Goal: Communication & Community: Answer question/provide support

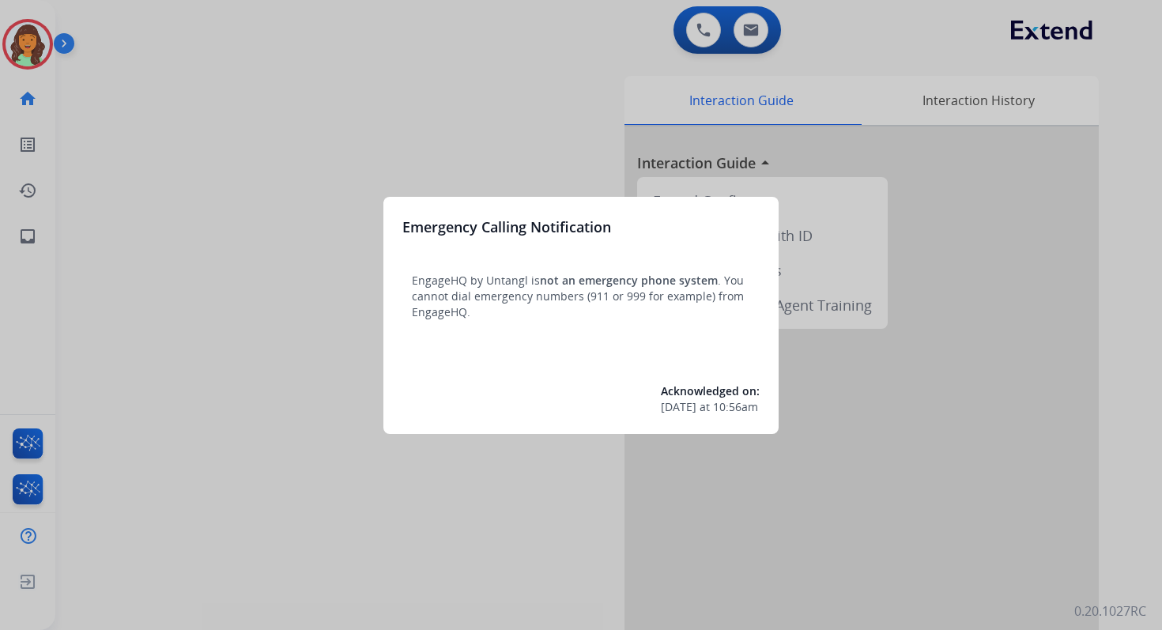
click at [572, 77] on div at bounding box center [581, 315] width 1162 height 630
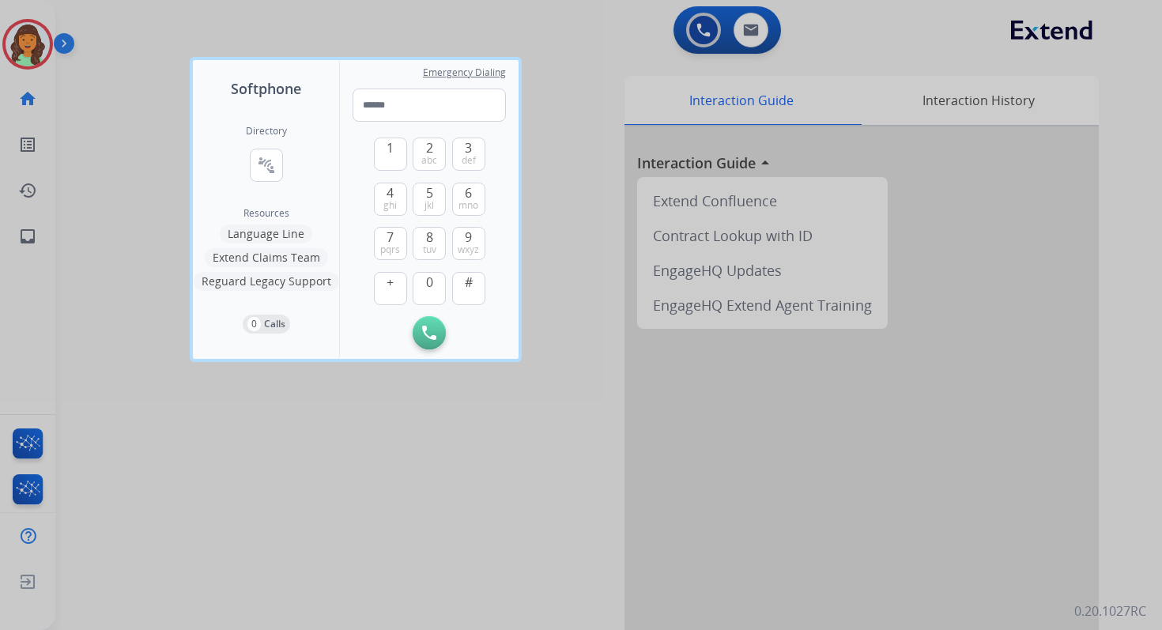
click at [640, 49] on div at bounding box center [581, 315] width 1162 height 630
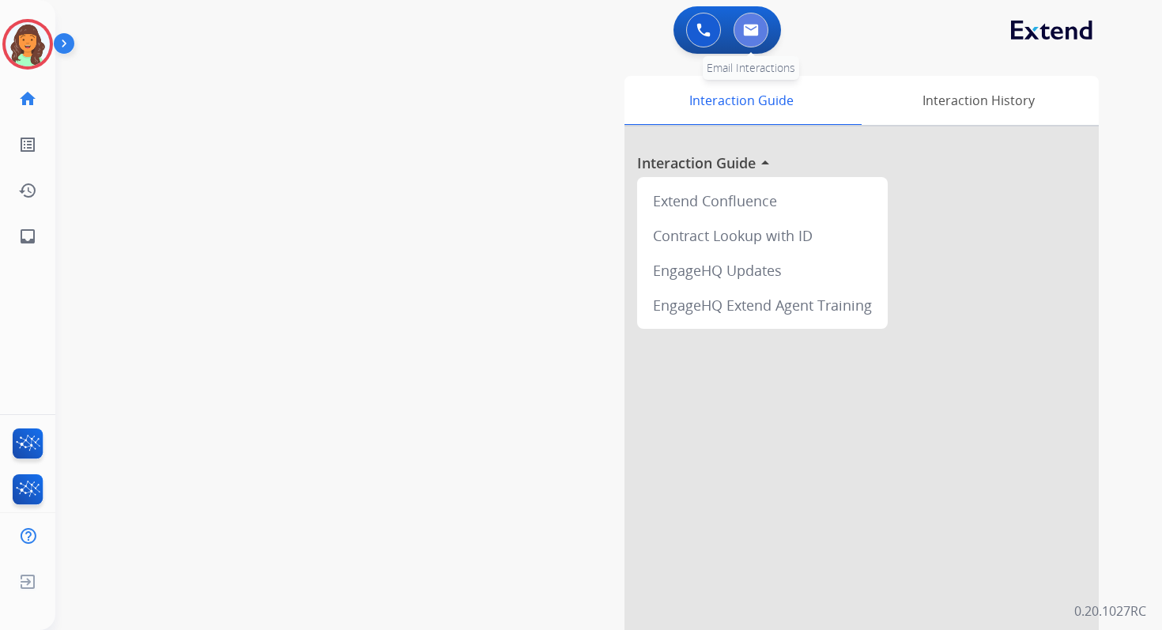
click at [751, 32] on img at bounding box center [751, 30] width 16 height 13
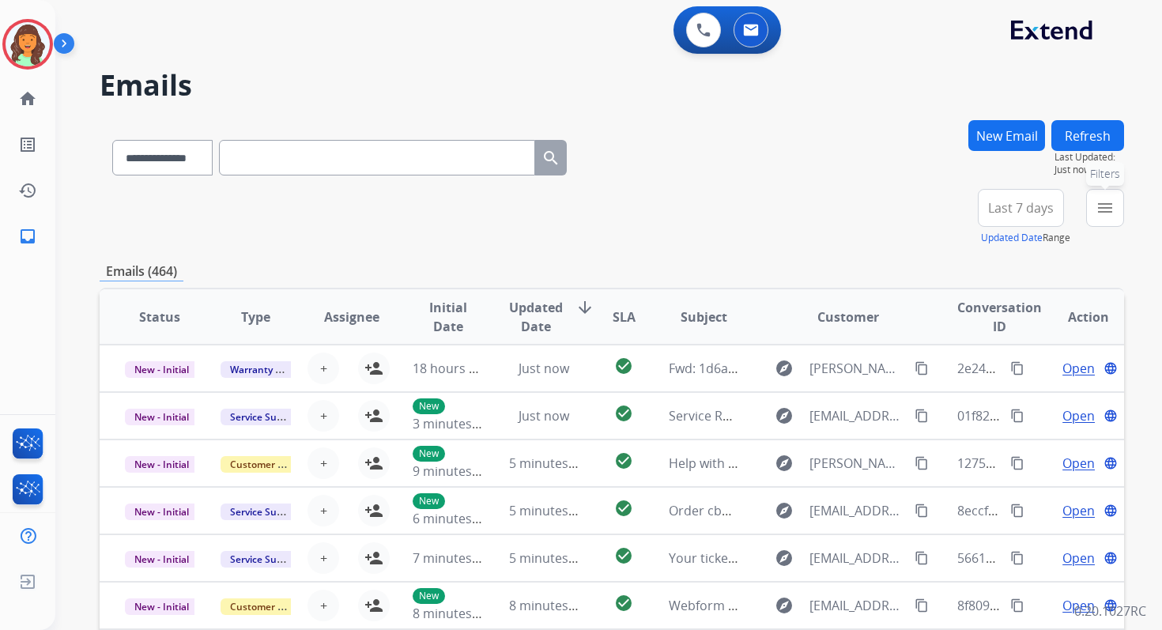
click at [1105, 211] on mat-icon "menu" at bounding box center [1105, 207] width 19 height 19
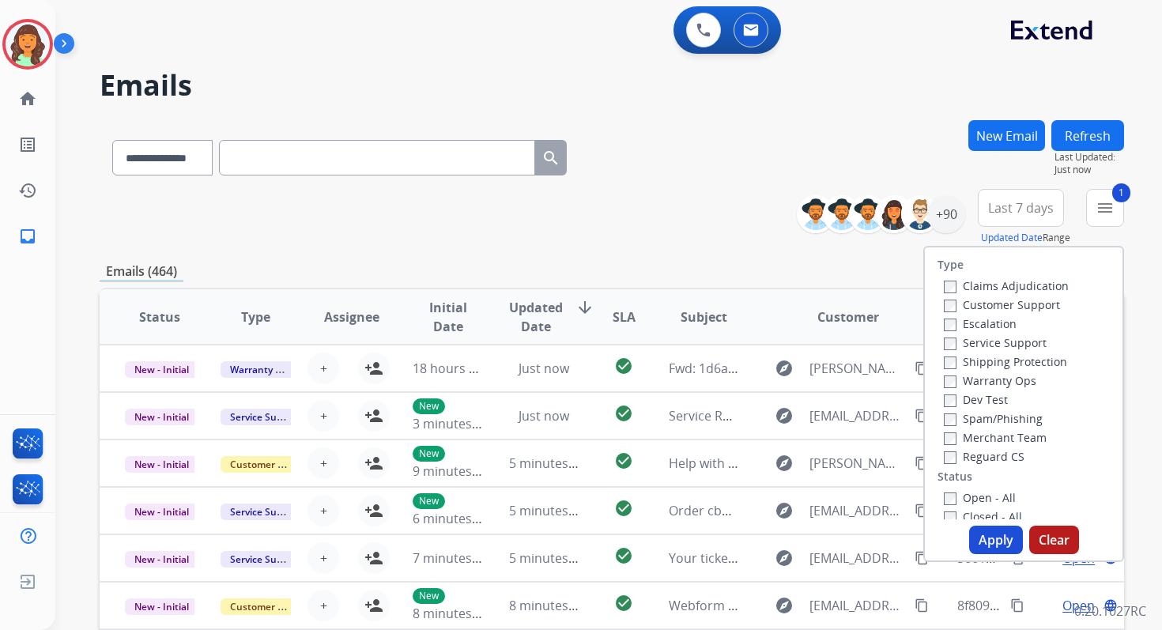
click at [944, 491] on label "Open - All" at bounding box center [980, 497] width 72 height 15
click at [973, 534] on button "Apply" at bounding box center [996, 540] width 54 height 28
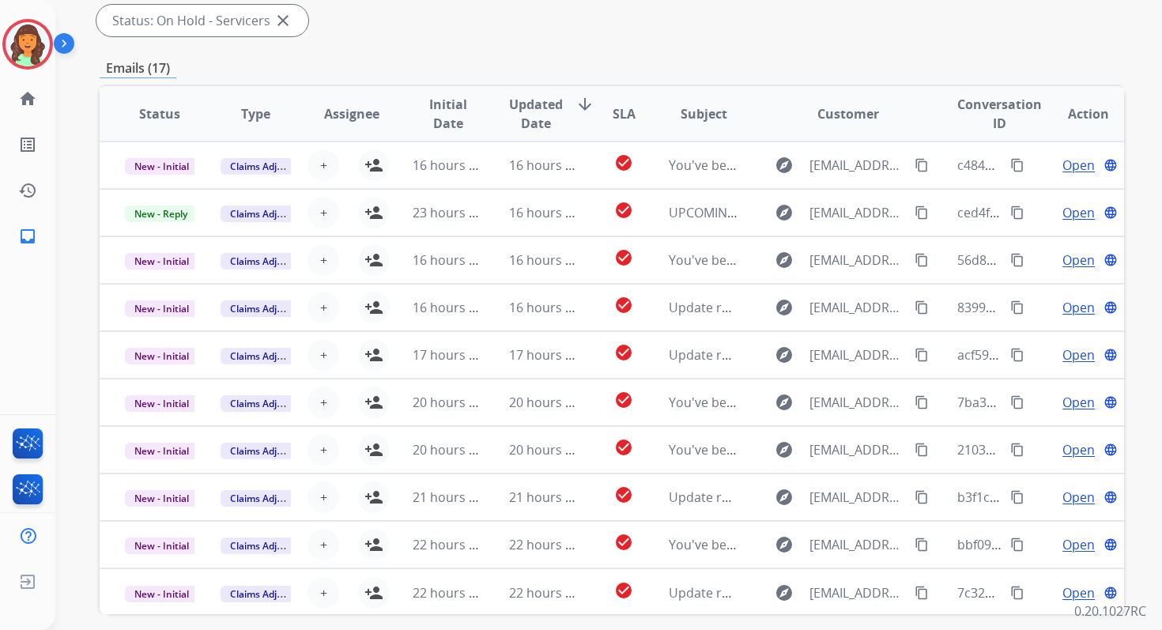
scroll to position [383, 0]
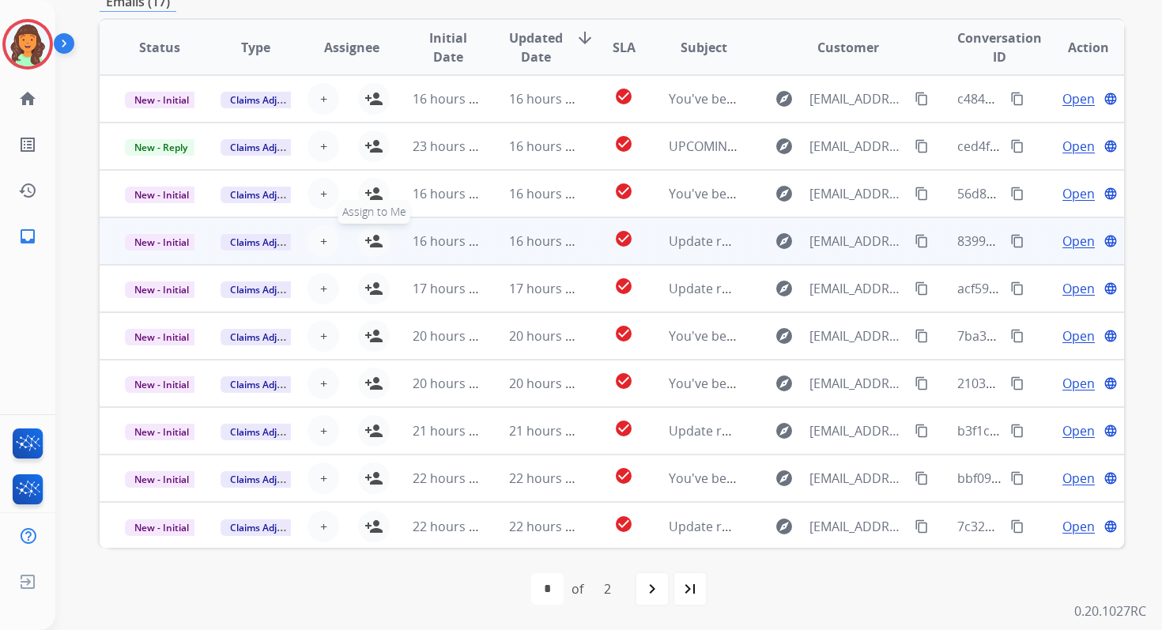
click at [376, 243] on mat-icon "person_add" at bounding box center [373, 241] width 19 height 19
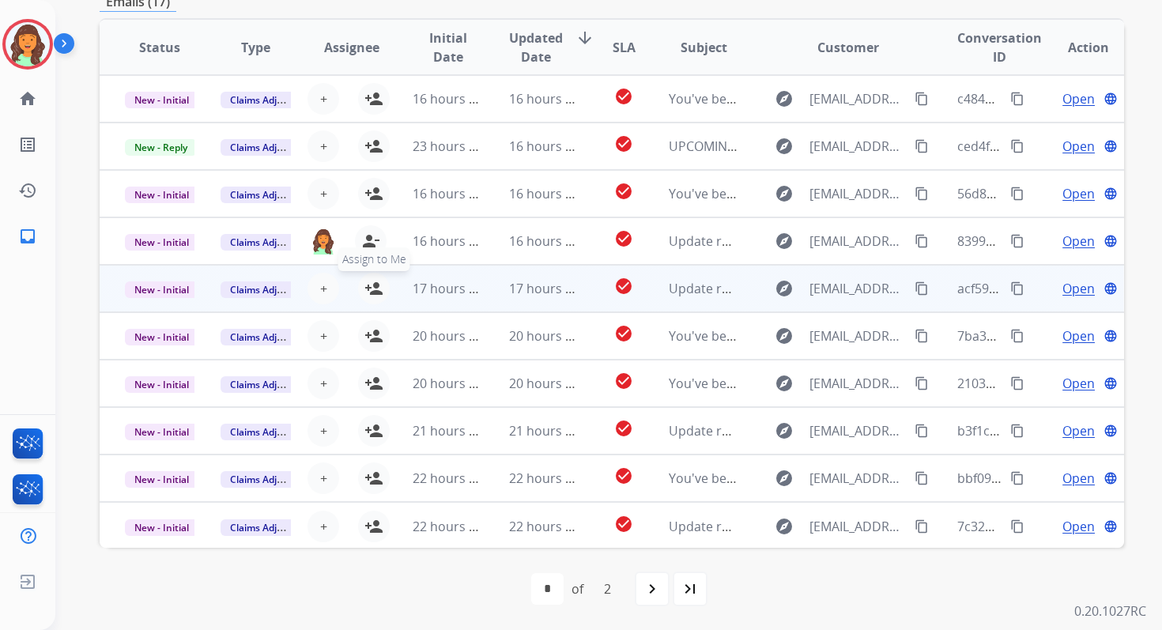
click at [374, 285] on mat-icon "person_add" at bounding box center [373, 288] width 19 height 19
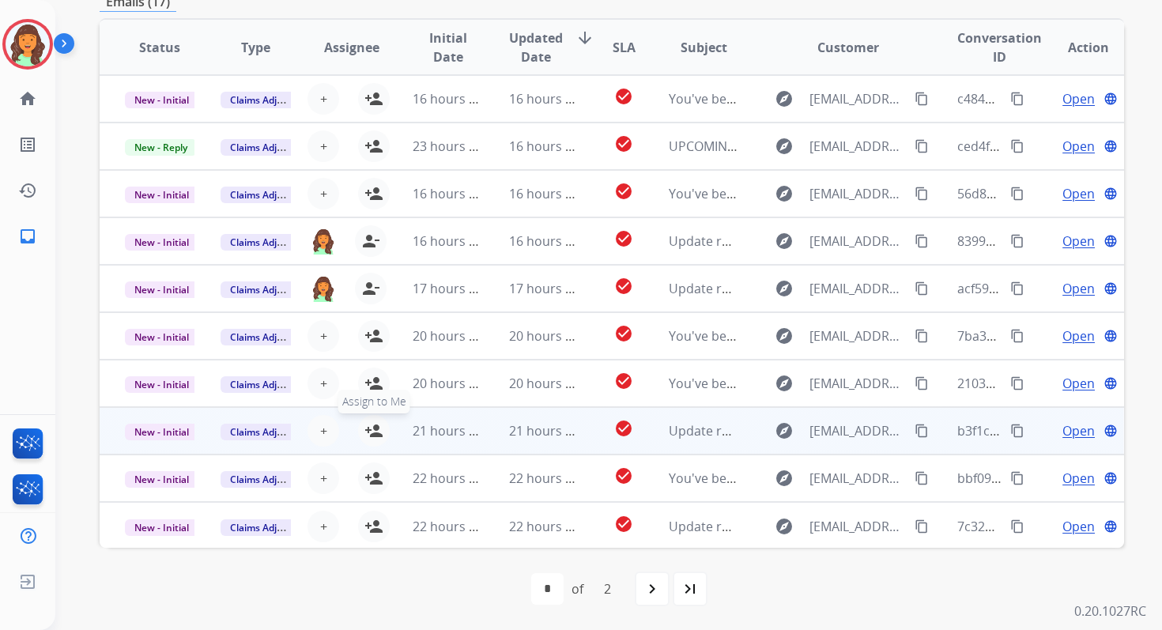
click at [370, 428] on mat-icon "person_add" at bounding box center [373, 430] width 19 height 19
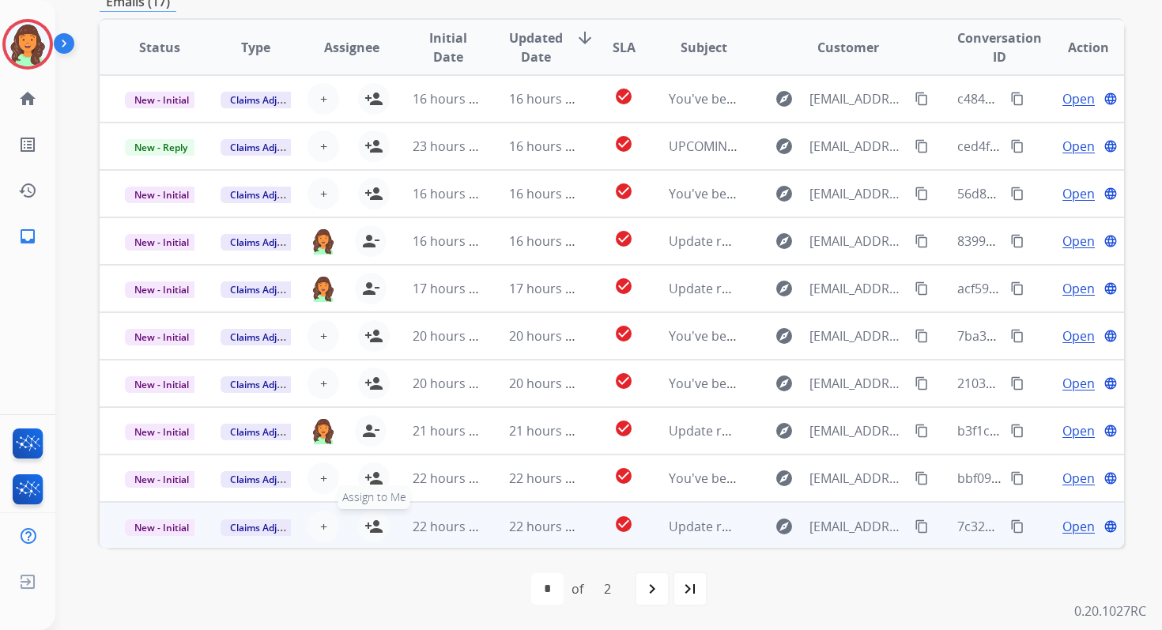
click at [370, 523] on mat-icon "person_add" at bounding box center [373, 526] width 19 height 19
click at [178, 522] on span "New - Initial" at bounding box center [162, 527] width 74 height 17
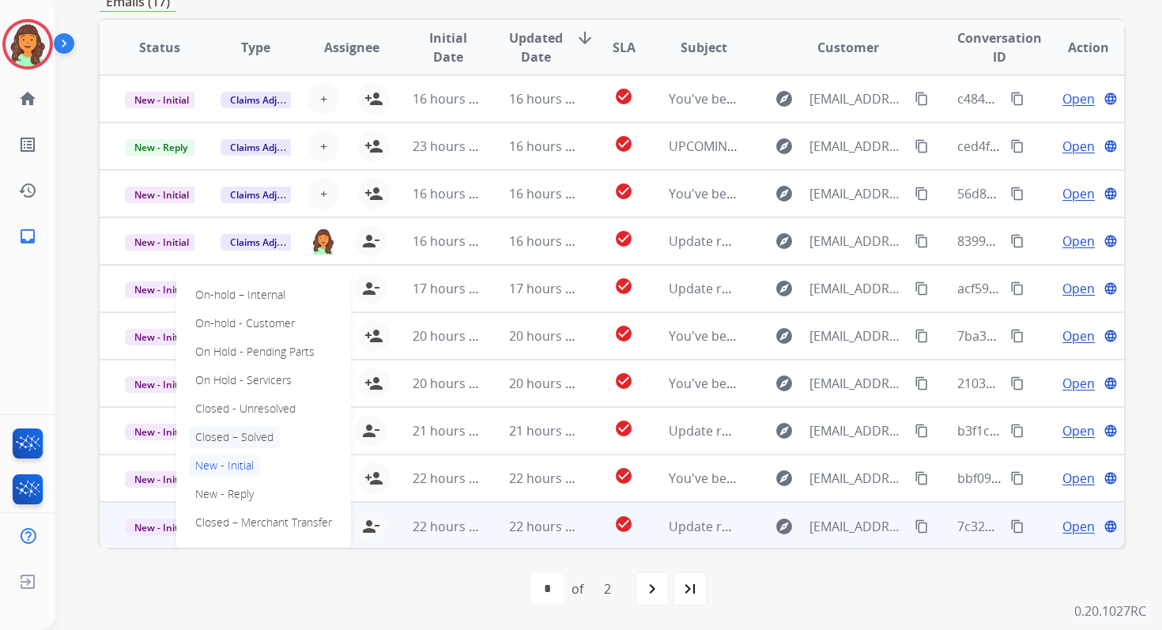
click at [235, 439] on p "Closed – Solved" at bounding box center [234, 437] width 91 height 22
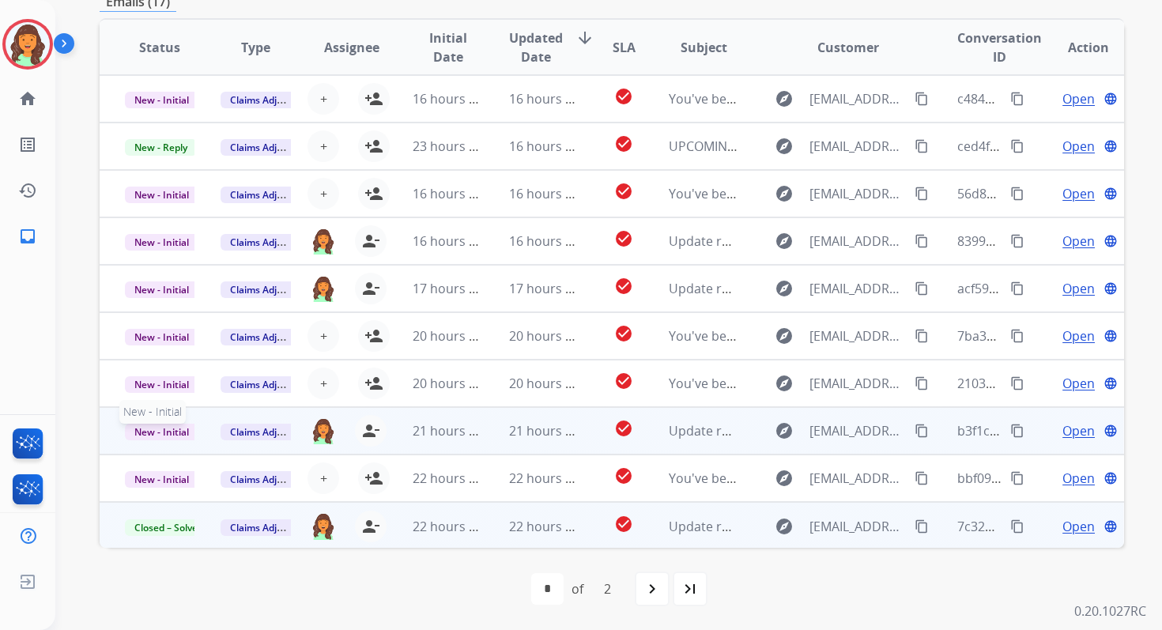
click at [141, 432] on span "New - Initial" at bounding box center [162, 432] width 74 height 17
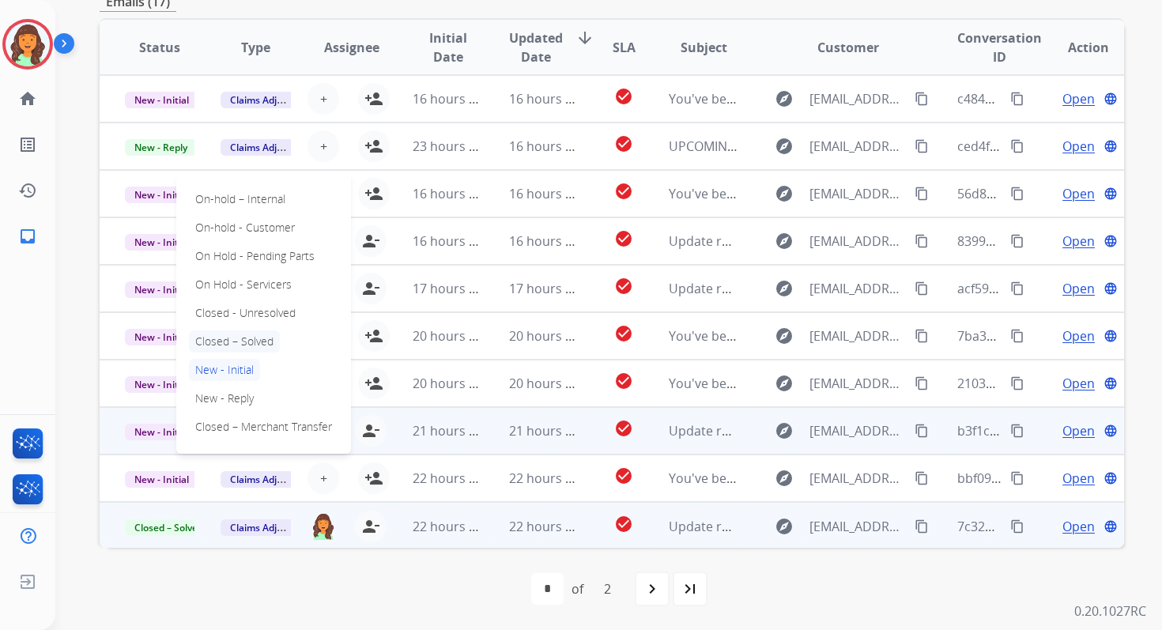
click at [229, 342] on p "Closed – Solved" at bounding box center [234, 341] width 91 height 22
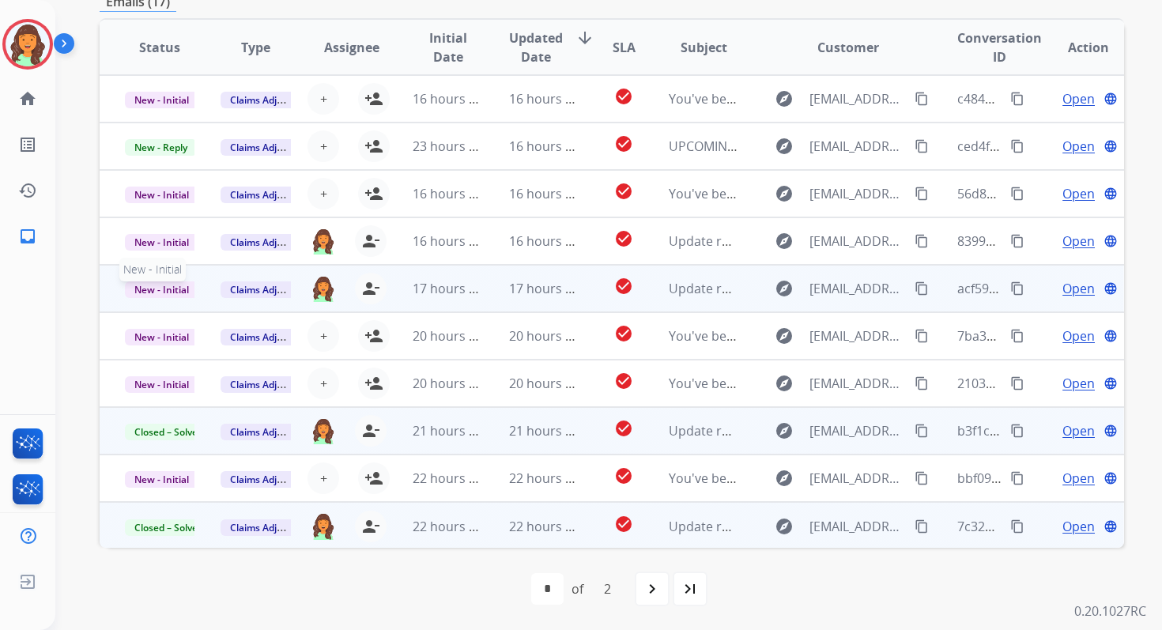
click at [176, 285] on span "New - Initial" at bounding box center [162, 289] width 74 height 17
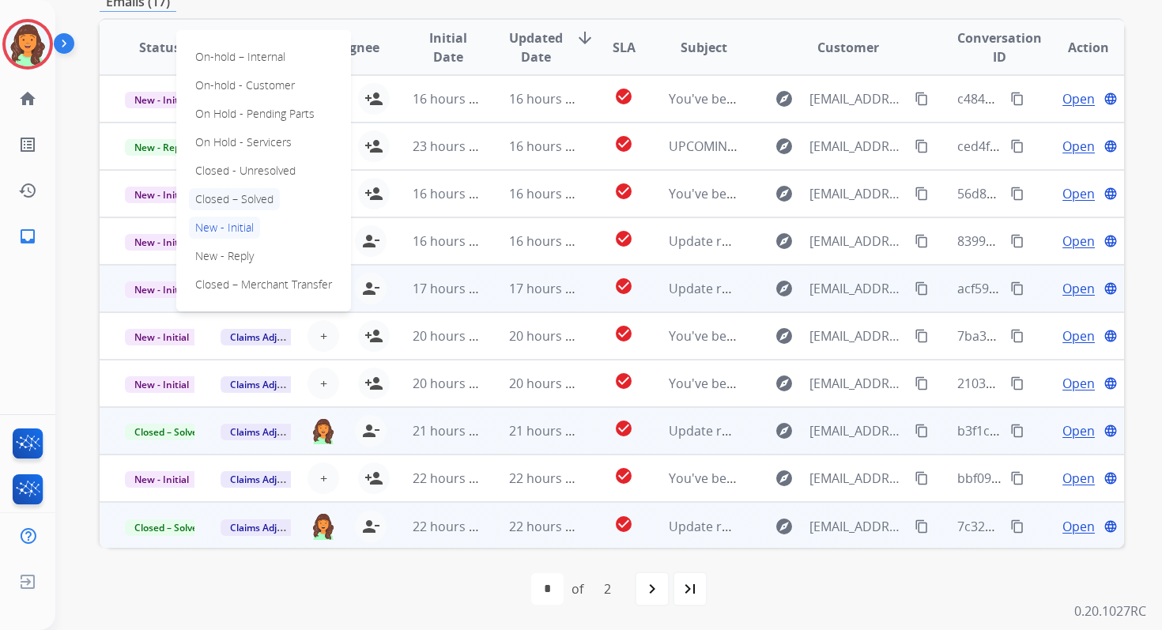
click at [243, 191] on p "Closed – Solved" at bounding box center [234, 199] width 91 height 22
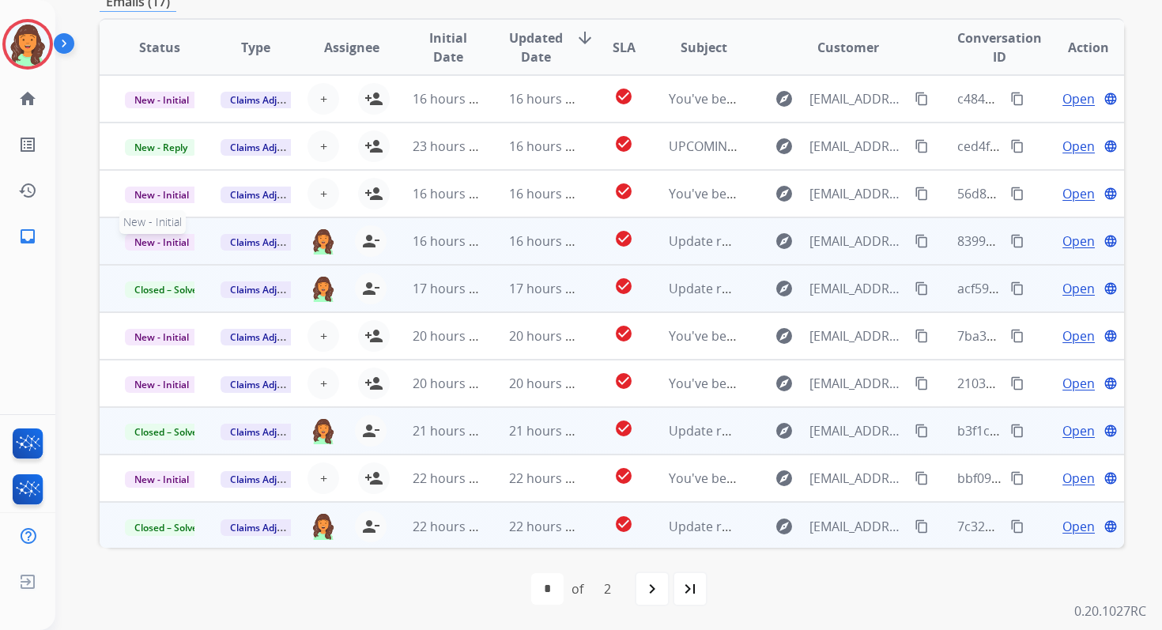
click at [173, 242] on span "New - Initial" at bounding box center [162, 242] width 74 height 17
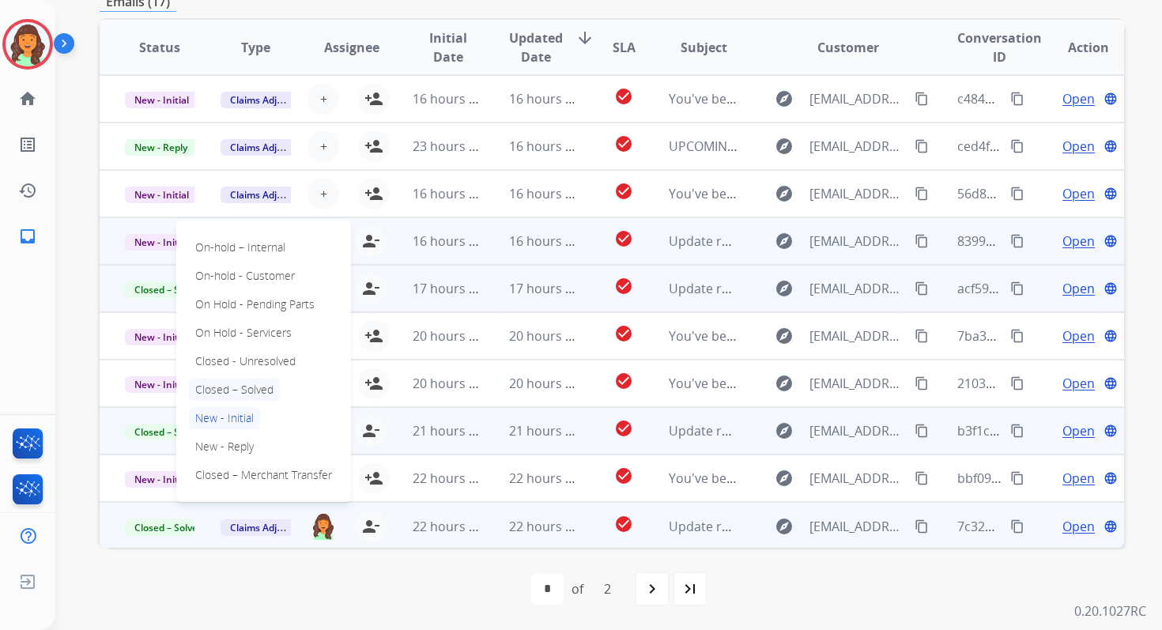
click at [232, 391] on p "Closed – Solved" at bounding box center [234, 390] width 91 height 22
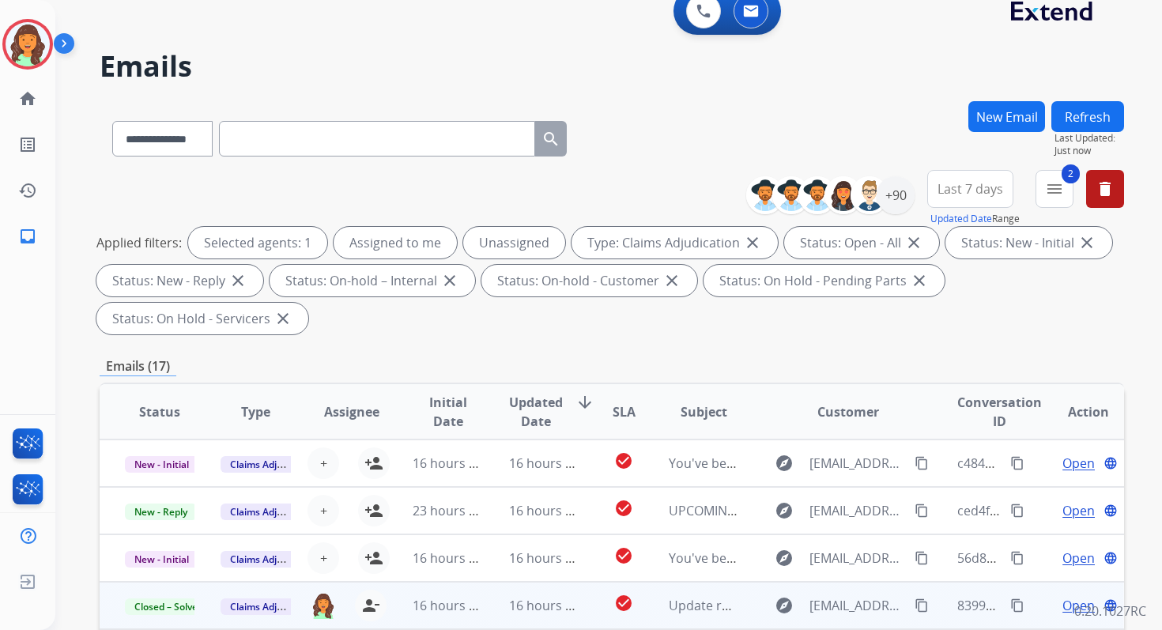
scroll to position [0, 0]
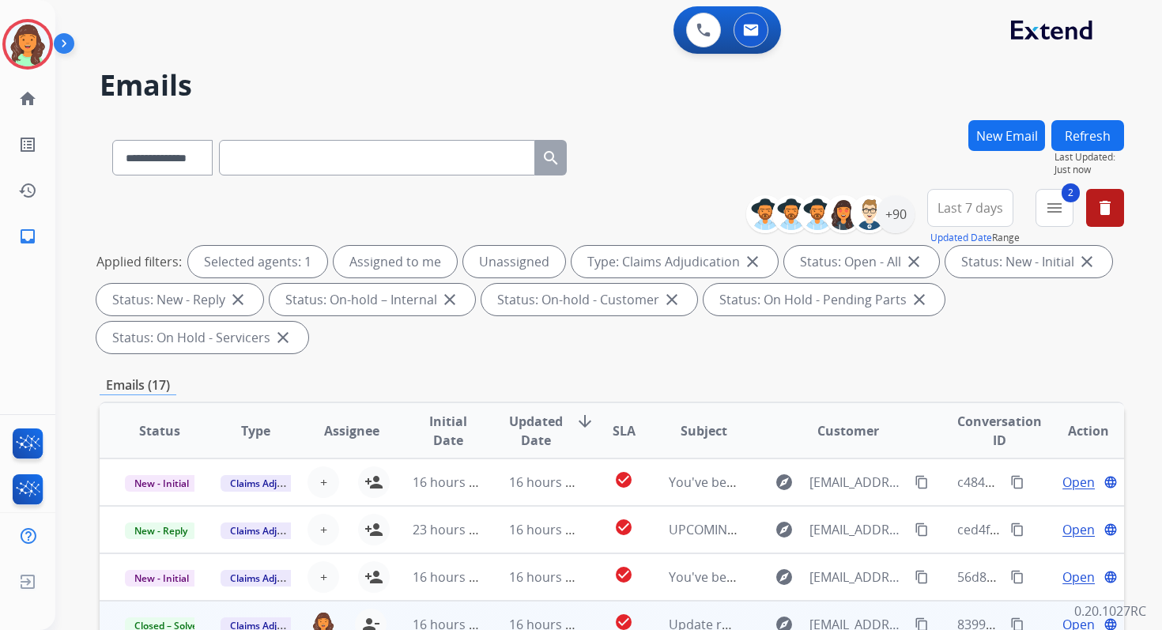
click at [1082, 144] on button "Refresh" at bounding box center [1087, 135] width 73 height 31
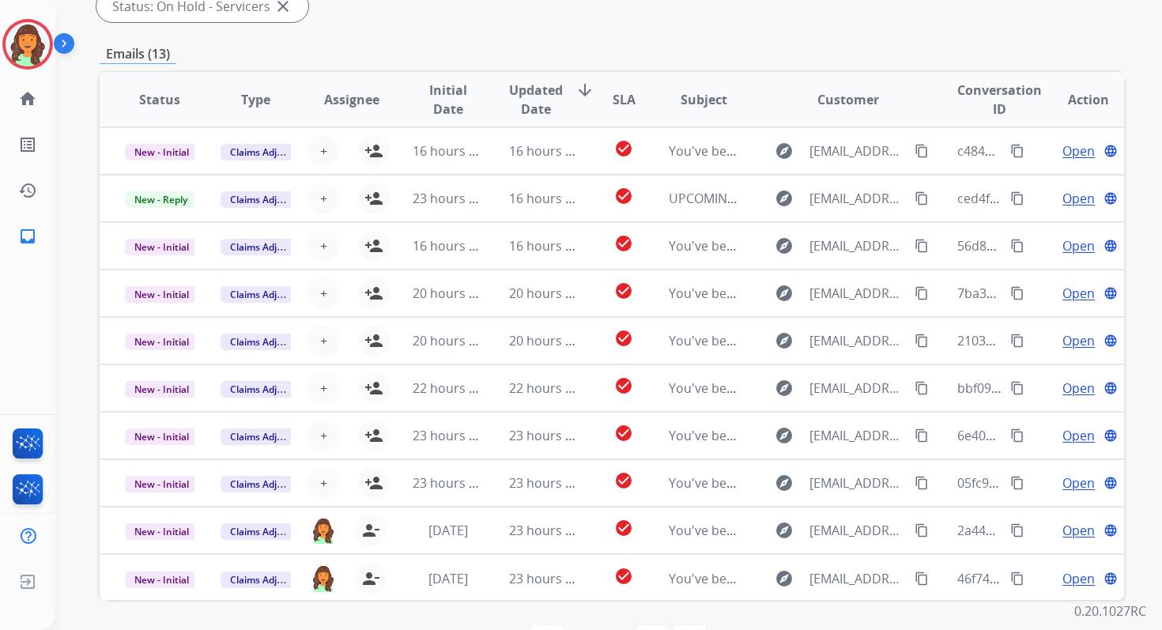
scroll to position [383, 0]
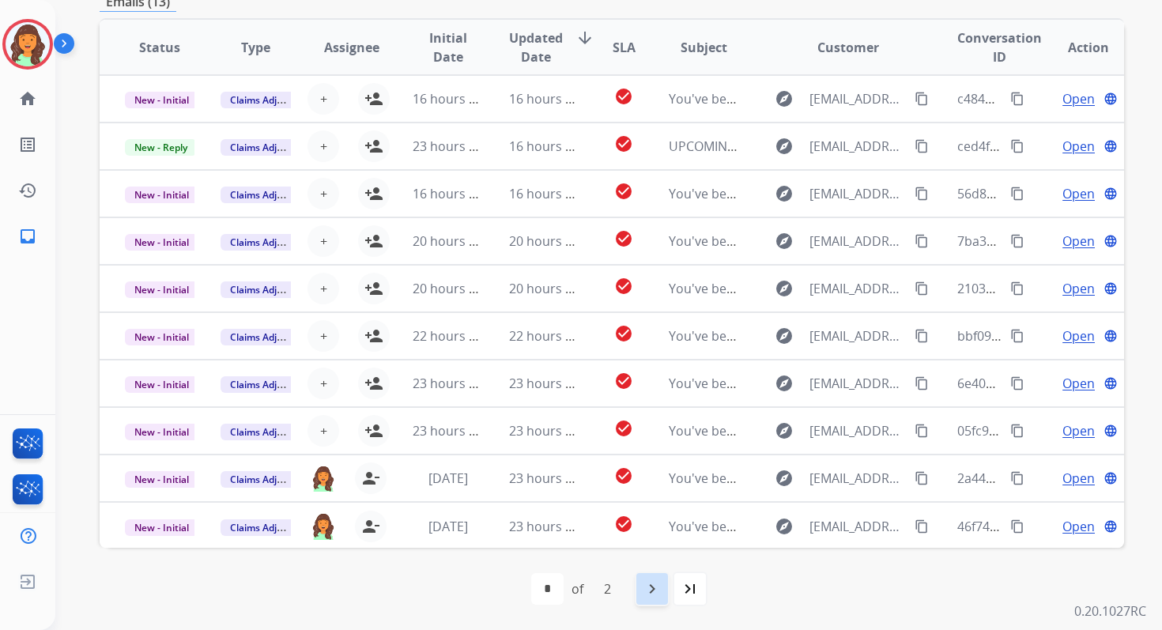
click at [649, 590] on mat-icon "navigate_next" at bounding box center [652, 588] width 19 height 19
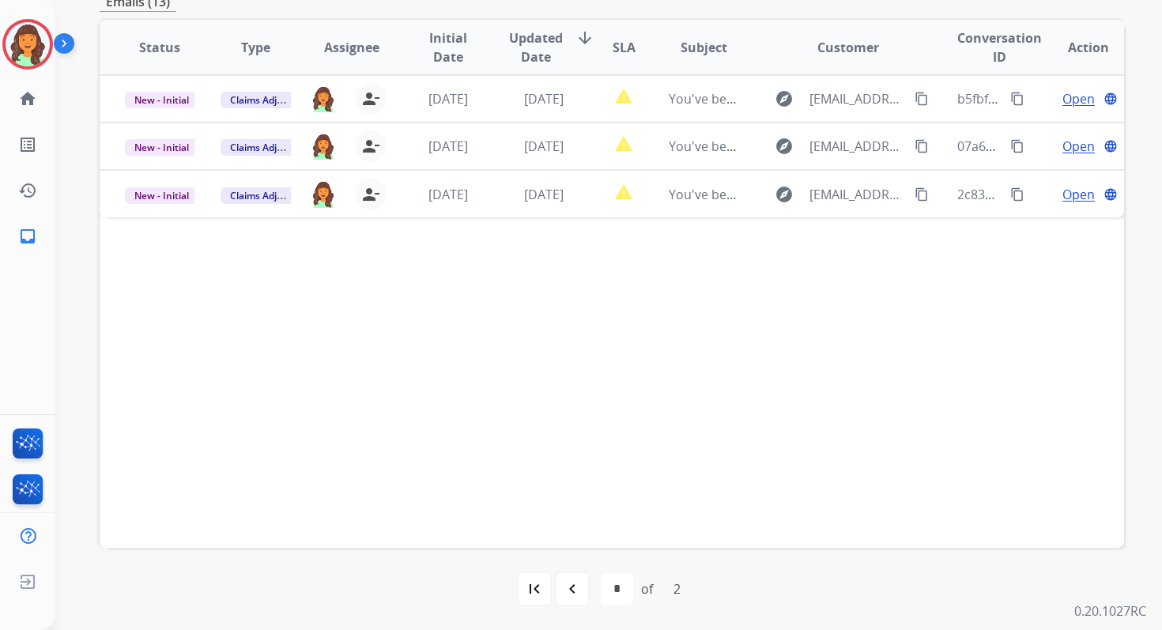
scroll to position [0, 0]
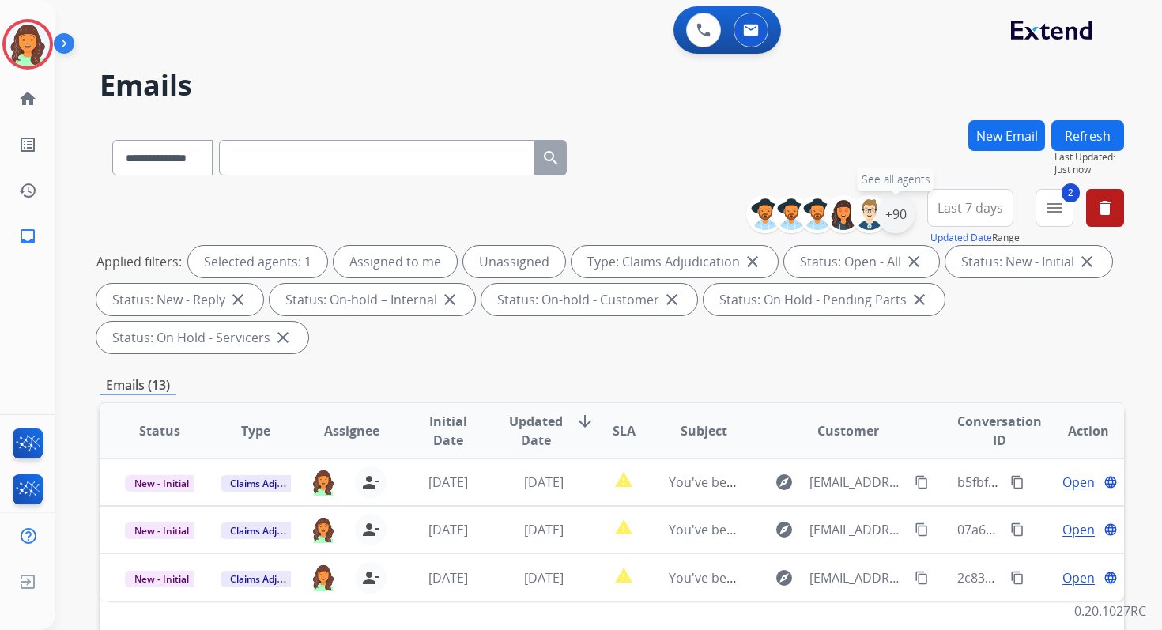
click at [895, 212] on div "+90" at bounding box center [896, 214] width 38 height 38
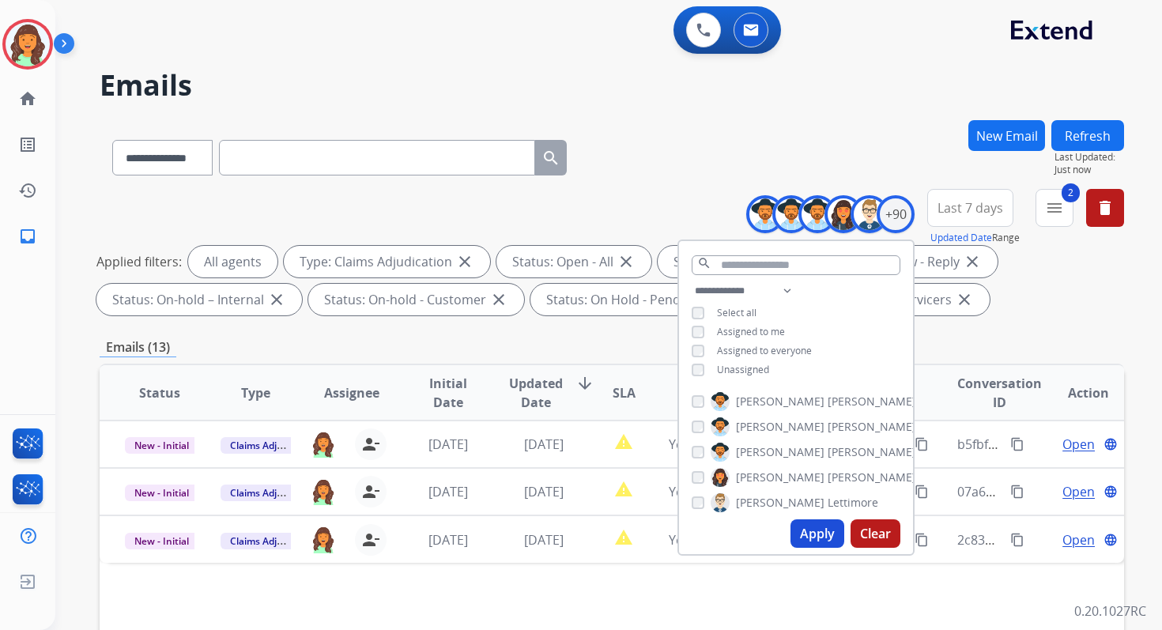
click at [817, 527] on button "Apply" at bounding box center [818, 533] width 54 height 28
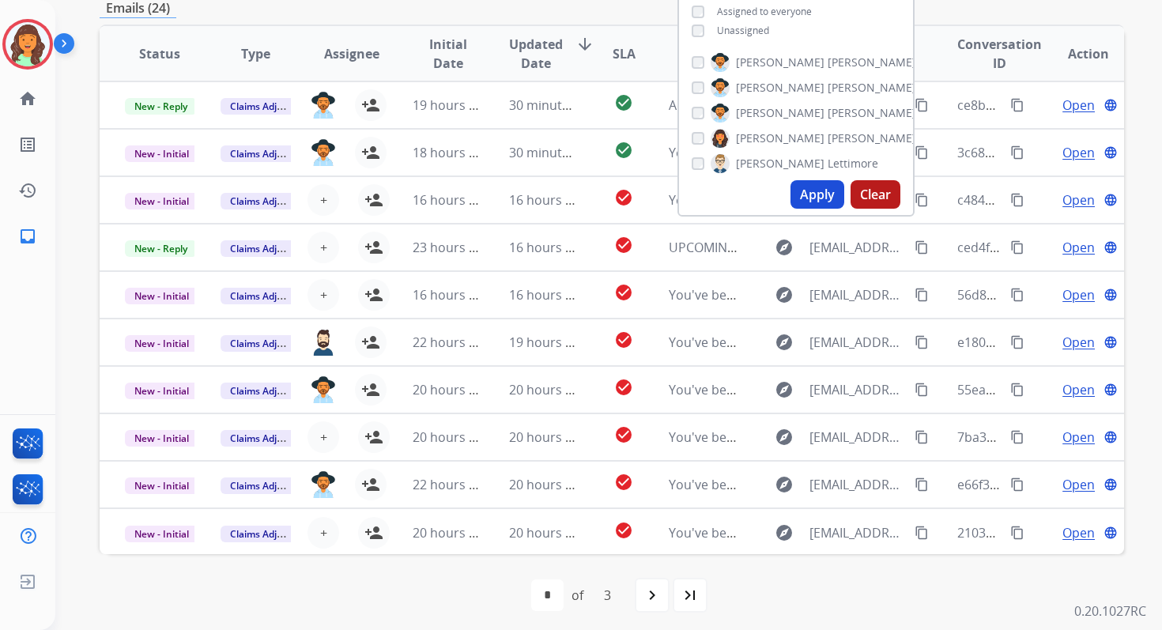
scroll to position [345, 0]
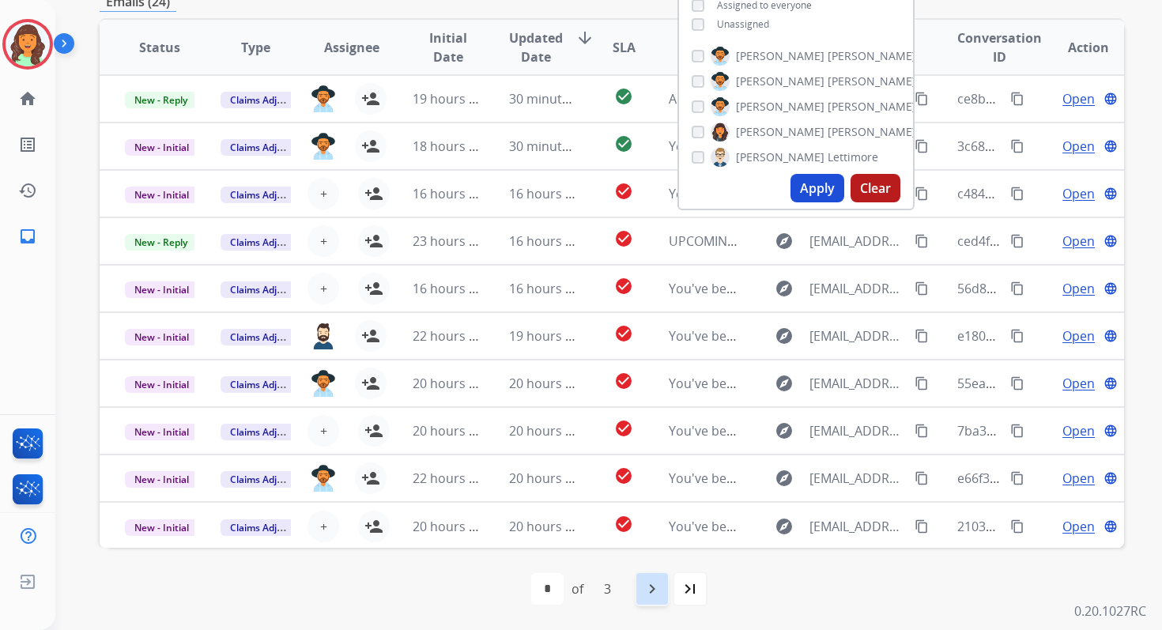
click at [647, 599] on div "navigate_next" at bounding box center [652, 589] width 35 height 35
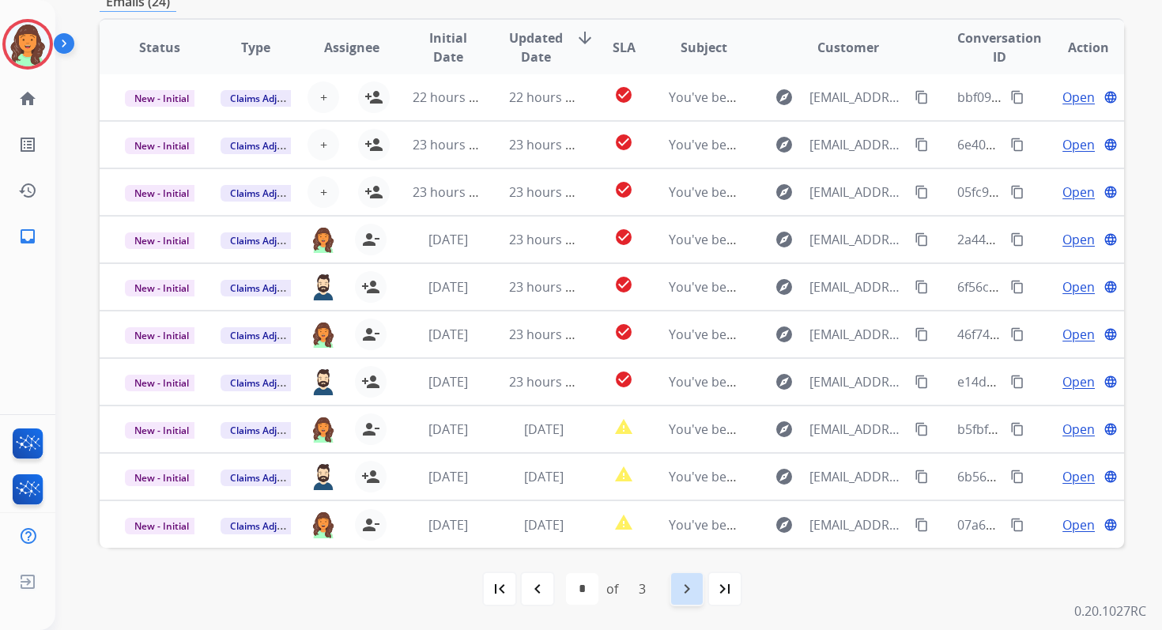
click at [696, 591] on mat-icon "navigate_next" at bounding box center [687, 588] width 19 height 19
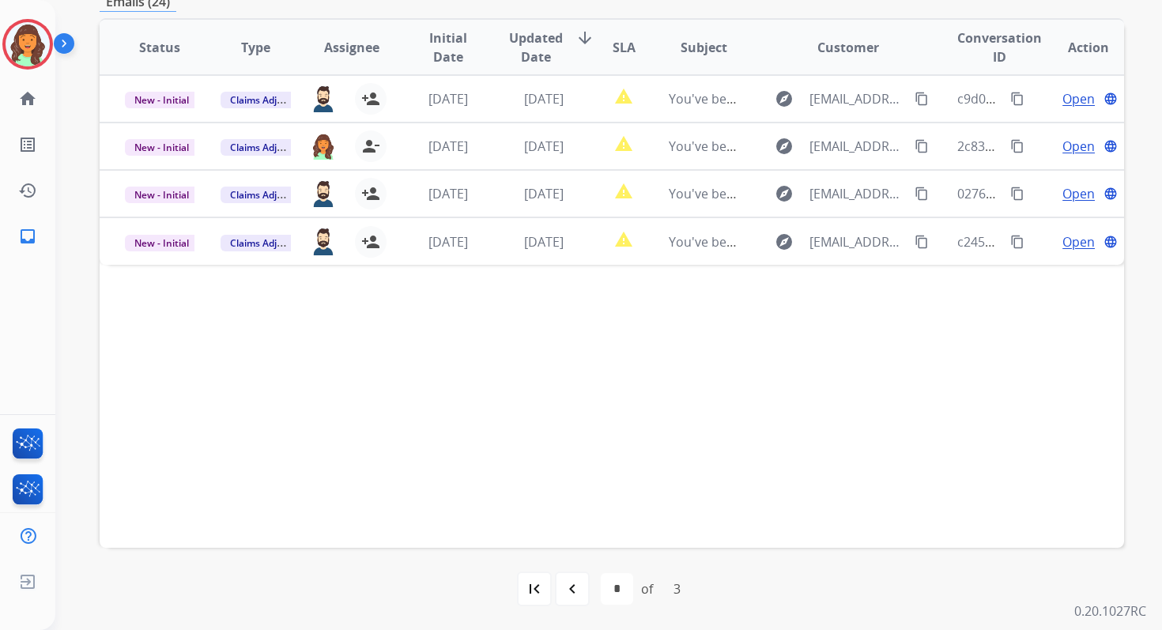
scroll to position [0, 0]
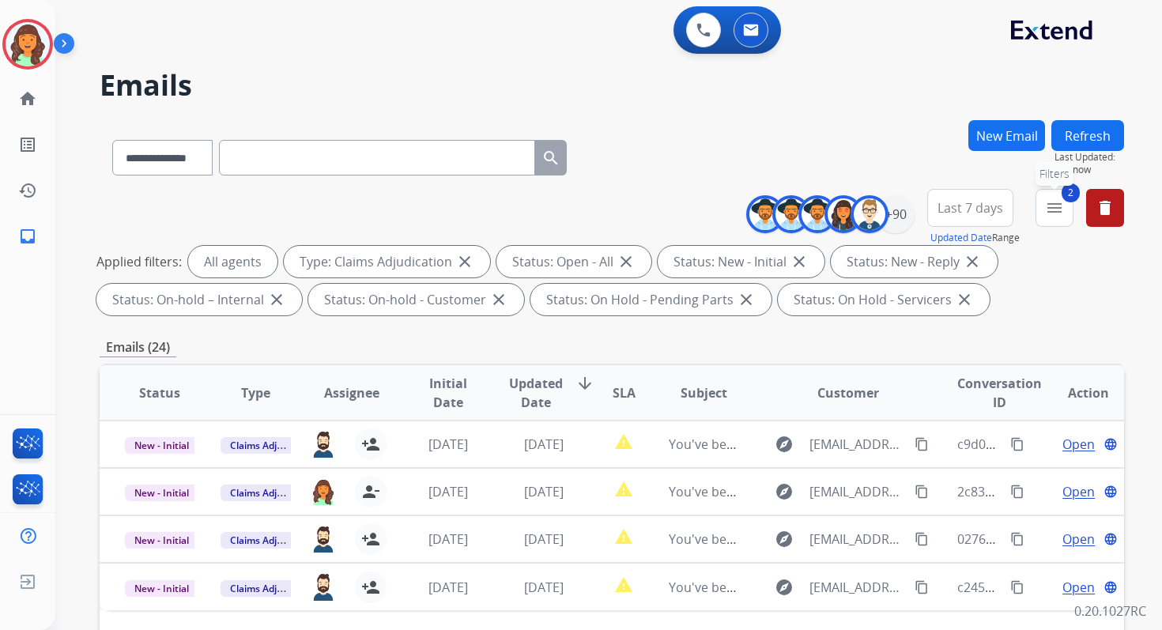
click at [1044, 216] on button "2 menu Filters" at bounding box center [1055, 208] width 38 height 38
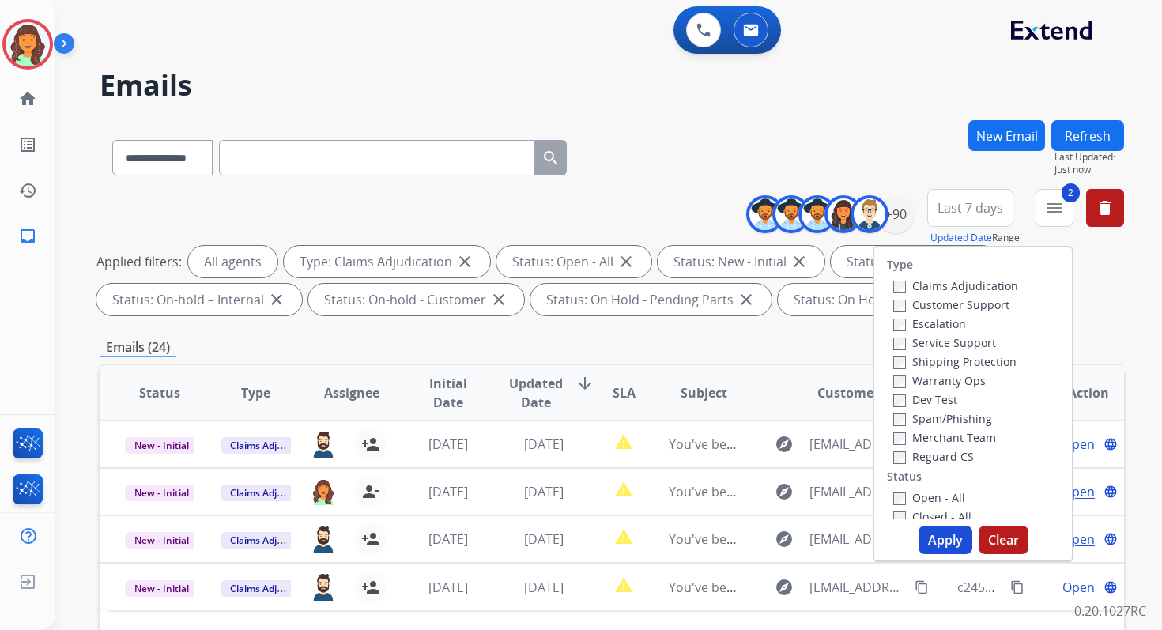
click at [934, 540] on button "Apply" at bounding box center [946, 540] width 54 height 28
select select "*"
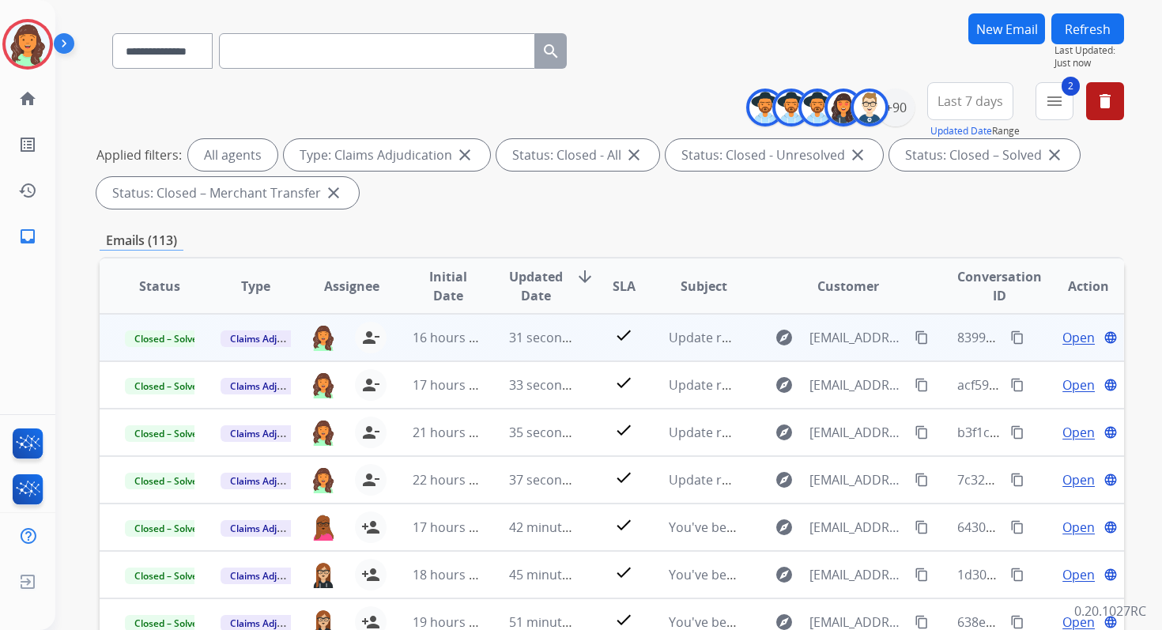
scroll to position [85, 0]
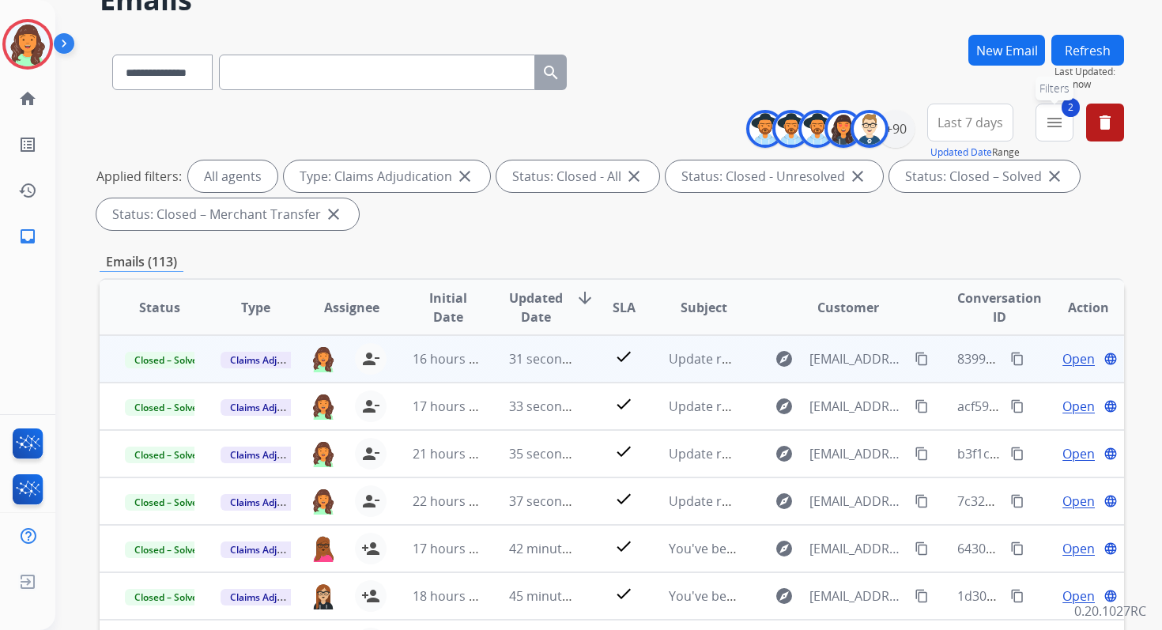
click at [1042, 123] on button "2 menu Filters" at bounding box center [1055, 123] width 38 height 38
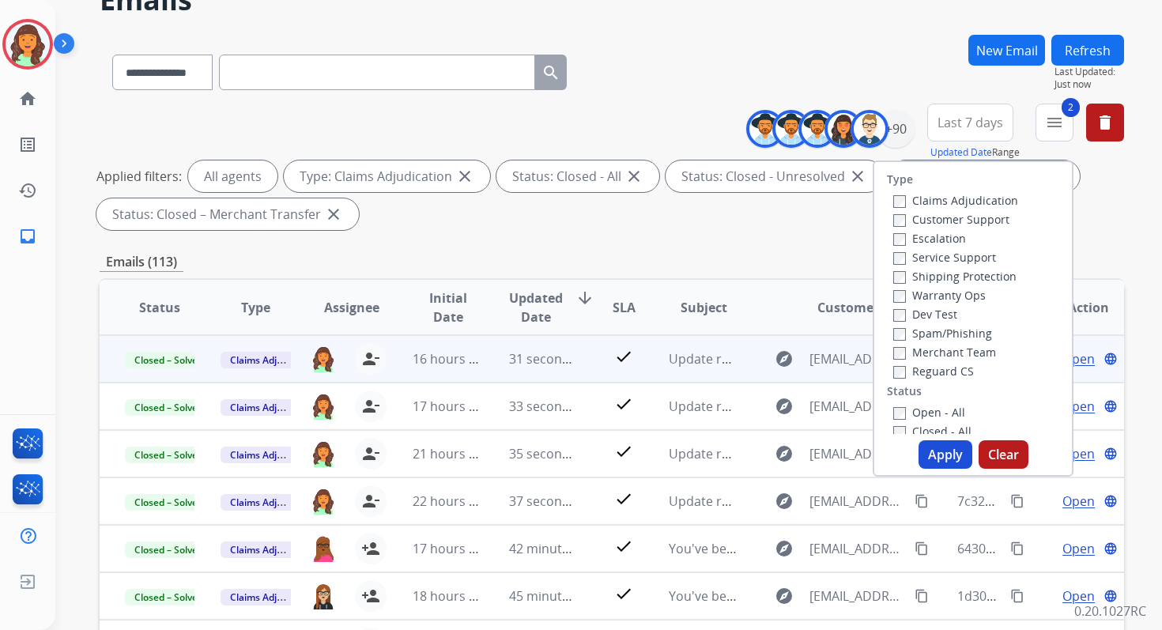
click at [932, 457] on button "Apply" at bounding box center [946, 454] width 54 height 28
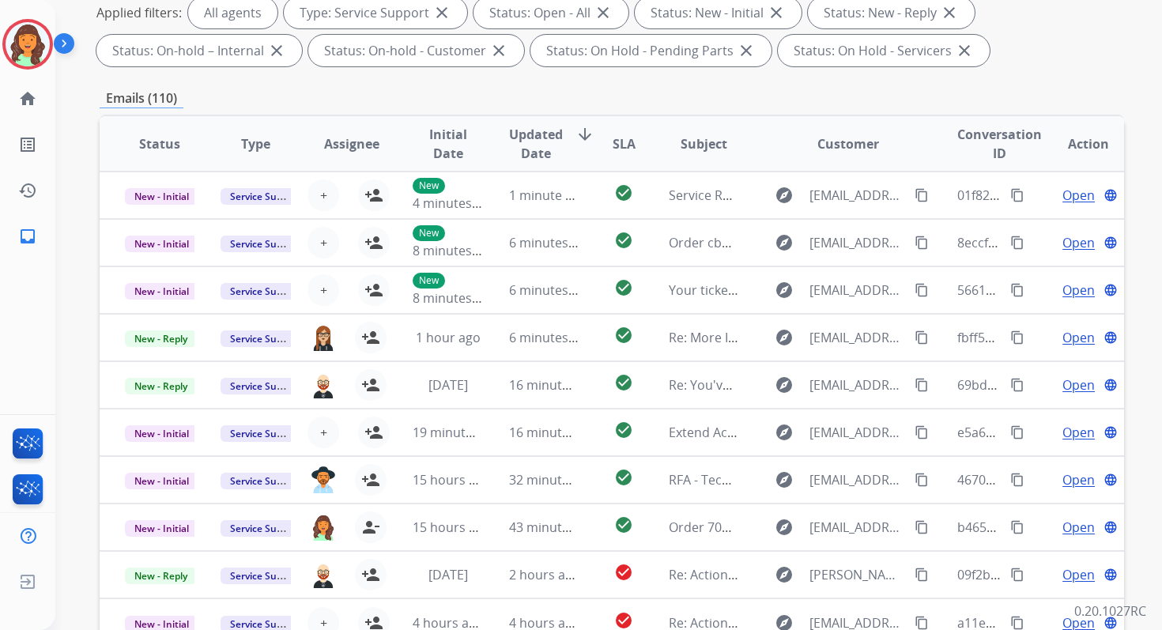
scroll to position [345, 0]
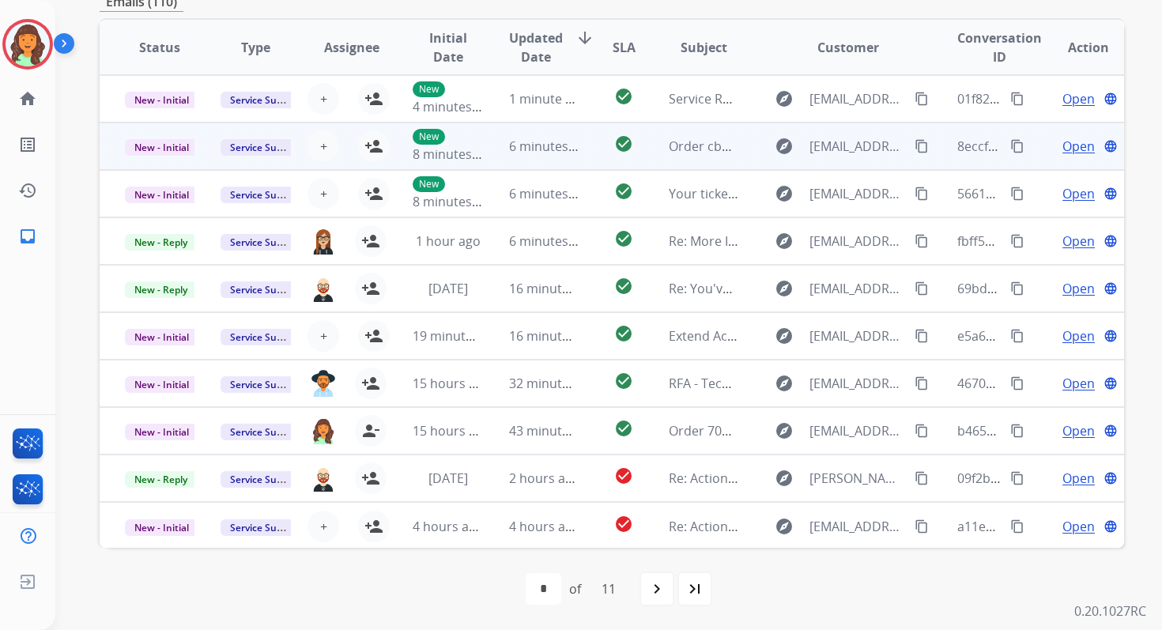
click at [484, 131] on td "6 minutes ago" at bounding box center [532, 146] width 96 height 47
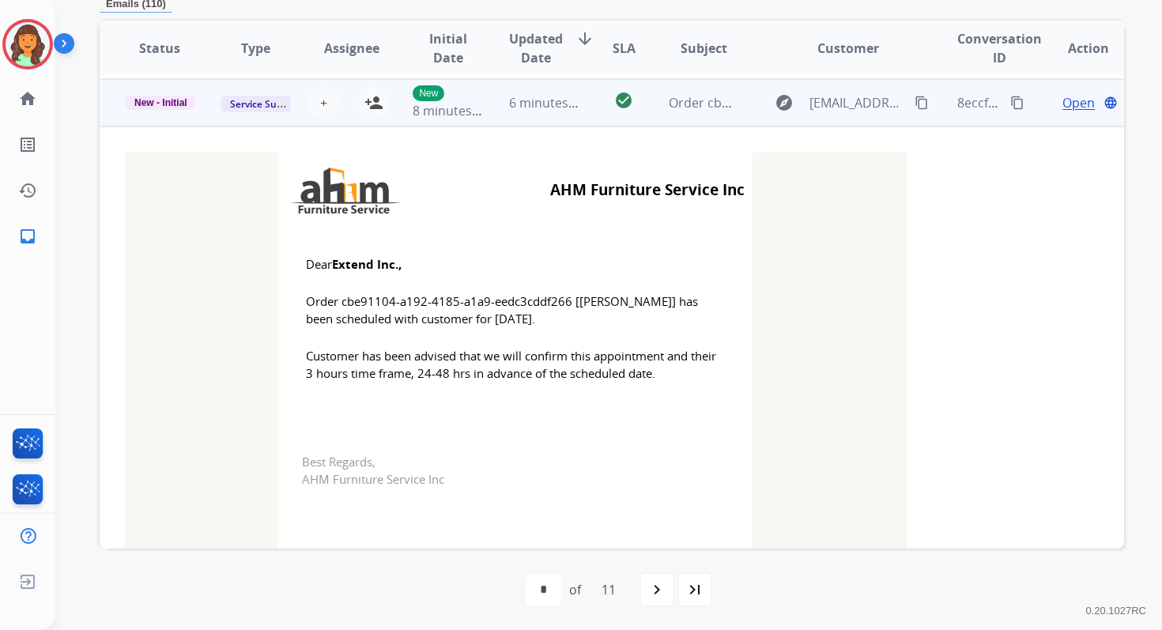
scroll to position [47, 0]
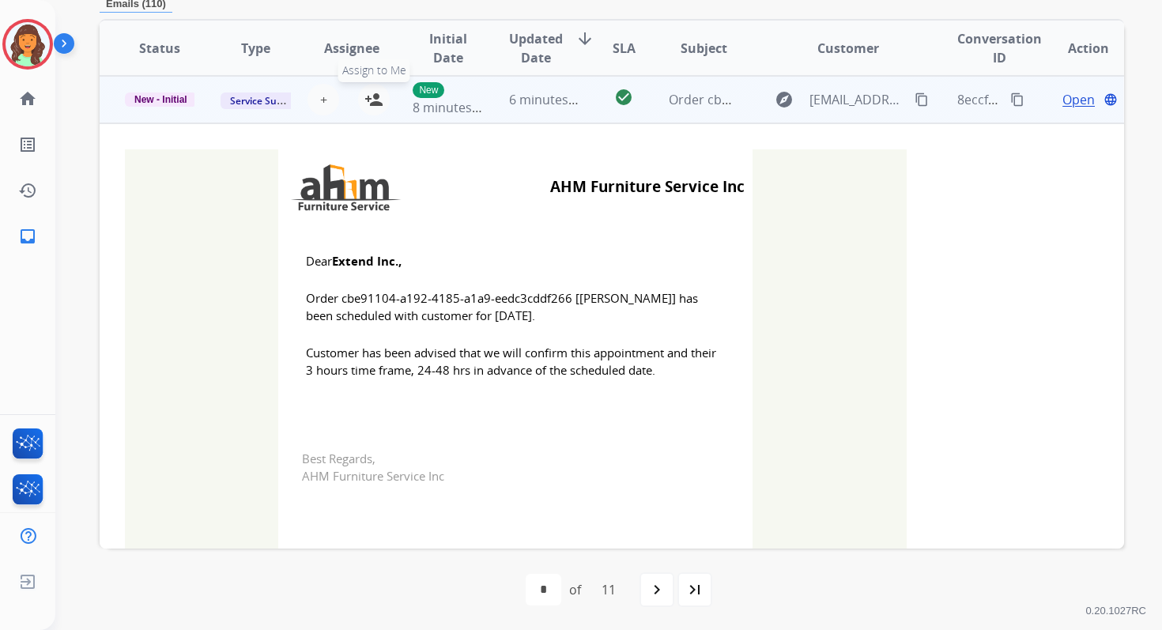
click at [373, 97] on mat-icon "person_add" at bounding box center [373, 99] width 19 height 19
click at [541, 104] on span "6 minutes ago" at bounding box center [551, 99] width 85 height 17
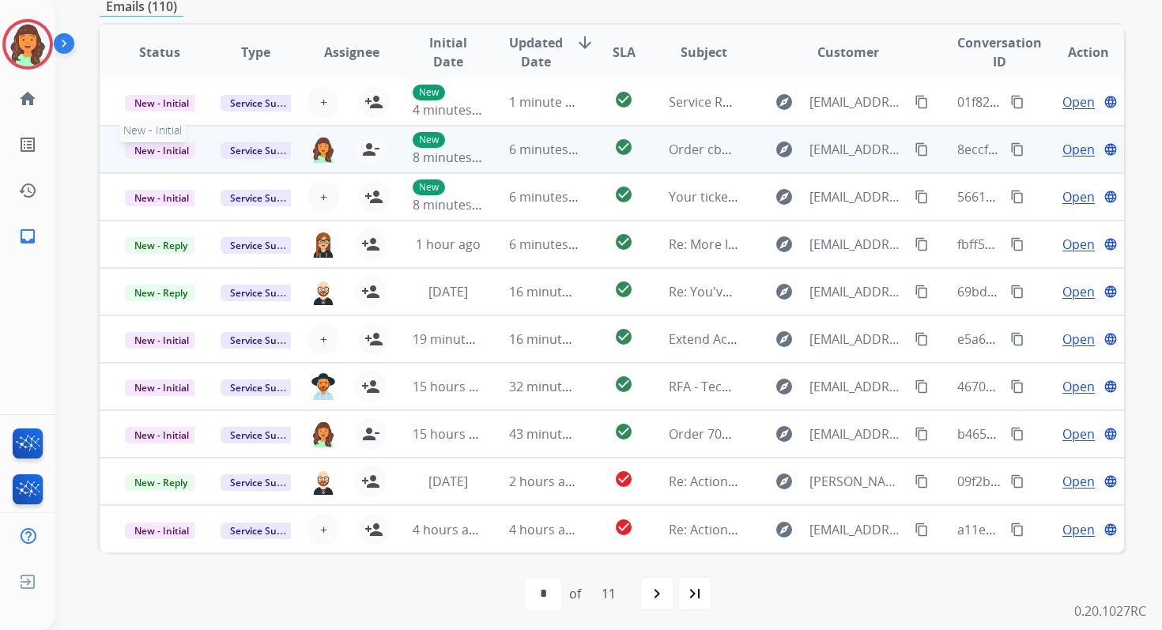
click at [179, 152] on span "New - Initial" at bounding box center [162, 150] width 74 height 17
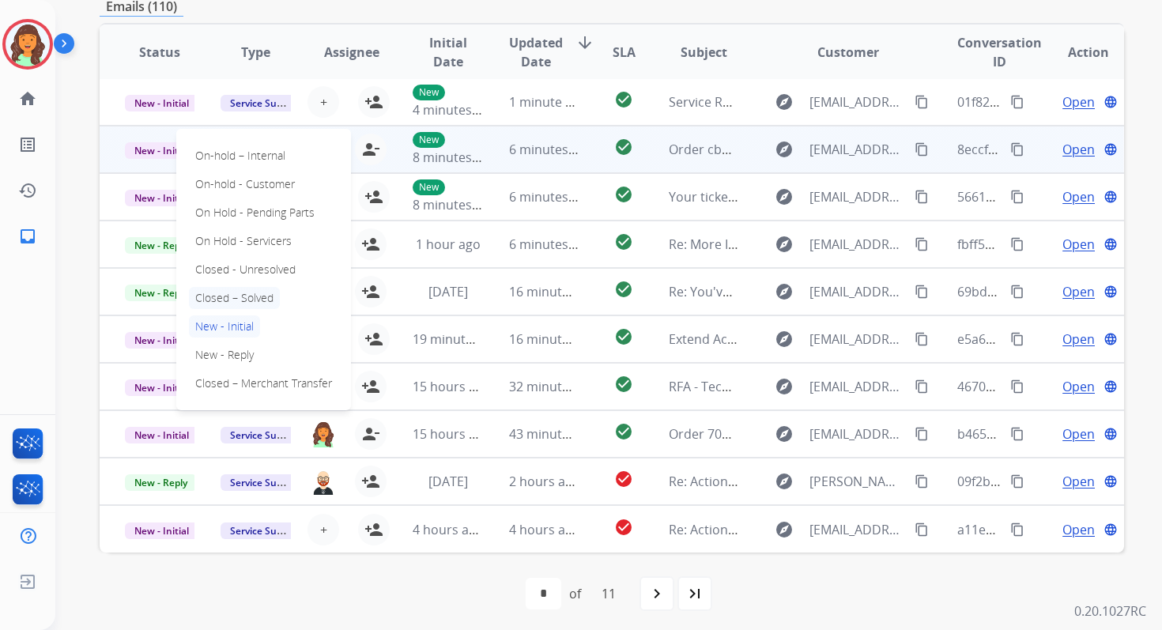
click at [233, 304] on p "Closed – Solved" at bounding box center [234, 298] width 91 height 22
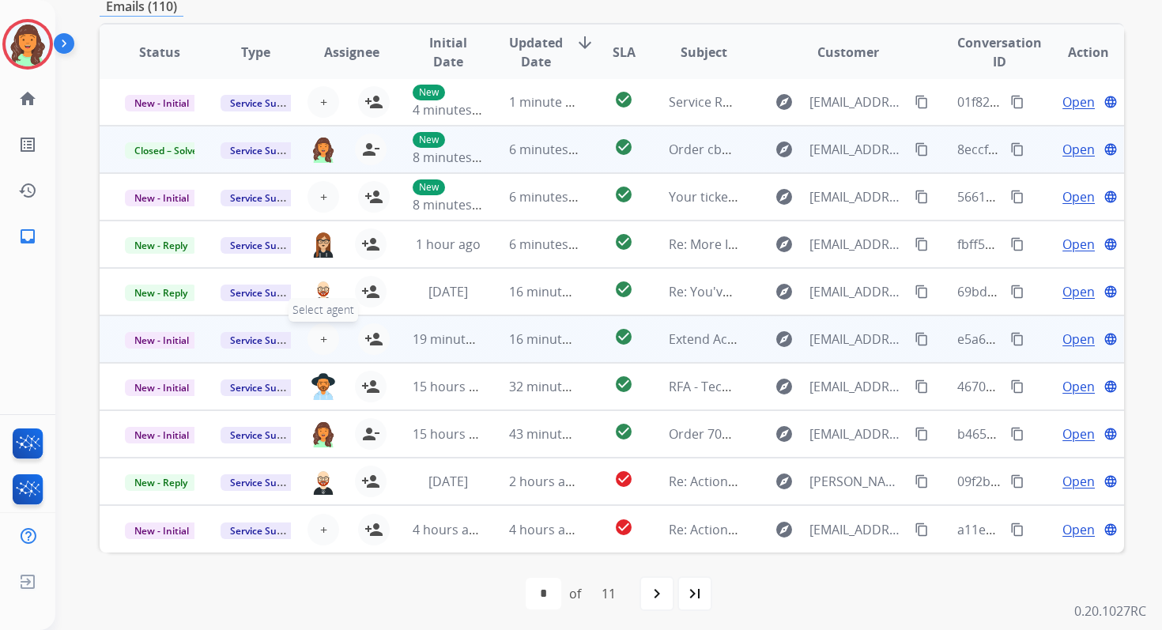
click at [324, 336] on button "+ Select agent" at bounding box center [324, 339] width 32 height 32
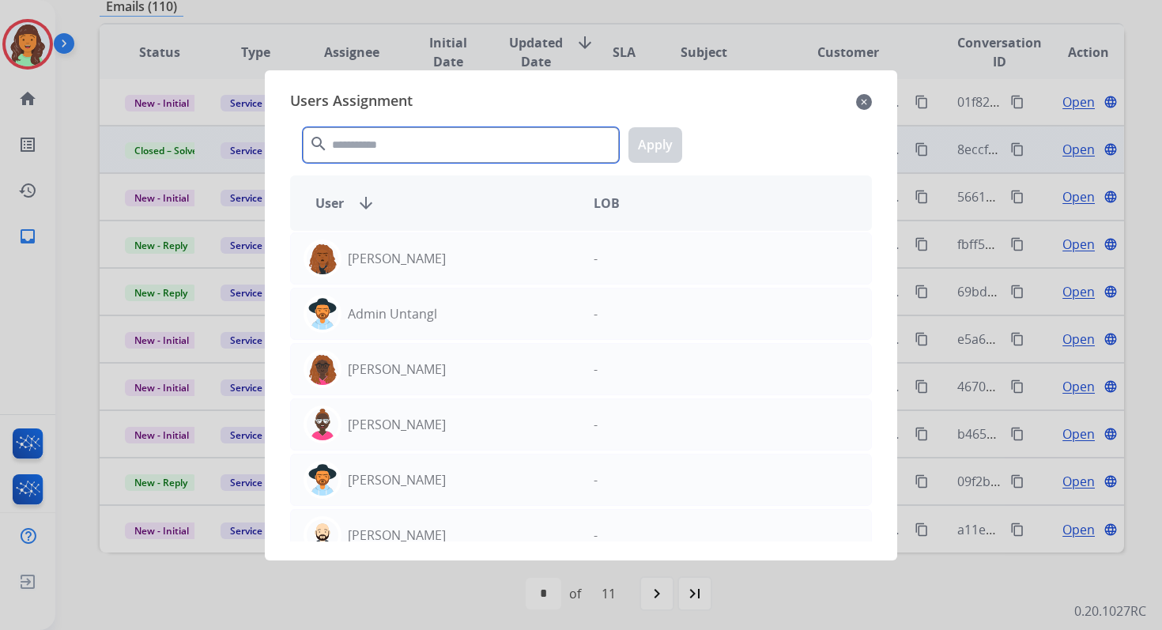
click at [440, 149] on input "text" at bounding box center [461, 145] width 316 height 36
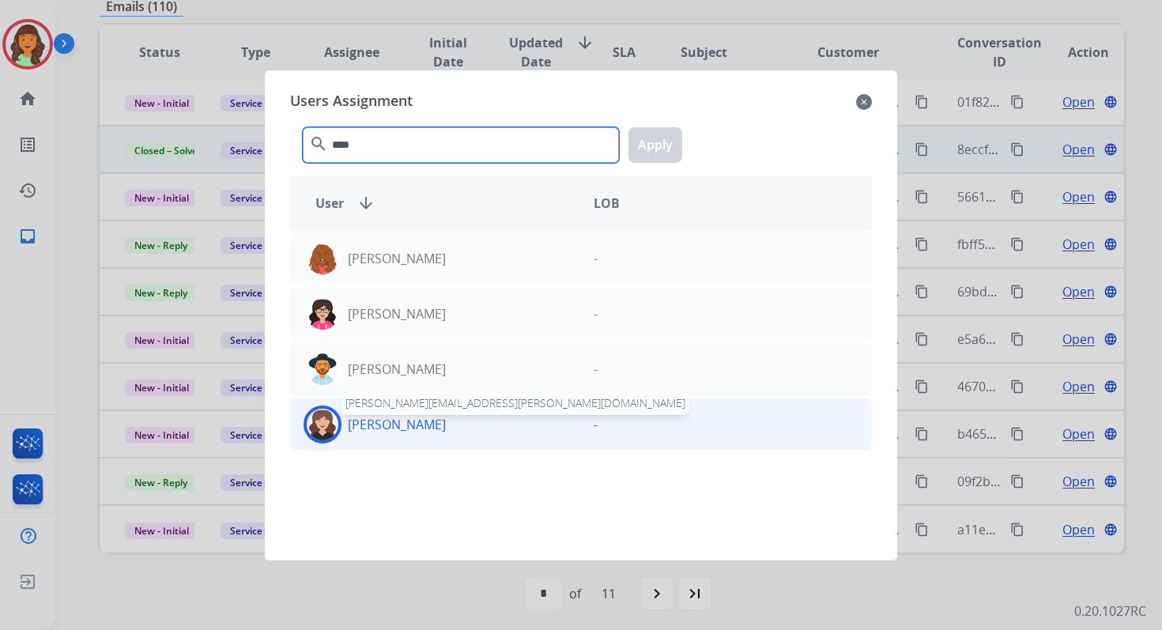
type input "****"
click at [428, 417] on p "[PERSON_NAME]" at bounding box center [397, 424] width 98 height 19
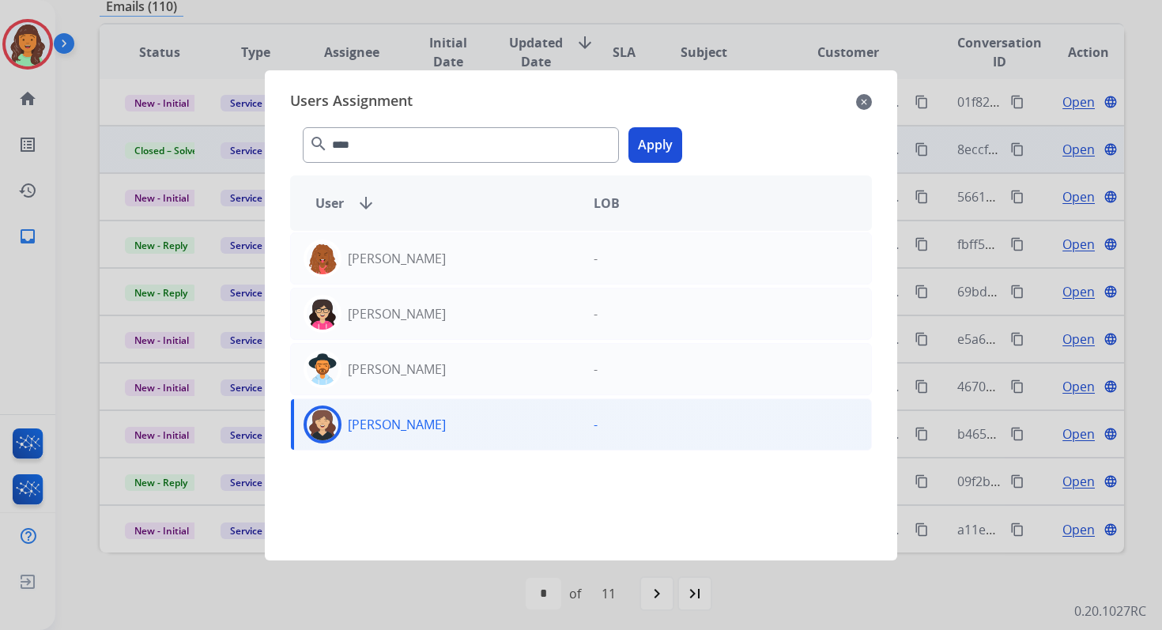
click at [660, 149] on button "Apply" at bounding box center [656, 145] width 54 height 36
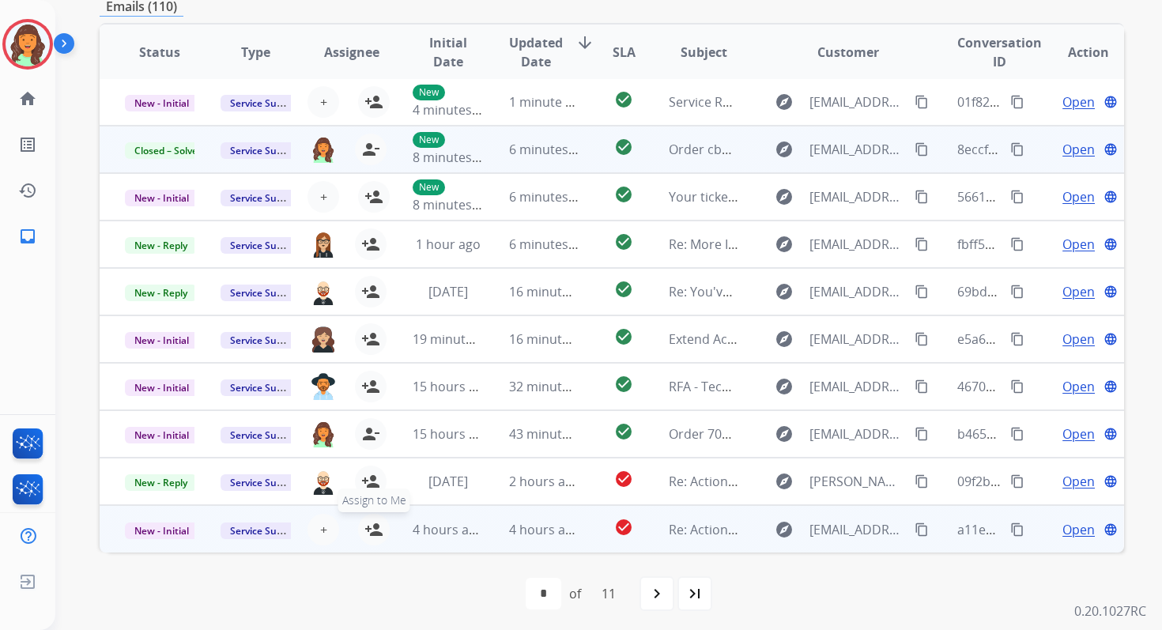
click at [370, 527] on mat-icon "person_add" at bounding box center [373, 529] width 19 height 19
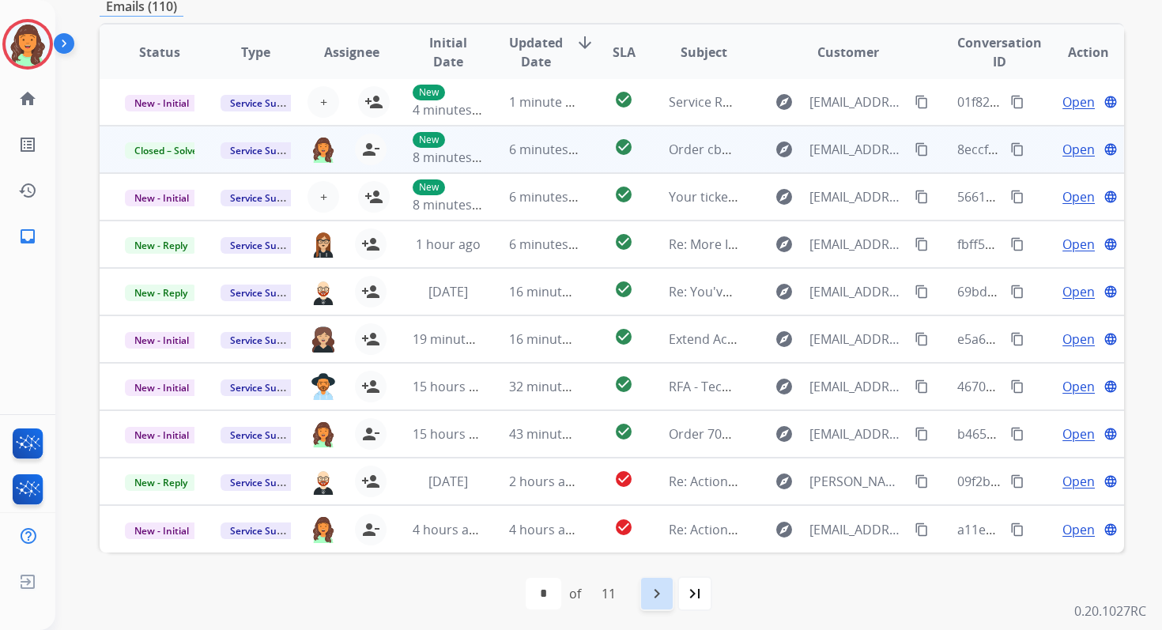
click at [655, 586] on mat-icon "navigate_next" at bounding box center [656, 593] width 19 height 19
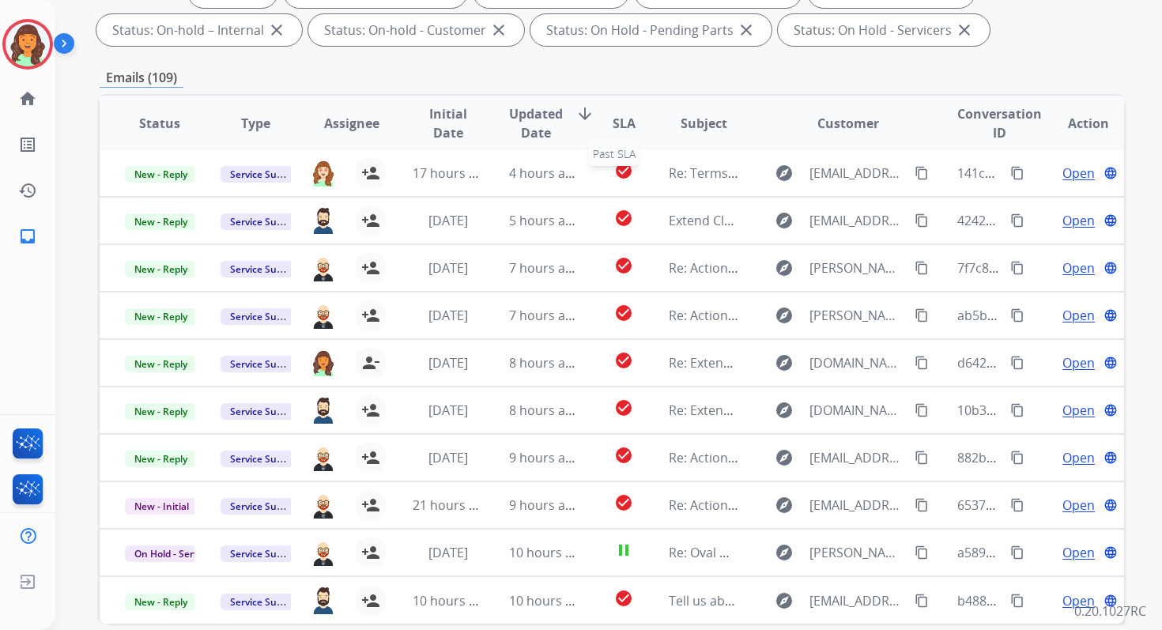
scroll to position [345, 0]
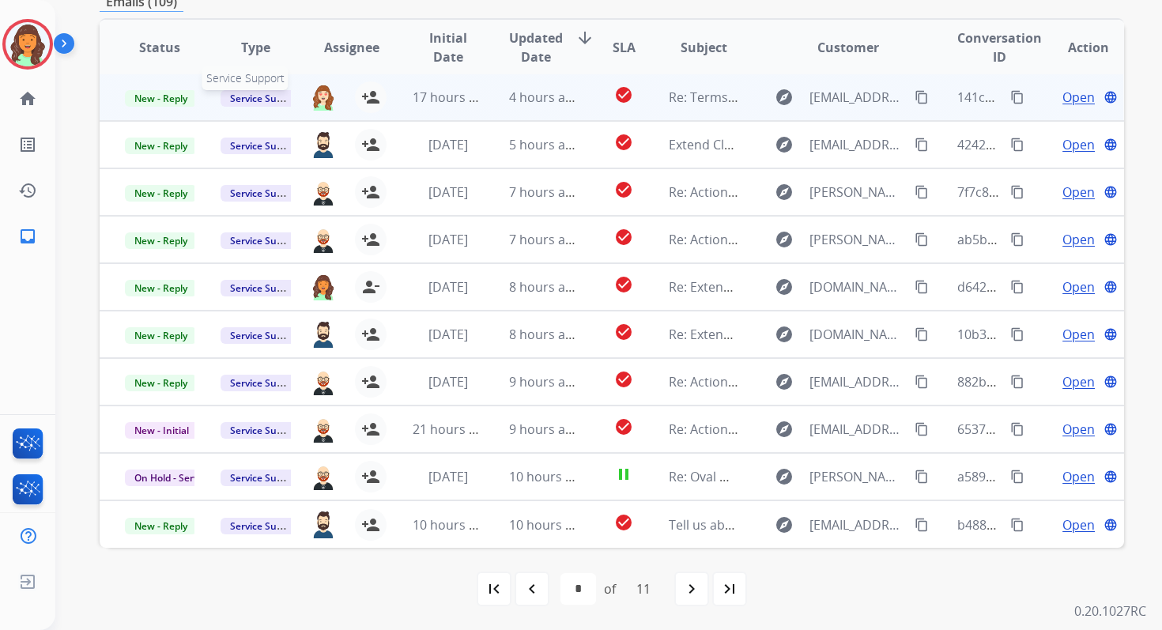
click at [244, 96] on span "Service Support" at bounding box center [266, 98] width 90 height 17
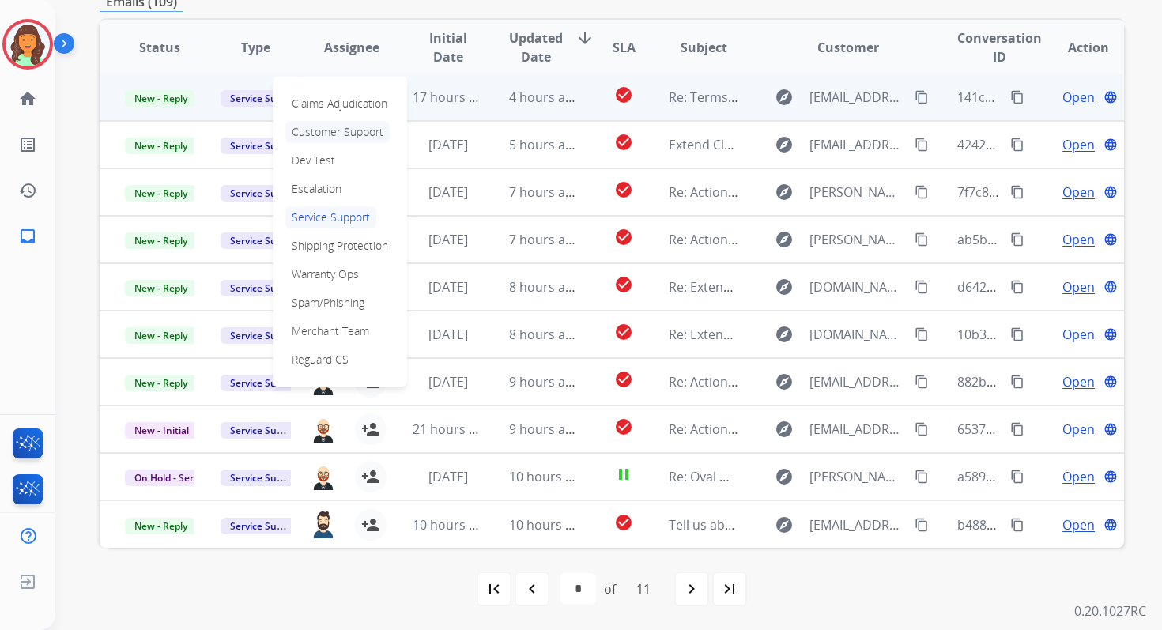
click at [312, 133] on p "Customer Support" at bounding box center [337, 132] width 104 height 22
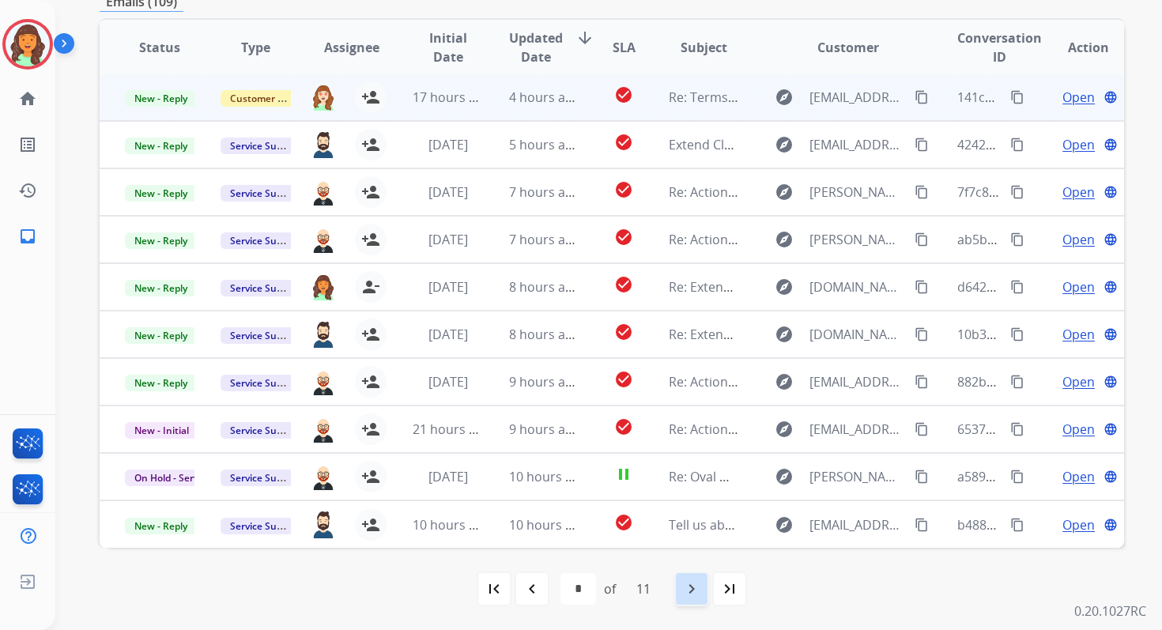
click at [695, 582] on mat-icon "navigate_next" at bounding box center [691, 588] width 19 height 19
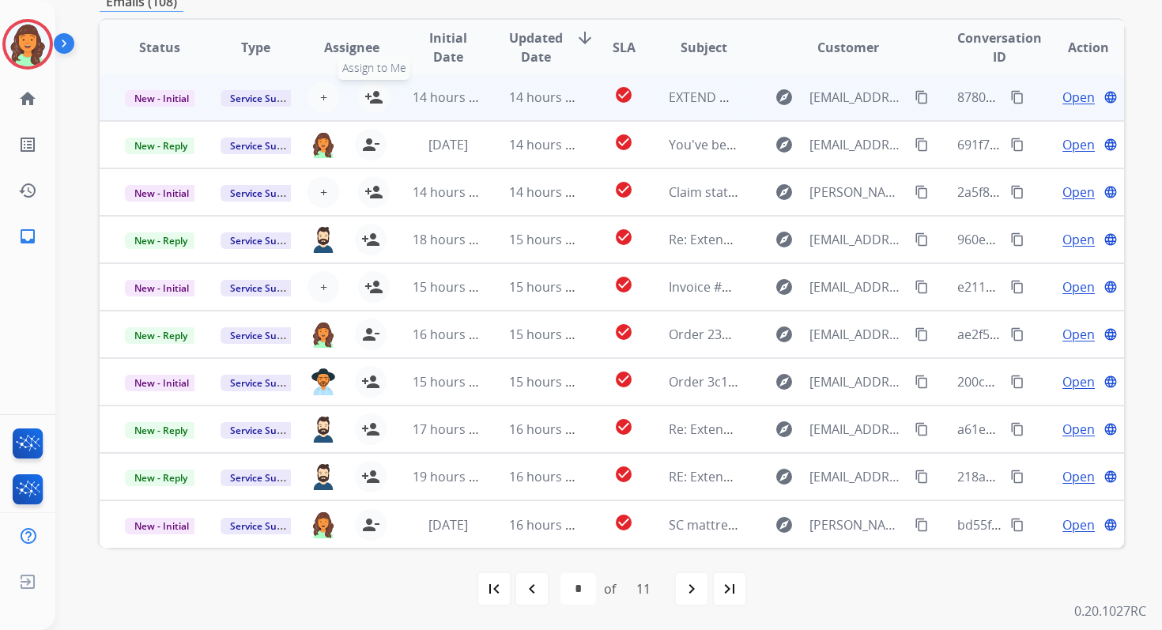
click at [370, 94] on mat-icon "person_add" at bounding box center [373, 97] width 19 height 19
click at [179, 100] on span "New - Initial" at bounding box center [162, 98] width 74 height 17
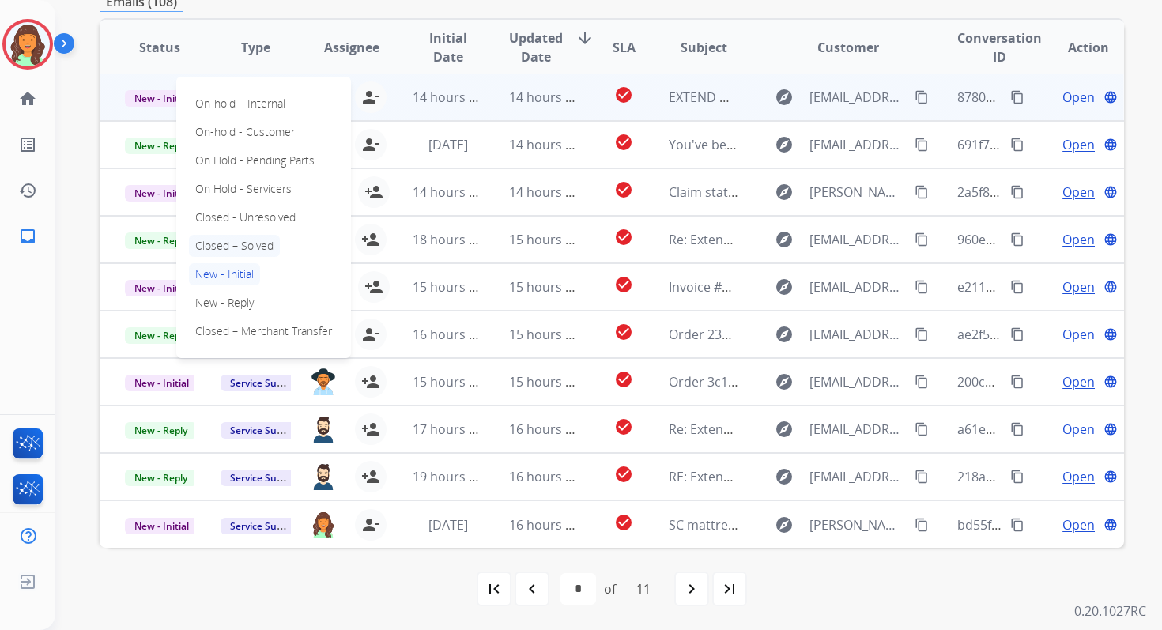
click at [223, 243] on p "Closed – Solved" at bounding box center [234, 246] width 91 height 22
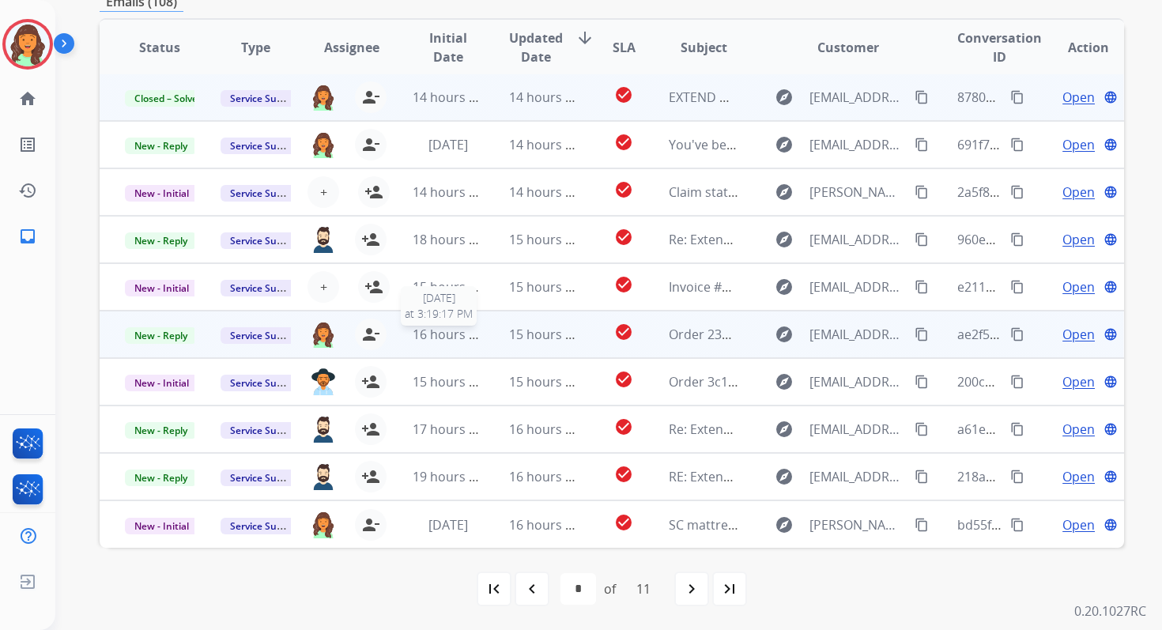
click at [469, 335] on span "16 hours ago" at bounding box center [452, 334] width 78 height 17
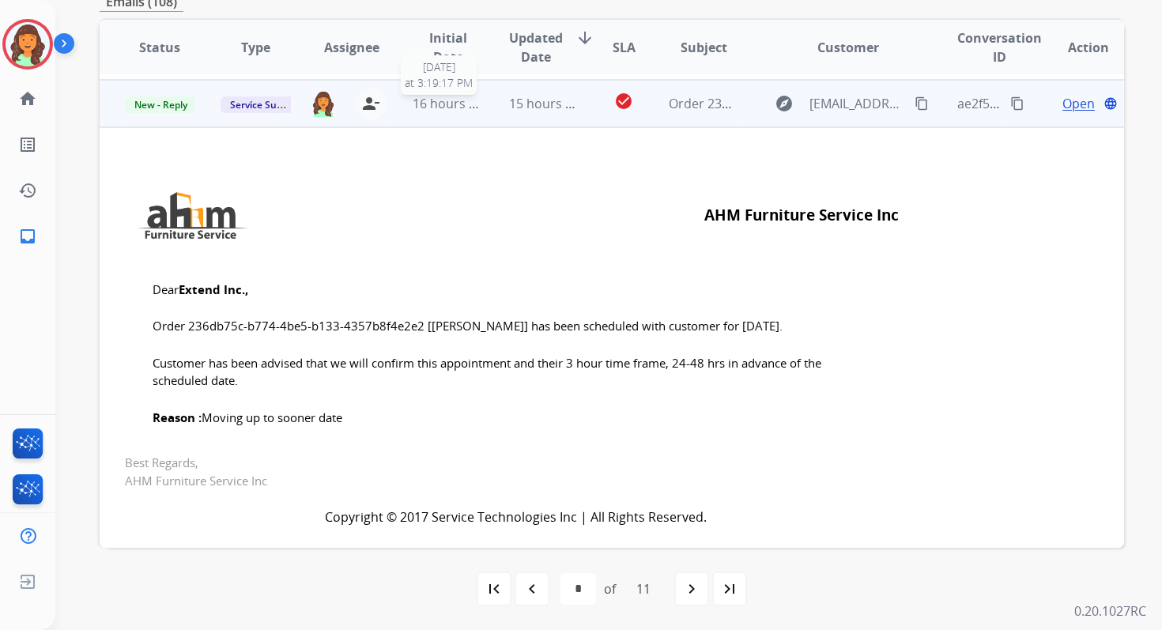
scroll to position [237, 0]
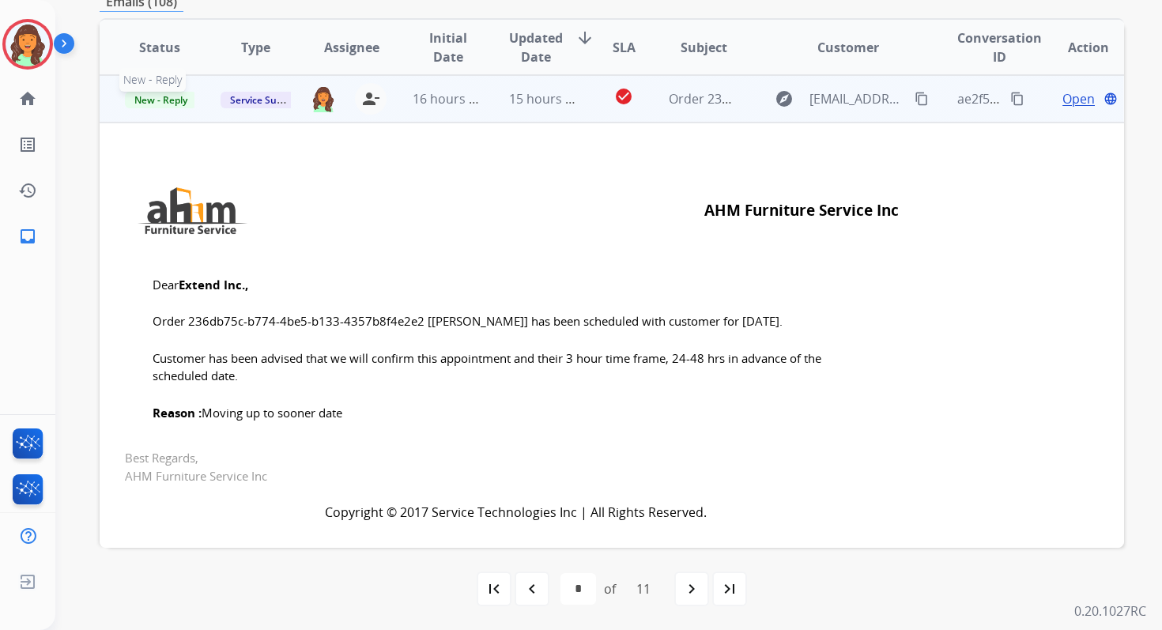
click at [167, 98] on span "New - Reply" at bounding box center [161, 100] width 72 height 17
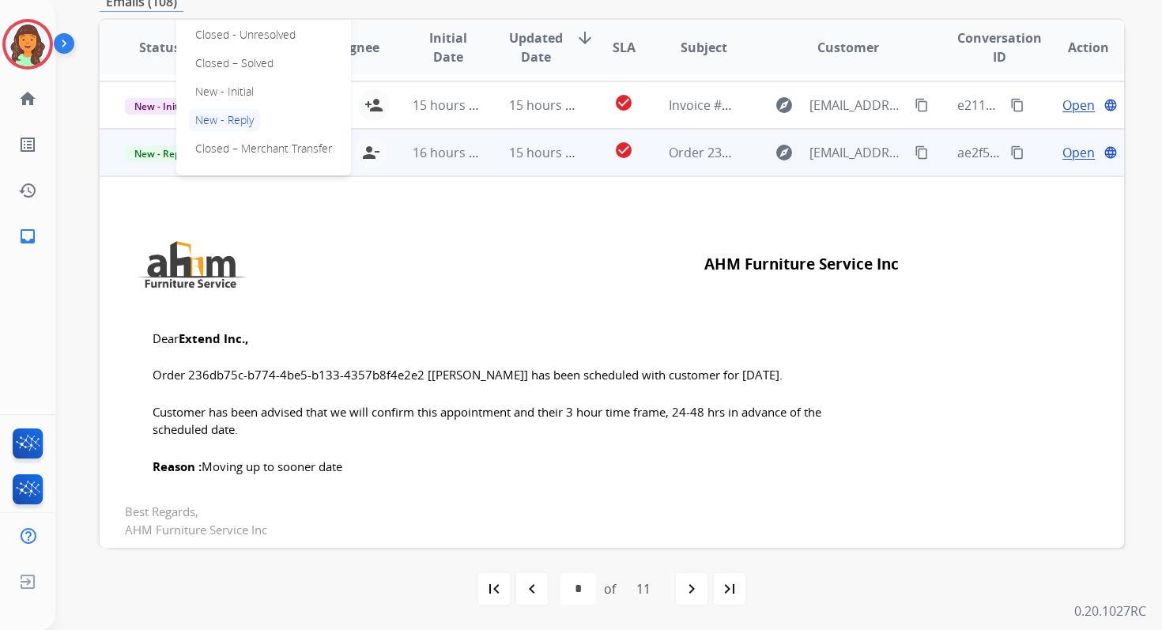
click at [203, 74] on div "On-hold – Internal On-hold - Customer On Hold - Pending Parts On Hold - Service…" at bounding box center [263, 34] width 175 height 281
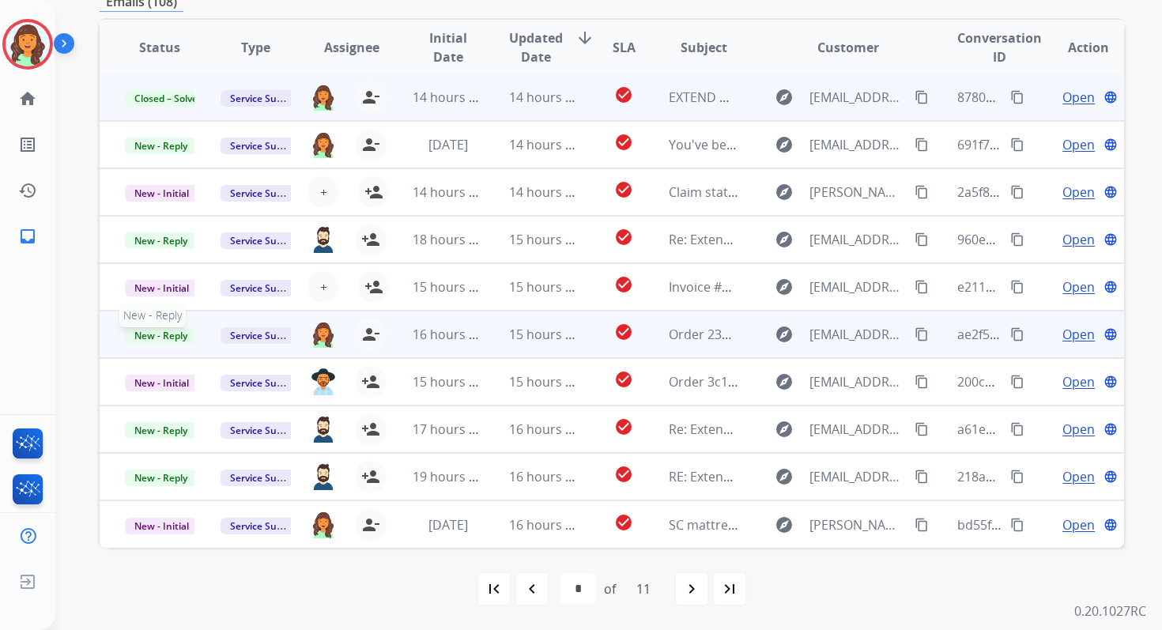
click at [168, 330] on span "New - Reply" at bounding box center [161, 335] width 72 height 17
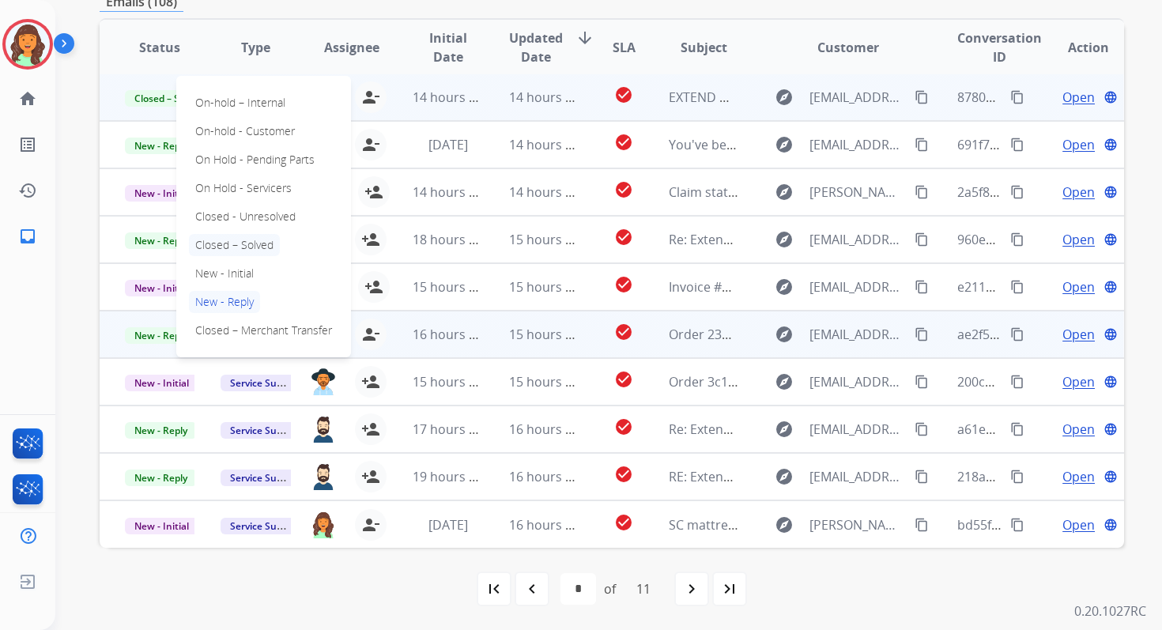
click at [247, 254] on p "Closed – Solved" at bounding box center [234, 245] width 91 height 22
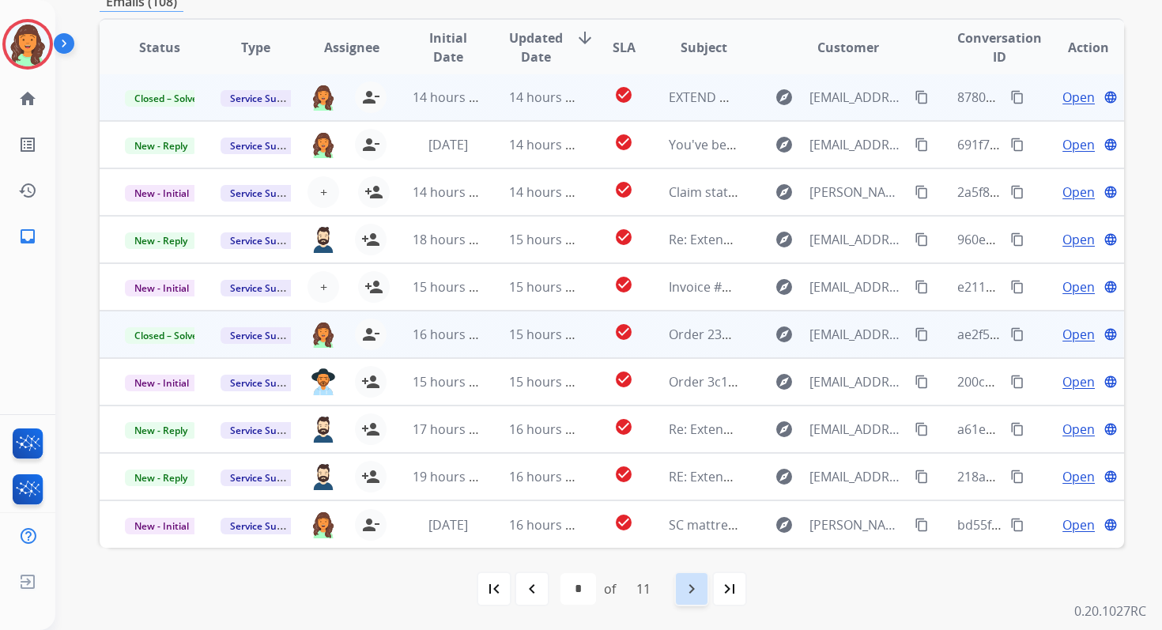
click at [697, 590] on mat-icon "navigate_next" at bounding box center [691, 588] width 19 height 19
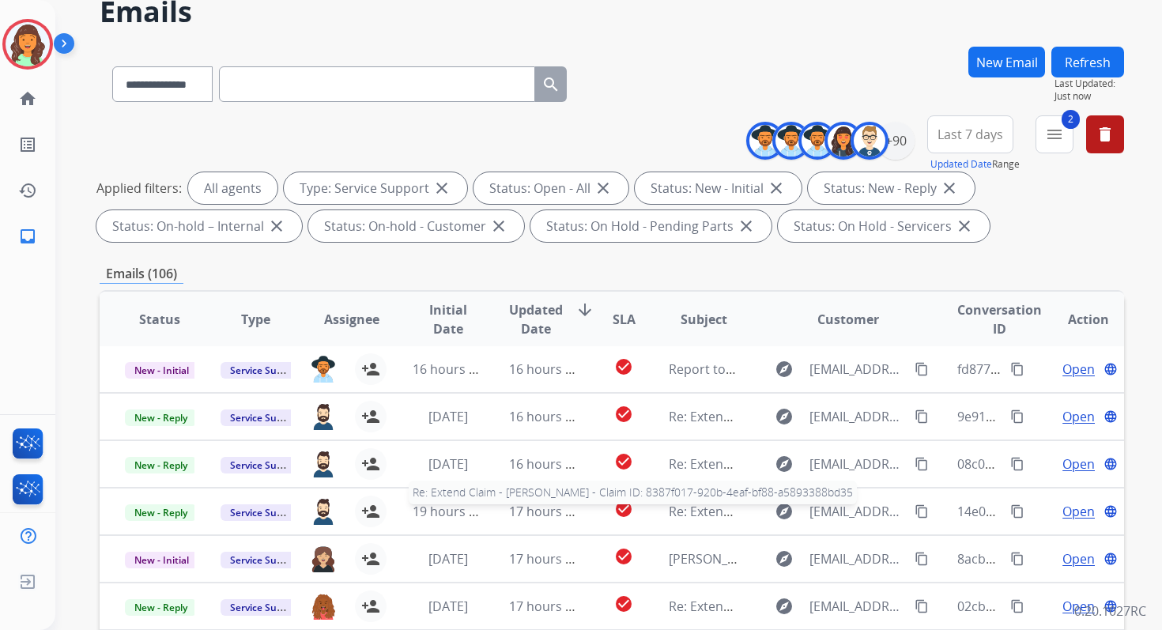
scroll to position [345, 0]
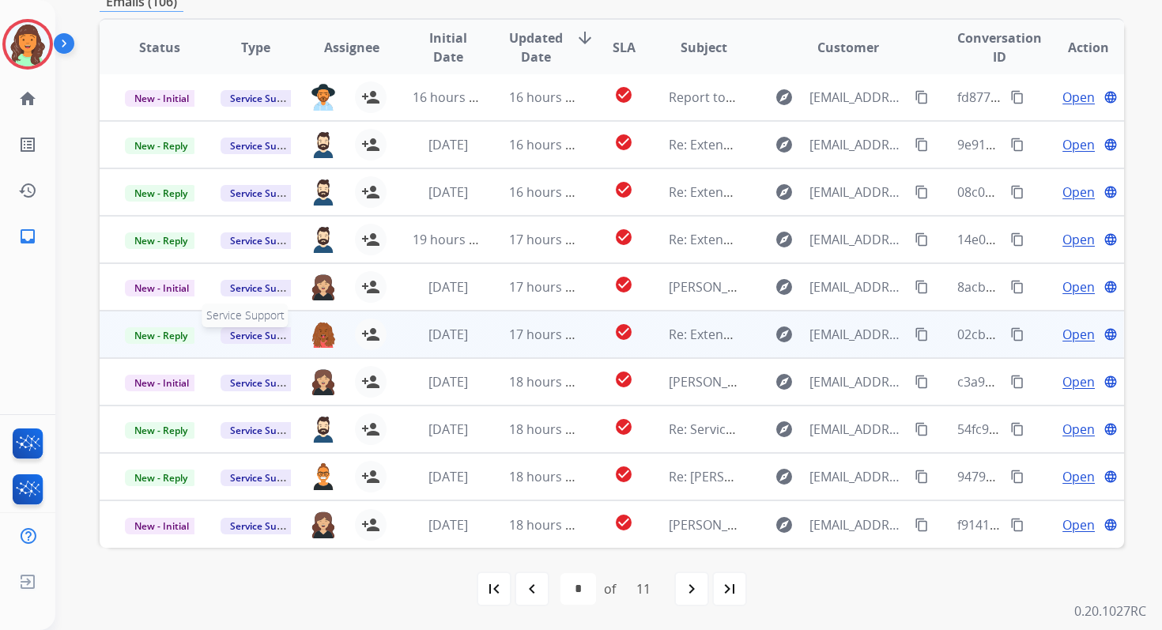
click at [263, 331] on span "Service Support" at bounding box center [266, 335] width 90 height 17
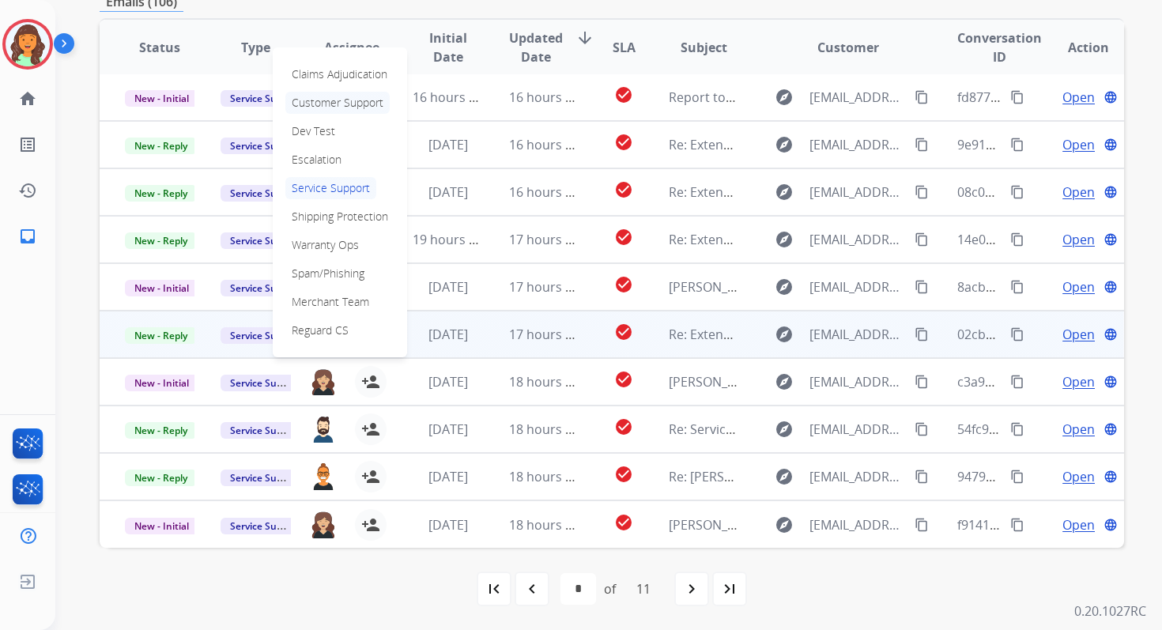
click at [353, 97] on p "Customer Support" at bounding box center [337, 103] width 104 height 22
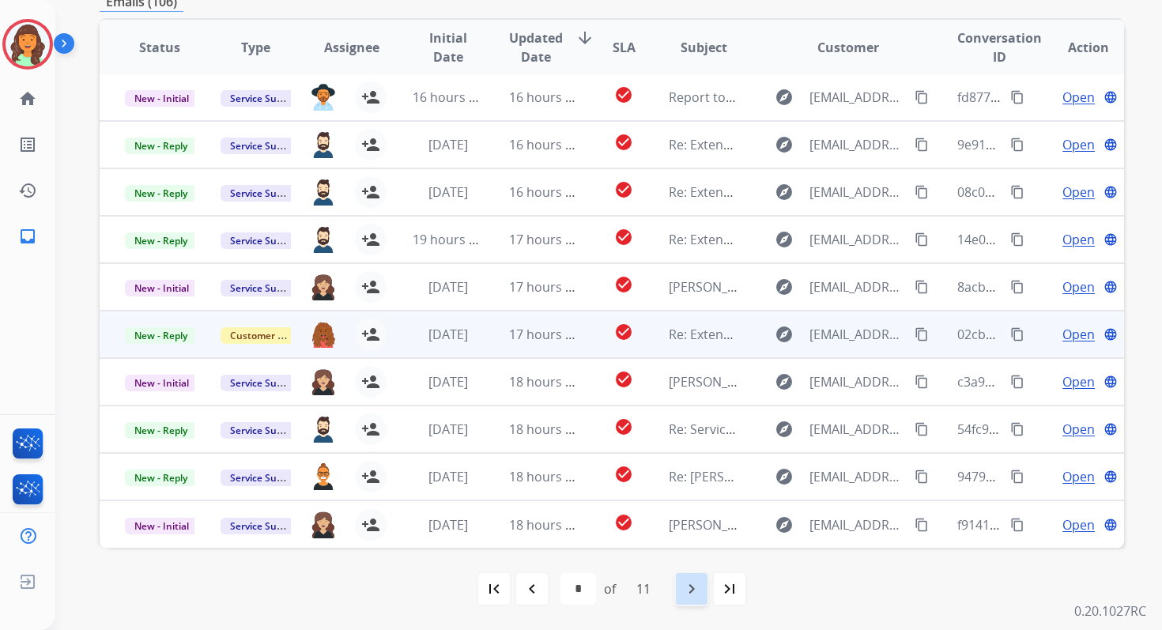
click at [699, 595] on mat-icon "navigate_next" at bounding box center [691, 588] width 19 height 19
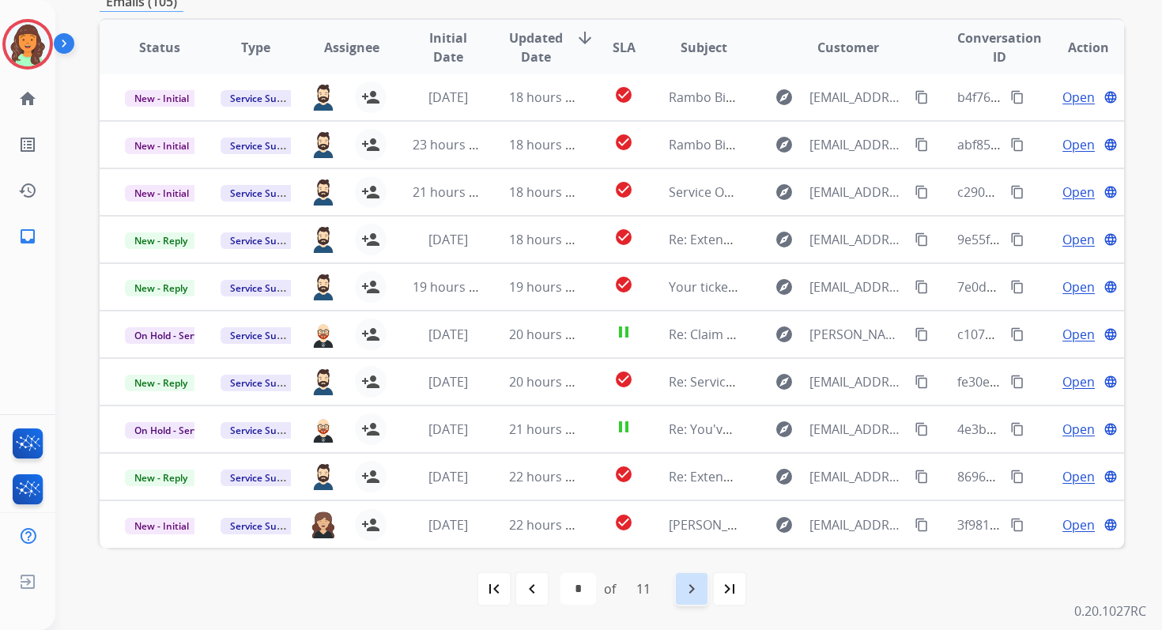
click at [694, 576] on div "navigate_next" at bounding box center [691, 589] width 35 height 35
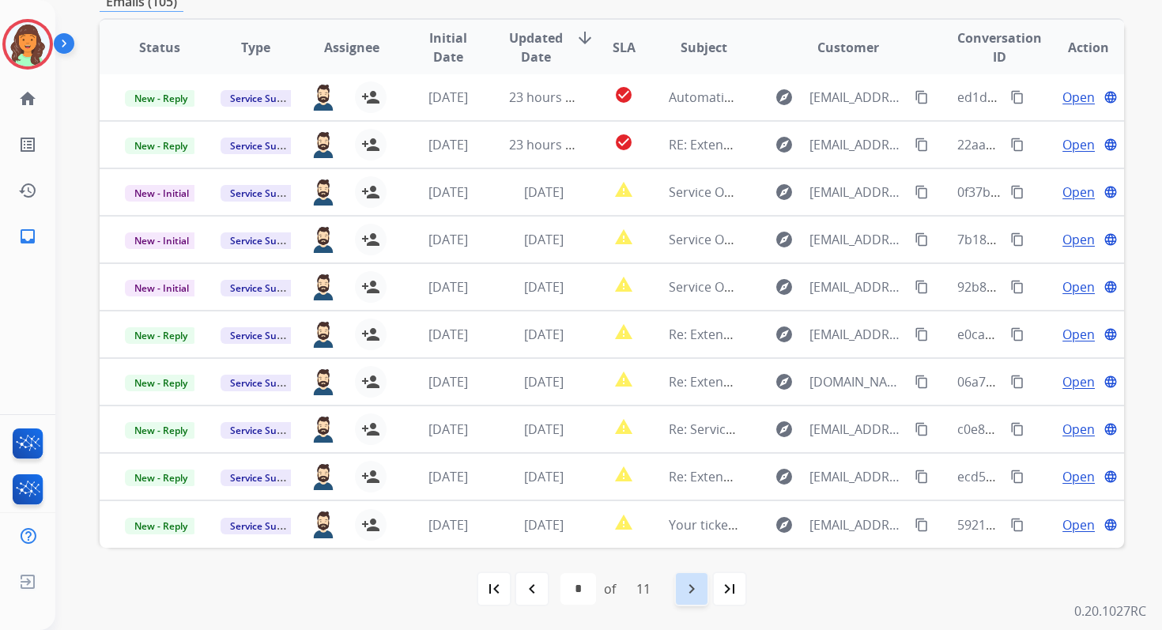
click at [694, 576] on div "navigate_next" at bounding box center [691, 589] width 35 height 35
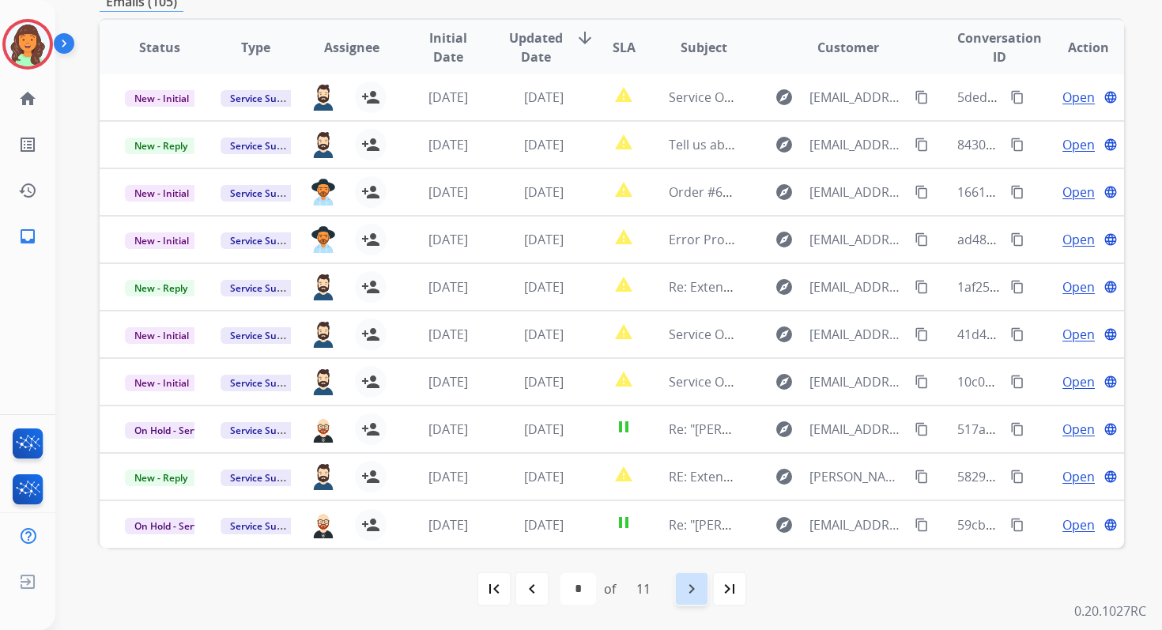
click at [695, 587] on mat-icon "navigate_next" at bounding box center [691, 588] width 19 height 19
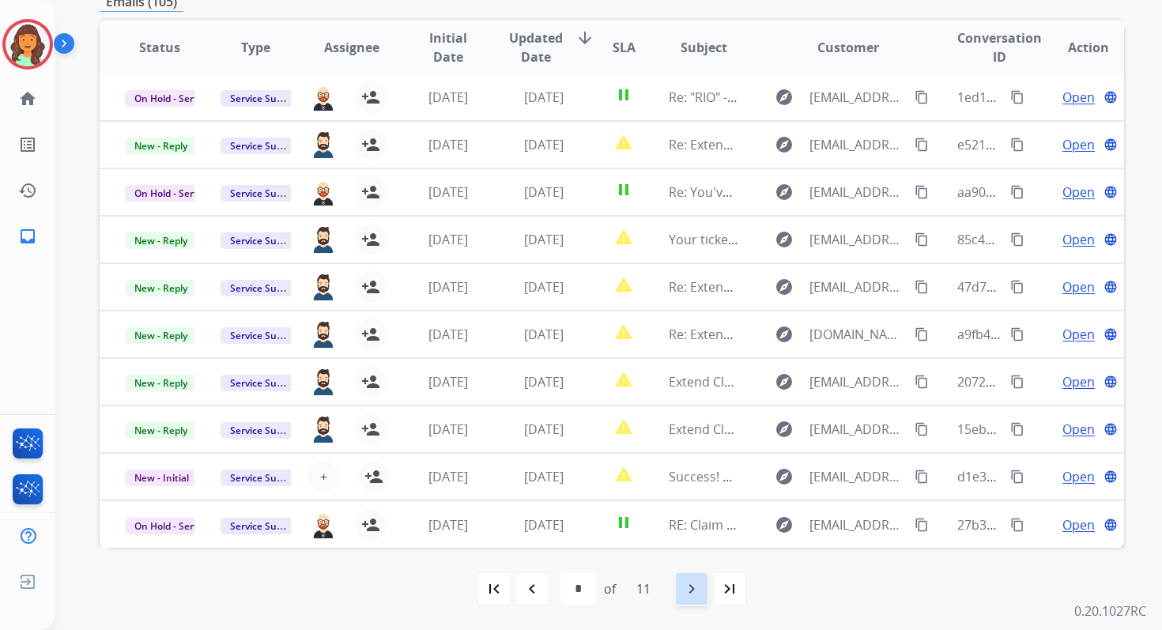
click at [695, 586] on mat-icon "navigate_next" at bounding box center [691, 588] width 19 height 19
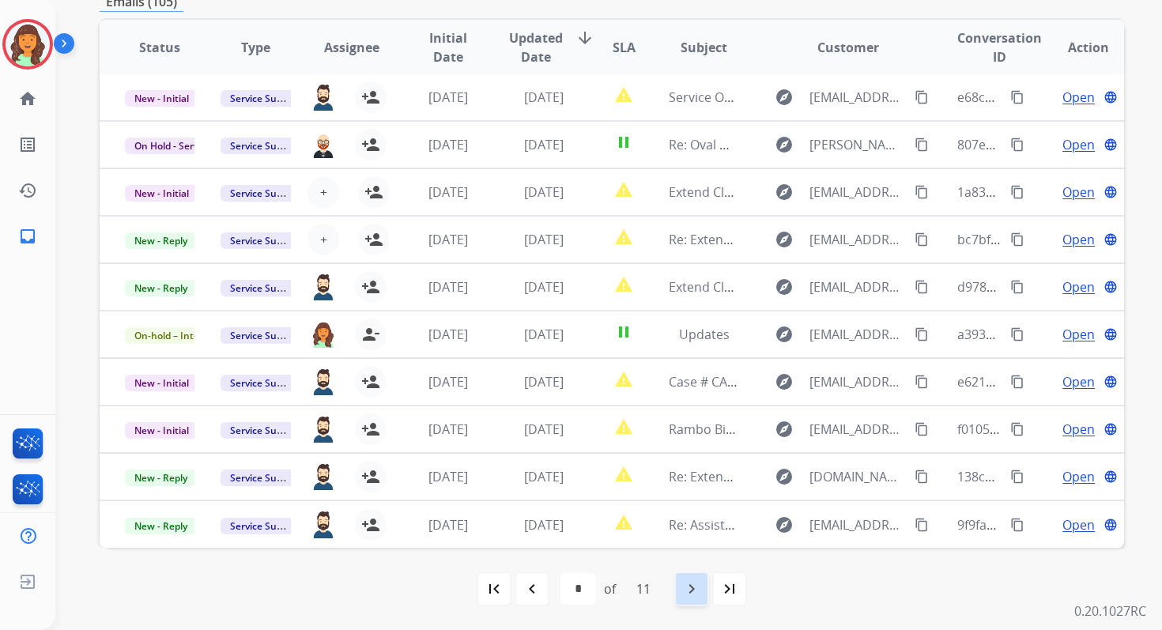
click at [695, 586] on mat-icon "navigate_next" at bounding box center [691, 588] width 19 height 19
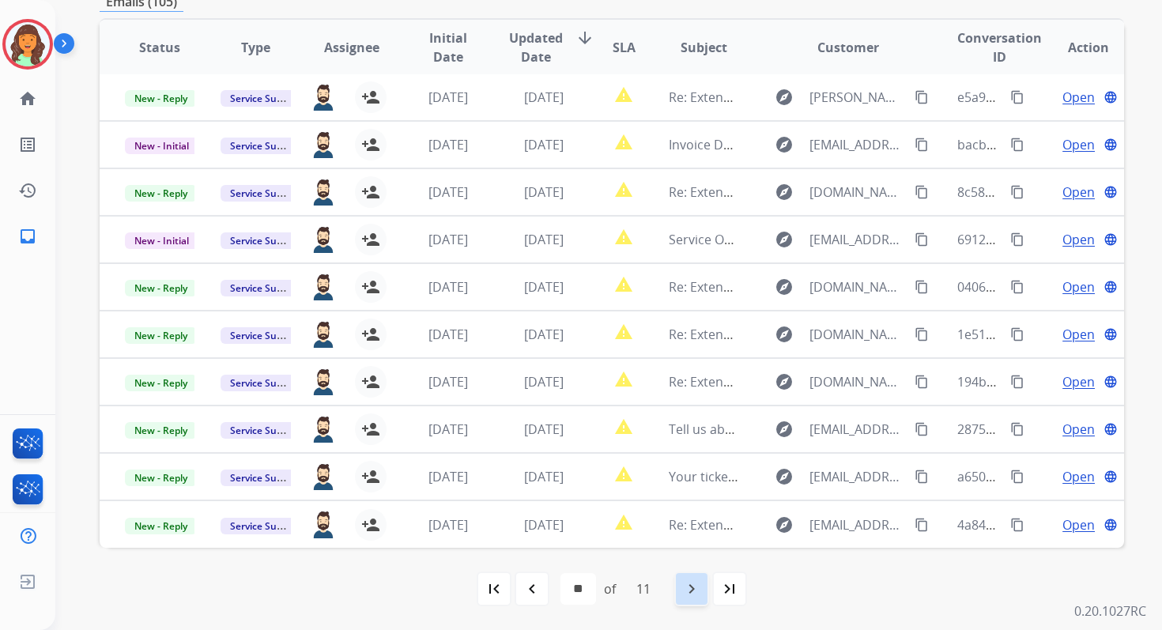
click at [695, 586] on mat-icon "navigate_next" at bounding box center [691, 588] width 19 height 19
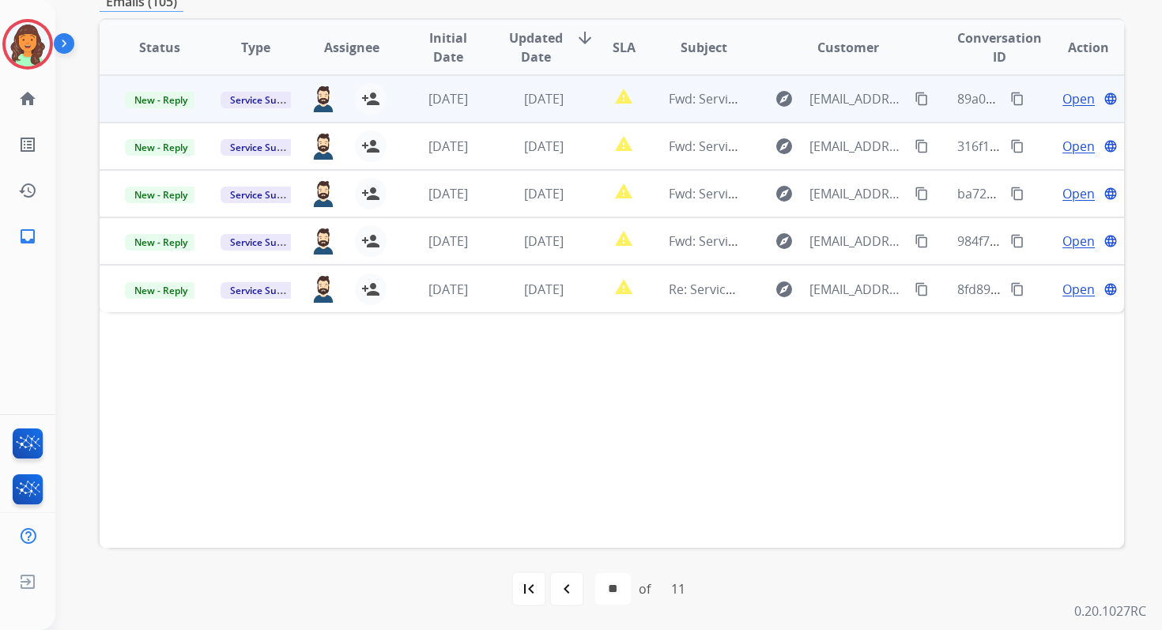
scroll to position [145, 0]
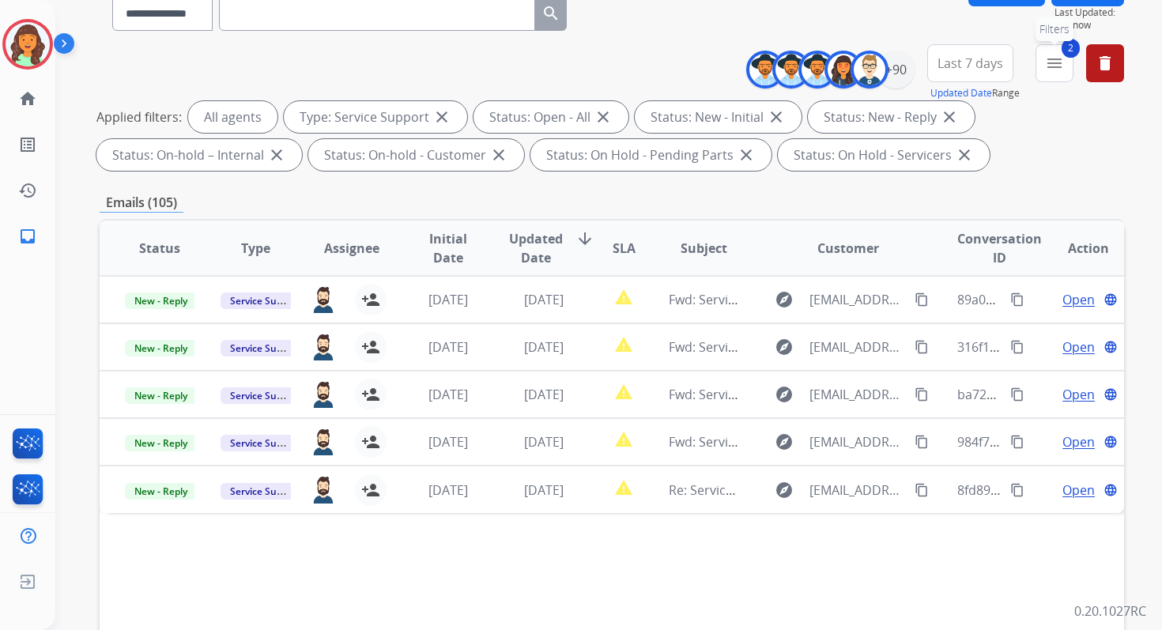
click at [1055, 62] on mat-icon "menu" at bounding box center [1054, 63] width 19 height 19
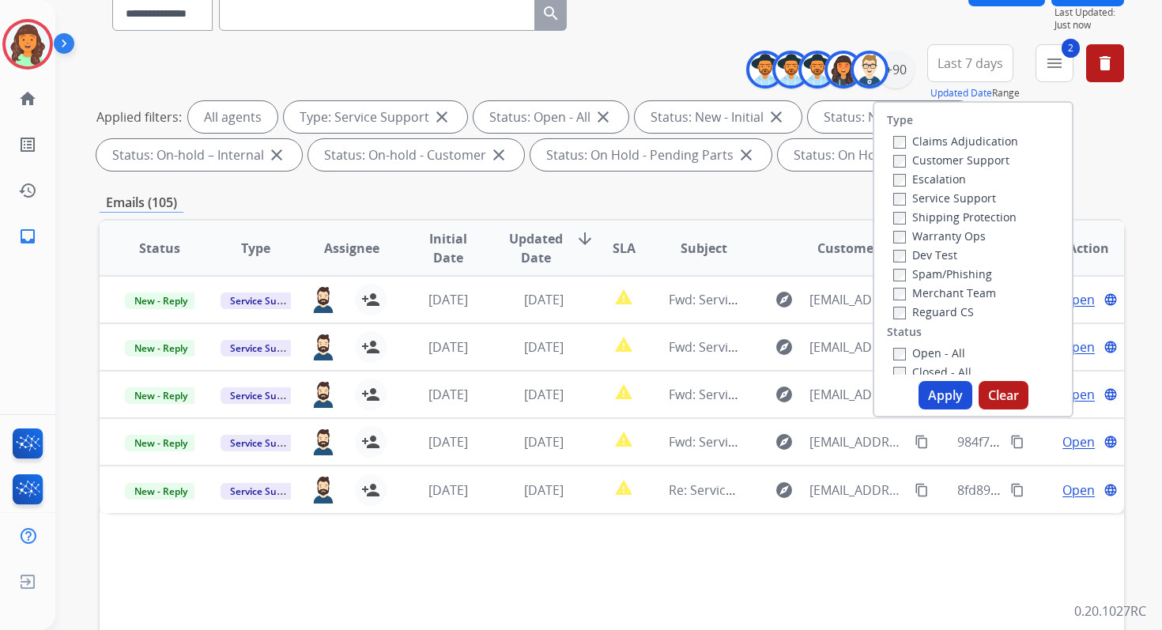
click at [942, 404] on button "Apply" at bounding box center [946, 395] width 54 height 28
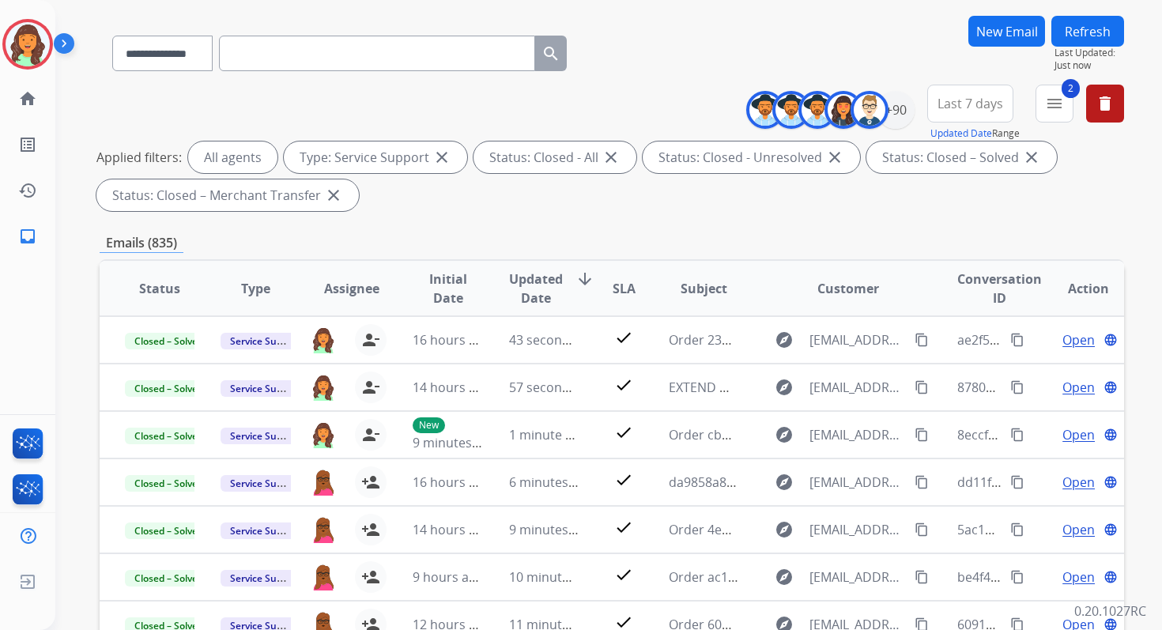
scroll to position [345, 0]
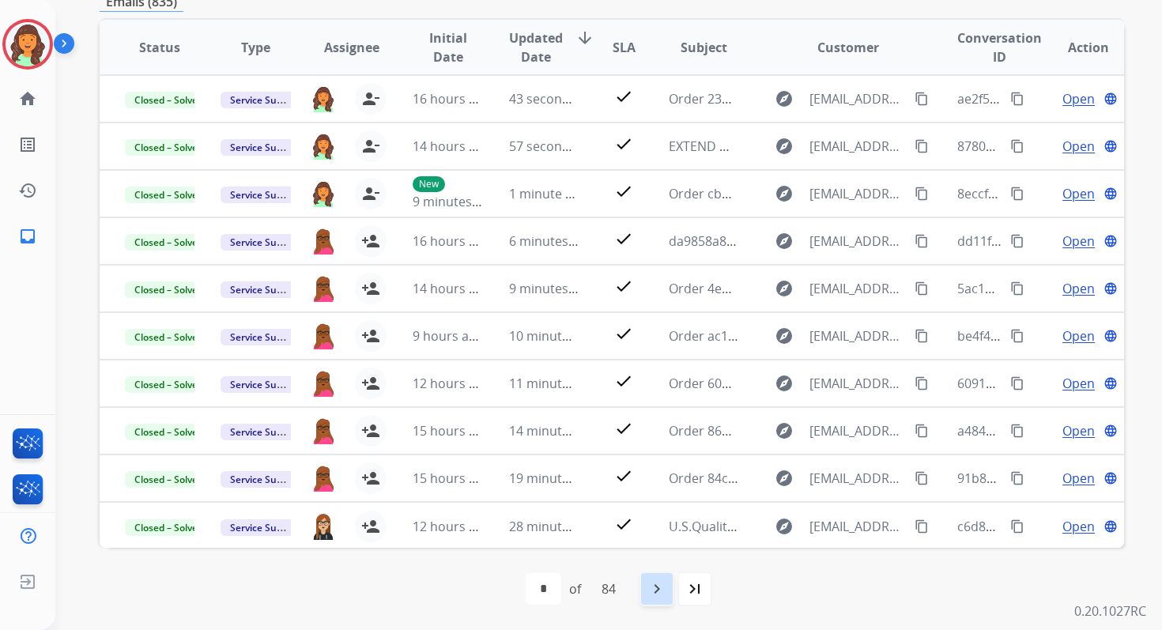
click at [666, 585] on mat-icon "navigate_next" at bounding box center [656, 588] width 19 height 19
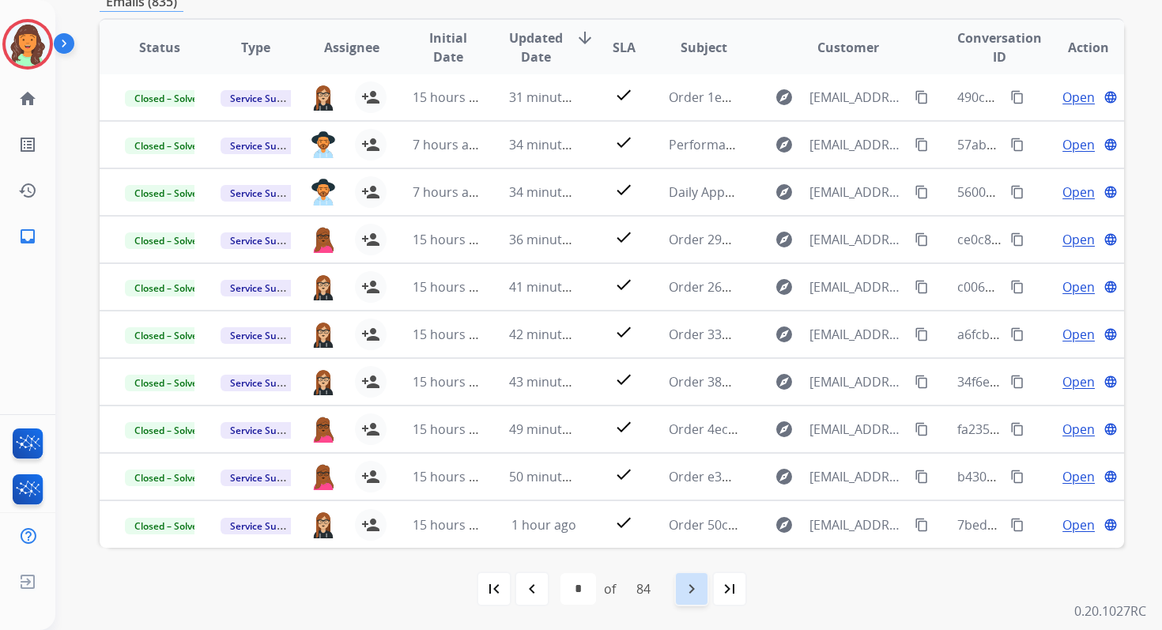
click at [694, 583] on mat-icon "navigate_next" at bounding box center [691, 588] width 19 height 19
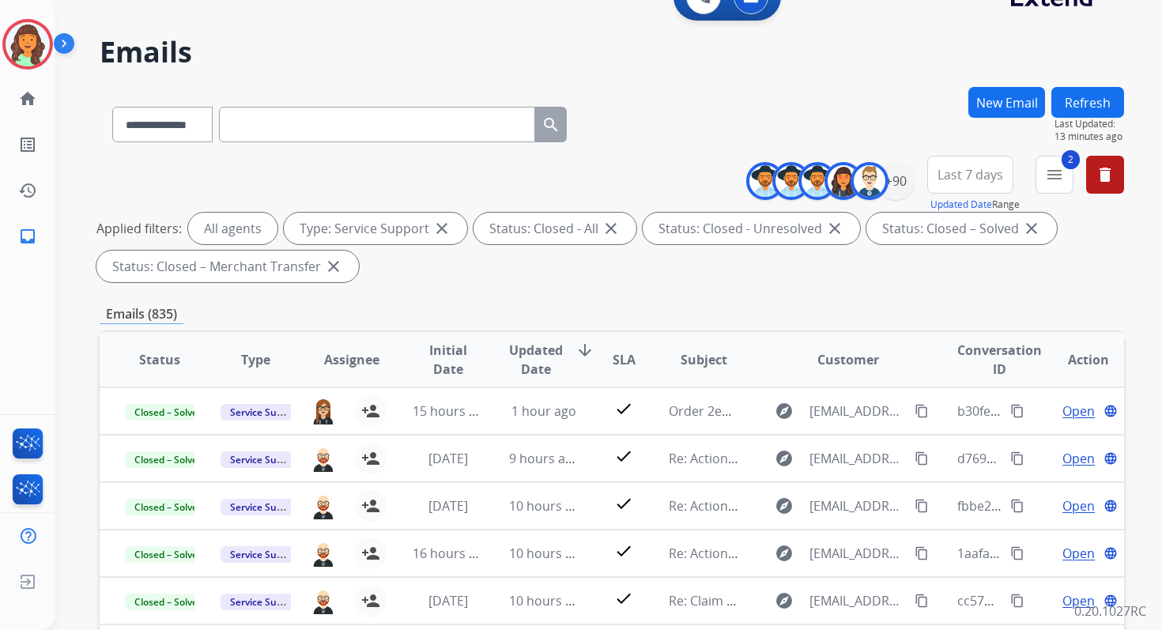
scroll to position [0, 0]
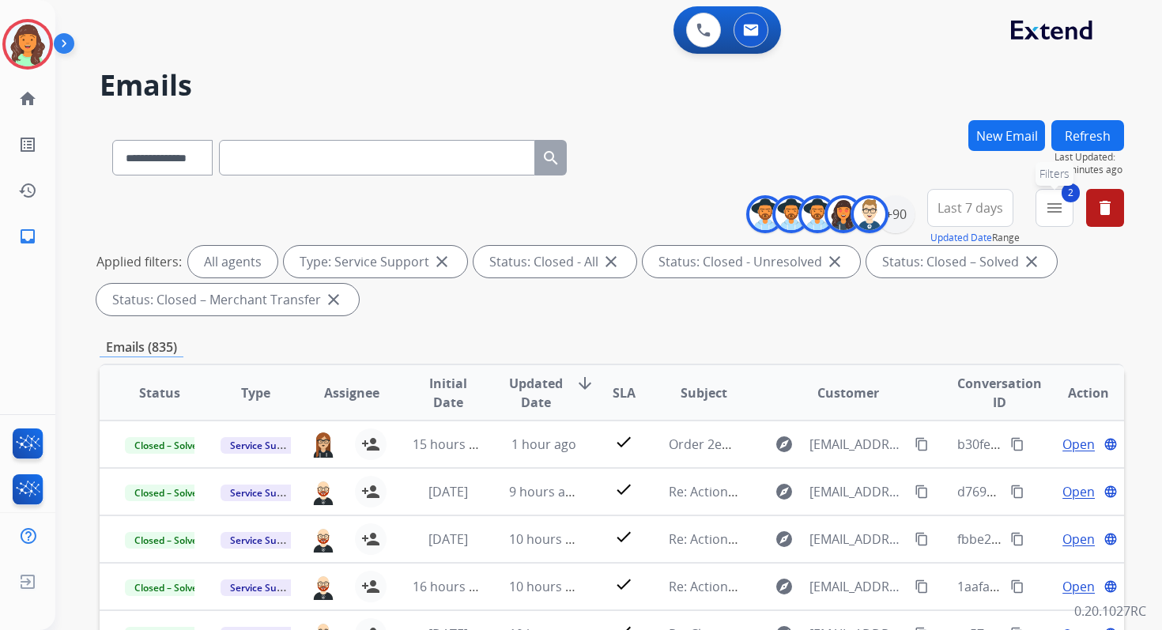
click at [1052, 206] on mat-icon "menu" at bounding box center [1054, 207] width 19 height 19
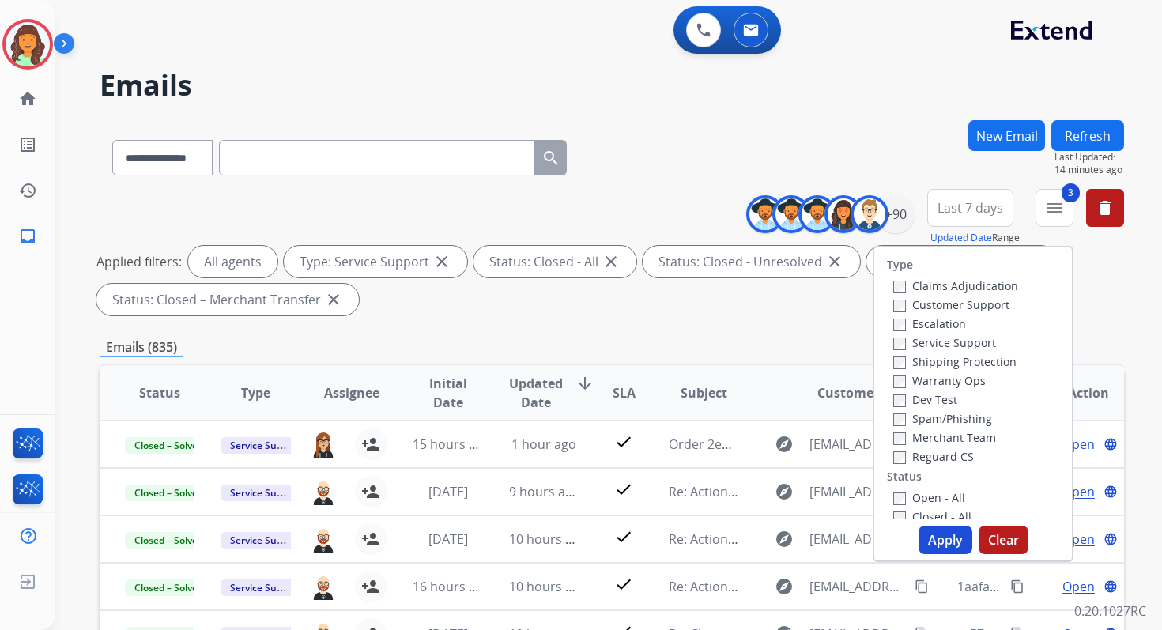
click at [939, 538] on button "Apply" at bounding box center [946, 540] width 54 height 28
select select "*"
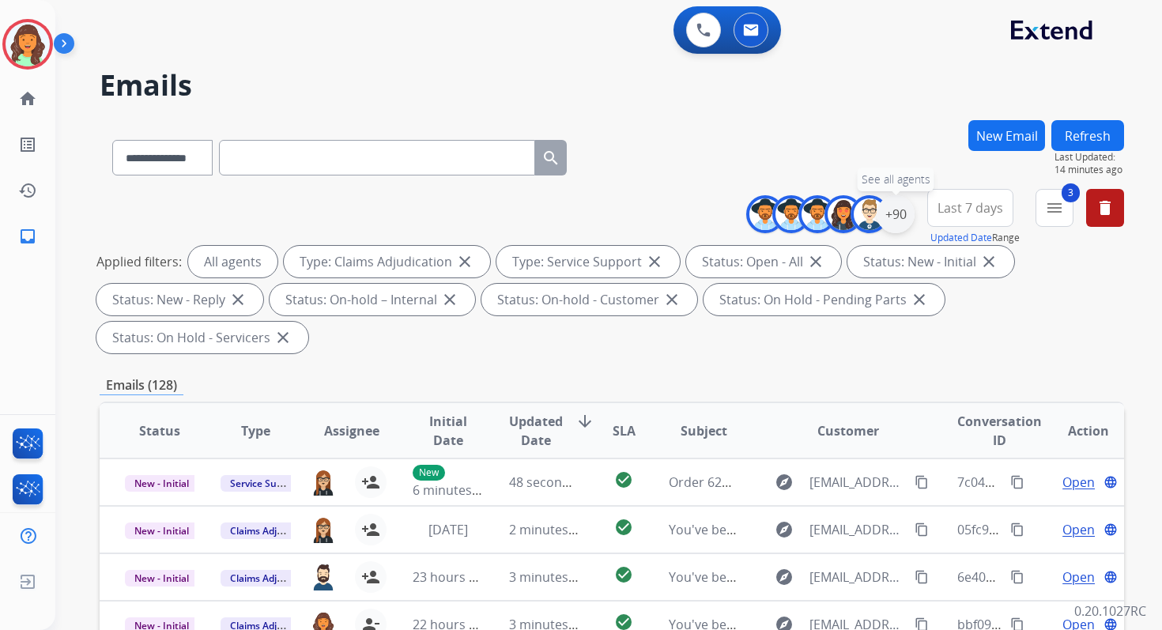
click at [897, 223] on div "+90" at bounding box center [896, 214] width 38 height 38
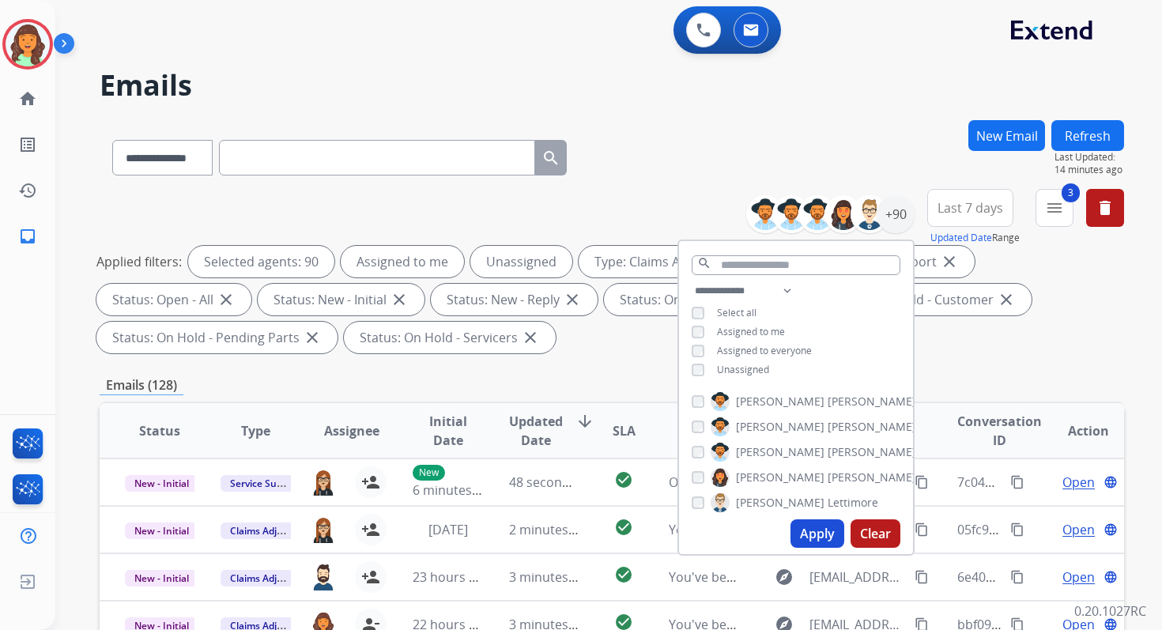
click at [802, 543] on button "Apply" at bounding box center [818, 533] width 54 height 28
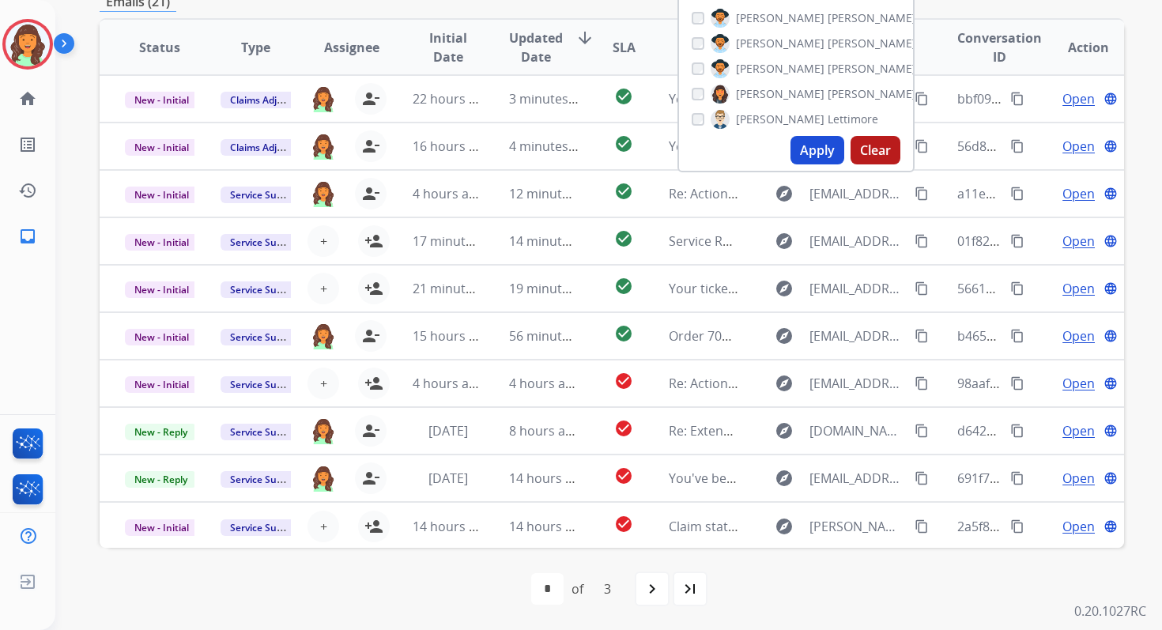
click at [427, 614] on div "first_page navigate_before * * * of 3 navigate_next last_page" at bounding box center [612, 589] width 1025 height 82
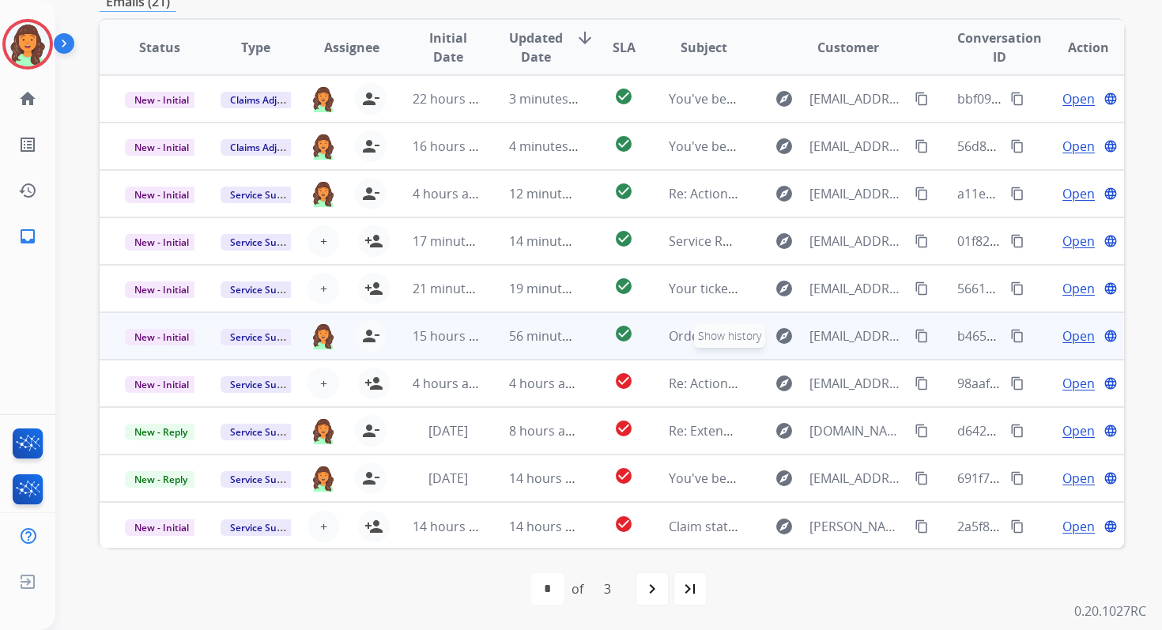
scroll to position [0, 0]
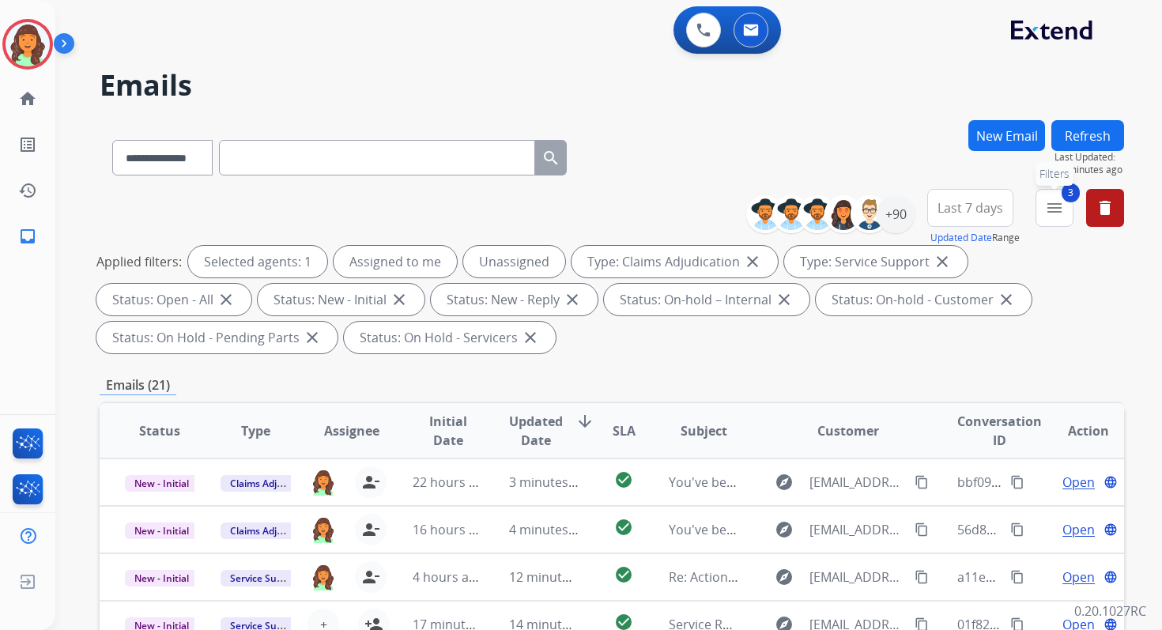
click at [1046, 203] on mat-icon "menu" at bounding box center [1054, 207] width 19 height 19
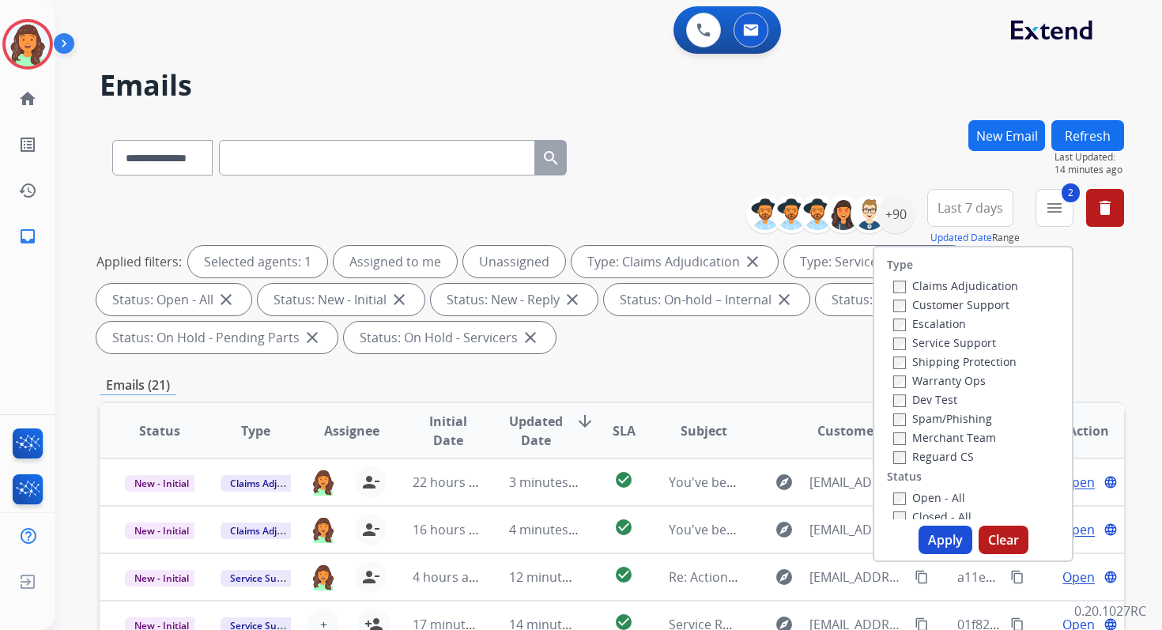
click at [943, 546] on button "Apply" at bounding box center [946, 540] width 54 height 28
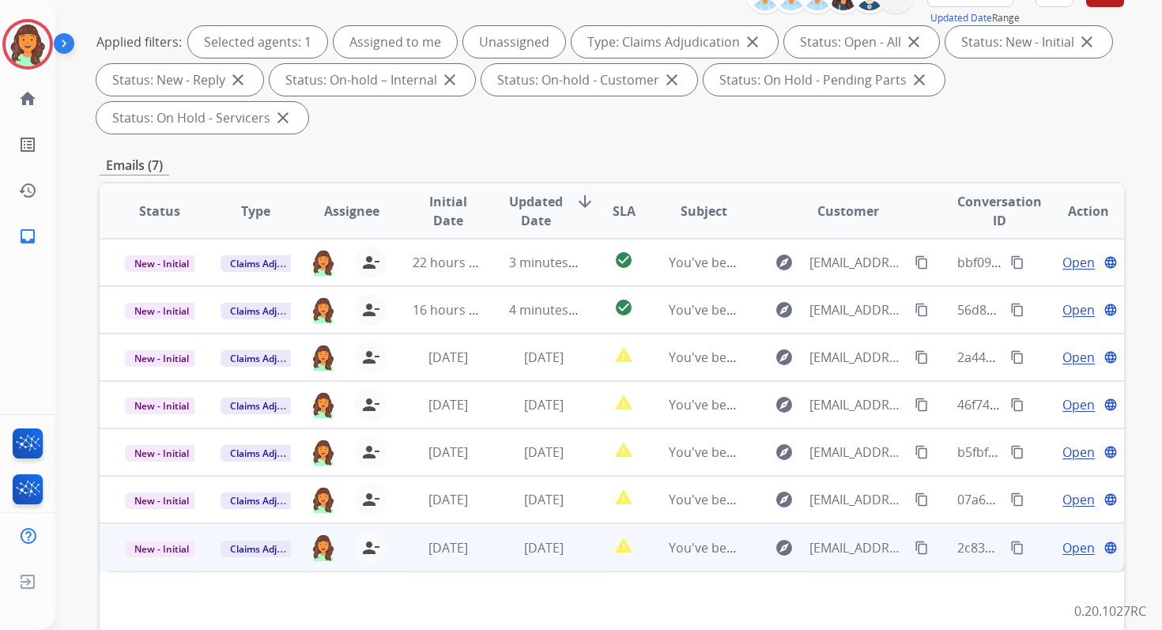
scroll to position [76, 0]
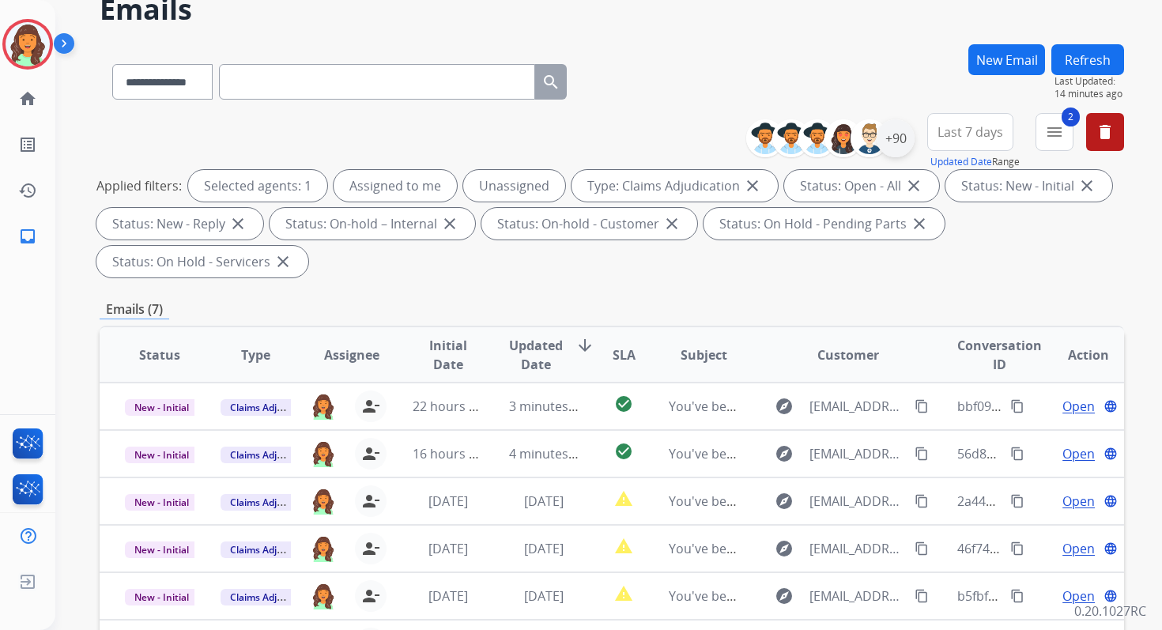
click at [897, 153] on div "+90" at bounding box center [896, 138] width 38 height 38
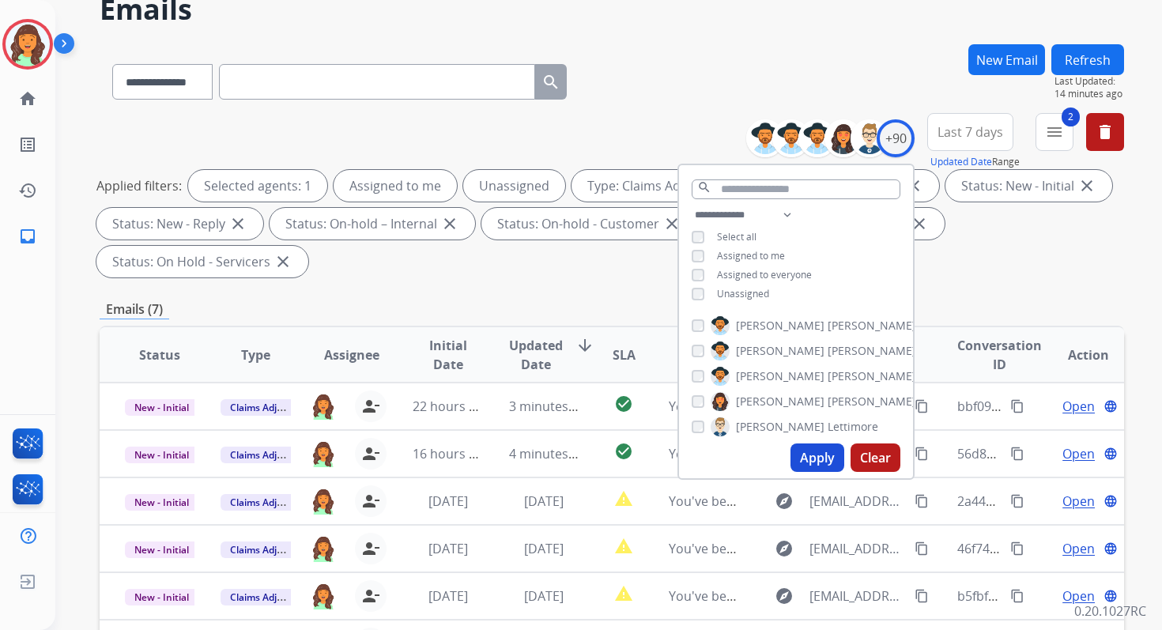
click at [703, 291] on div "Unassigned" at bounding box center [730, 294] width 77 height 13
click at [825, 466] on button "Apply" at bounding box center [818, 458] width 54 height 28
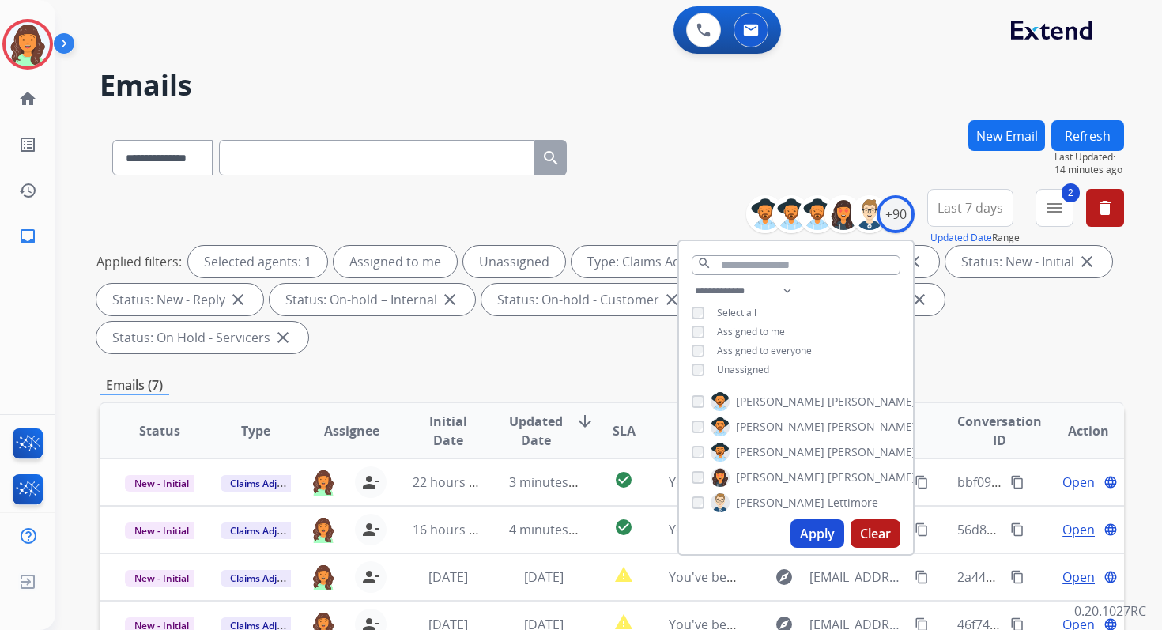
click at [552, 322] on div "Applied filters: Selected agents: 1 Assigned to me Unassigned Type: Claims Adju…" at bounding box center [608, 300] width 1025 height 108
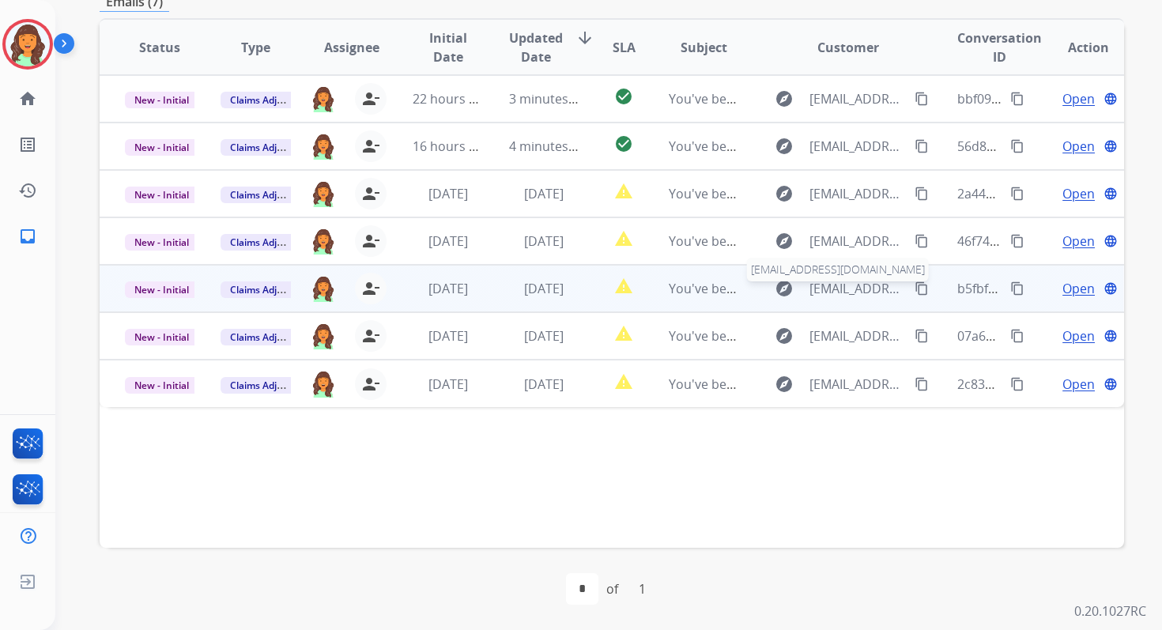
scroll to position [11, 0]
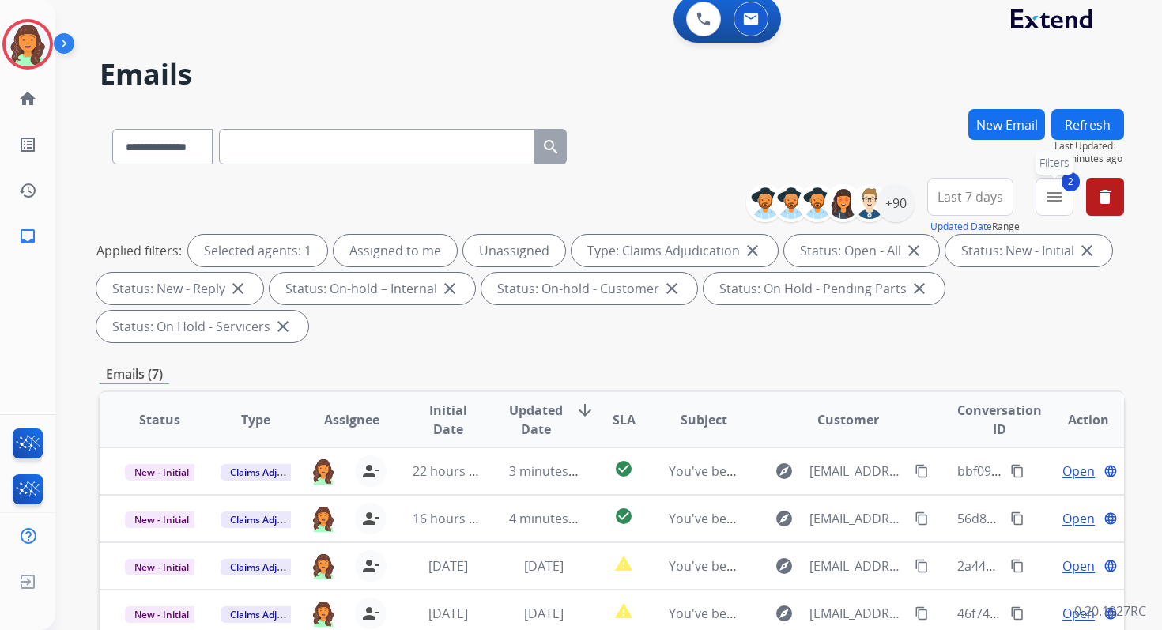
click at [1048, 202] on mat-icon "menu" at bounding box center [1054, 196] width 19 height 19
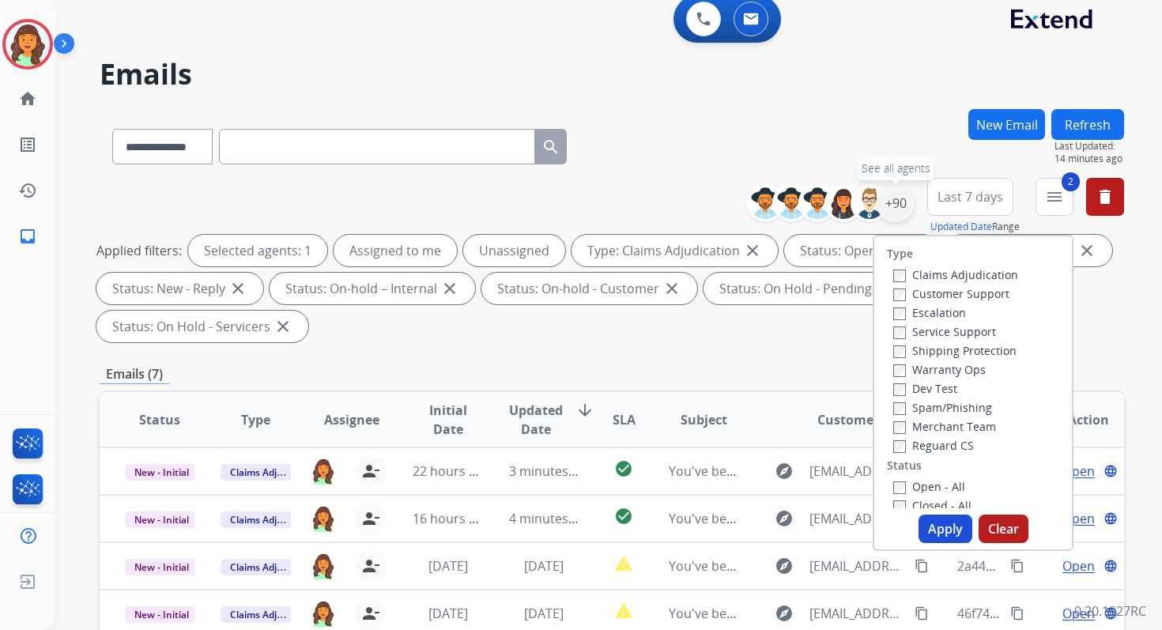
click at [895, 216] on div "+90" at bounding box center [896, 203] width 38 height 38
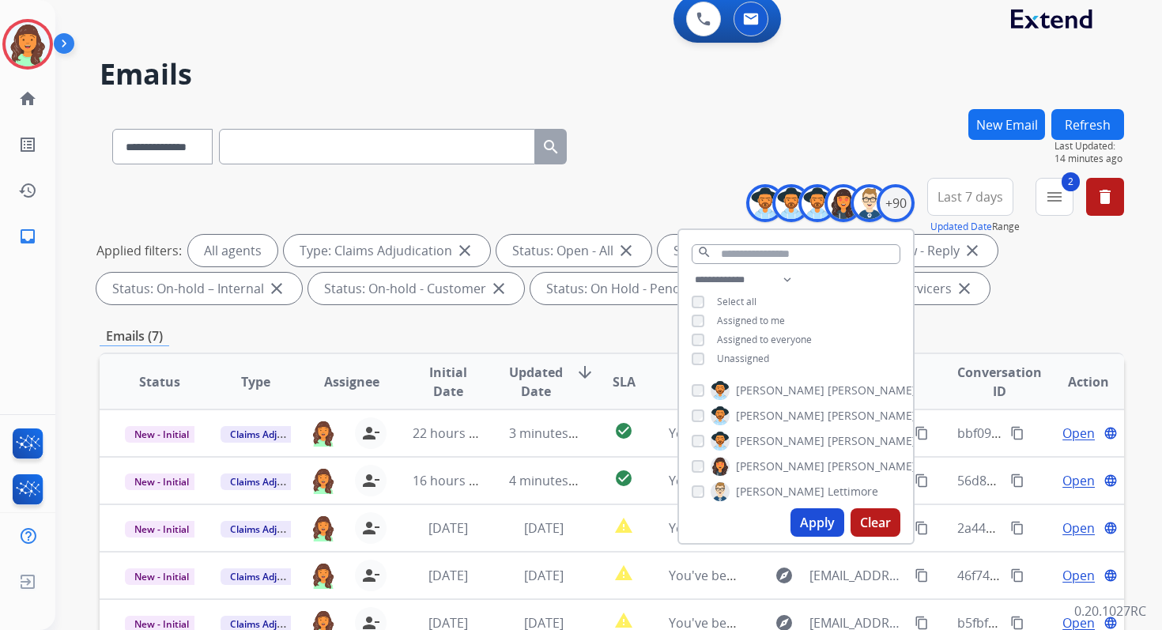
click at [825, 515] on button "Apply" at bounding box center [818, 522] width 54 height 28
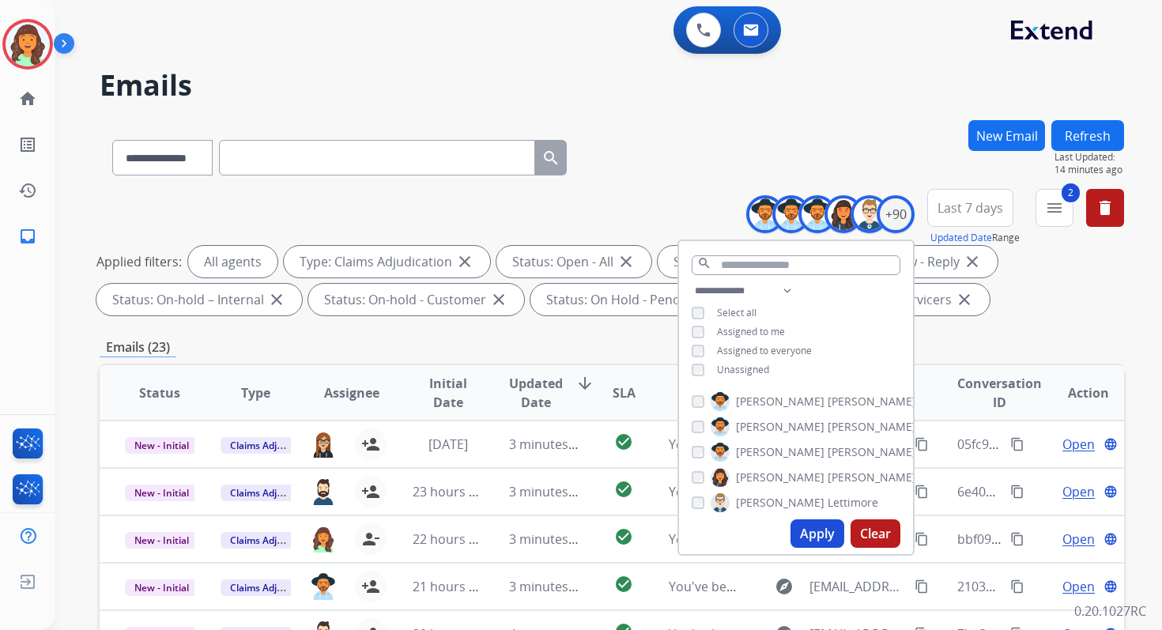
click at [444, 342] on div "Emails (23)" at bounding box center [612, 348] width 1025 height 20
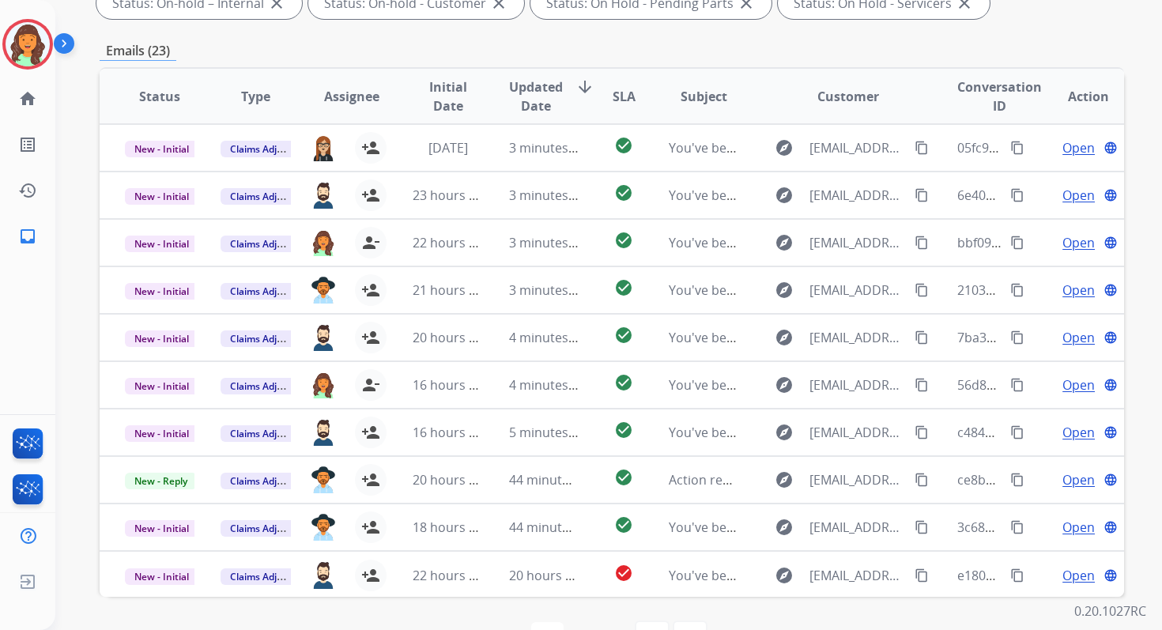
scroll to position [345, 0]
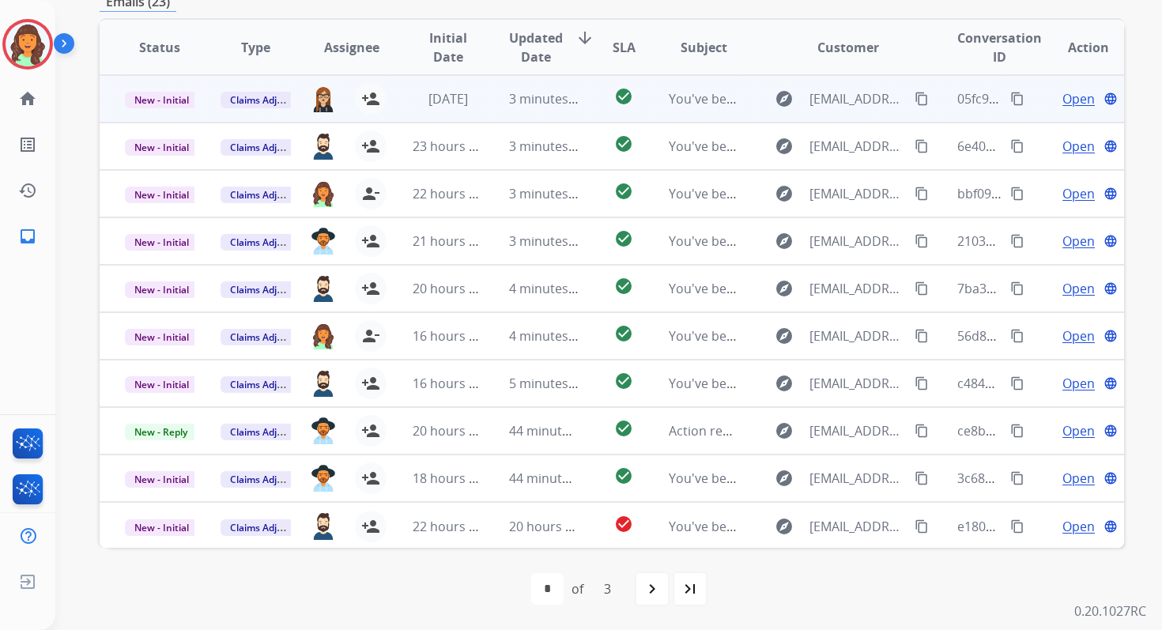
click at [497, 119] on td "3 minutes ago" at bounding box center [532, 98] width 96 height 47
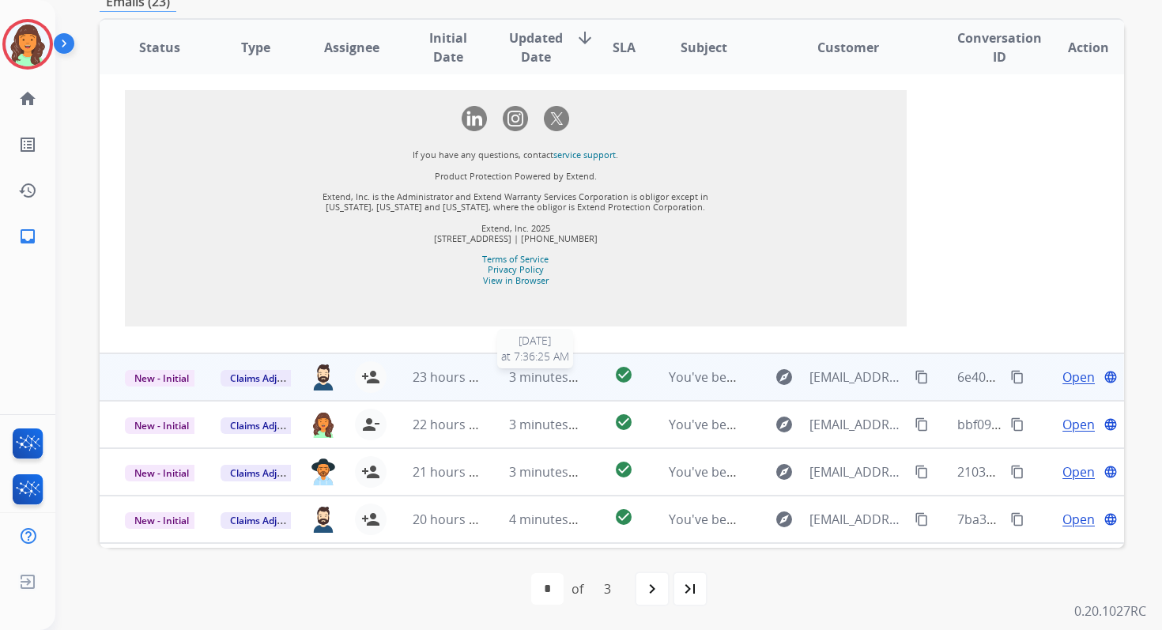
click at [538, 386] on span "3 minutes ago" at bounding box center [551, 376] width 85 height 17
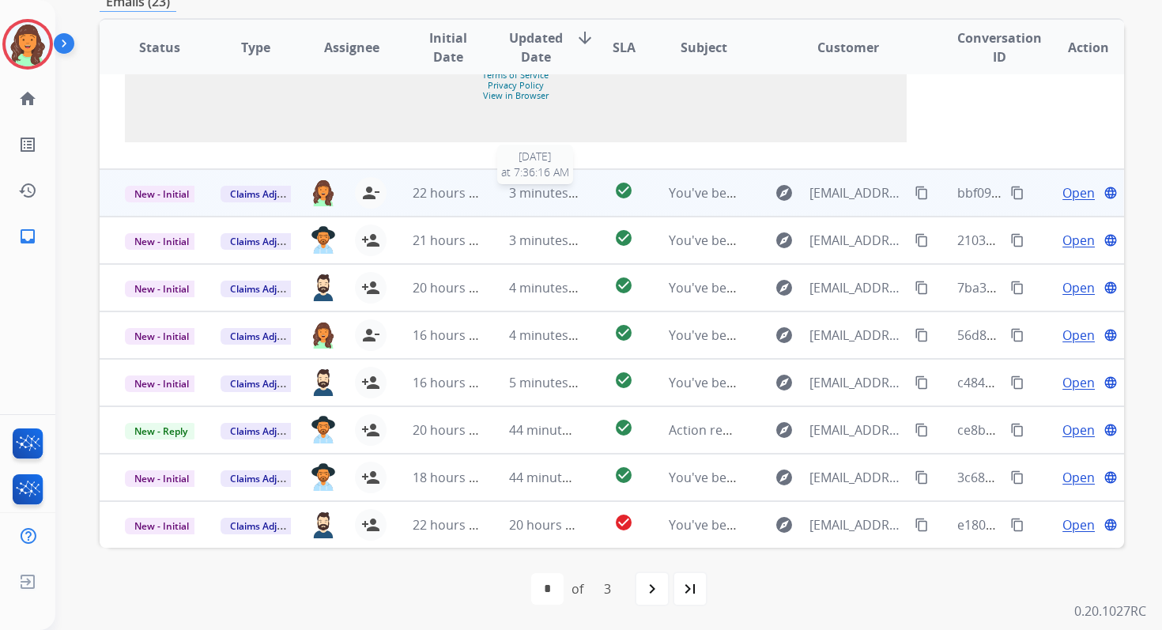
click at [525, 202] on span "3 minutes ago" at bounding box center [551, 192] width 85 height 17
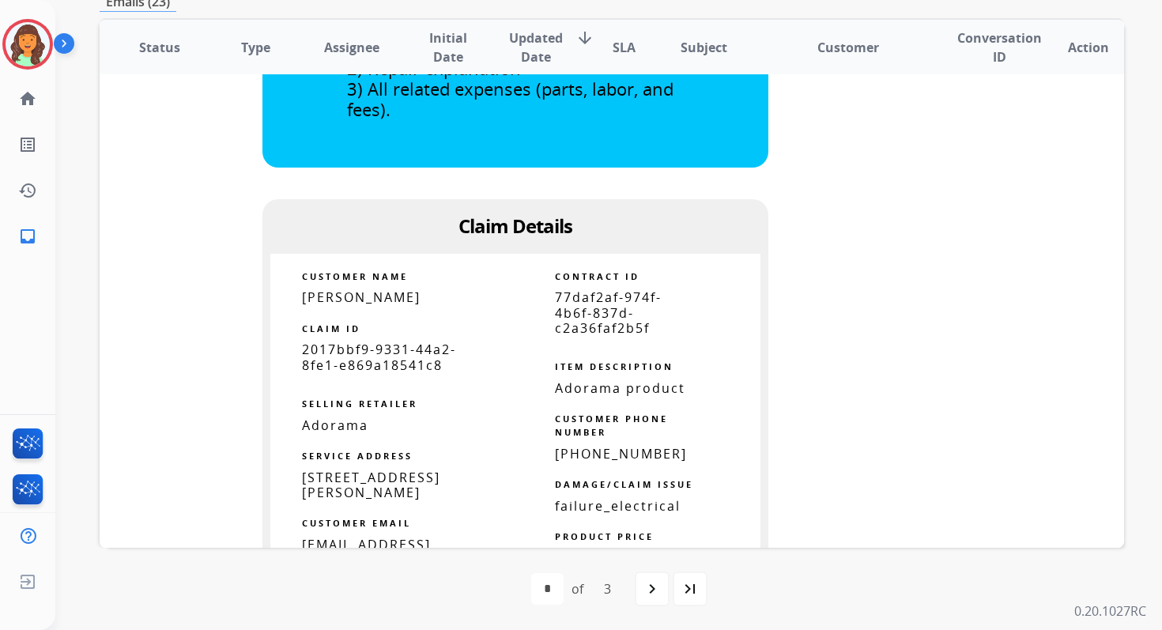
scroll to position [715, 0]
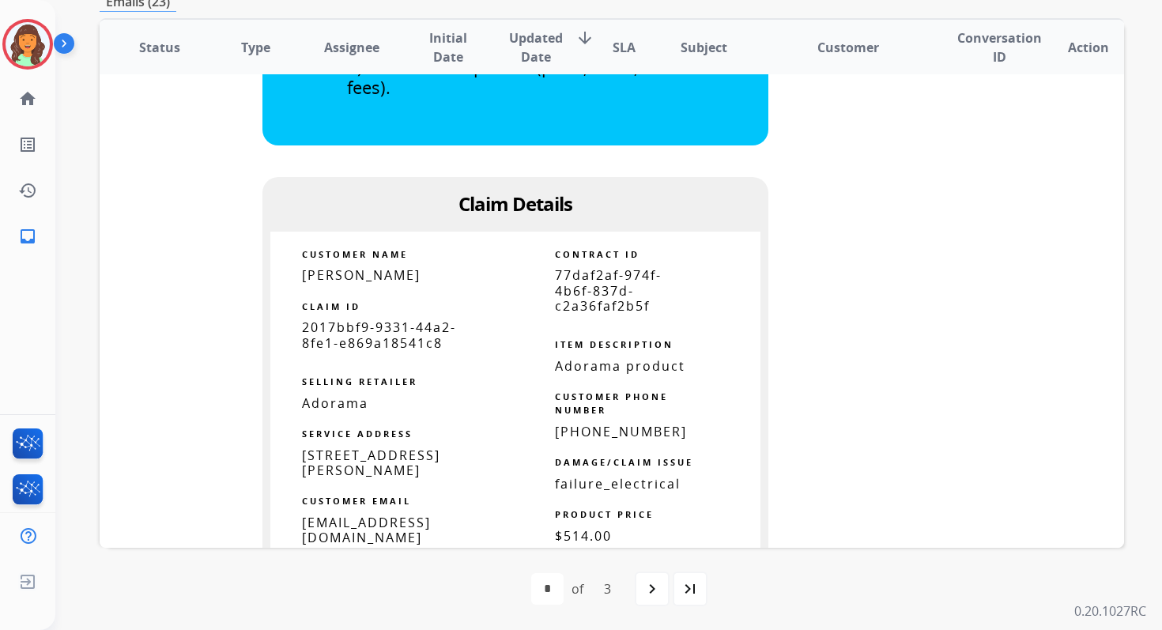
click at [580, 304] on span "77daf2af-974f-4b6f-837d-c2a36faf2b5f" at bounding box center [608, 289] width 107 height 47
copy tbody
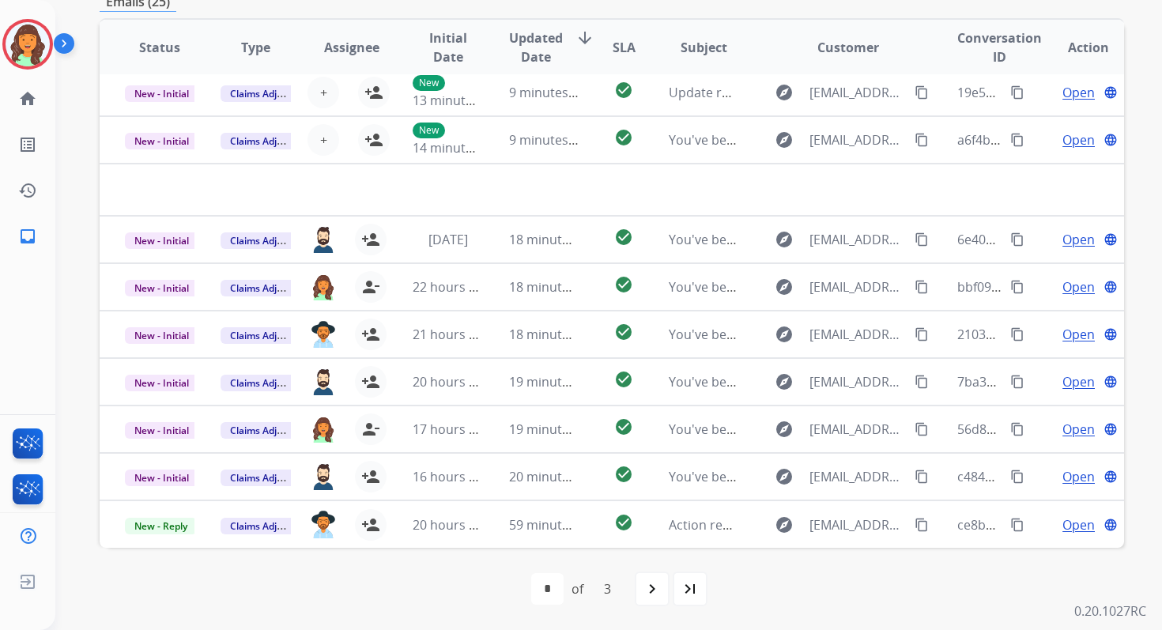
scroll to position [54, 0]
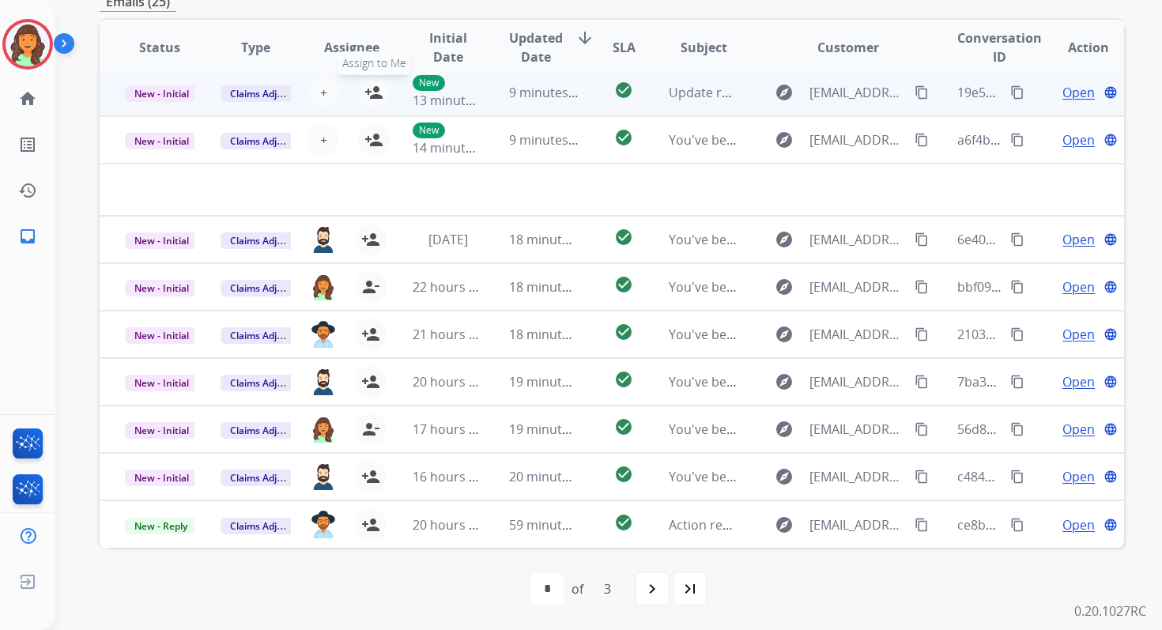
click at [370, 93] on mat-icon "person_add" at bounding box center [373, 92] width 19 height 19
click at [172, 89] on span "New - Initial" at bounding box center [162, 93] width 74 height 17
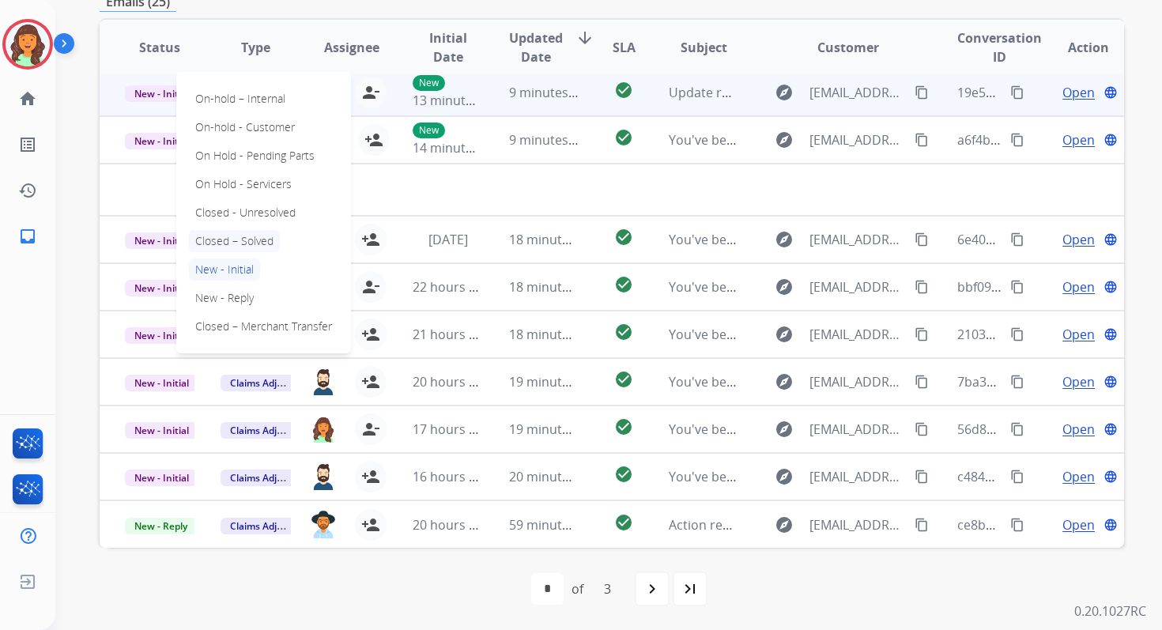
click at [230, 244] on p "Closed – Solved" at bounding box center [234, 241] width 91 height 22
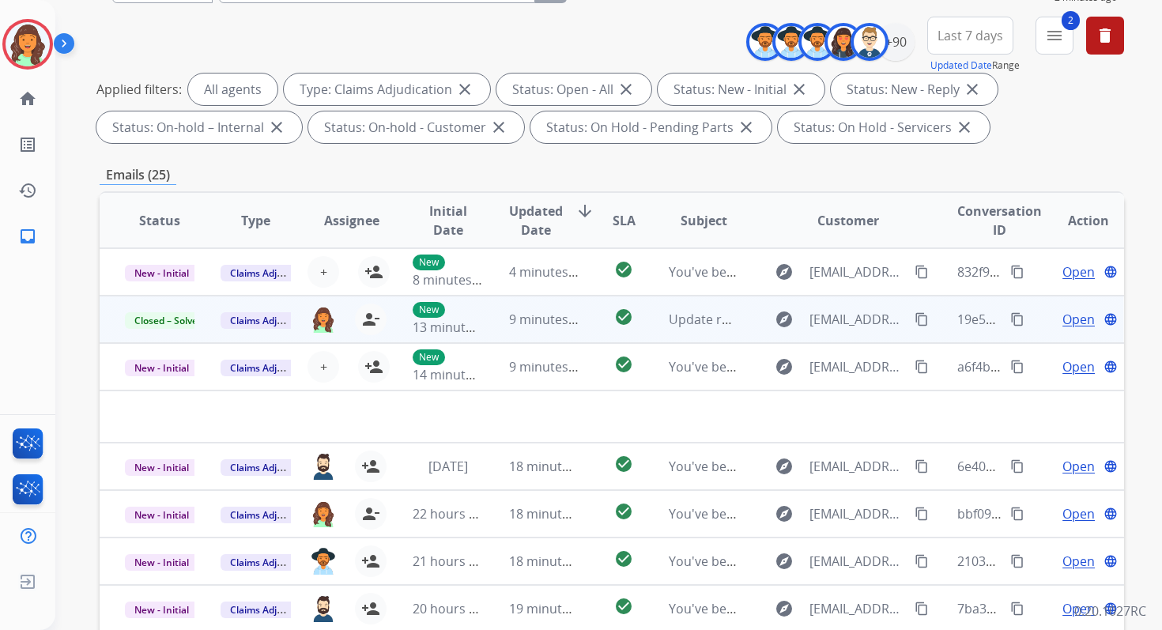
scroll to position [170, 0]
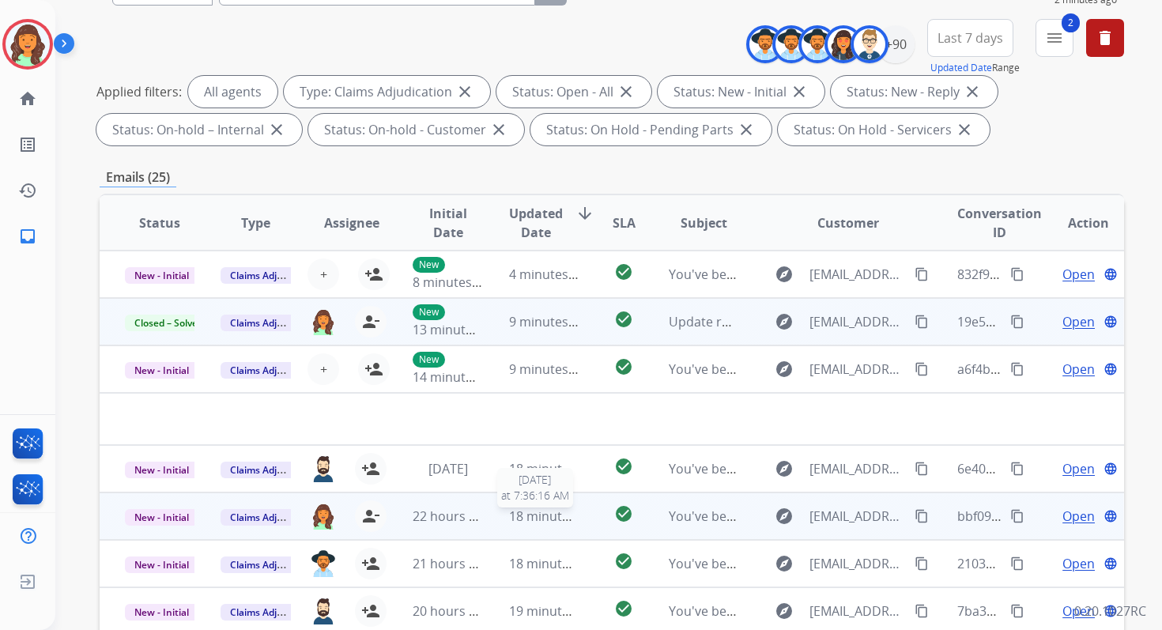
click at [542, 526] on td "18 minutes ago [DATE] 7:36:16 AM" at bounding box center [532, 516] width 96 height 47
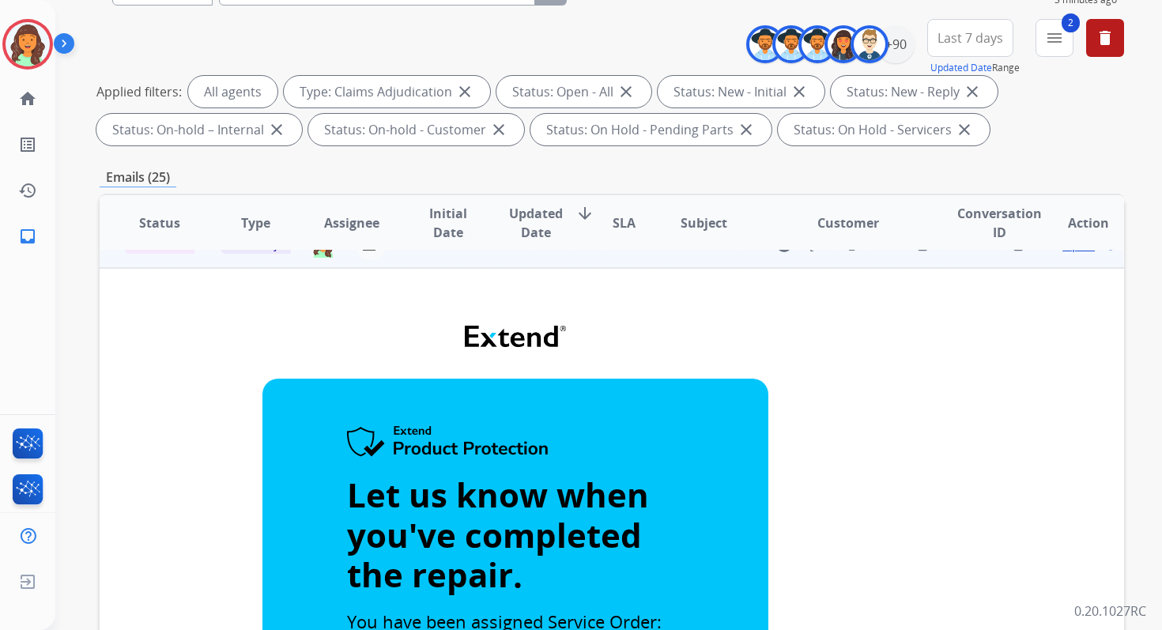
scroll to position [70, 0]
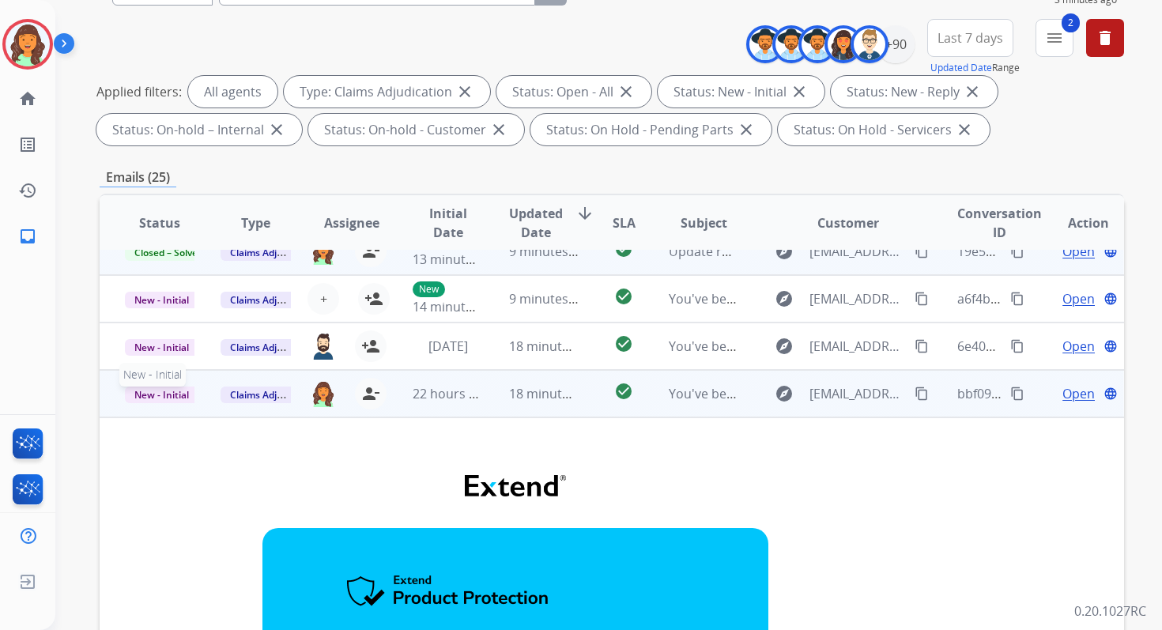
click at [158, 395] on span "New - Initial" at bounding box center [162, 395] width 74 height 17
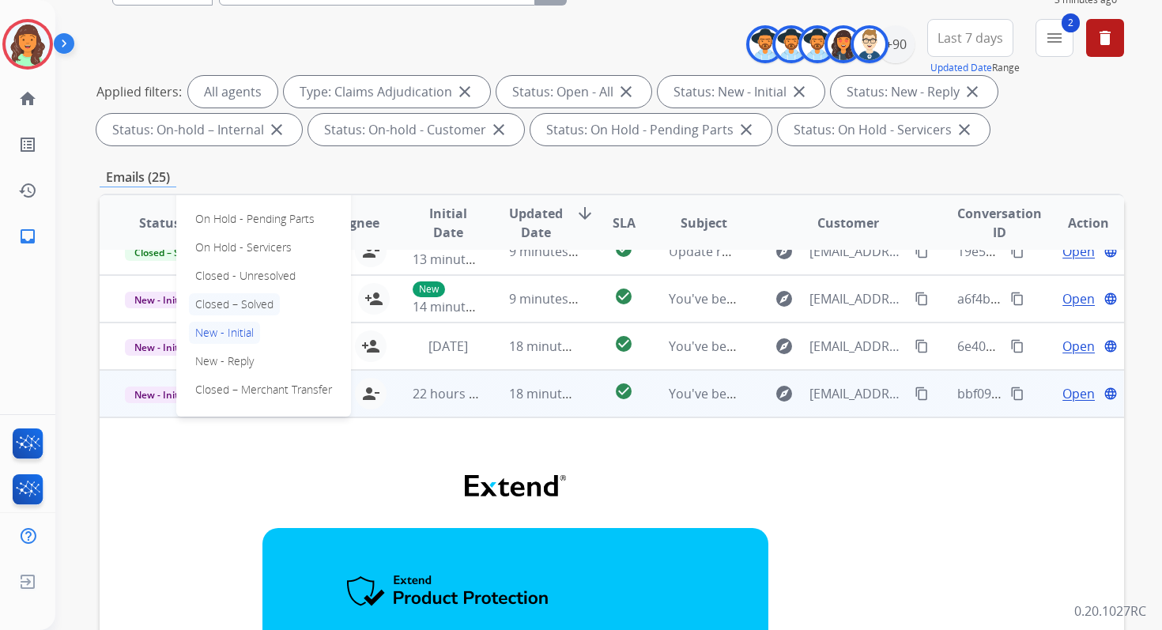
click at [217, 299] on p "Closed – Solved" at bounding box center [234, 304] width 91 height 22
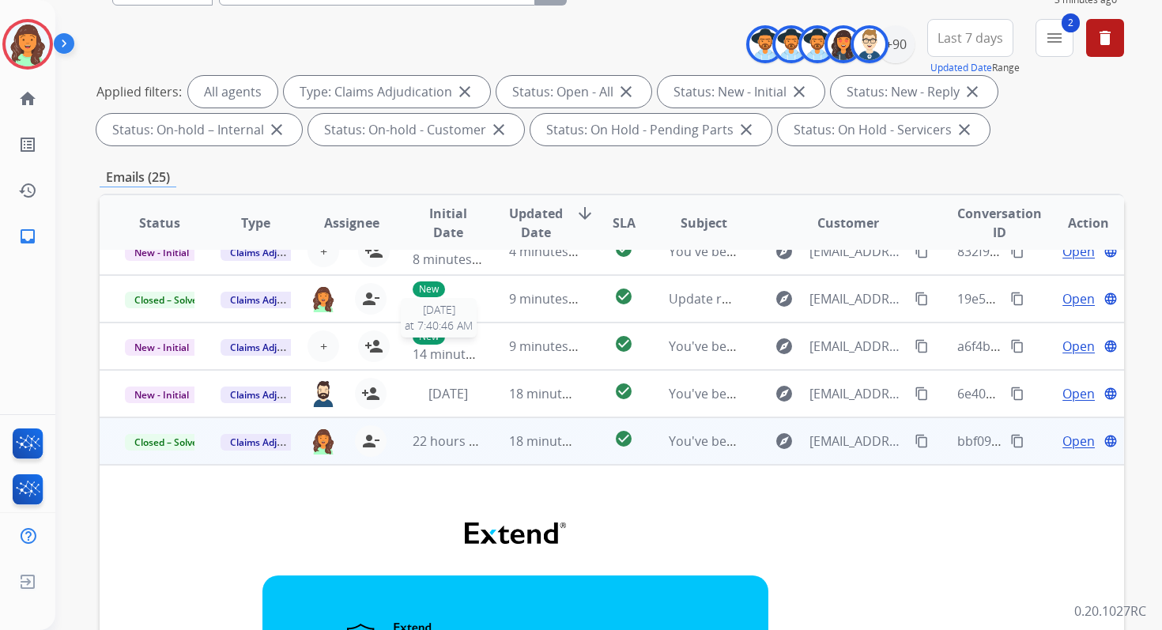
scroll to position [0, 0]
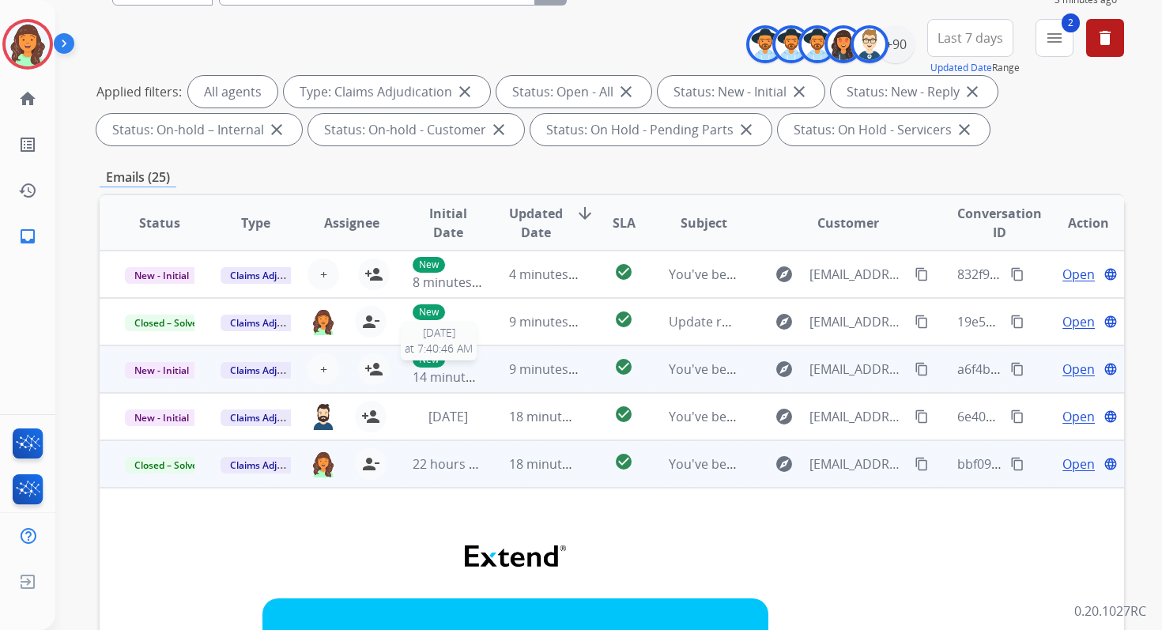
click at [484, 379] on td "9 minutes ago" at bounding box center [532, 368] width 96 height 47
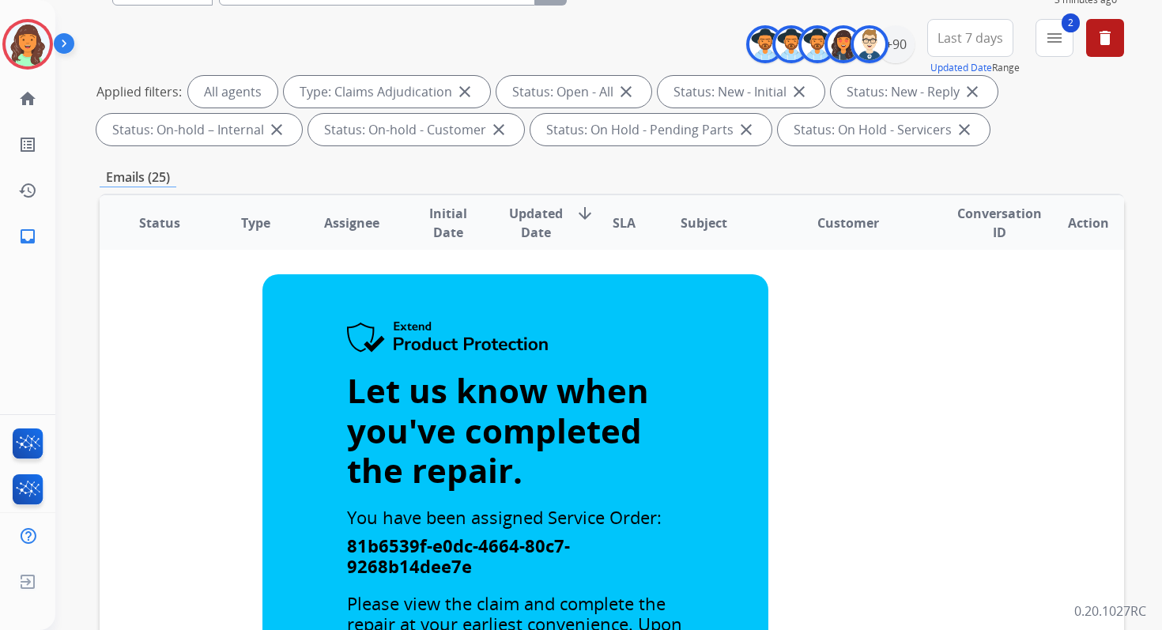
scroll to position [73, 0]
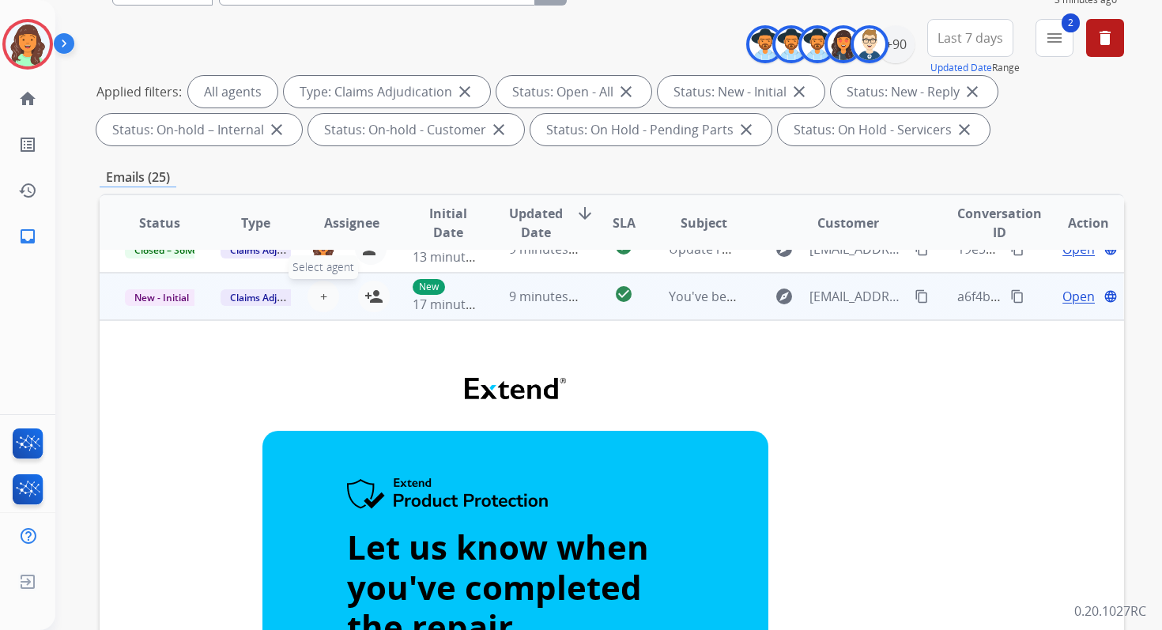
click at [322, 296] on span "+" at bounding box center [323, 296] width 7 height 19
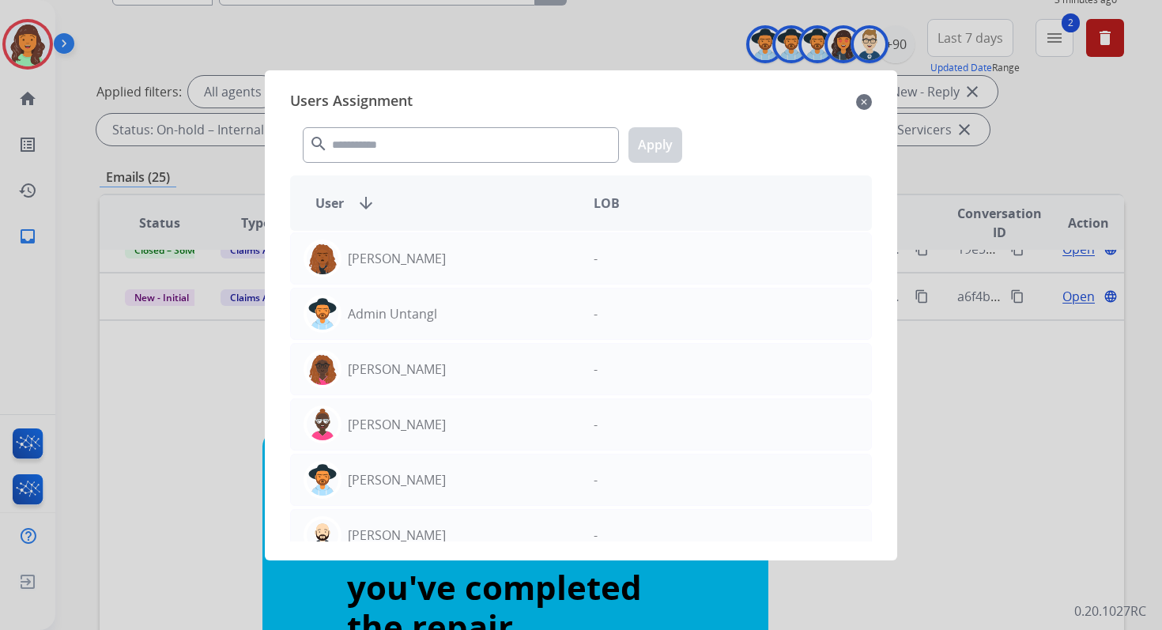
click at [861, 103] on mat-icon "close" at bounding box center [864, 101] width 16 height 19
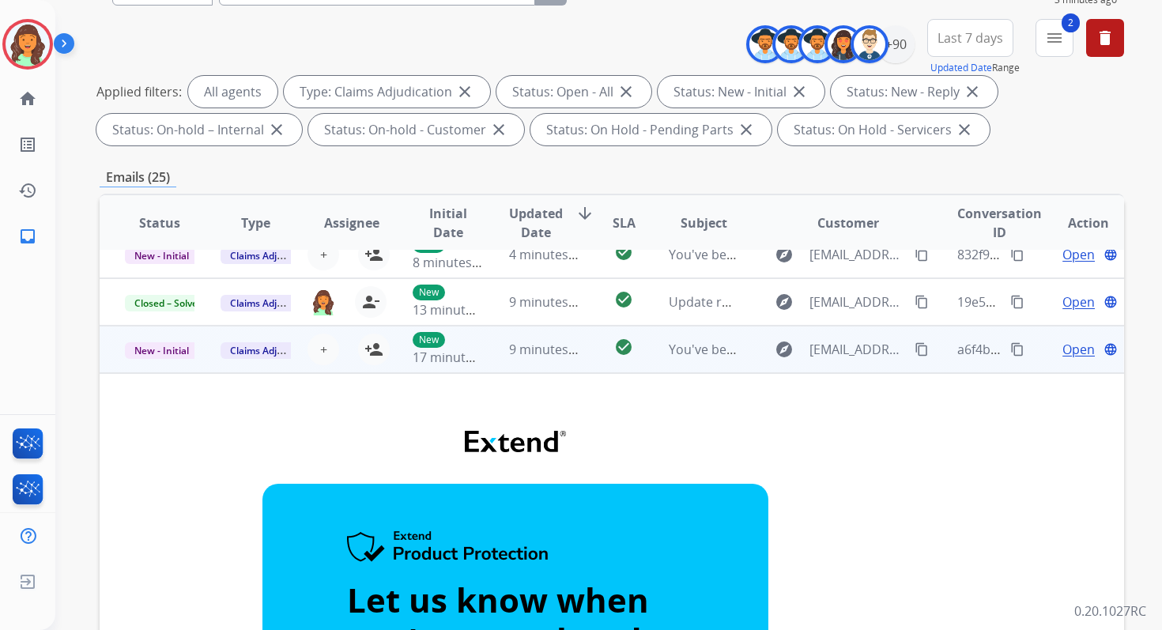
scroll to position [0, 0]
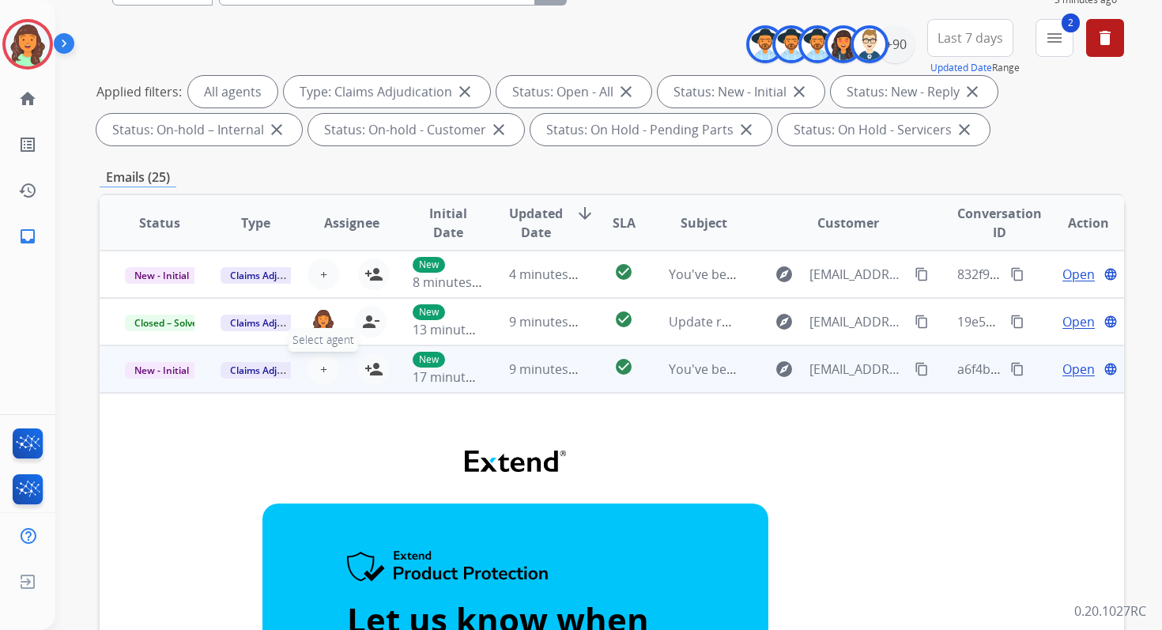
click at [320, 373] on span "+" at bounding box center [323, 369] width 7 height 19
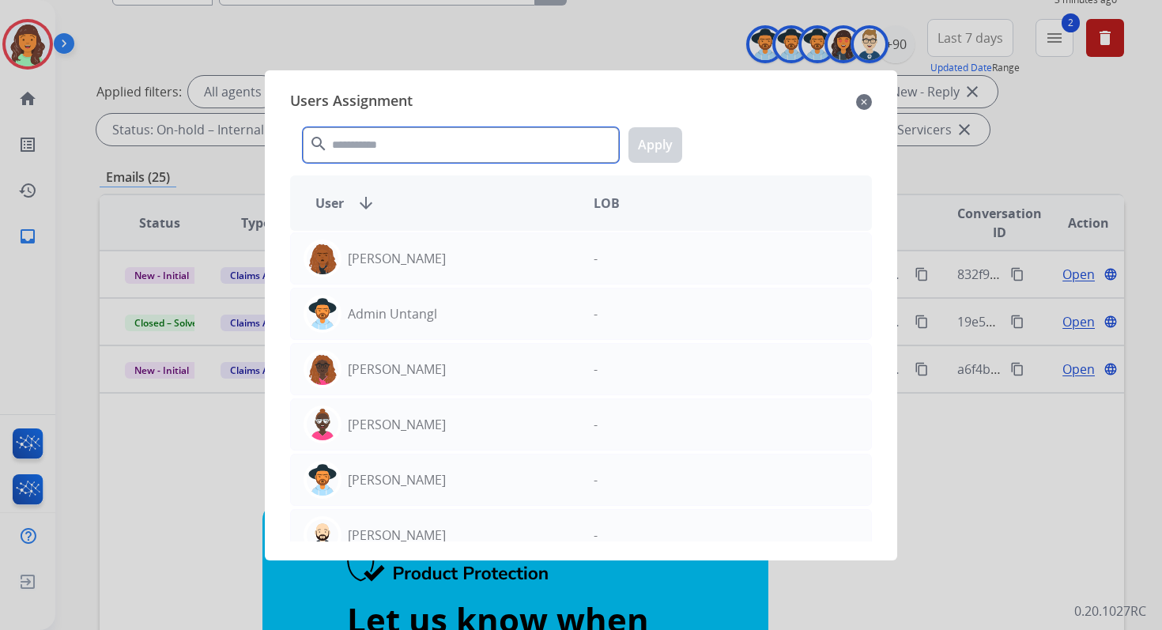
click at [424, 145] on input "text" at bounding box center [461, 145] width 316 height 36
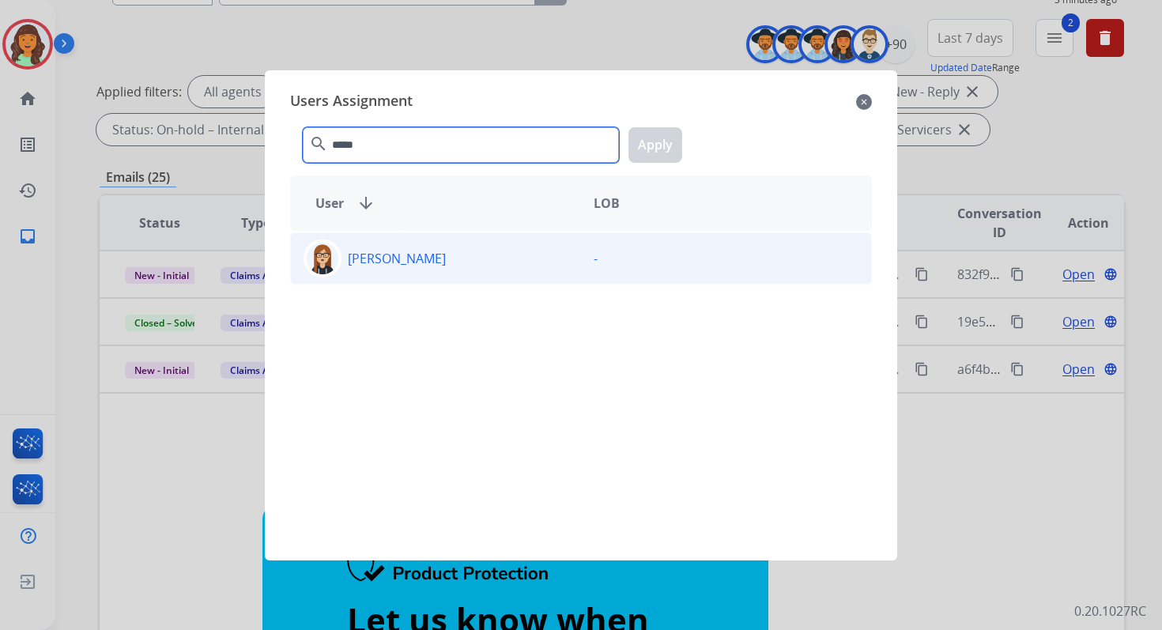
type input "*****"
click at [422, 267] on div "[PERSON_NAME]" at bounding box center [436, 259] width 290 height 38
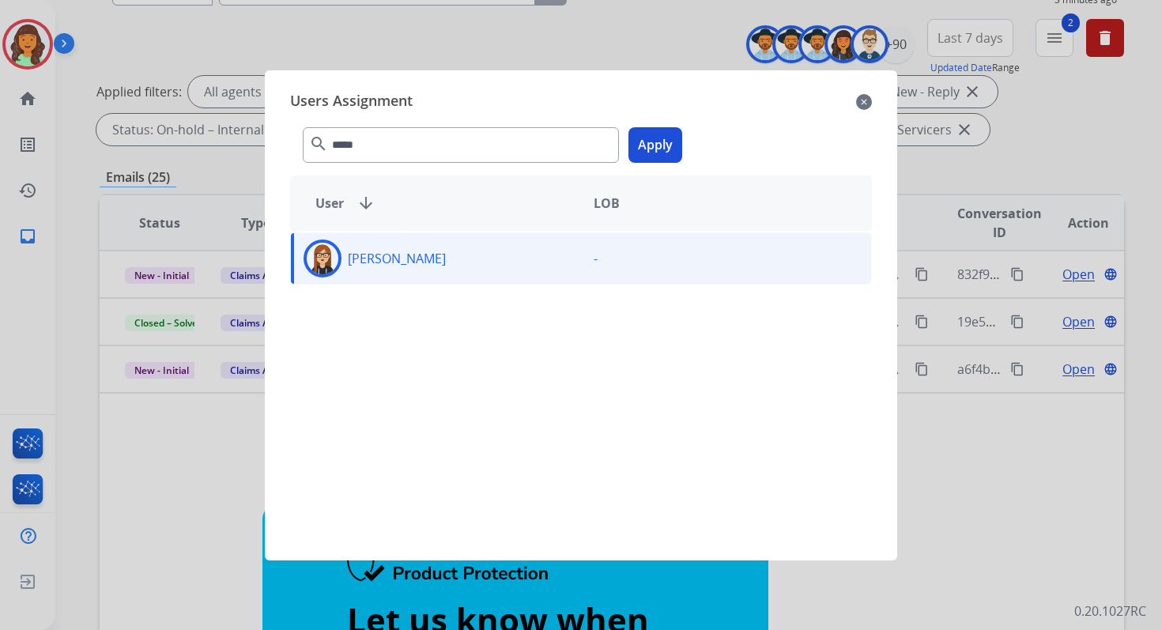
click at [651, 155] on button "Apply" at bounding box center [656, 145] width 54 height 36
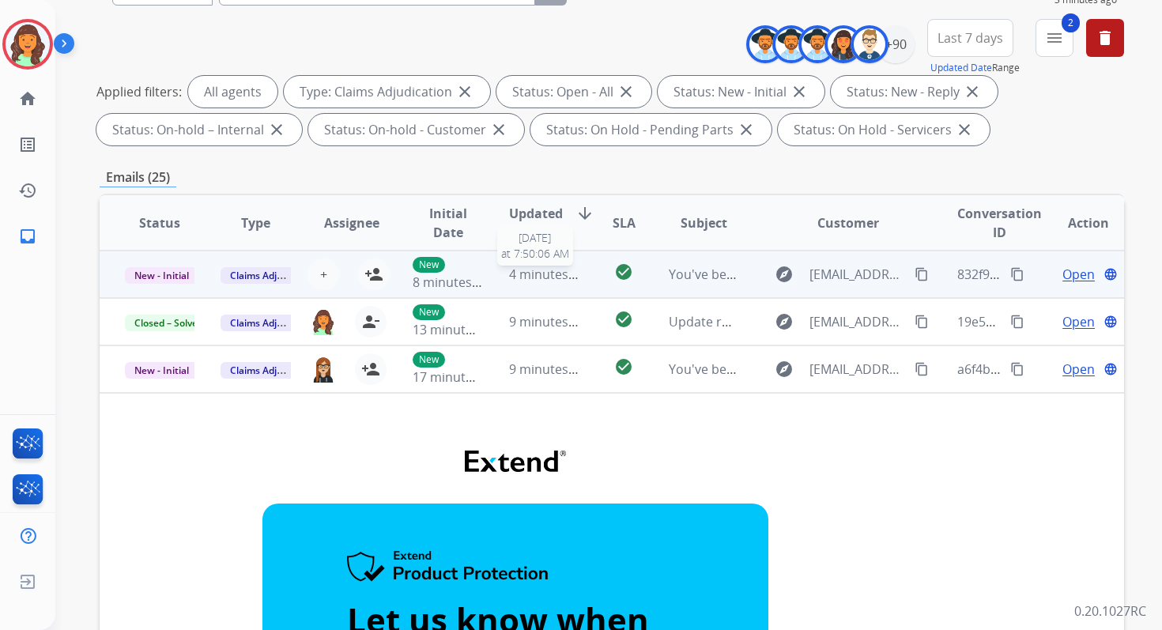
click at [542, 274] on span "4 minutes ago" at bounding box center [551, 274] width 85 height 17
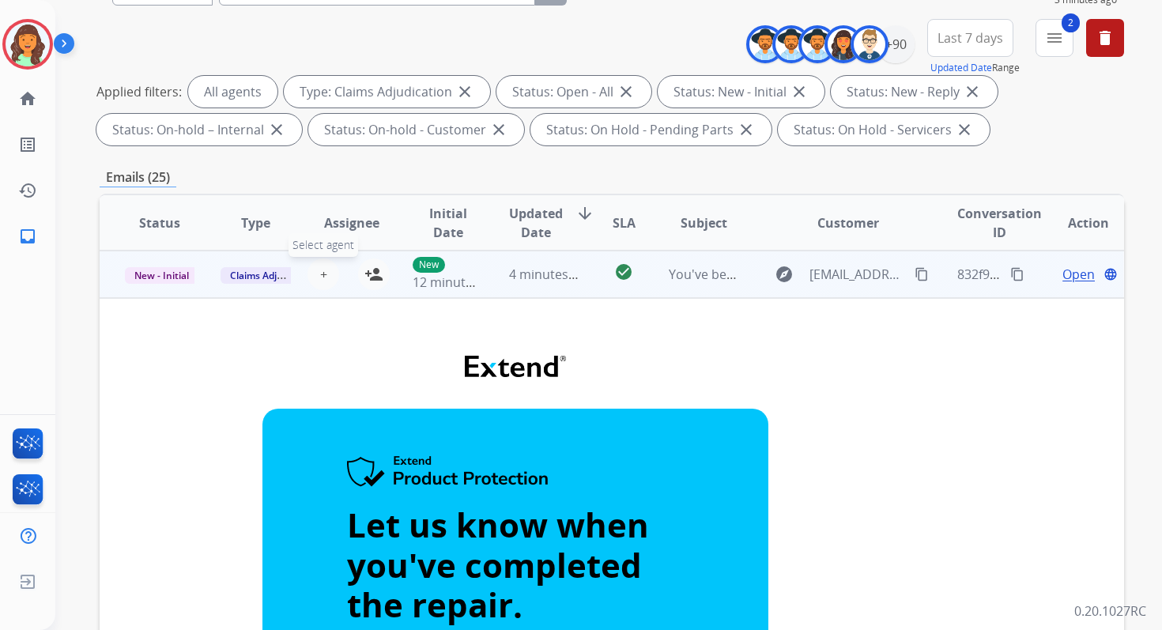
click at [320, 271] on span "+" at bounding box center [323, 274] width 7 height 19
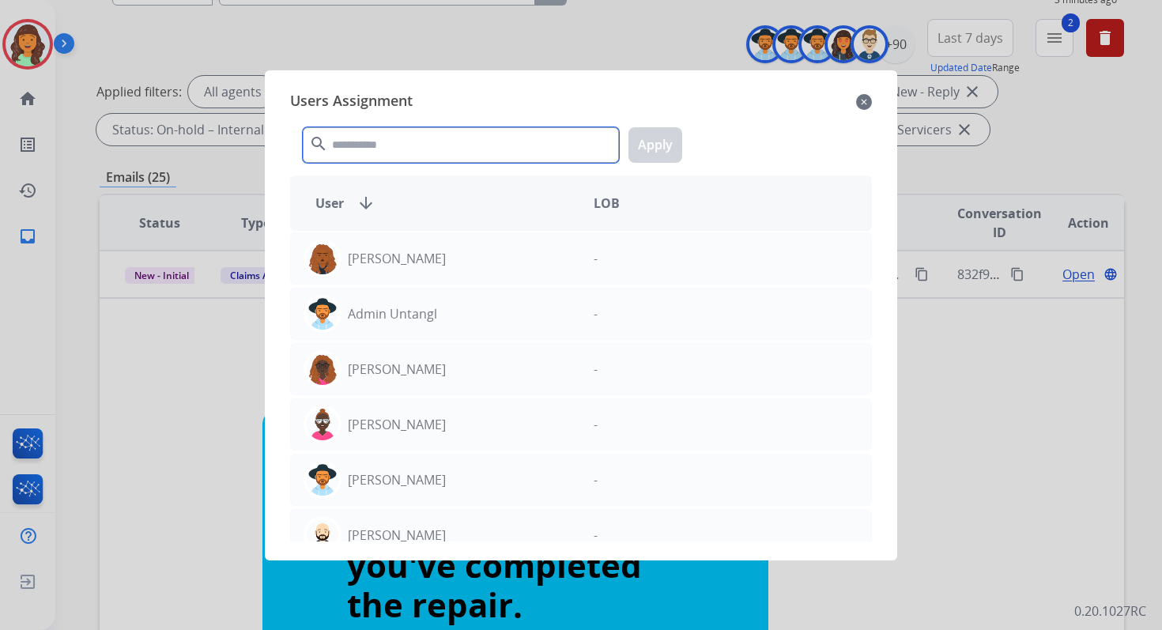
click at [371, 143] on input "text" at bounding box center [461, 145] width 316 height 36
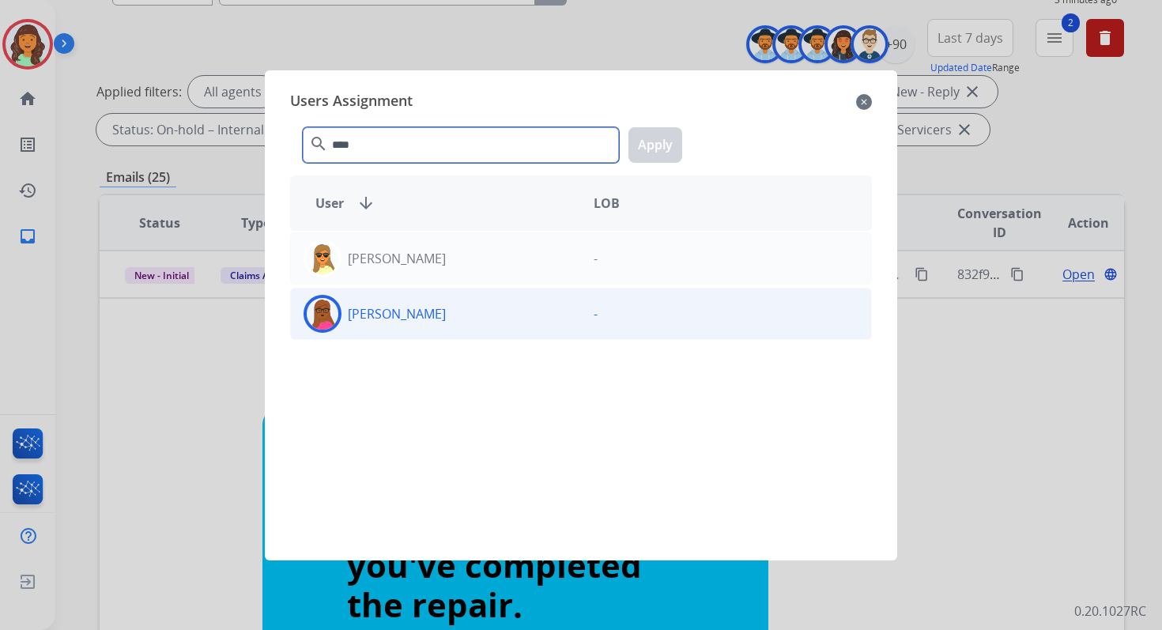
type input "****"
click at [462, 311] on div "[PERSON_NAME]" at bounding box center [436, 314] width 290 height 38
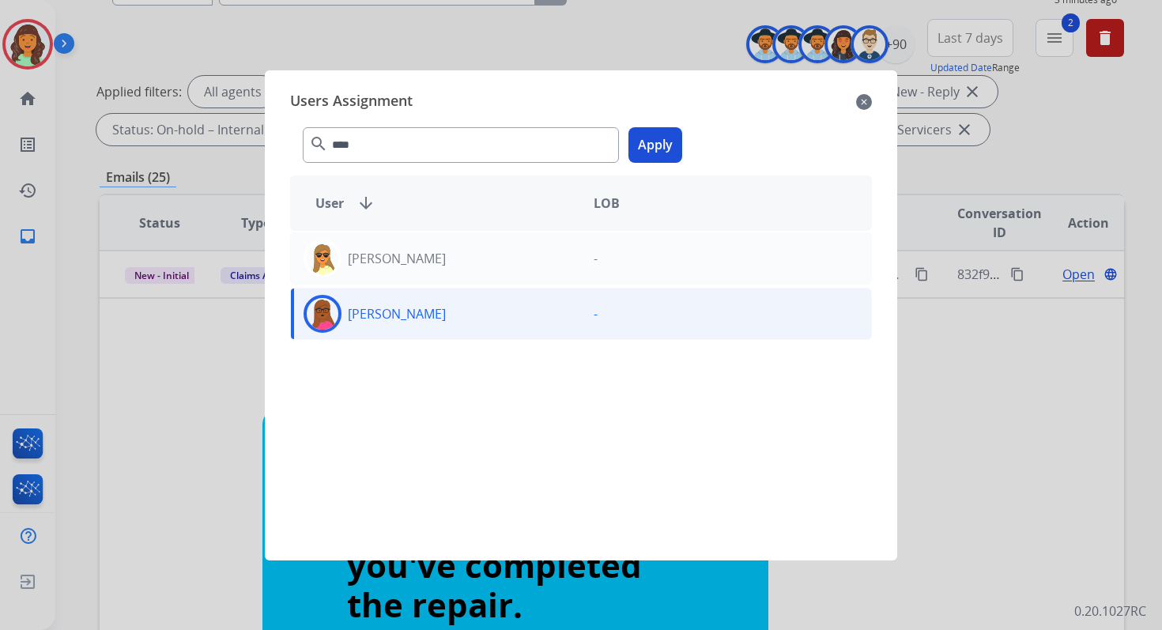
click at [640, 157] on button "Apply" at bounding box center [656, 145] width 54 height 36
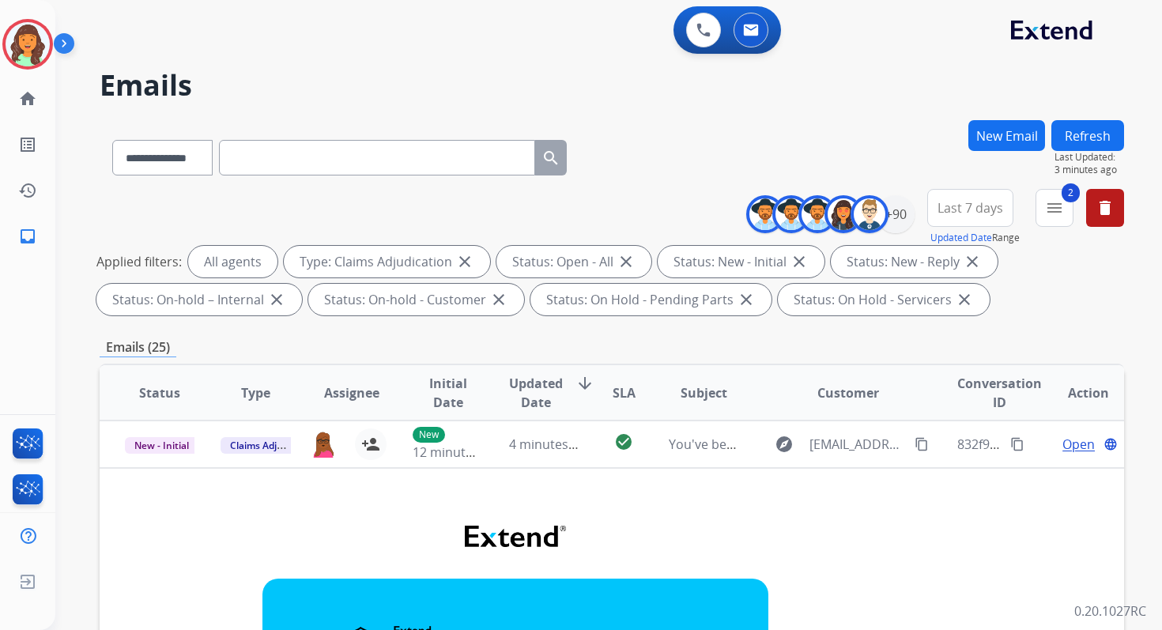
click at [1085, 128] on button "Refresh" at bounding box center [1087, 135] width 73 height 31
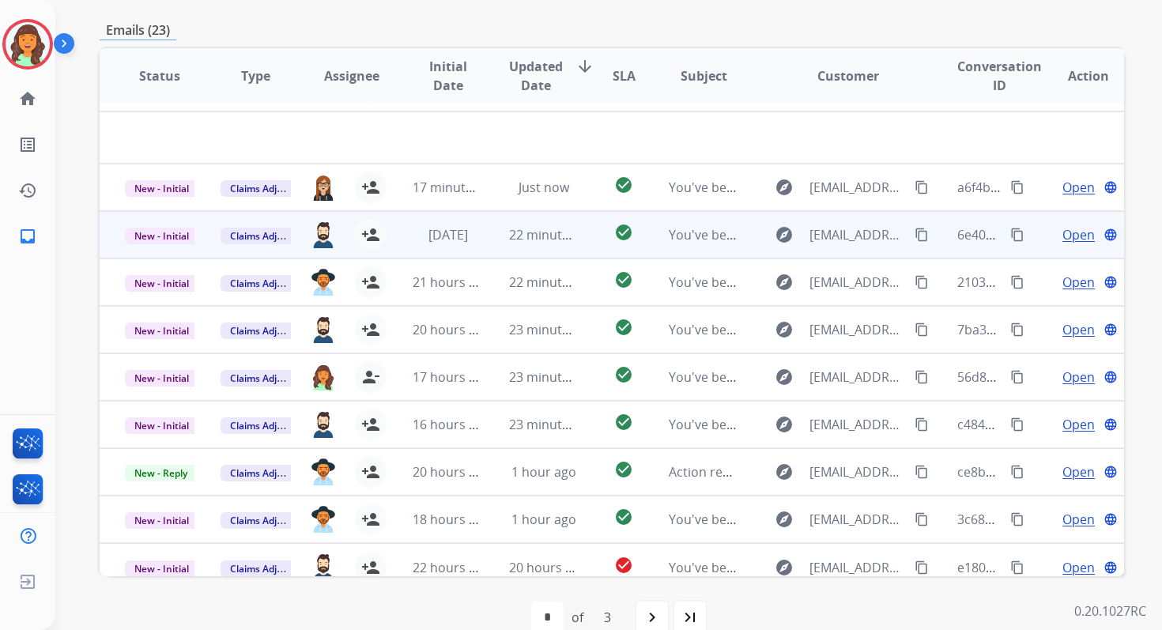
scroll to position [54, 0]
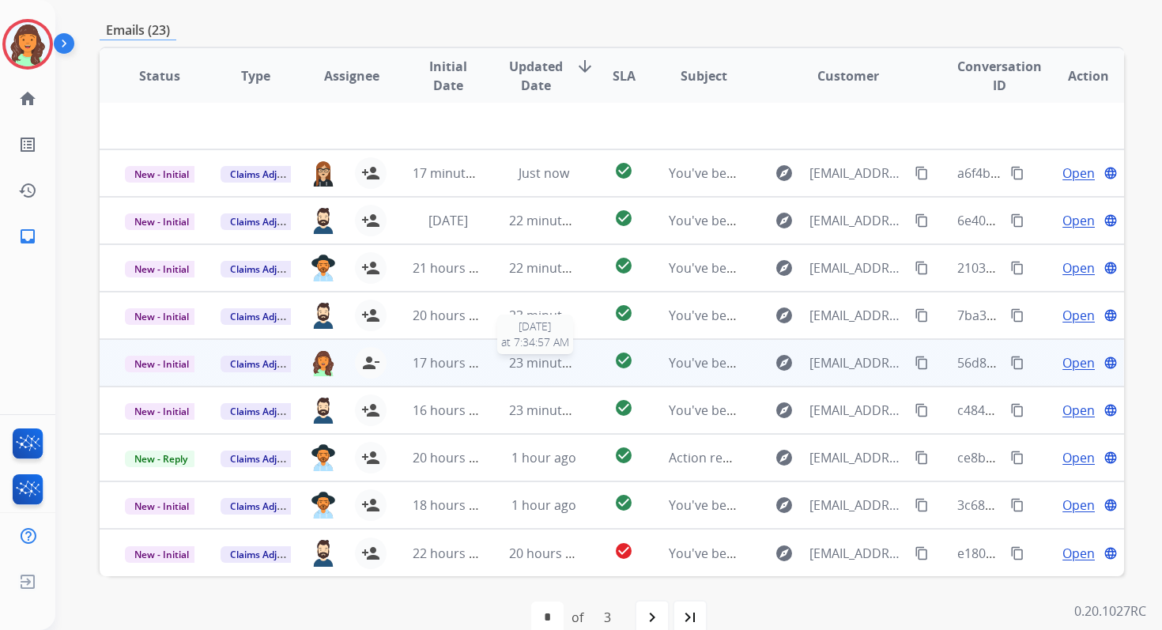
click at [546, 361] on span "23 minutes ago" at bounding box center [555, 362] width 92 height 17
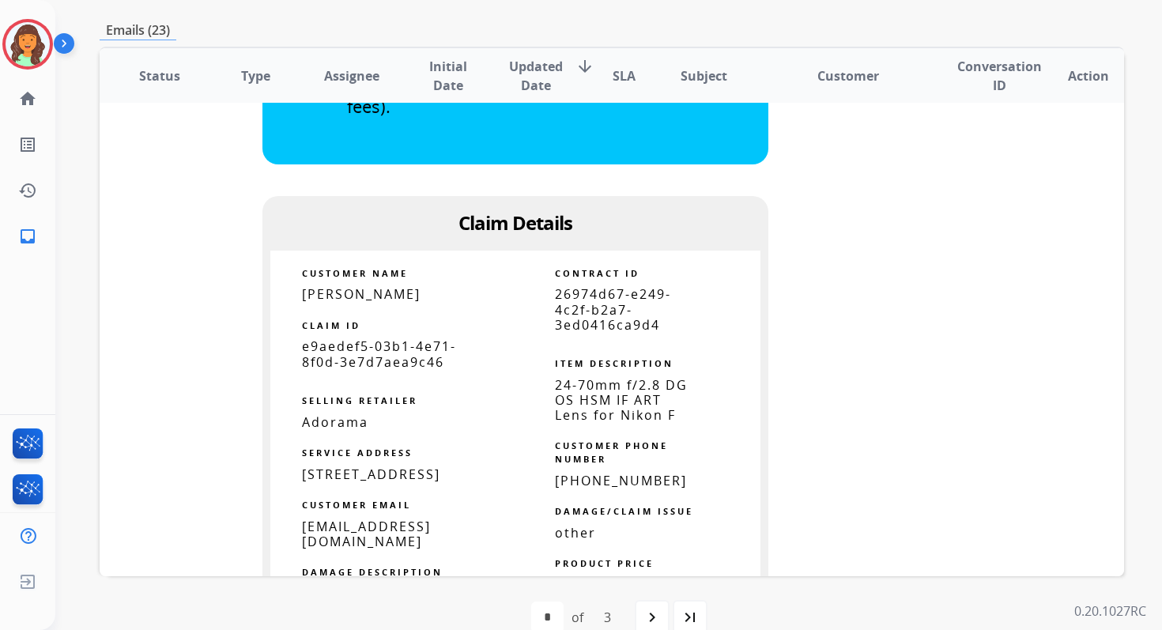
scroll to position [836, 0]
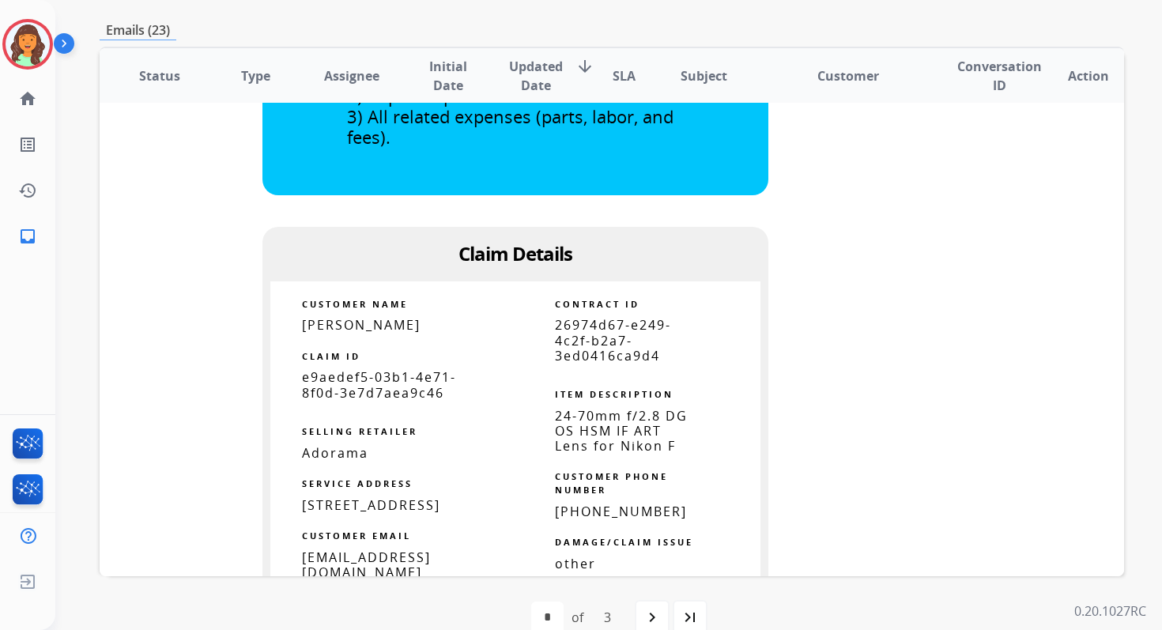
click at [582, 316] on span "26974d67-e249-4c2f-b2a7-3ed0416ca9d4" at bounding box center [613, 339] width 116 height 47
copy tbody
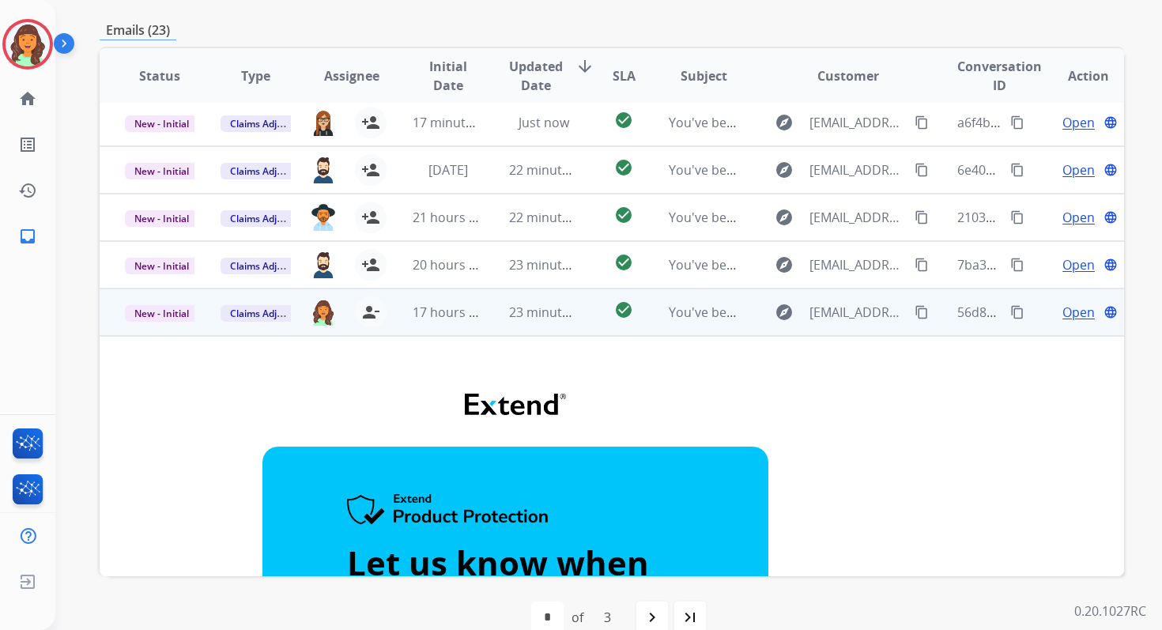
scroll to position [29, 0]
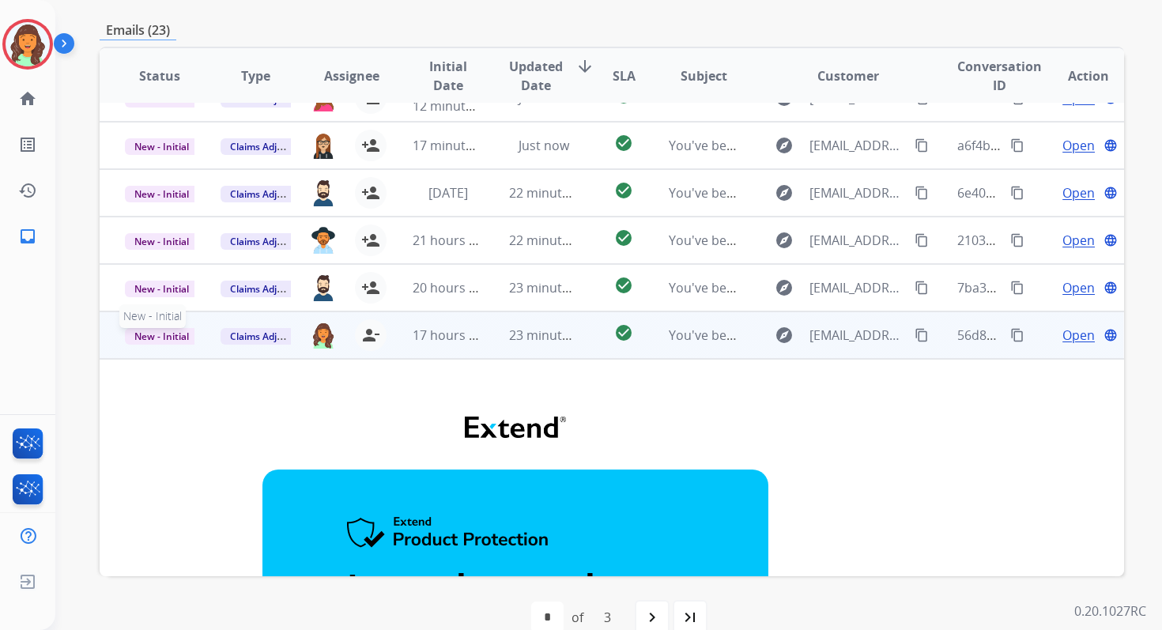
click at [173, 337] on span "New - Initial" at bounding box center [162, 336] width 74 height 17
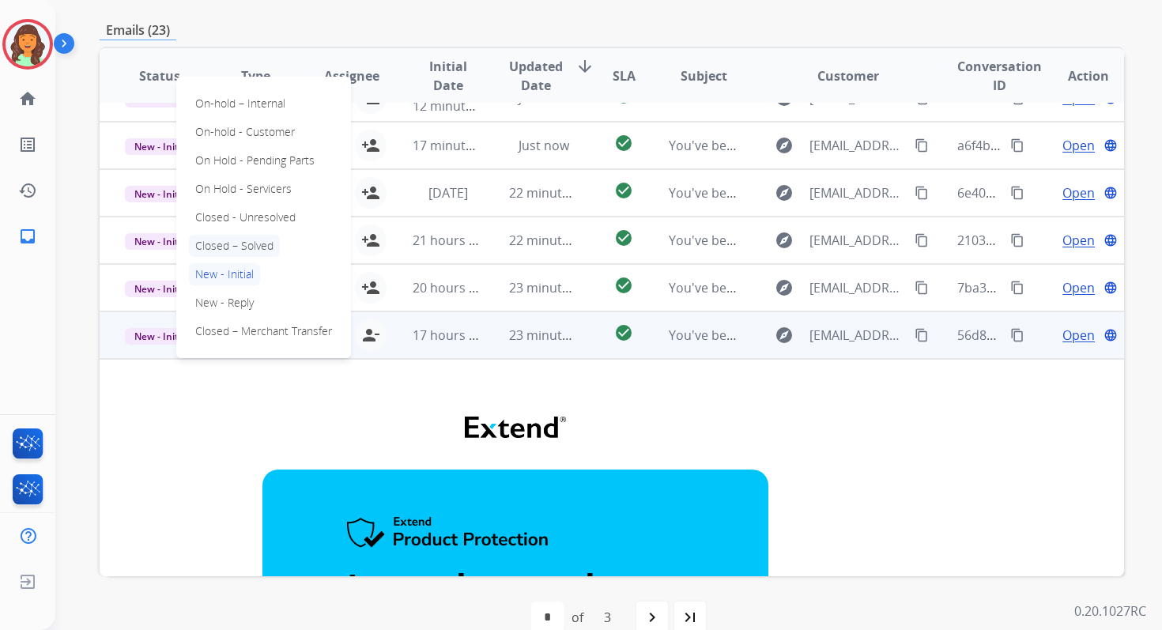
click at [232, 241] on p "Closed – Solved" at bounding box center [234, 246] width 91 height 22
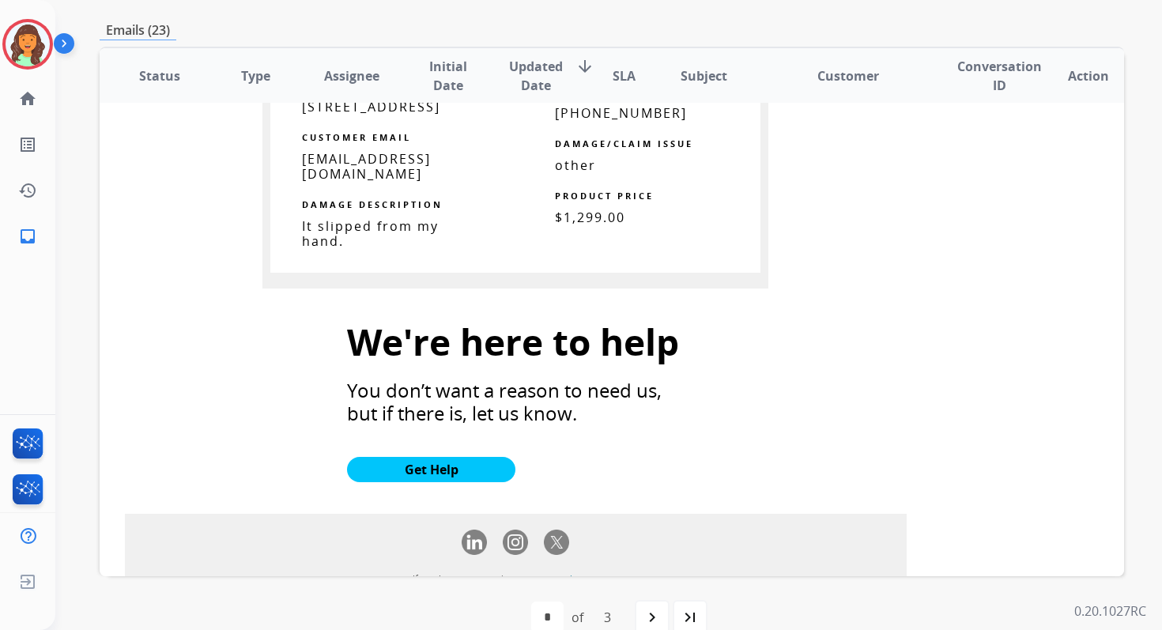
scroll to position [1634, 0]
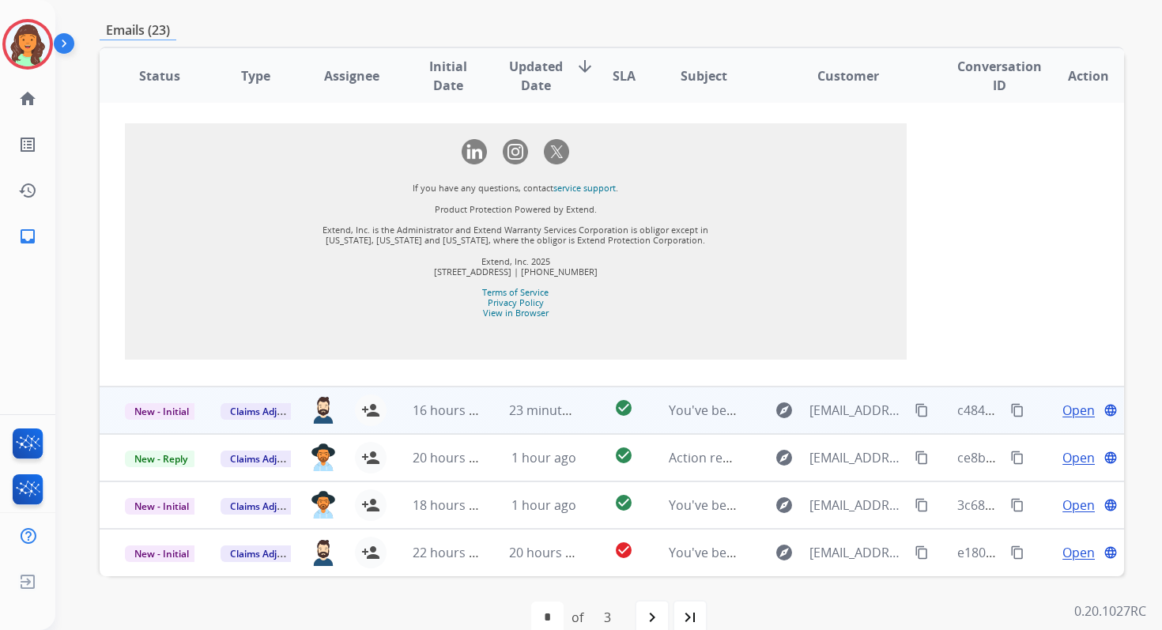
click at [538, 424] on td "23 minutes ago" at bounding box center [532, 410] width 96 height 47
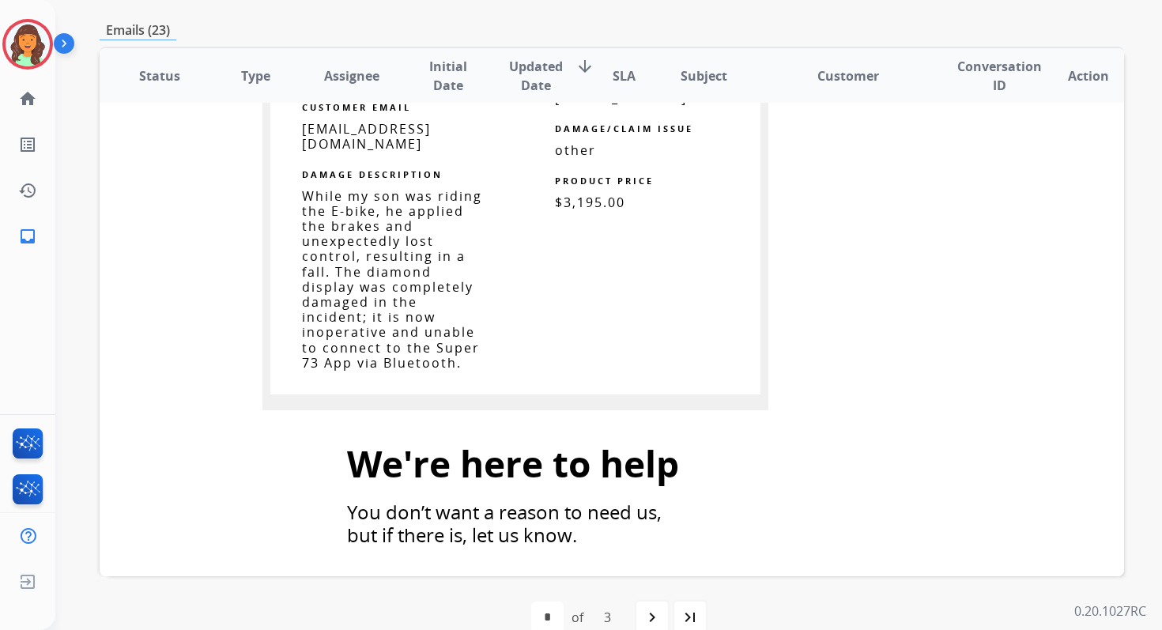
scroll to position [1776, 0]
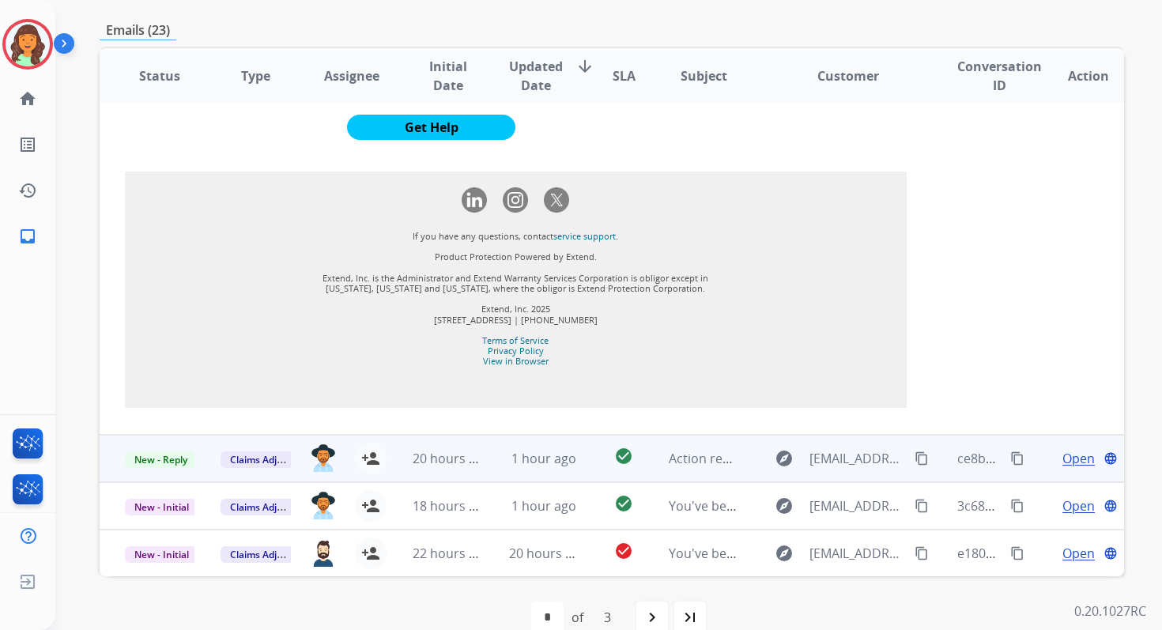
click at [538, 468] on td "1 hour ago" at bounding box center [532, 458] width 96 height 47
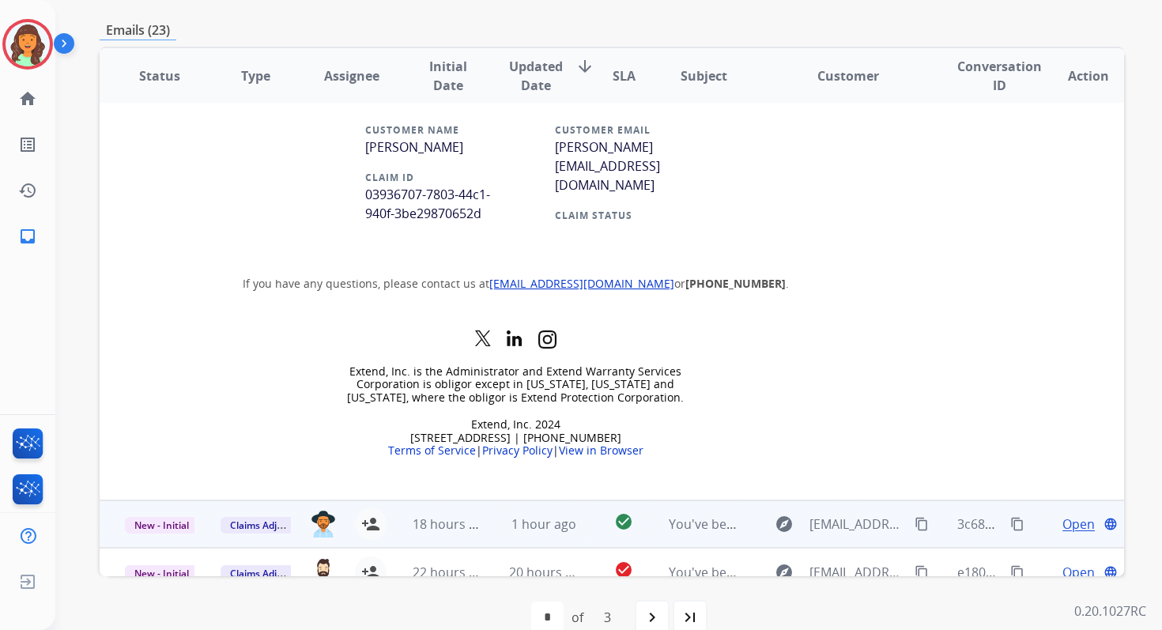
click at [538, 519] on td "1 hour ago" at bounding box center [532, 523] width 96 height 47
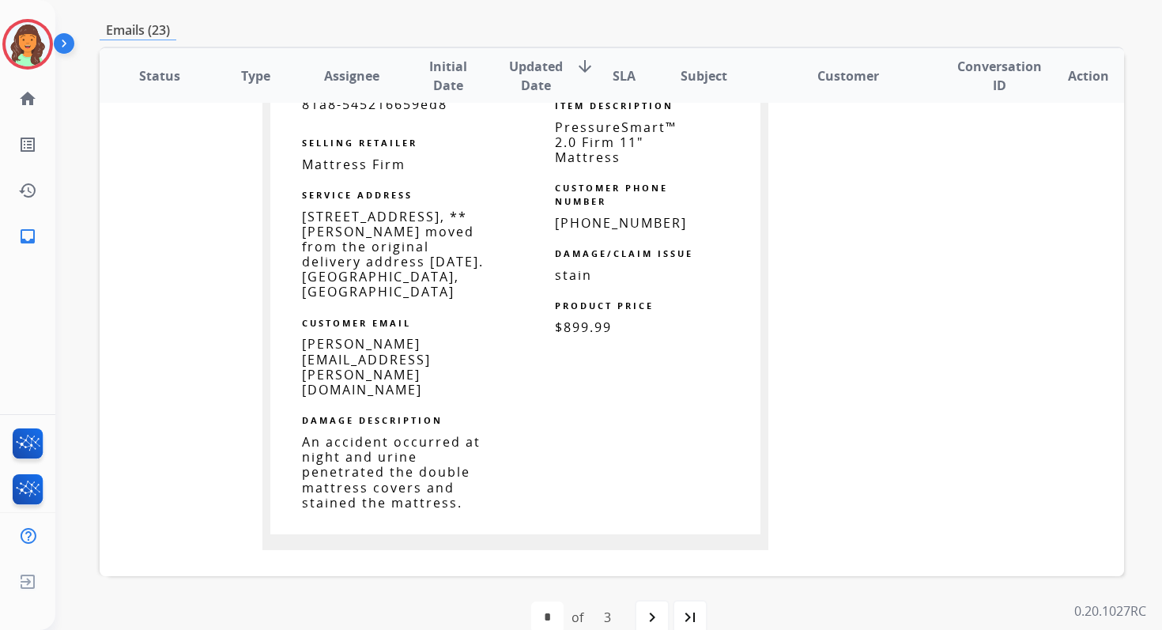
scroll to position [1272, 0]
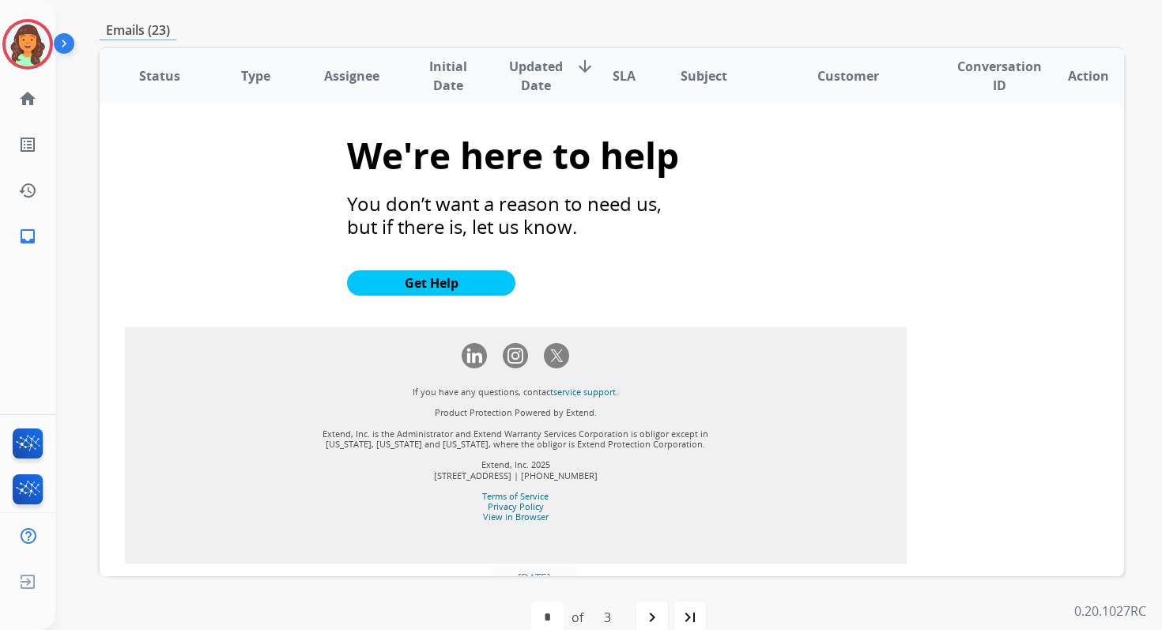
click at [542, 606] on span "20 hours ago" at bounding box center [548, 614] width 78 height 17
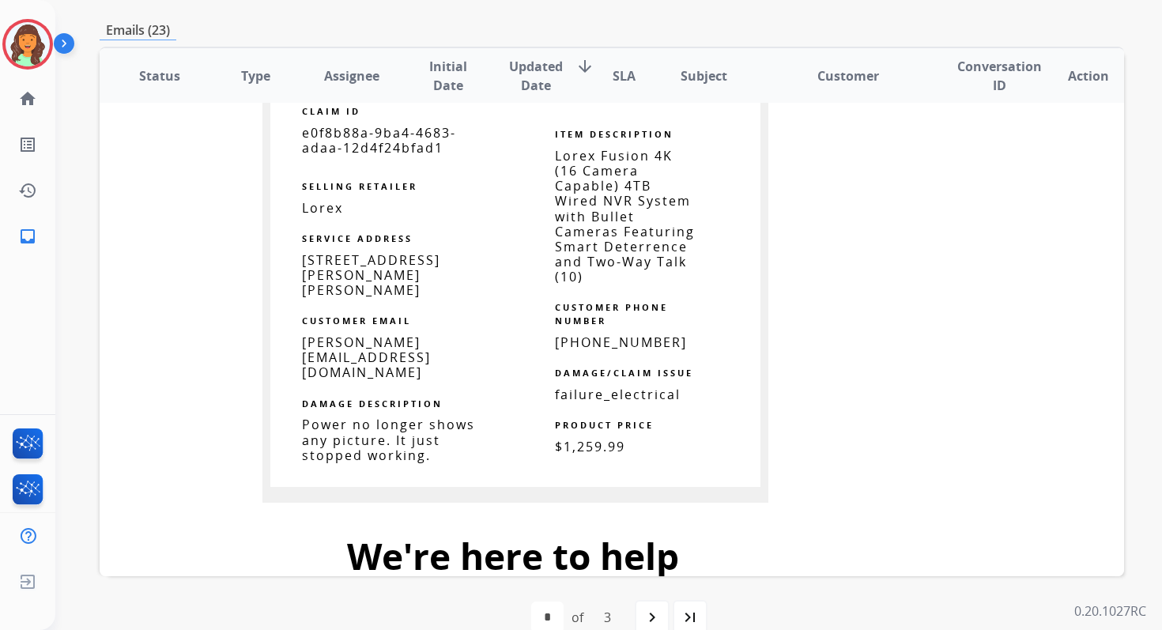
scroll to position [1691, 0]
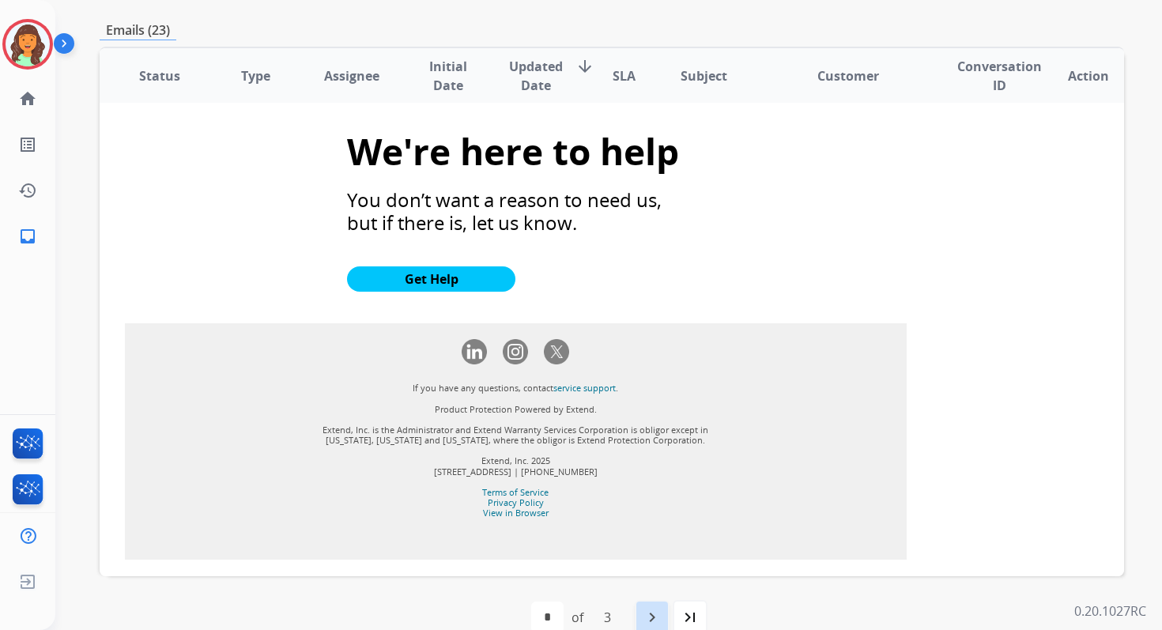
click at [651, 611] on mat-icon "navigate_next" at bounding box center [652, 617] width 19 height 19
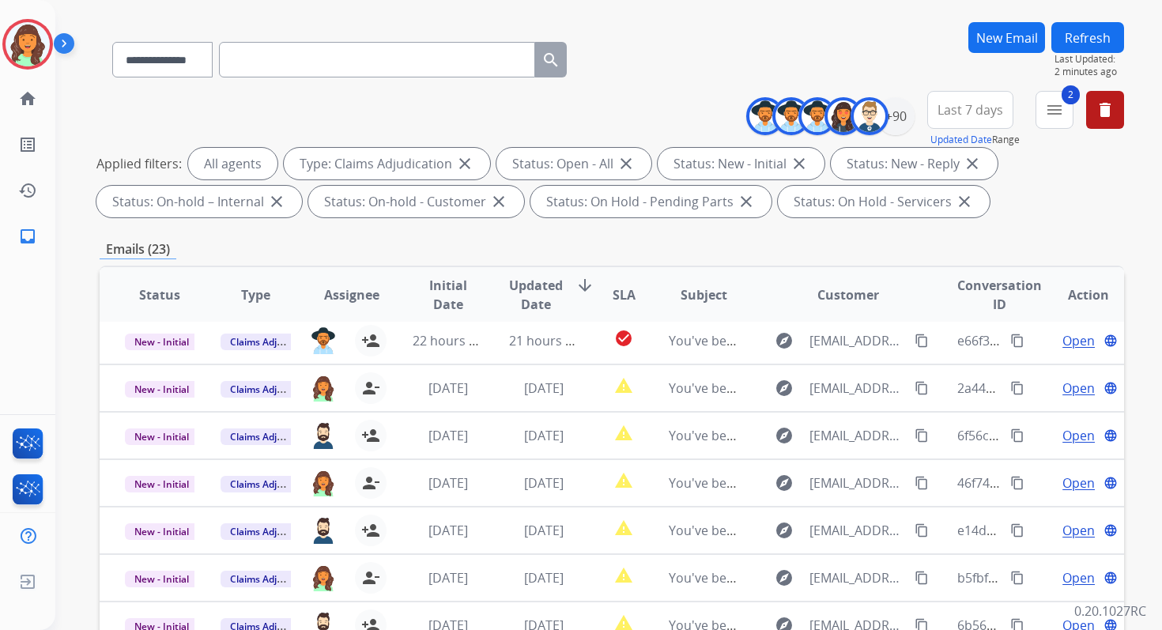
scroll to position [345, 0]
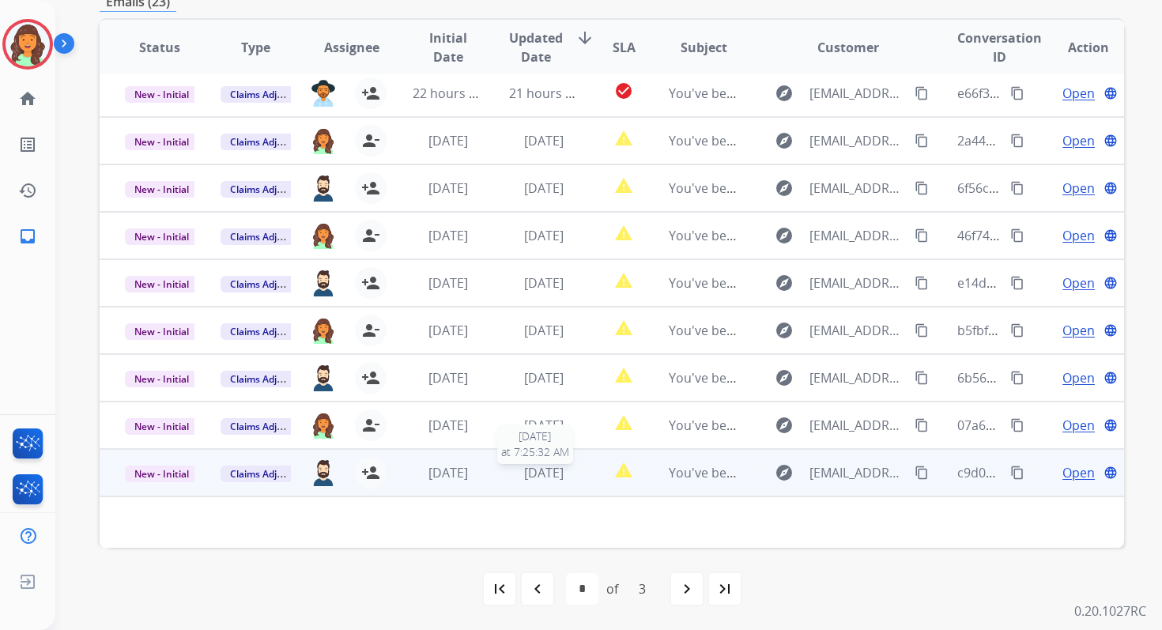
click at [537, 477] on span "[DATE]" at bounding box center [544, 472] width 40 height 17
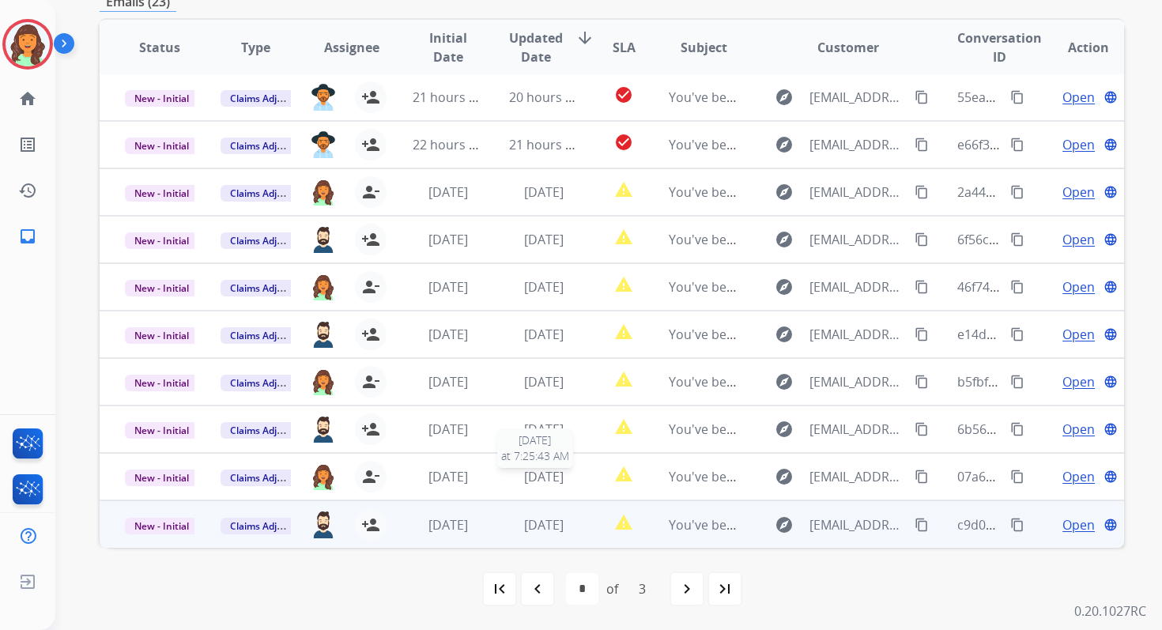
scroll to position [2, 0]
click at [538, 519] on span "[DATE]" at bounding box center [544, 524] width 40 height 17
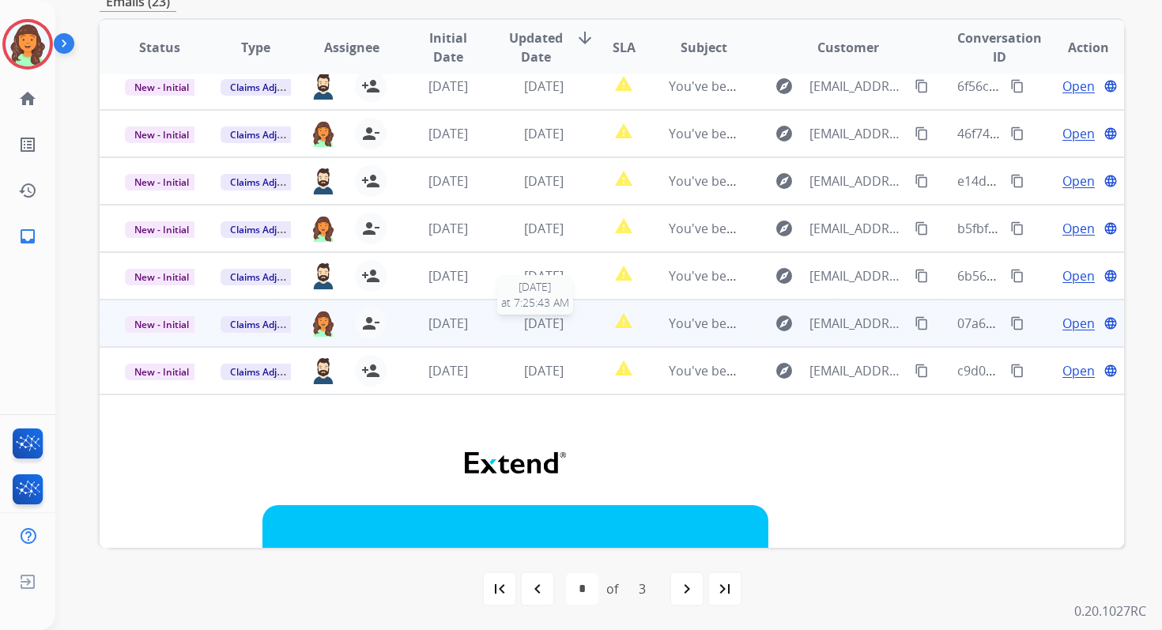
click at [528, 324] on span "[DATE]" at bounding box center [544, 323] width 40 height 17
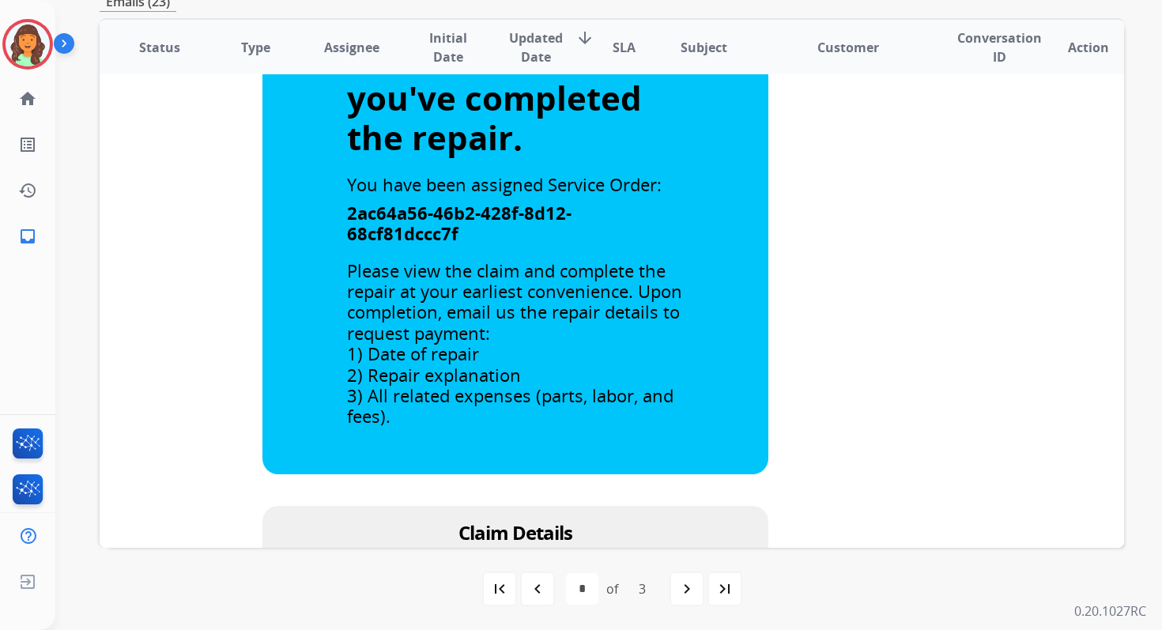
scroll to position [729, 0]
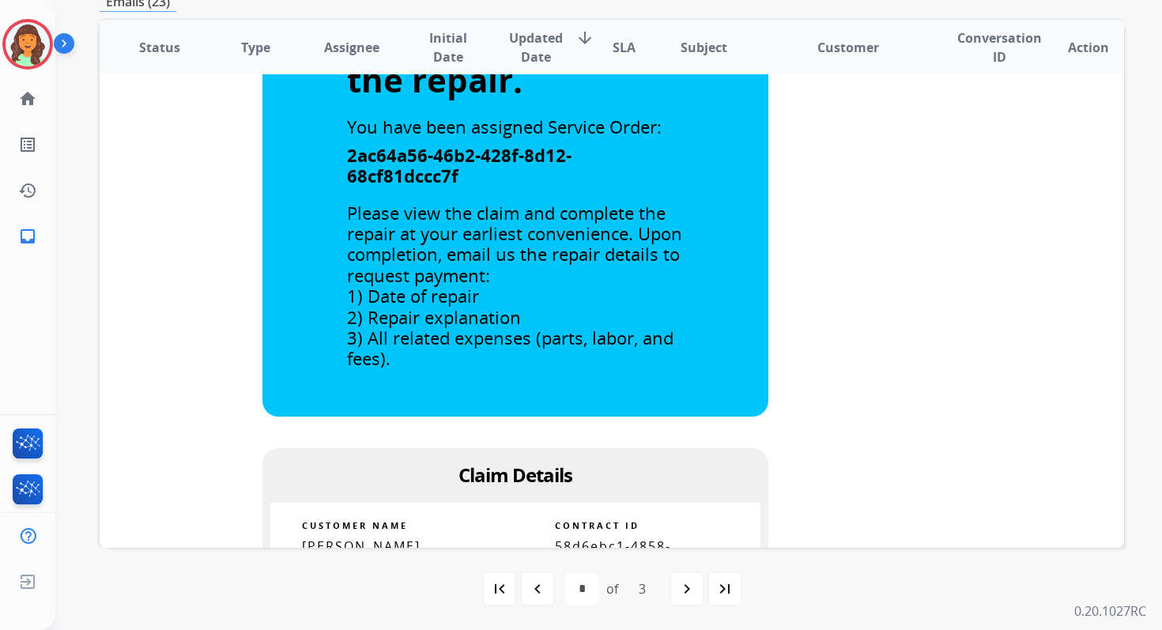
click at [587, 538] on span "58d6ebc1-4858-44c9-a954-f9574576fbcc" at bounding box center [613, 561] width 116 height 47
copy tbody
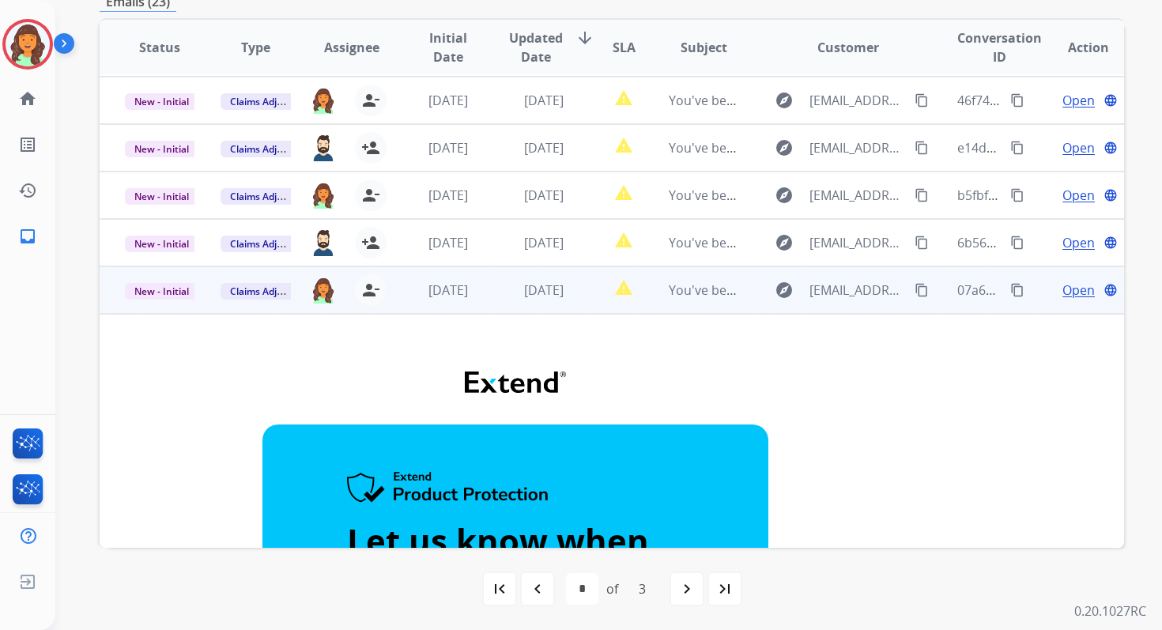
scroll to position [0, 0]
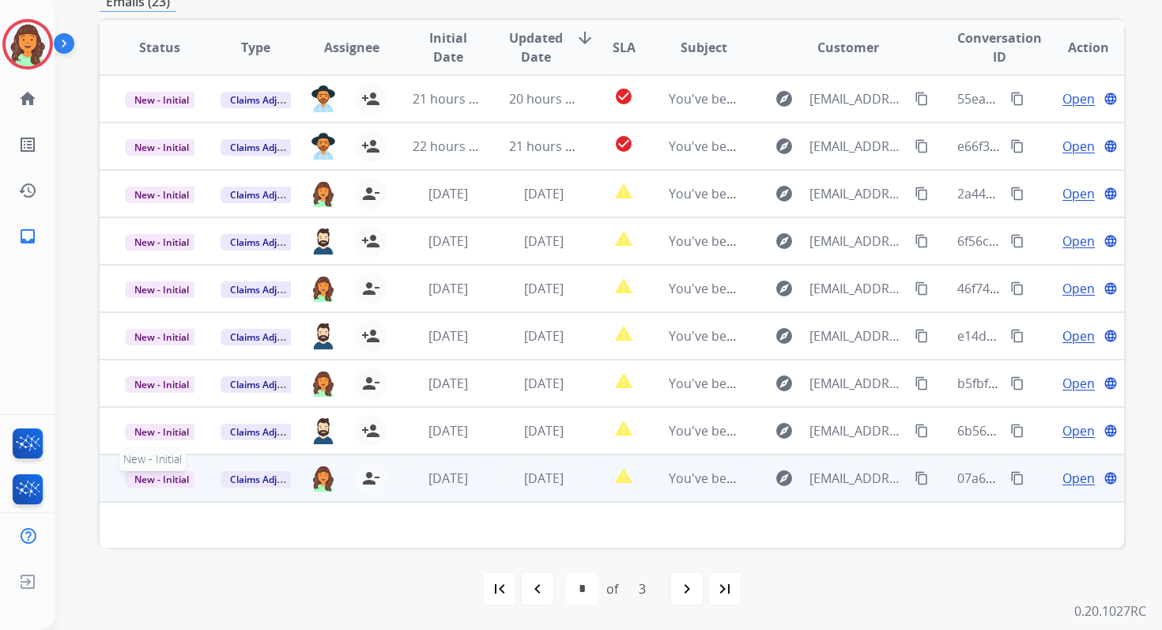
click at [160, 476] on span "New - Initial" at bounding box center [162, 479] width 74 height 17
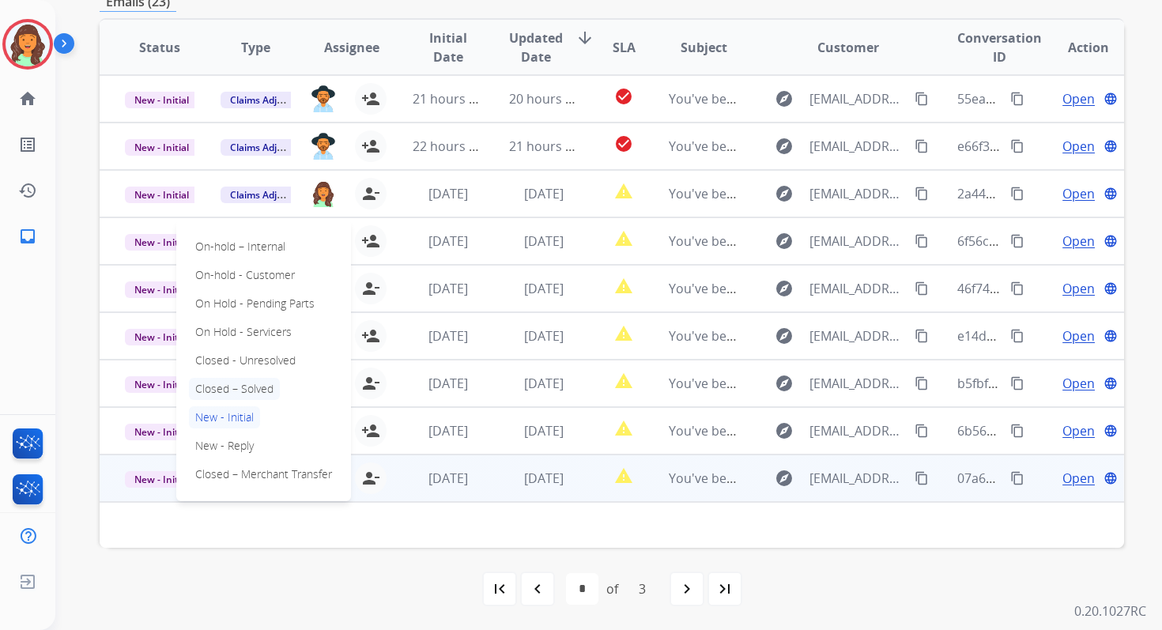
click at [239, 390] on p "Closed – Solved" at bounding box center [234, 389] width 91 height 22
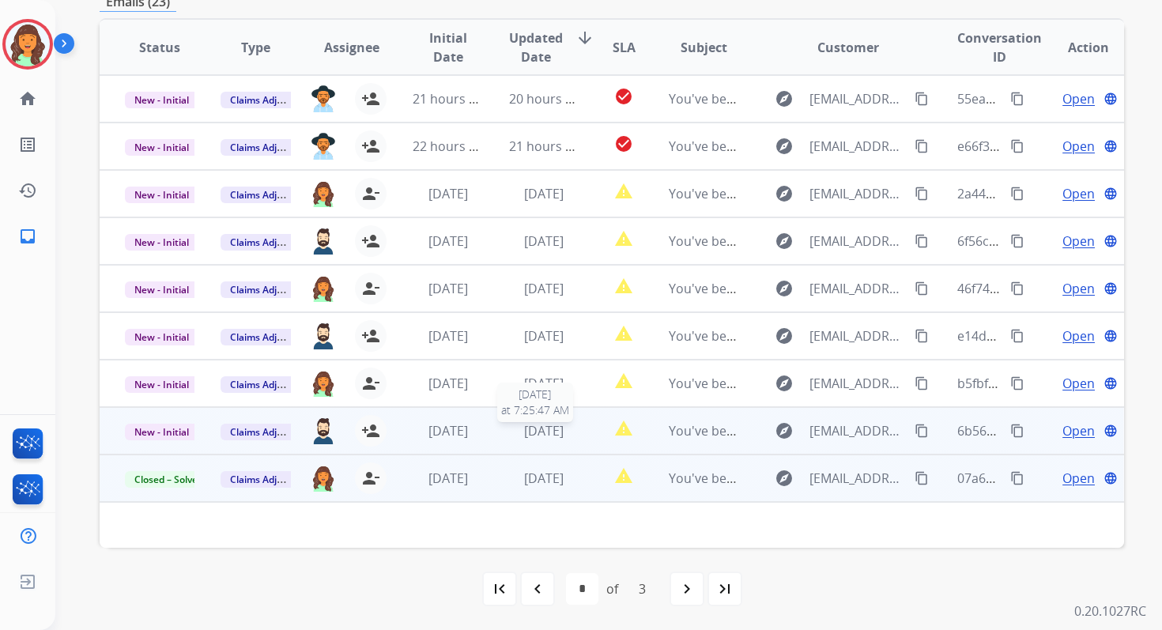
click at [534, 434] on span "[DATE]" at bounding box center [544, 430] width 40 height 17
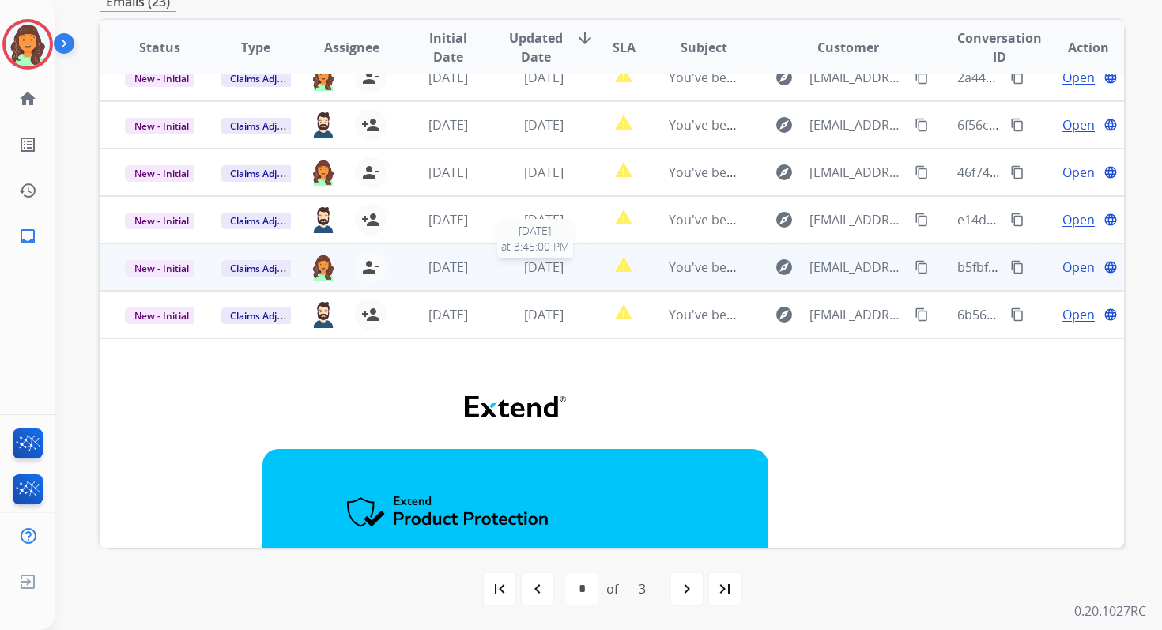
click at [528, 266] on span "[DATE]" at bounding box center [544, 267] width 40 height 17
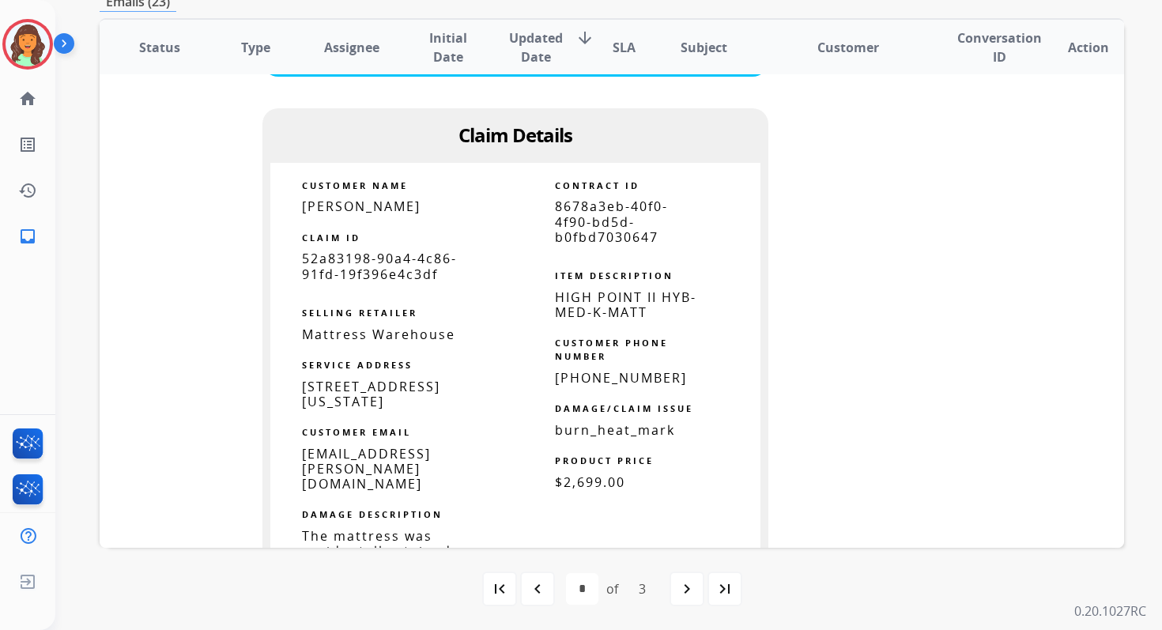
scroll to position [972, 0]
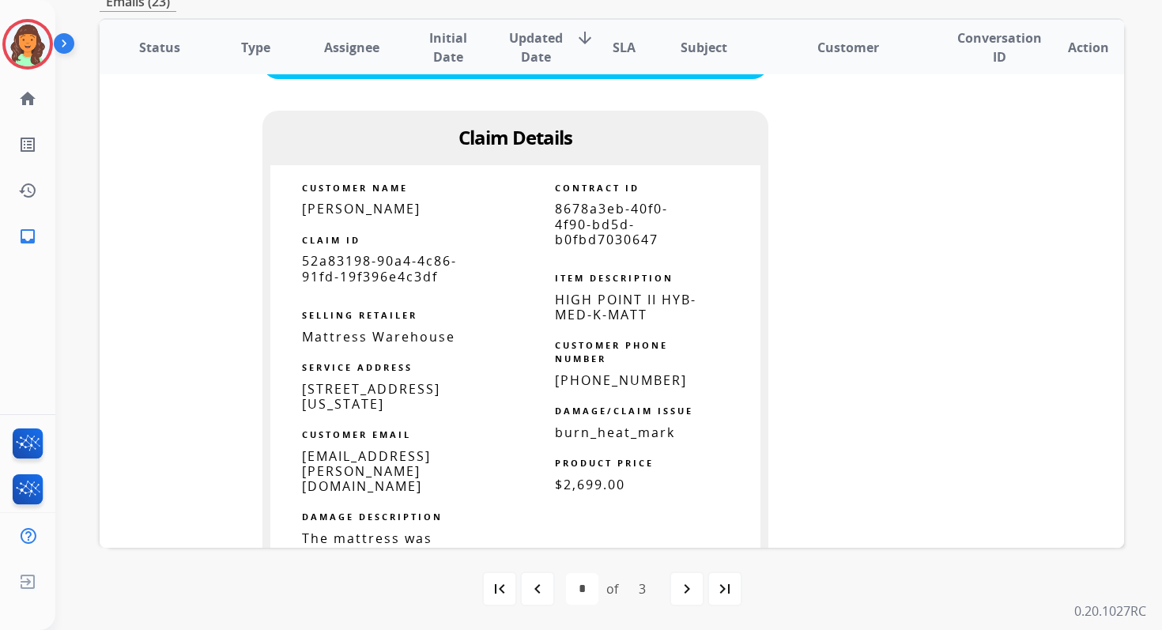
click at [599, 228] on span "8678a3eb-40f0-4f90-bd5d-b0fbd7030647" at bounding box center [611, 223] width 113 height 47
copy tbody
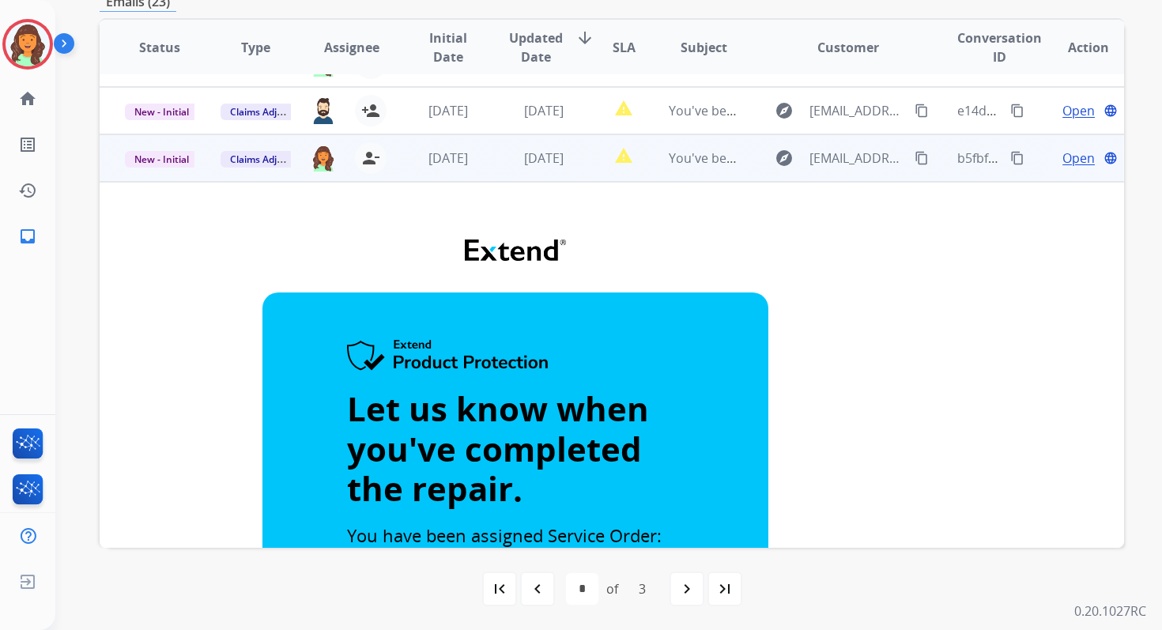
scroll to position [91, 0]
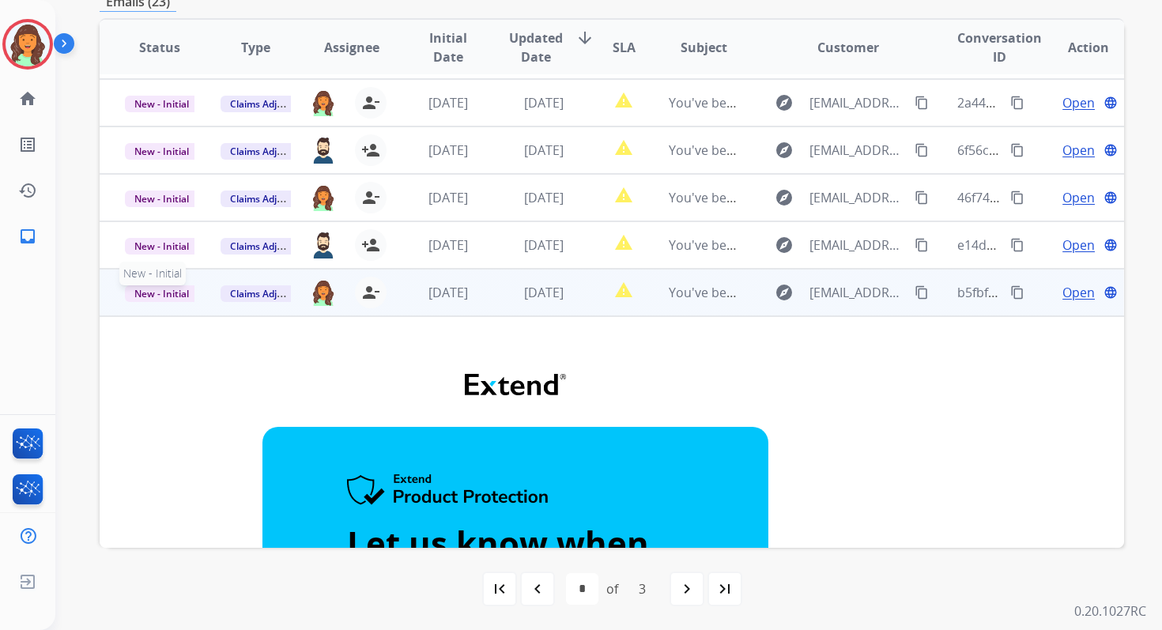
click at [171, 298] on span "New - Initial" at bounding box center [162, 293] width 74 height 17
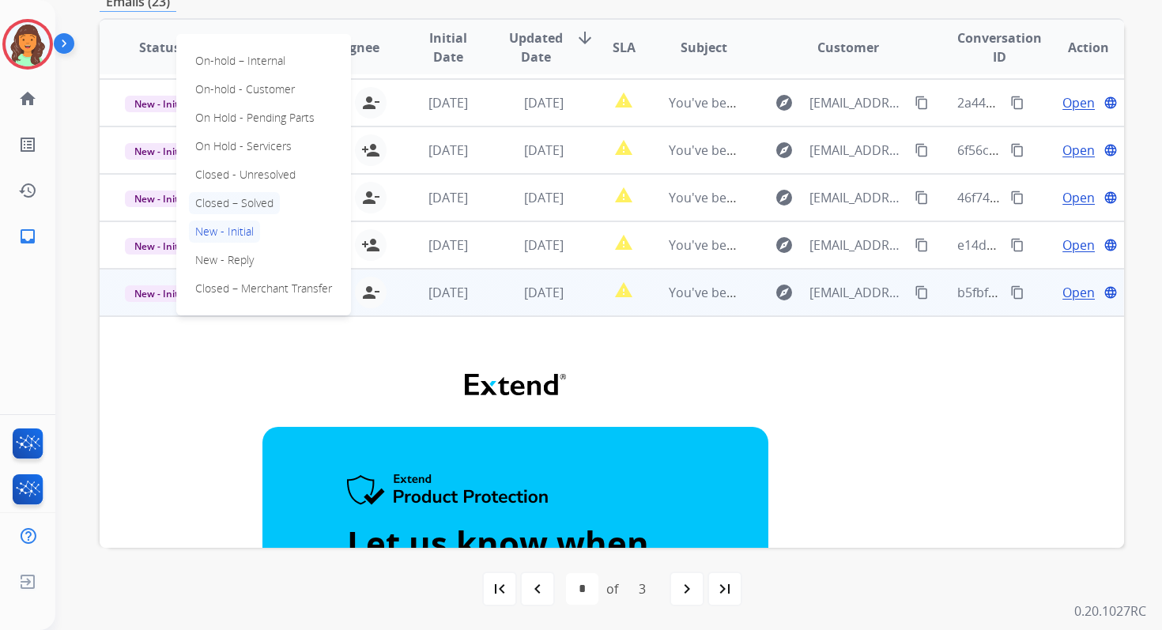
click at [228, 202] on p "Closed – Solved" at bounding box center [234, 203] width 91 height 22
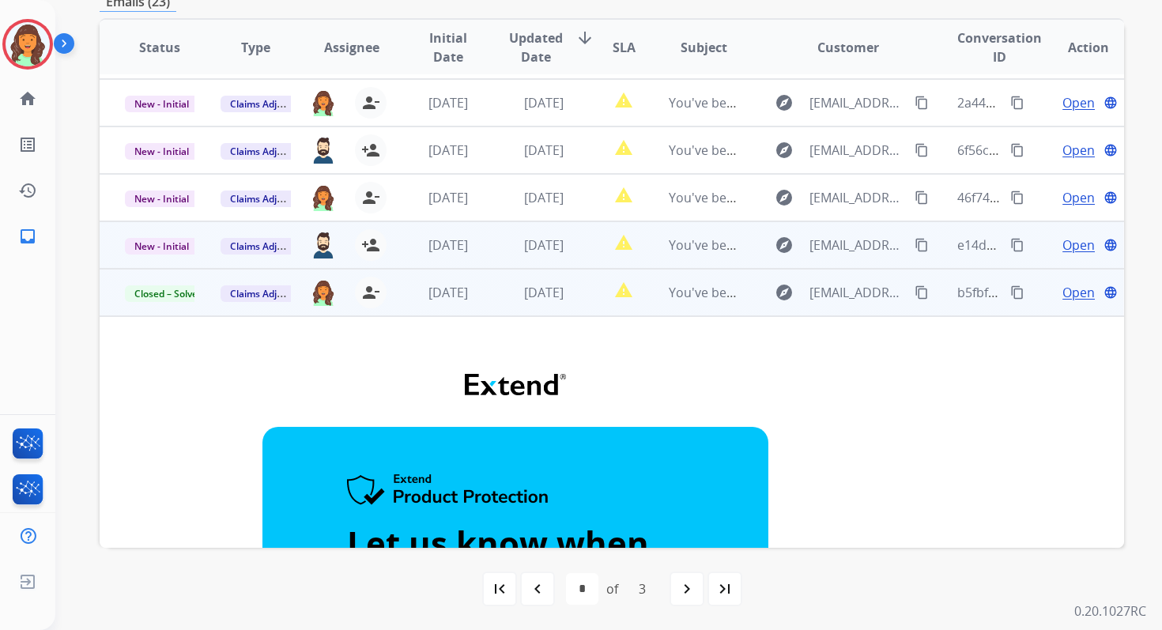
click at [500, 251] on td "[DATE]" at bounding box center [532, 244] width 96 height 47
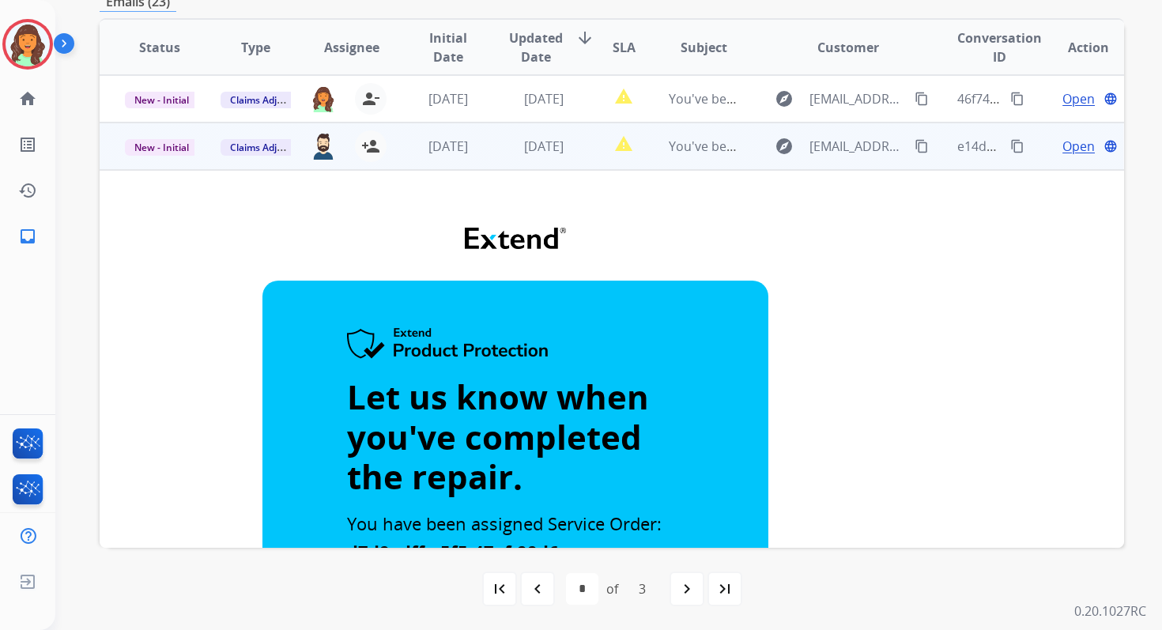
scroll to position [0, 0]
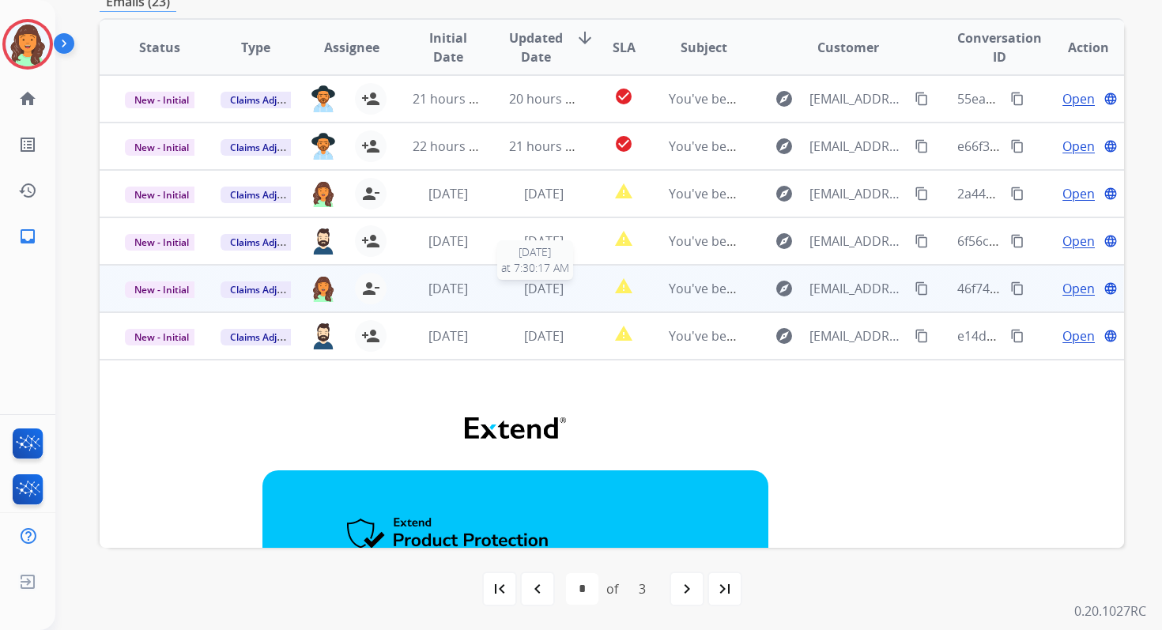
click at [509, 288] on div "[DATE]" at bounding box center [544, 288] width 70 height 19
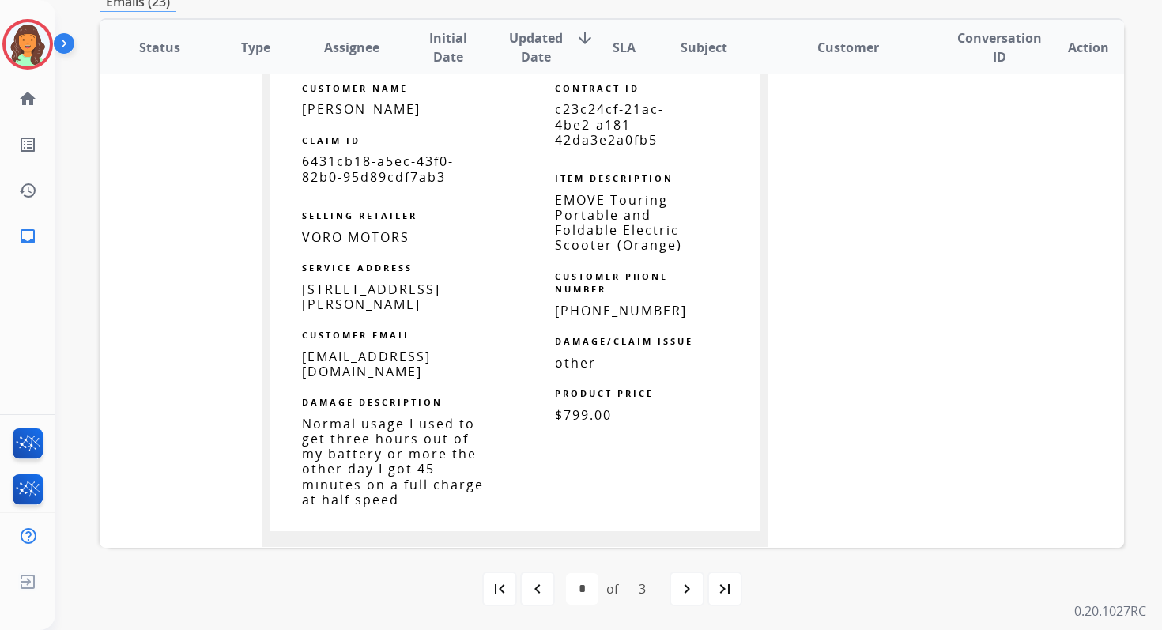
scroll to position [880, 0]
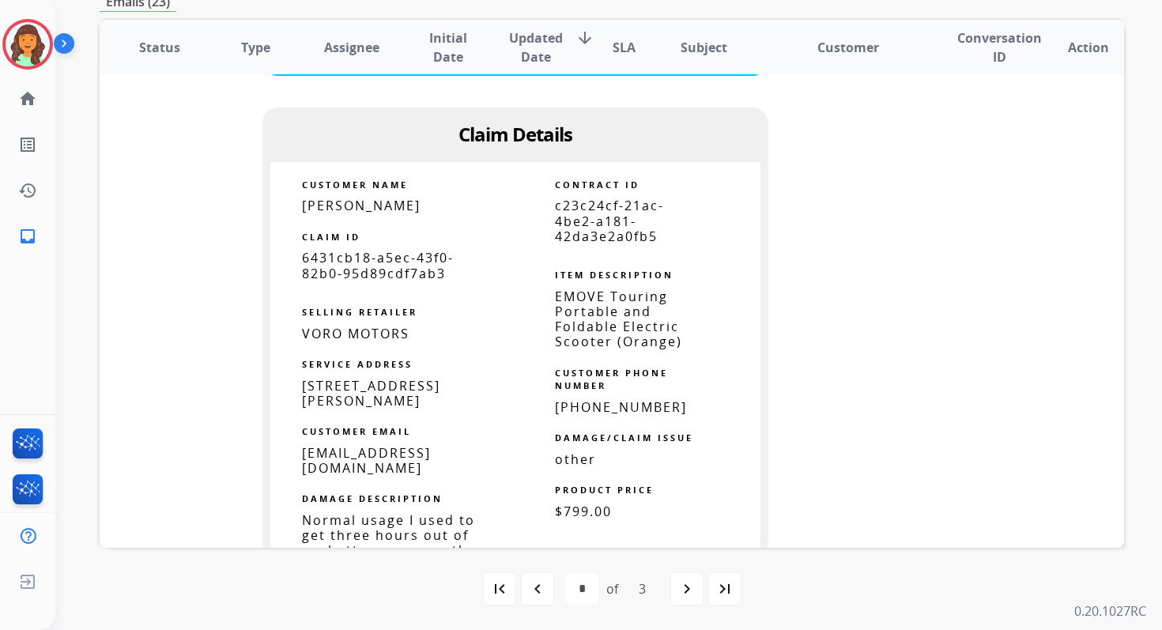
click at [583, 214] on span "c23c24cf-21ac-4be2-a181-42da3e2a0fb5" at bounding box center [609, 220] width 109 height 47
copy tbody
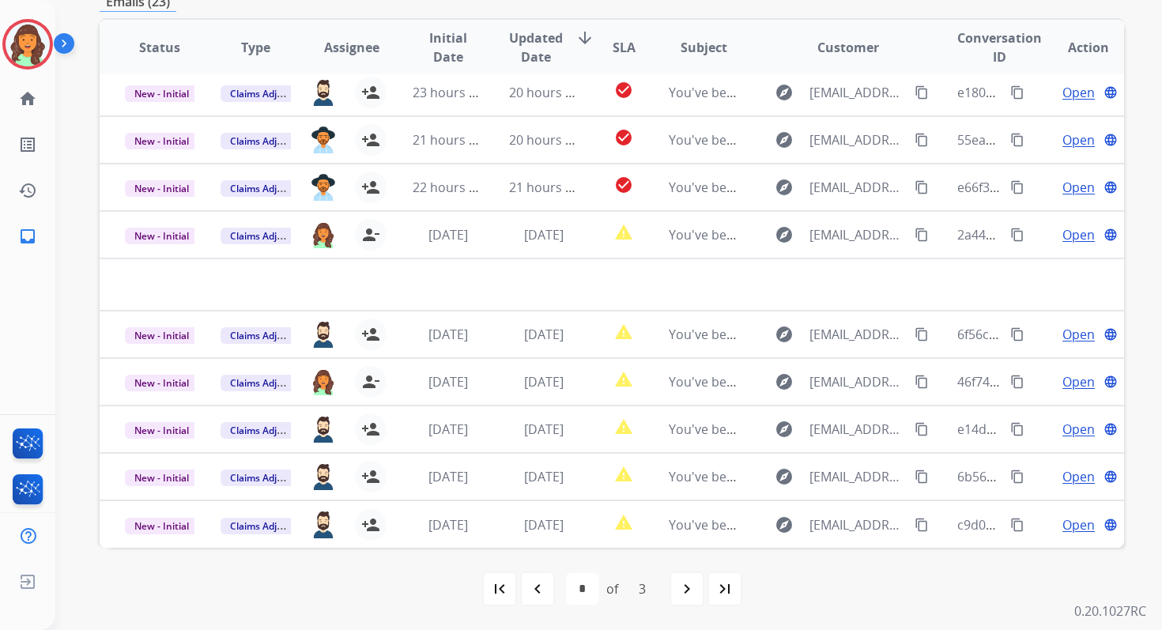
scroll to position [54, 0]
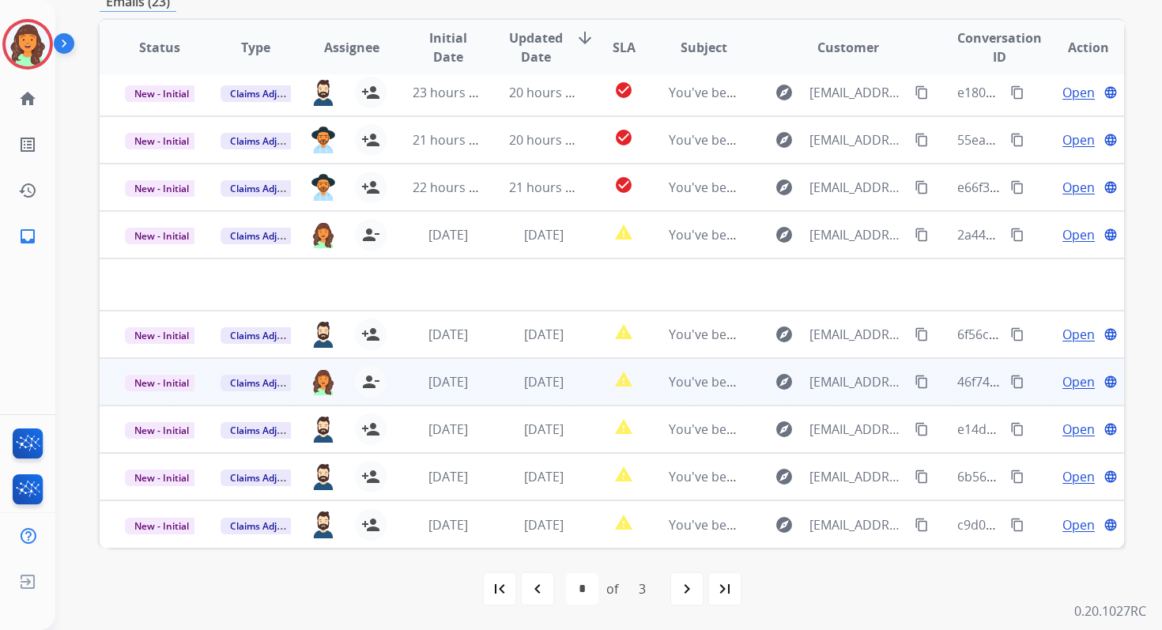
click at [509, 388] on div "[DATE]" at bounding box center [544, 381] width 70 height 19
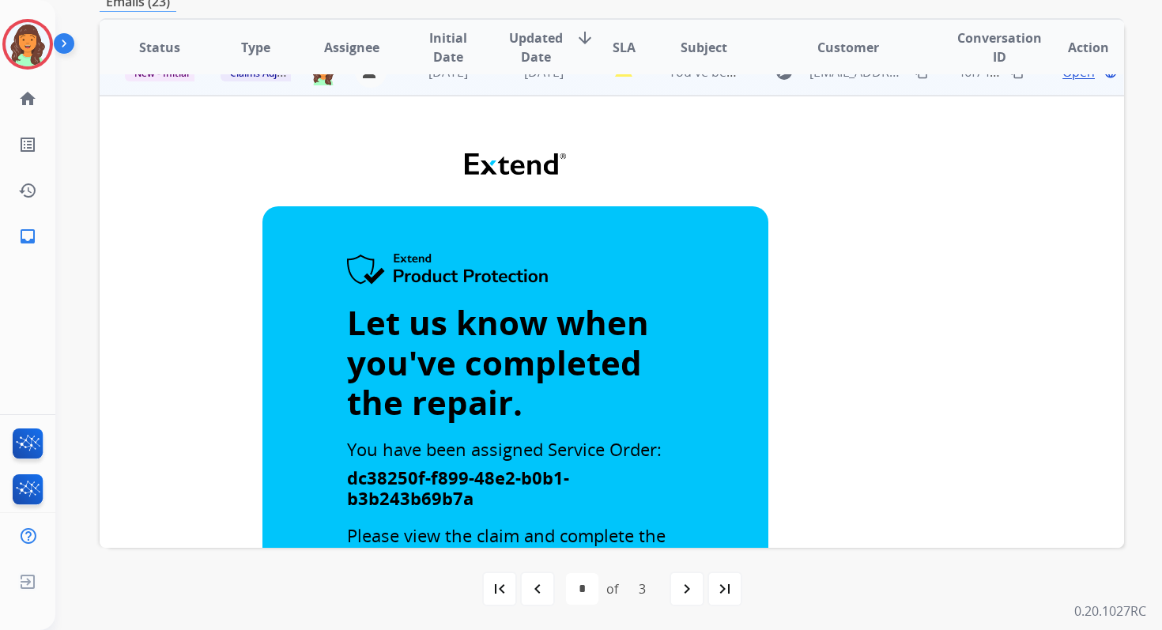
scroll to position [191, 0]
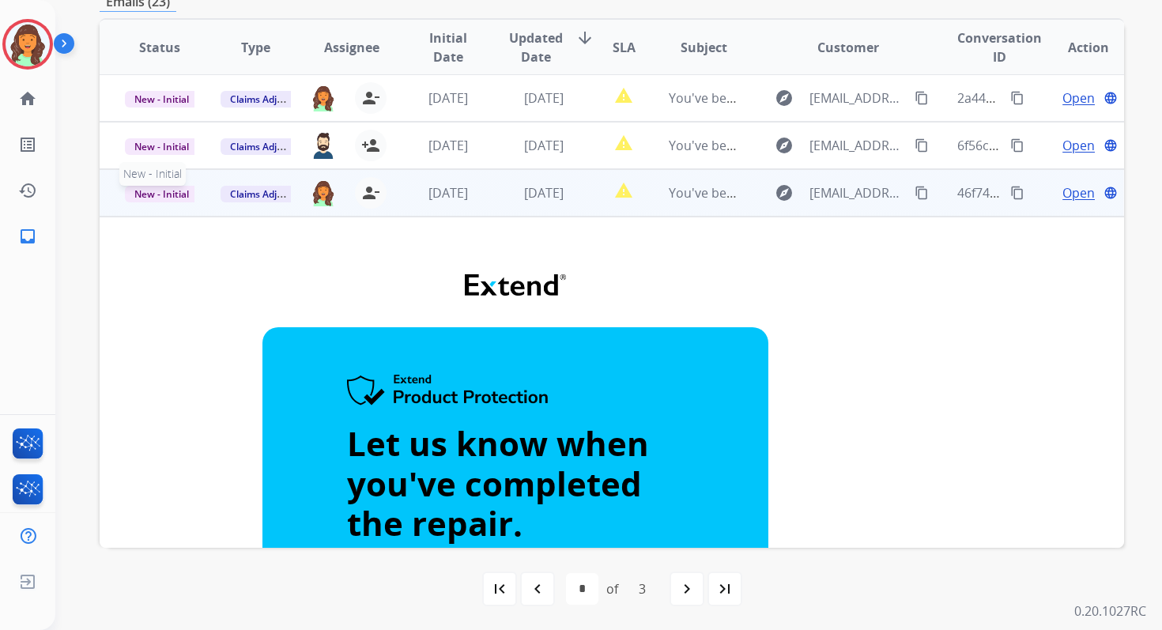
click at [184, 195] on span "New - Initial" at bounding box center [162, 194] width 74 height 17
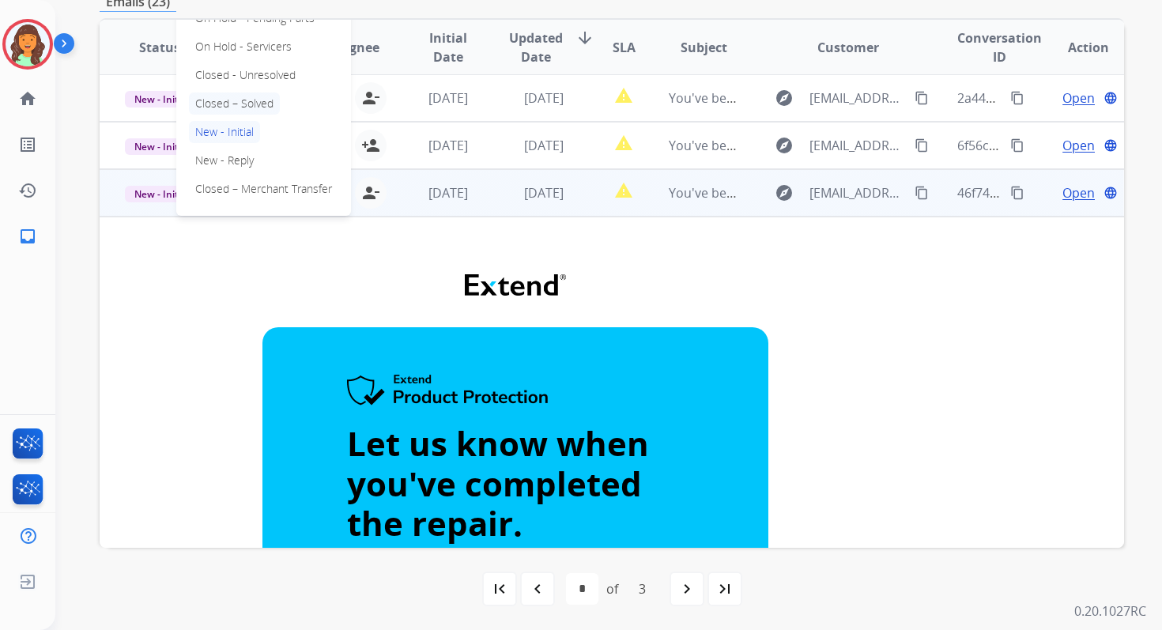
click at [243, 103] on p "Closed – Solved" at bounding box center [234, 103] width 91 height 22
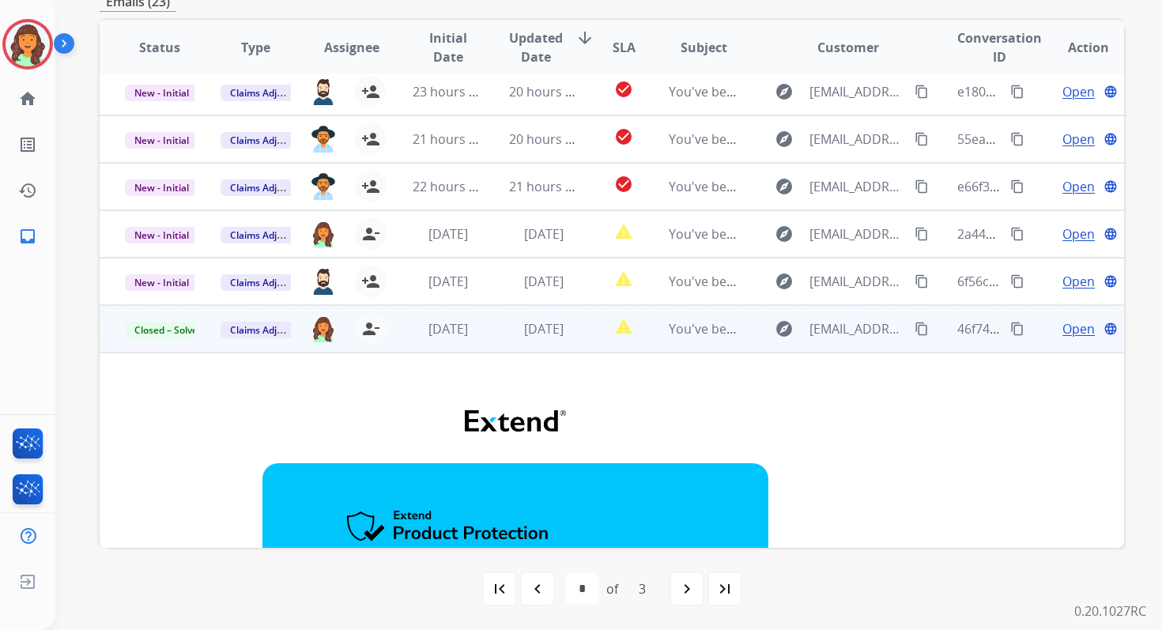
scroll to position [38, 0]
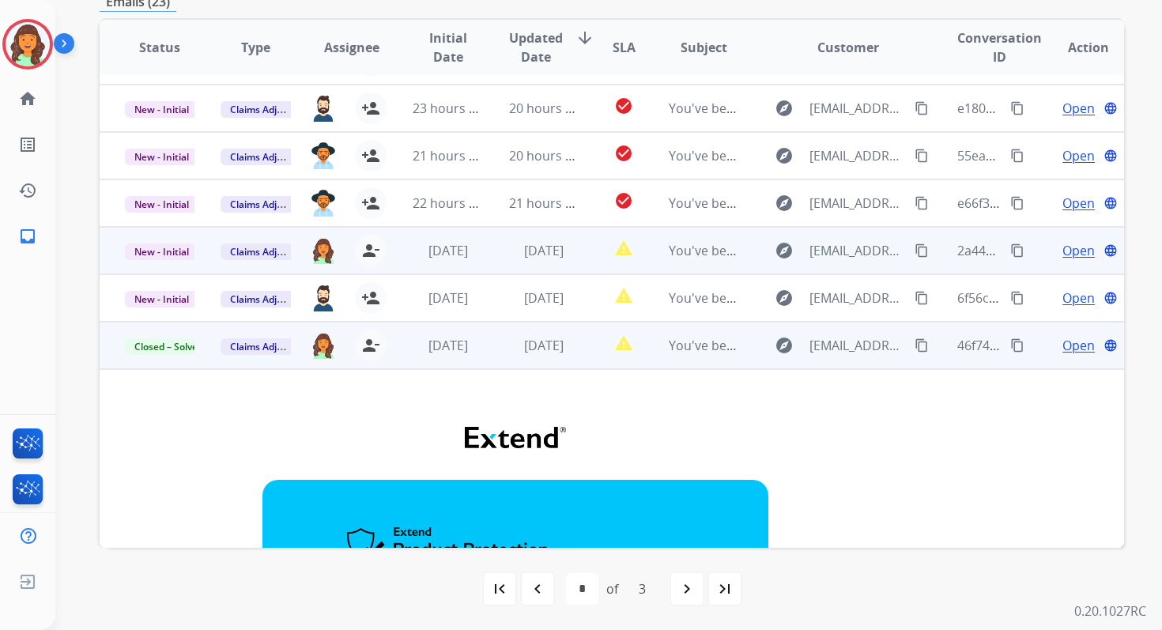
click at [488, 244] on td "[DATE]" at bounding box center [532, 250] width 96 height 47
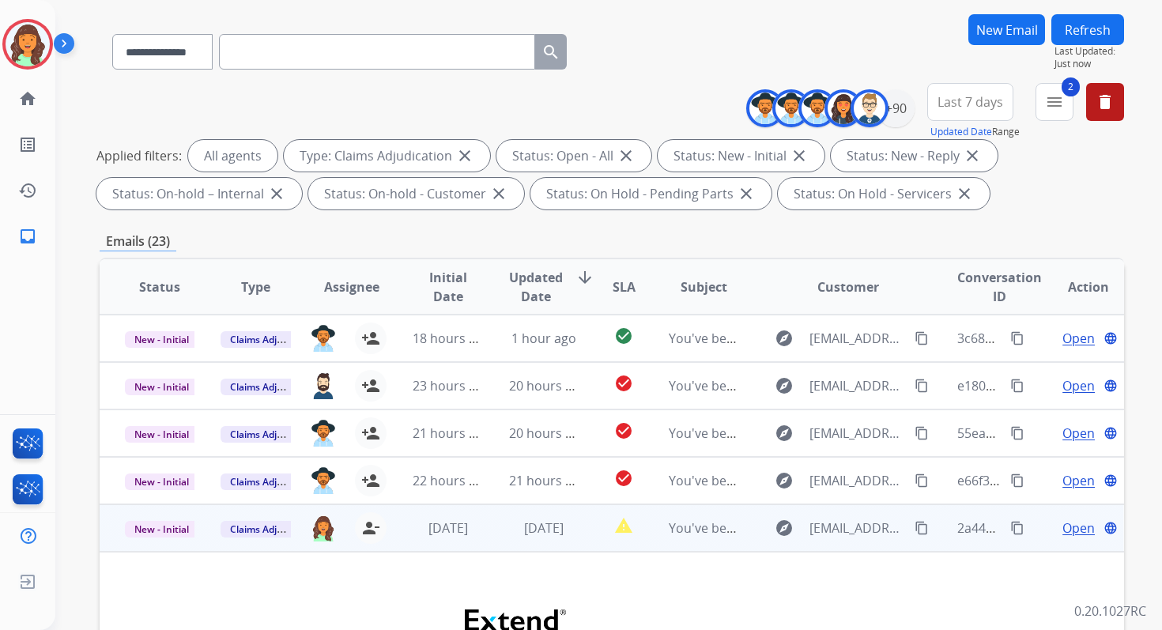
scroll to position [0, 0]
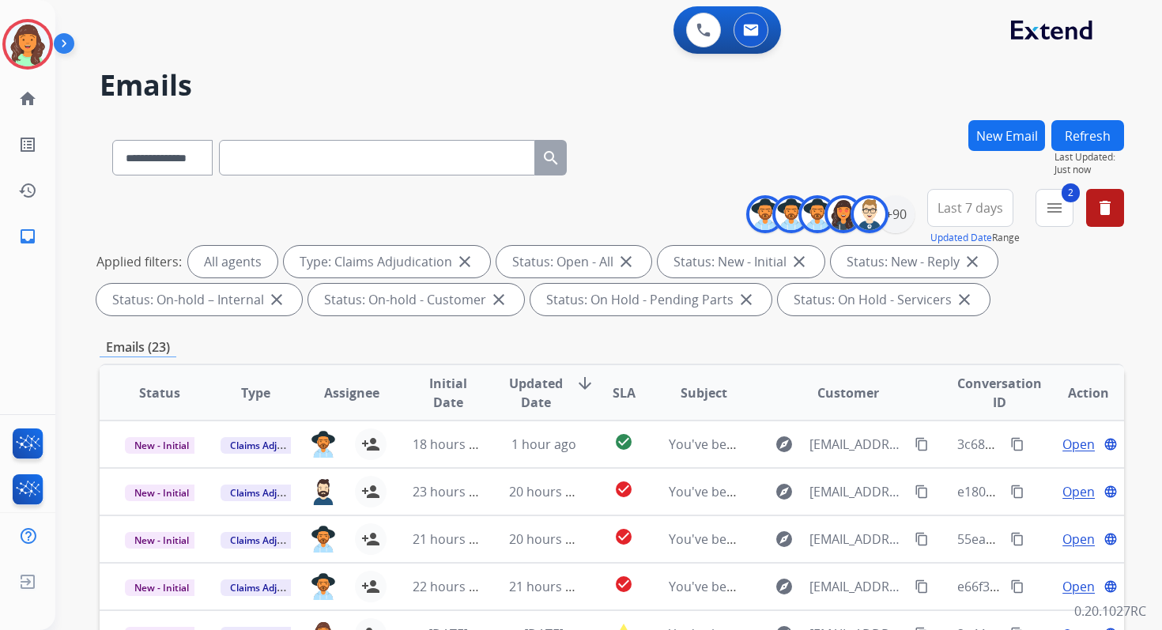
click at [1075, 131] on button "Refresh" at bounding box center [1087, 135] width 73 height 31
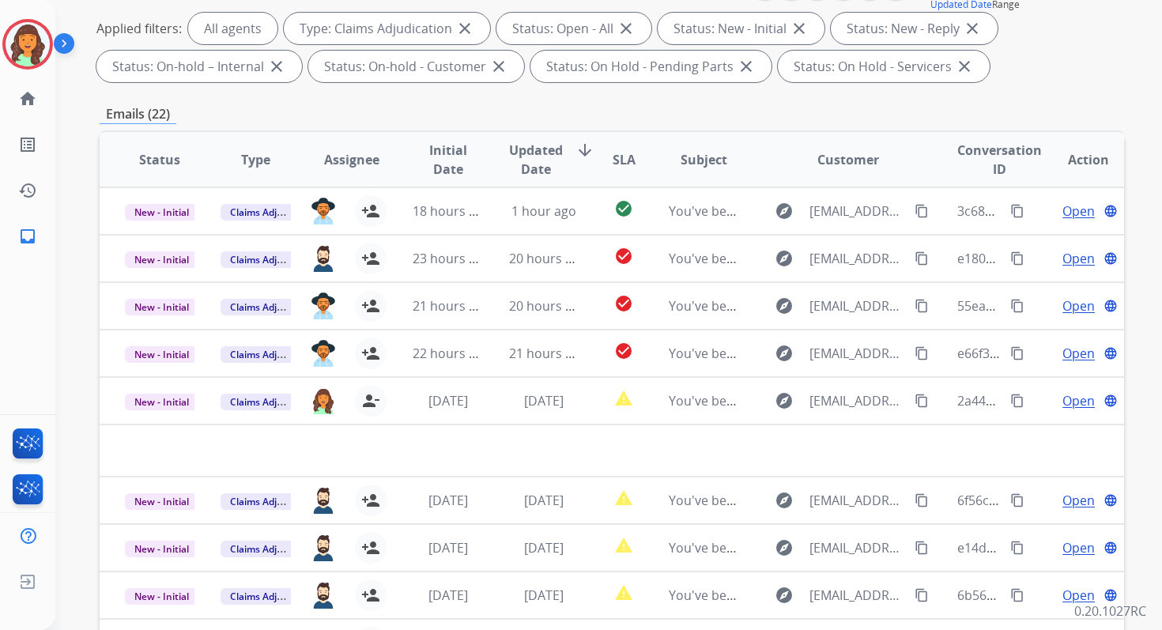
scroll to position [345, 0]
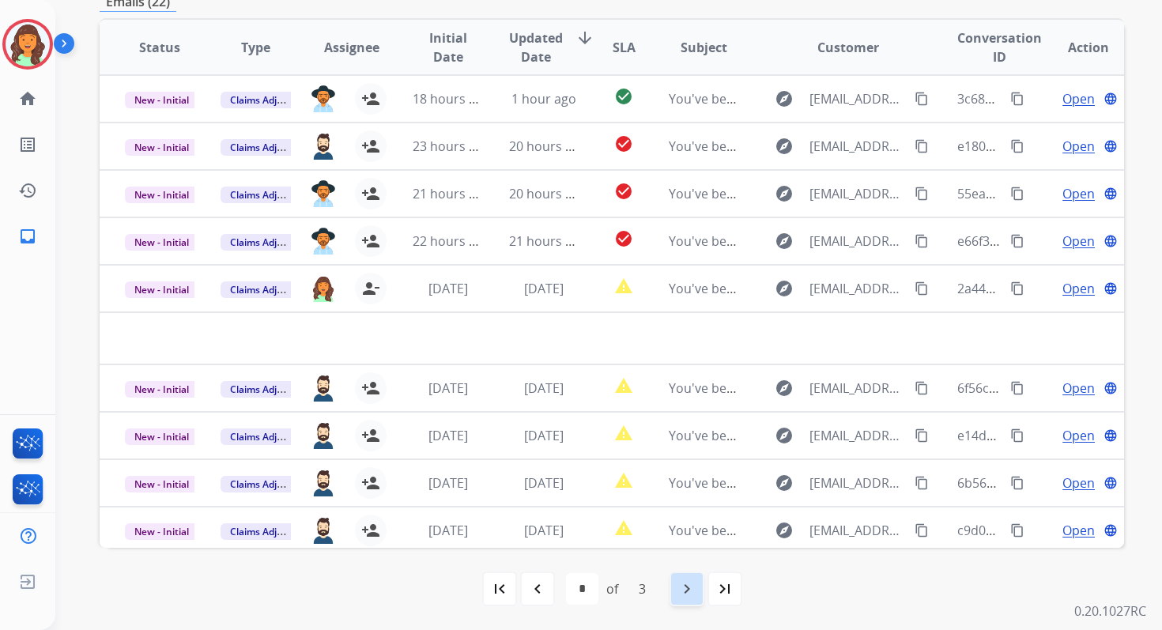
click at [680, 583] on mat-icon "navigate_next" at bounding box center [687, 588] width 19 height 19
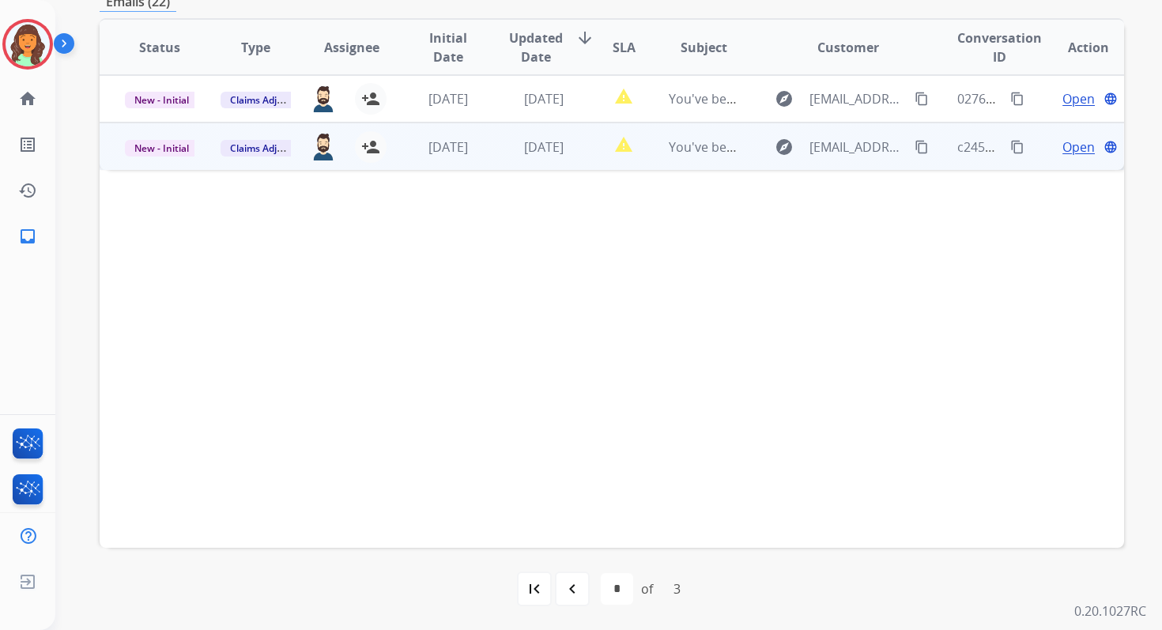
click at [534, 157] on td "[DATE]" at bounding box center [532, 146] width 96 height 47
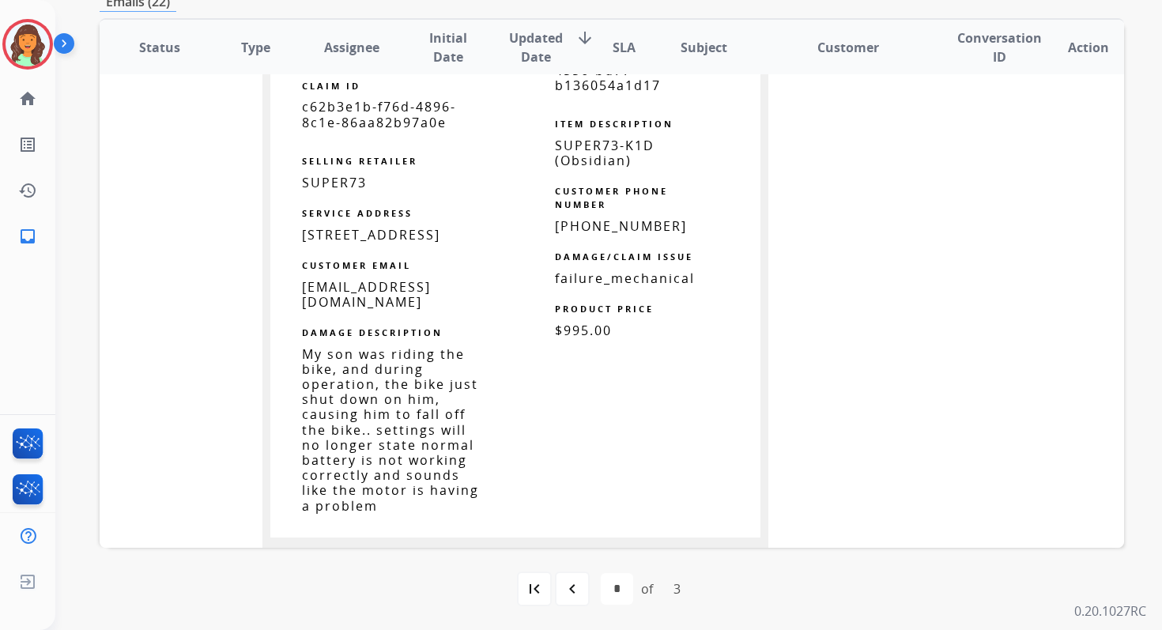
scroll to position [0, 0]
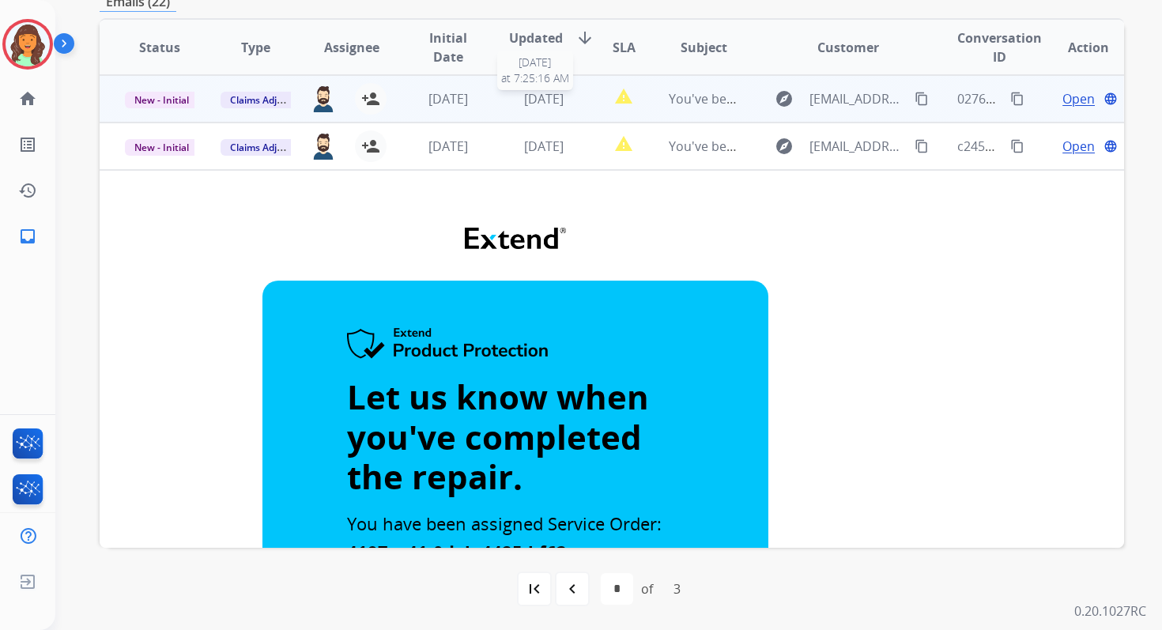
click at [539, 104] on span "[DATE]" at bounding box center [544, 98] width 40 height 17
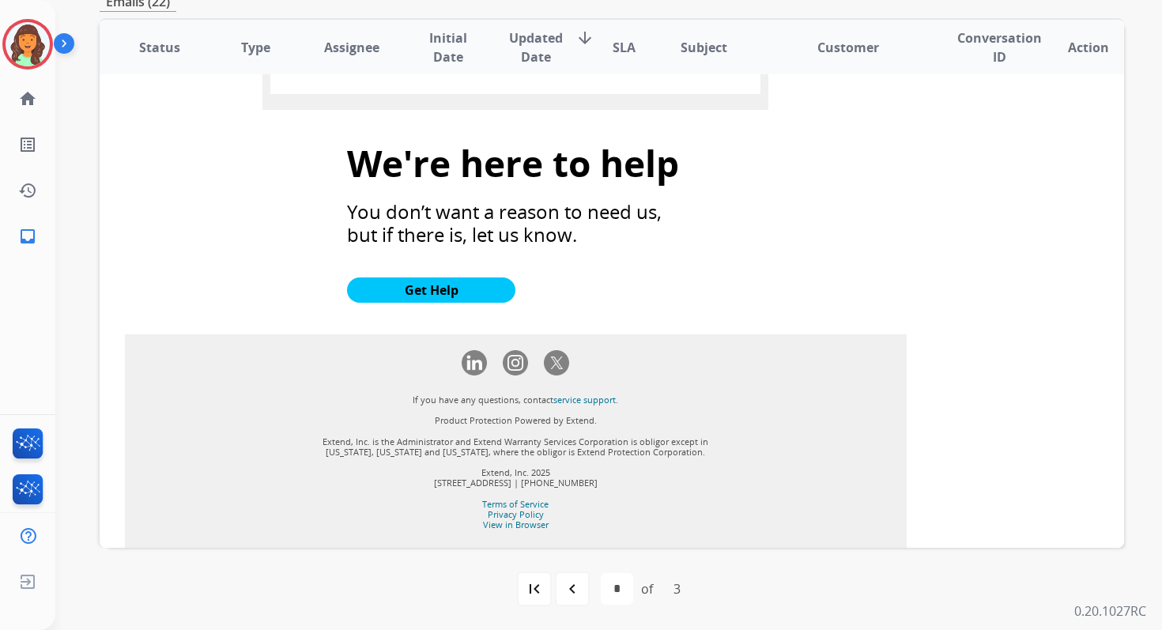
scroll to position [1306, 0]
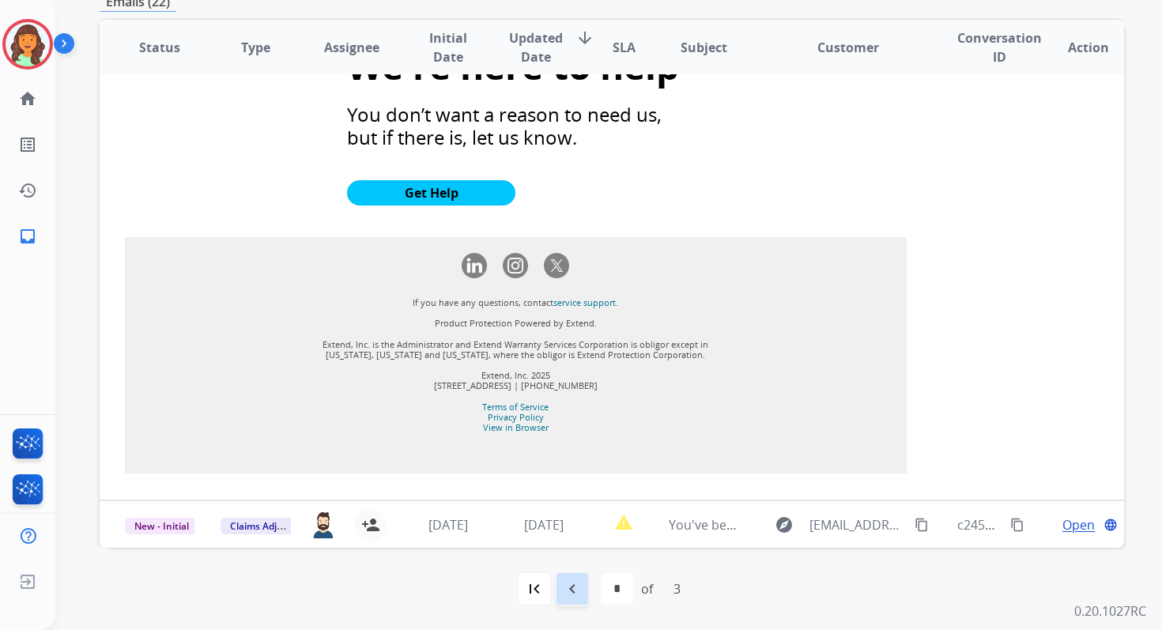
click at [580, 593] on mat-icon "navigate_before" at bounding box center [572, 588] width 19 height 19
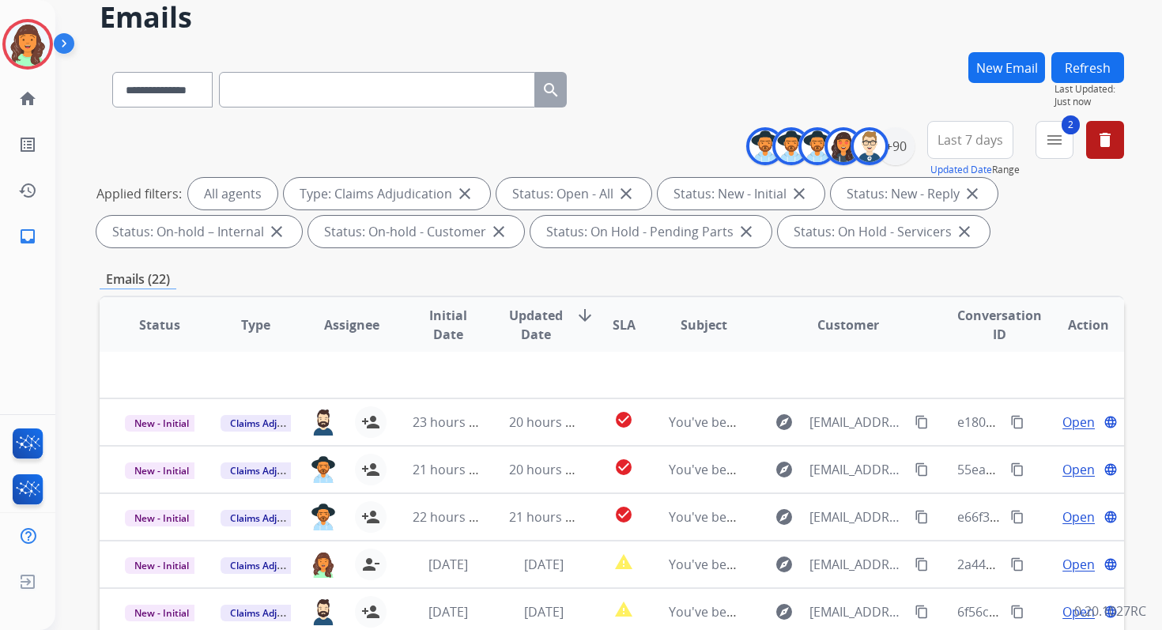
scroll to position [345, 0]
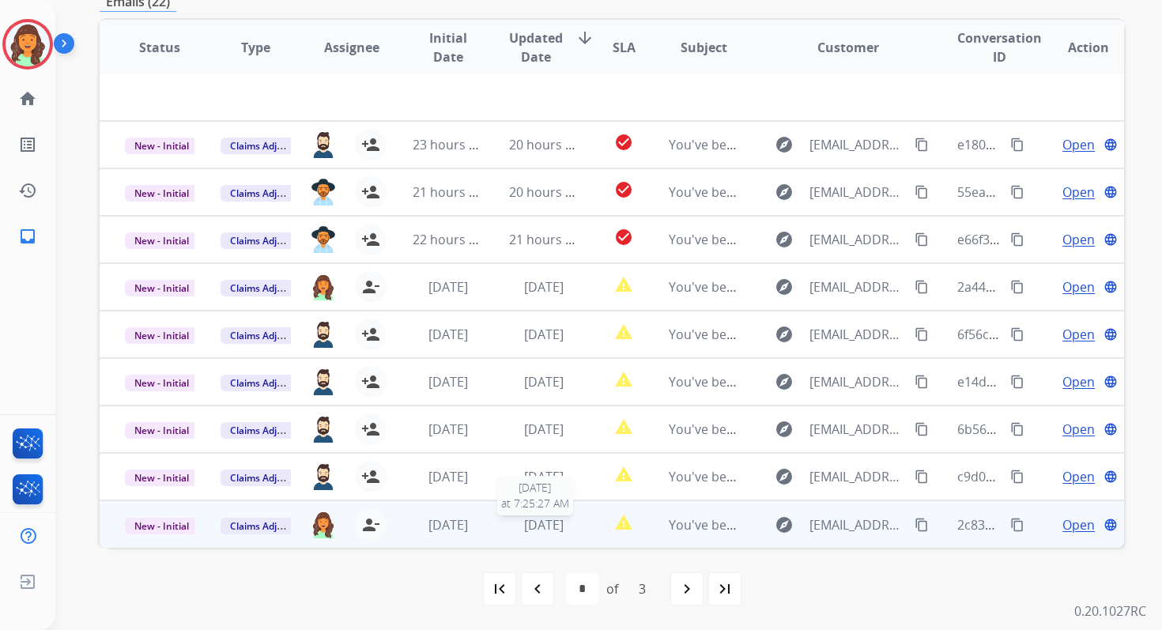
click at [534, 530] on span "[DATE]" at bounding box center [544, 524] width 40 height 17
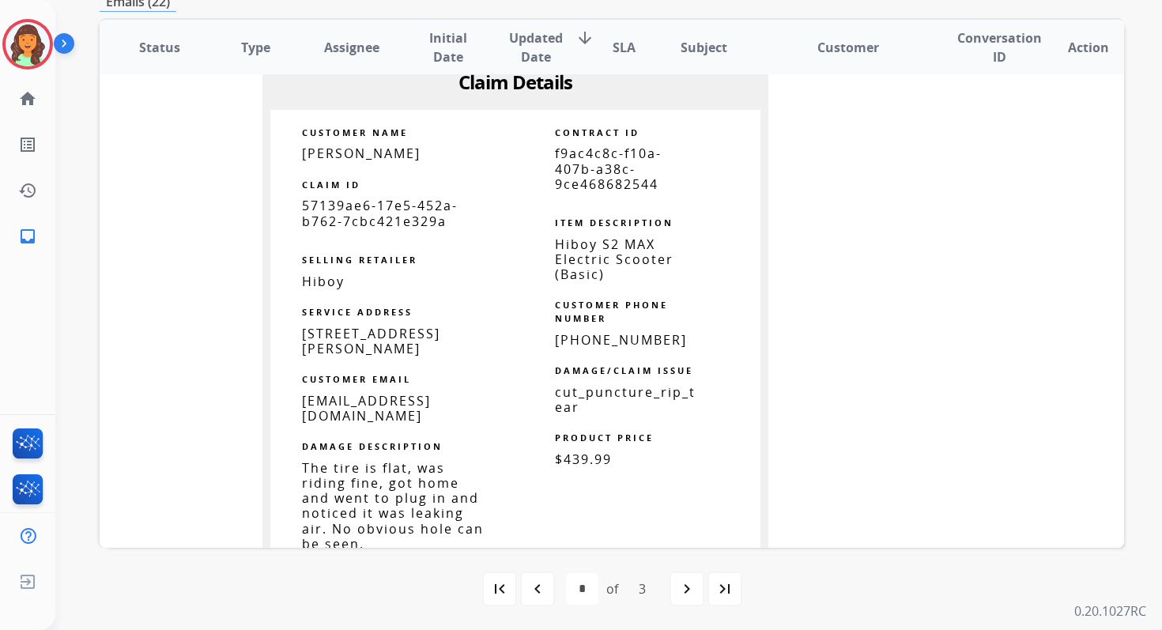
scroll to position [1130, 0]
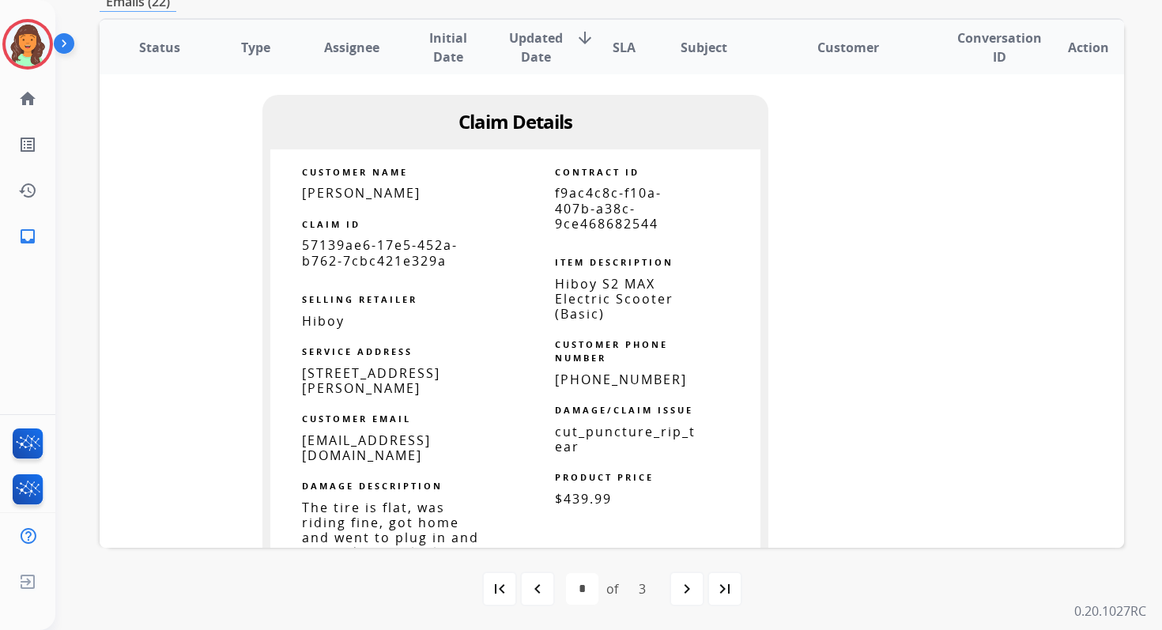
click at [596, 211] on span "f9ac4c8c-f10a-407b-a38c-9ce468682544" at bounding box center [608, 207] width 107 height 47
copy tbody
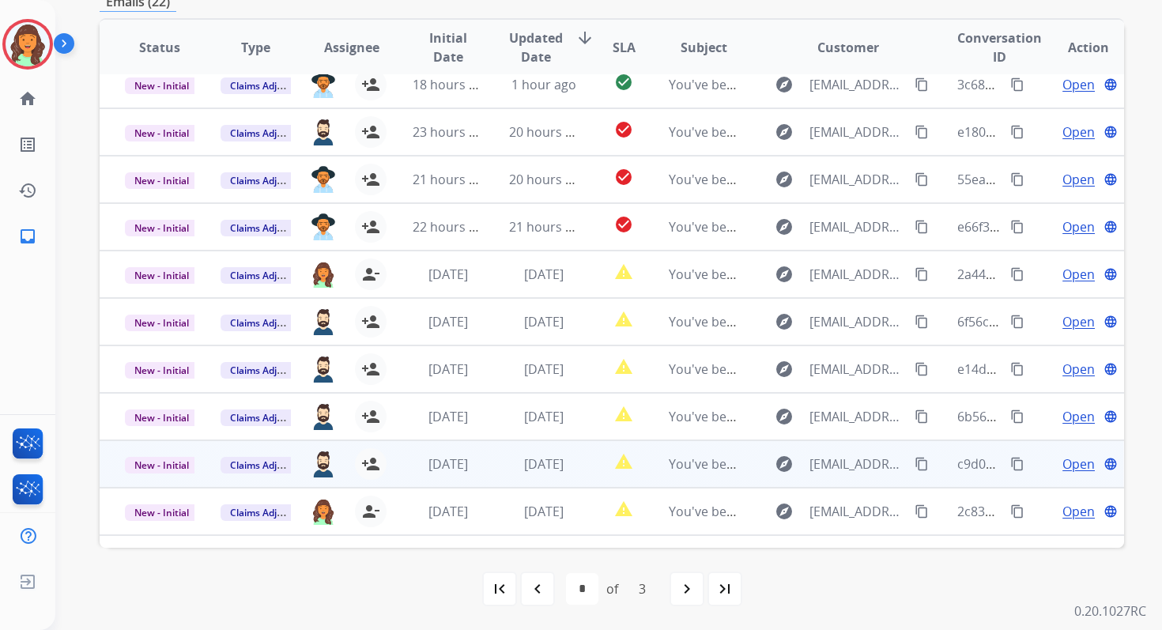
scroll to position [0, 0]
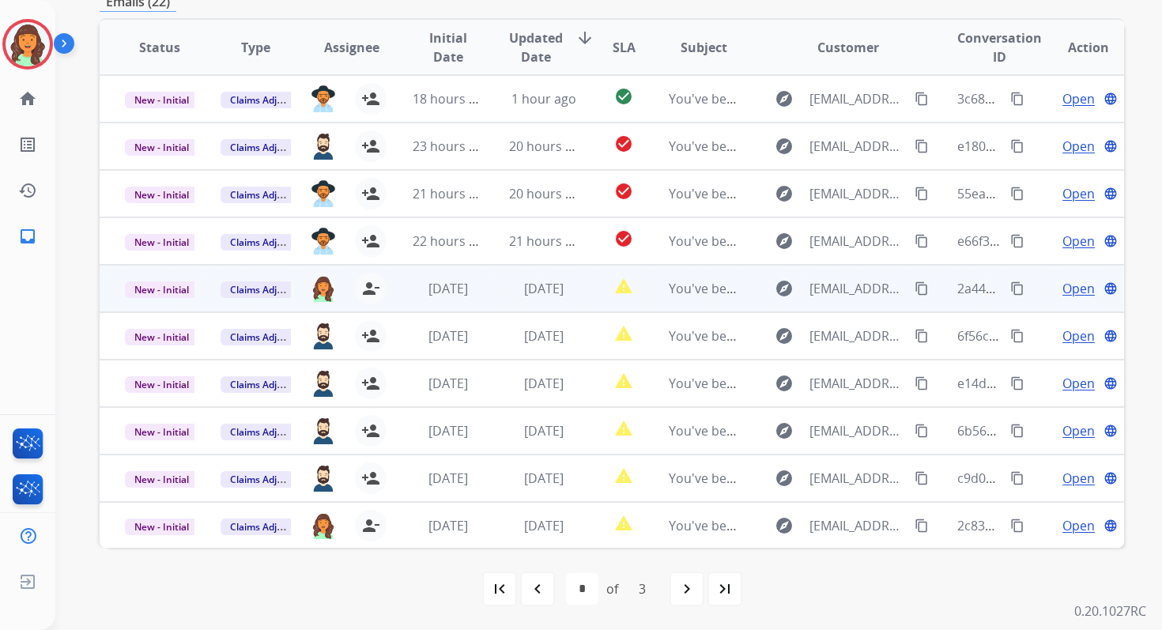
click at [493, 292] on td "[DATE]" at bounding box center [532, 288] width 96 height 47
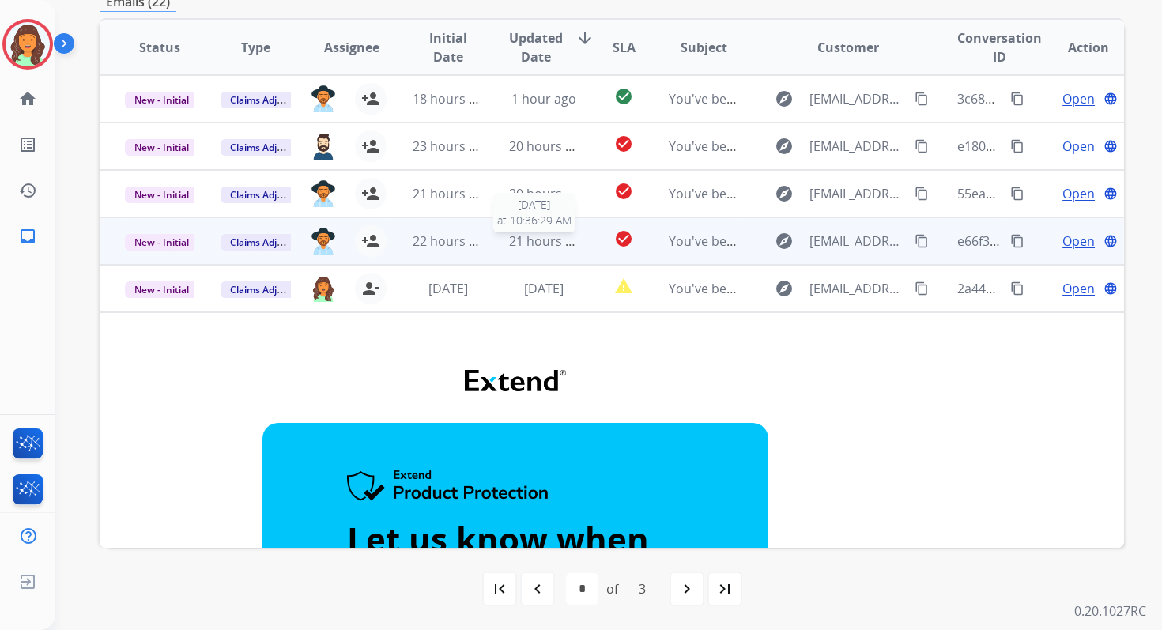
click at [520, 232] on span "21 hours ago" at bounding box center [548, 240] width 78 height 17
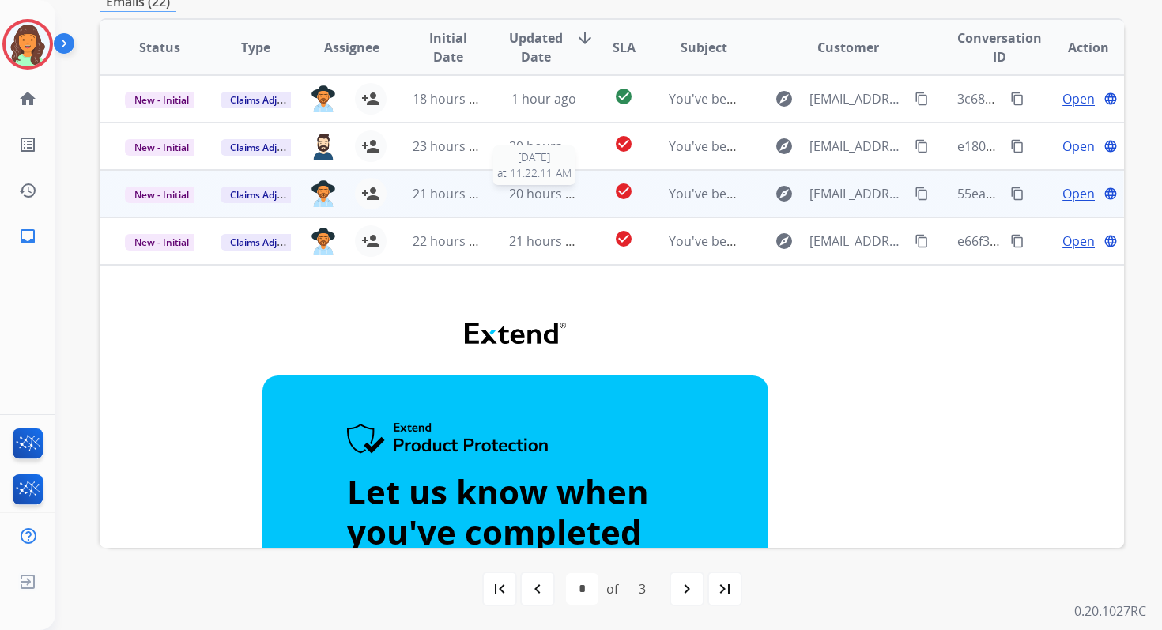
click at [519, 193] on span "20 hours ago" at bounding box center [548, 193] width 78 height 17
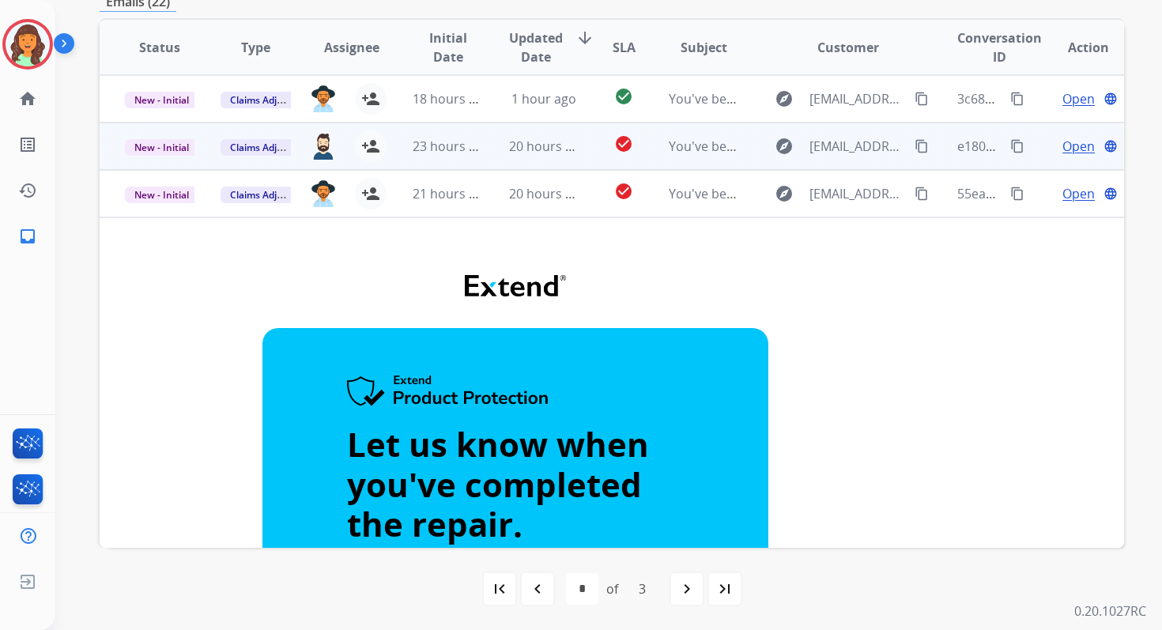
click at [504, 157] on td "20 hours ago" at bounding box center [532, 146] width 96 height 47
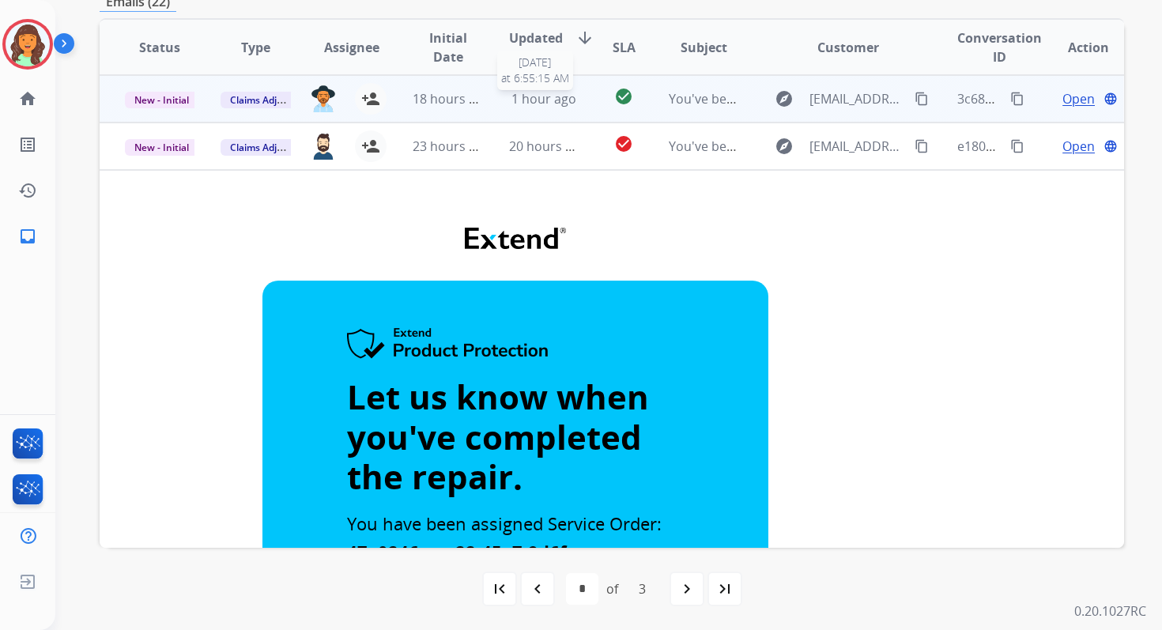
click at [512, 107] on span "1 hour ago" at bounding box center [544, 98] width 65 height 17
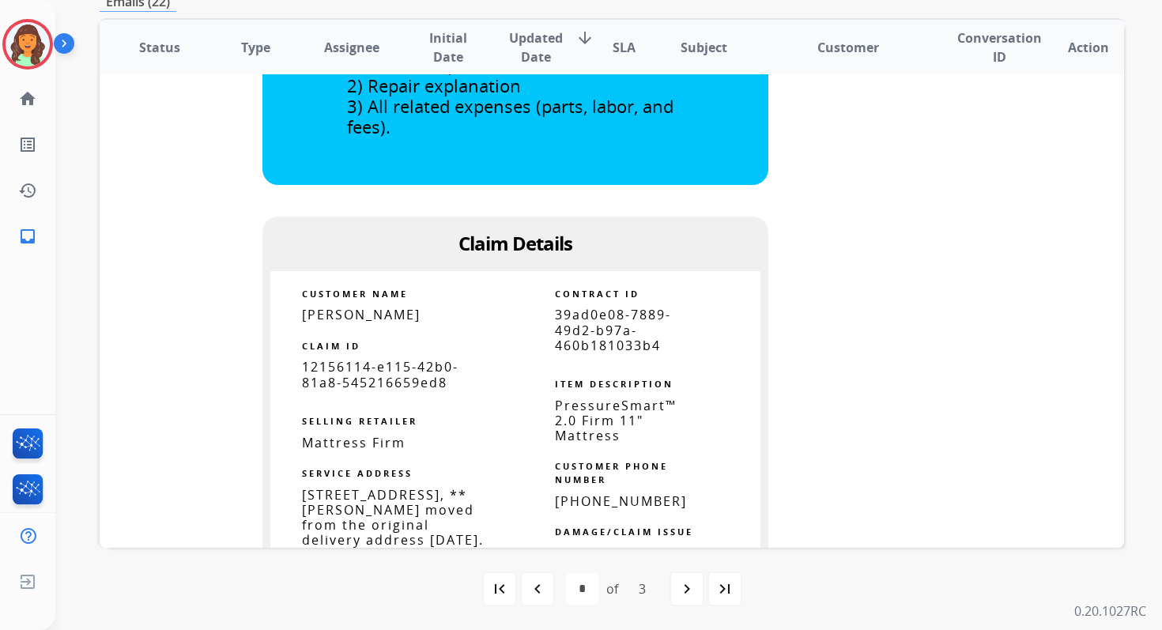
scroll to position [582, 0]
click at [601, 337] on span "39ad0e08-7889-49d2-b97a-460b181033b4" at bounding box center [613, 328] width 116 height 47
copy tbody
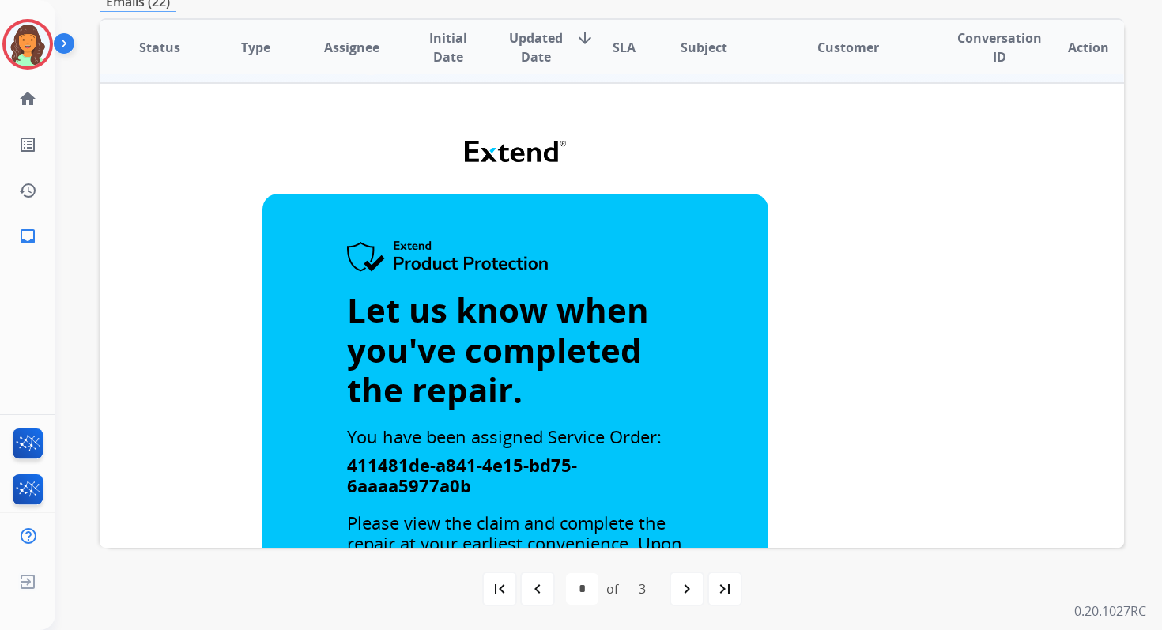
scroll to position [0, 0]
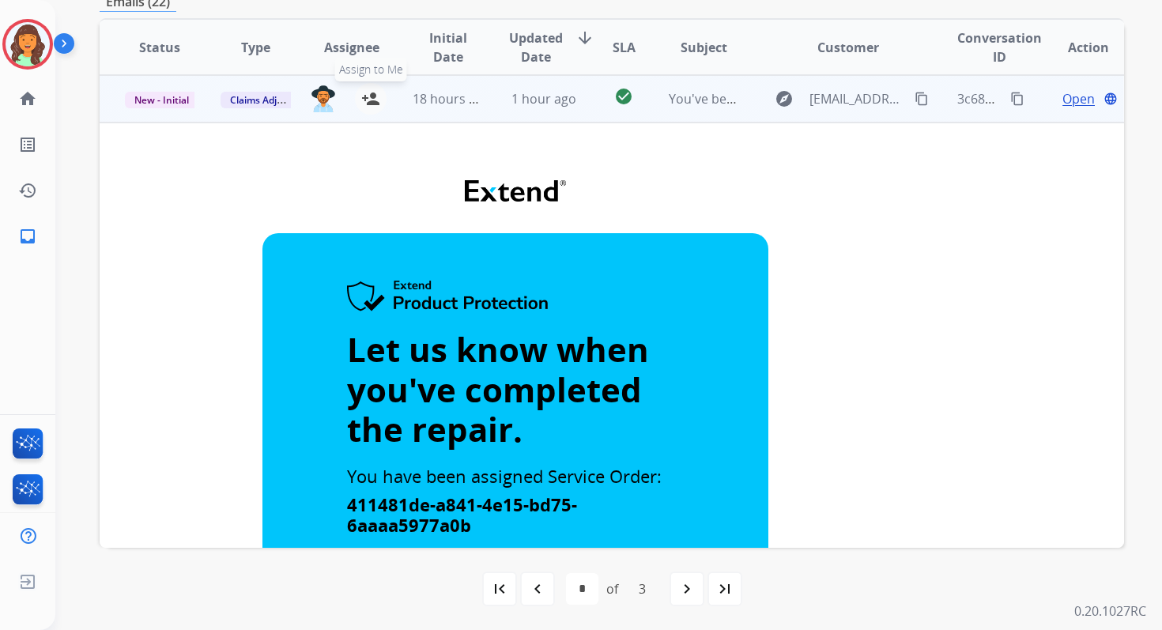
click at [369, 102] on mat-icon "person_add" at bounding box center [370, 98] width 19 height 19
click at [167, 102] on span "New - Initial" at bounding box center [162, 100] width 74 height 17
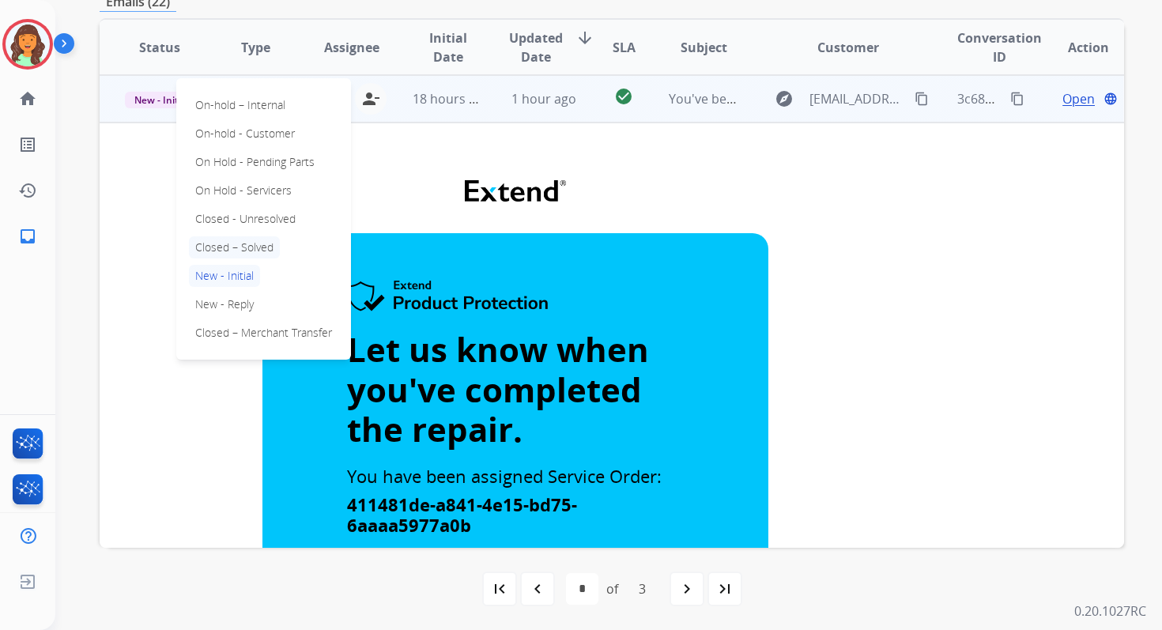
click at [220, 247] on p "Closed – Solved" at bounding box center [234, 247] width 91 height 22
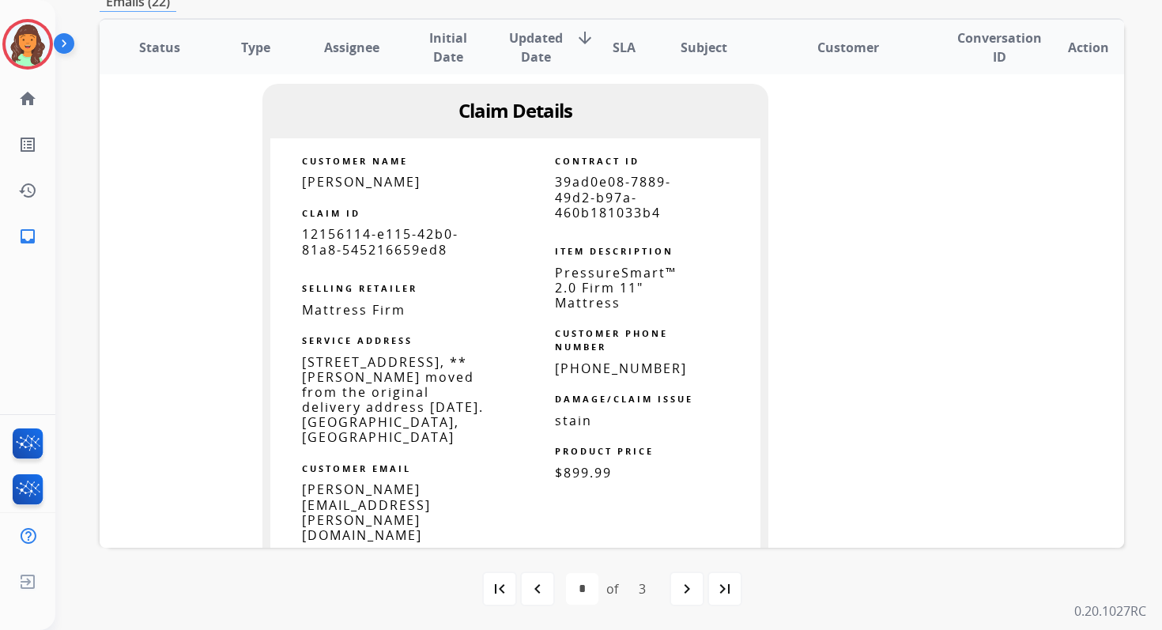
scroll to position [1448, 0]
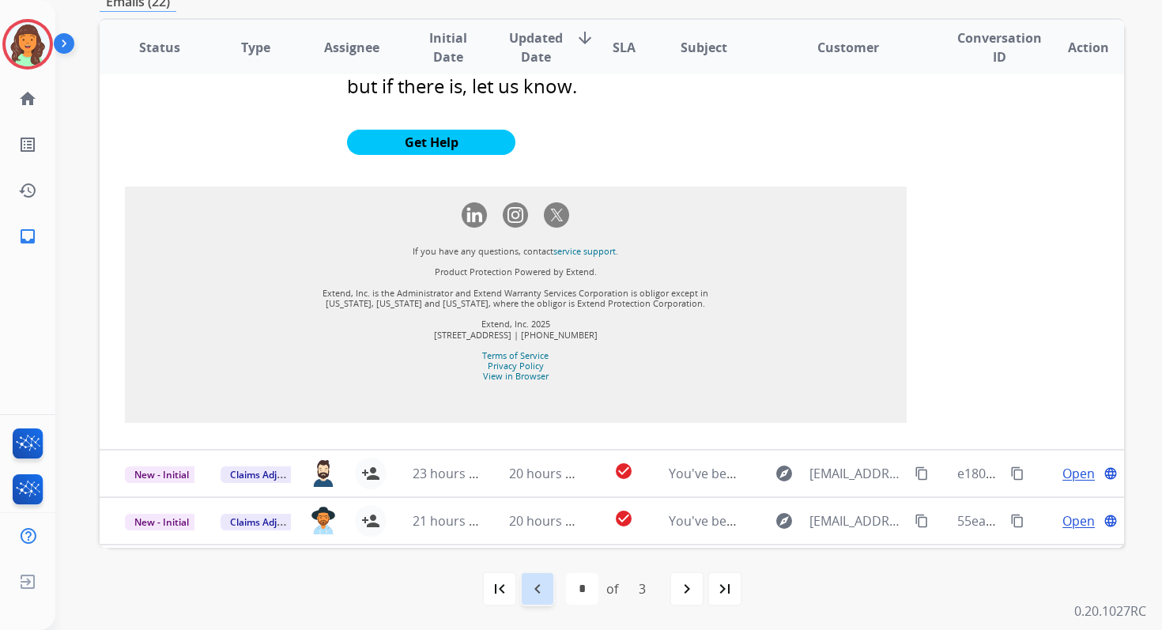
click at [532, 584] on mat-icon "navigate_before" at bounding box center [537, 588] width 19 height 19
select select "*"
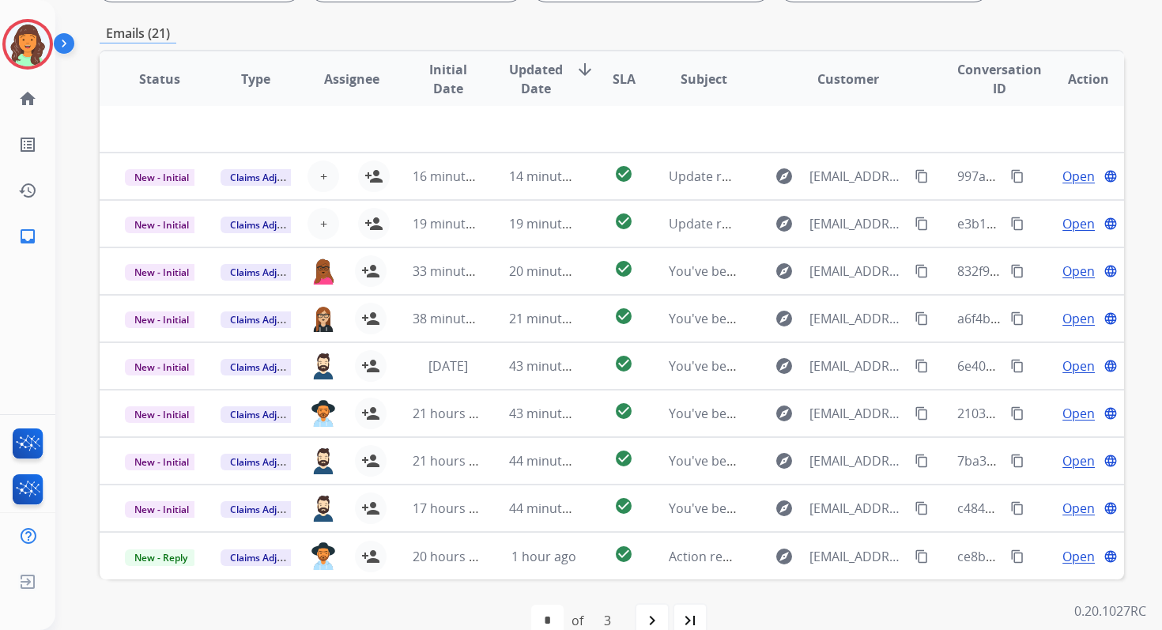
scroll to position [345, 0]
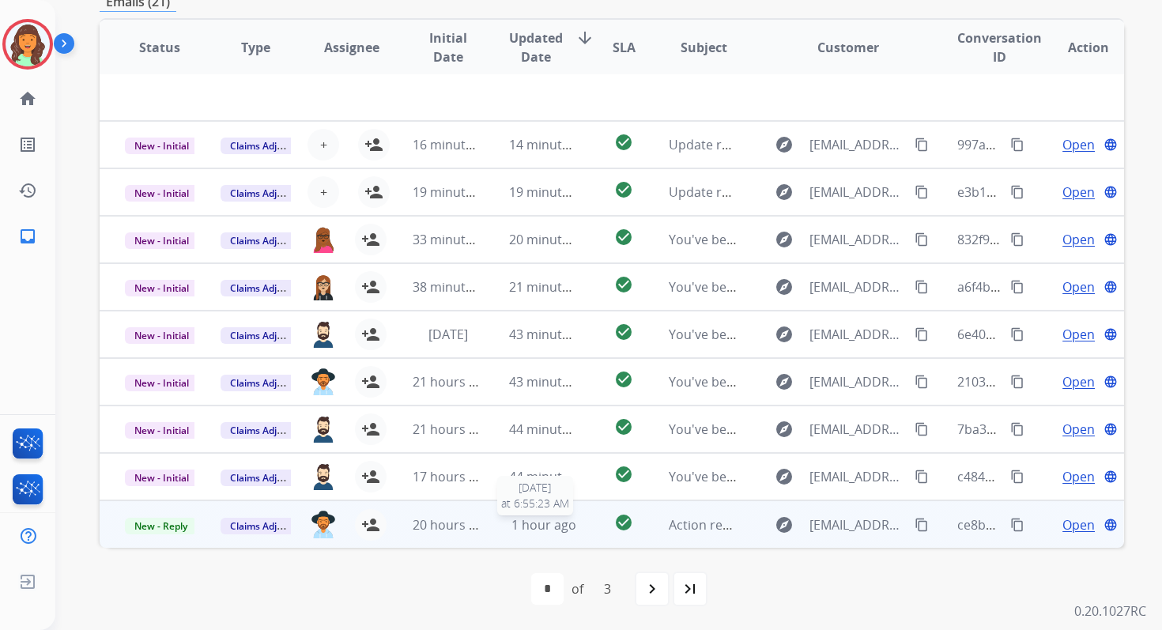
click at [549, 524] on span "1 hour ago" at bounding box center [544, 524] width 65 height 17
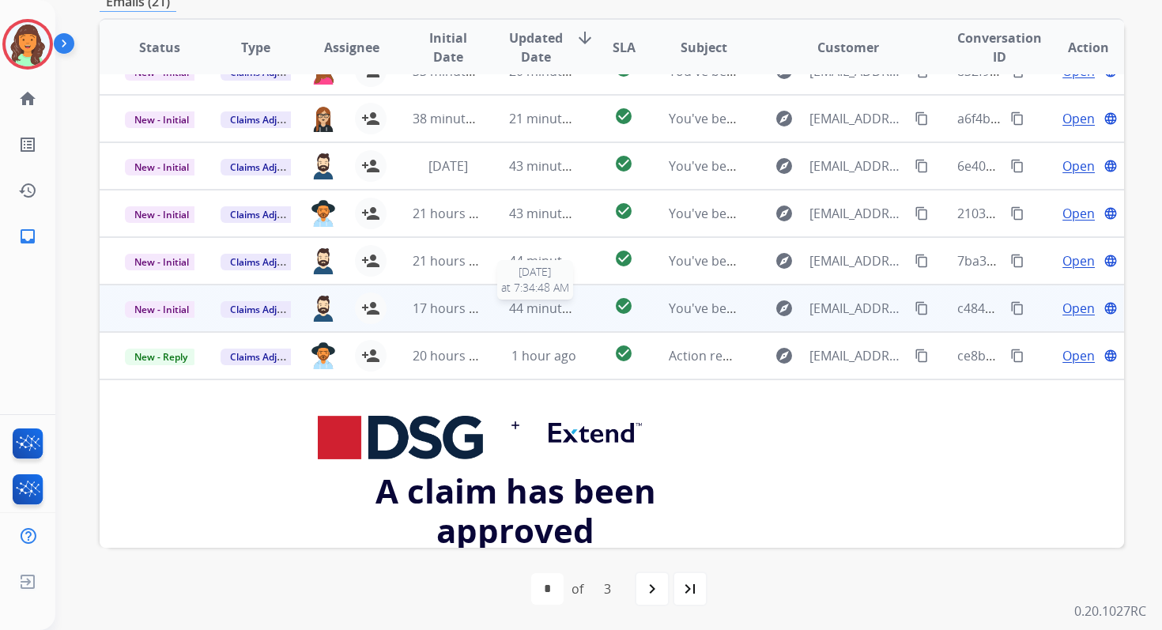
click at [534, 311] on span "44 minutes ago" at bounding box center [555, 308] width 92 height 17
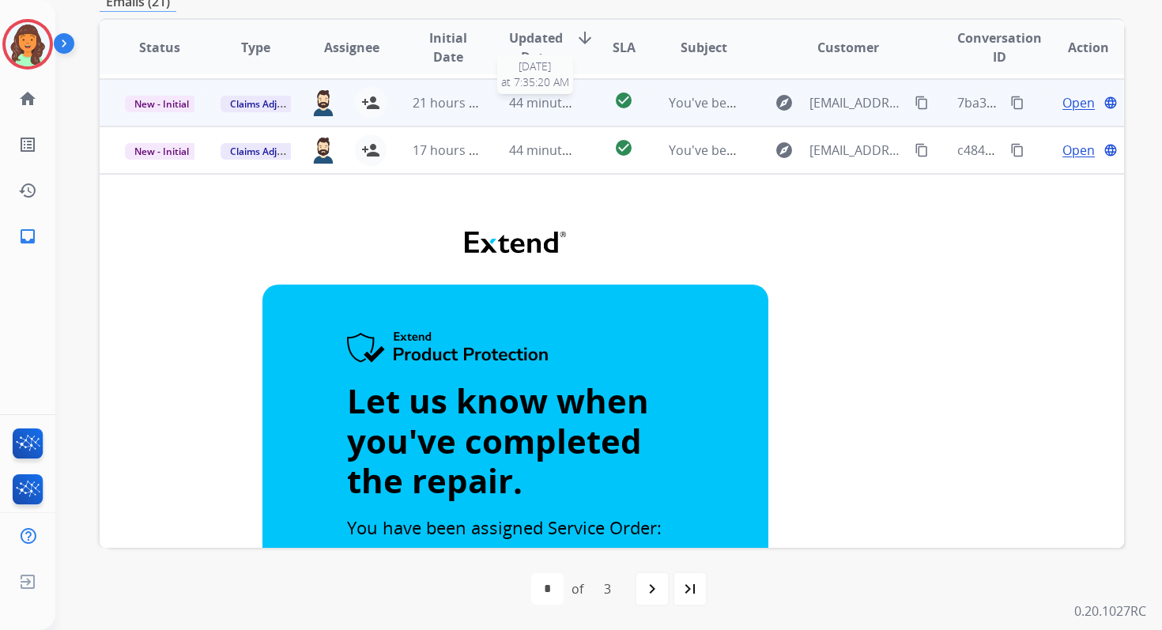
click at [512, 96] on span "44 minutes ago" at bounding box center [555, 102] width 92 height 17
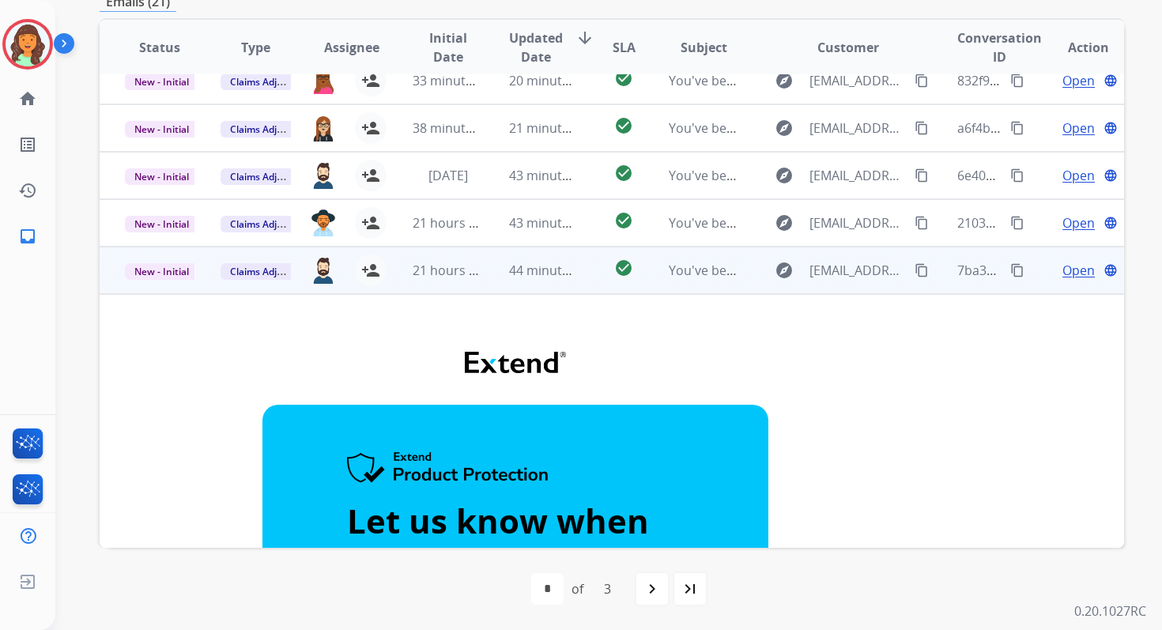
scroll to position [0, 0]
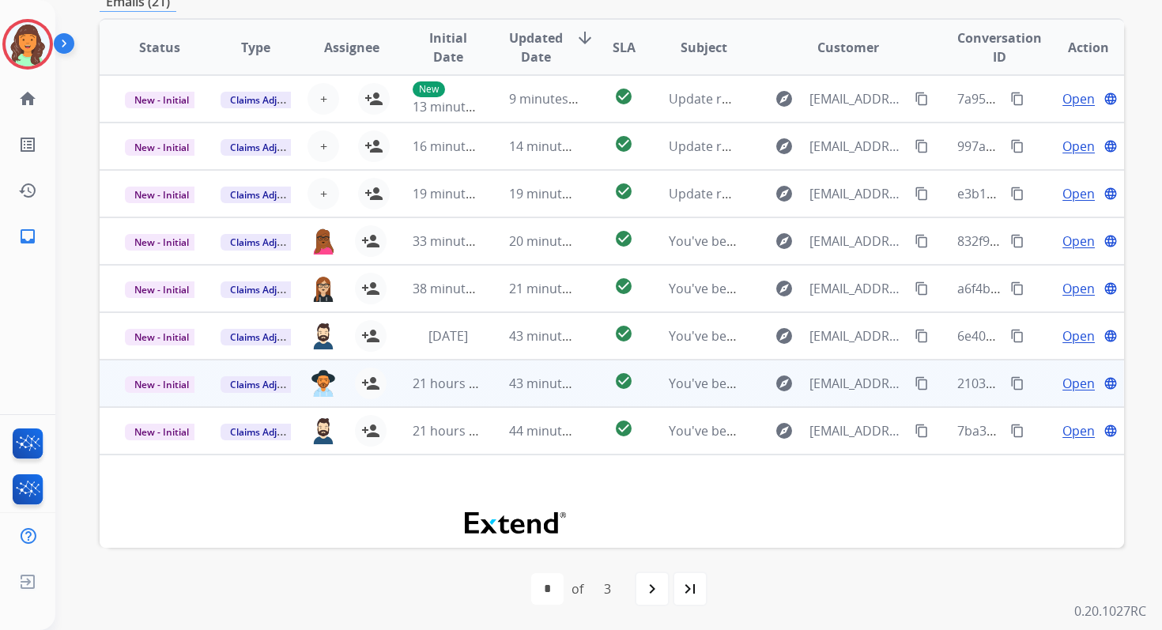
click at [492, 394] on td "43 minutes ago" at bounding box center [532, 383] width 96 height 47
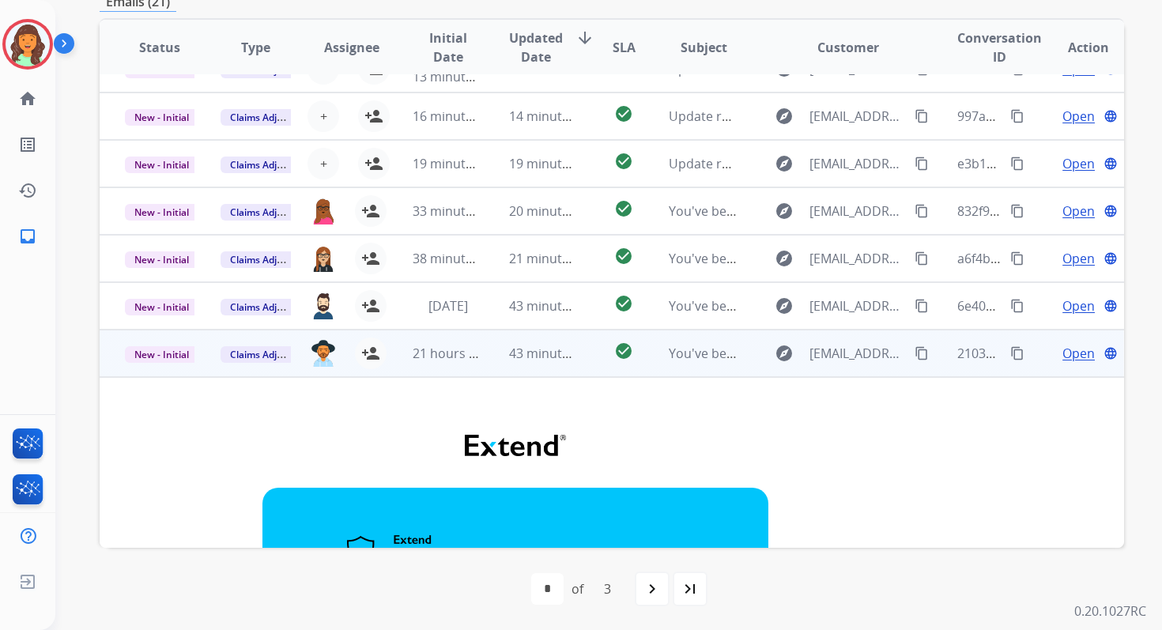
scroll to position [8, 0]
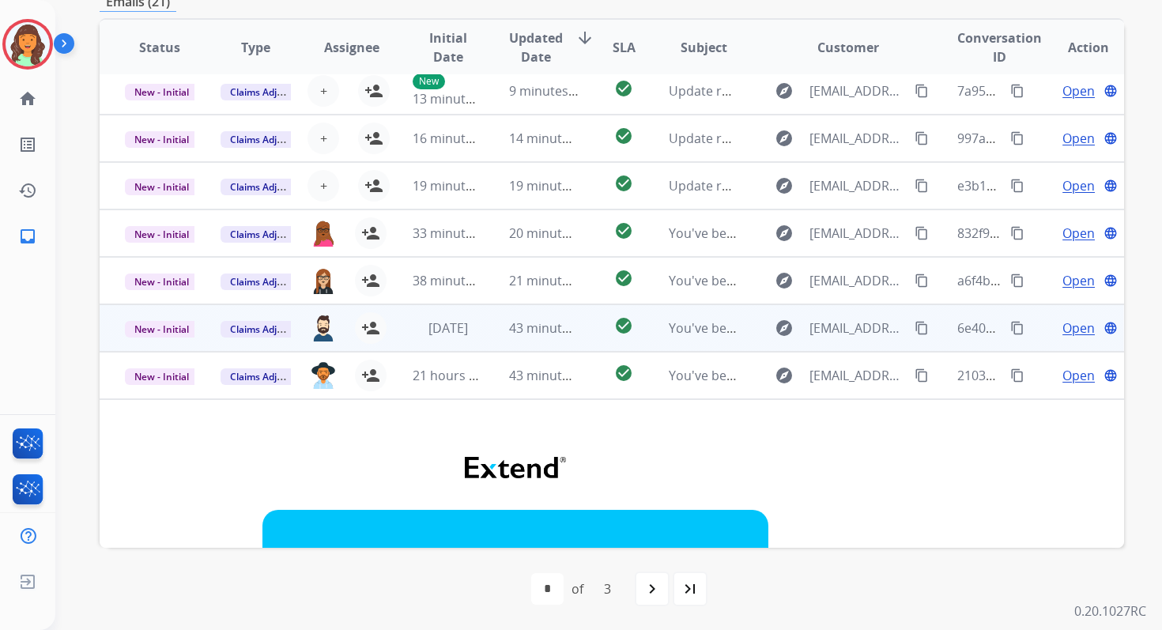
click at [496, 319] on td "43 minutes ago" at bounding box center [532, 327] width 96 height 47
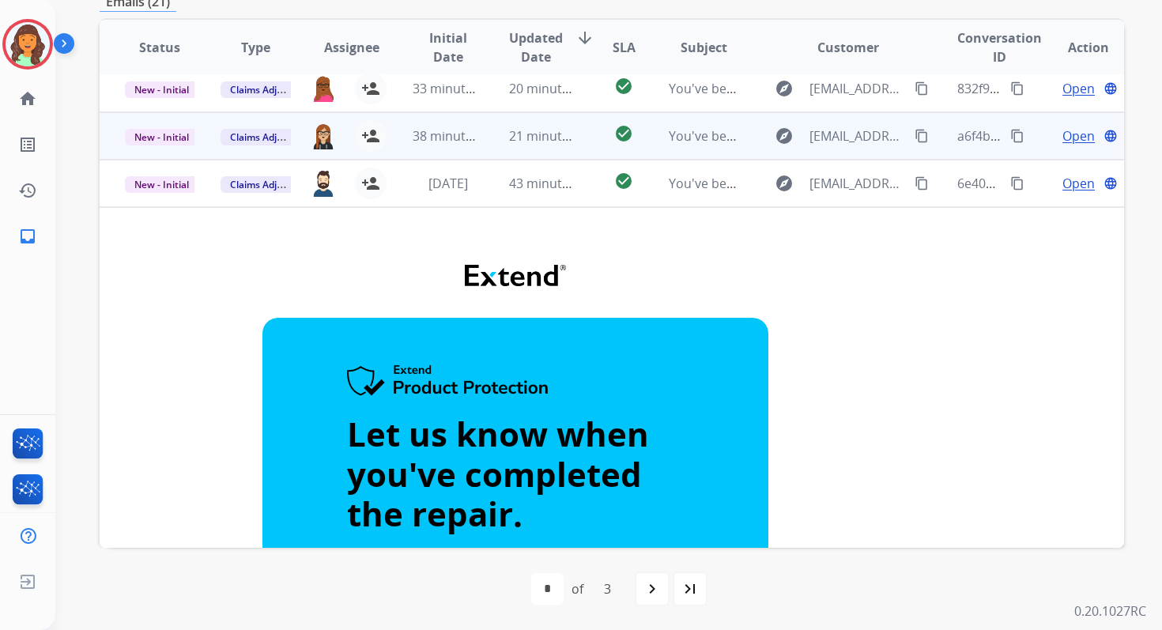
click at [495, 130] on td "21 minutes ago" at bounding box center [532, 135] width 96 height 47
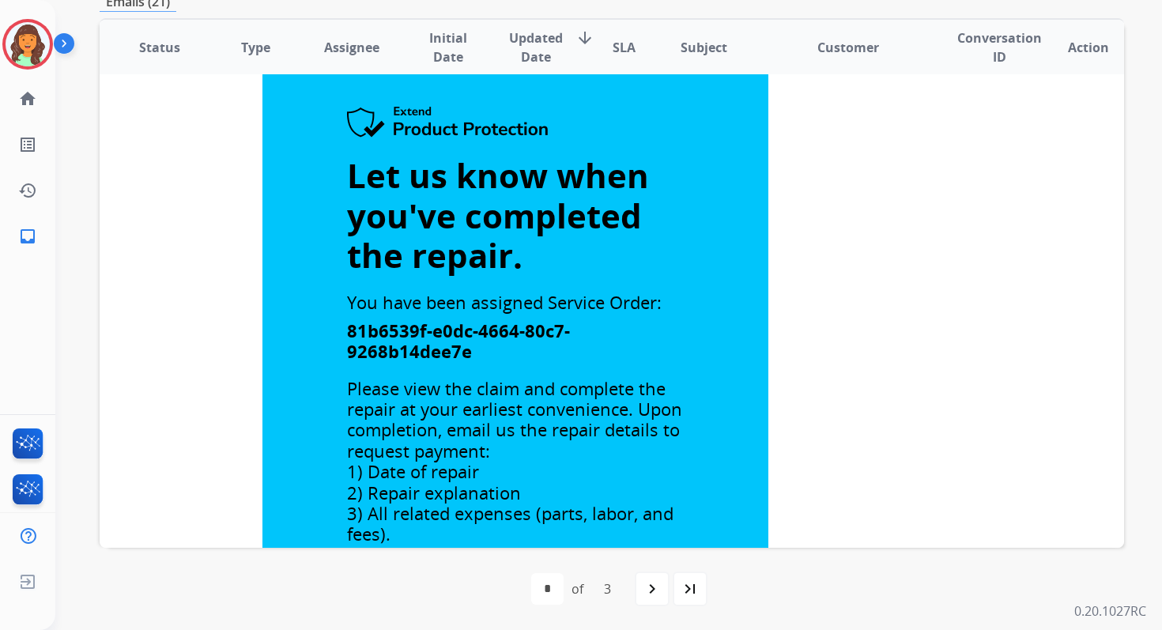
scroll to position [0, 0]
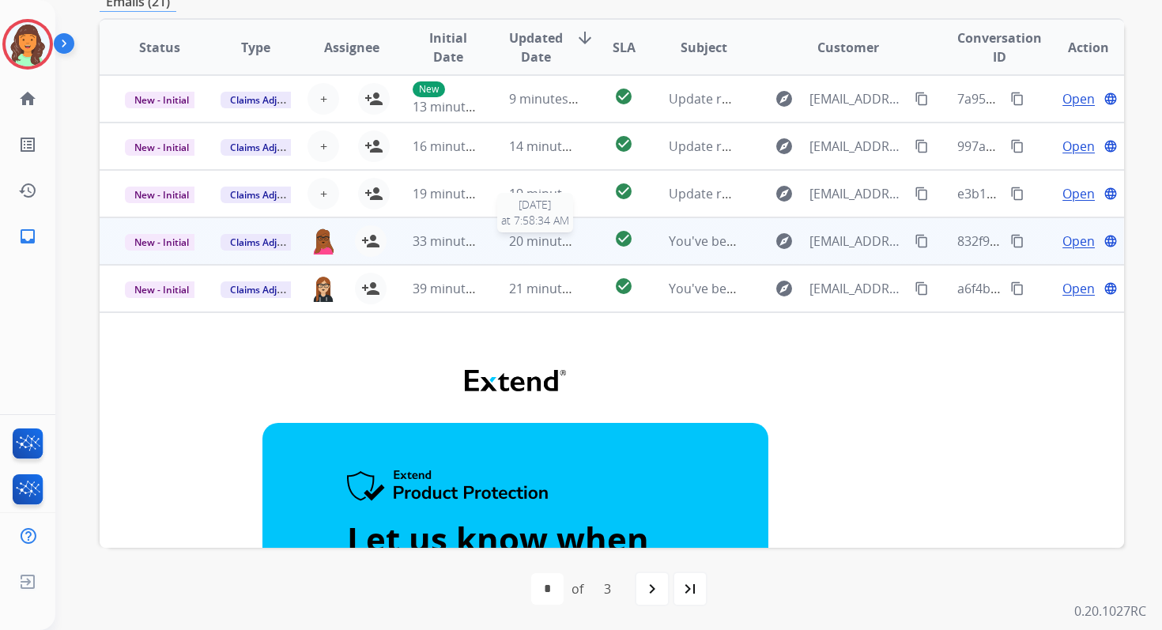
click at [509, 239] on span "20 minutes ago" at bounding box center [555, 240] width 92 height 17
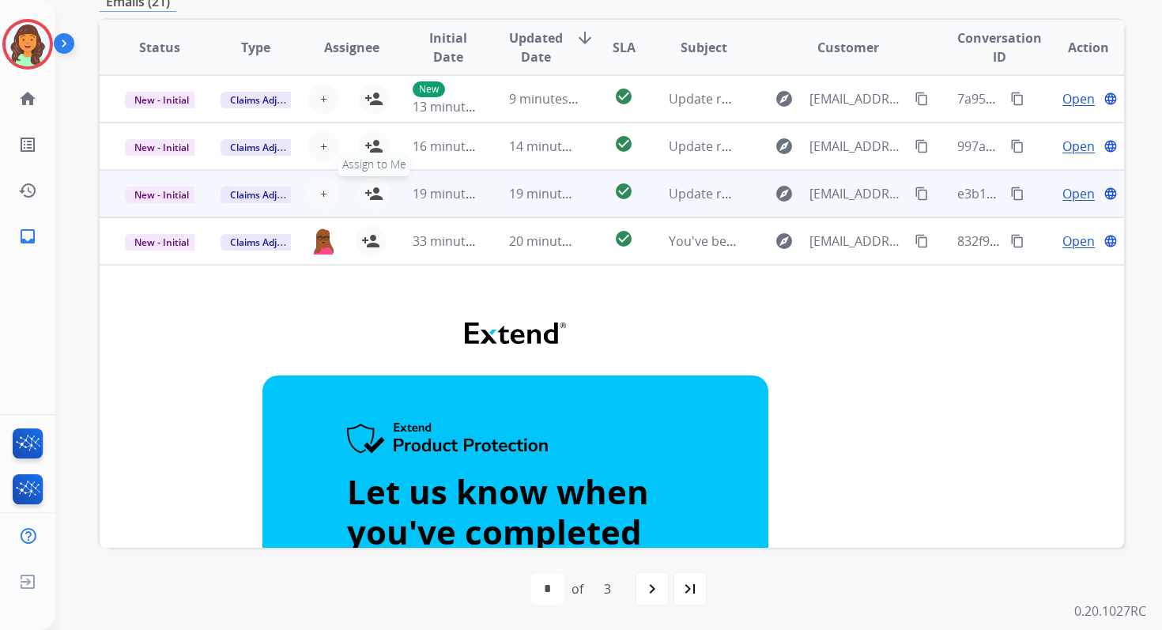
click at [368, 184] on mat-icon "person_add" at bounding box center [373, 193] width 19 height 19
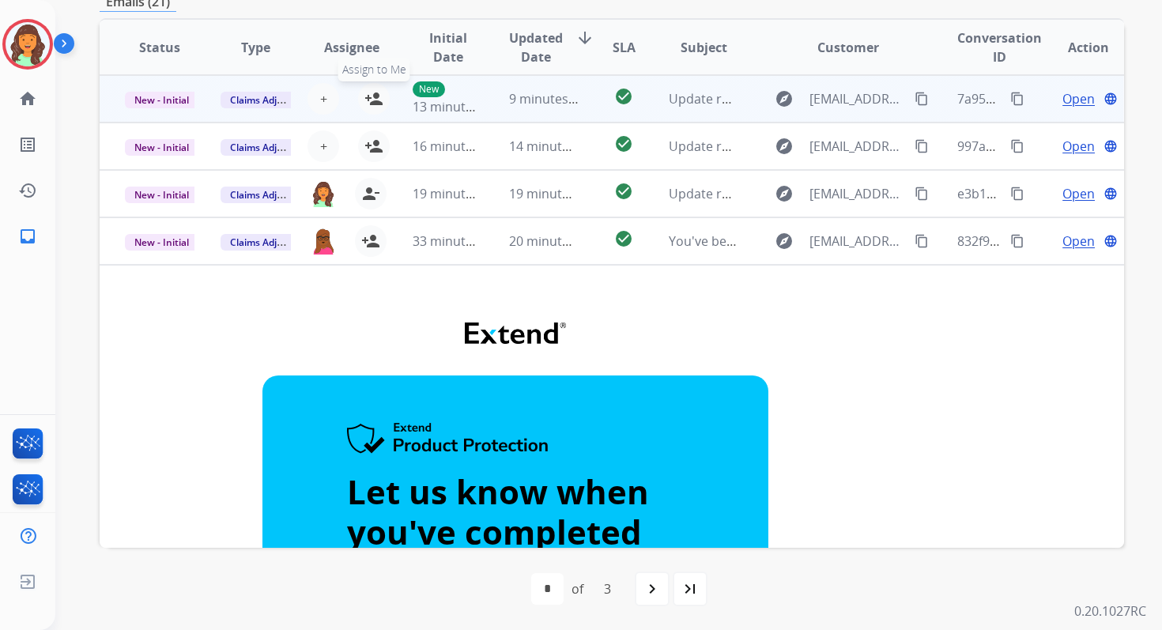
click at [376, 100] on mat-icon "person_add" at bounding box center [373, 98] width 19 height 19
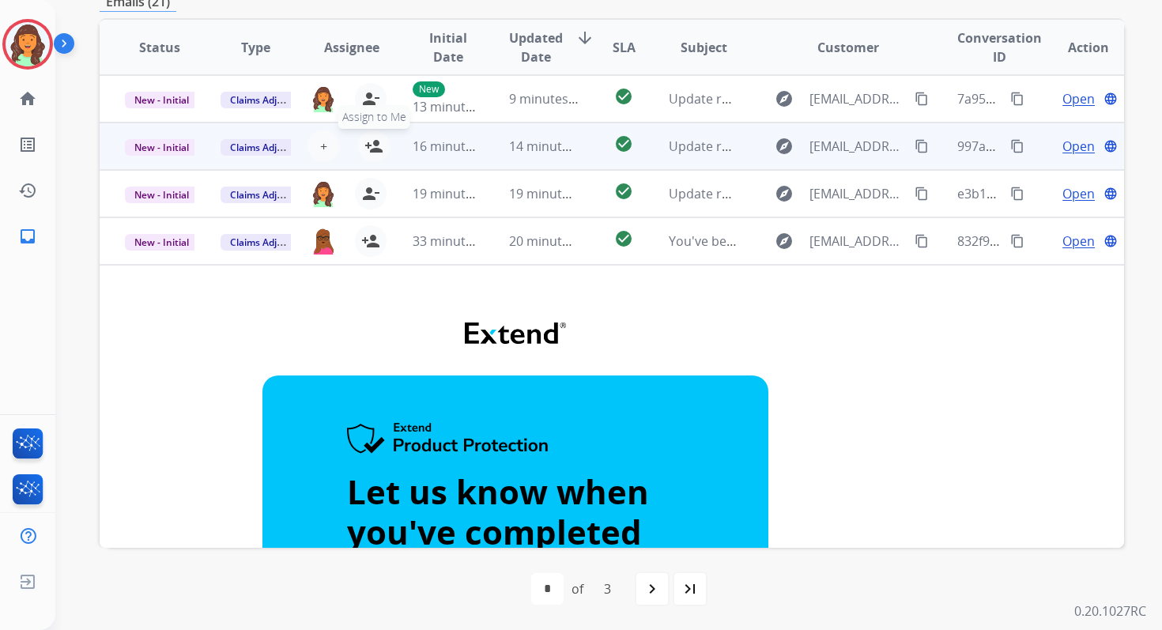
click at [376, 149] on mat-icon "person_add" at bounding box center [373, 146] width 19 height 19
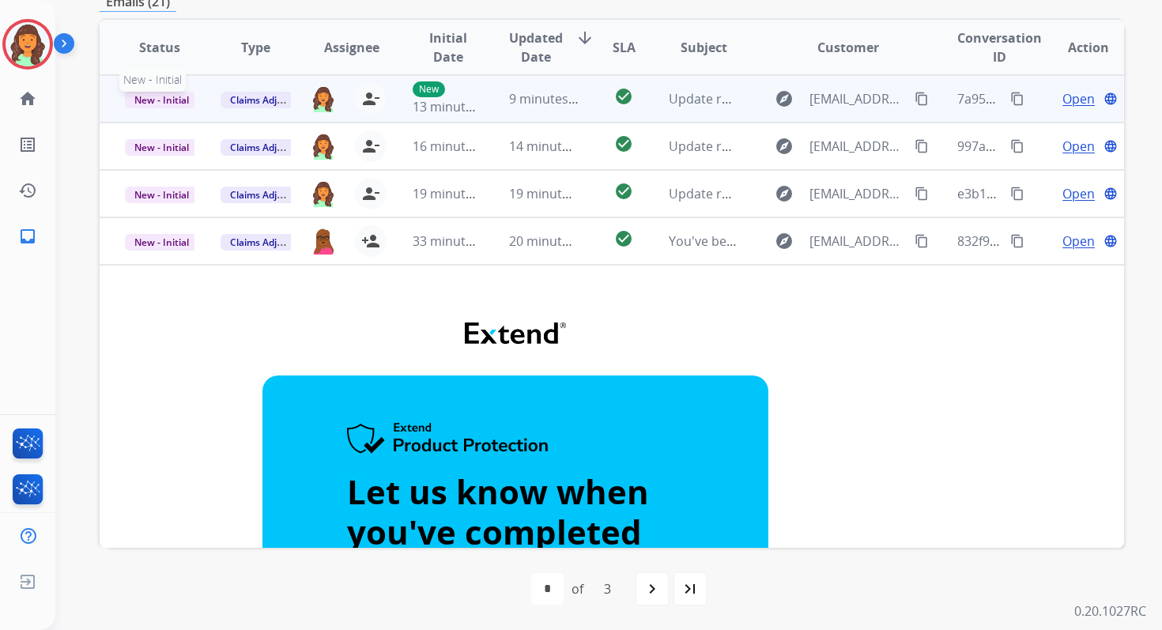
click at [176, 99] on span "New - Initial" at bounding box center [162, 100] width 74 height 17
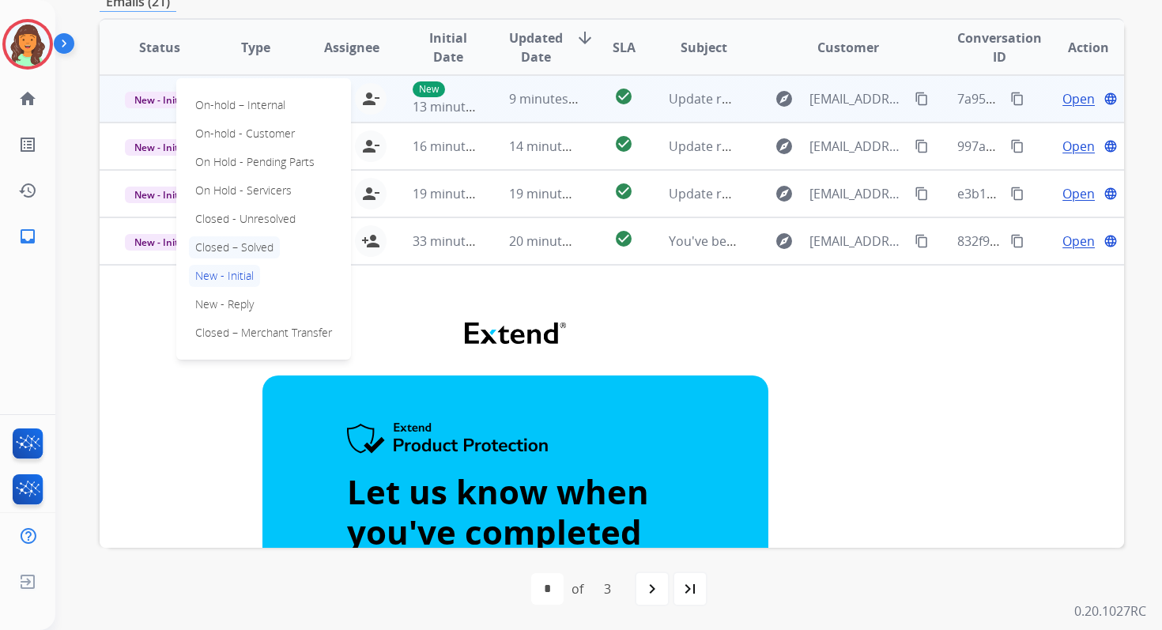
click at [231, 253] on p "Closed – Solved" at bounding box center [234, 247] width 91 height 22
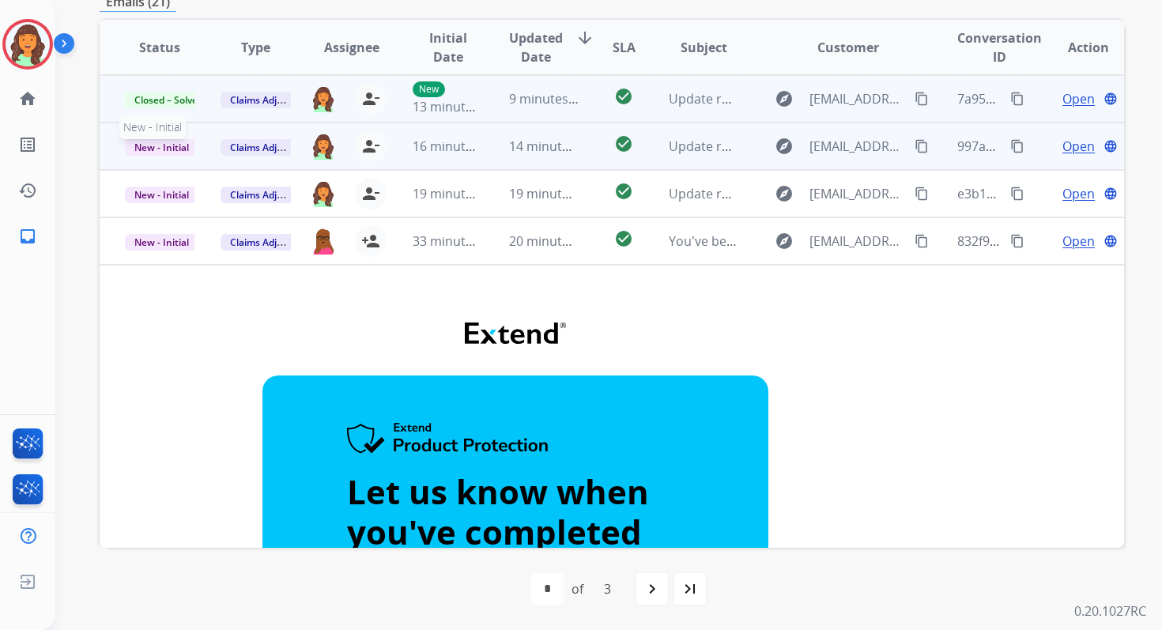
click at [165, 147] on span "New - Initial" at bounding box center [162, 147] width 74 height 17
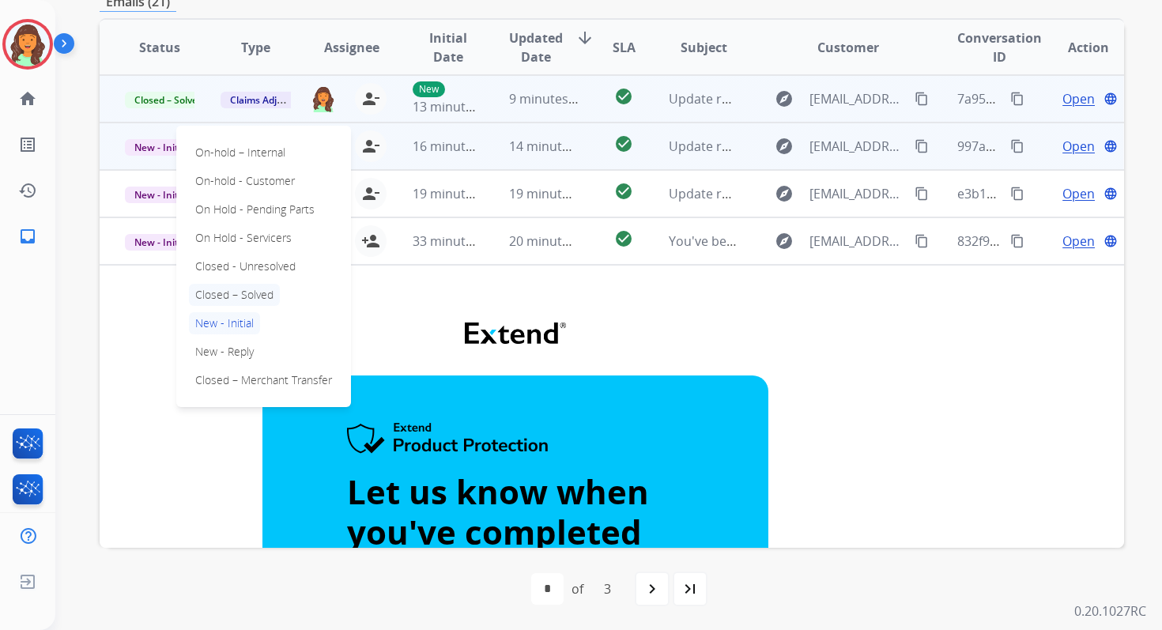
click at [227, 293] on p "Closed – Solved" at bounding box center [234, 295] width 91 height 22
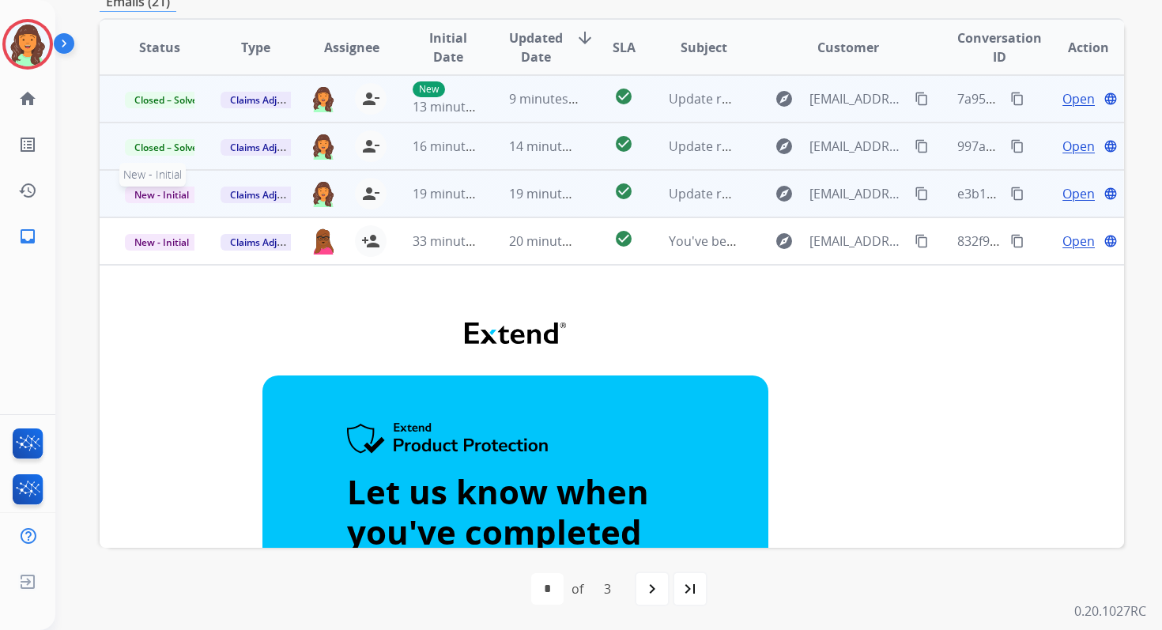
click at [172, 196] on span "New - Initial" at bounding box center [162, 195] width 74 height 17
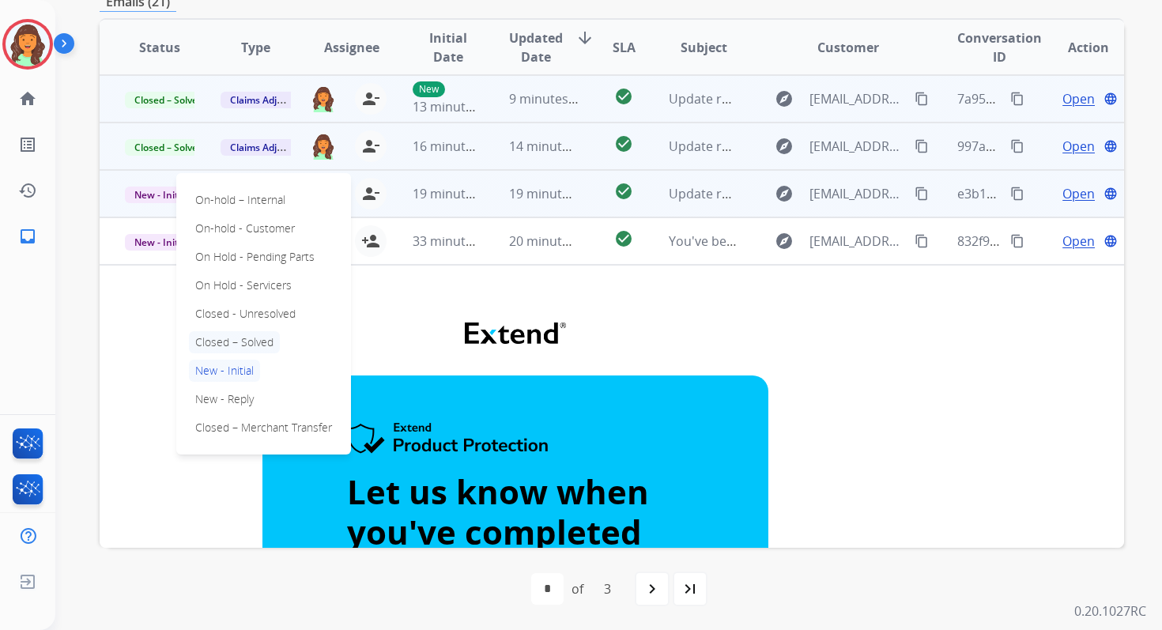
click at [239, 346] on p "Closed – Solved" at bounding box center [234, 342] width 91 height 22
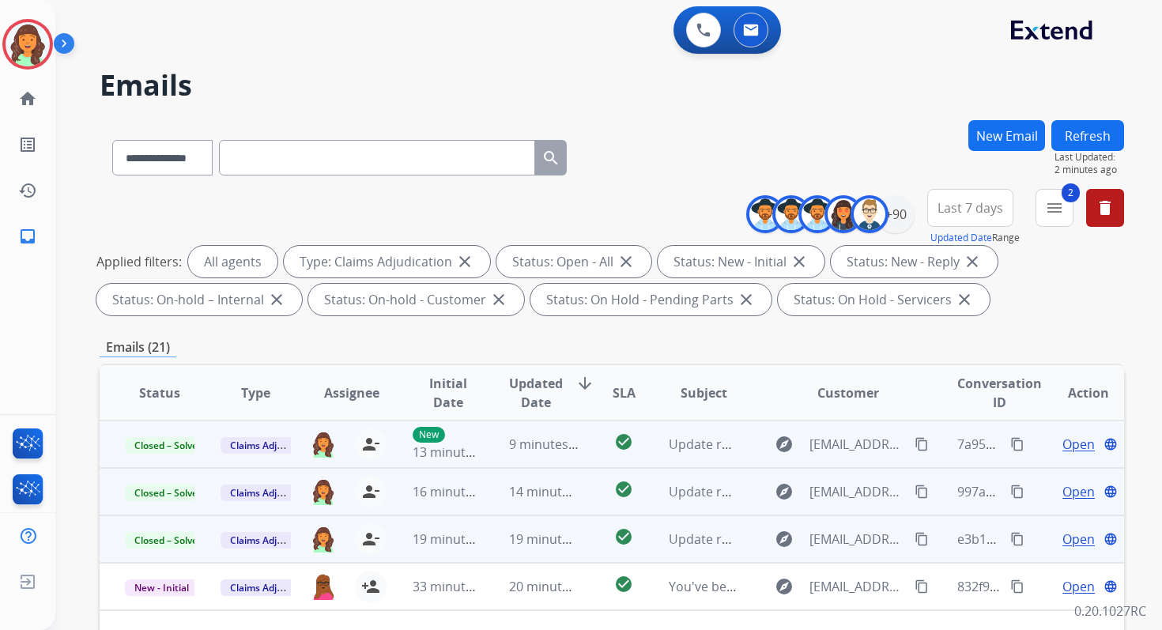
click at [1103, 125] on button "Refresh" at bounding box center [1087, 135] width 73 height 31
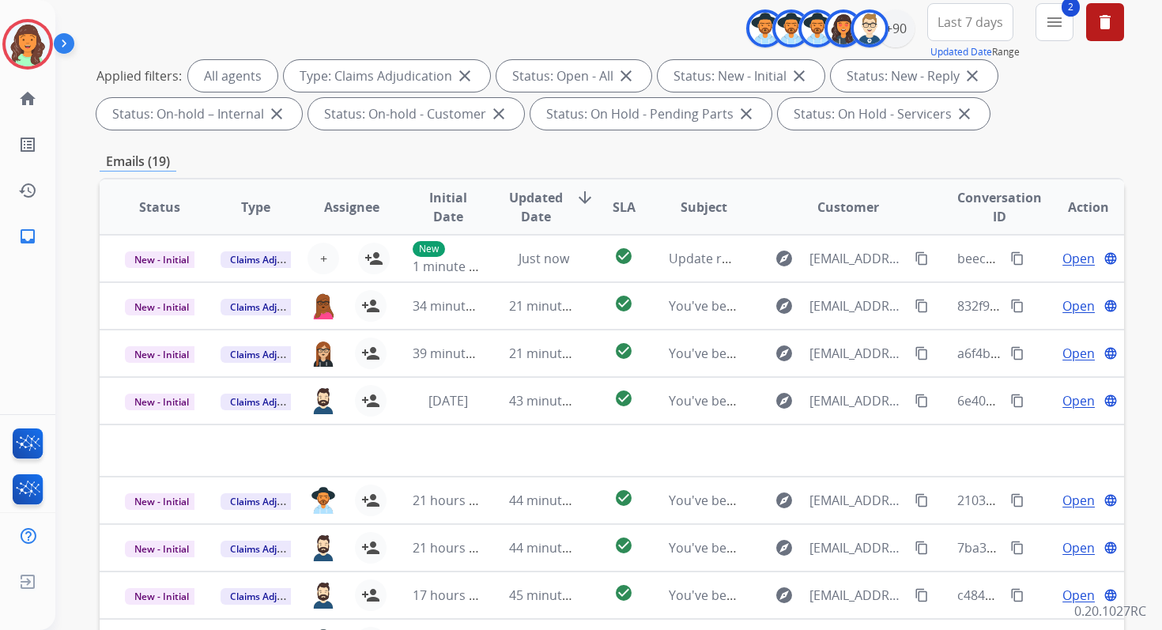
scroll to position [345, 0]
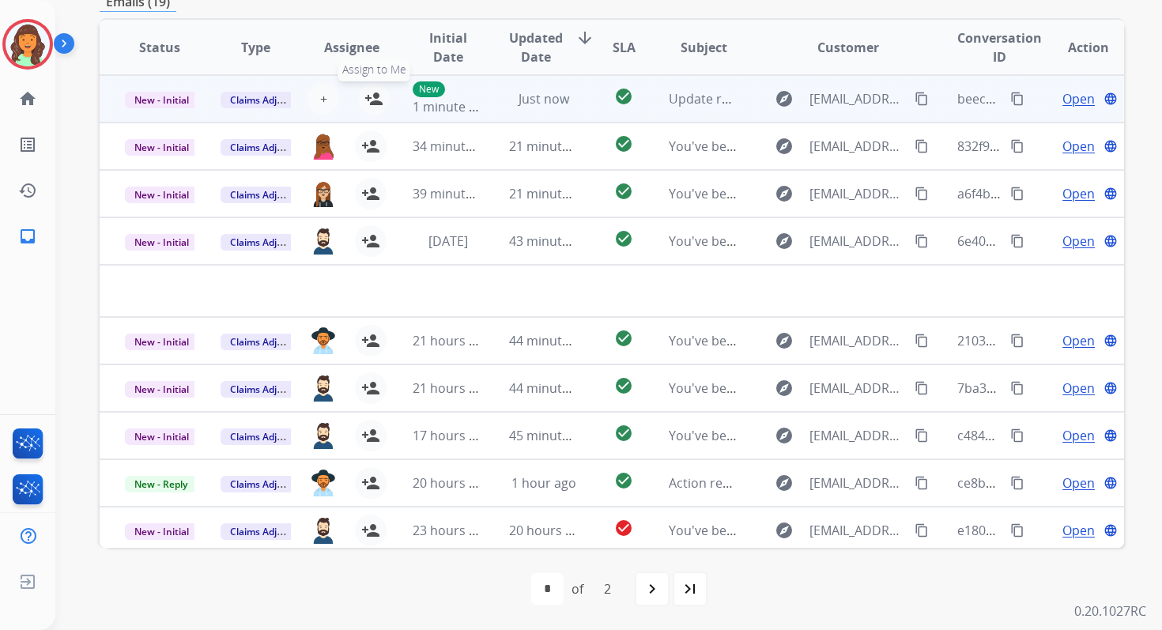
click at [364, 96] on mat-icon "person_add" at bounding box center [373, 98] width 19 height 19
click at [179, 96] on span "New - Initial" at bounding box center [162, 100] width 74 height 17
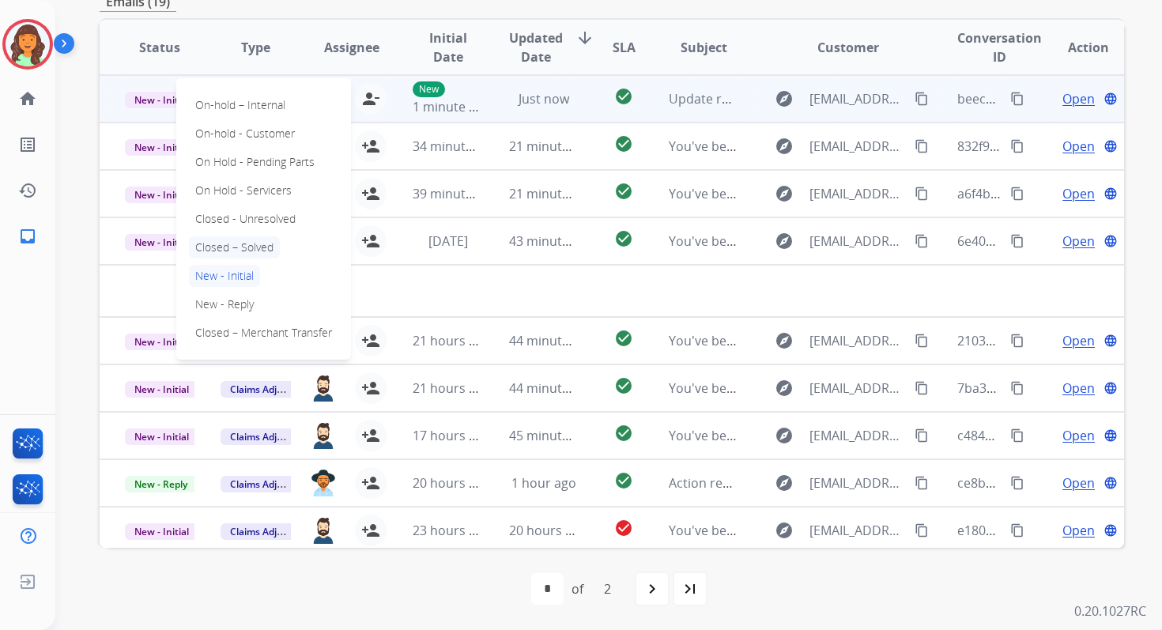
click at [245, 245] on p "Closed – Solved" at bounding box center [234, 247] width 91 height 22
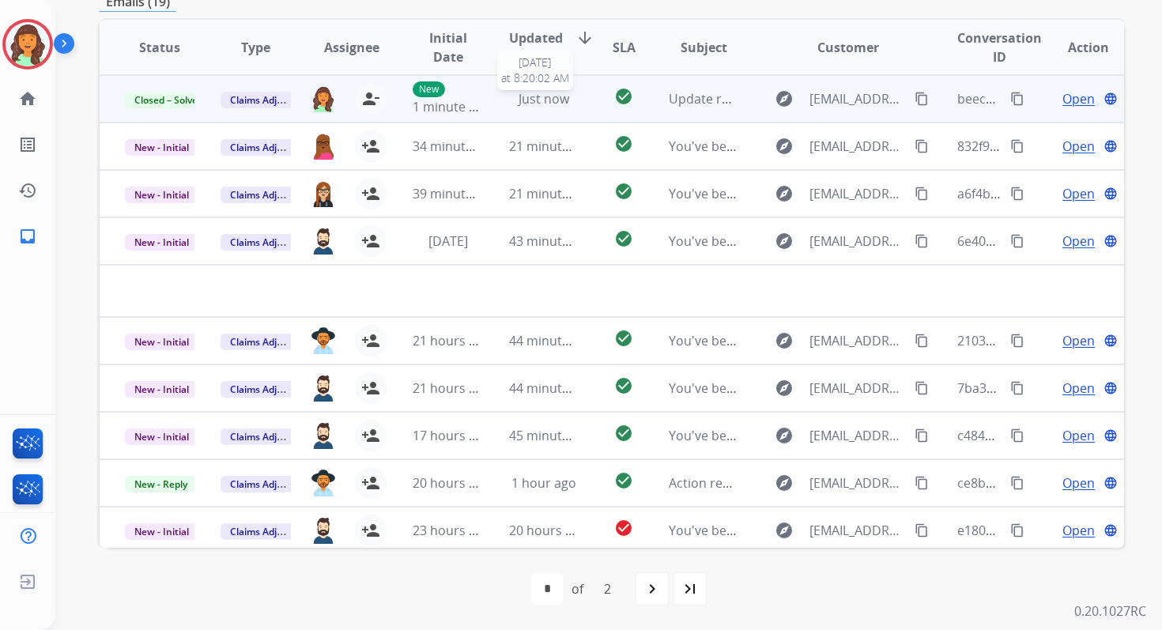
click at [549, 91] on span "Just now" at bounding box center [544, 98] width 51 height 17
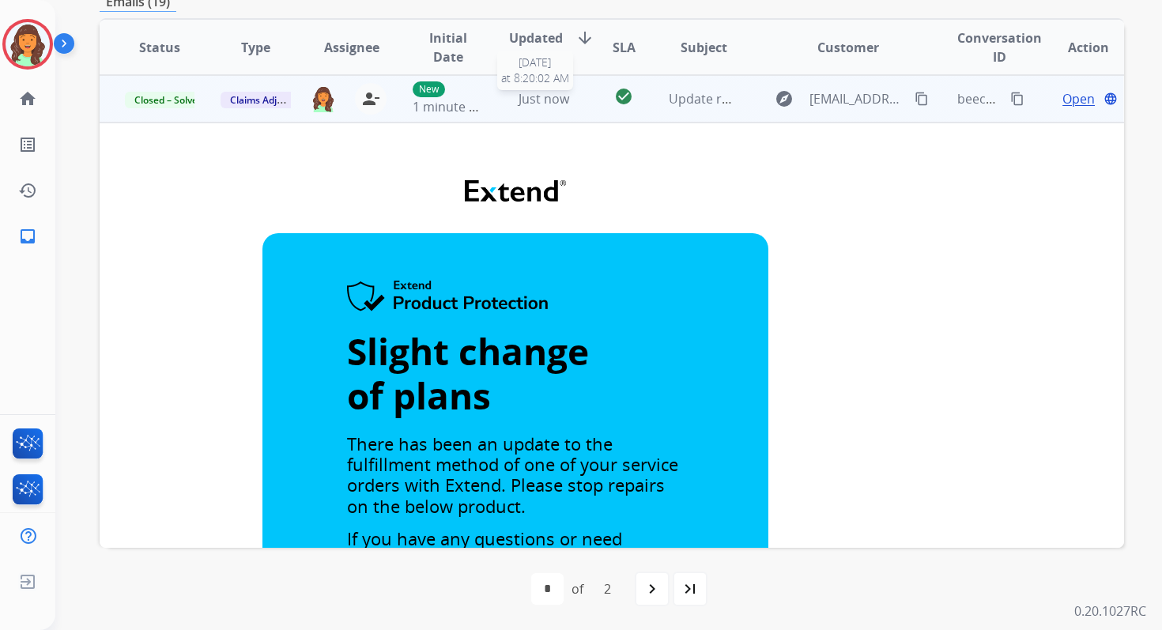
click at [549, 104] on span "Just now" at bounding box center [544, 98] width 51 height 17
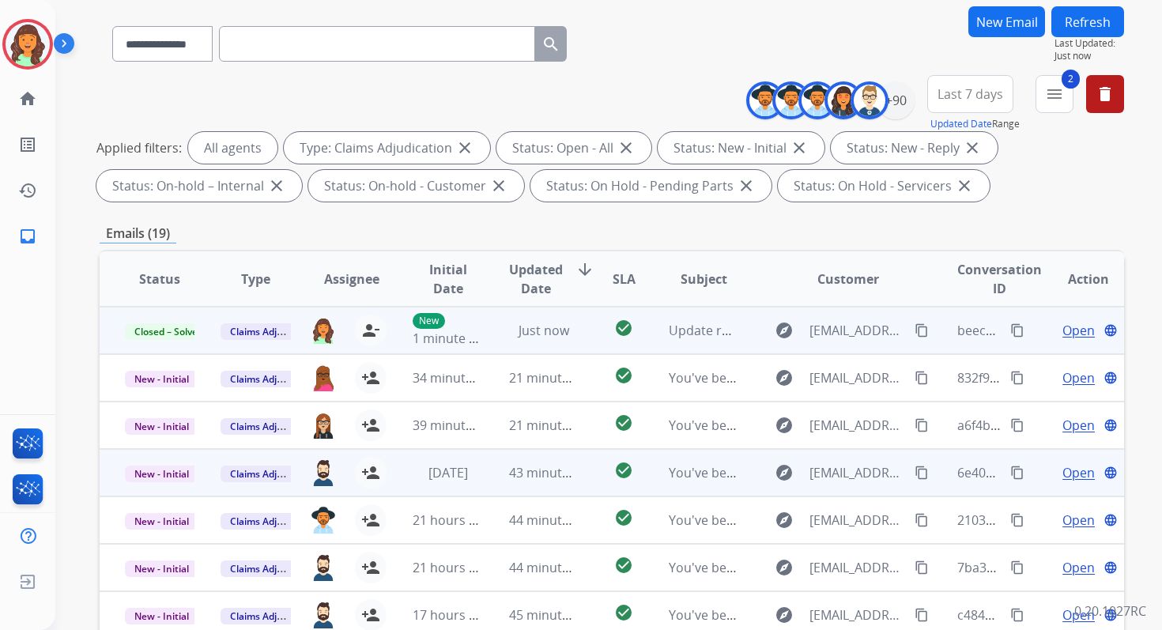
scroll to position [0, 0]
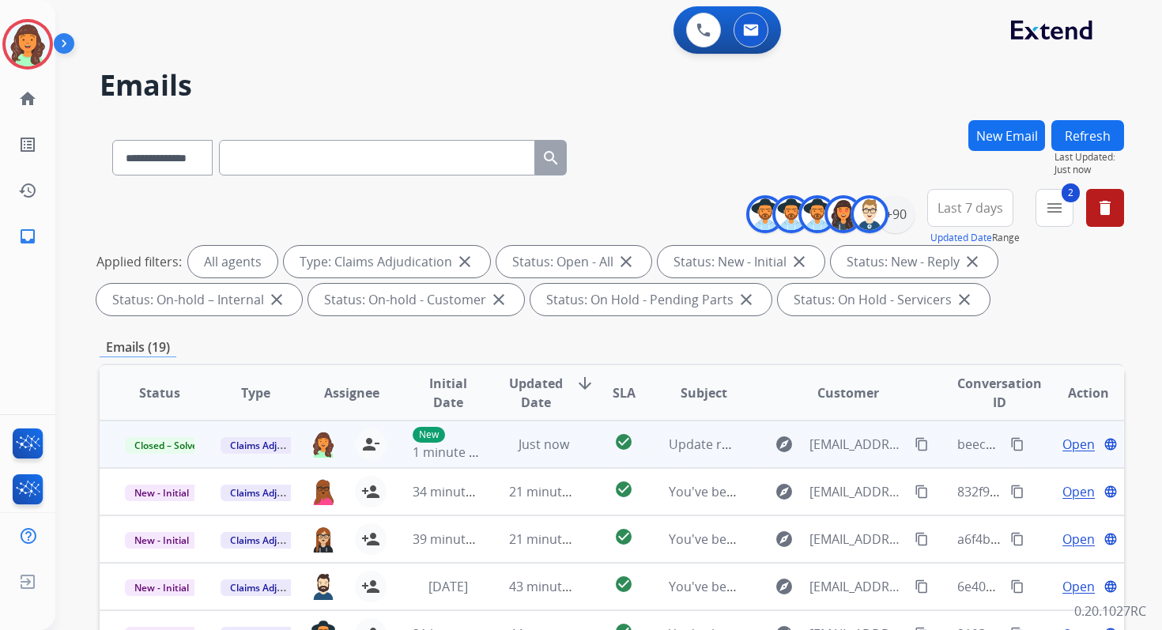
click at [1070, 131] on button "Refresh" at bounding box center [1087, 135] width 73 height 31
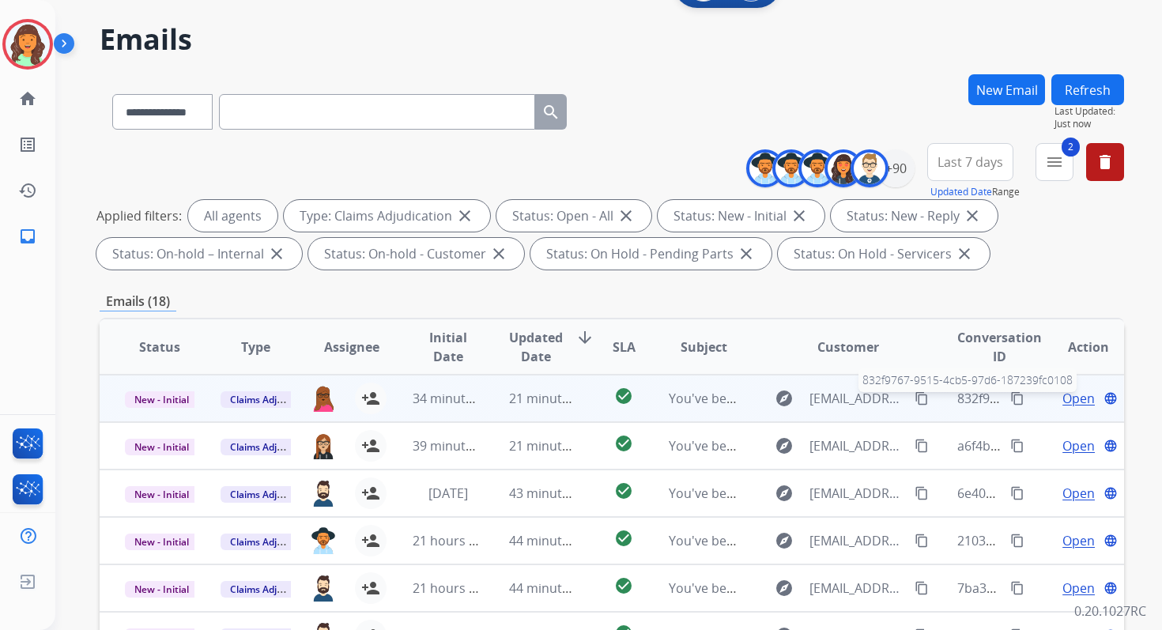
scroll to position [18, 0]
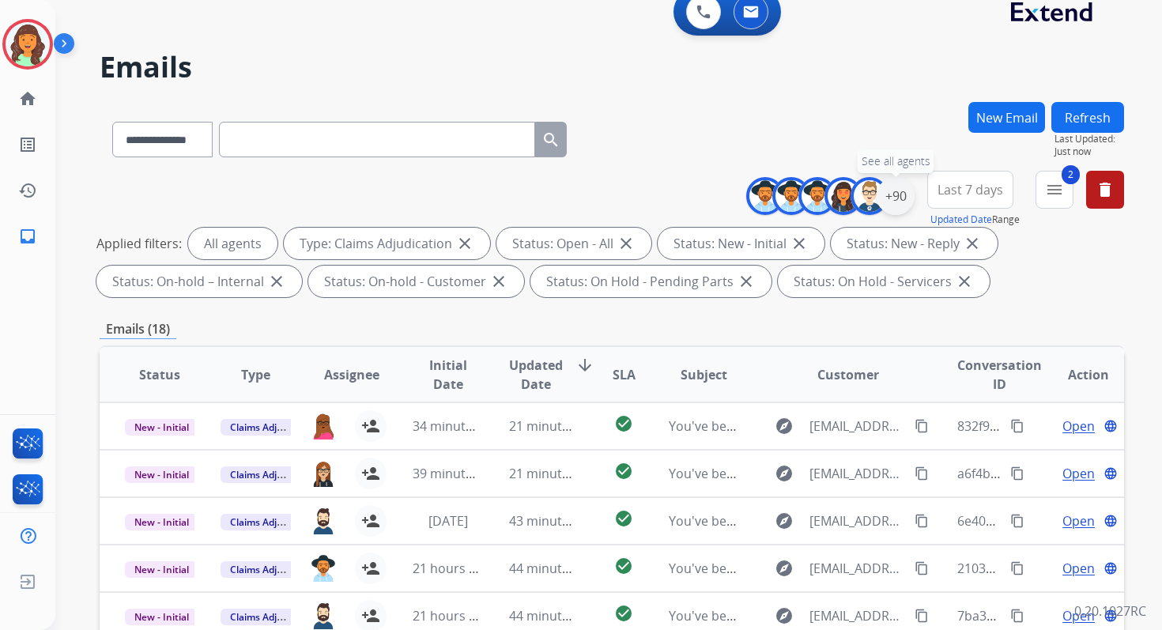
click at [896, 190] on div "+90" at bounding box center [896, 196] width 38 height 38
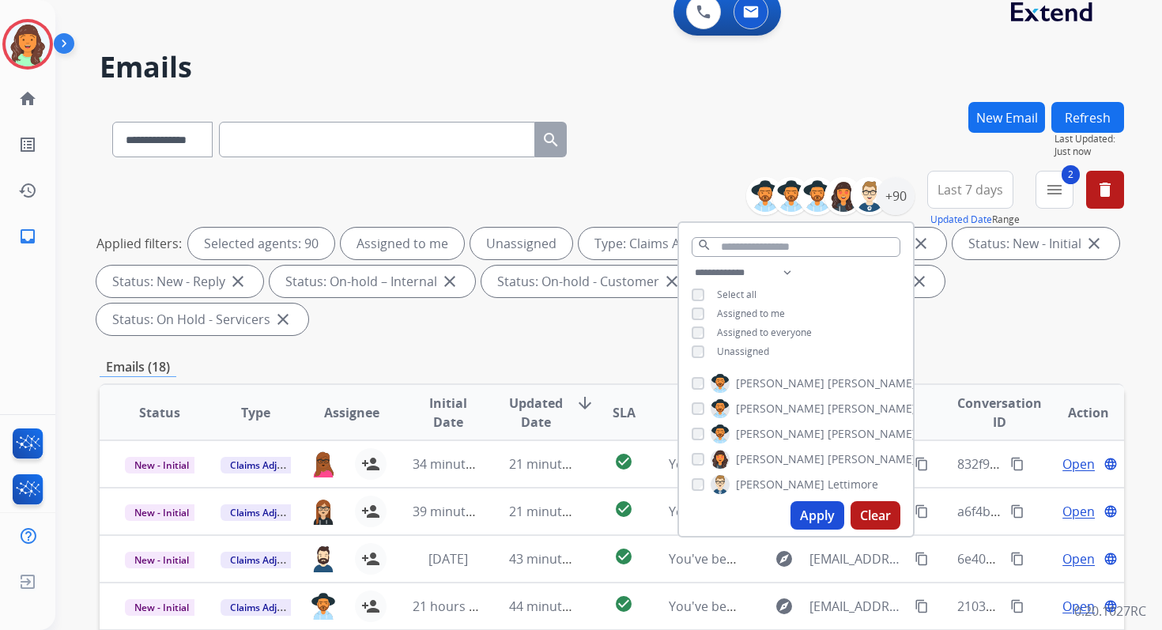
click at [818, 521] on button "Apply" at bounding box center [818, 515] width 54 height 28
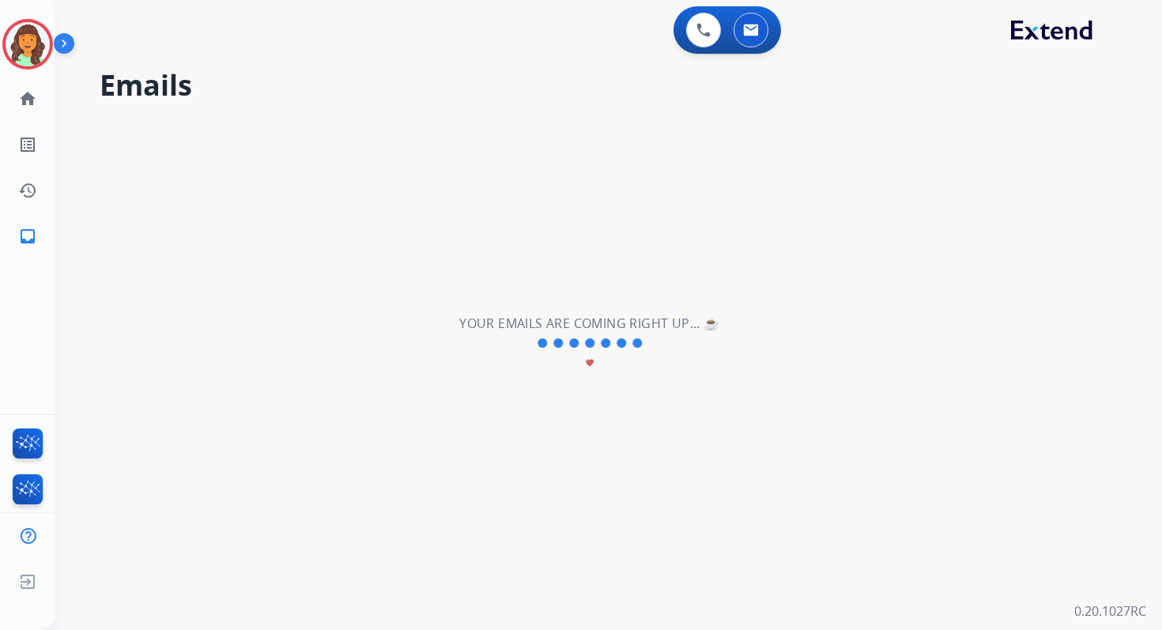
scroll to position [0, 0]
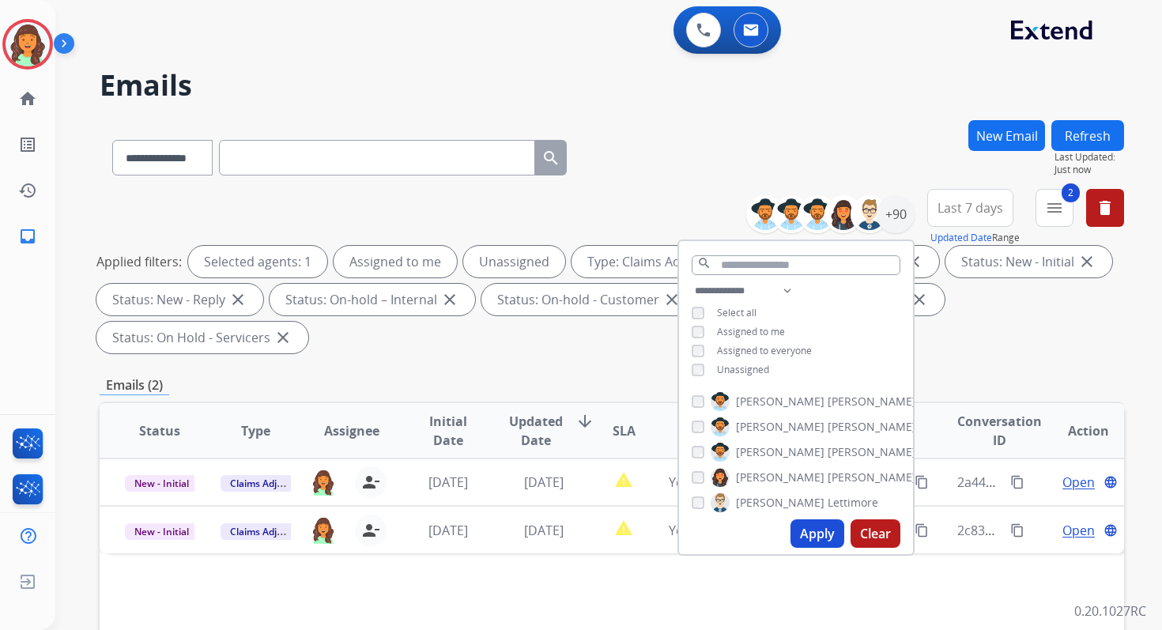
click at [577, 338] on div "Applied filters: Selected agents: 1 Assigned to me Unassigned Type: Claims Adju…" at bounding box center [608, 300] width 1025 height 108
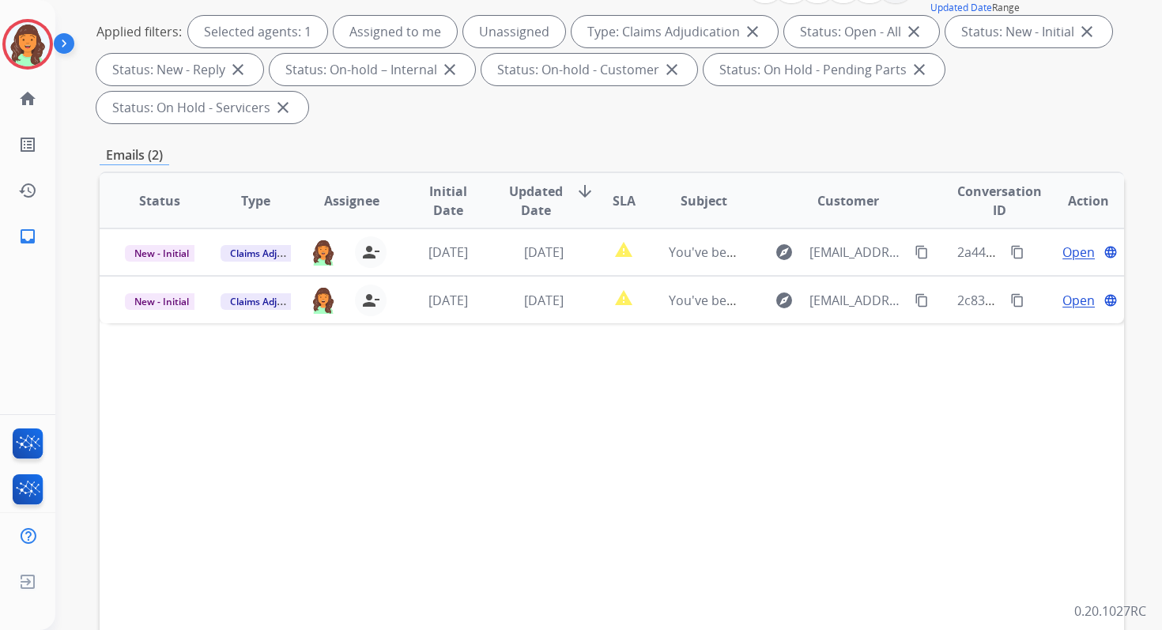
scroll to position [383, 0]
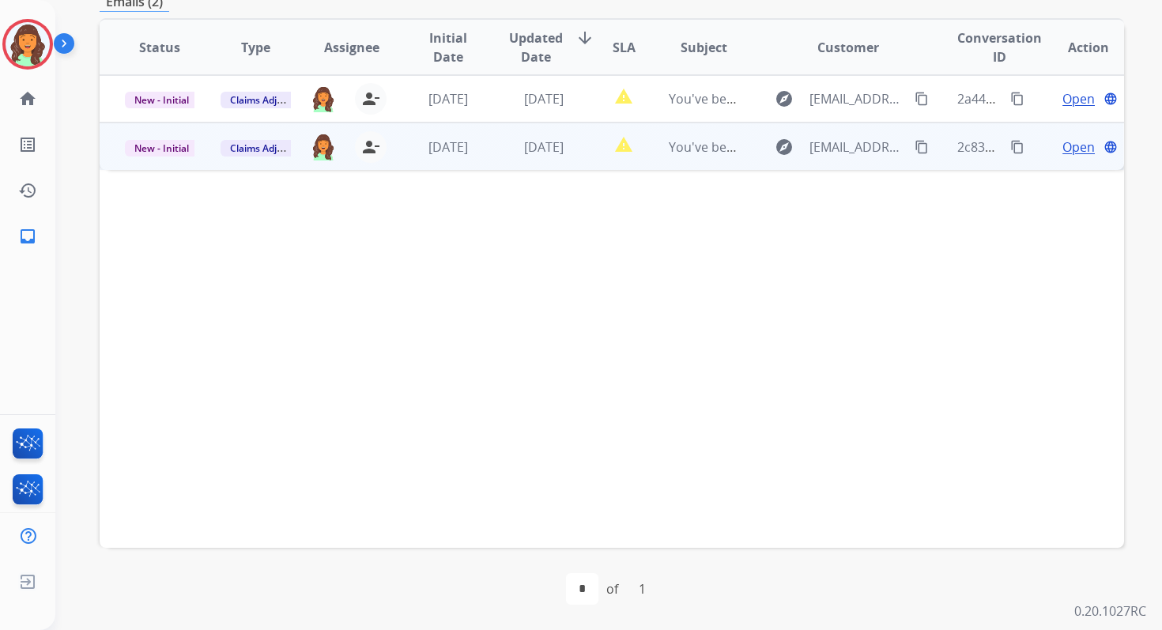
click at [546, 168] on td "[DATE]" at bounding box center [532, 146] width 96 height 47
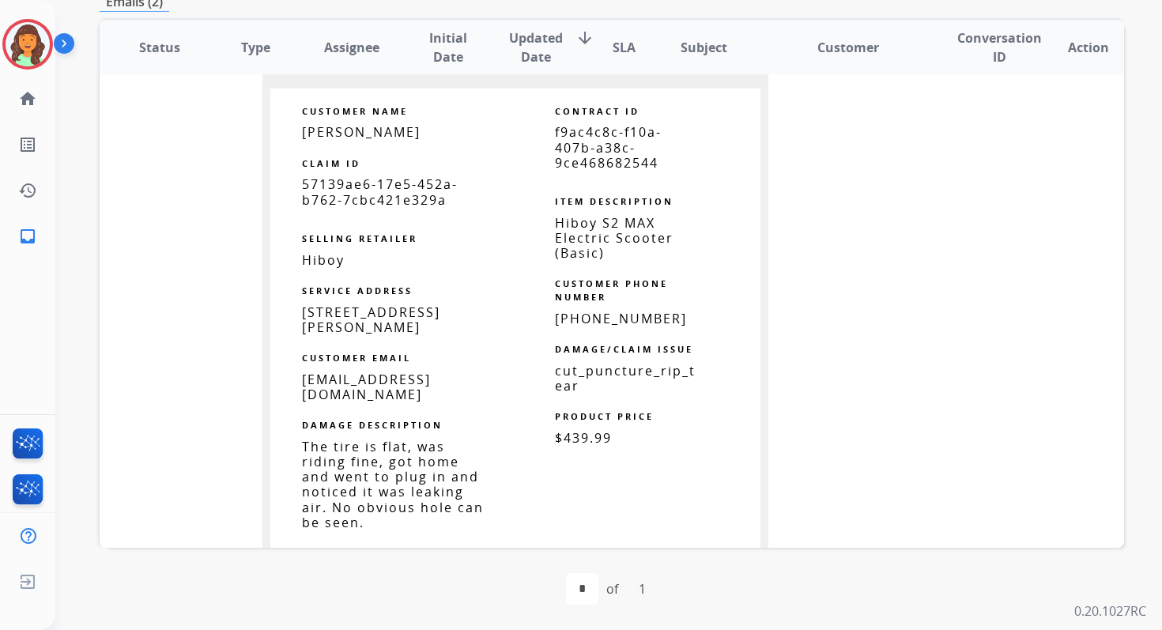
scroll to position [780, 0]
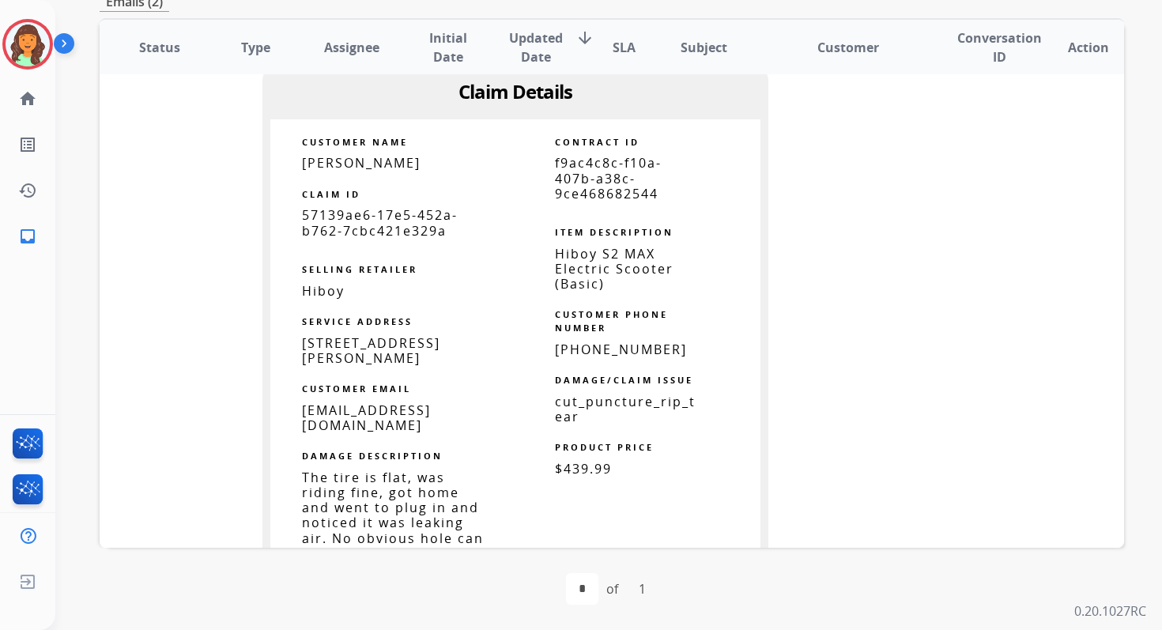
click at [609, 172] on span "f9ac4c8c-f10a-407b-a38c-9ce468682544" at bounding box center [608, 177] width 107 height 47
copy tbody
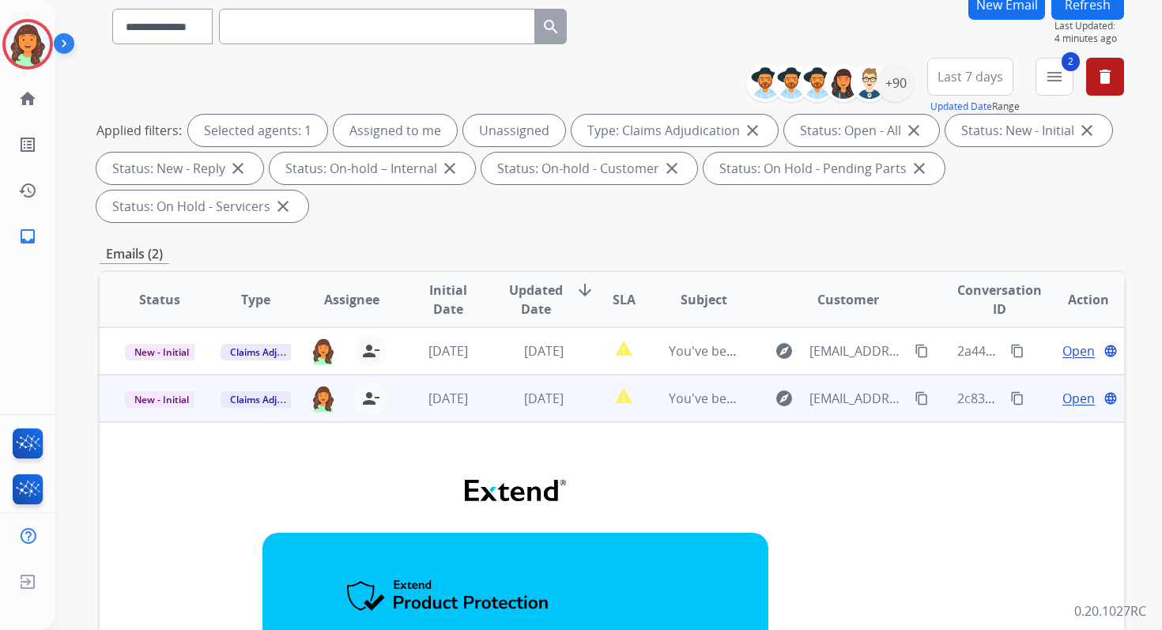
scroll to position [0, 0]
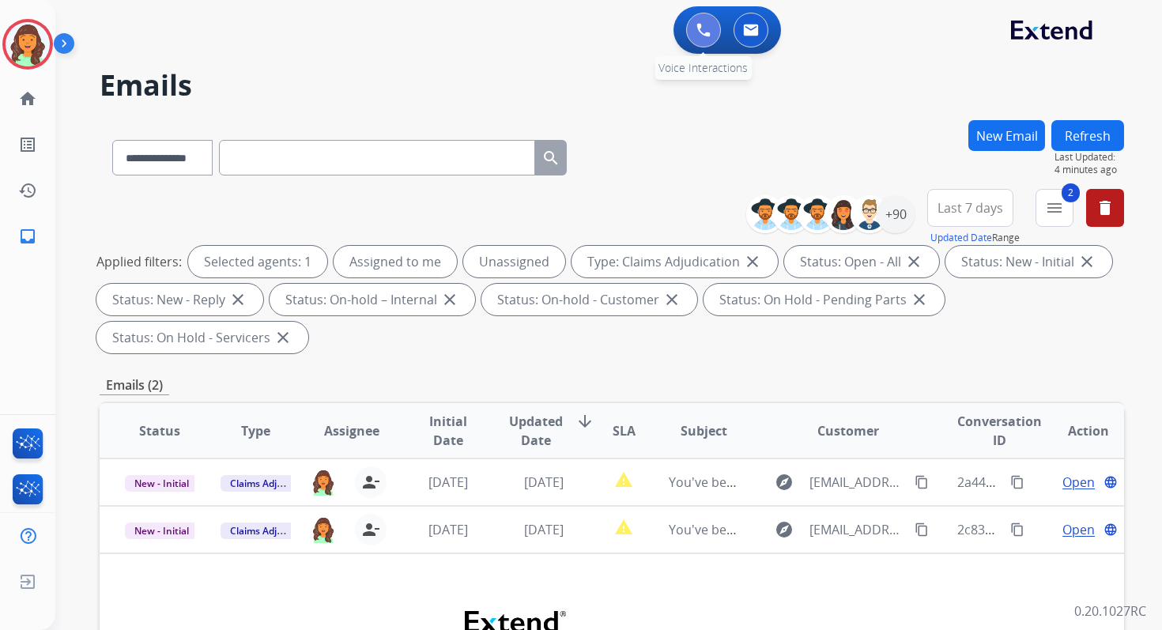
click at [698, 27] on img at bounding box center [704, 30] width 14 height 14
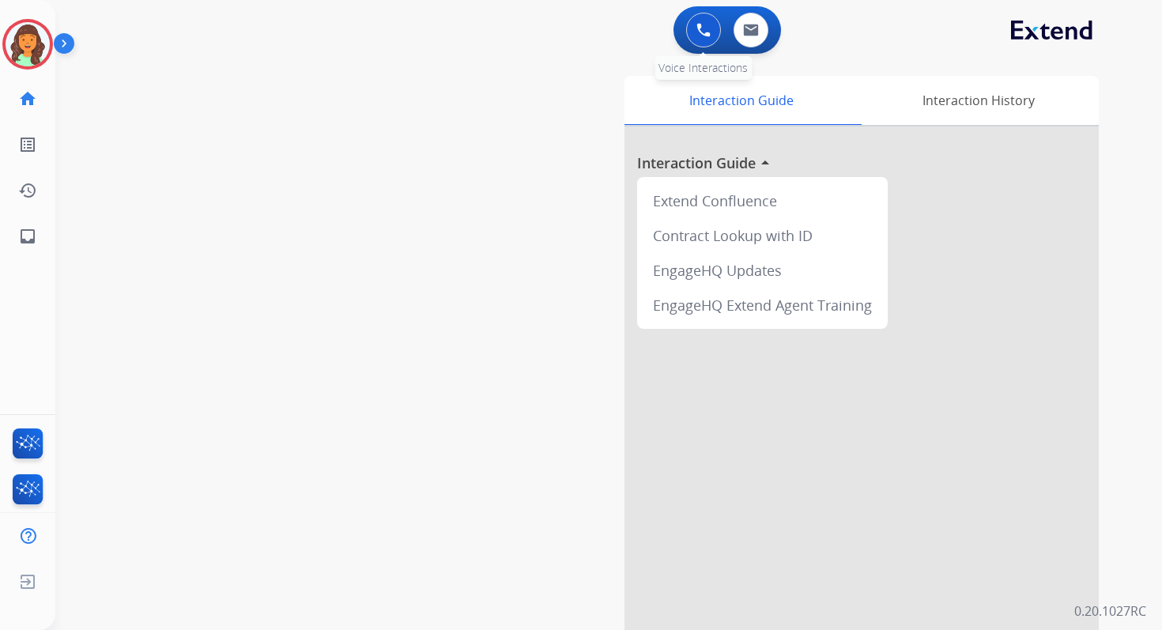
click at [704, 33] on img at bounding box center [704, 30] width 14 height 14
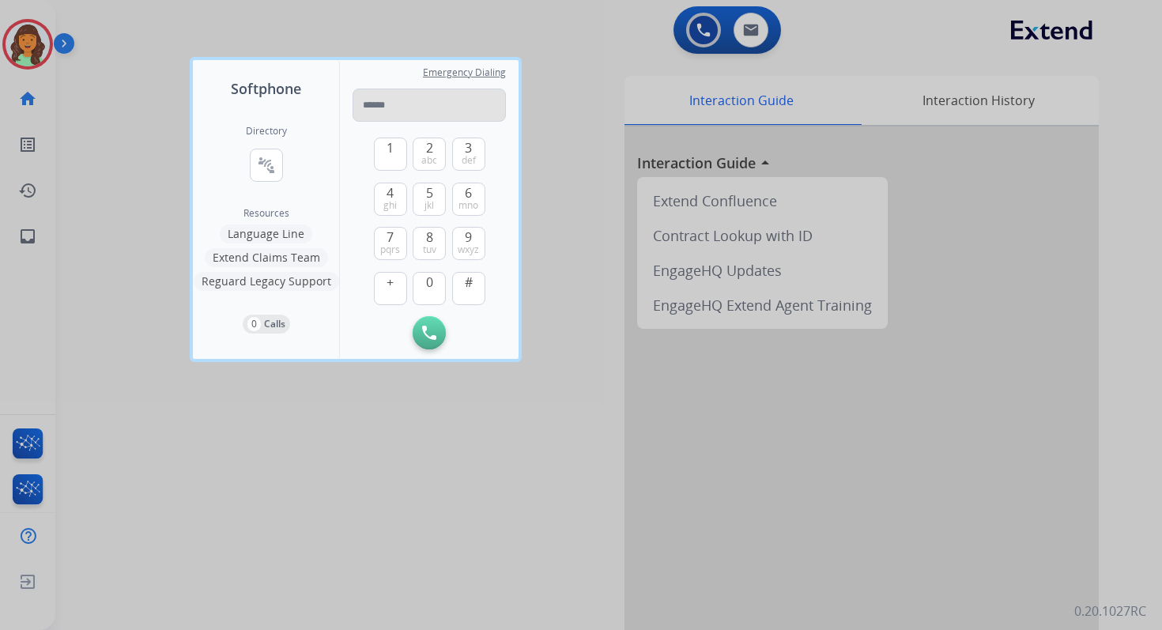
click at [394, 108] on input "tel" at bounding box center [429, 105] width 153 height 33
type input "**********"
click at [428, 332] on img at bounding box center [429, 333] width 14 height 14
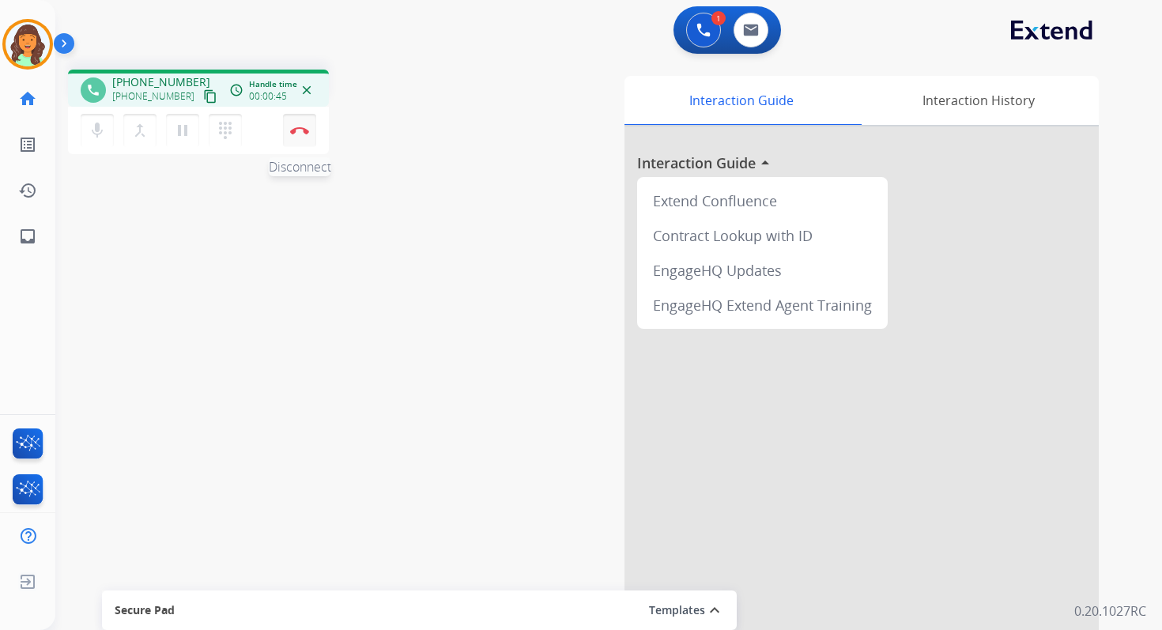
click at [310, 126] on button "Disconnect" at bounding box center [299, 130] width 33 height 33
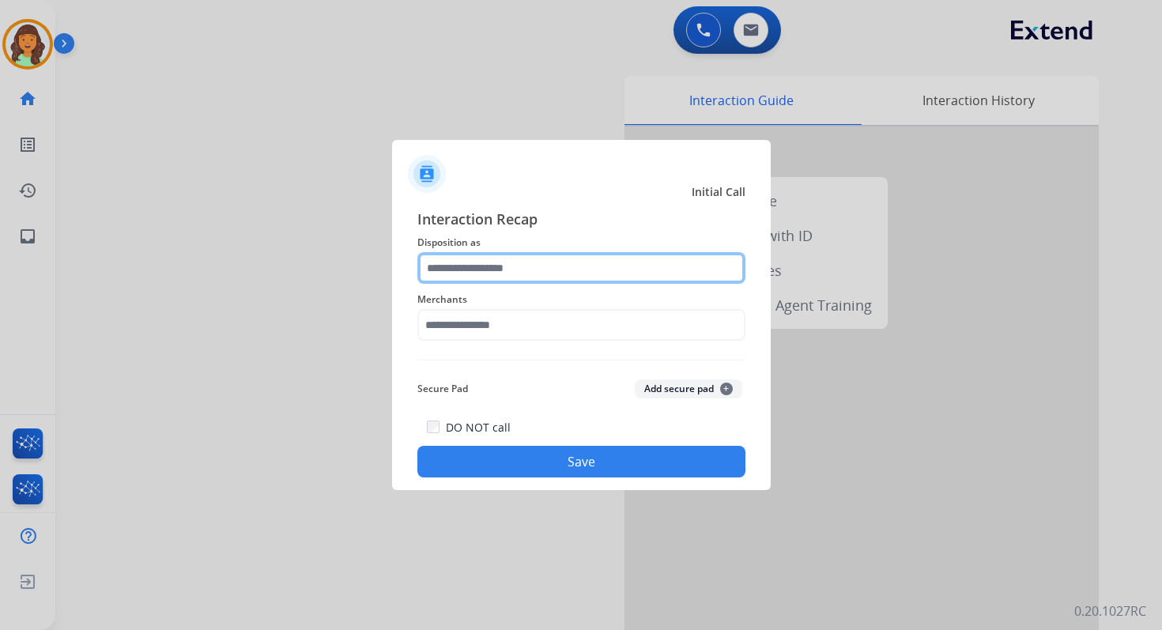
click at [535, 277] on input "text" at bounding box center [581, 268] width 328 height 32
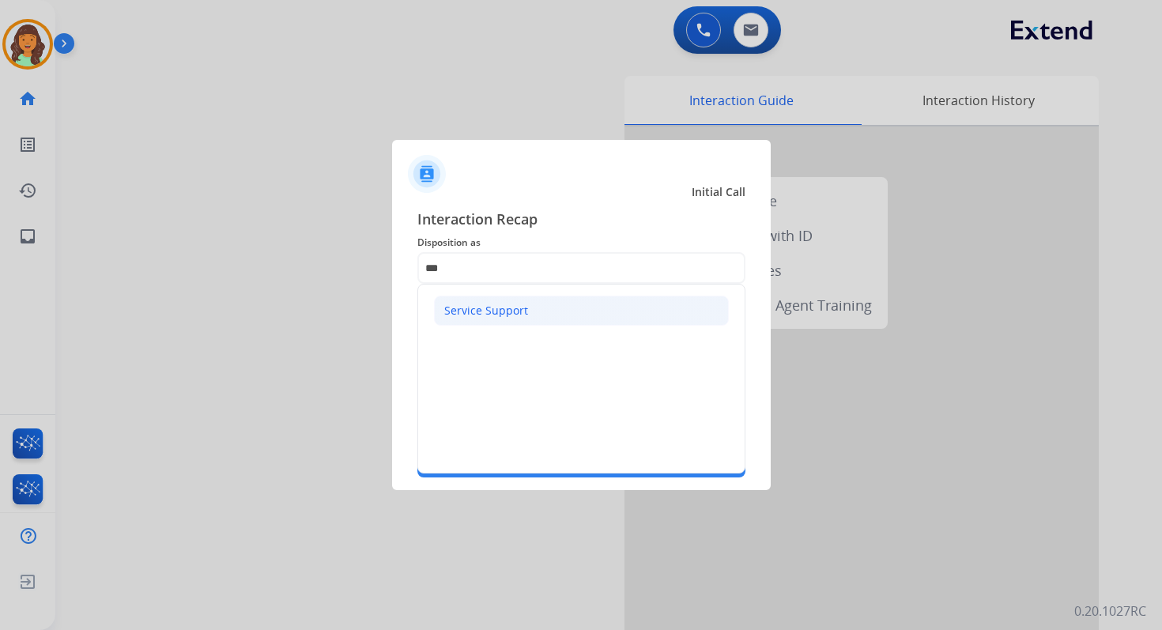
click at [515, 320] on li "Service Support" at bounding box center [581, 311] width 295 height 30
type input "**********"
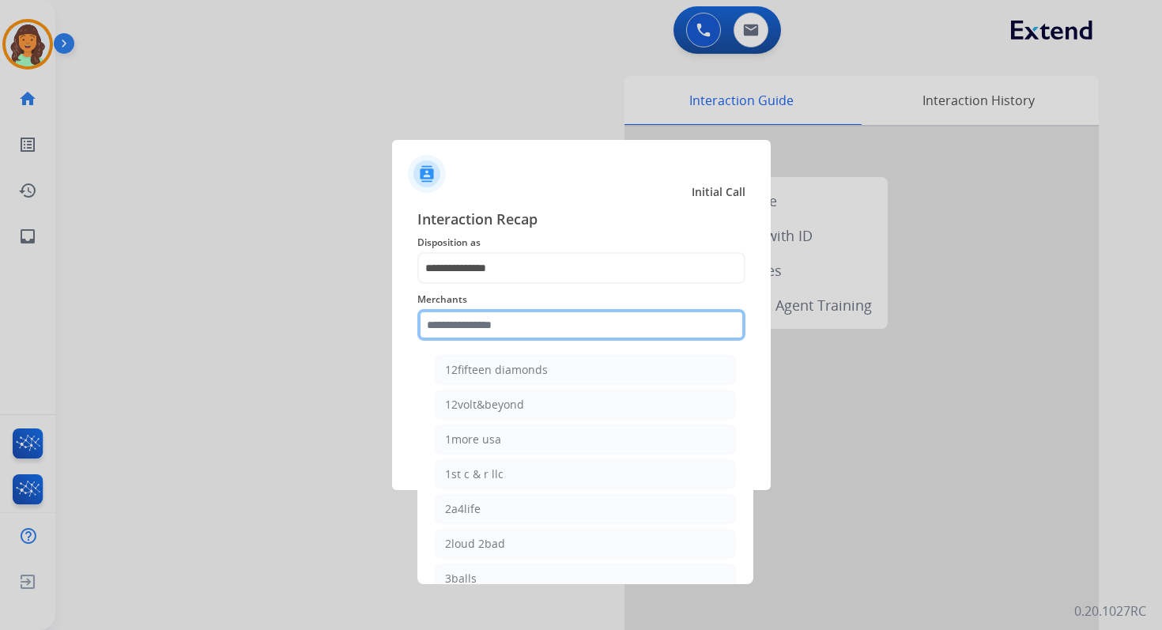
click at [515, 327] on input "text" at bounding box center [581, 325] width 328 height 32
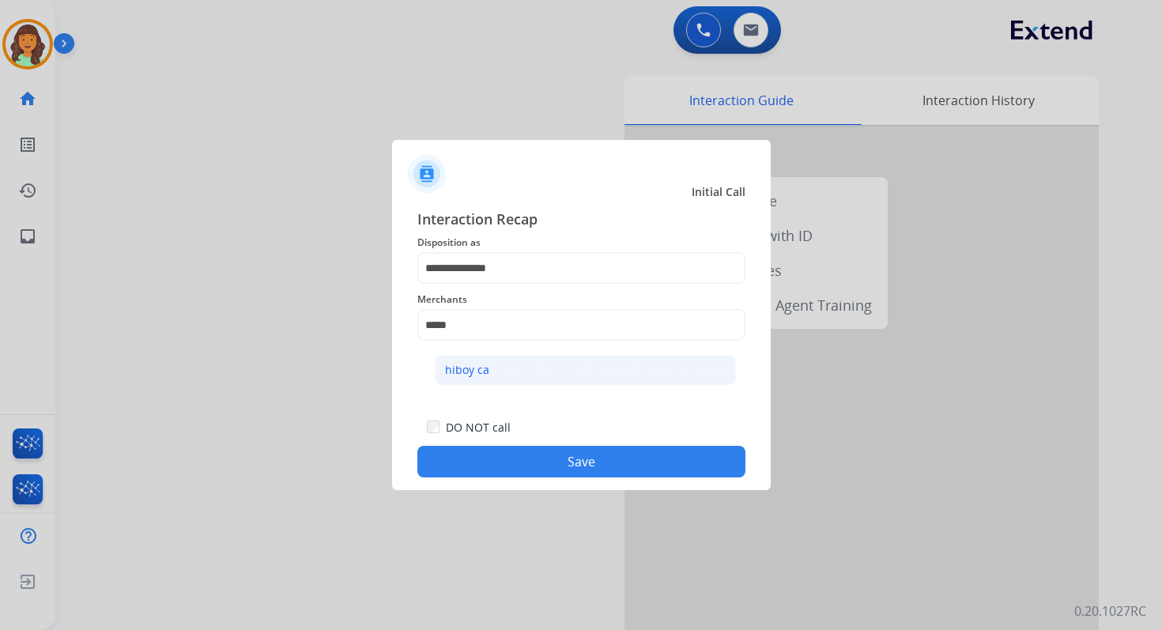
click at [532, 374] on li "hiboy ca" at bounding box center [585, 370] width 301 height 30
type input "********"
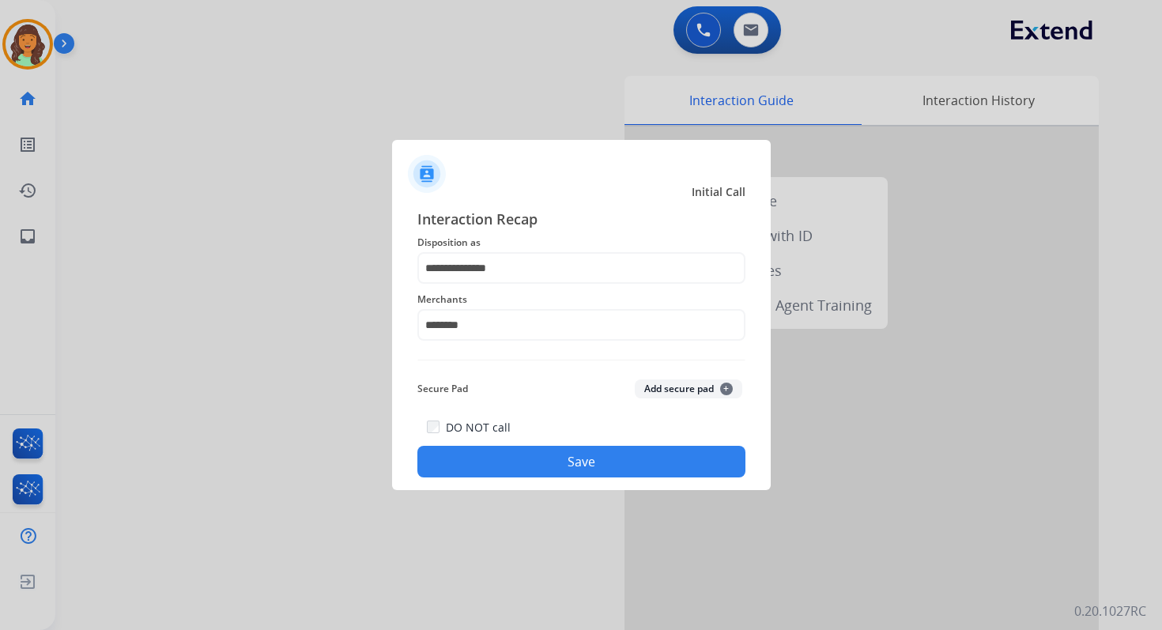
click at [568, 450] on button "Save" at bounding box center [581, 462] width 328 height 32
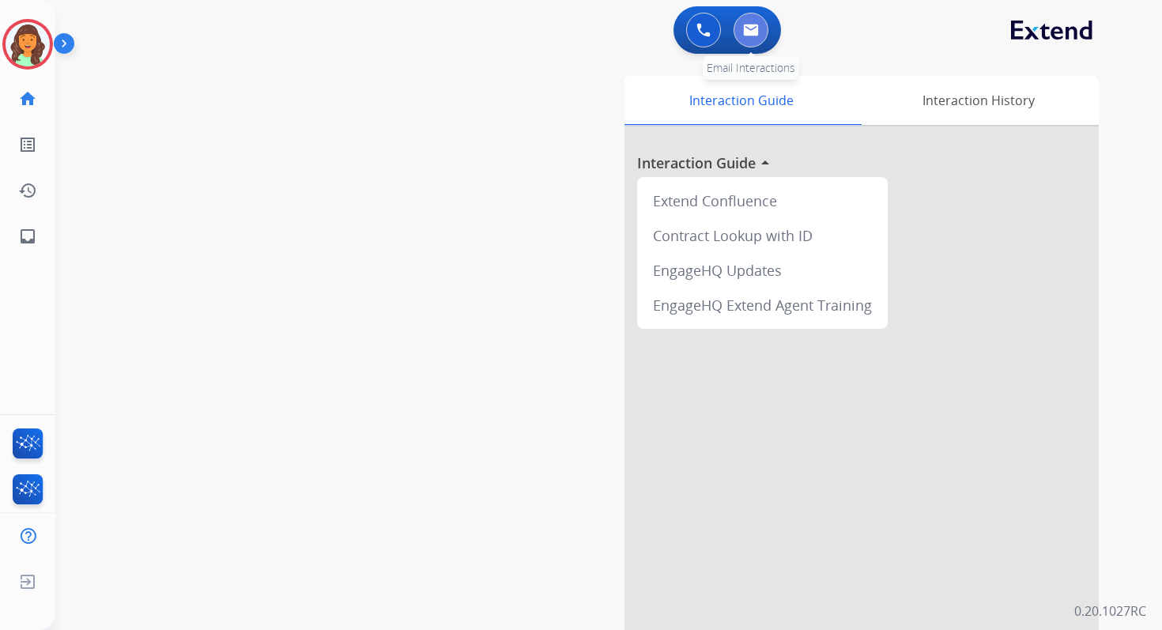
click at [745, 32] on img at bounding box center [751, 30] width 16 height 13
select select "**********"
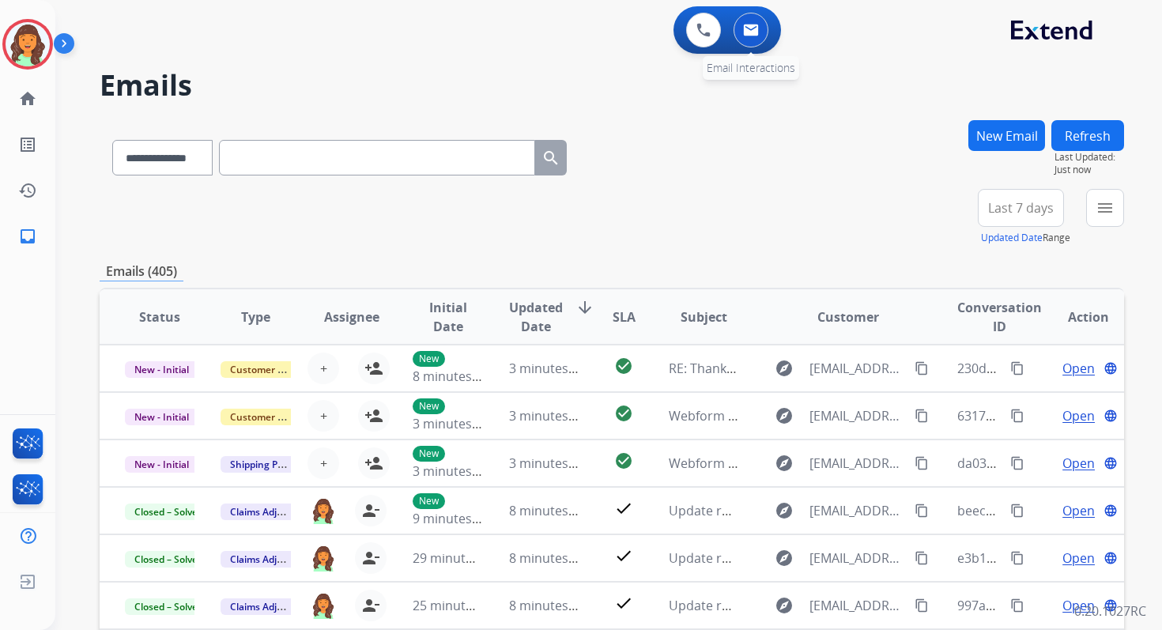
click at [755, 32] on img at bounding box center [751, 30] width 16 height 13
click at [996, 130] on button "New Email" at bounding box center [1006, 135] width 77 height 31
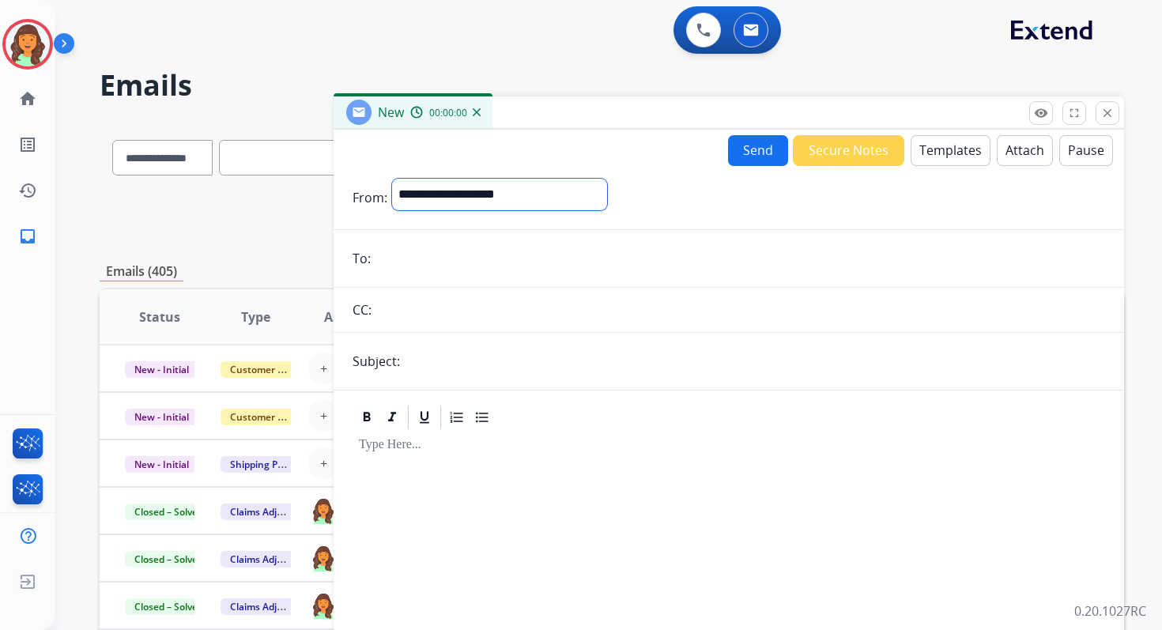
click at [491, 200] on select "**********" at bounding box center [499, 195] width 215 height 32
select select "**********"
click at [392, 179] on select "**********" at bounding box center [499, 195] width 215 height 32
click at [485, 259] on input "email" at bounding box center [741, 260] width 730 height 32
paste input "**********"
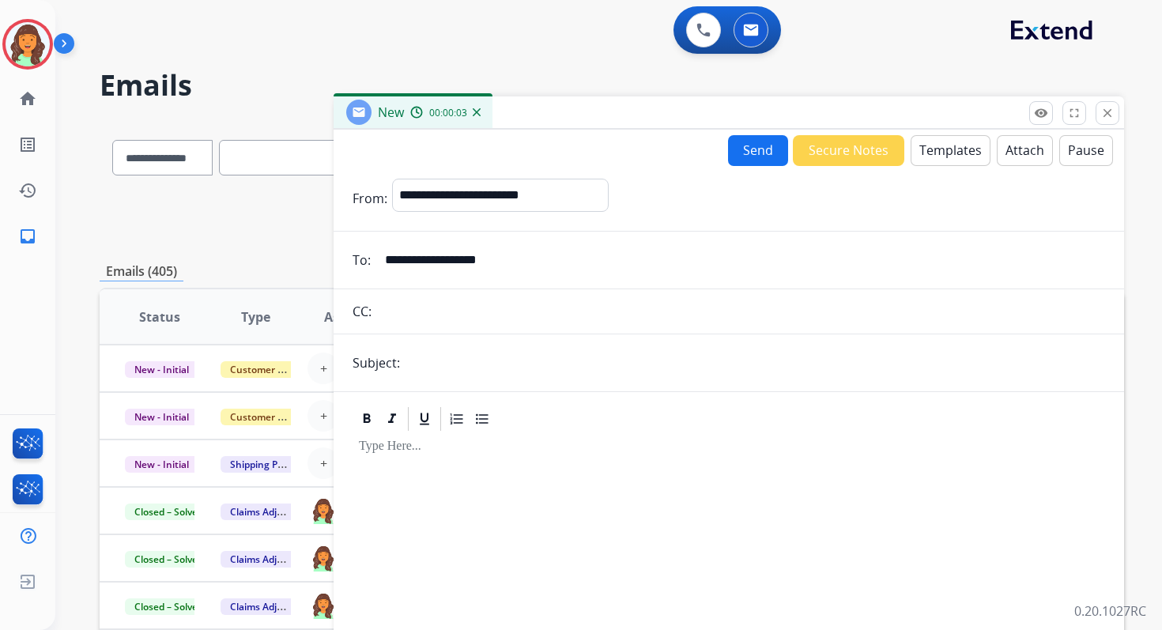
type input "**********"
click at [459, 359] on input "text" at bounding box center [755, 363] width 700 height 32
type input "**********"
click at [946, 149] on button "Templates" at bounding box center [951, 150] width 80 height 31
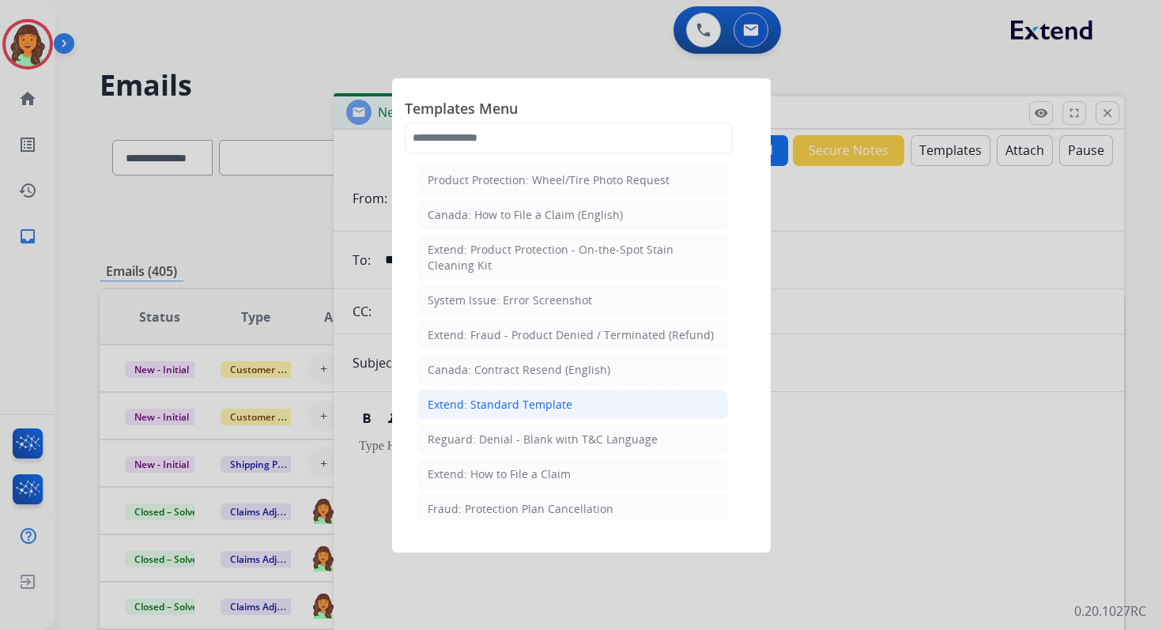
click at [531, 402] on div "Extend: Standard Template" at bounding box center [500, 405] width 145 height 16
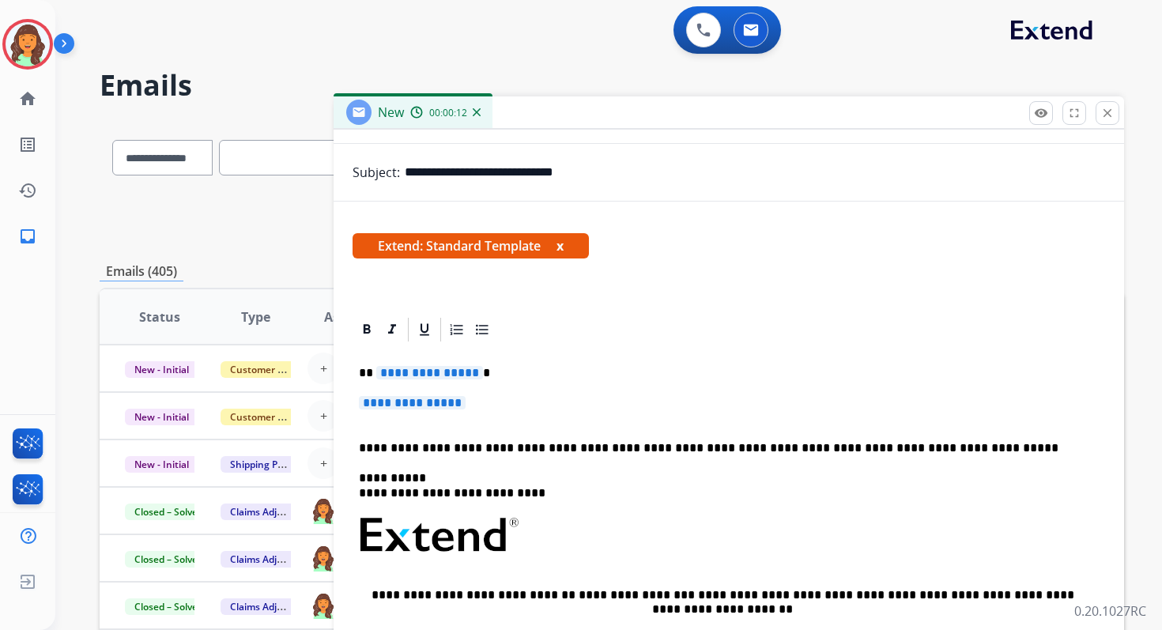
scroll to position [280, 0]
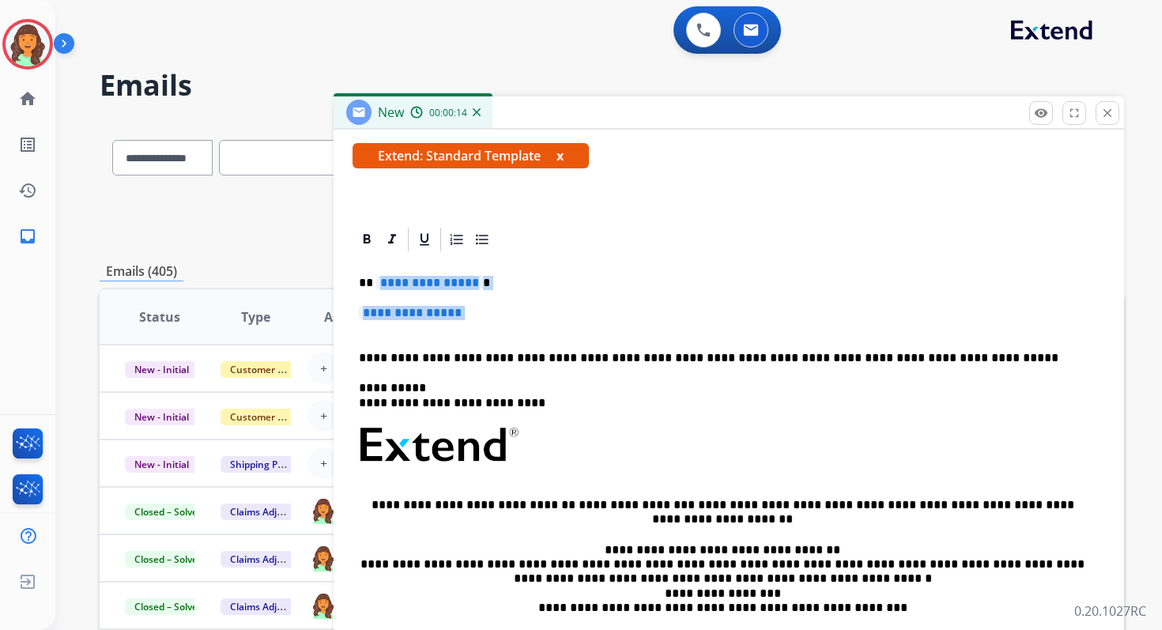
drag, startPoint x: 374, startPoint y: 280, endPoint x: 490, endPoint y: 330, distance: 126.8
click at [490, 330] on div "**********" at bounding box center [729, 482] width 753 height 457
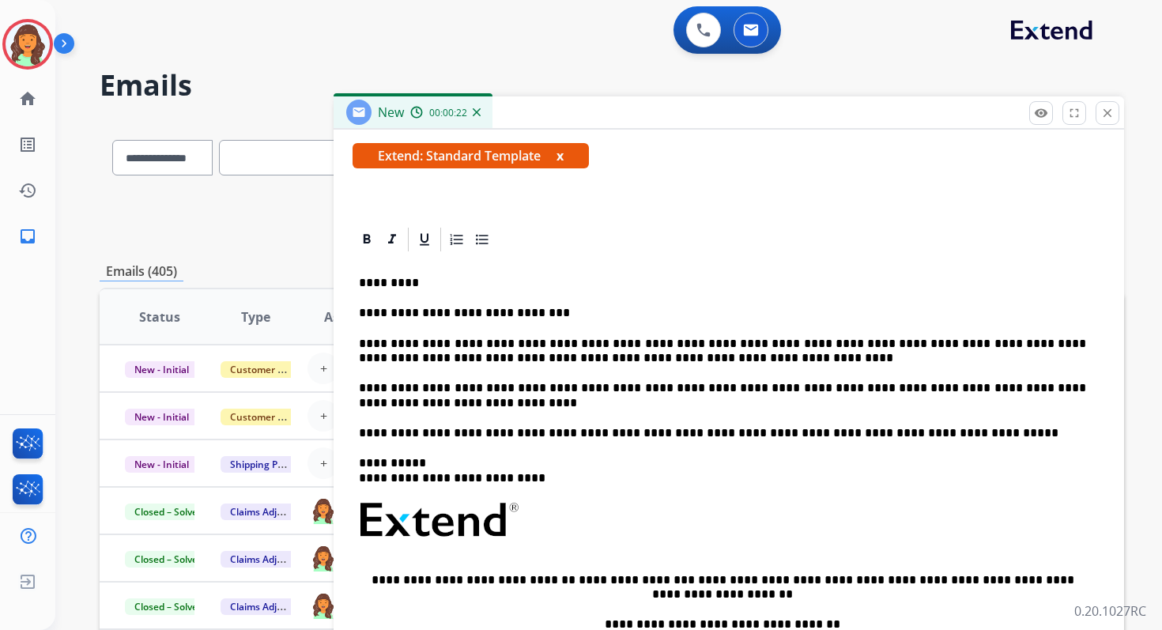
click at [685, 357] on p "**********" at bounding box center [722, 351] width 727 height 29
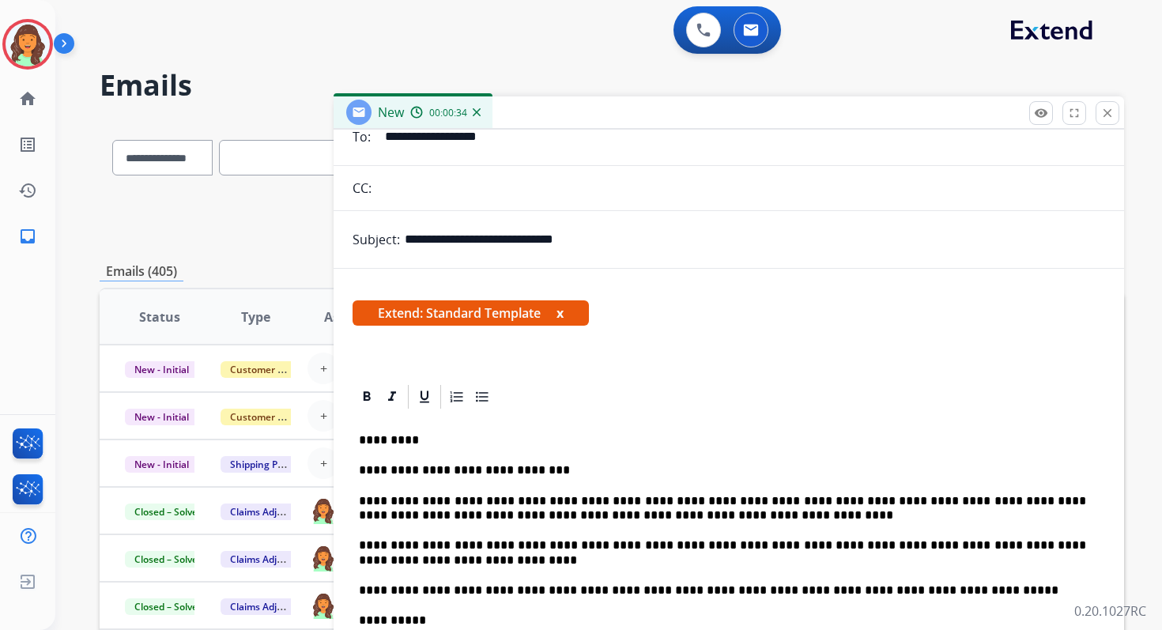
scroll to position [0, 0]
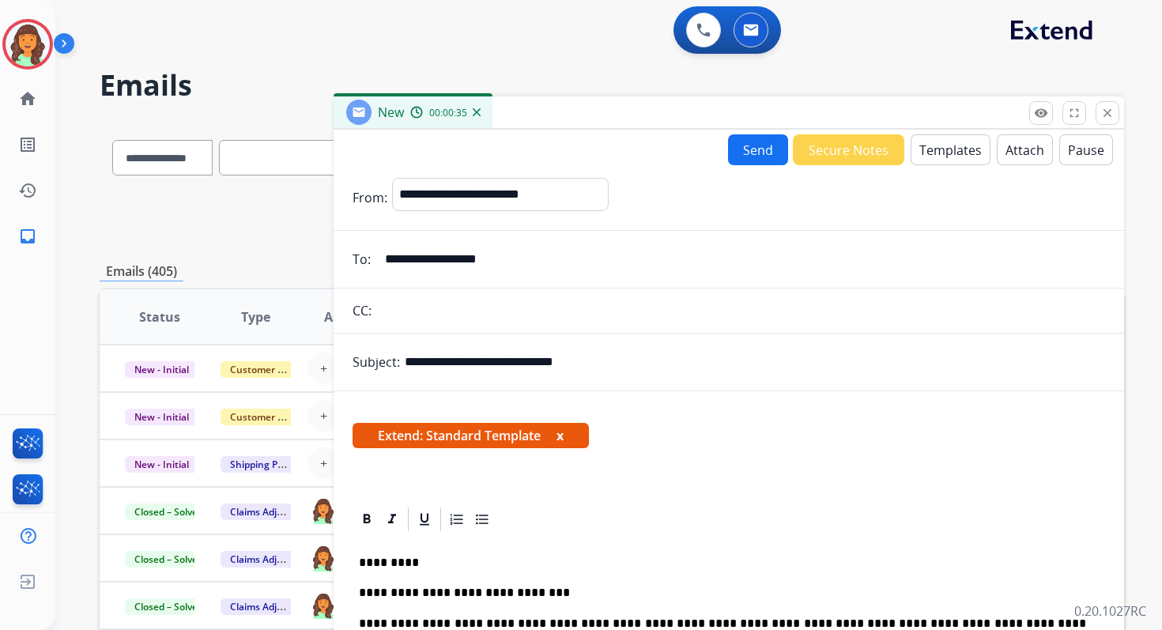
click at [757, 138] on button "Send" at bounding box center [758, 149] width 60 height 31
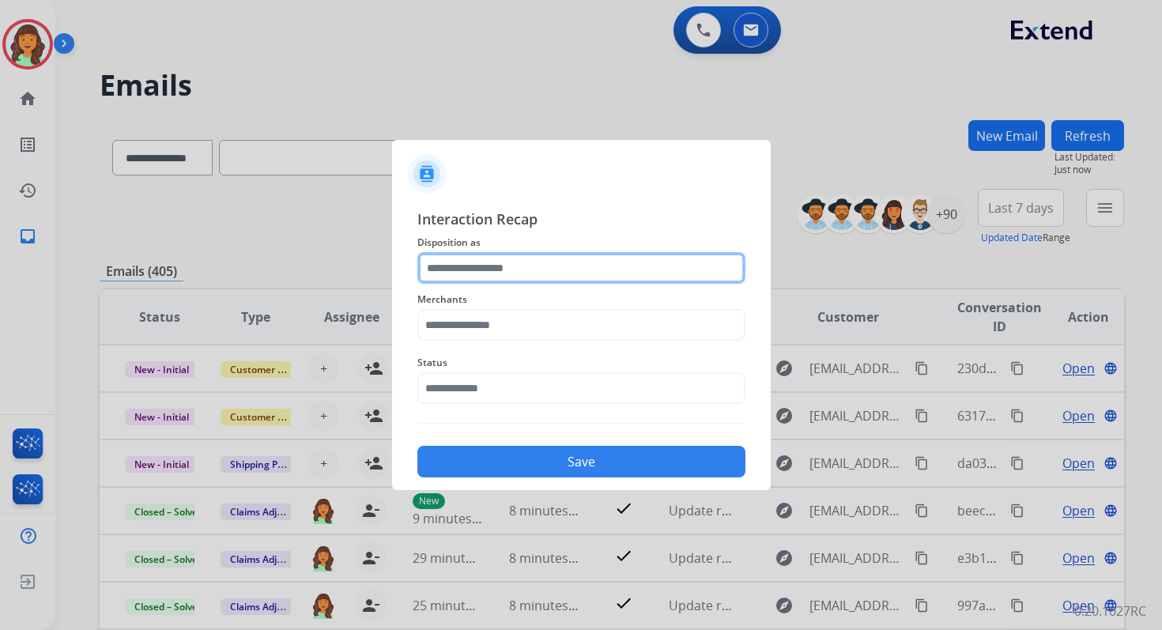
click at [466, 276] on input "text" at bounding box center [581, 268] width 328 height 32
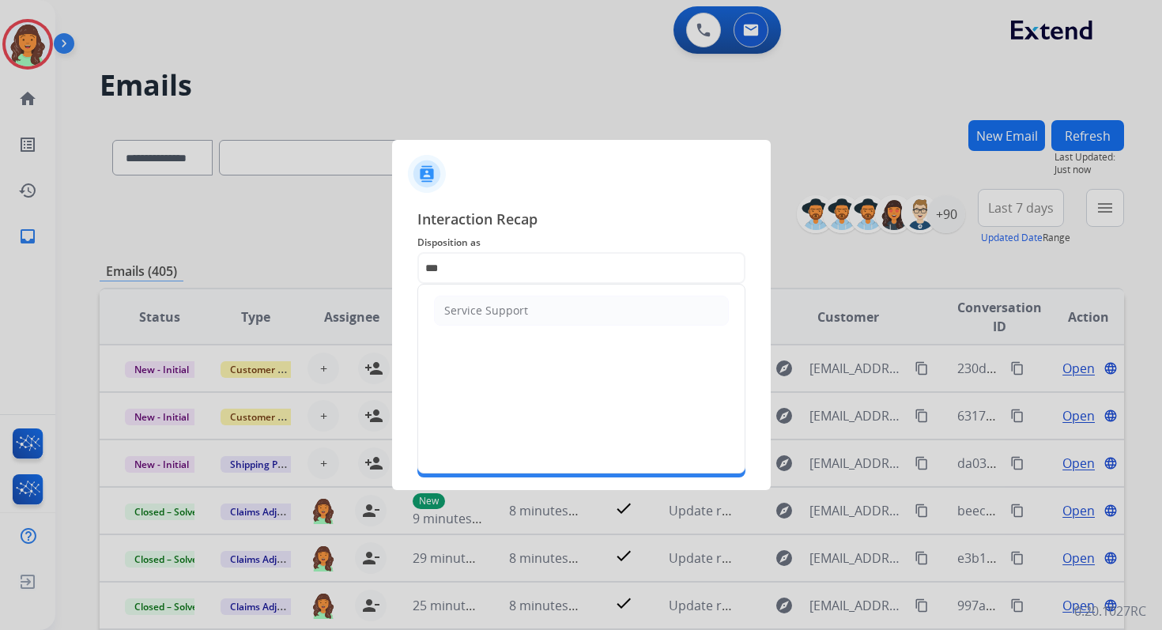
click at [465, 326] on ul "Service Support" at bounding box center [581, 311] width 327 height 52
click at [469, 311] on div "Service Support" at bounding box center [486, 311] width 84 height 16
type input "**********"
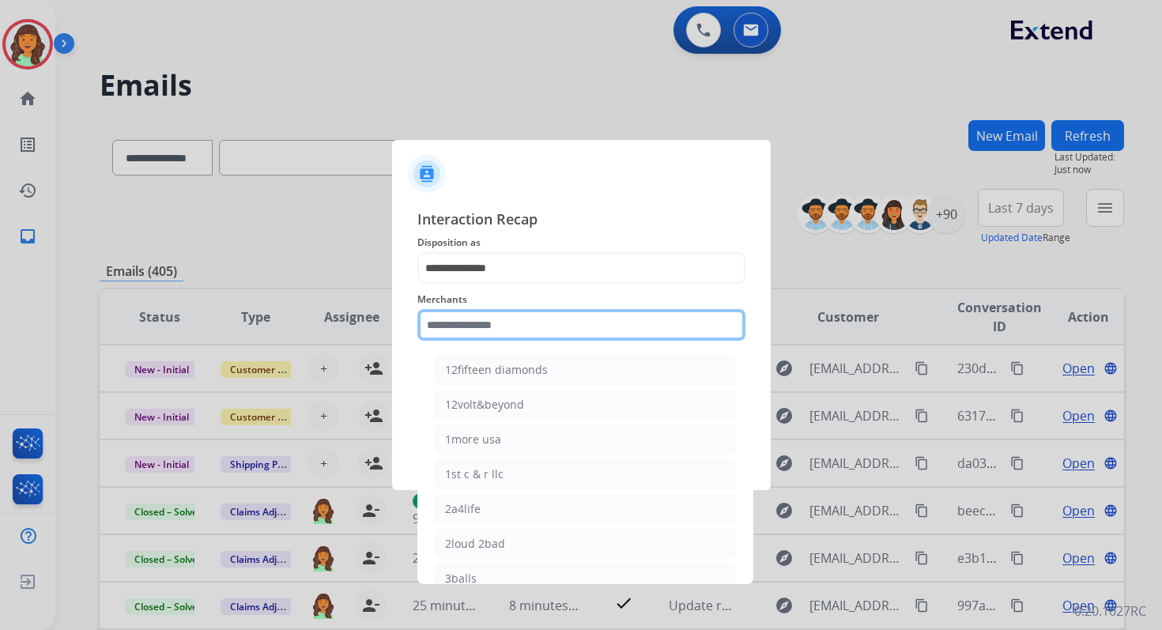
click at [473, 332] on input "text" at bounding box center [581, 325] width 328 height 32
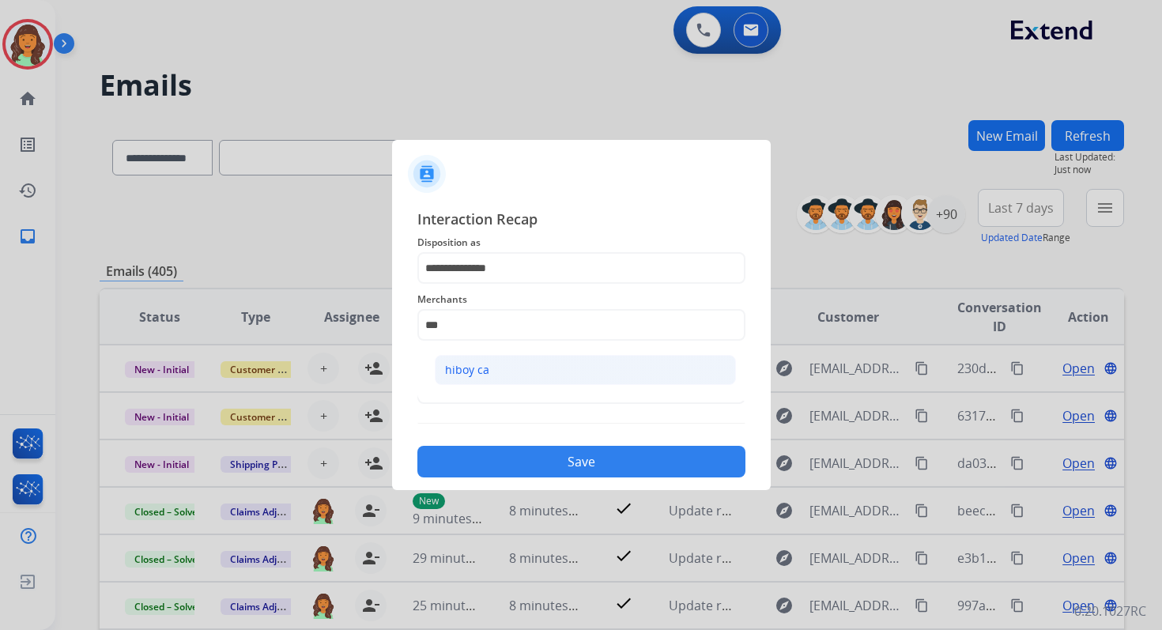
click at [480, 371] on div "hiboy ca" at bounding box center [467, 370] width 44 height 16
type input "********"
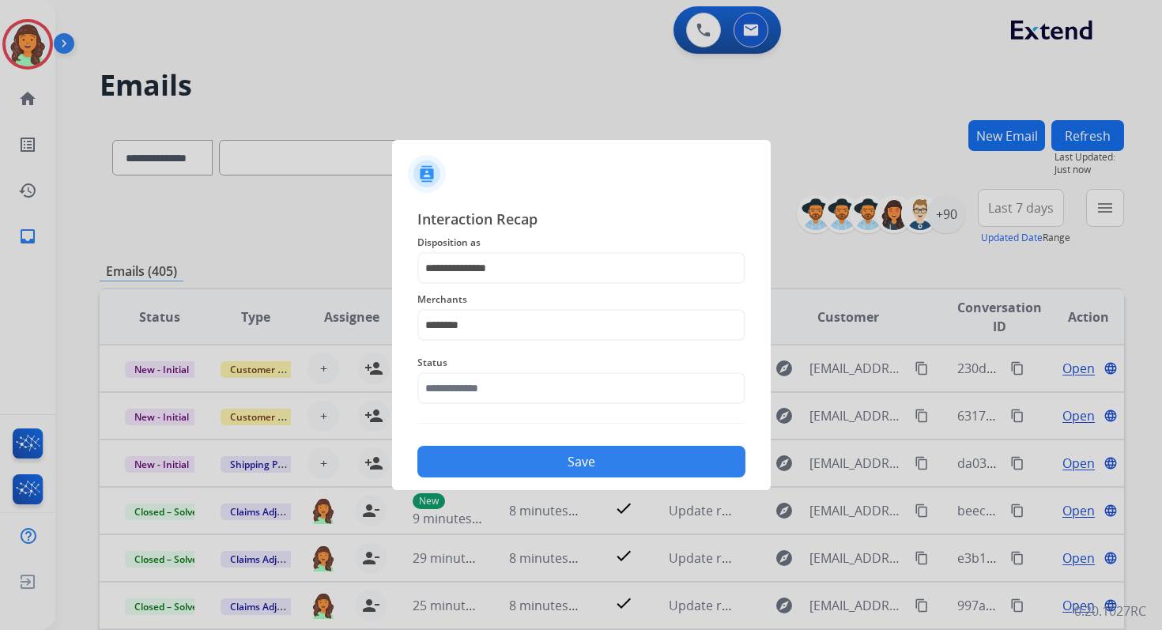
click at [492, 406] on div "Status" at bounding box center [581, 378] width 328 height 63
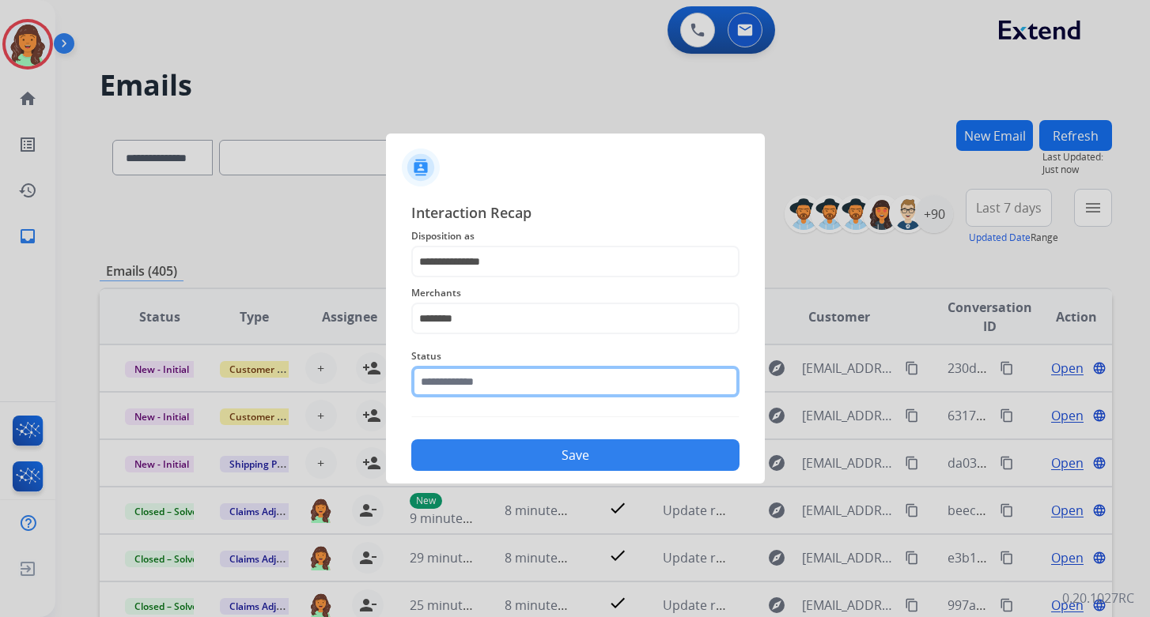
click at [494, 395] on input "text" at bounding box center [575, 382] width 328 height 32
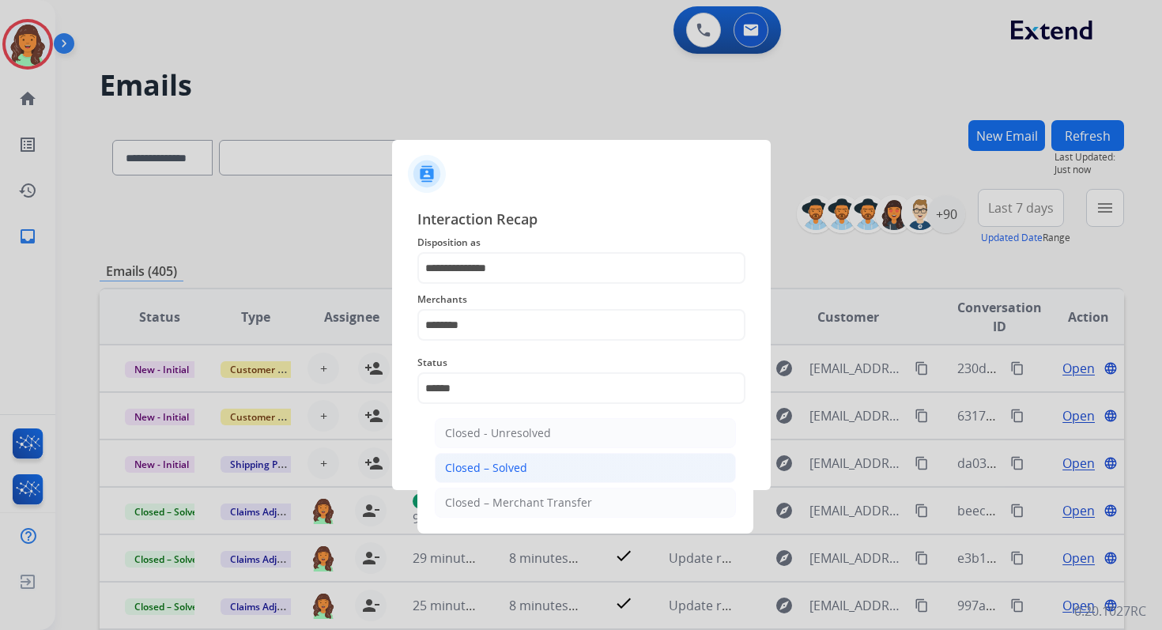
click at [500, 470] on div "Closed – Solved" at bounding box center [486, 468] width 82 height 16
type input "**********"
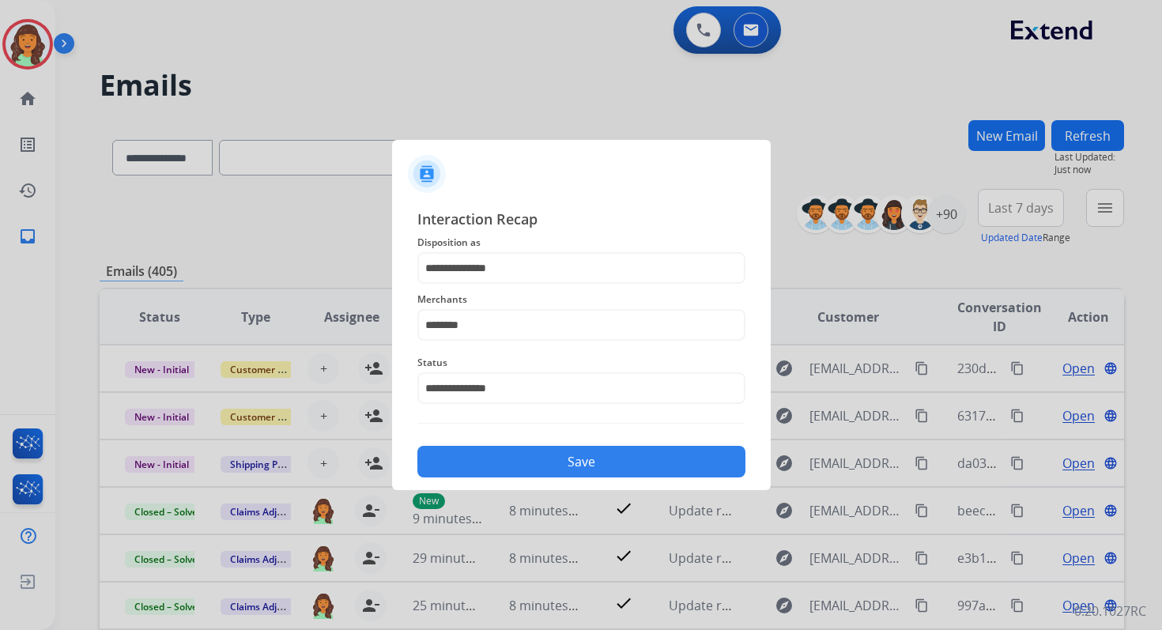
click at [546, 454] on button "Save" at bounding box center [581, 462] width 328 height 32
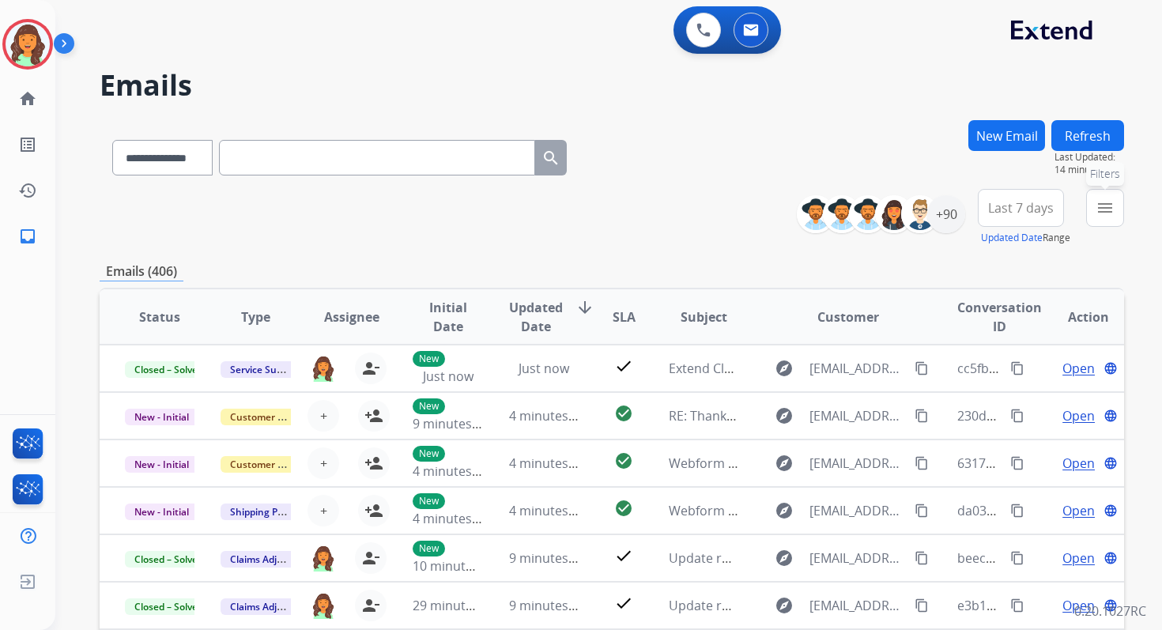
click at [1096, 202] on button "menu Filters" at bounding box center [1105, 208] width 38 height 38
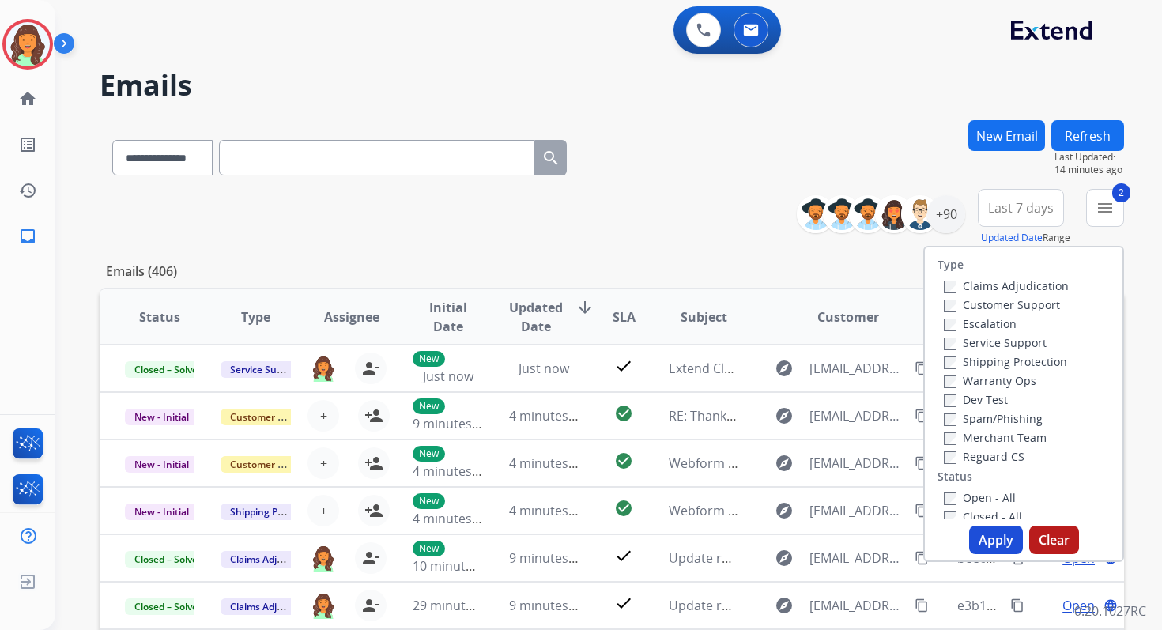
click at [984, 531] on button "Apply" at bounding box center [996, 540] width 54 height 28
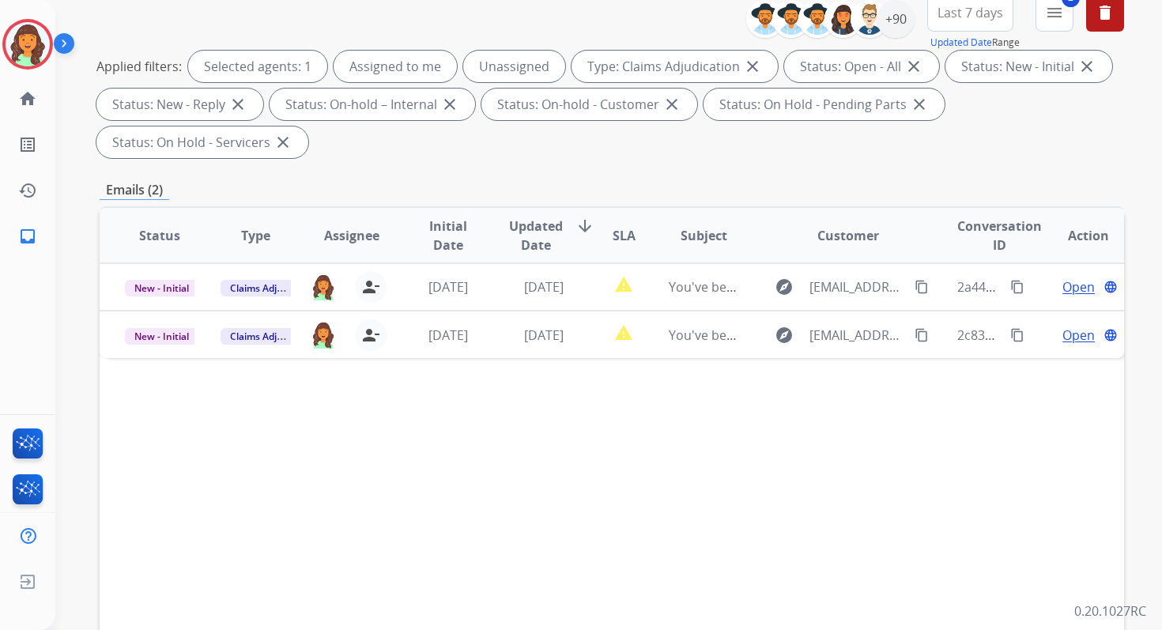
scroll to position [306, 0]
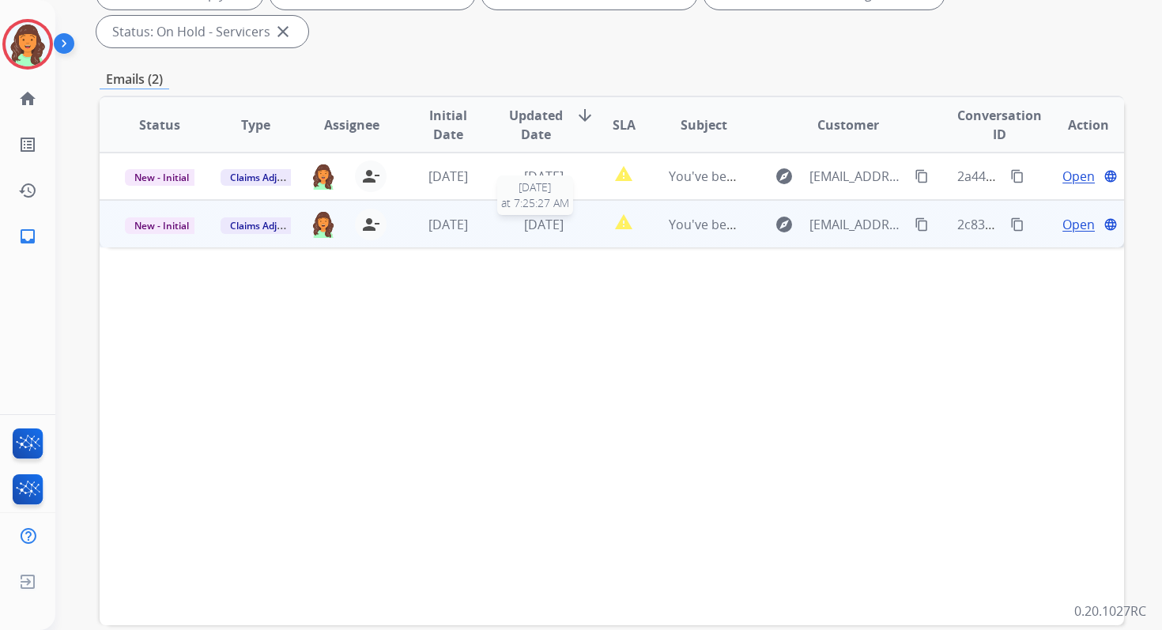
click at [524, 216] on span "[DATE]" at bounding box center [544, 224] width 40 height 17
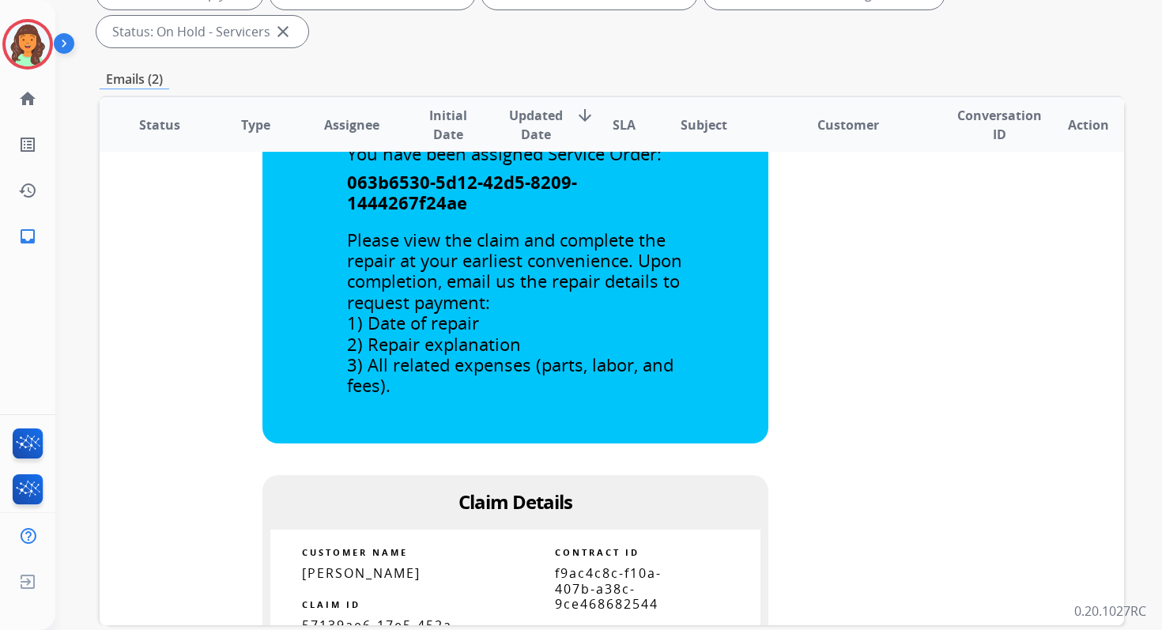
scroll to position [0, 0]
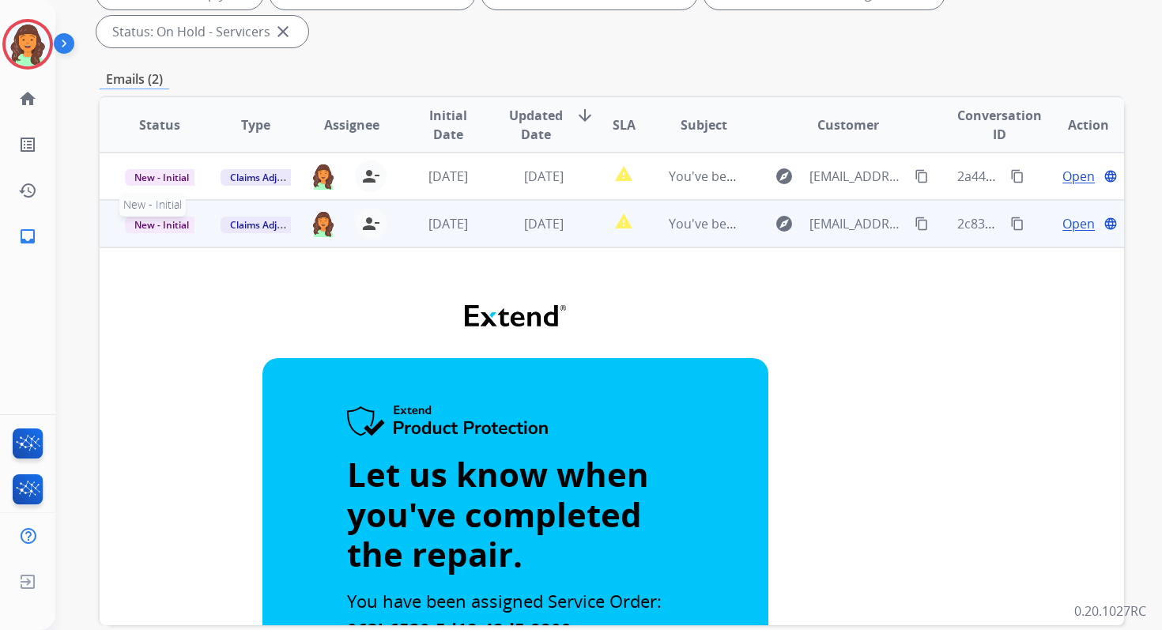
click at [153, 225] on span "New - Initial" at bounding box center [162, 225] width 74 height 17
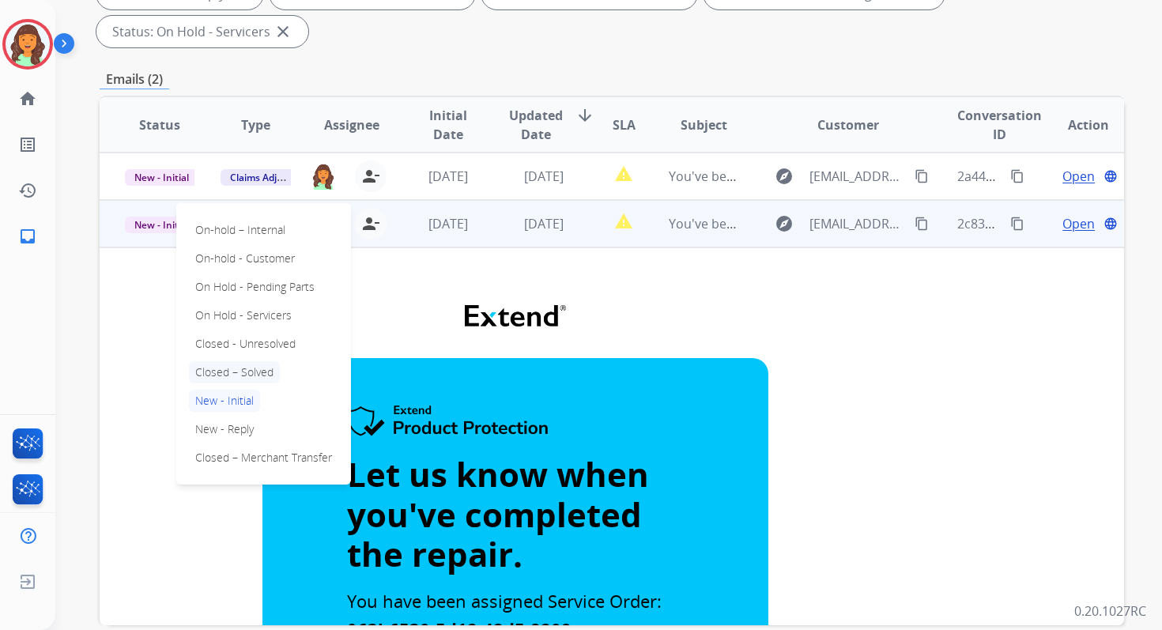
click at [224, 371] on p "Closed – Solved" at bounding box center [234, 372] width 91 height 22
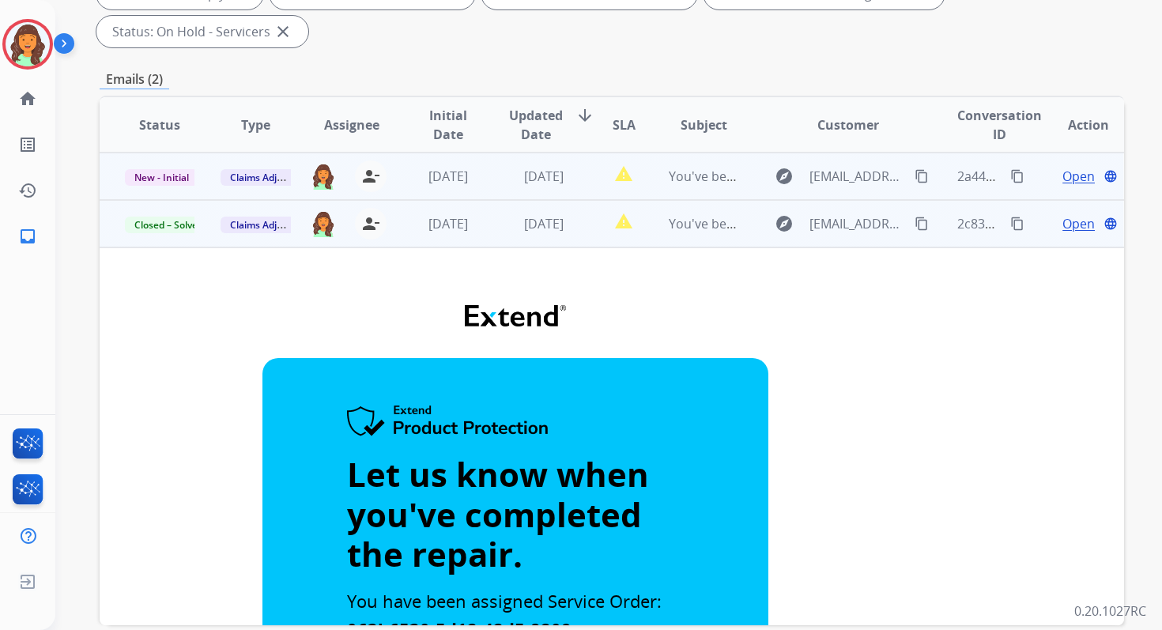
click at [495, 186] on td "[DATE]" at bounding box center [532, 176] width 96 height 47
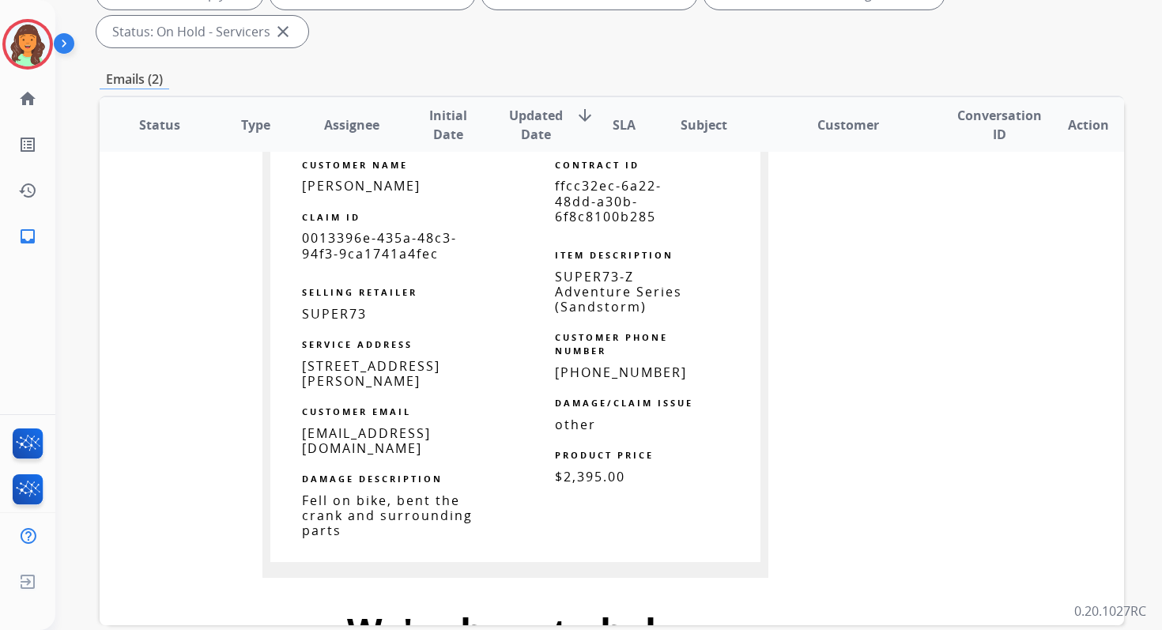
scroll to position [804, 0]
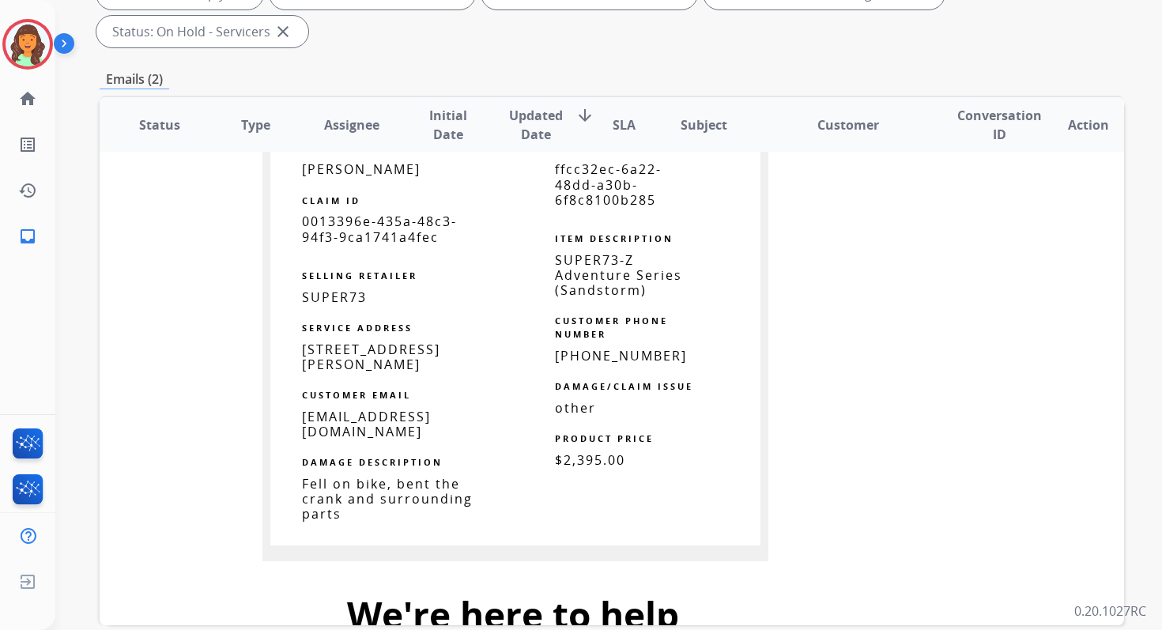
click at [583, 178] on span "ffcc32ec-6a22-48dd-a30b-6f8c8100b285" at bounding box center [608, 183] width 107 height 47
copy tbody
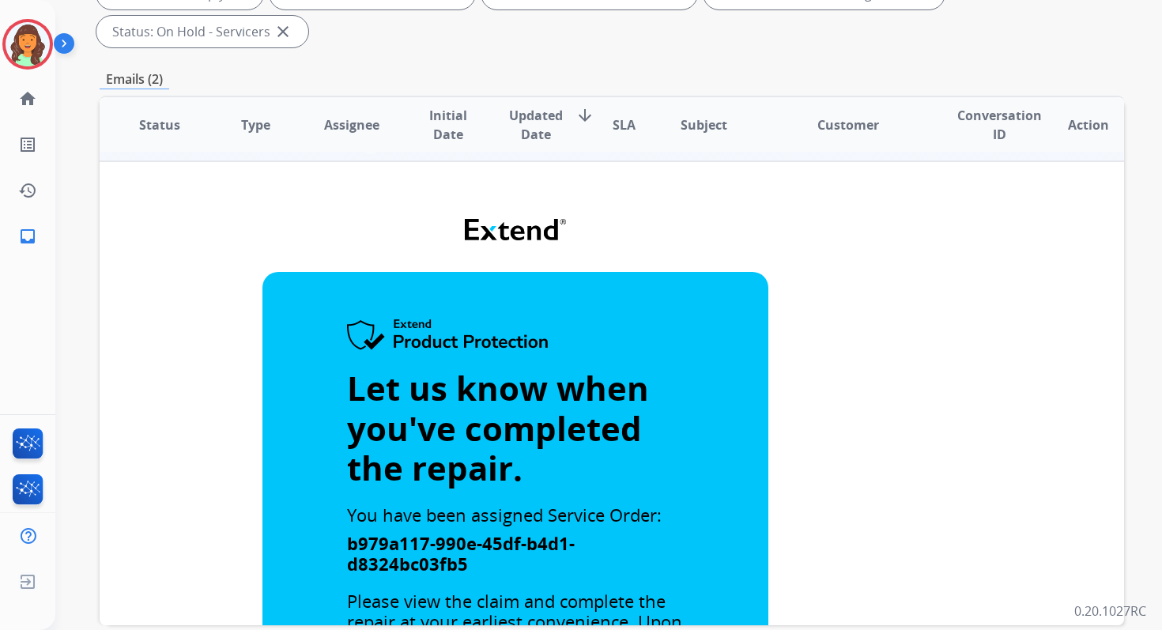
scroll to position [0, 0]
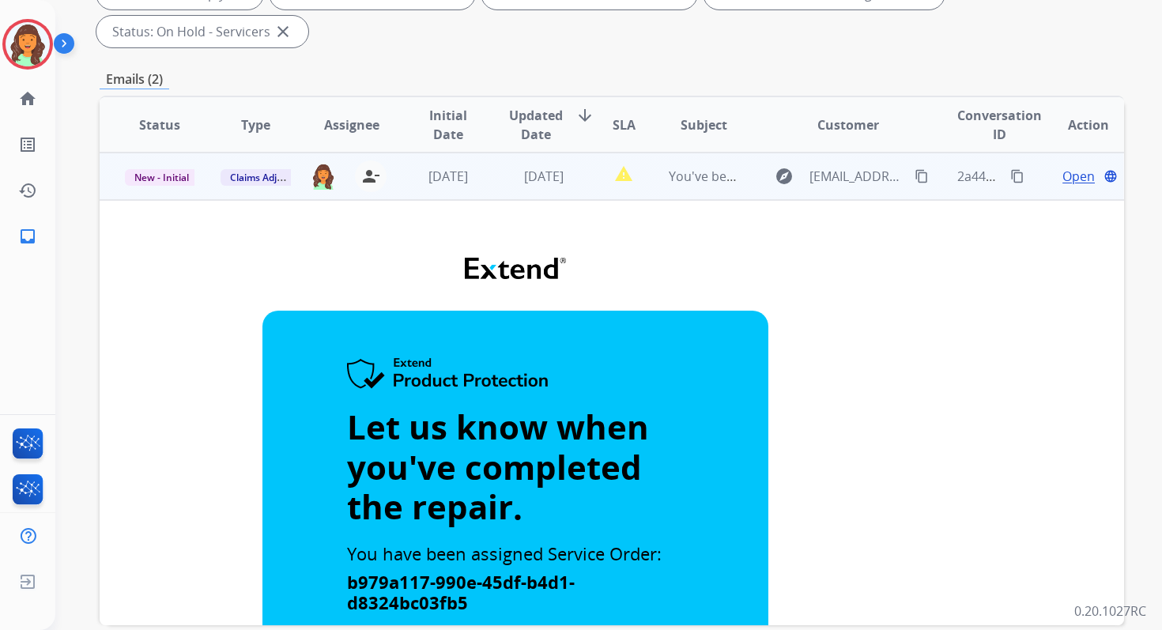
click at [1070, 173] on span "Open" at bounding box center [1079, 176] width 32 height 19
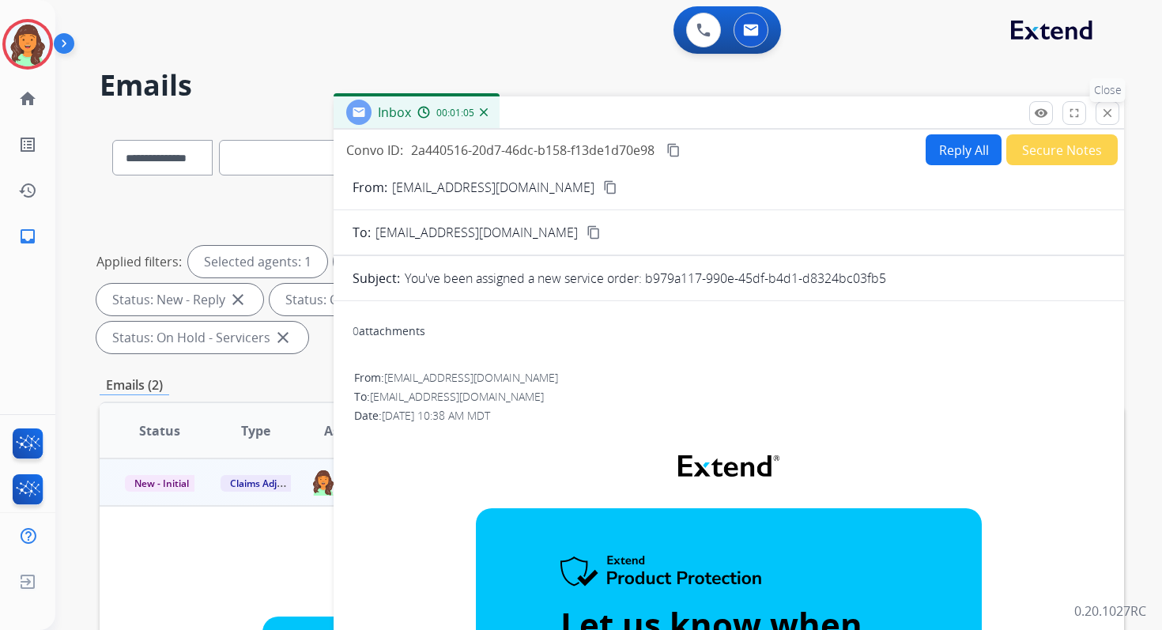
click at [1104, 118] on mat-icon "close" at bounding box center [1107, 113] width 14 height 14
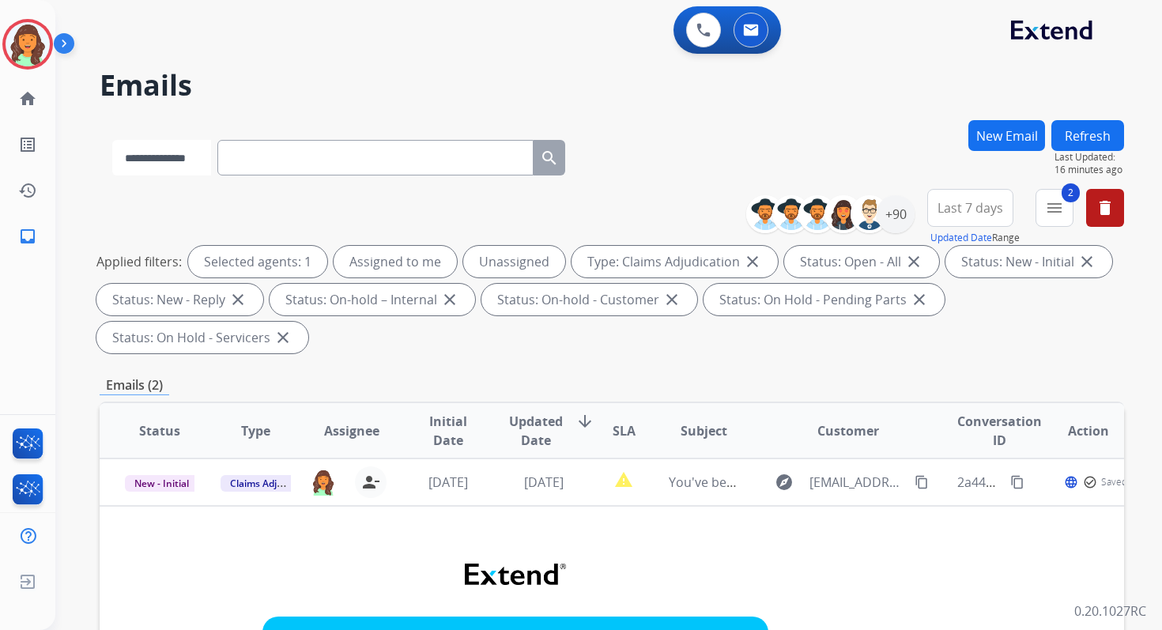
click at [168, 158] on select "**********" at bounding box center [161, 158] width 99 height 36
select select "**********"
click at [112, 140] on select "**********" at bounding box center [161, 158] width 99 height 36
click at [265, 149] on input "text" at bounding box center [377, 158] width 316 height 36
paste input "**********"
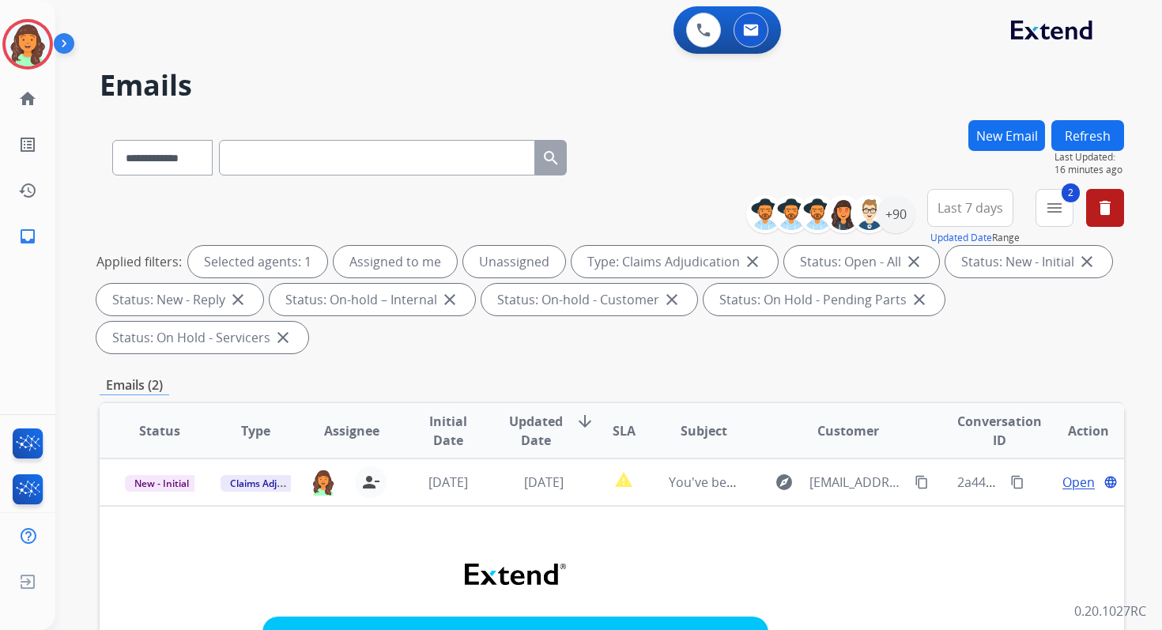
type input "**********"
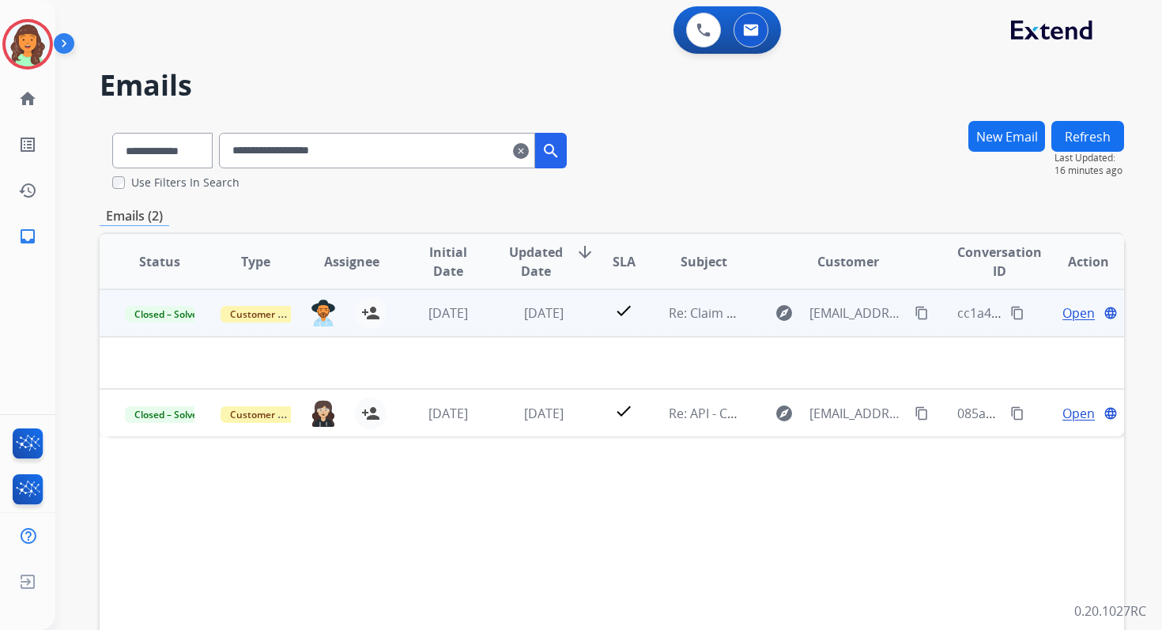
click at [544, 321] on div "[DATE]" at bounding box center [544, 313] width 70 height 19
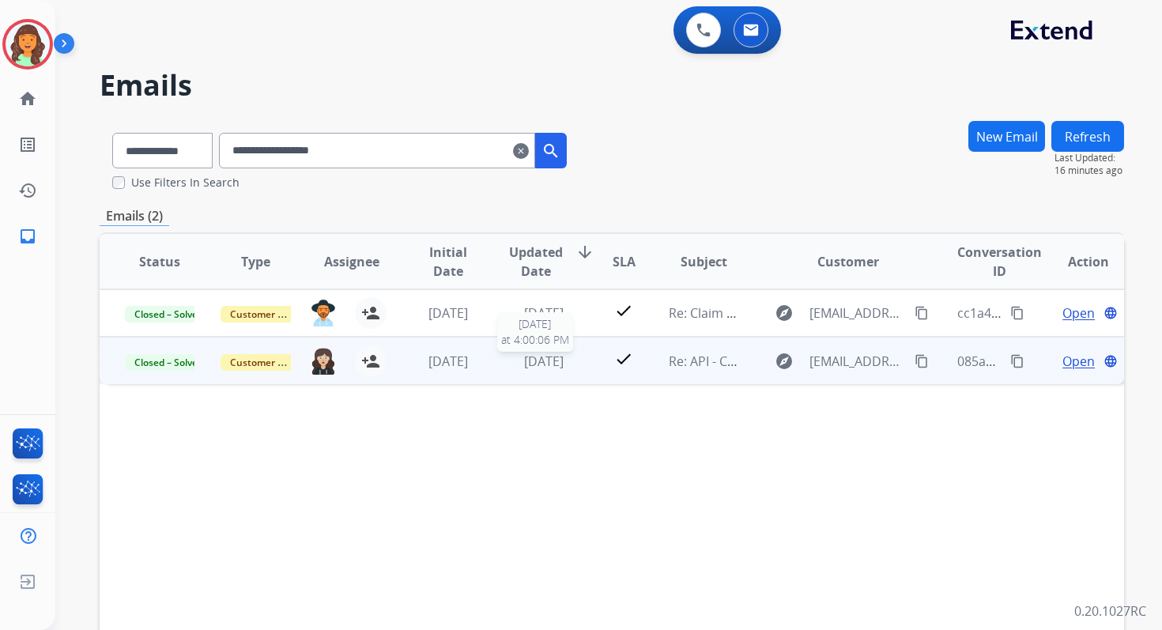
click at [551, 362] on span "[DATE]" at bounding box center [544, 361] width 40 height 17
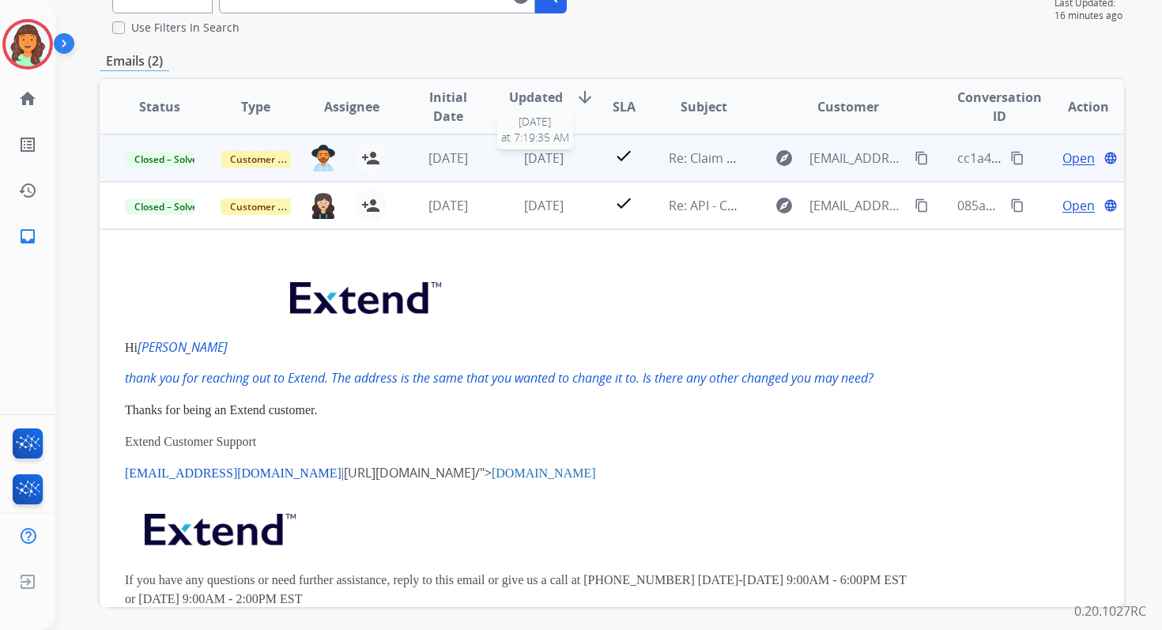
click at [552, 157] on span "[DATE]" at bounding box center [544, 157] width 40 height 17
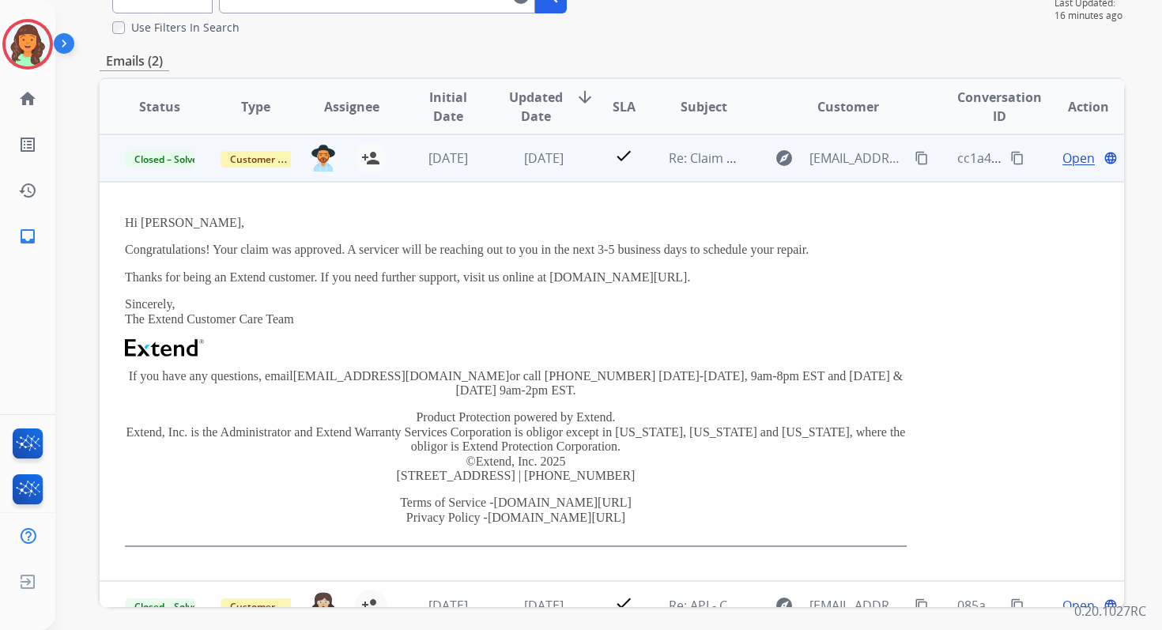
click at [1066, 160] on span "Open" at bounding box center [1079, 158] width 32 height 19
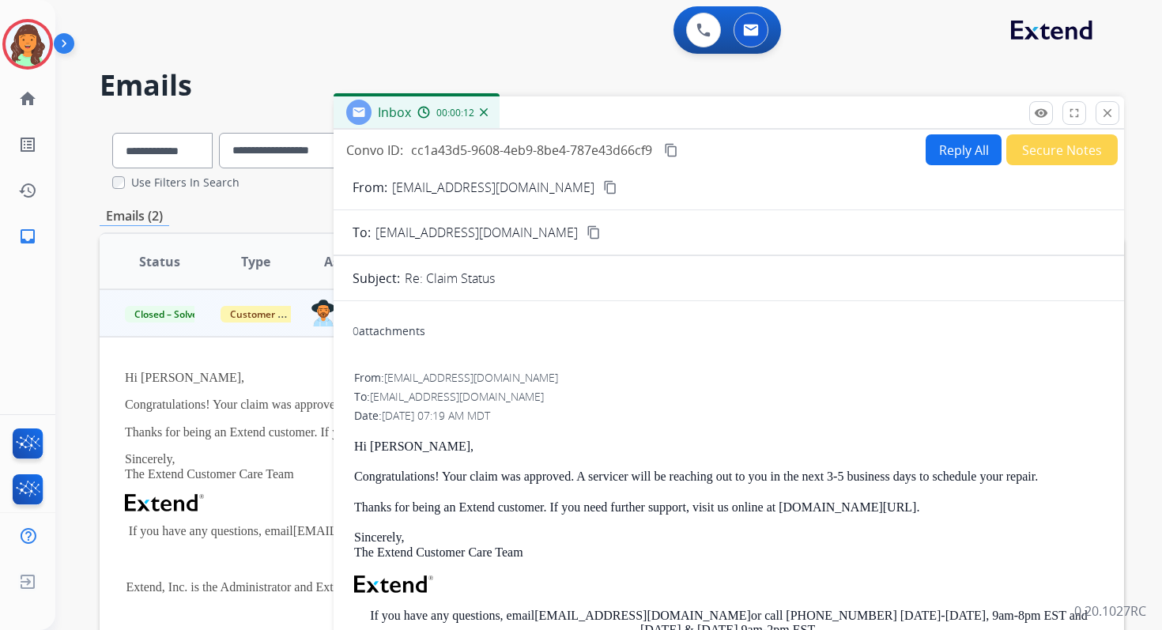
click at [952, 146] on button "Reply All" at bounding box center [964, 149] width 76 height 31
select select "**********"
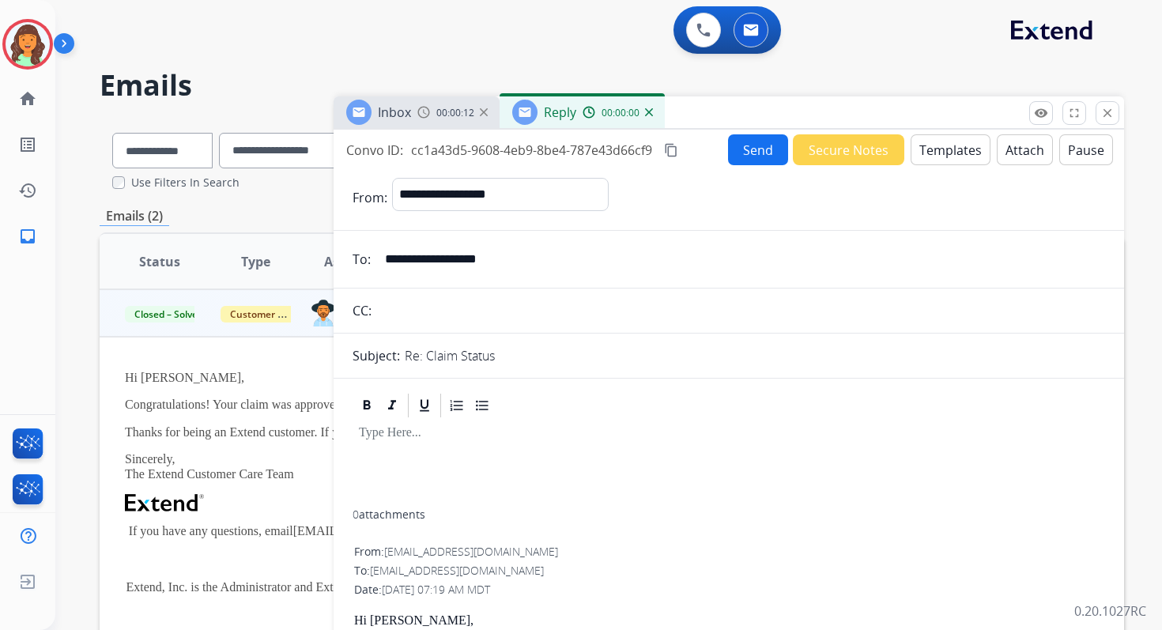
click at [952, 146] on button "Templates" at bounding box center [951, 149] width 80 height 31
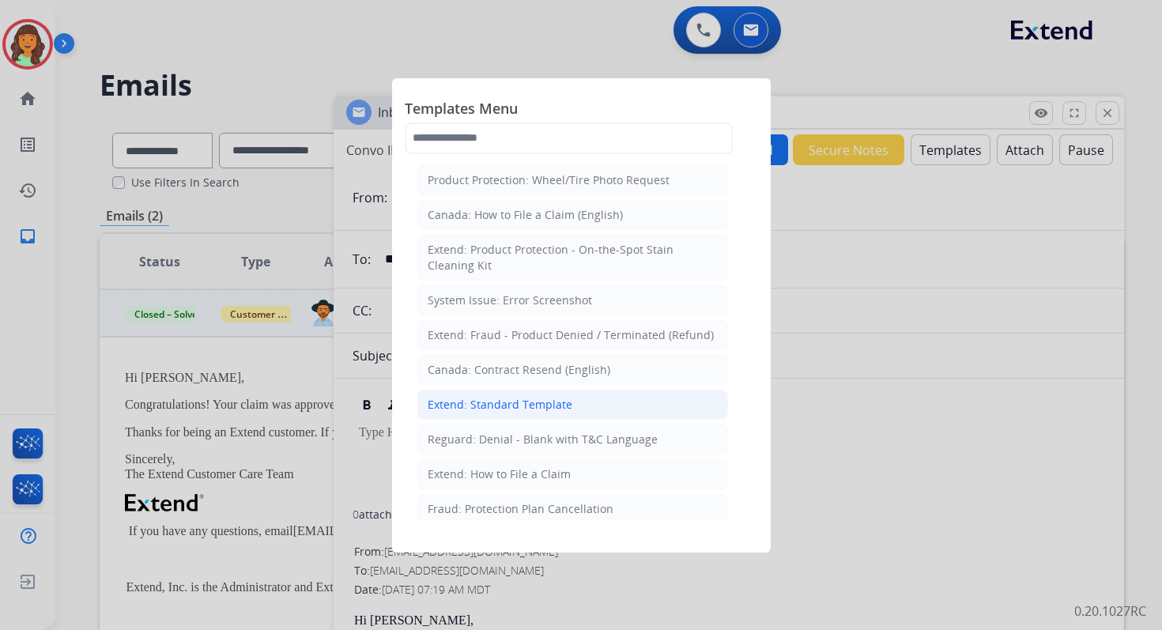
click at [482, 403] on div "Extend: Standard Template" at bounding box center [500, 405] width 145 height 16
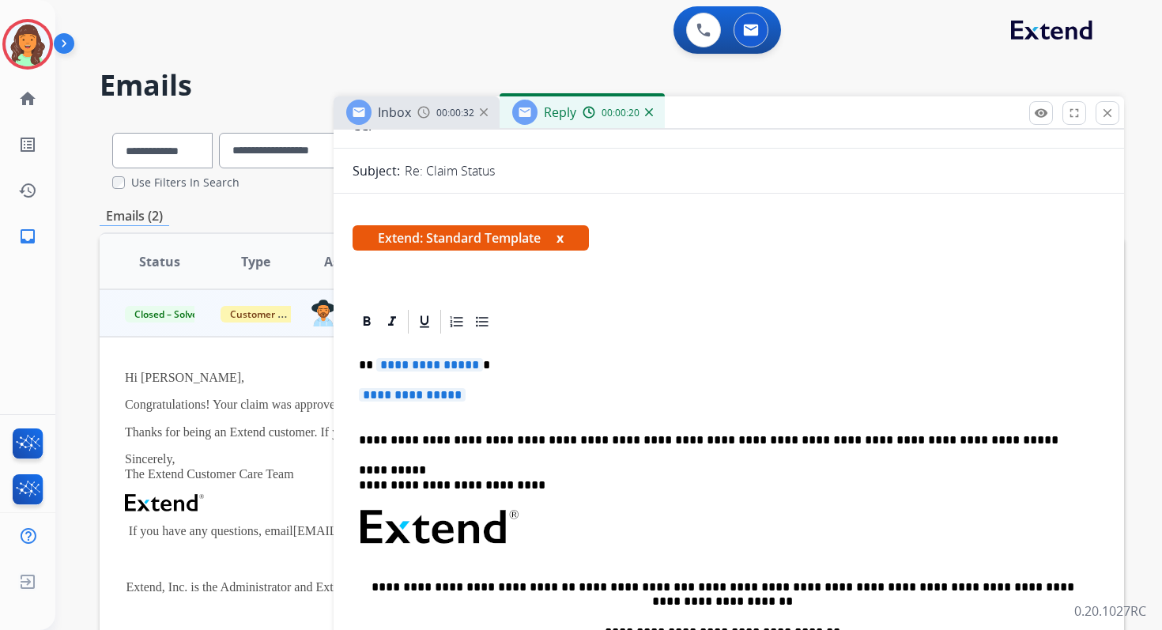
scroll to position [201, 0]
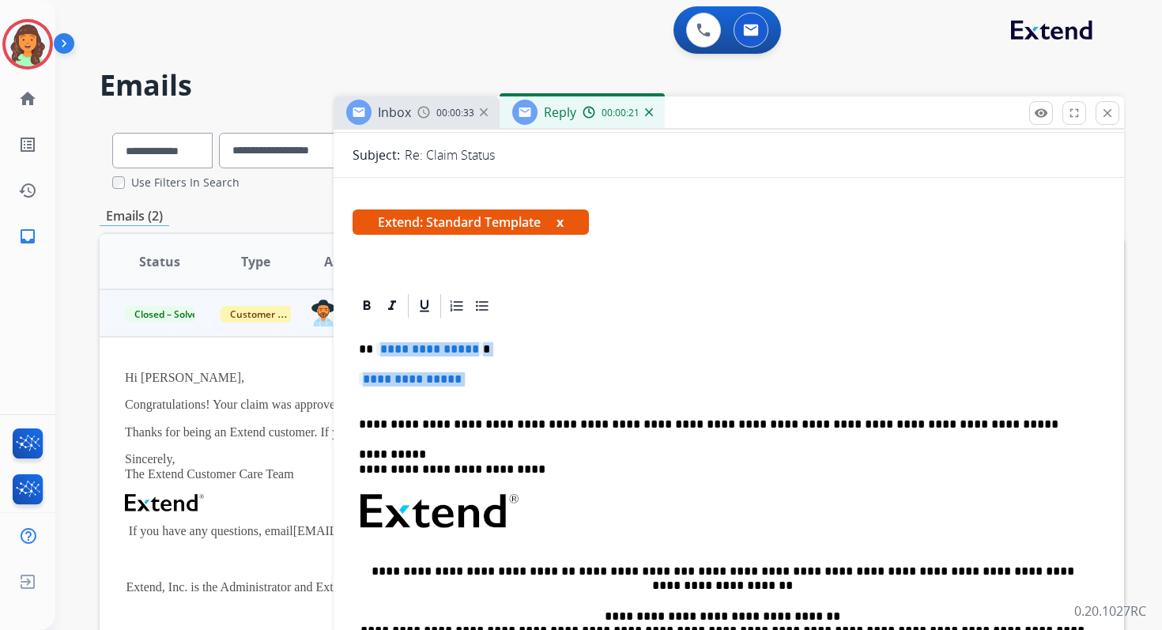
drag, startPoint x: 374, startPoint y: 347, endPoint x: 496, endPoint y: 391, distance: 129.3
click at [496, 391] on div "**********" at bounding box center [729, 558] width 753 height 476
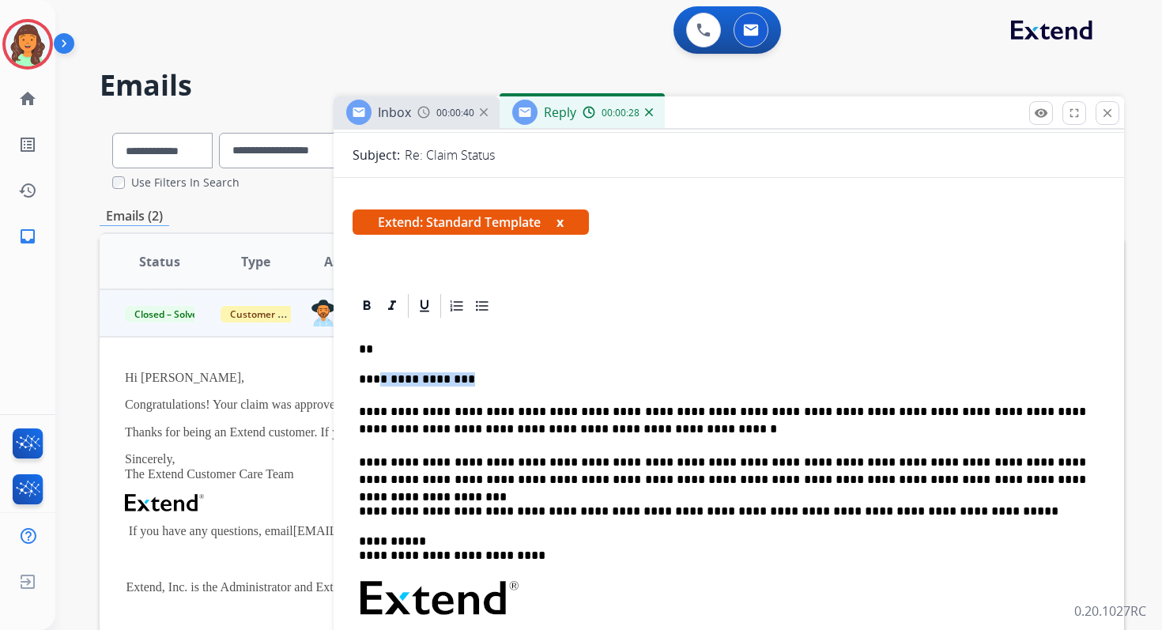
drag, startPoint x: 472, startPoint y: 380, endPoint x: 375, endPoint y: 381, distance: 97.2
click at [375, 381] on p "**********" at bounding box center [722, 379] width 727 height 14
click at [381, 344] on p "**" at bounding box center [722, 349] width 727 height 14
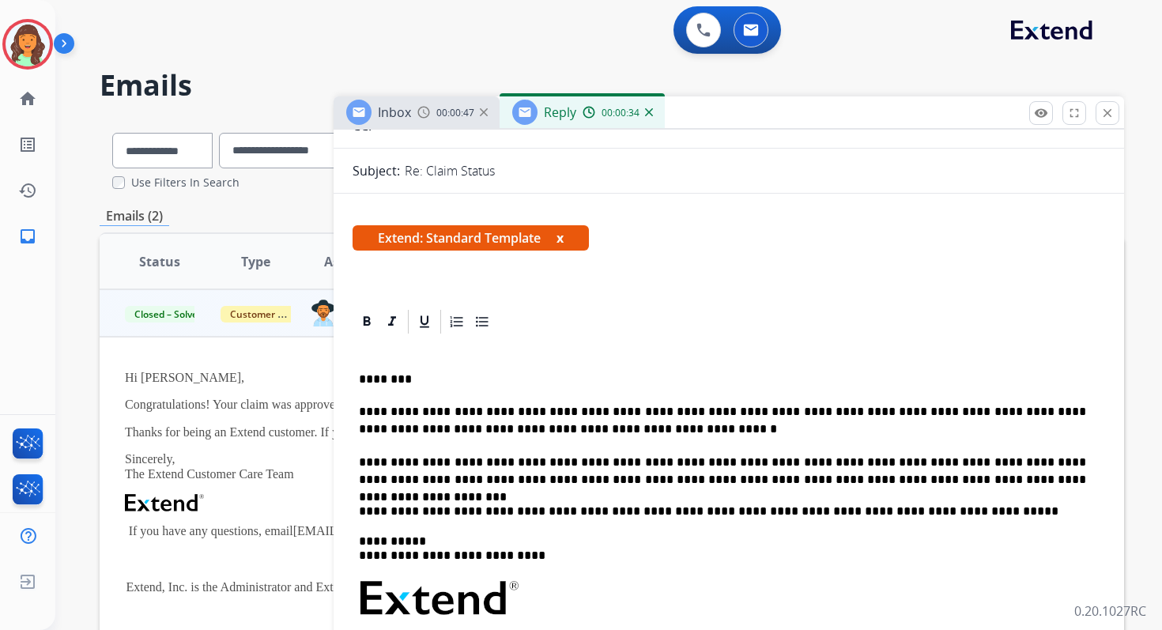
click at [456, 412] on p "**********" at bounding box center [722, 420] width 727 height 35
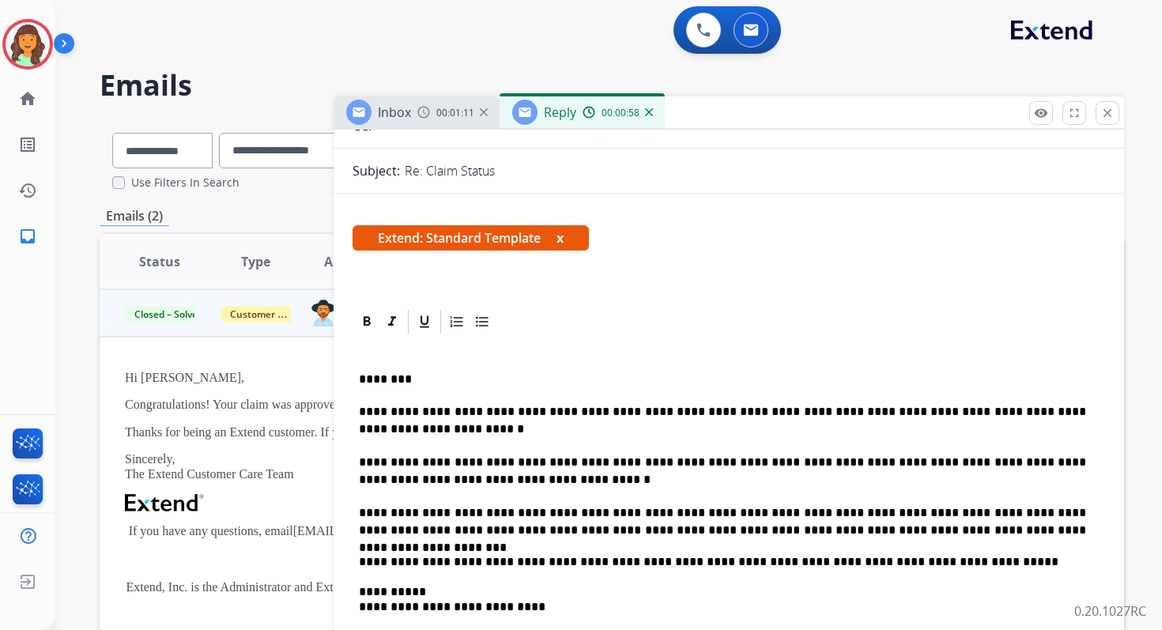
click at [438, 432] on p "**********" at bounding box center [722, 420] width 727 height 35
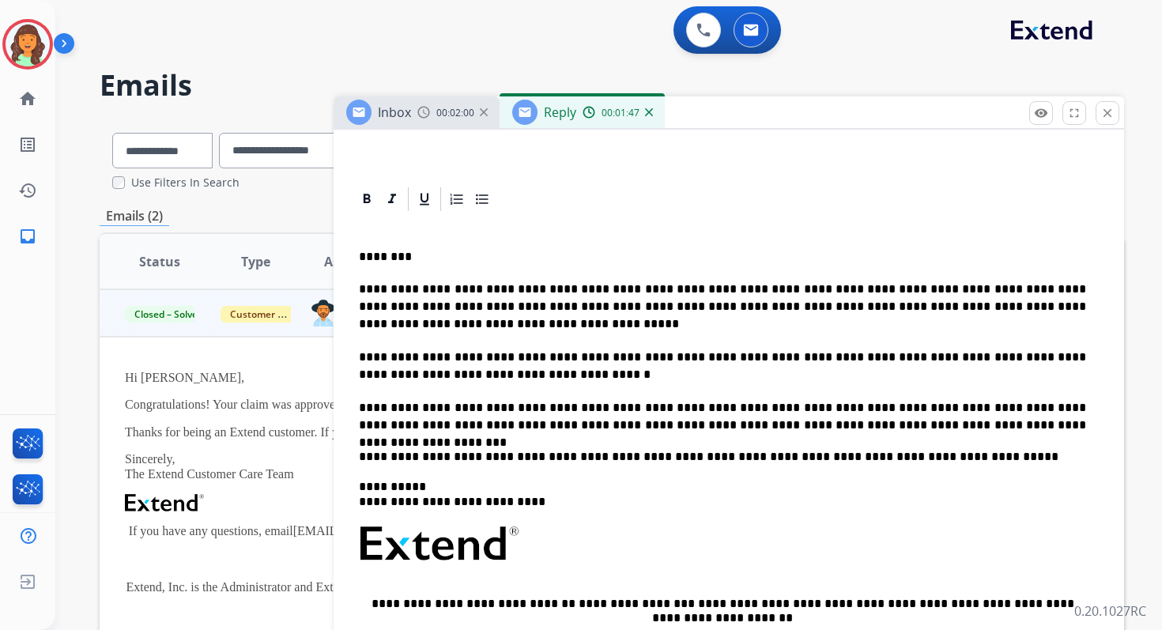
scroll to position [311, 0]
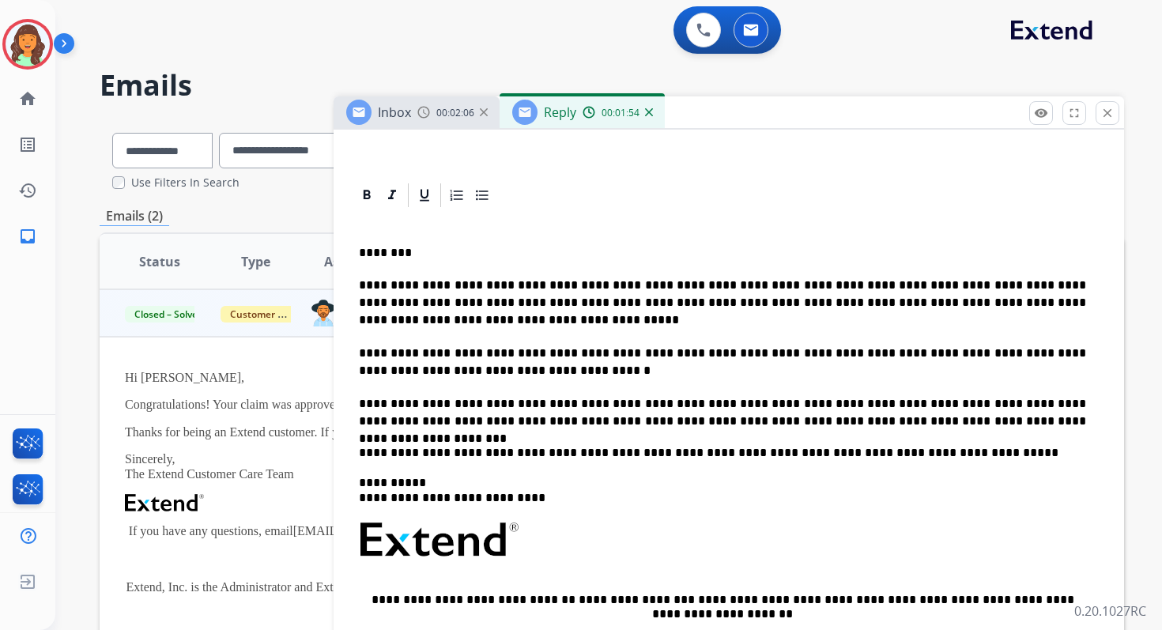
click at [413, 323] on p "**********" at bounding box center [722, 303] width 727 height 52
click at [930, 300] on p "**********" at bounding box center [722, 303] width 727 height 52
click at [672, 304] on p "**********" at bounding box center [722, 303] width 727 height 52
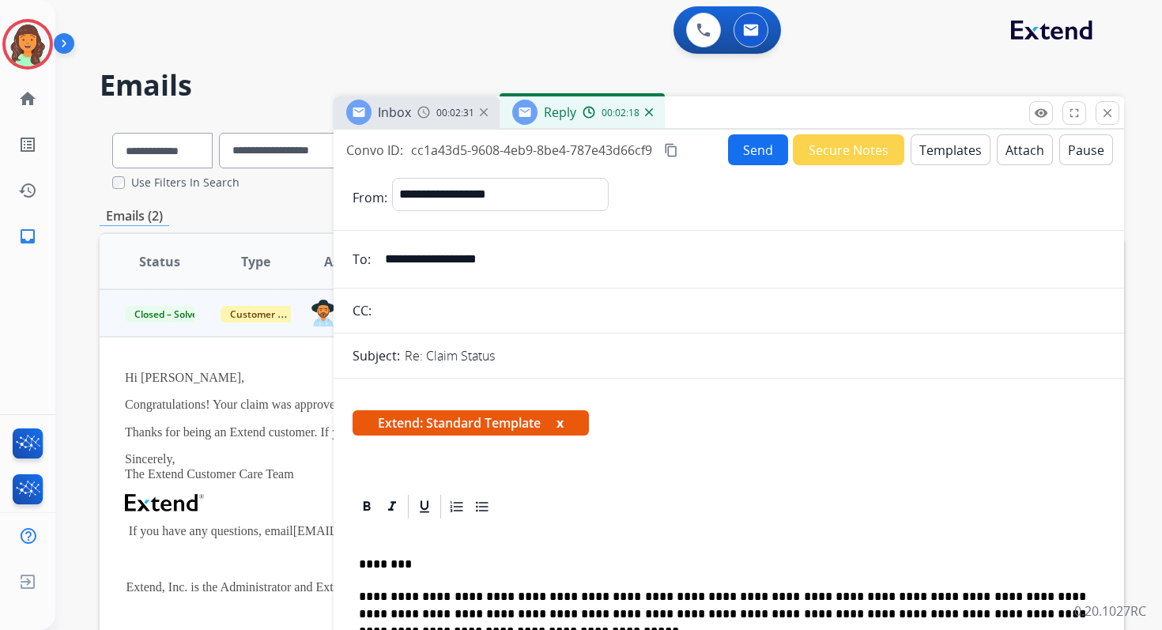
click at [748, 145] on button "Send" at bounding box center [758, 149] width 60 height 31
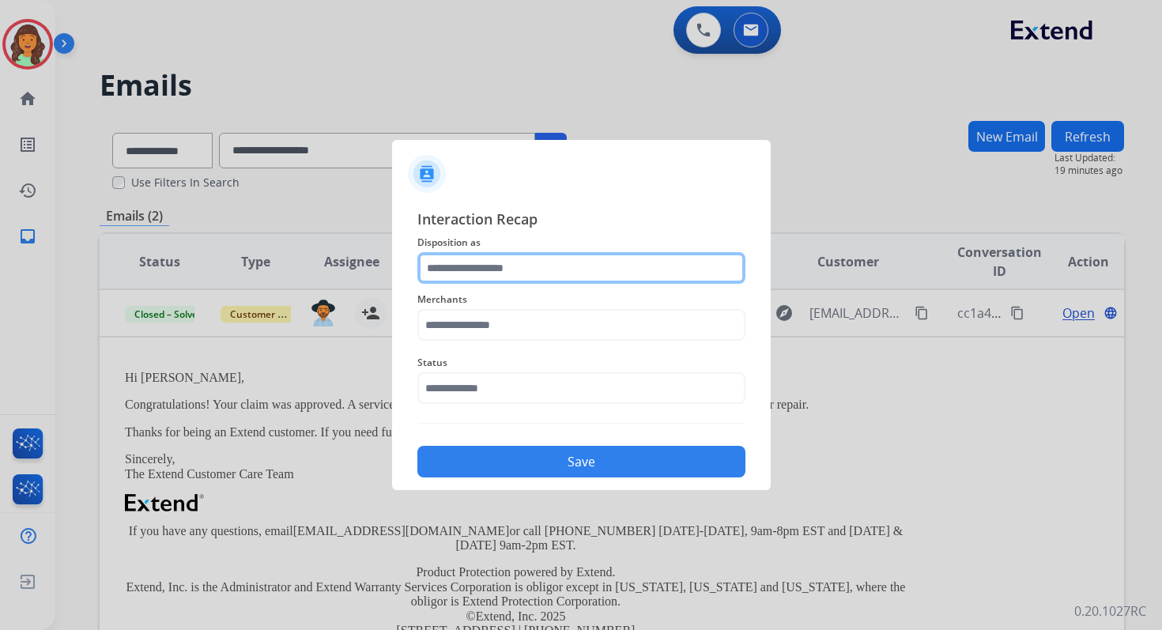
click at [509, 266] on input "text" at bounding box center [581, 268] width 328 height 32
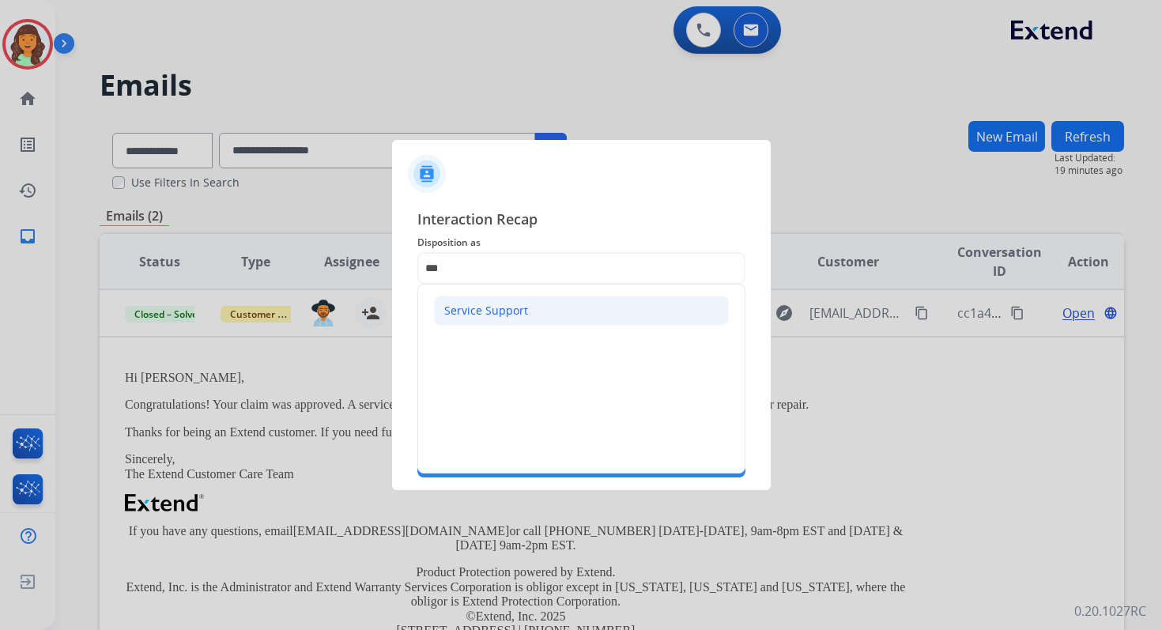
click at [478, 313] on div "Service Support" at bounding box center [486, 311] width 84 height 16
type input "**********"
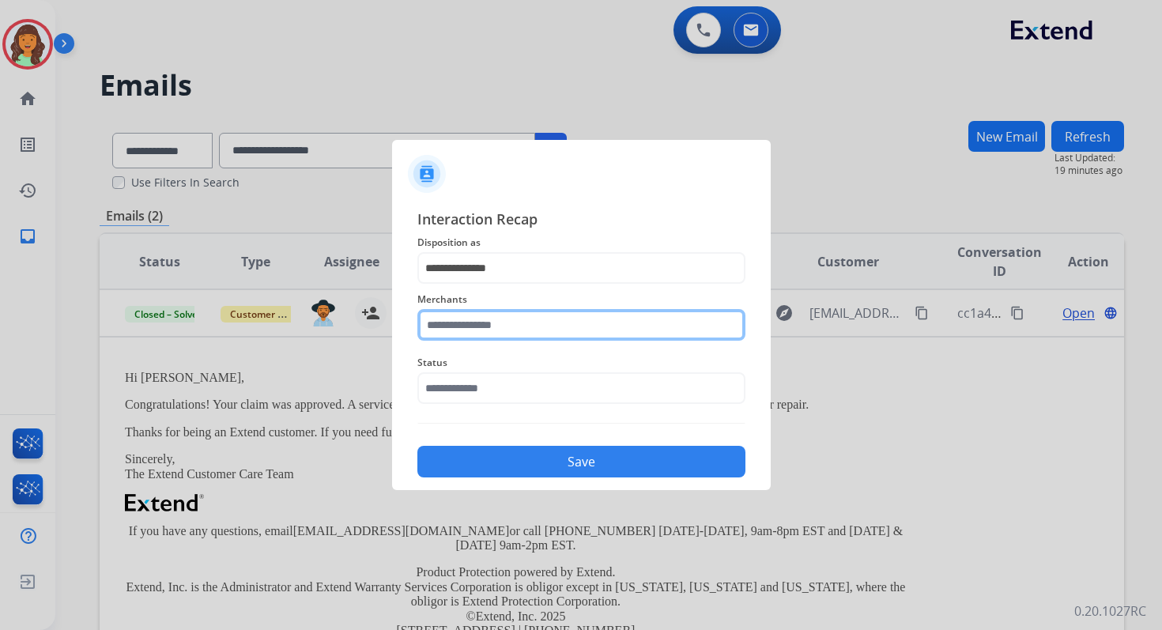
click at [478, 323] on input "text" at bounding box center [581, 325] width 328 height 32
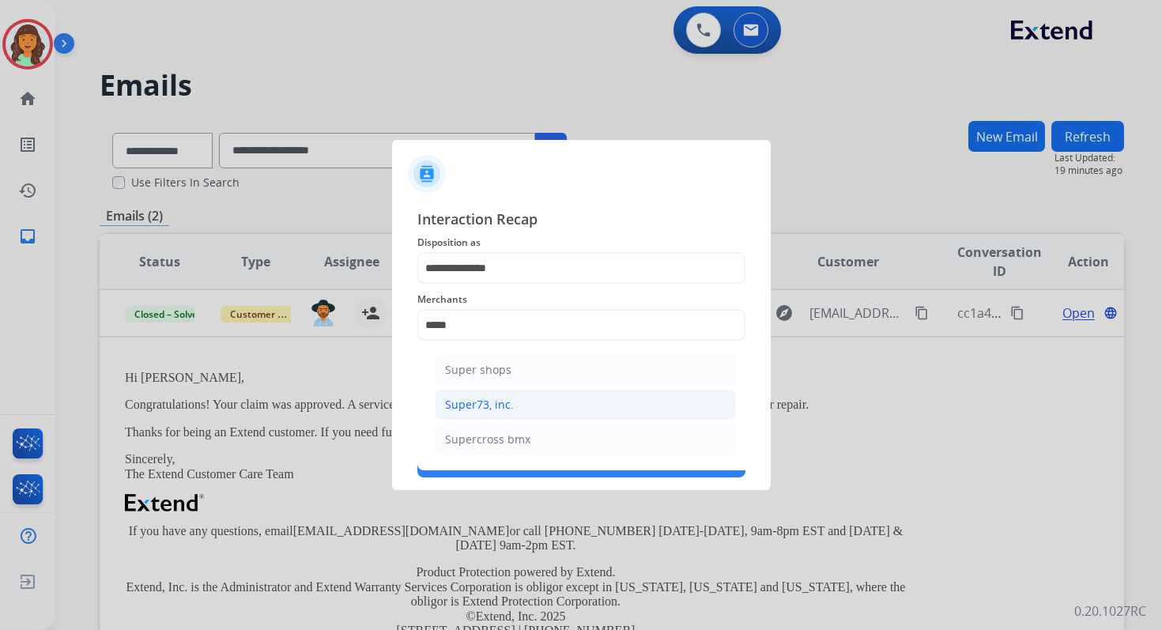
click at [488, 402] on div "Super73, inc." at bounding box center [479, 405] width 69 height 16
type input "**********"
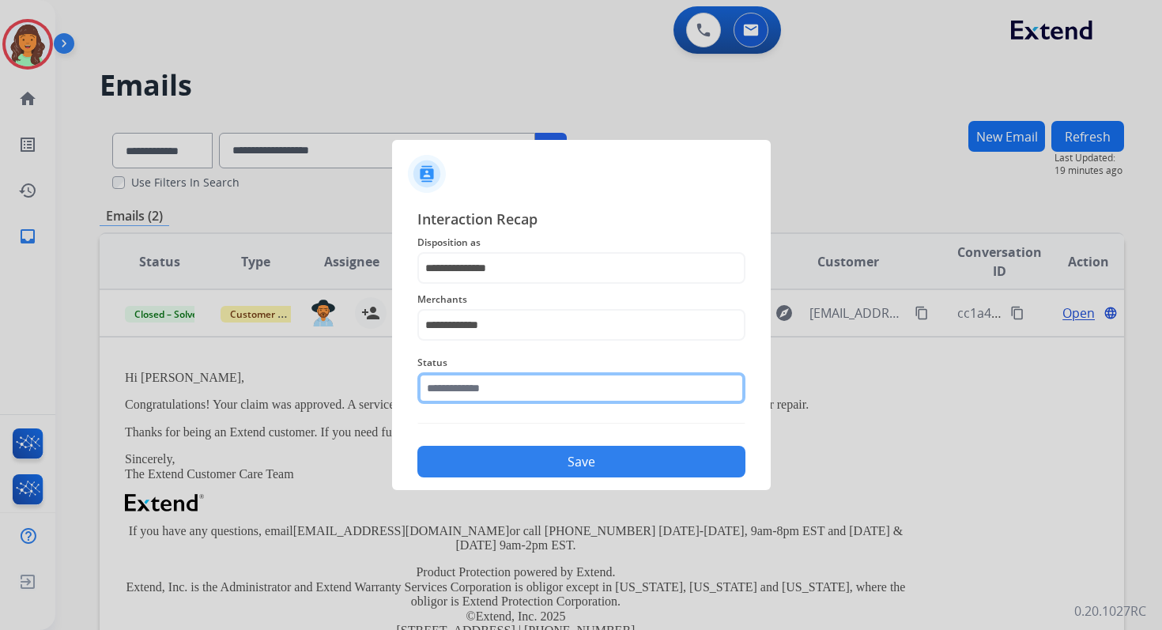
click at [489, 375] on input "text" at bounding box center [581, 388] width 328 height 32
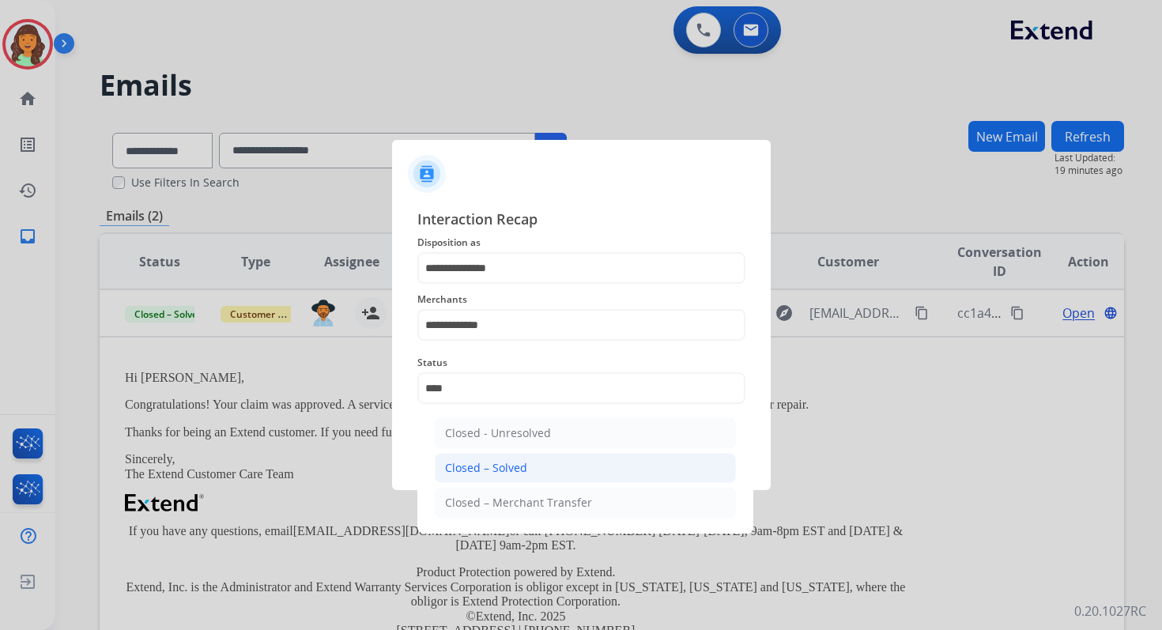
click at [511, 467] on div "Closed – Solved" at bounding box center [486, 468] width 82 height 16
type input "**********"
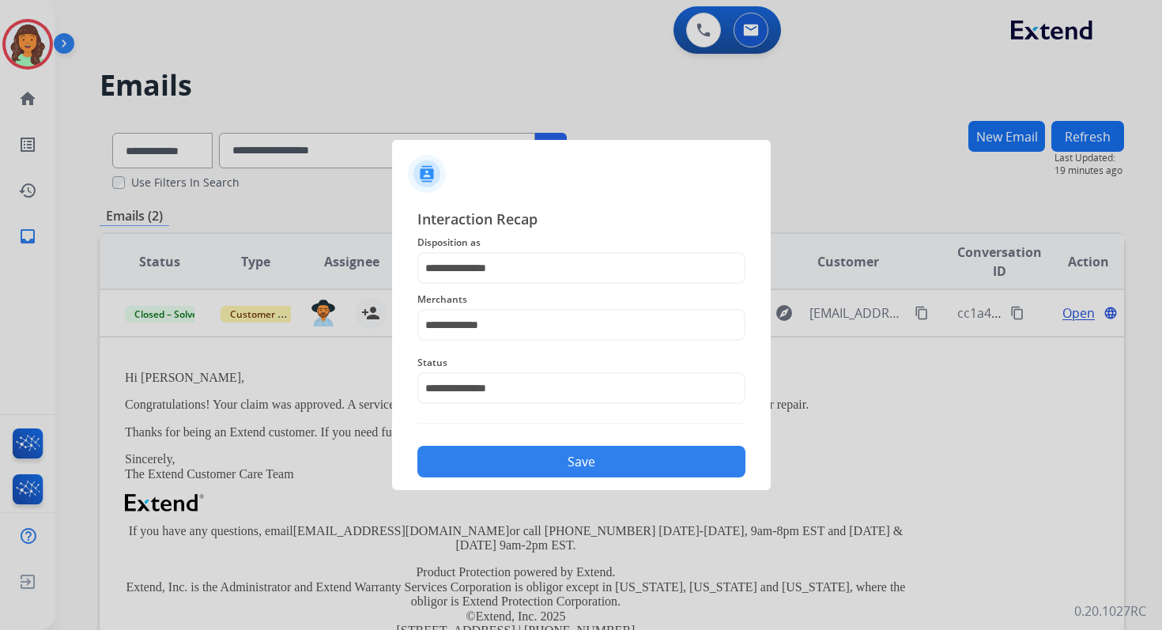
click at [511, 467] on button "Save" at bounding box center [581, 462] width 328 height 32
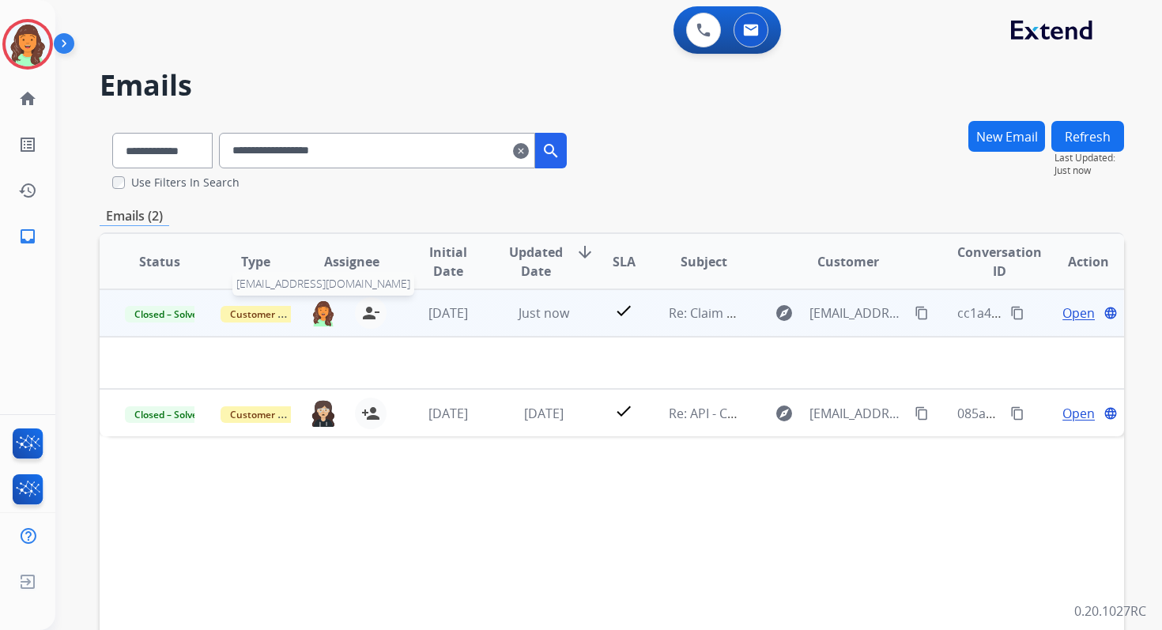
click at [325, 313] on img at bounding box center [323, 313] width 25 height 27
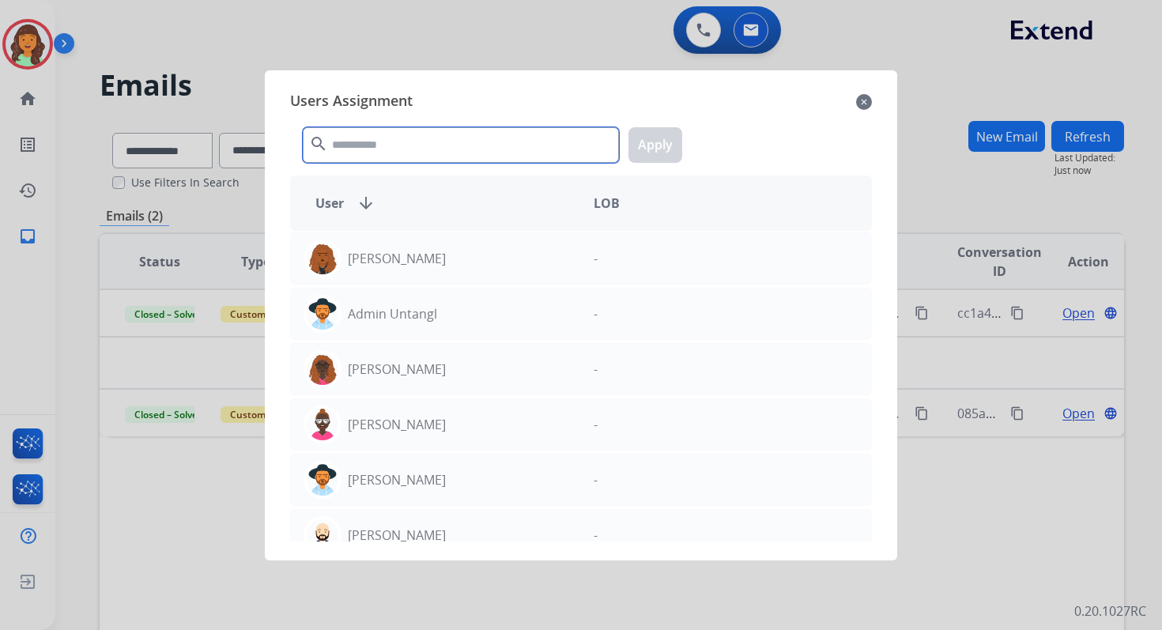
click at [405, 128] on input "text" at bounding box center [461, 145] width 316 height 36
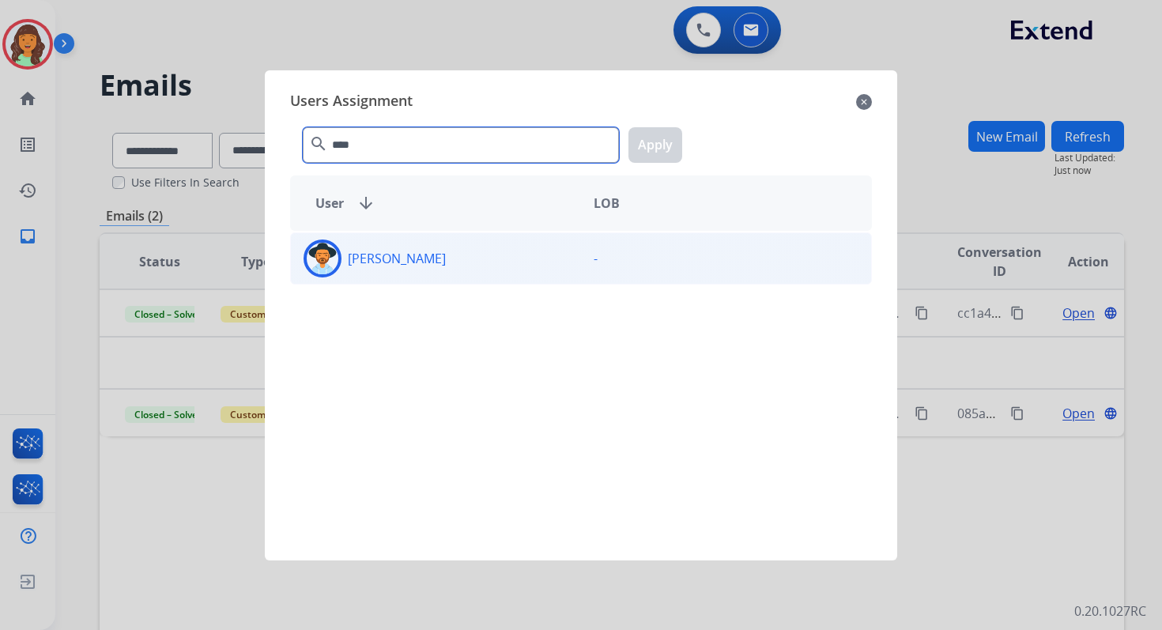
type input "****"
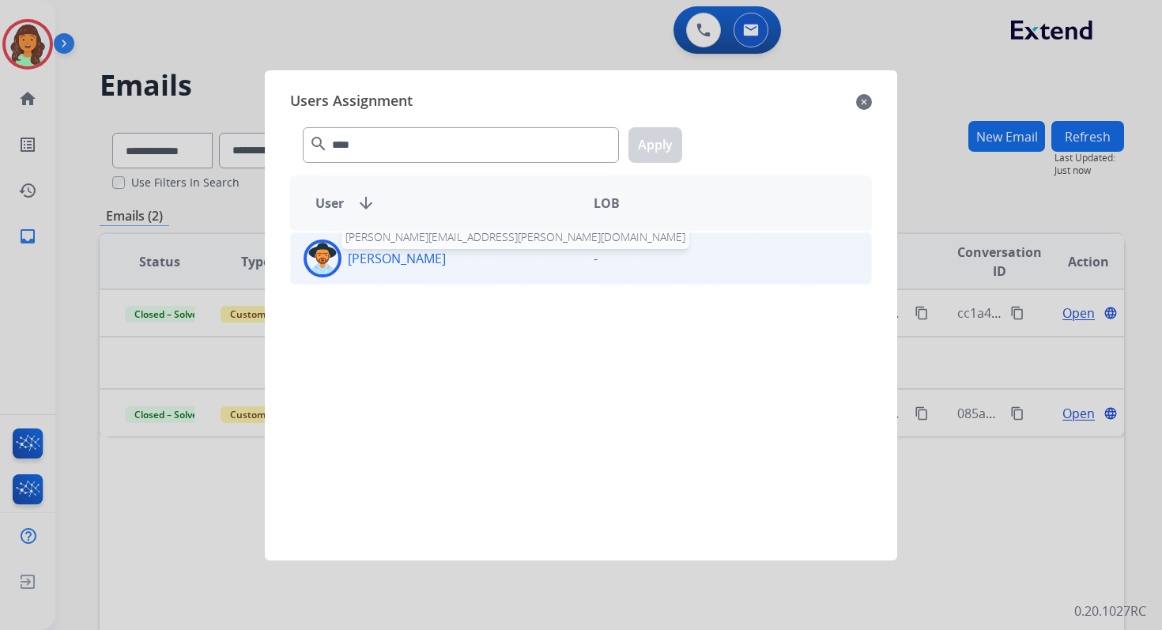
click at [446, 249] on p "[PERSON_NAME]" at bounding box center [397, 258] width 98 height 19
click at [650, 140] on button "Apply" at bounding box center [656, 145] width 54 height 36
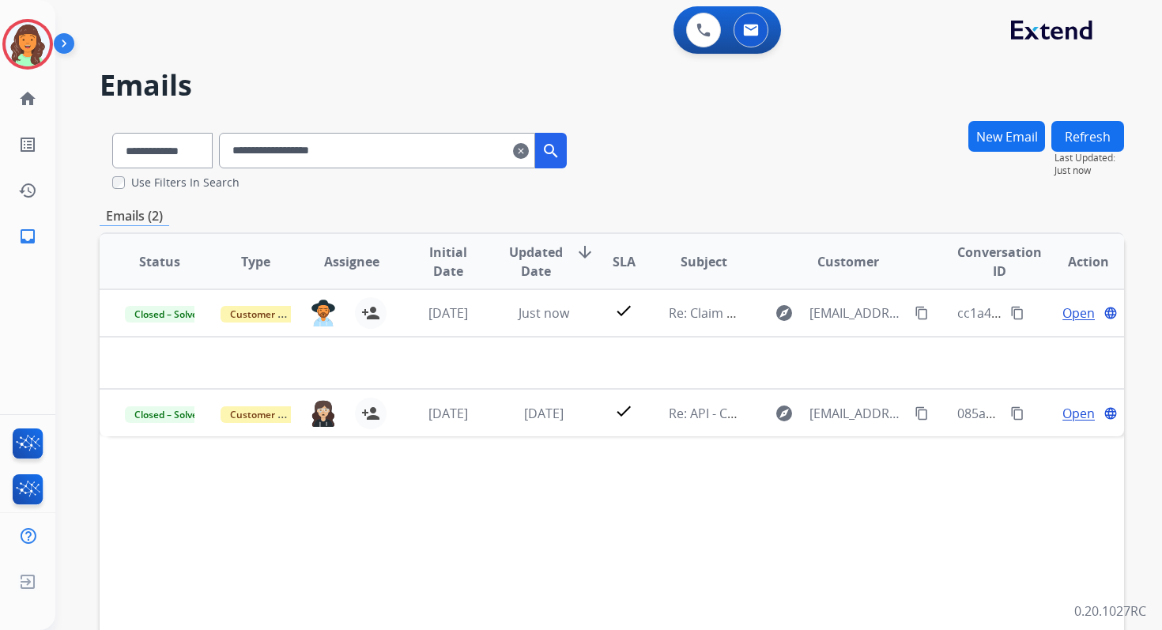
click at [529, 147] on mat-icon "clear" at bounding box center [521, 151] width 16 height 19
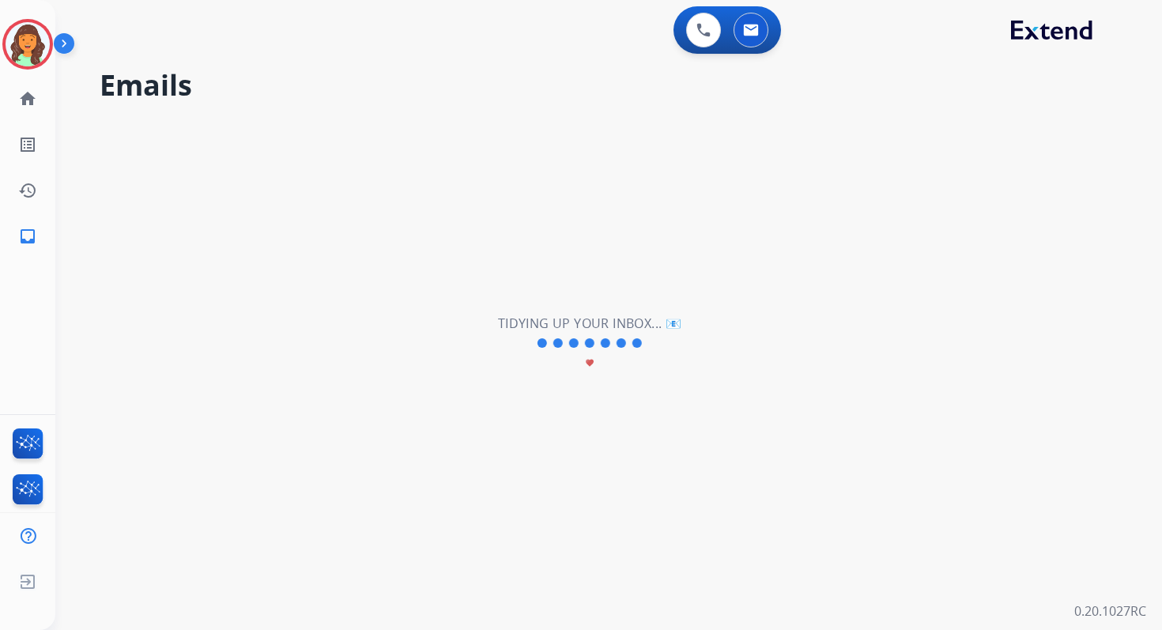
select select "**********"
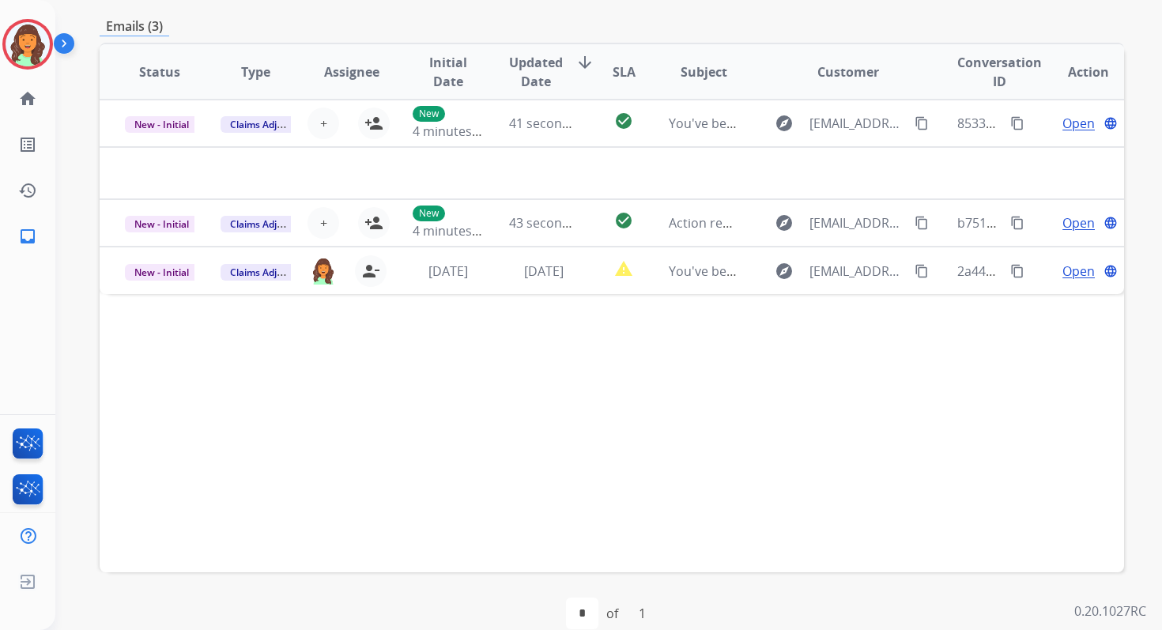
scroll to position [383, 0]
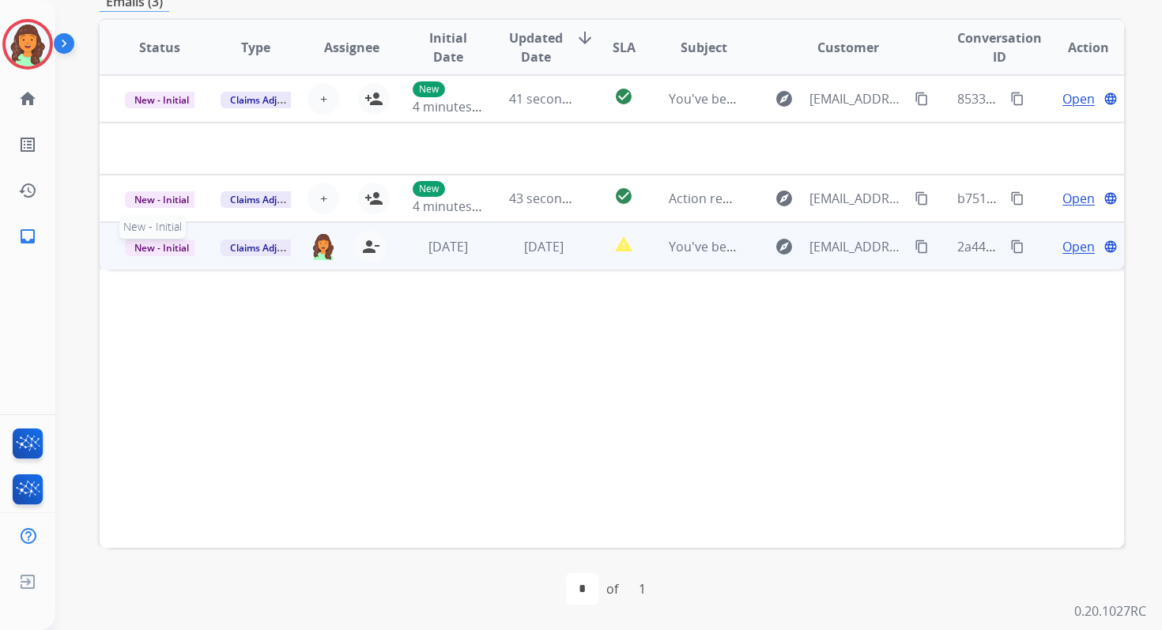
click at [147, 247] on span "New - Initial" at bounding box center [162, 248] width 74 height 17
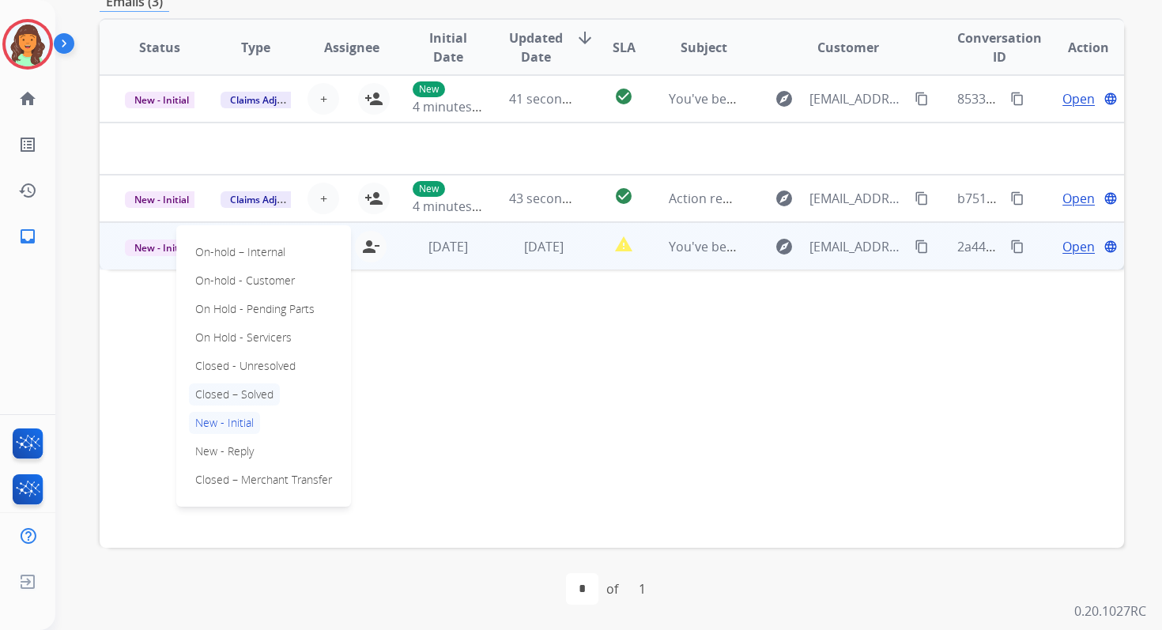
click at [231, 395] on p "Closed – Solved" at bounding box center [234, 394] width 91 height 22
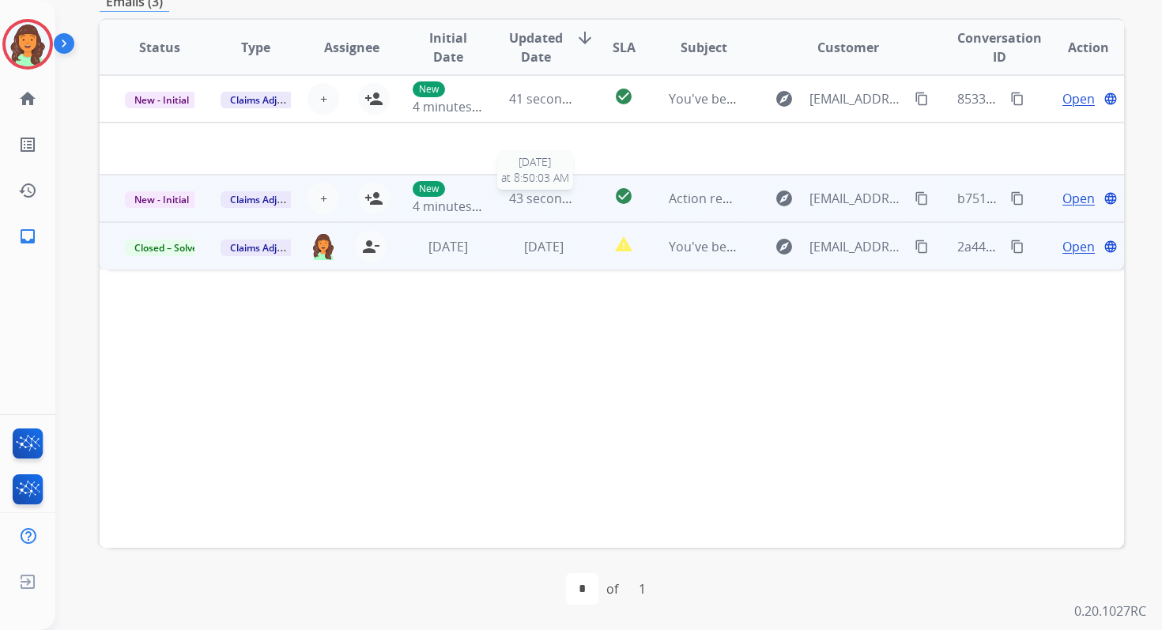
click at [532, 206] on span "43 seconds ago" at bounding box center [555, 198] width 92 height 17
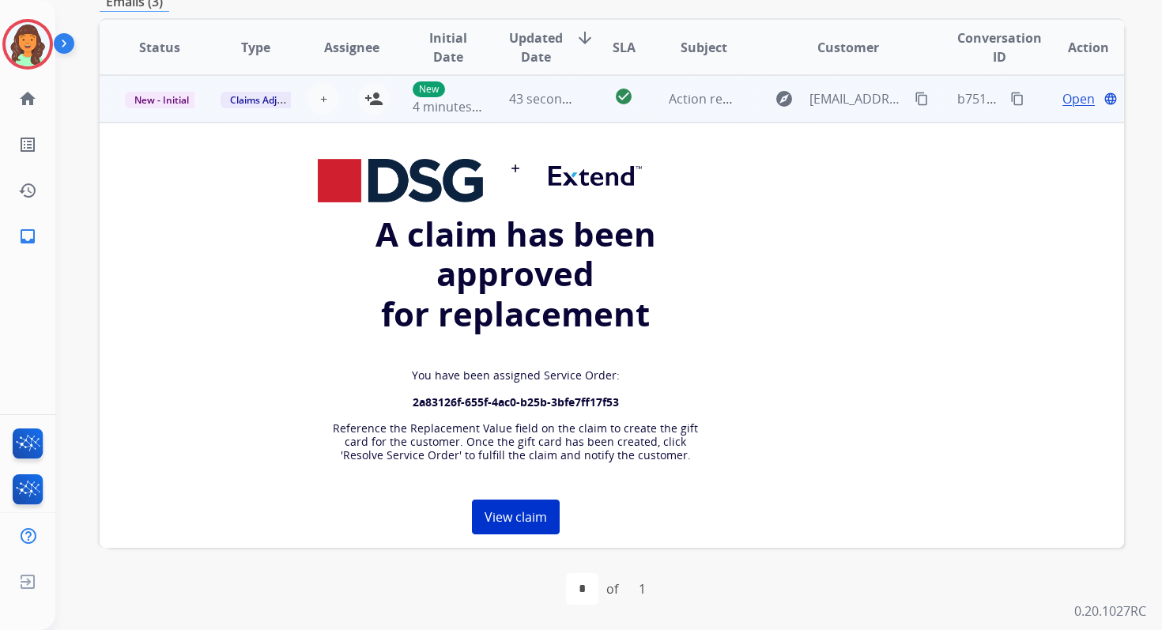
scroll to position [0, 0]
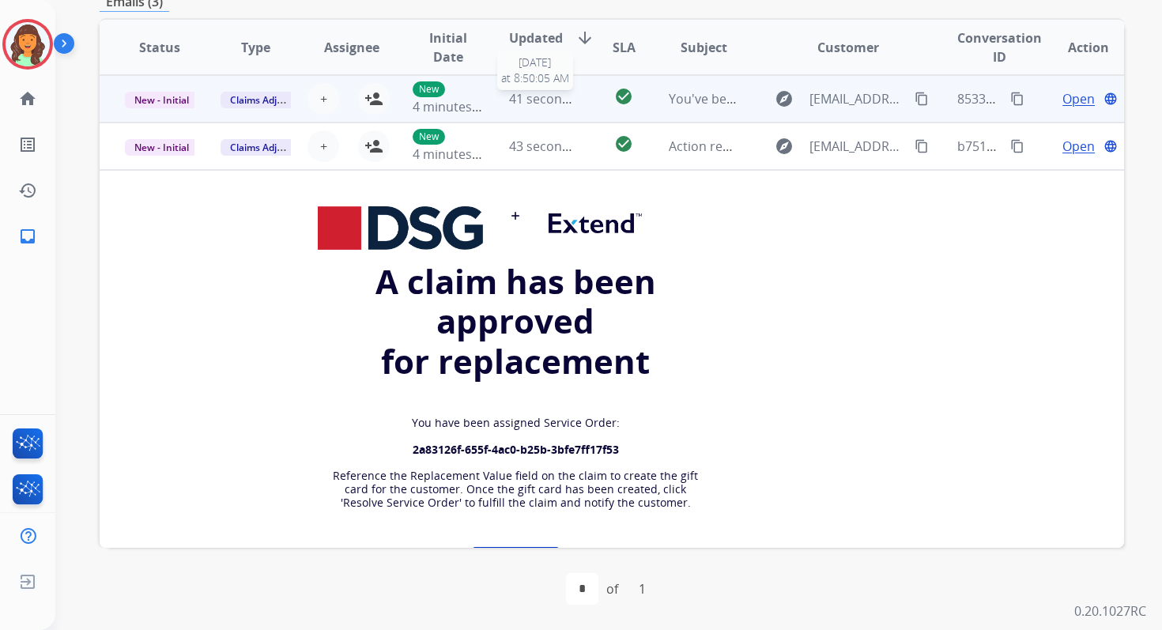
click at [526, 106] on span "41 seconds ago" at bounding box center [555, 98] width 92 height 17
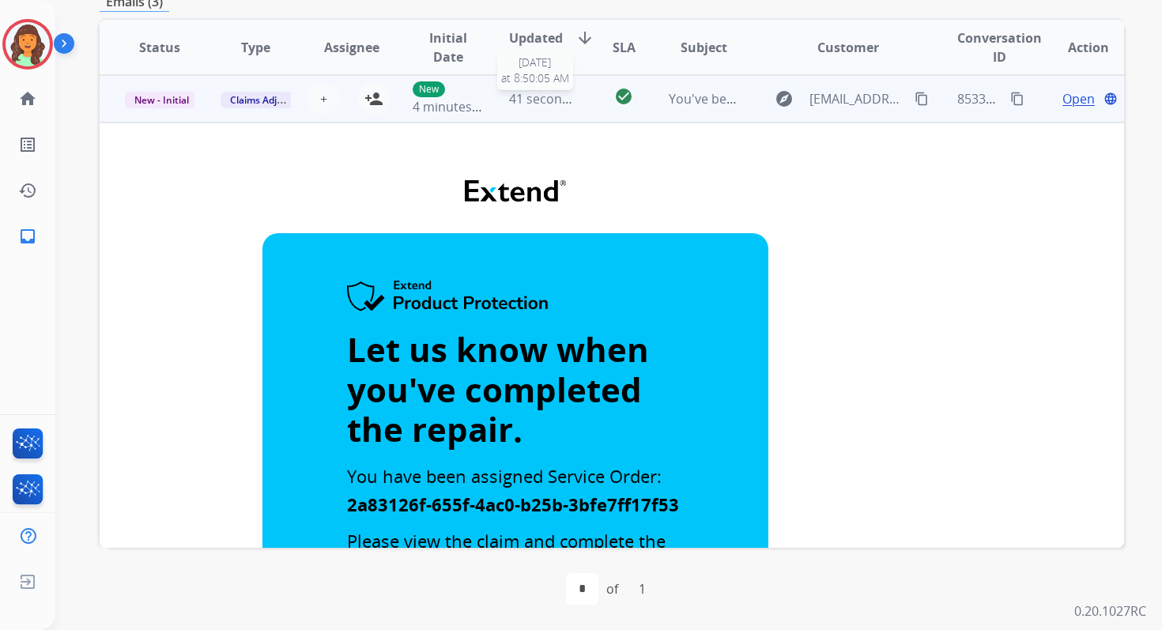
click at [542, 96] on span "41 seconds ago" at bounding box center [555, 98] width 92 height 17
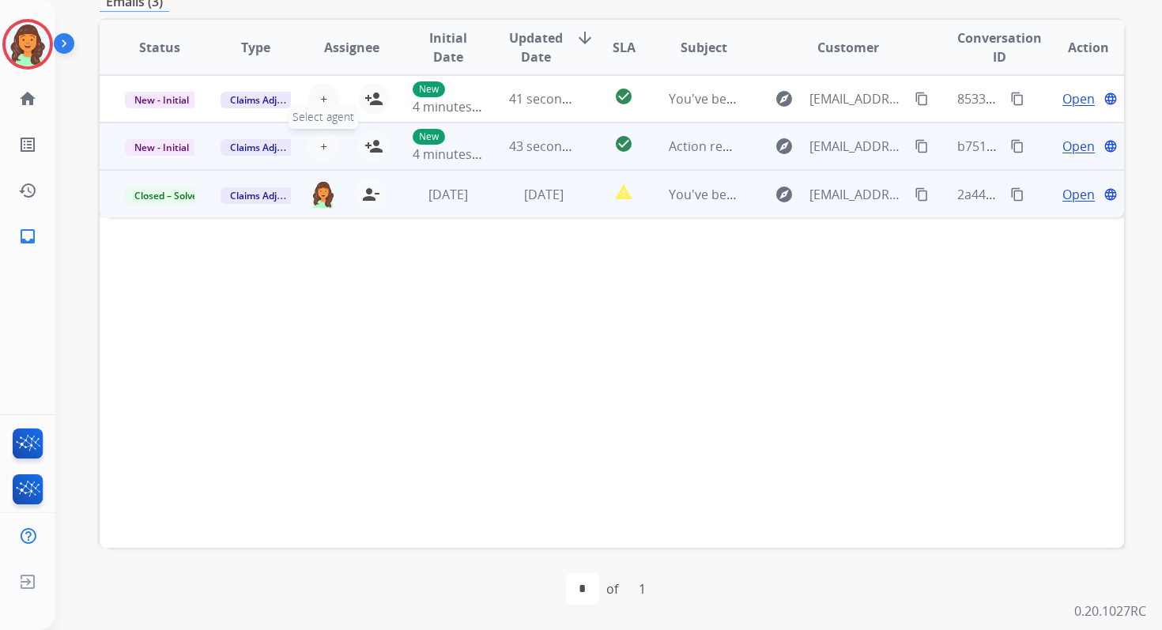
click at [320, 146] on span "+" at bounding box center [323, 146] width 7 height 19
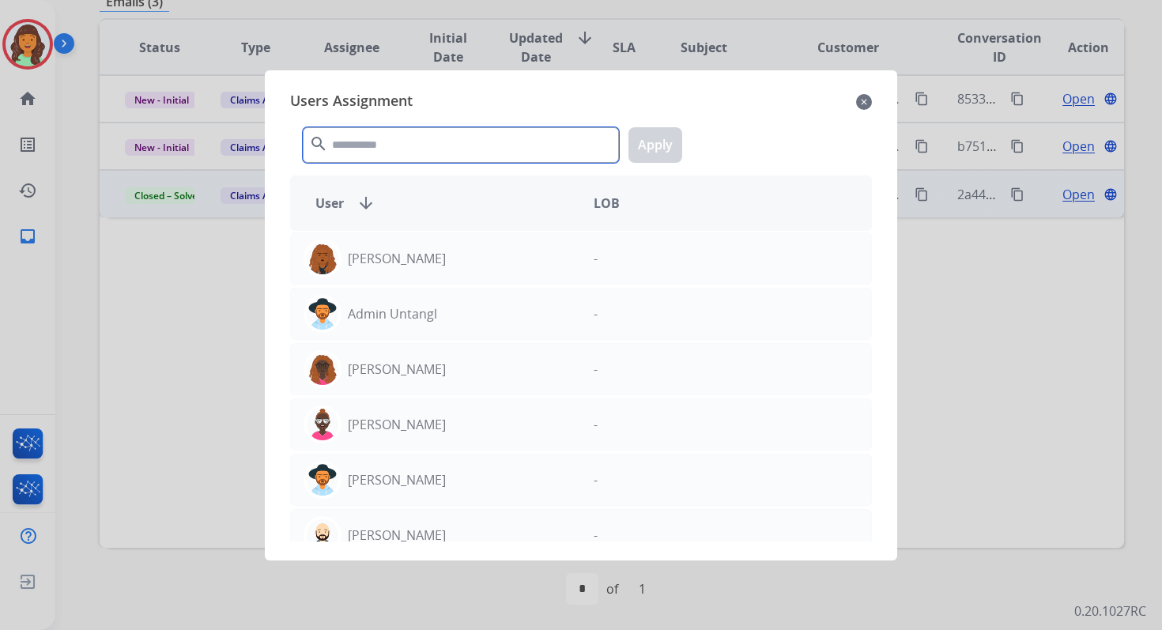
click at [378, 138] on input "text" at bounding box center [461, 145] width 316 height 36
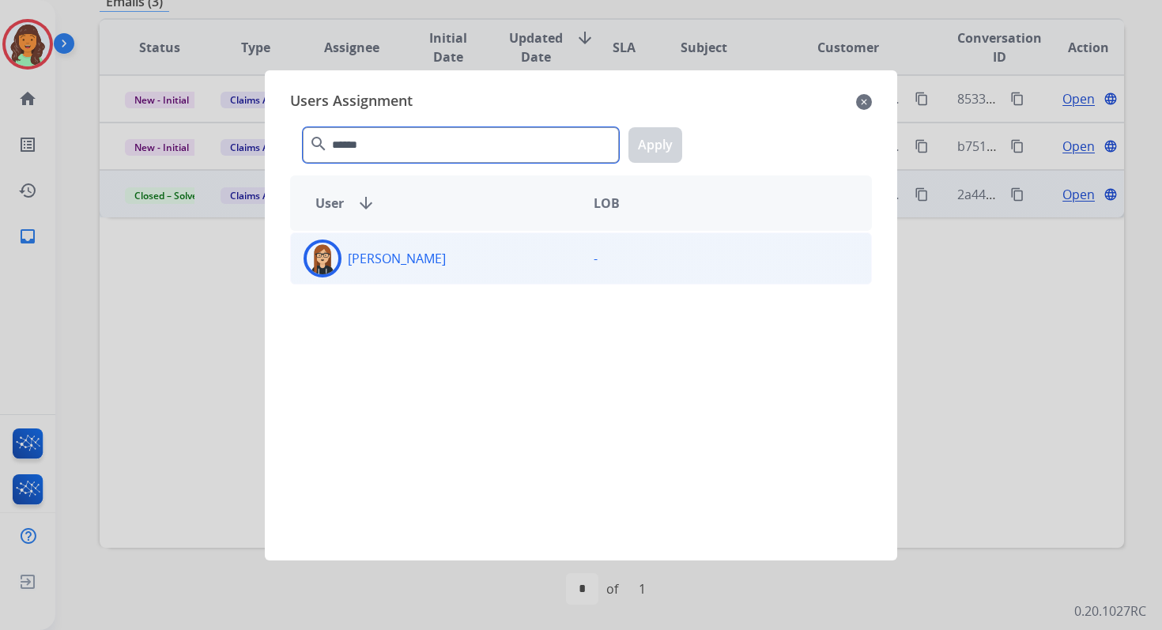
type input "******"
click at [432, 244] on div "[PERSON_NAME]" at bounding box center [436, 259] width 290 height 38
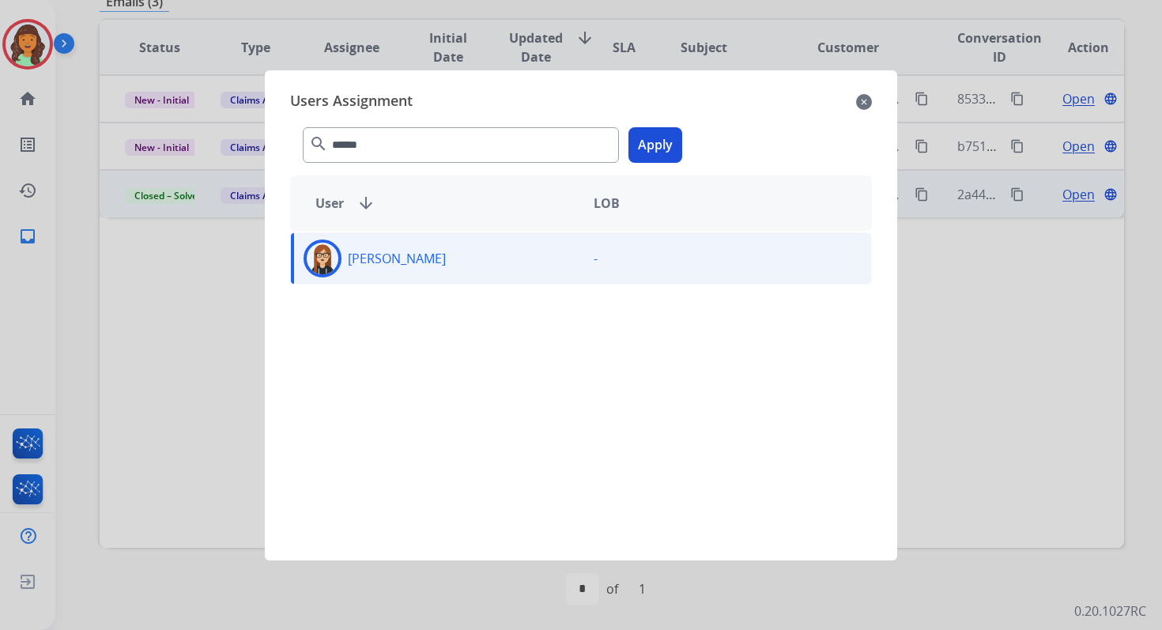
click at [646, 144] on button "Apply" at bounding box center [656, 145] width 54 height 36
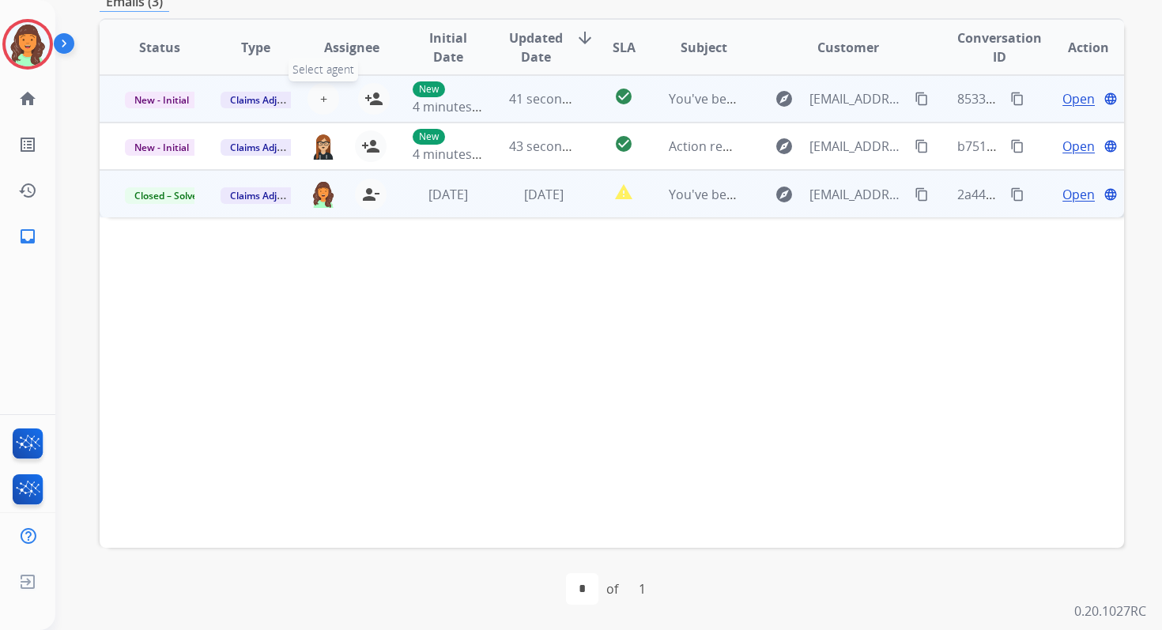
click at [323, 97] on span "+" at bounding box center [323, 98] width 7 height 19
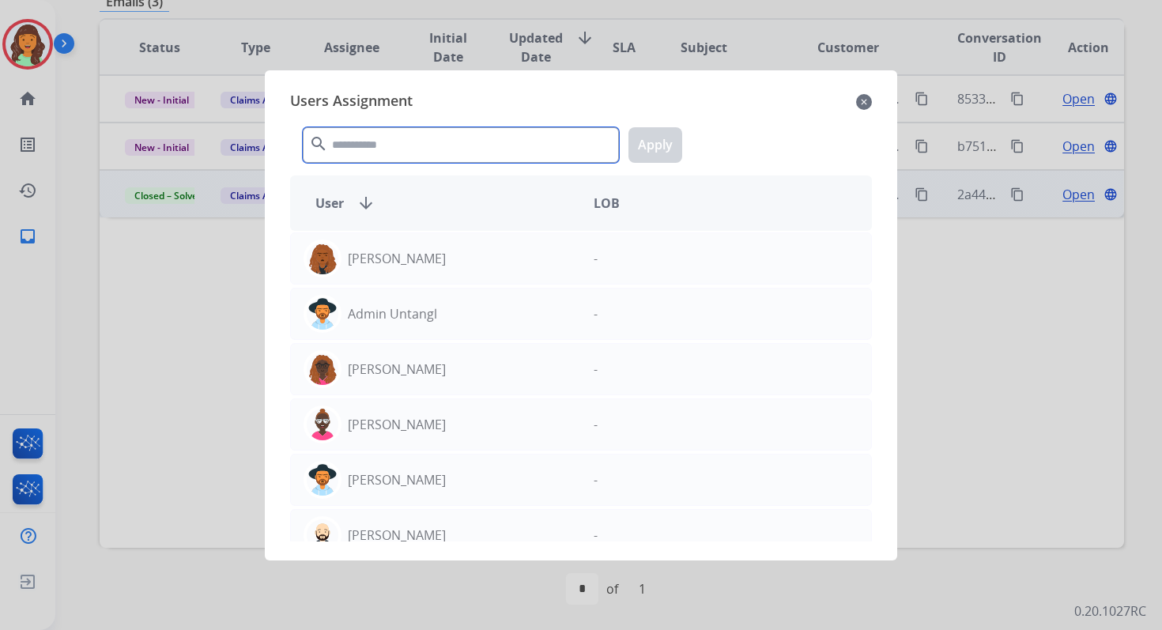
click at [365, 141] on input "text" at bounding box center [461, 145] width 316 height 36
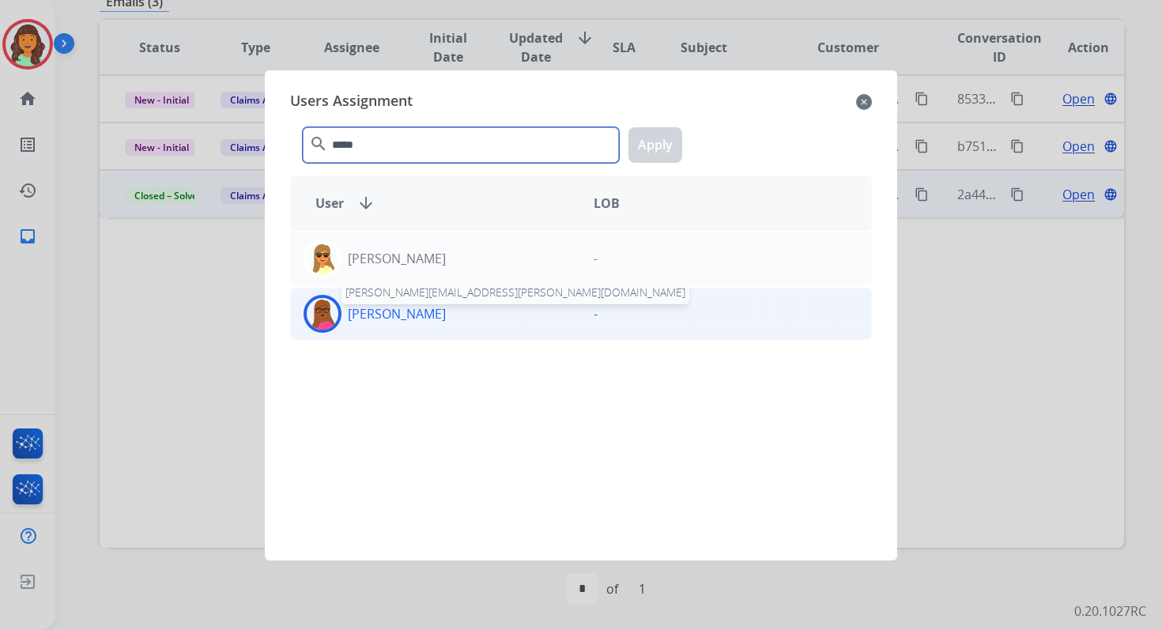
type input "*****"
click at [418, 311] on p "[PERSON_NAME]" at bounding box center [397, 313] width 98 height 19
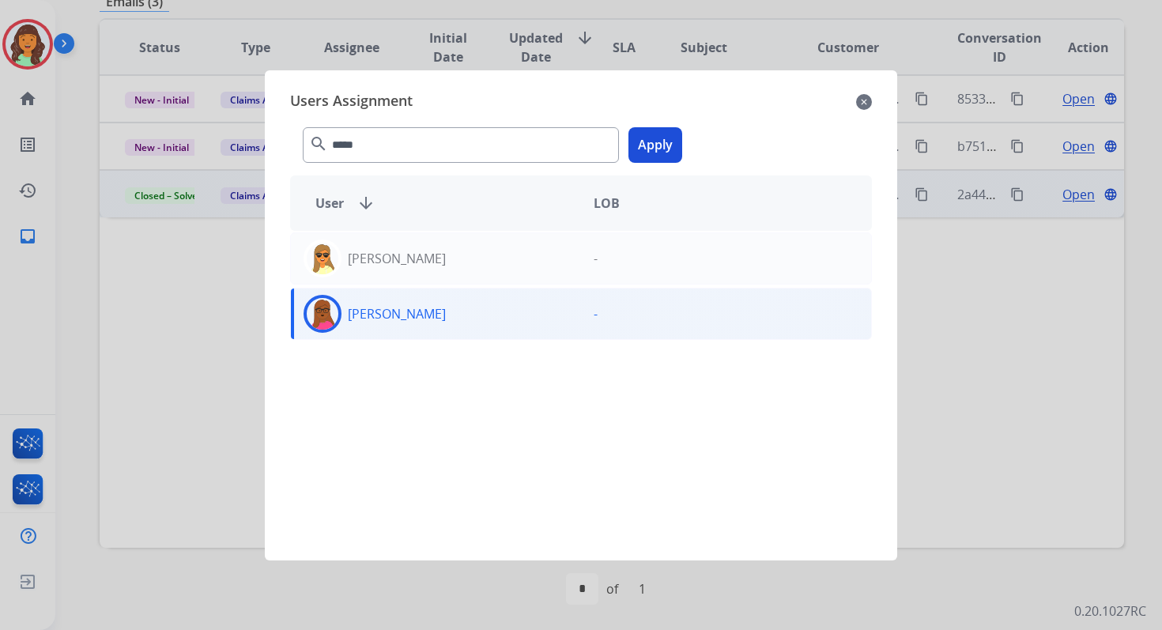
click at [651, 156] on button "Apply" at bounding box center [656, 145] width 54 height 36
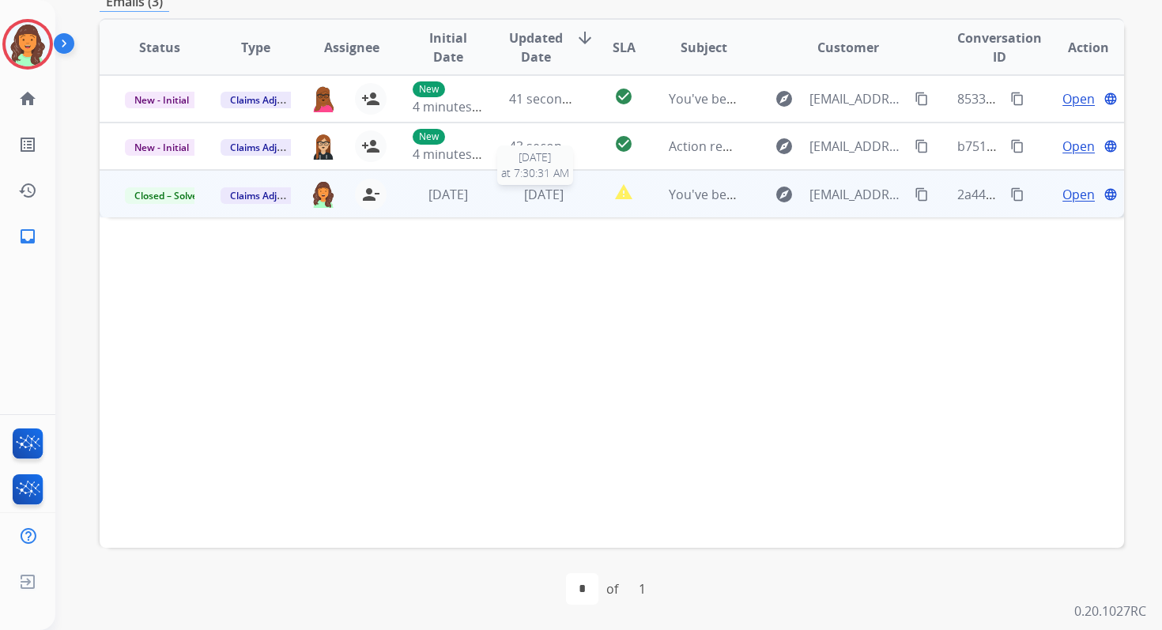
click at [546, 194] on span "[DATE]" at bounding box center [544, 194] width 40 height 17
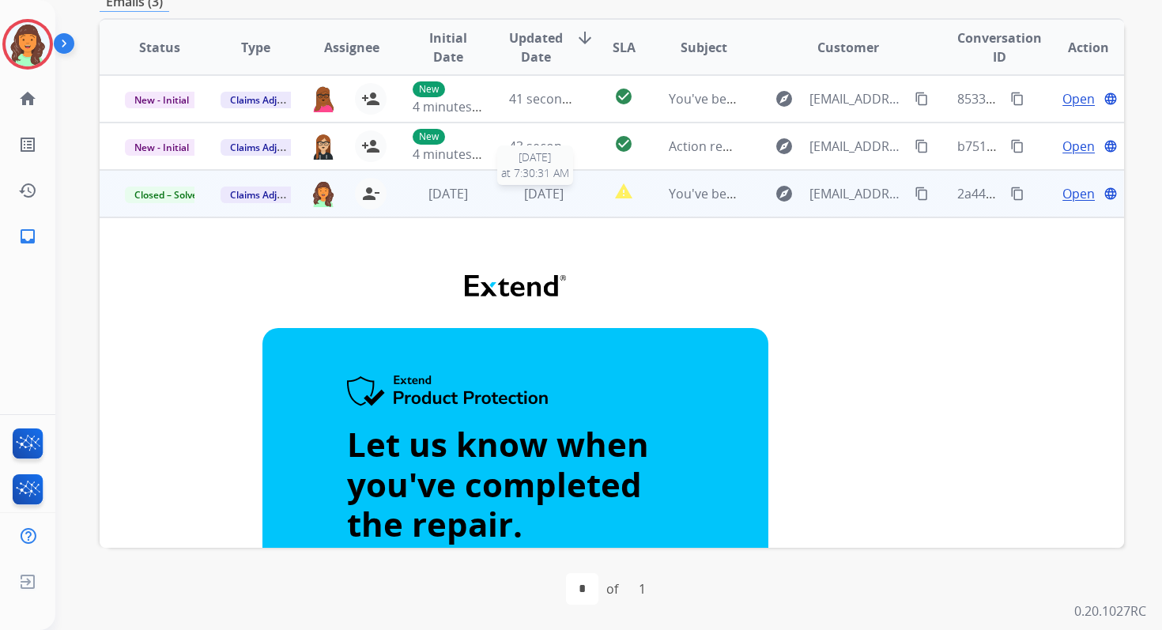
click at [546, 194] on span "[DATE]" at bounding box center [544, 193] width 40 height 17
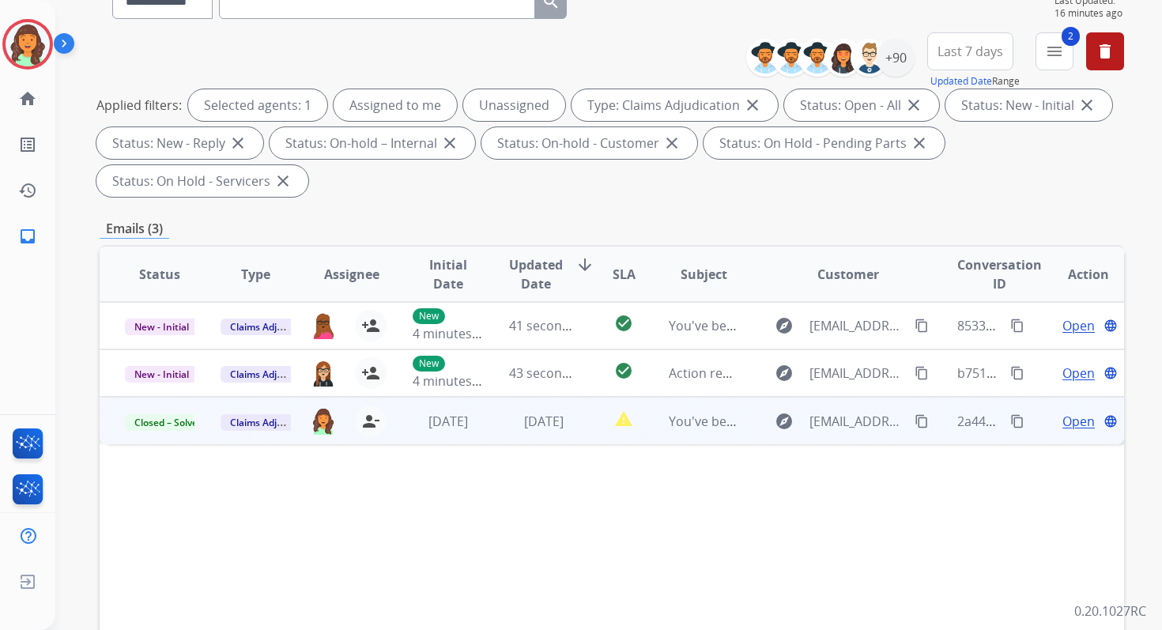
scroll to position [104, 0]
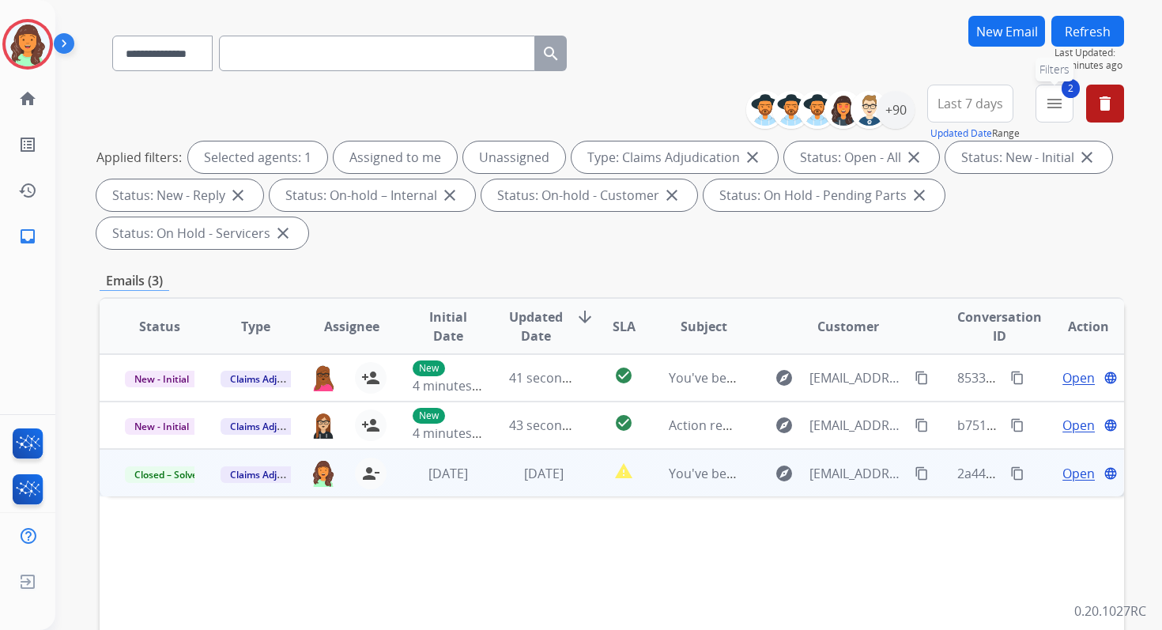
click at [1058, 105] on mat-icon "menu" at bounding box center [1054, 103] width 19 height 19
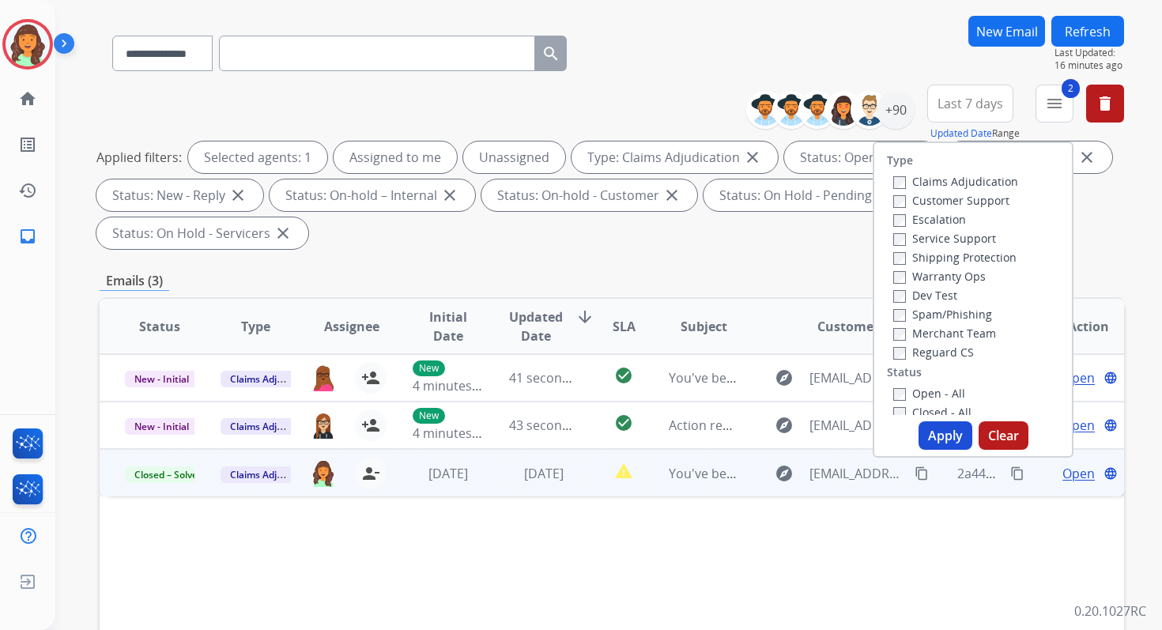
click at [933, 439] on button "Apply" at bounding box center [946, 435] width 54 height 28
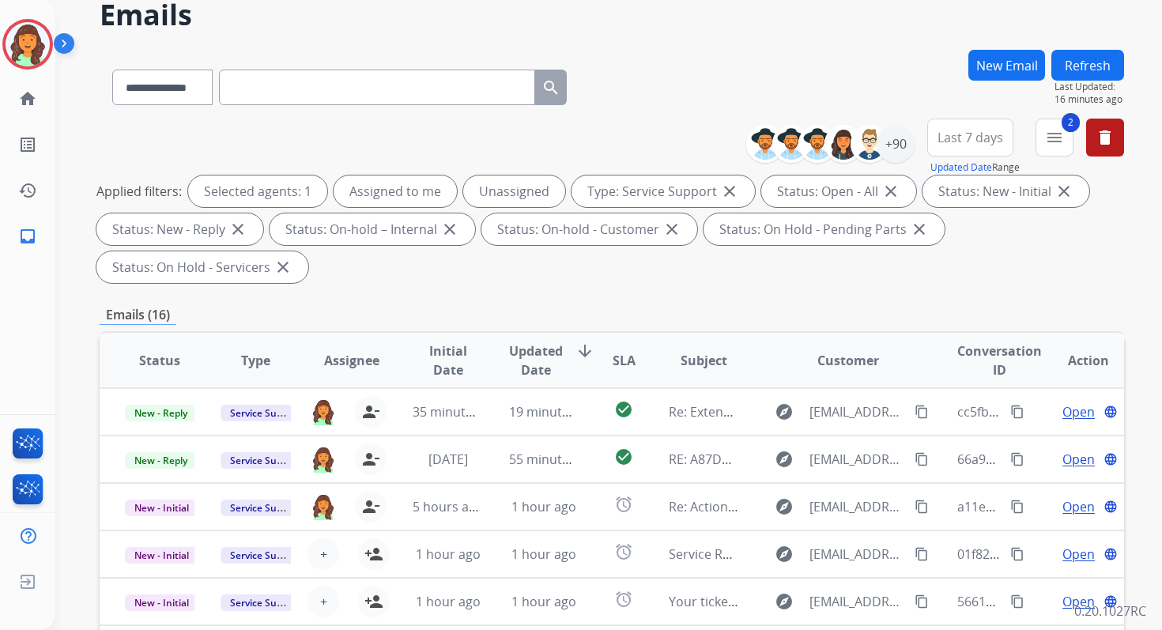
scroll to position [383, 0]
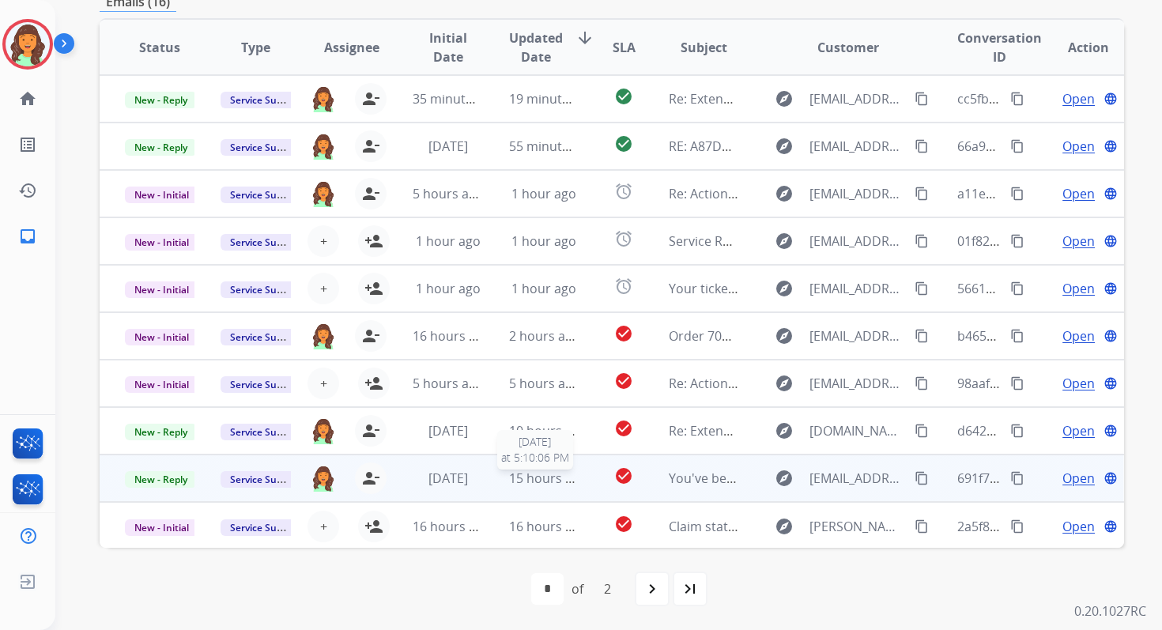
click at [509, 479] on span "15 hours ago" at bounding box center [548, 478] width 78 height 17
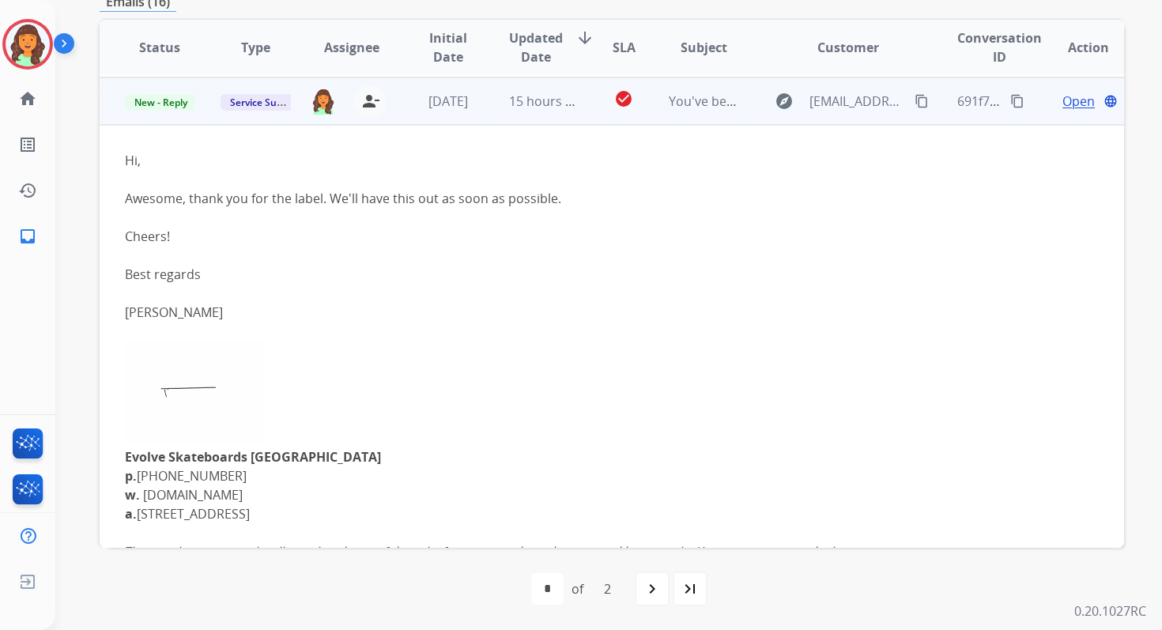
scroll to position [379, 0]
click at [170, 100] on span "New - Reply" at bounding box center [161, 100] width 72 height 17
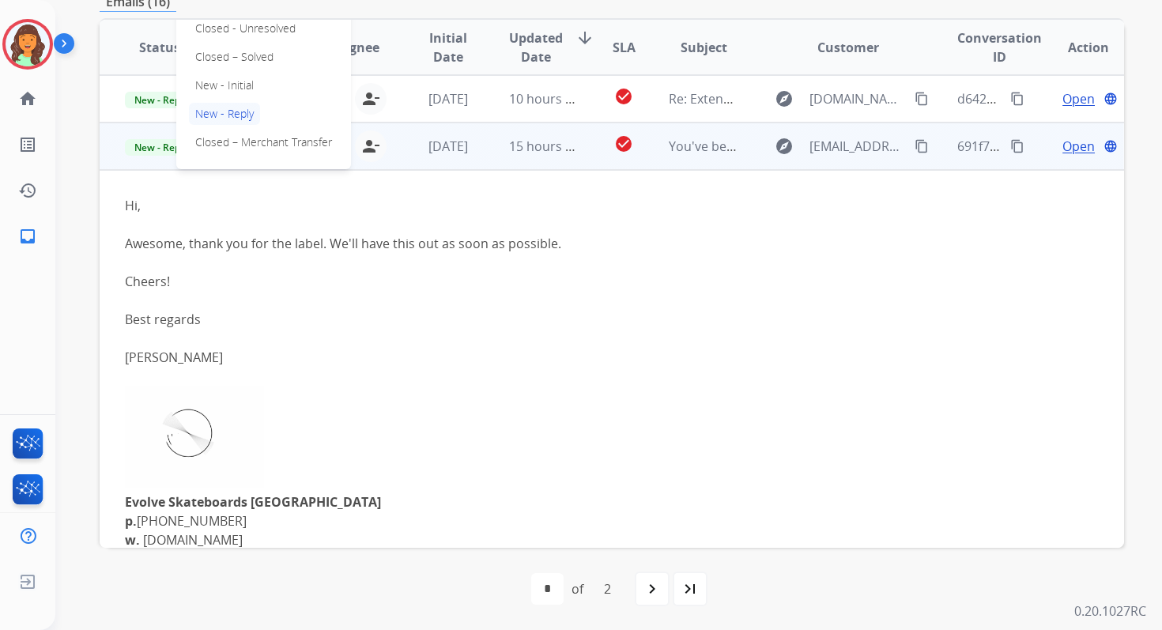
scroll to position [285, 0]
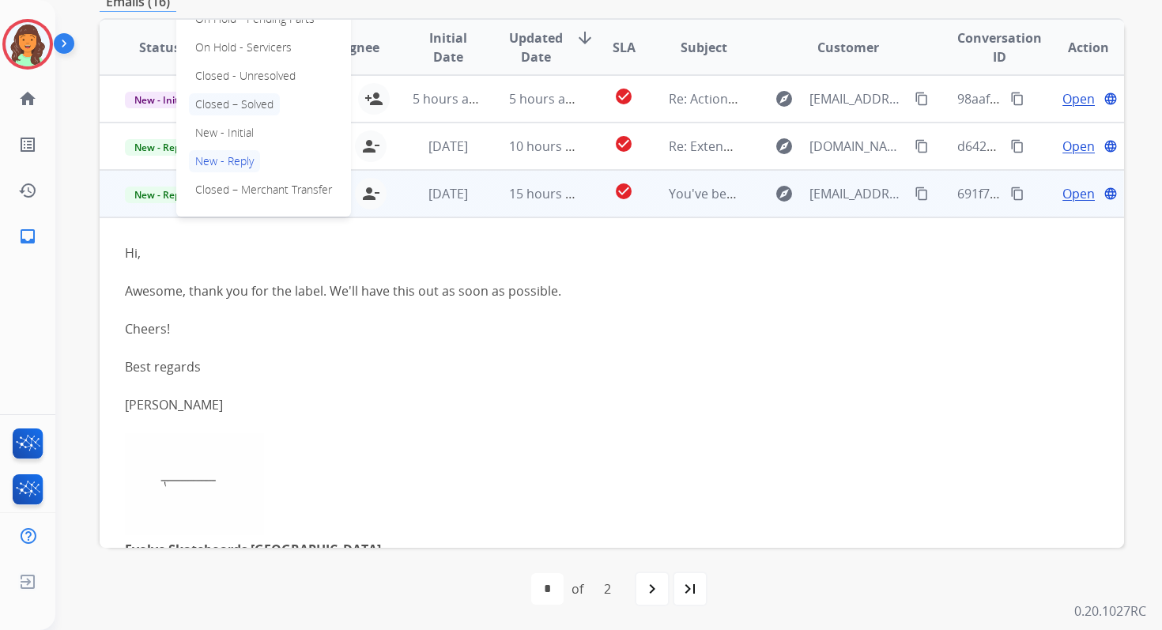
click at [227, 108] on p "Closed – Solved" at bounding box center [234, 104] width 91 height 22
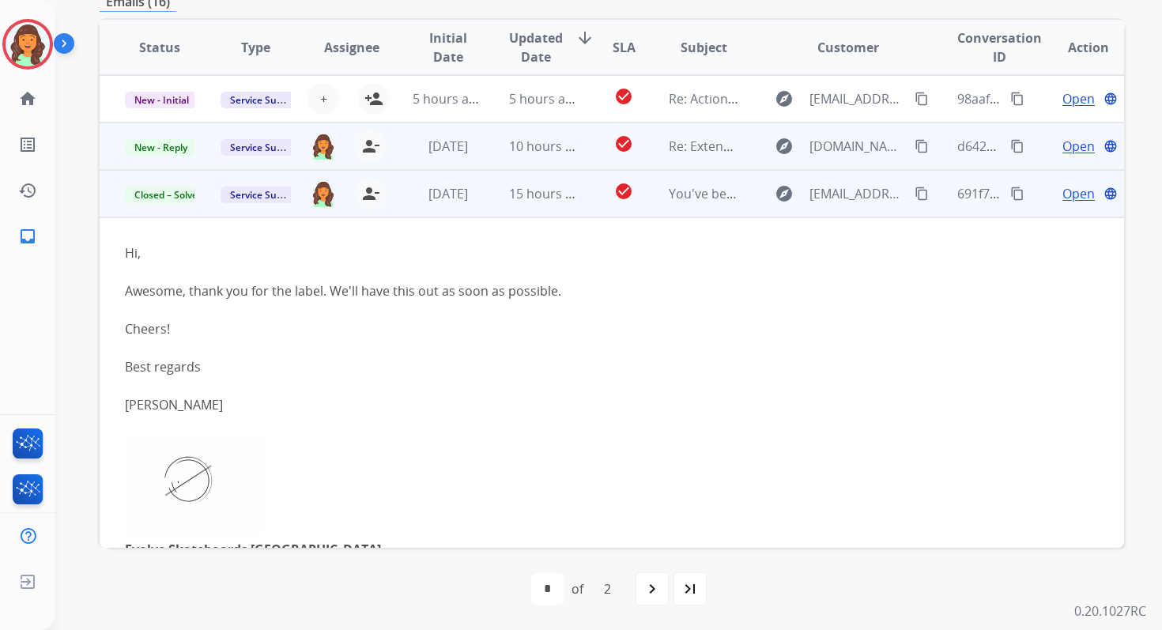
click at [486, 148] on td "10 hours ago" at bounding box center [532, 146] width 96 height 47
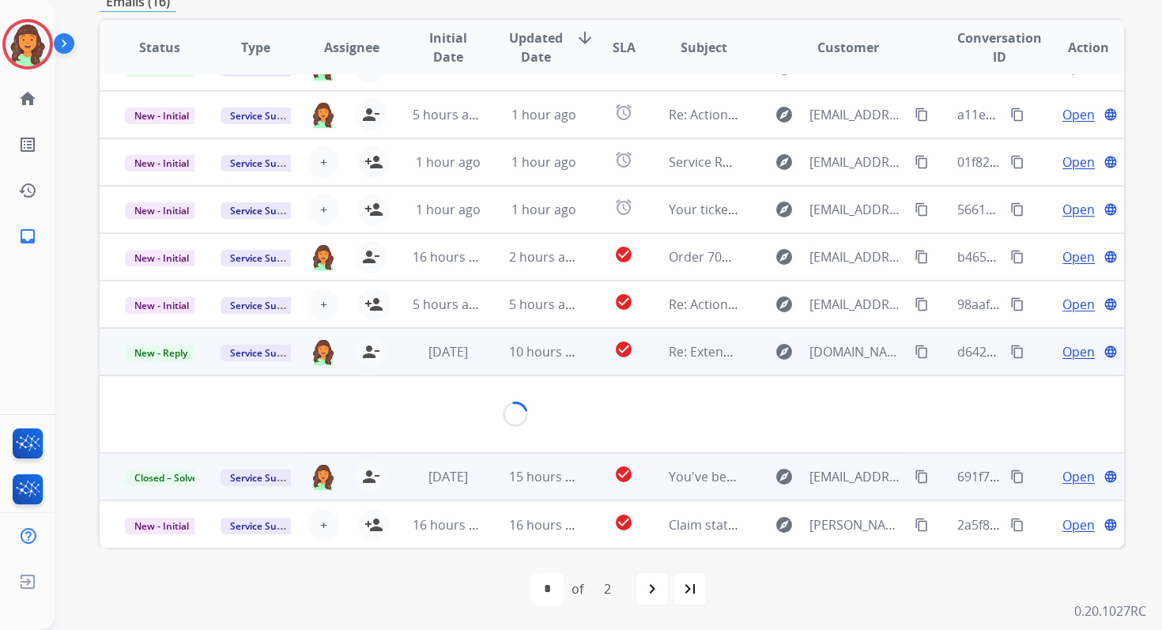
scroll to position [256, 0]
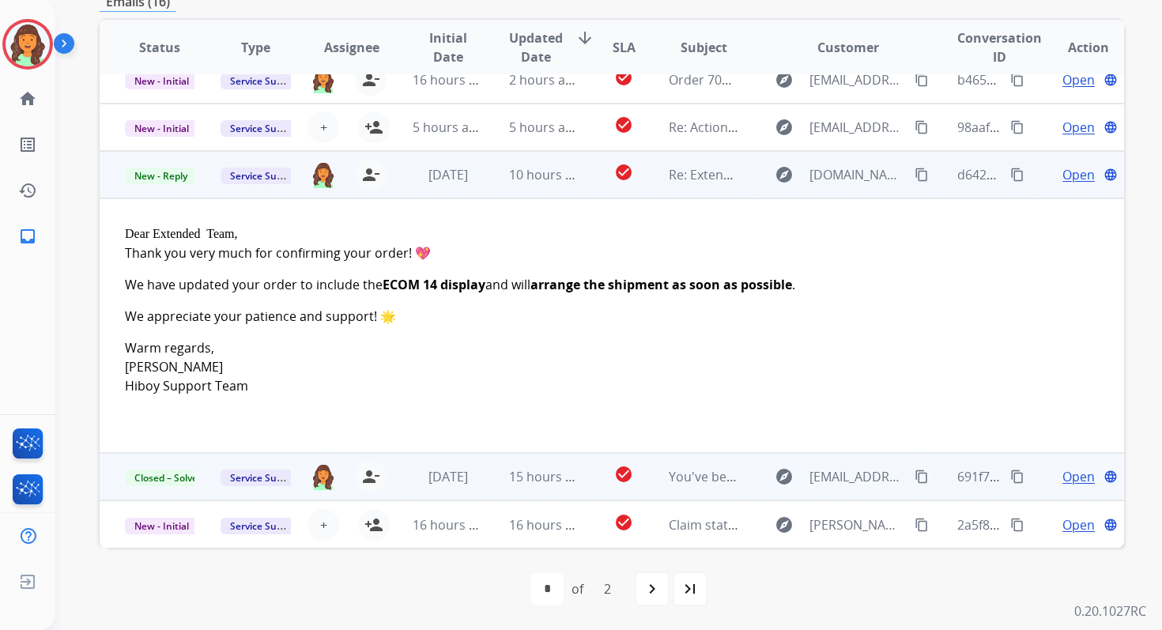
click at [1063, 174] on span "Open" at bounding box center [1079, 174] width 32 height 19
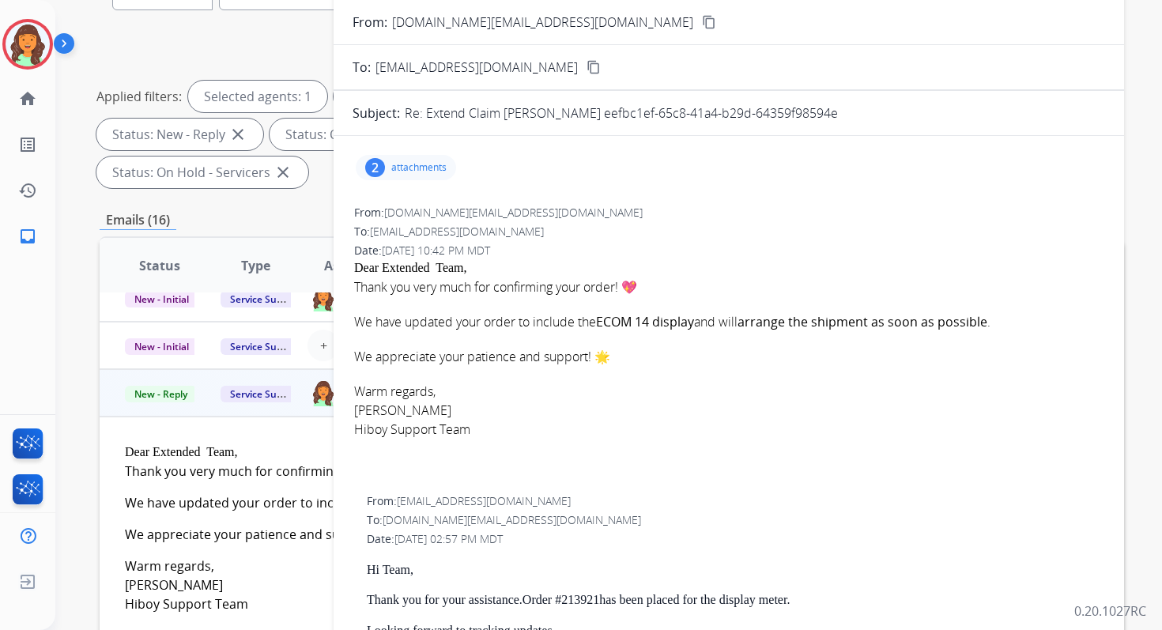
scroll to position [163, 0]
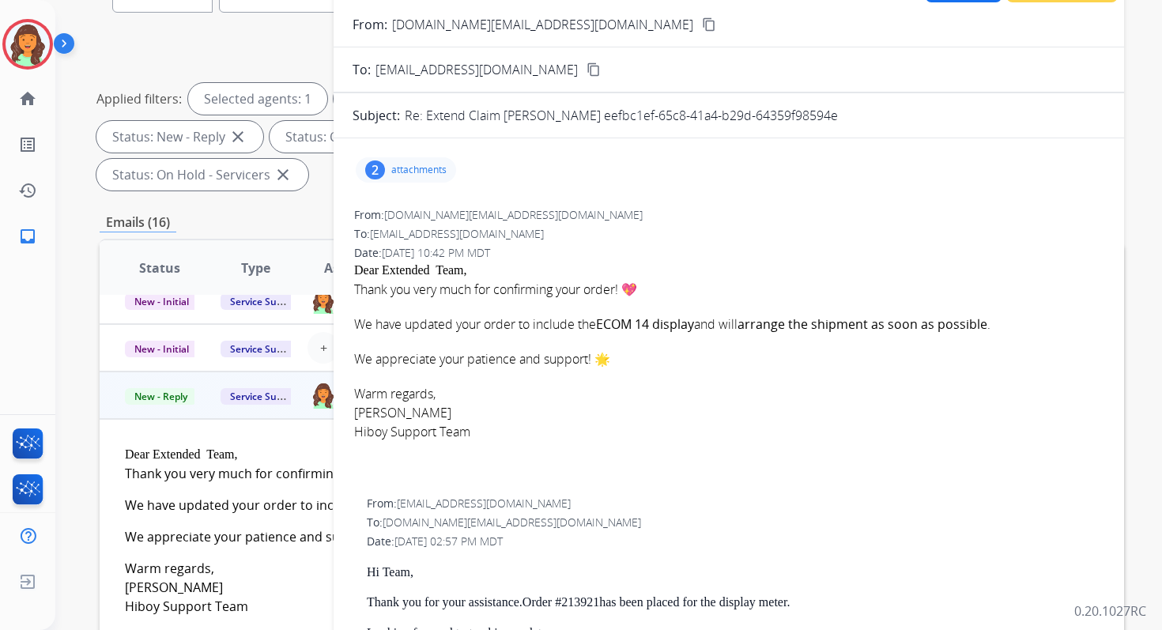
drag, startPoint x: 591, startPoint y: 118, endPoint x: 851, endPoint y: 128, distance: 261.1
copy p "eefbc1ef-65c8-41a4-b29d-64359f98594e"
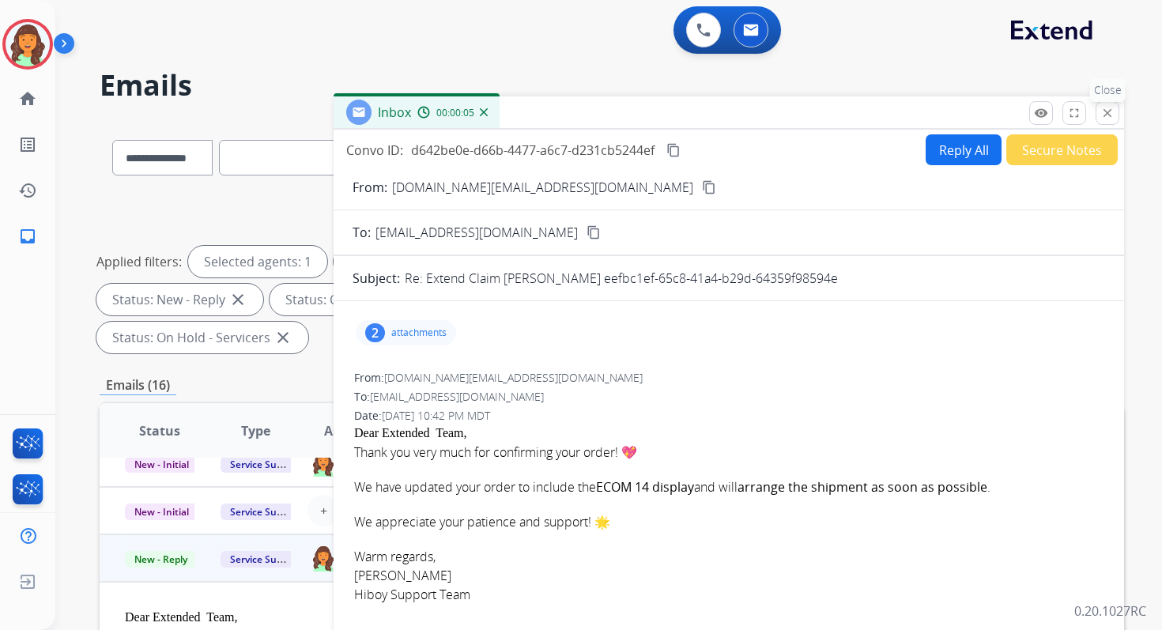
click at [1104, 111] on mat-icon "close" at bounding box center [1107, 113] width 14 height 14
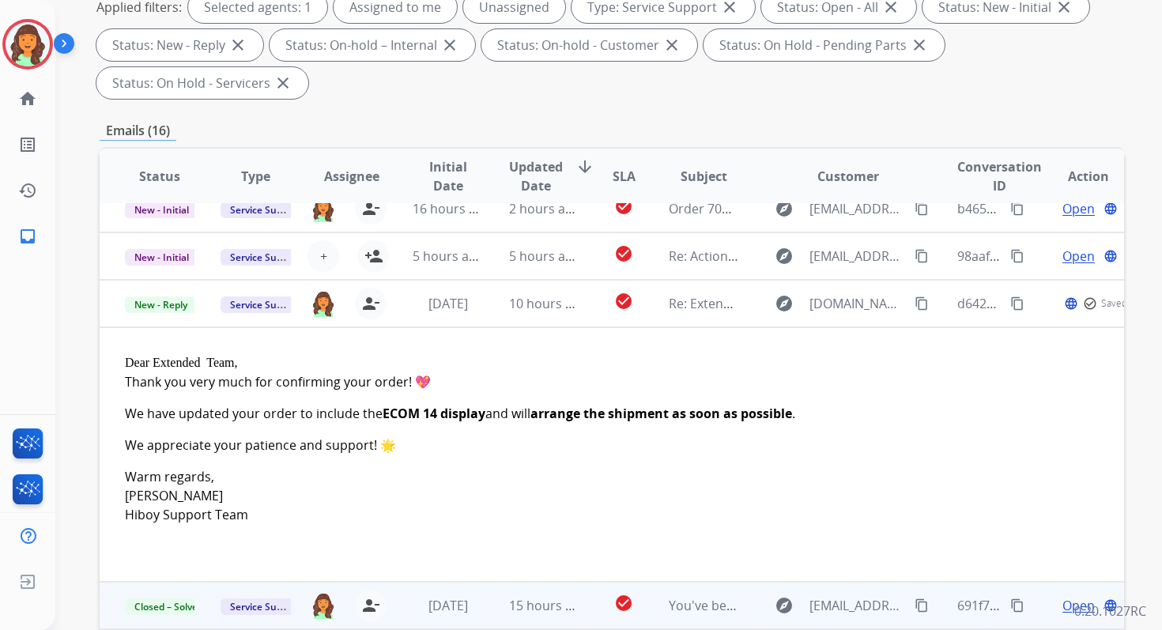
scroll to position [361, 0]
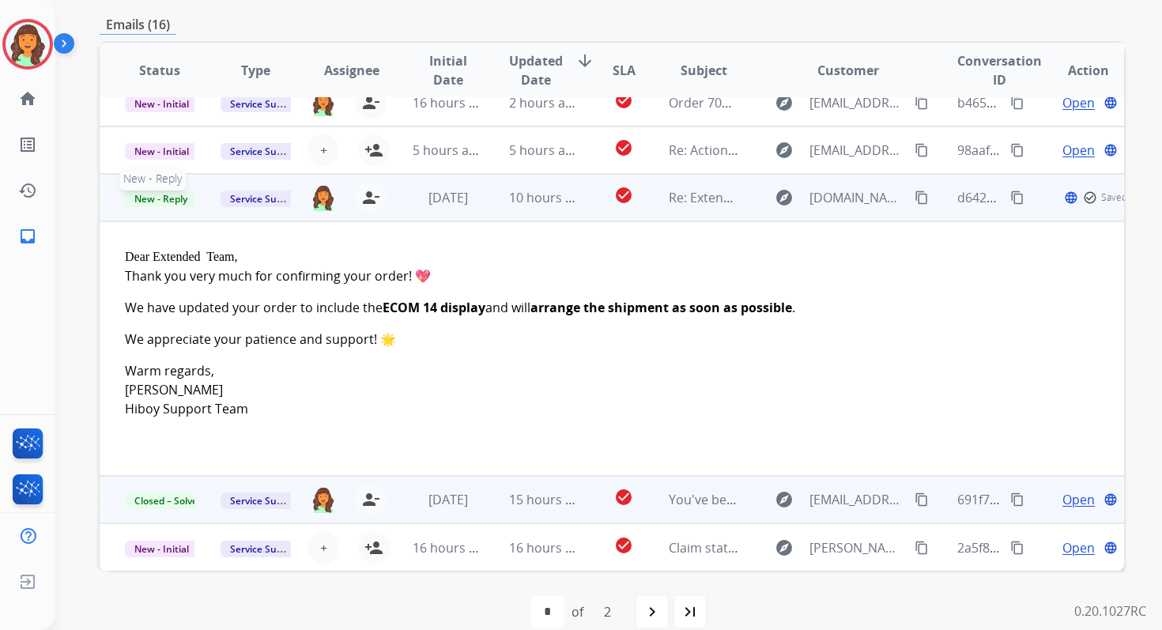
click at [171, 191] on span "New - Reply" at bounding box center [161, 199] width 72 height 17
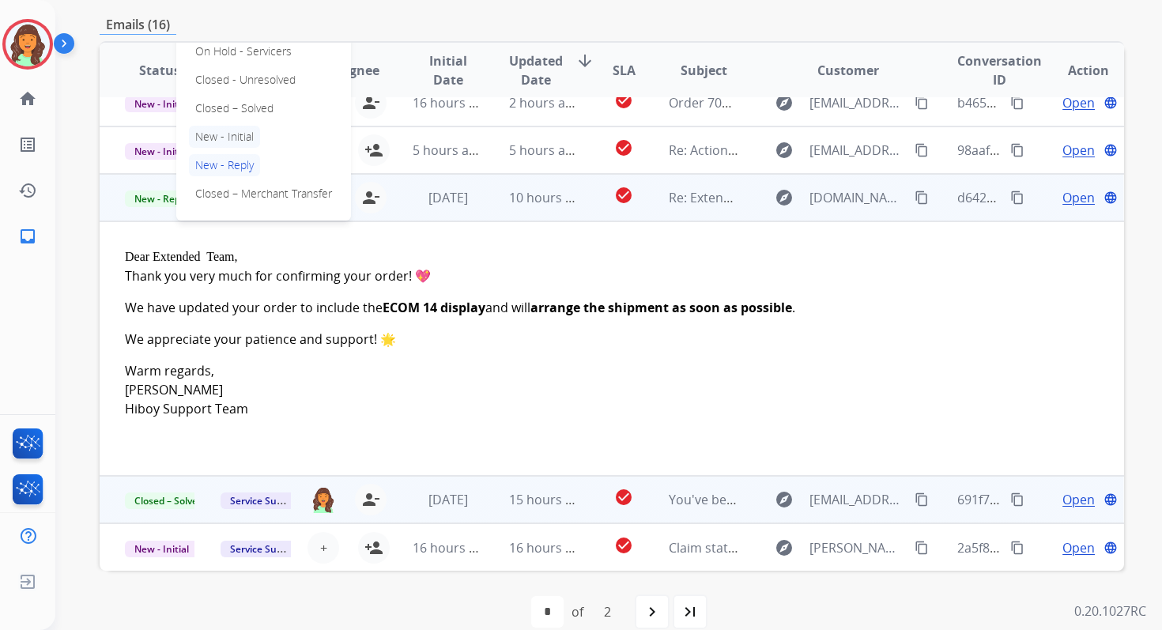
scroll to position [256, 0]
click at [221, 111] on p "Closed – Solved" at bounding box center [234, 108] width 91 height 22
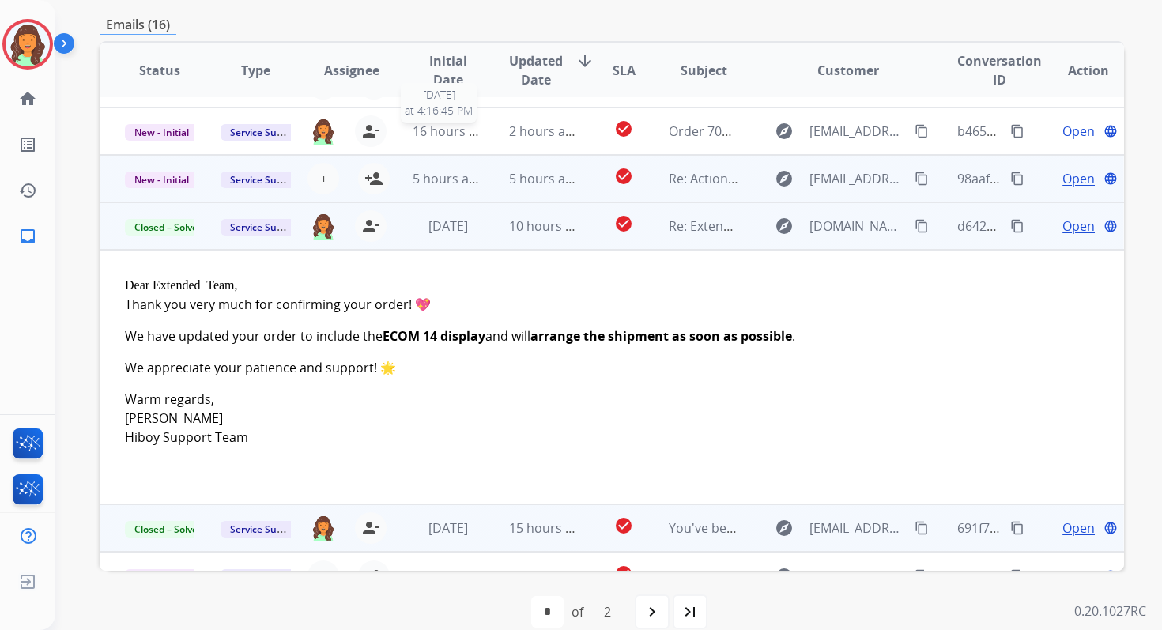
scroll to position [194, 0]
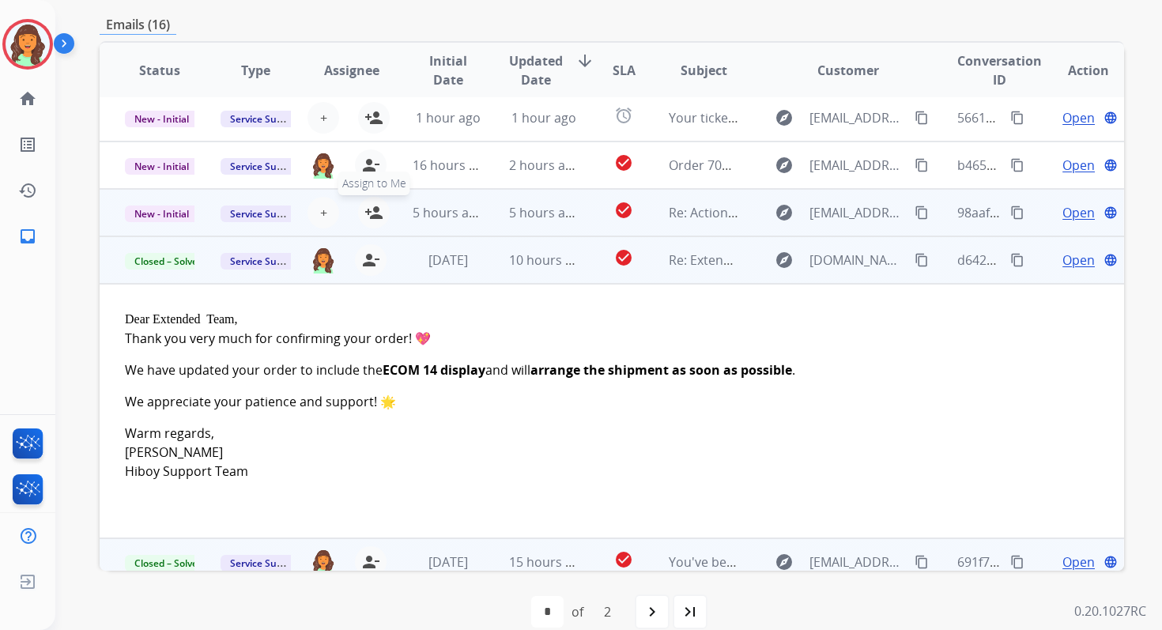
click at [373, 212] on mat-icon "person_add" at bounding box center [373, 212] width 19 height 19
click at [501, 213] on td "5 hours ago" at bounding box center [532, 212] width 96 height 47
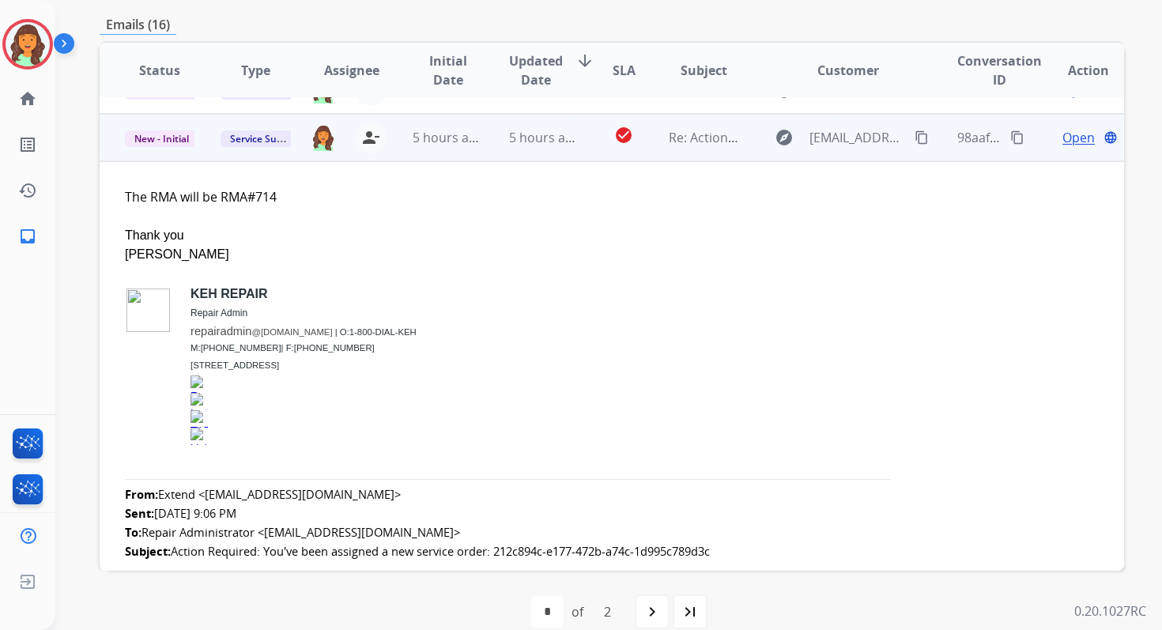
scroll to position [285, 0]
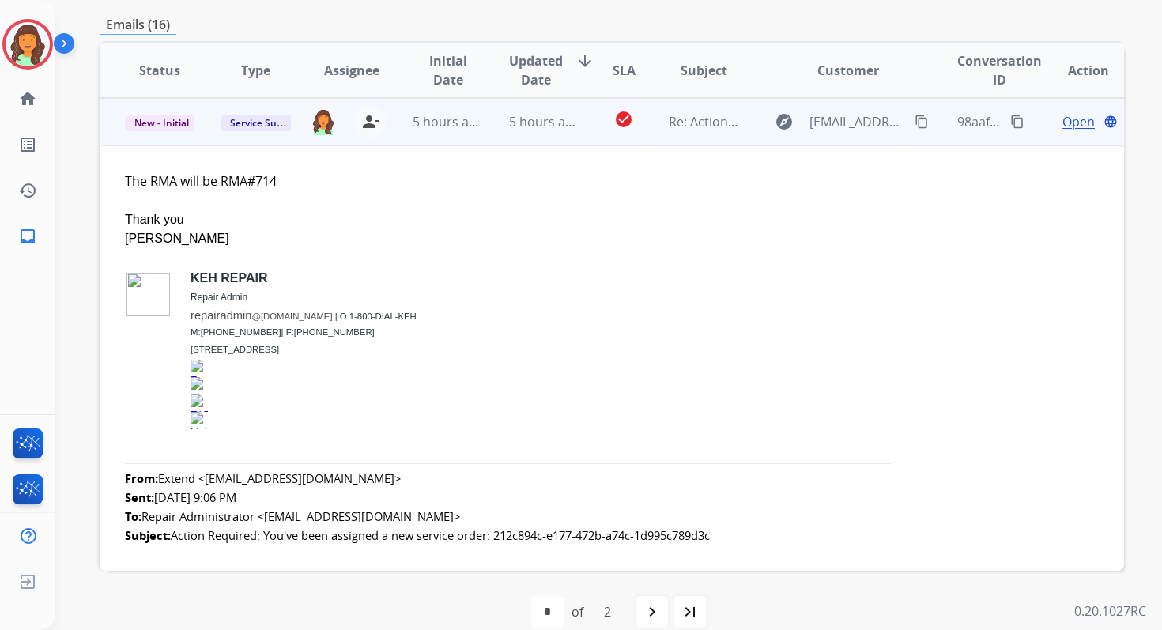
click at [1069, 120] on span "Open" at bounding box center [1079, 121] width 32 height 19
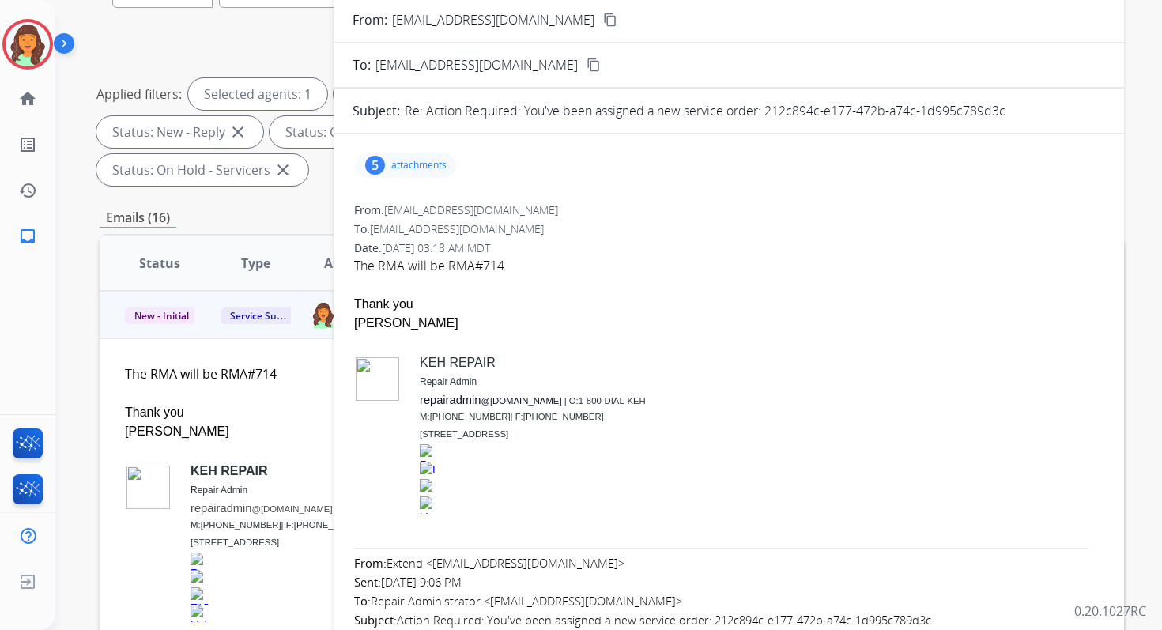
scroll to position [119, 0]
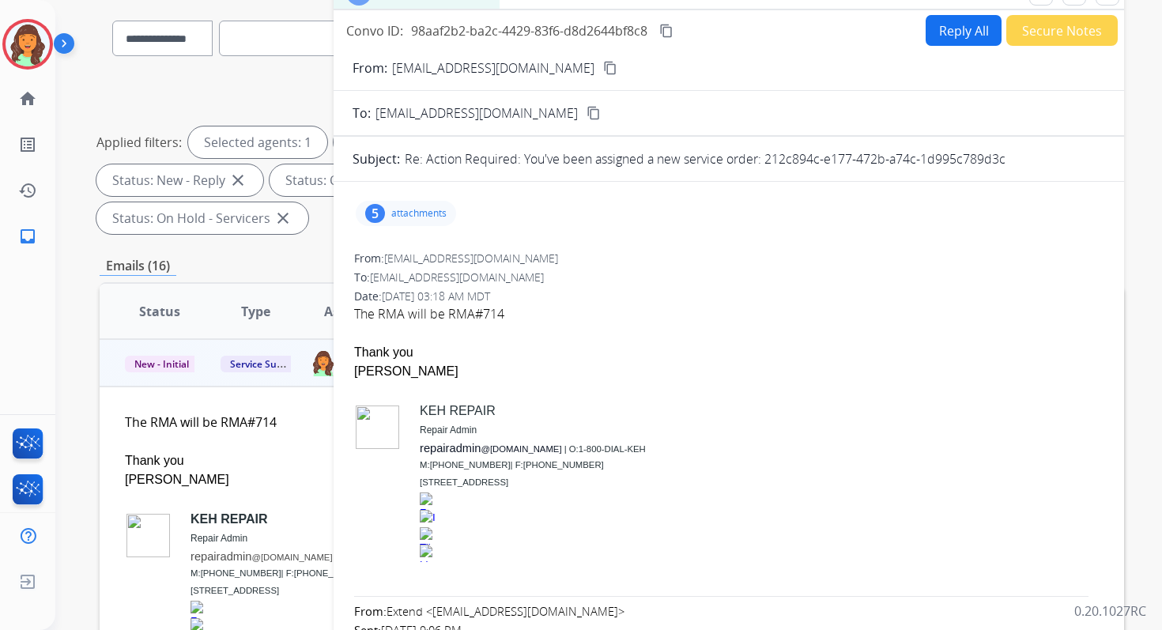
drag, startPoint x: 764, startPoint y: 157, endPoint x: 1040, endPoint y: 164, distance: 276.0
click at [1039, 164] on div "Re: Action Required: You've been assigned a new service order: 212c894c-e177-47…" at bounding box center [755, 158] width 700 height 19
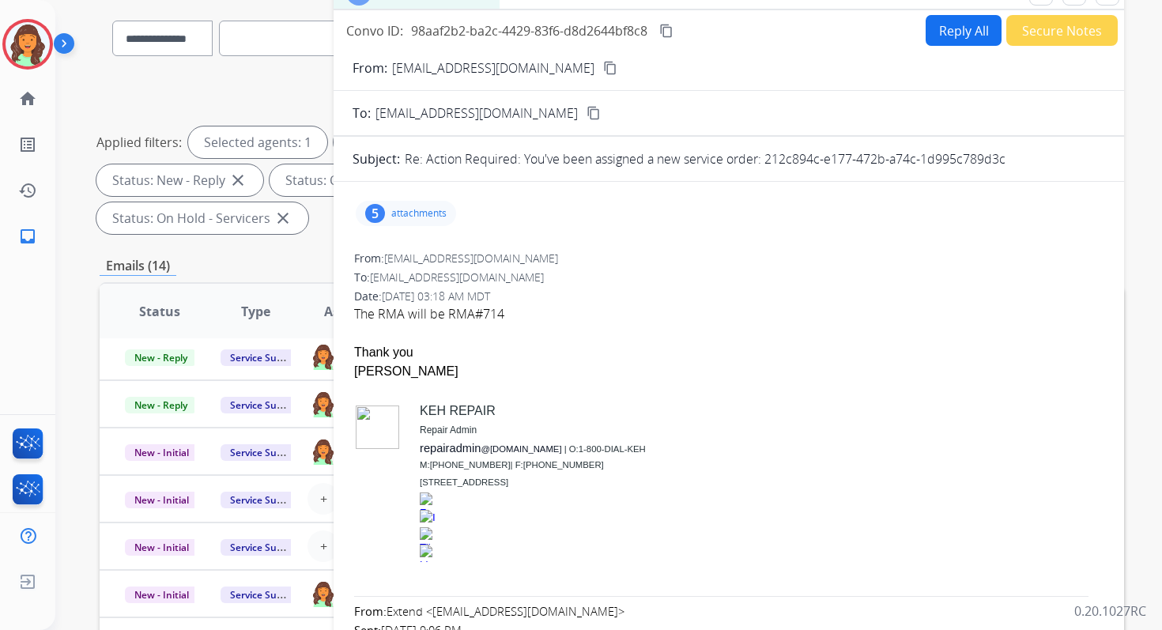
scroll to position [54, 0]
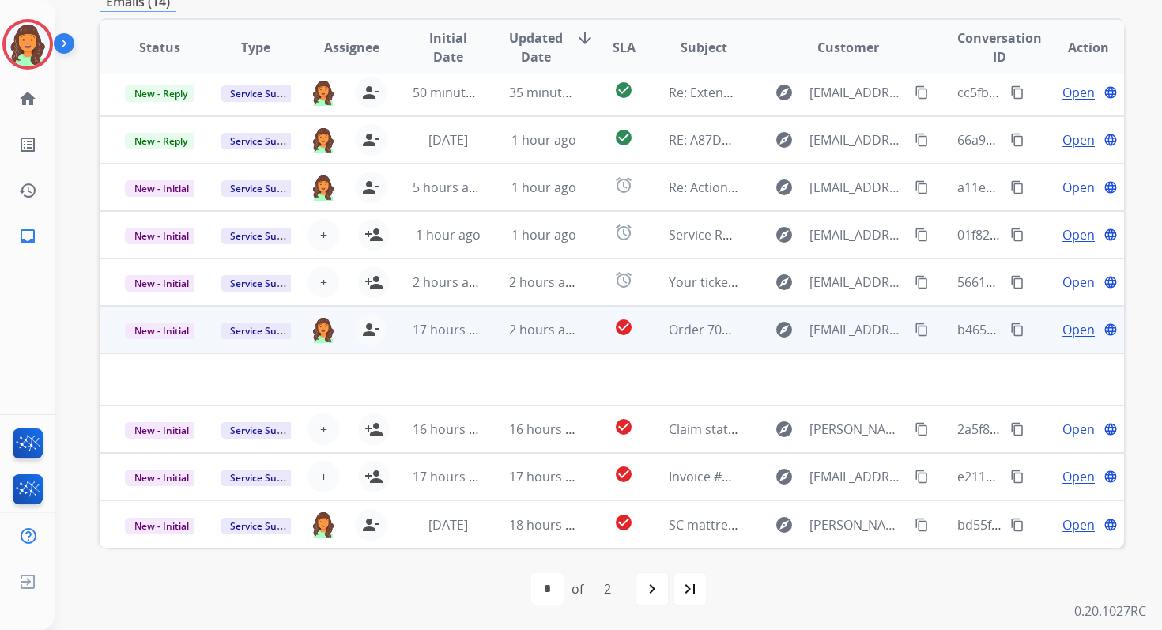
click at [478, 341] on td "17 hours ago" at bounding box center [435, 329] width 96 height 47
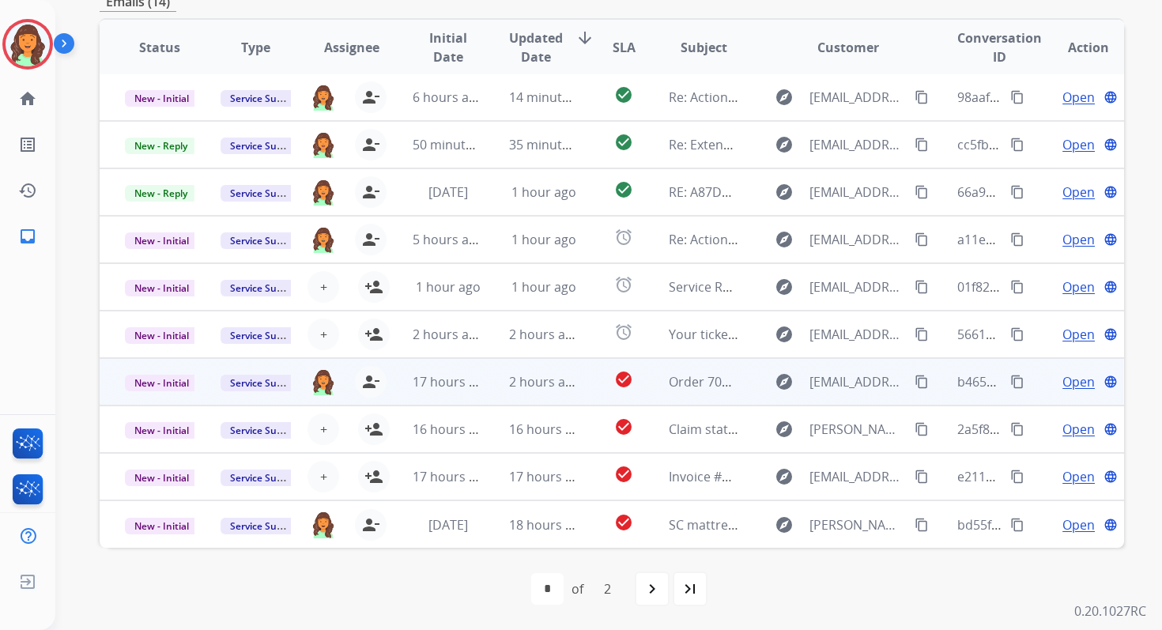
click at [486, 372] on td "2 hours ago" at bounding box center [532, 381] width 96 height 47
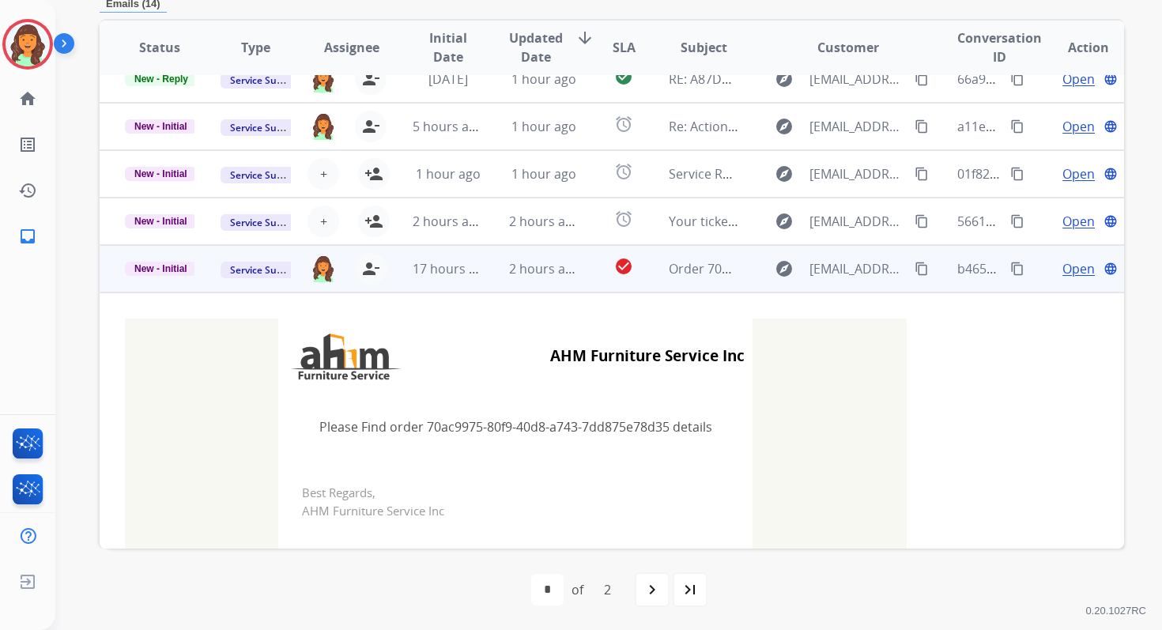
scroll to position [0, 0]
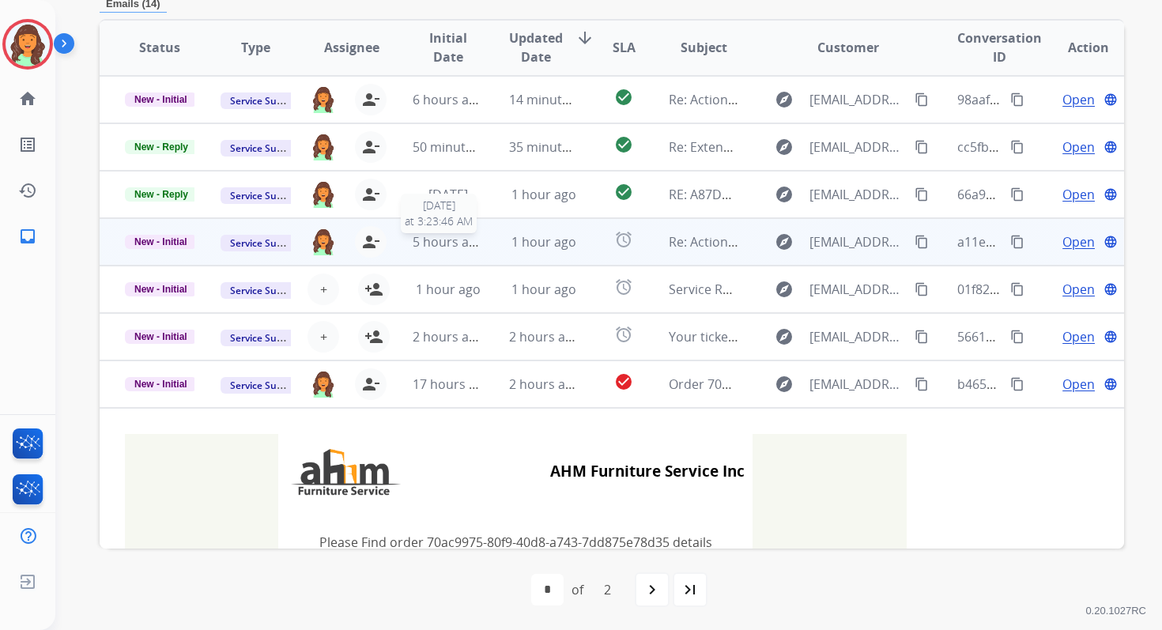
click at [473, 240] on span "5 hours ago" at bounding box center [448, 241] width 71 height 17
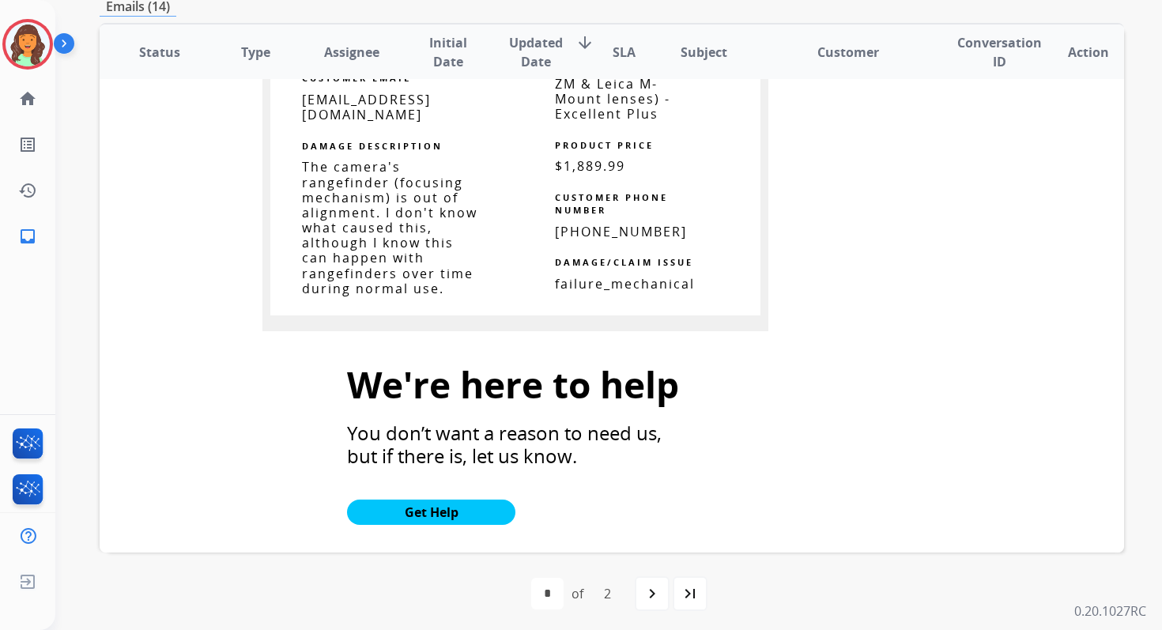
scroll to position [2042, 0]
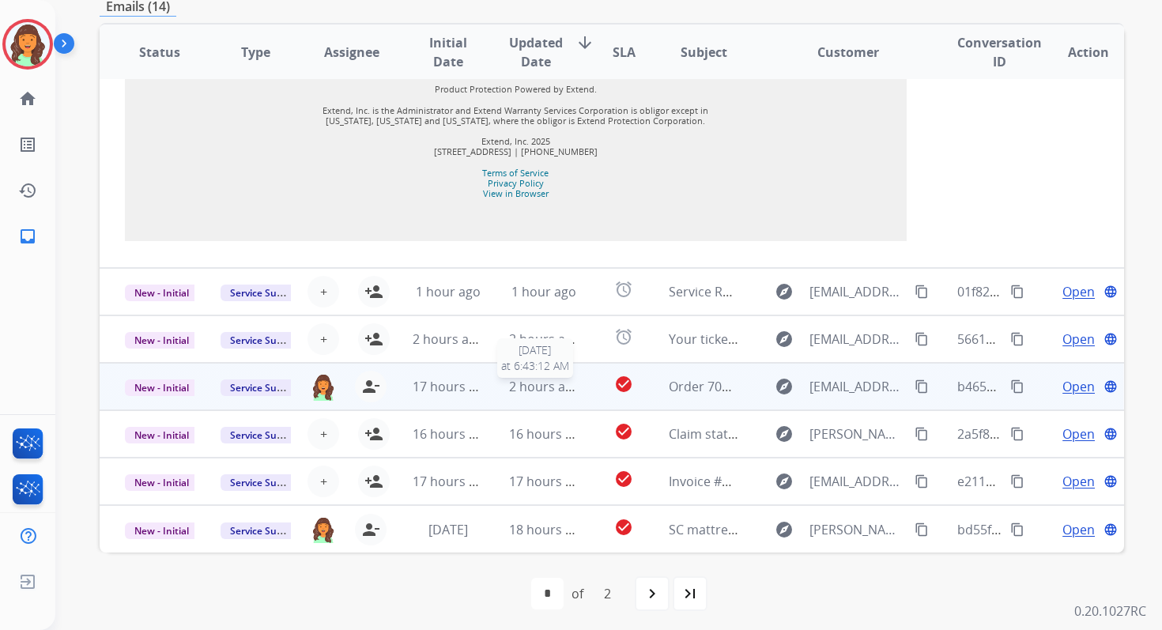
click at [561, 378] on span "2 hours ago" at bounding box center [544, 386] width 71 height 17
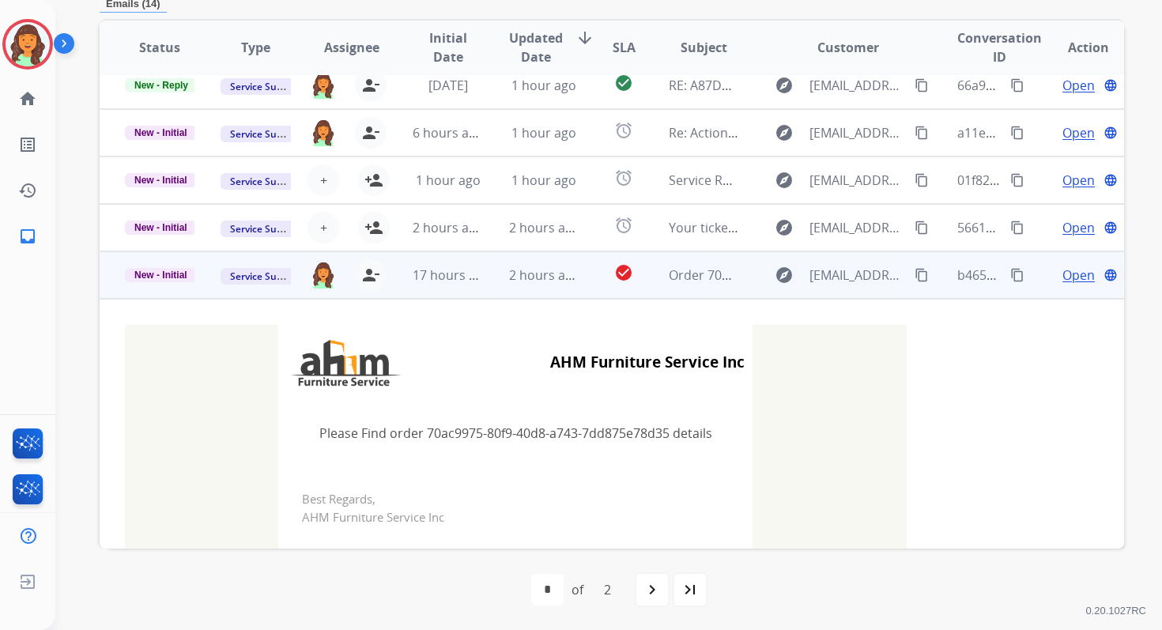
scroll to position [0, 0]
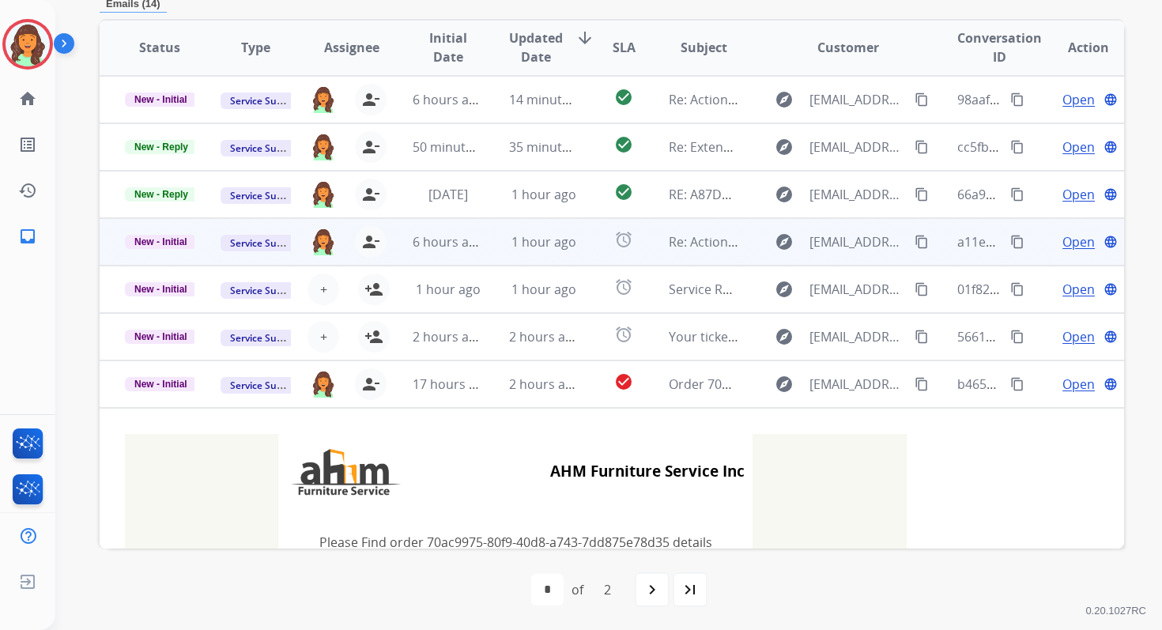
click at [528, 255] on td "1 hour ago" at bounding box center [532, 241] width 96 height 47
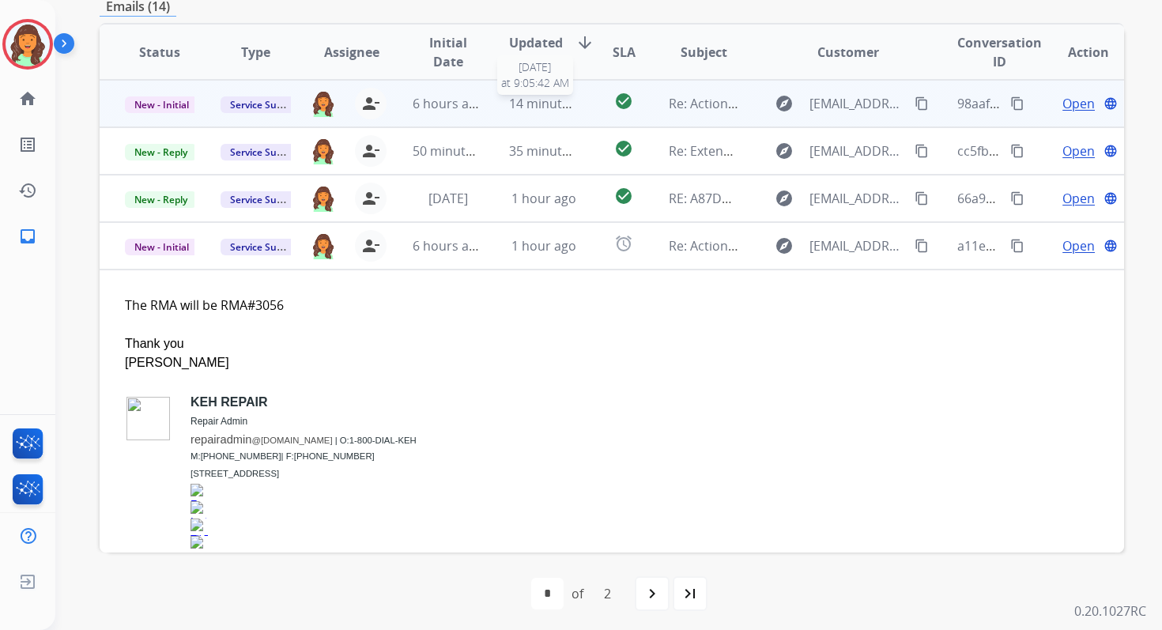
click at [528, 96] on span "14 minutes ago" at bounding box center [555, 103] width 92 height 17
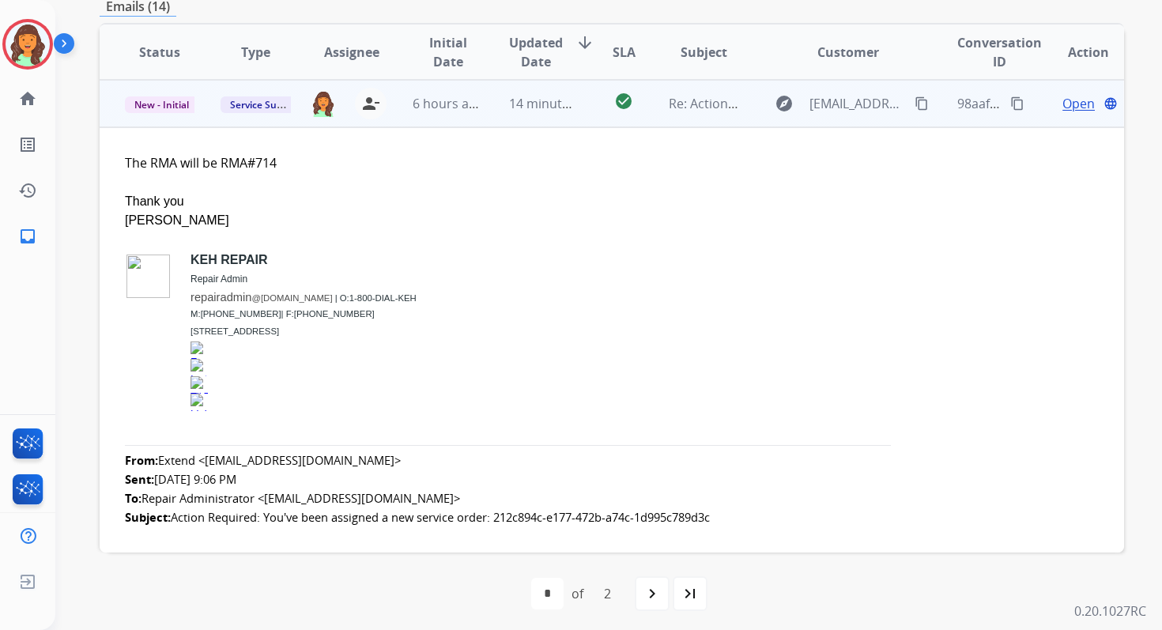
click at [1063, 100] on span "Open" at bounding box center [1079, 103] width 32 height 19
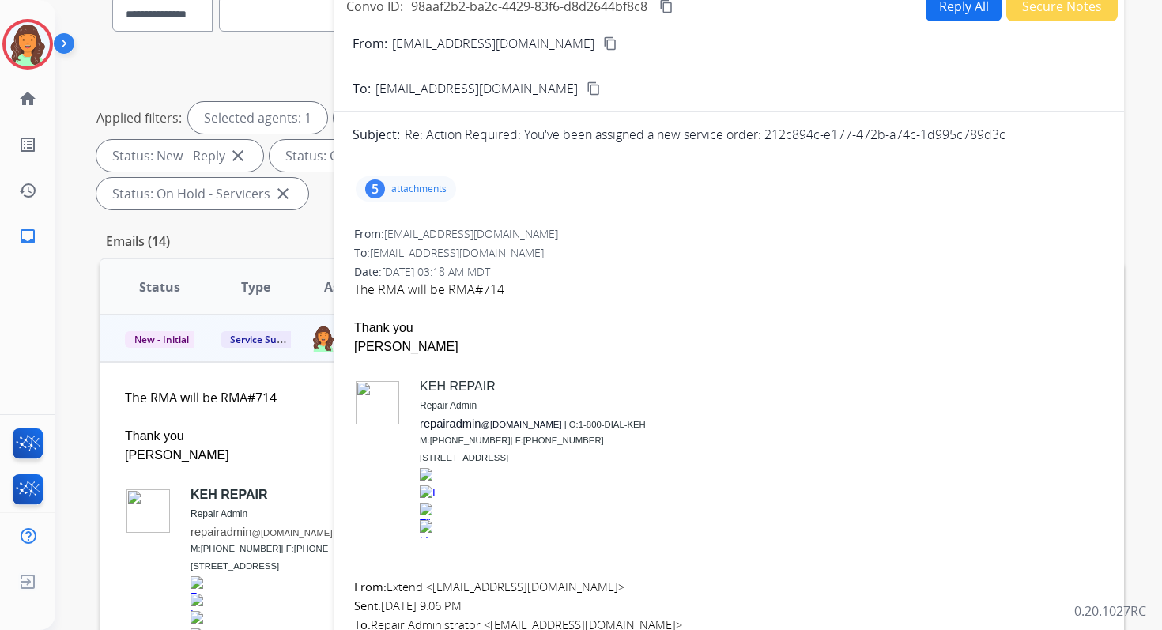
scroll to position [143, 0]
drag, startPoint x: 765, startPoint y: 134, endPoint x: 1019, endPoint y: 162, distance: 255.3
click at [870, 132] on p "Re: Action Required: You've been assigned a new service order: 212c894c-e177-47…" at bounding box center [705, 135] width 601 height 19
drag, startPoint x: 764, startPoint y: 134, endPoint x: 1003, endPoint y: 135, distance: 238.8
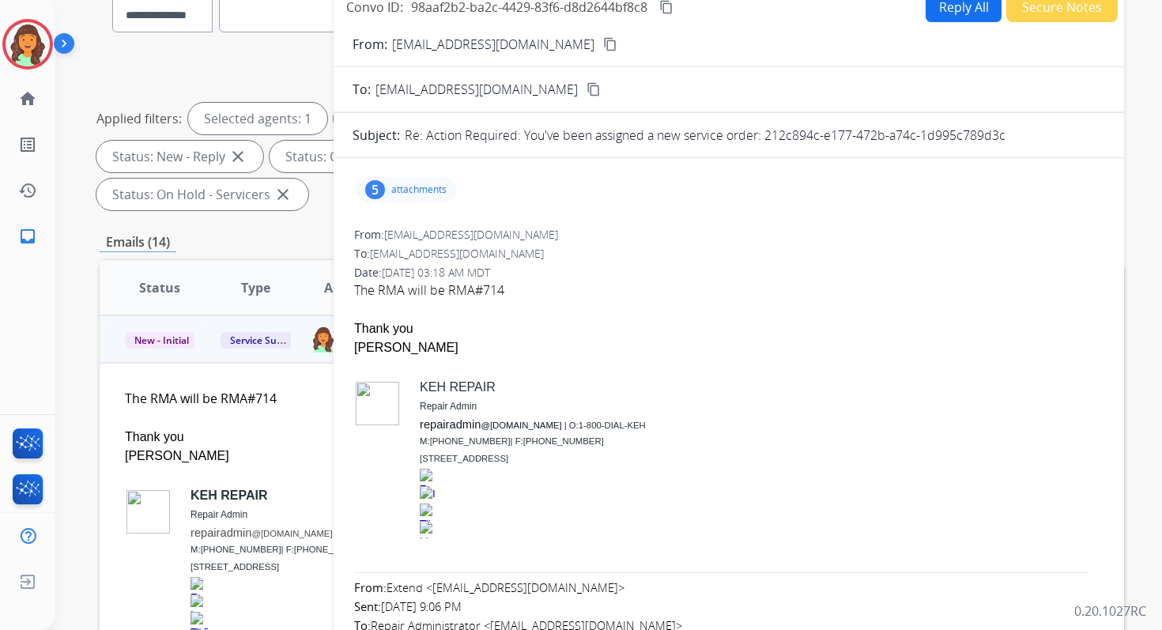
click at [1003, 135] on p "Re: Action Required: You've been assigned a new service order: 212c894c-e177-47…" at bounding box center [705, 135] width 601 height 19
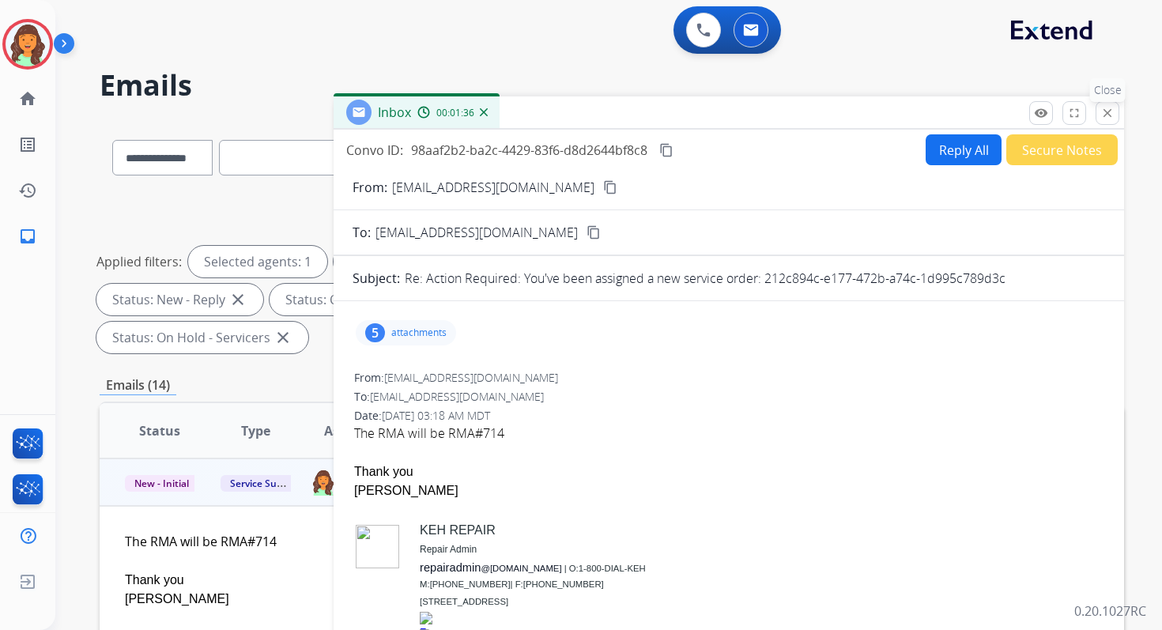
click at [1115, 104] on button "close Close" at bounding box center [1108, 113] width 24 height 24
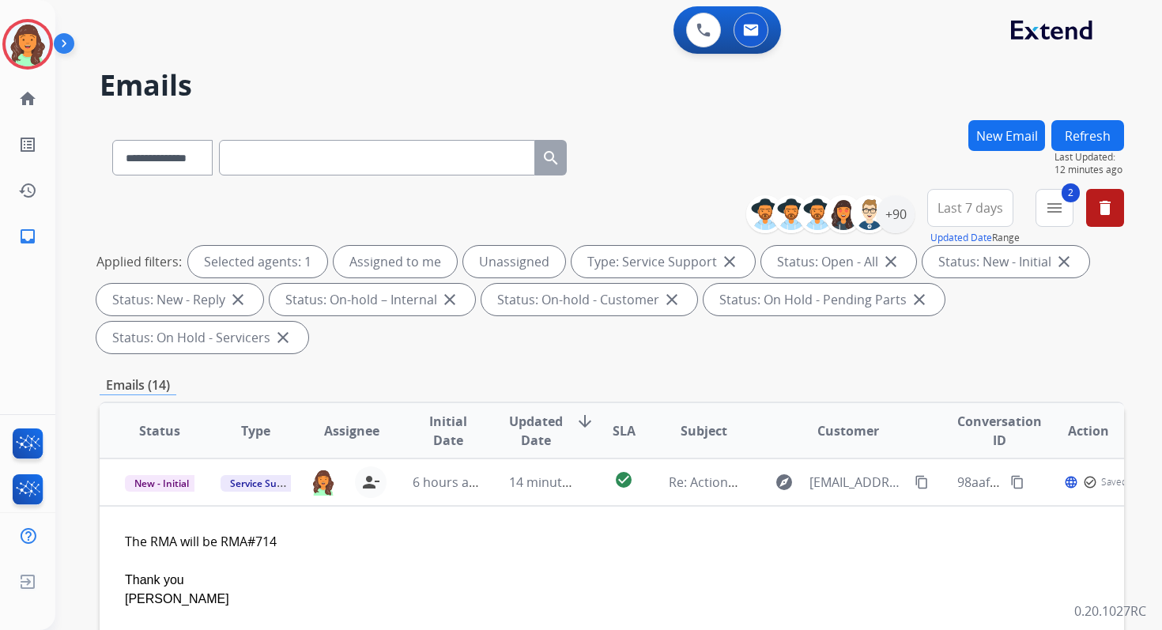
scroll to position [383, 0]
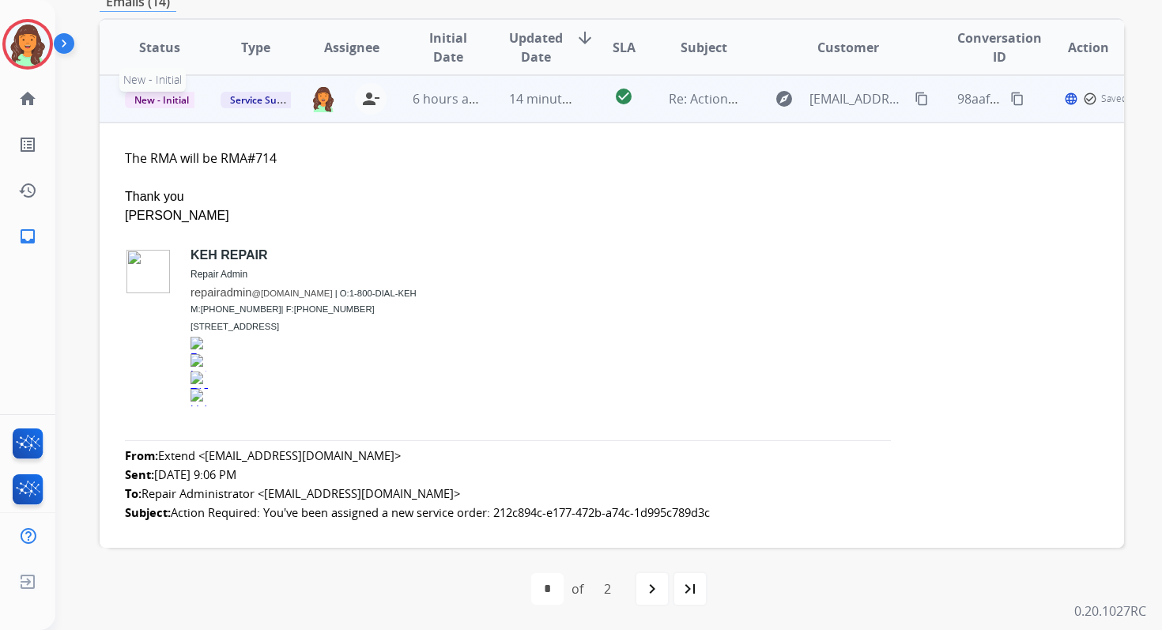
click at [165, 99] on span "New - Initial" at bounding box center [162, 100] width 74 height 17
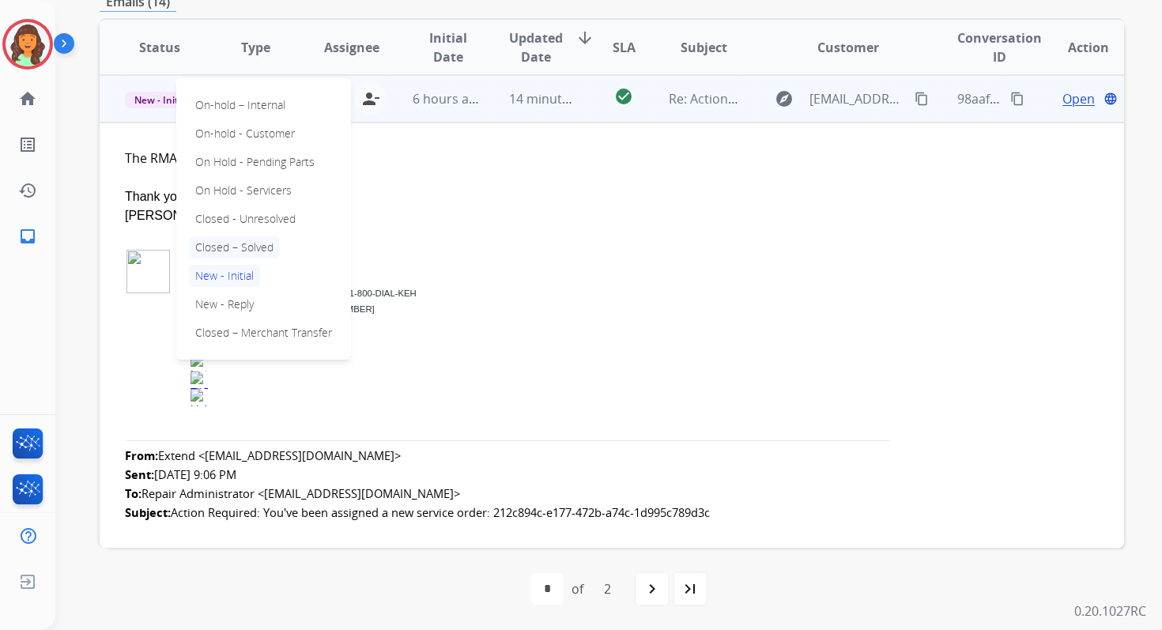
click at [236, 247] on p "Closed – Solved" at bounding box center [234, 247] width 91 height 22
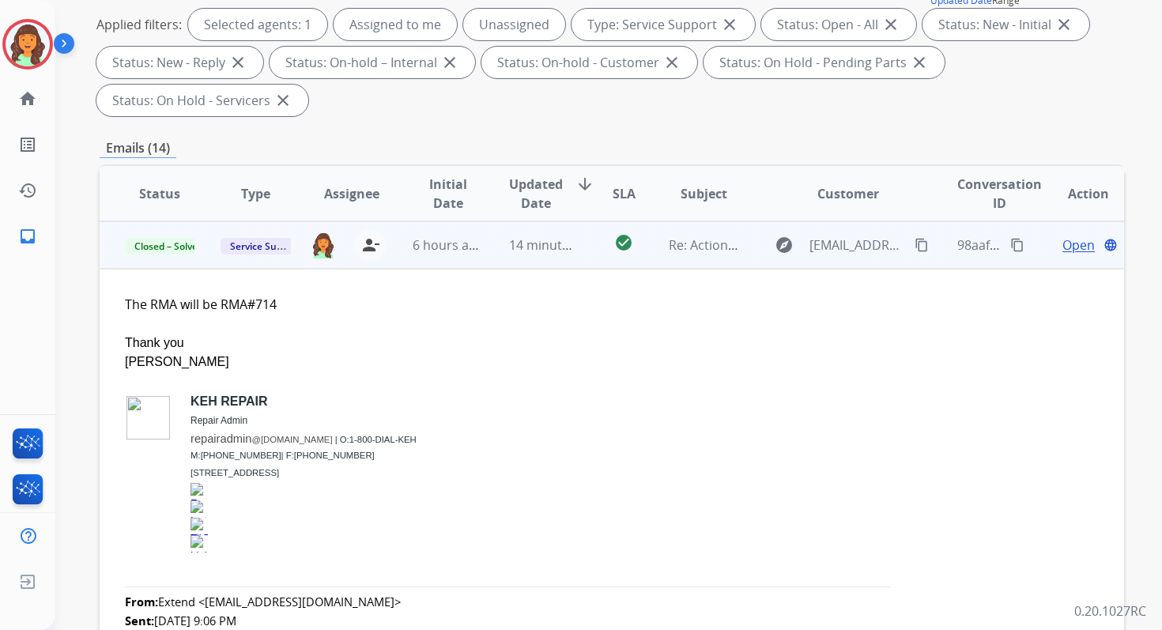
scroll to position [0, 0]
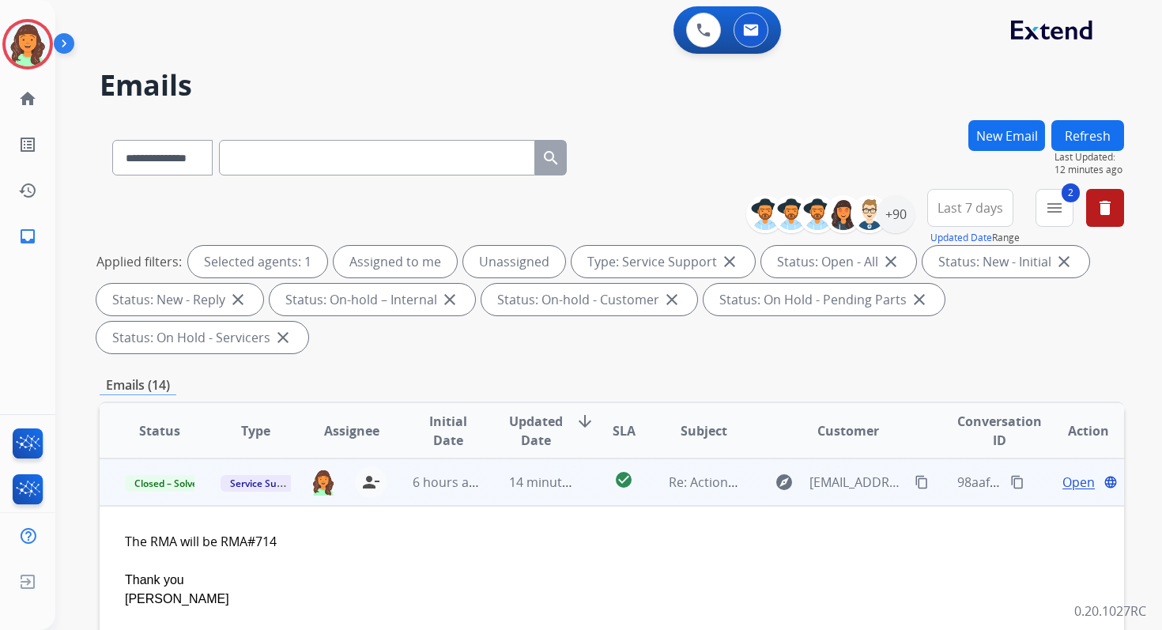
click at [1085, 127] on button "Refresh" at bounding box center [1087, 135] width 73 height 31
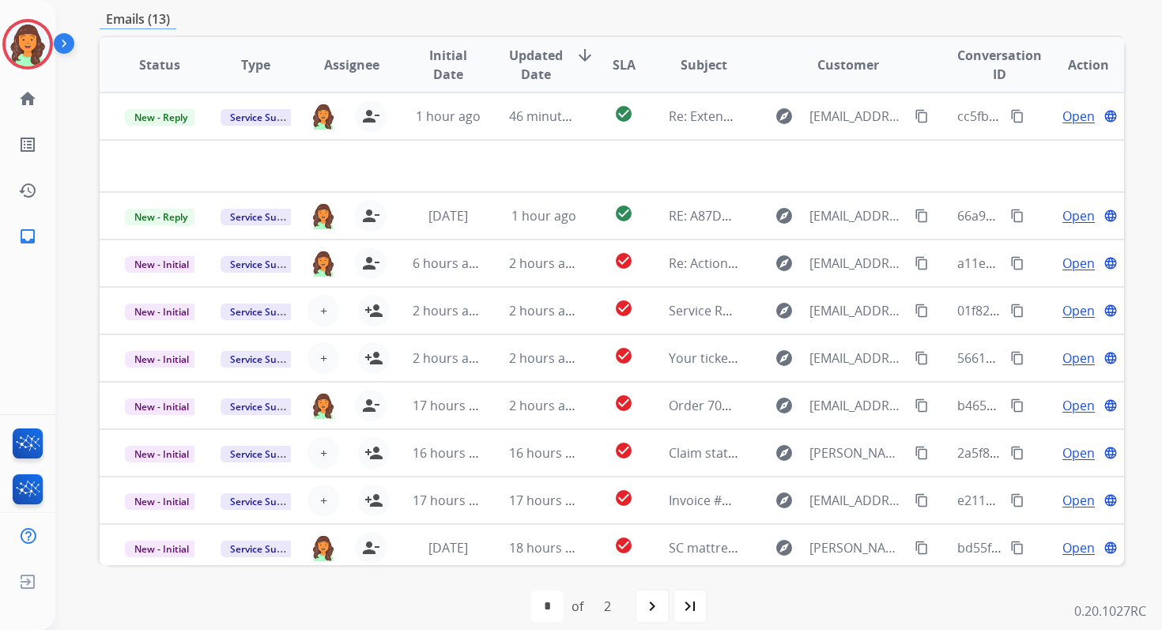
scroll to position [383, 0]
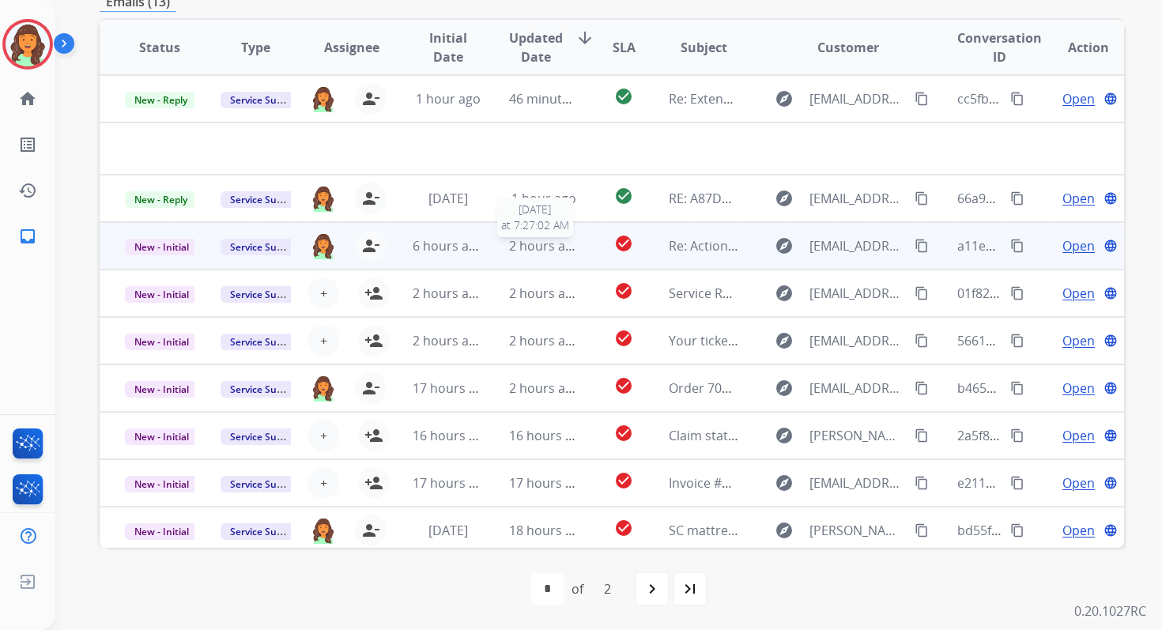
click at [520, 254] on div "2 hours ago" at bounding box center [544, 245] width 70 height 19
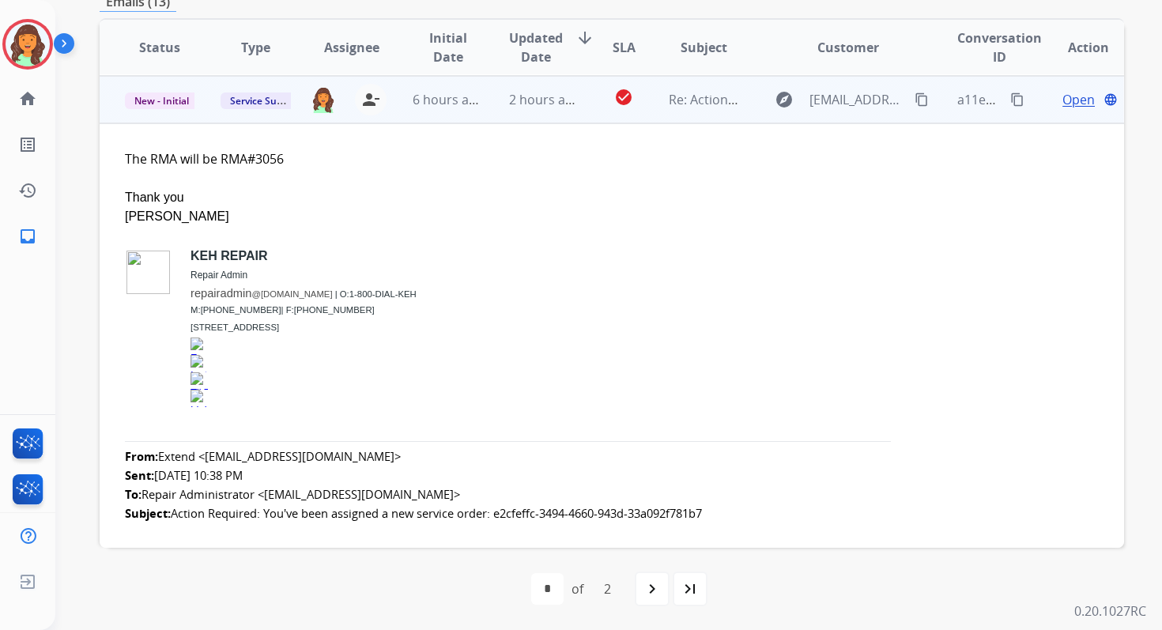
scroll to position [95, 0]
click at [1067, 98] on span "Open" at bounding box center [1079, 98] width 32 height 19
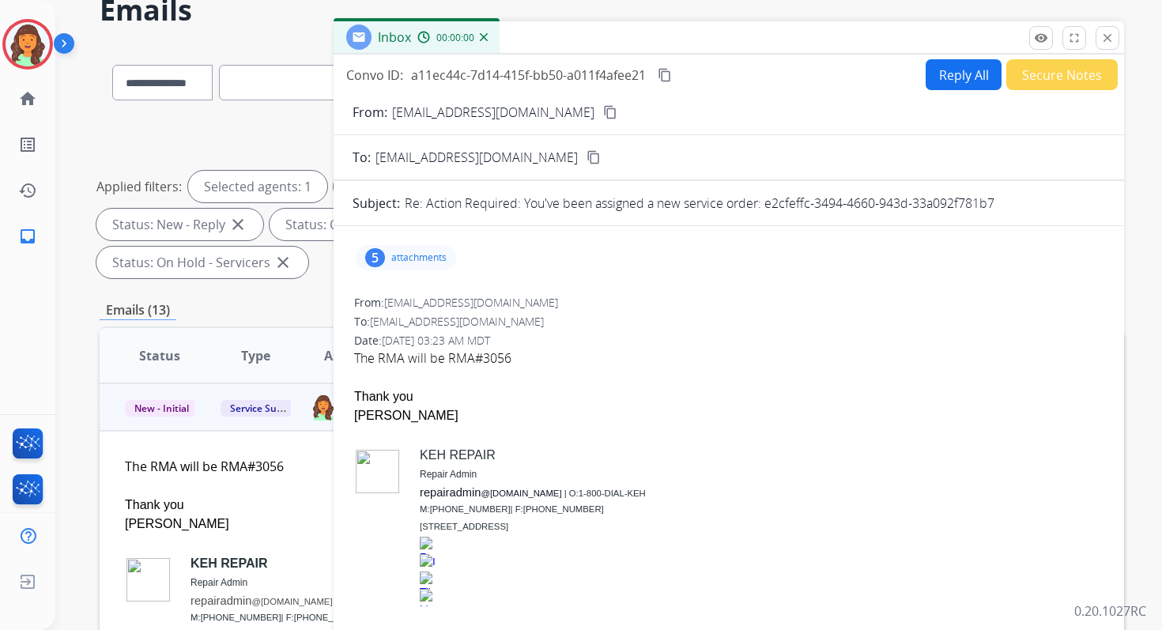
scroll to position [0, 0]
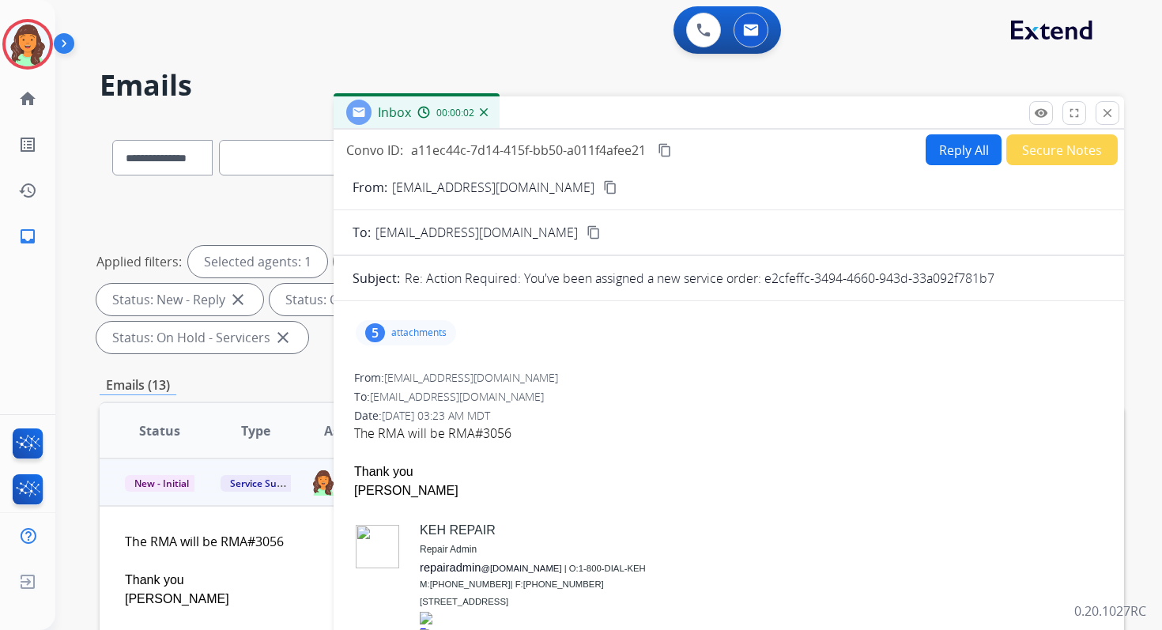
drag, startPoint x: 764, startPoint y: 278, endPoint x: 1074, endPoint y: 276, distance: 309.1
click at [1074, 276] on div "Re: Action Required: You've been assigned a new service order: e2cfeffc-3494-46…" at bounding box center [755, 278] width 700 height 19
click at [1105, 110] on mat-icon "close" at bounding box center [1107, 113] width 14 height 14
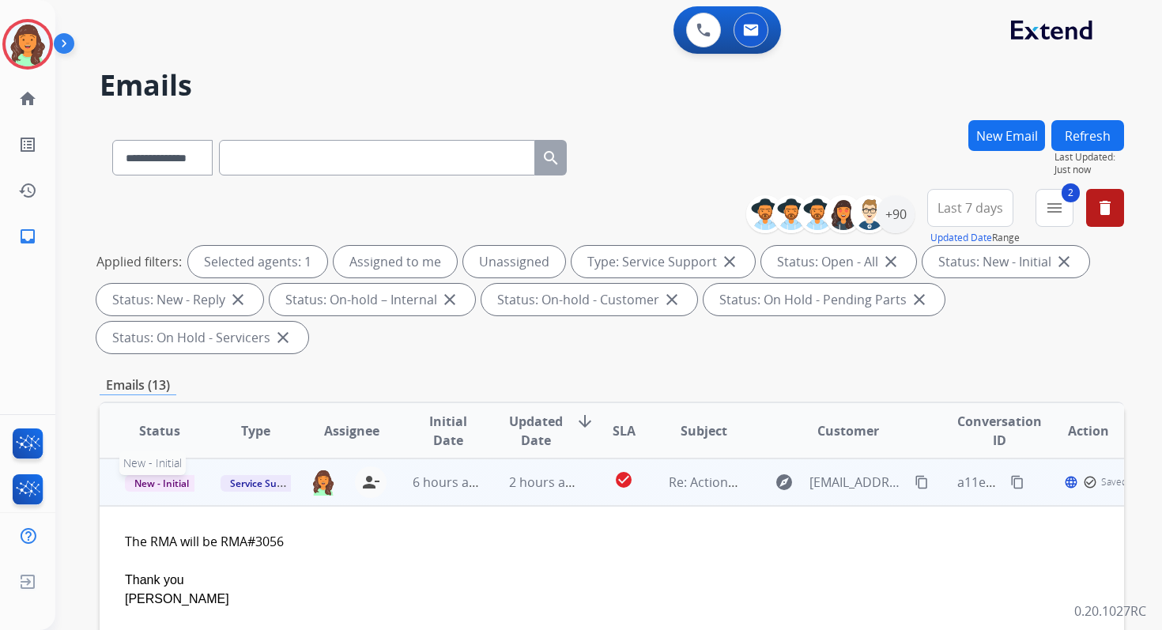
click at [144, 483] on span "New - Initial" at bounding box center [162, 483] width 74 height 17
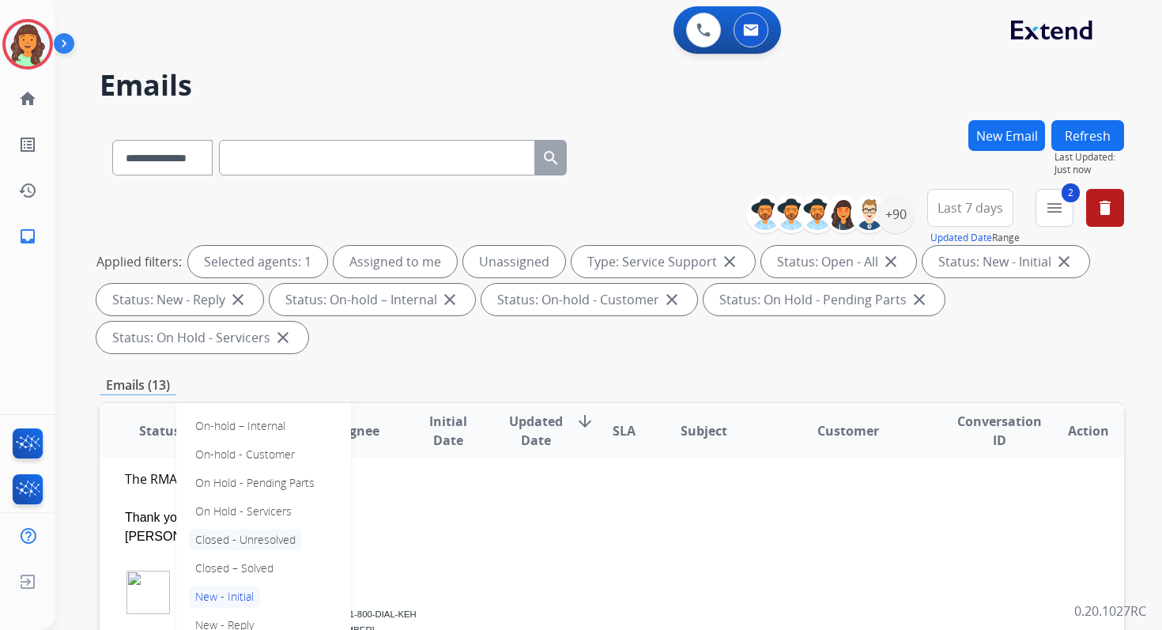
scroll to position [179, 0]
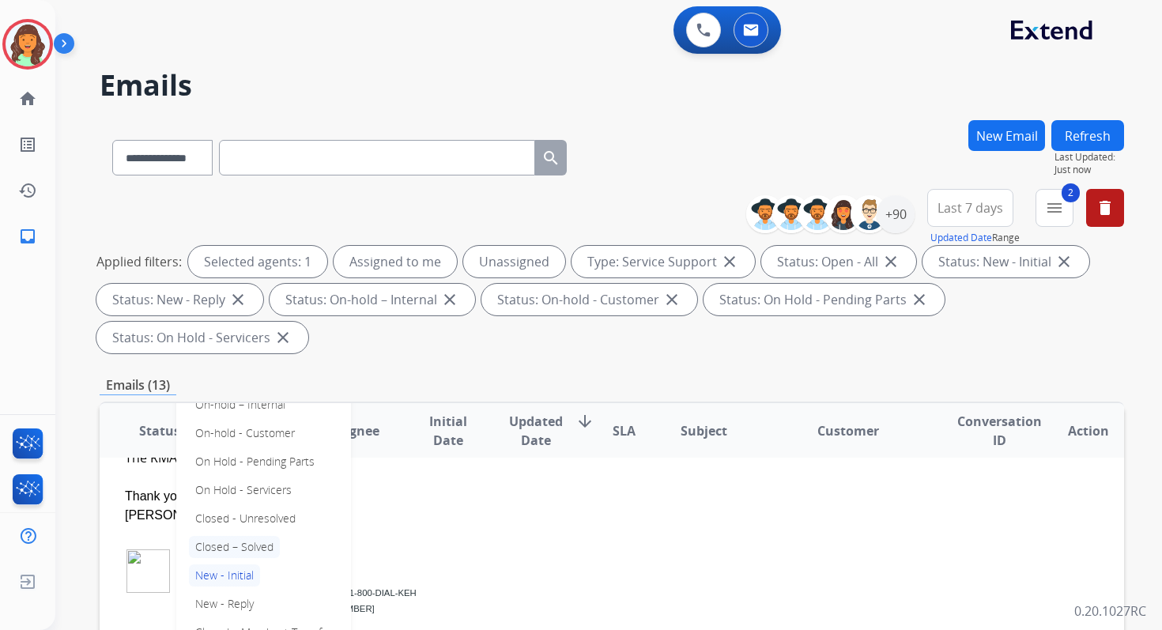
click at [230, 545] on p "Closed – Solved" at bounding box center [234, 547] width 91 height 22
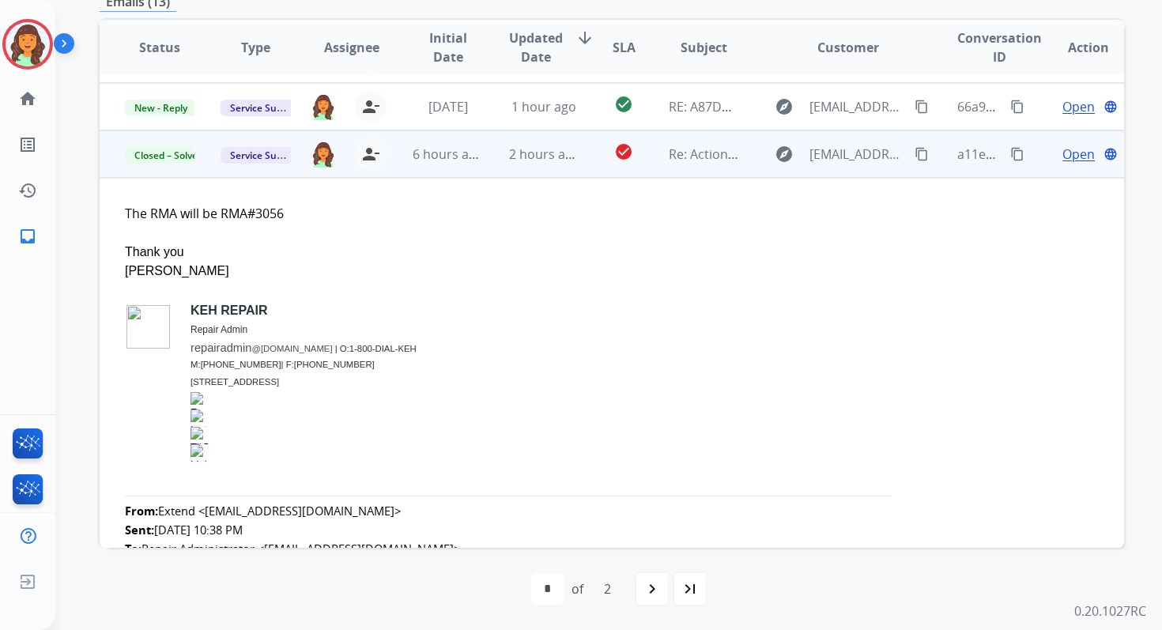
scroll to position [0, 0]
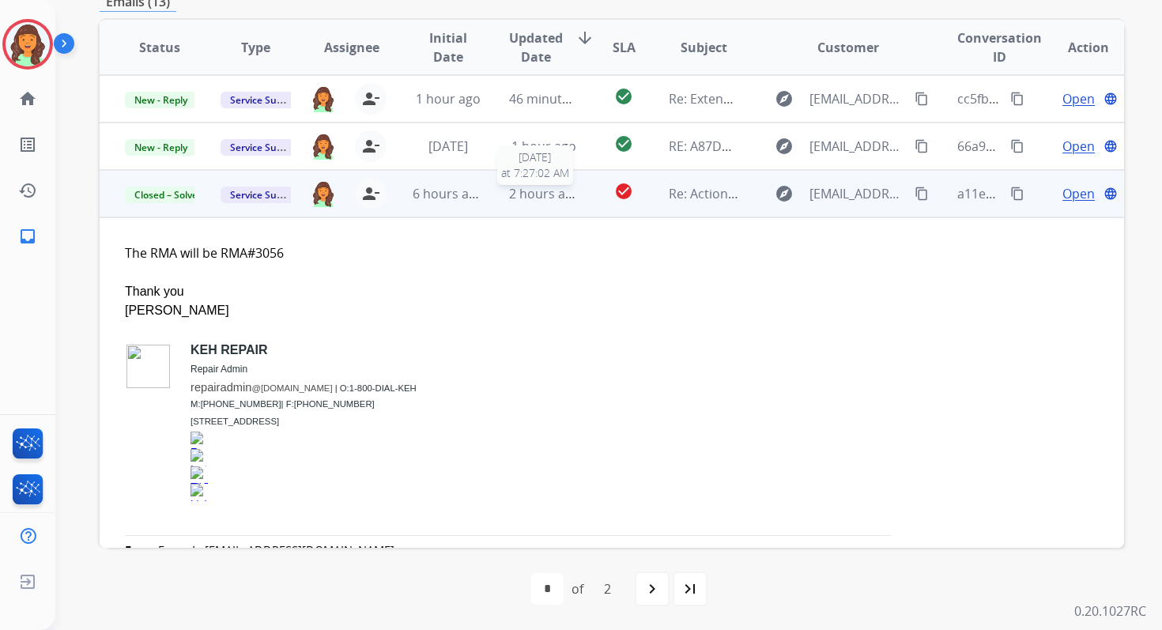
click at [561, 191] on span "2 hours ago" at bounding box center [544, 193] width 71 height 17
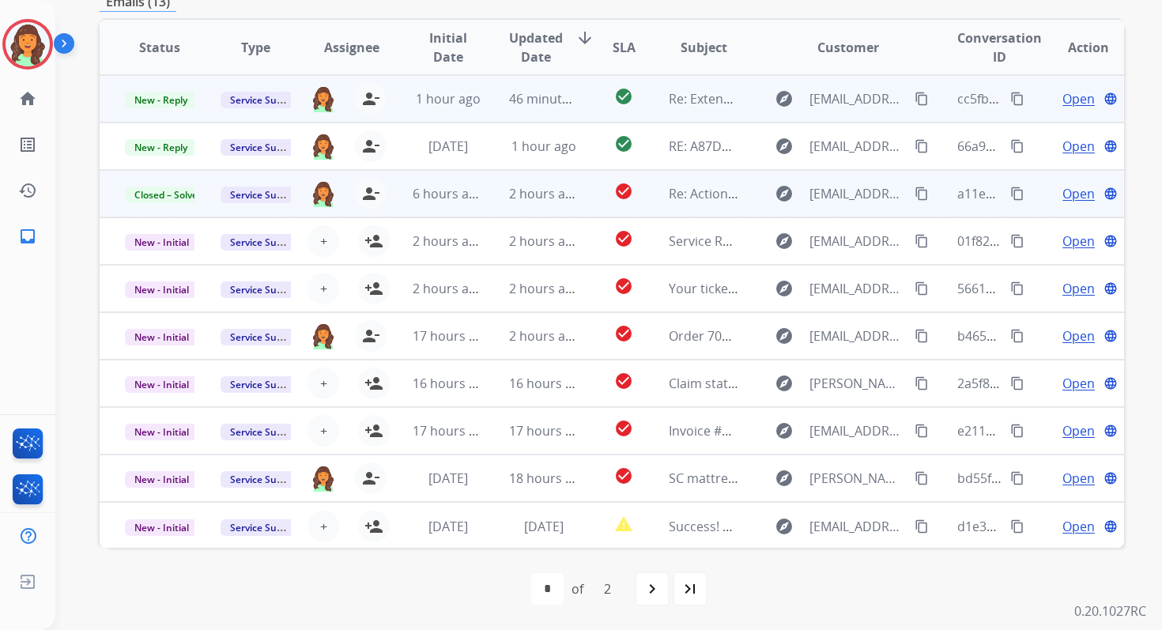
click at [553, 87] on td "46 minutes ago" at bounding box center [532, 98] width 96 height 47
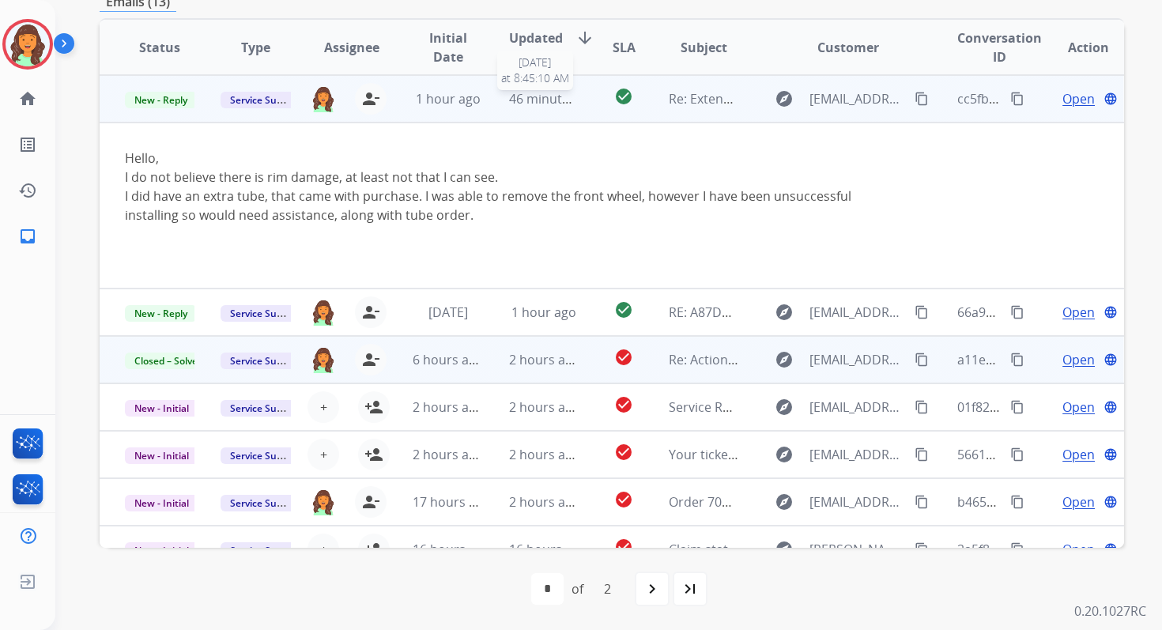
click at [549, 97] on span "46 minutes ago" at bounding box center [555, 98] width 92 height 17
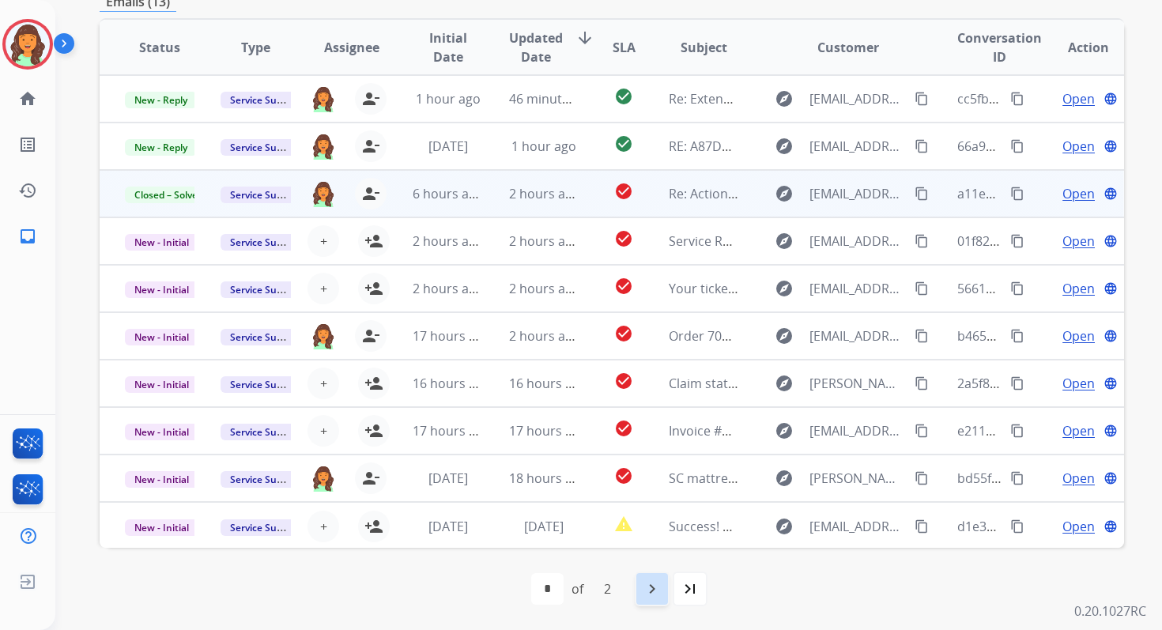
click at [645, 582] on mat-icon "navigate_next" at bounding box center [652, 588] width 19 height 19
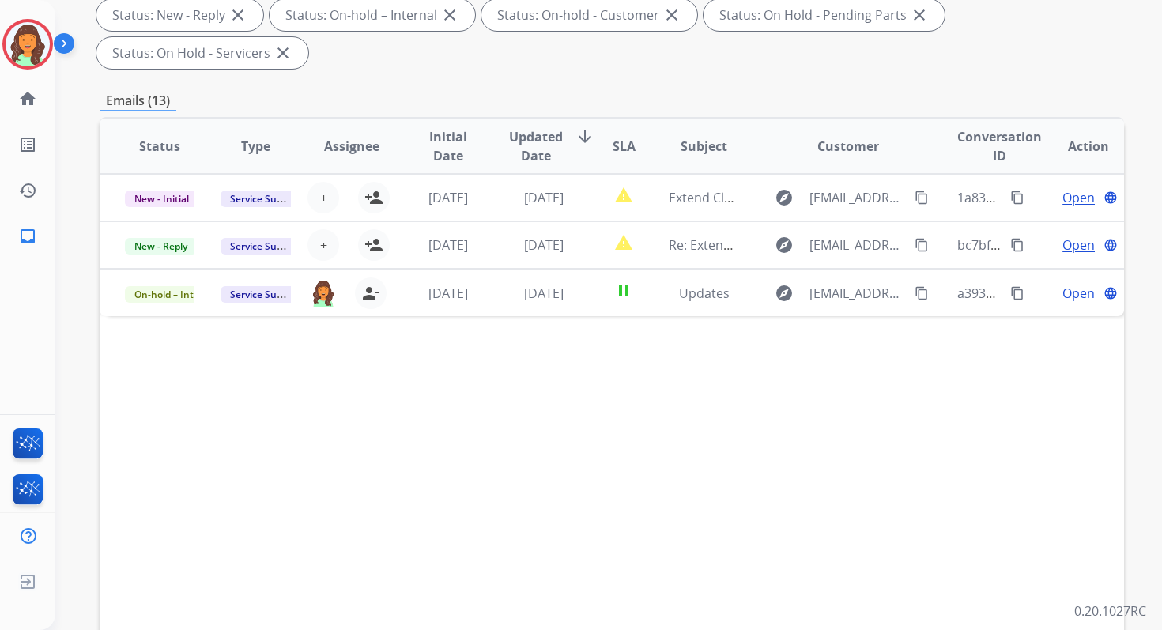
scroll to position [383, 0]
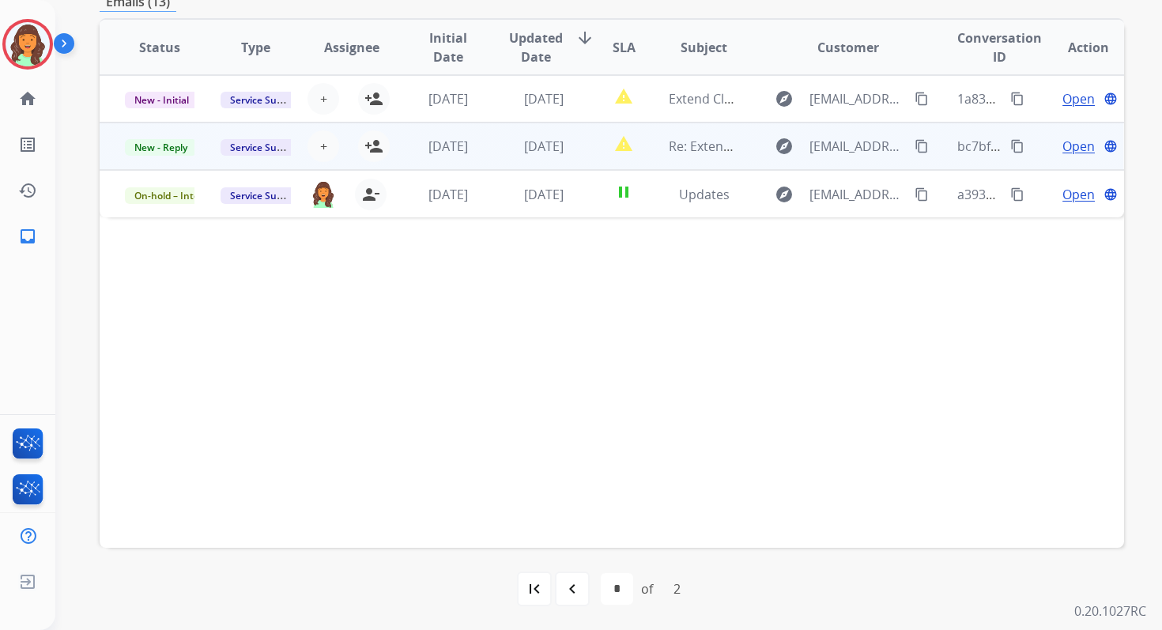
click at [501, 146] on td "[DATE]" at bounding box center [532, 146] width 96 height 47
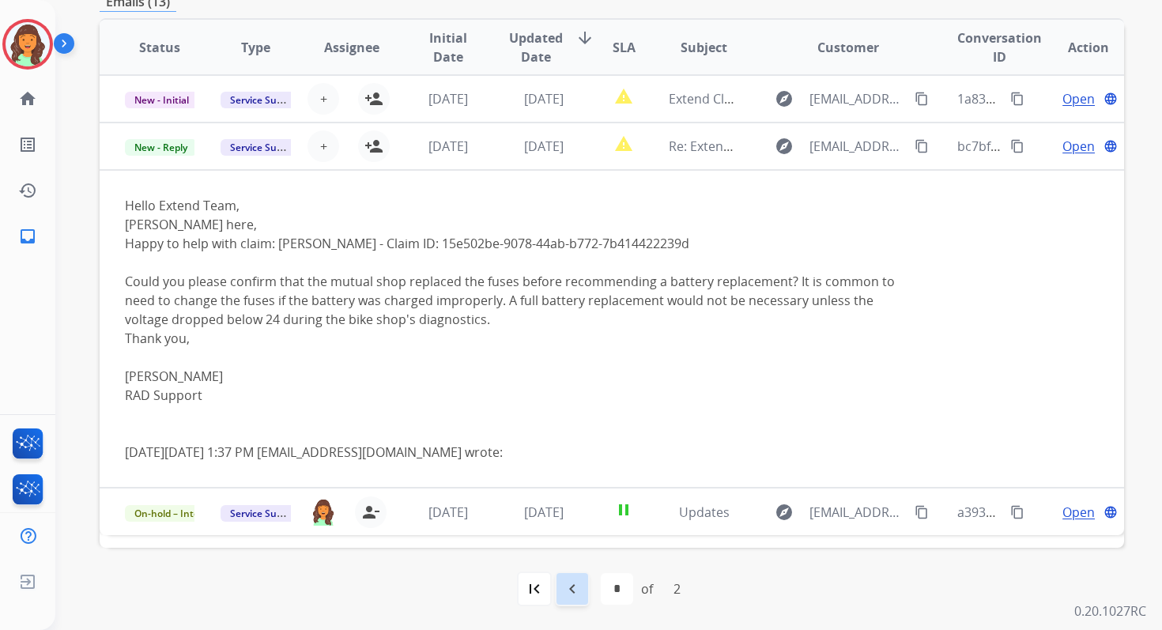
click at [577, 603] on div "navigate_before" at bounding box center [572, 589] width 35 height 35
select select "*"
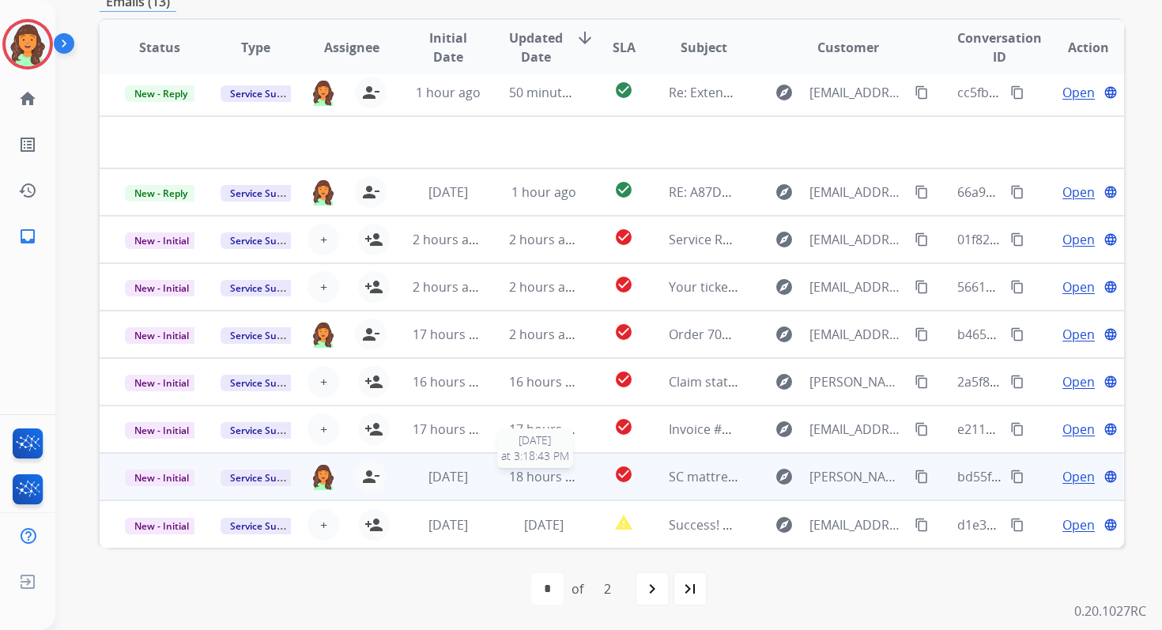
click at [532, 478] on span "18 hours ago" at bounding box center [548, 476] width 78 height 17
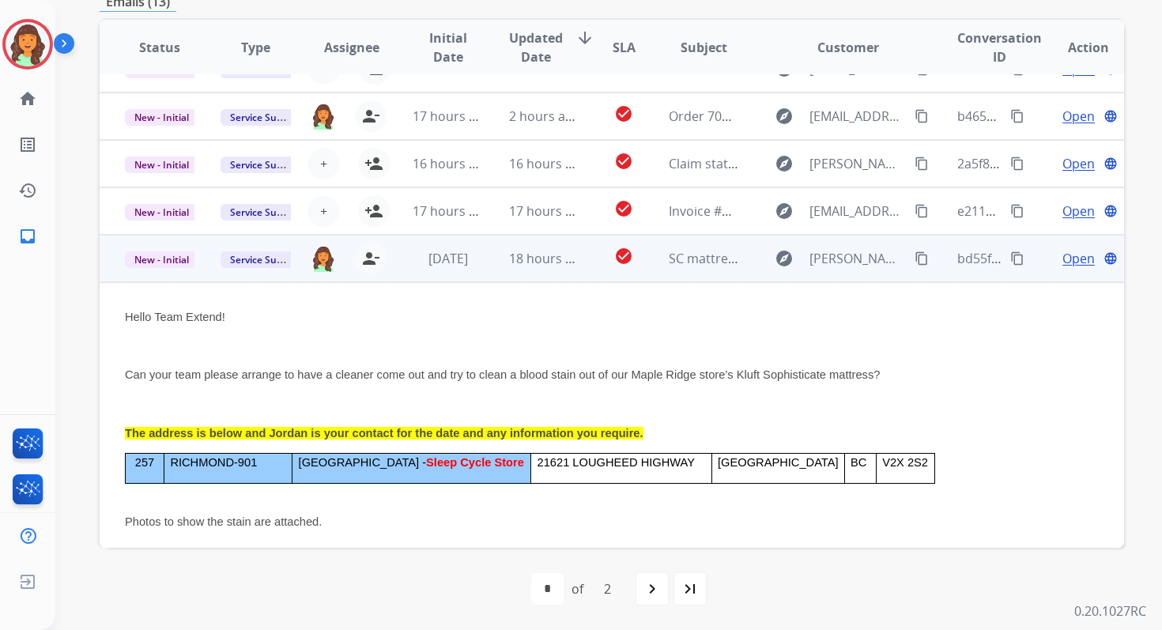
scroll to position [64, 0]
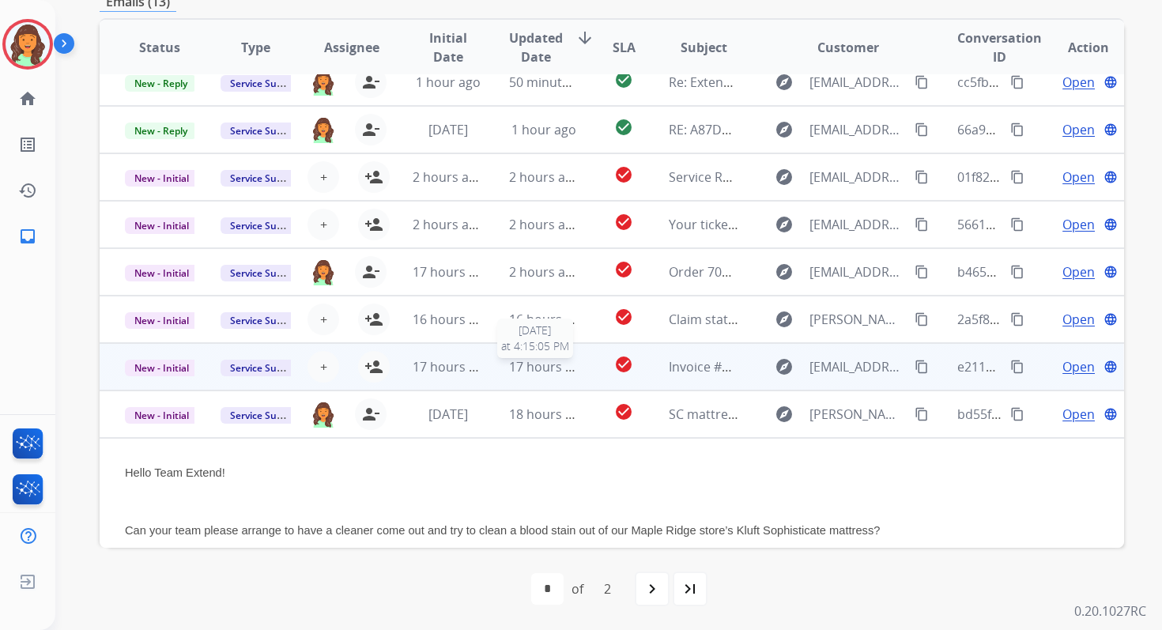
click at [522, 363] on span "17 hours ago" at bounding box center [548, 366] width 78 height 17
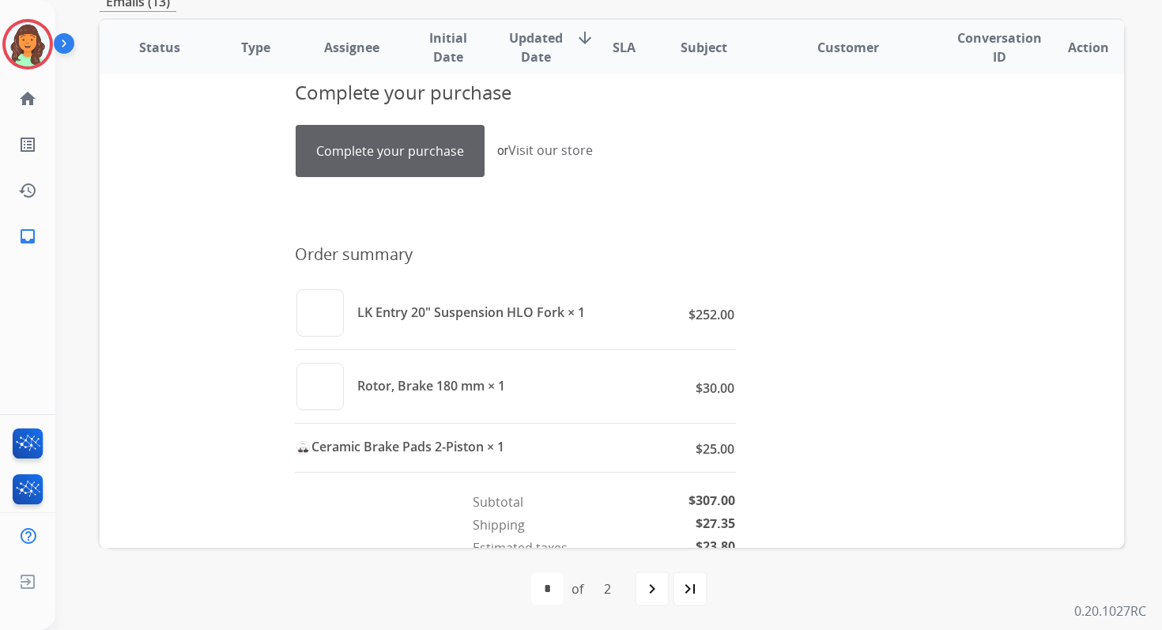
scroll to position [300, 0]
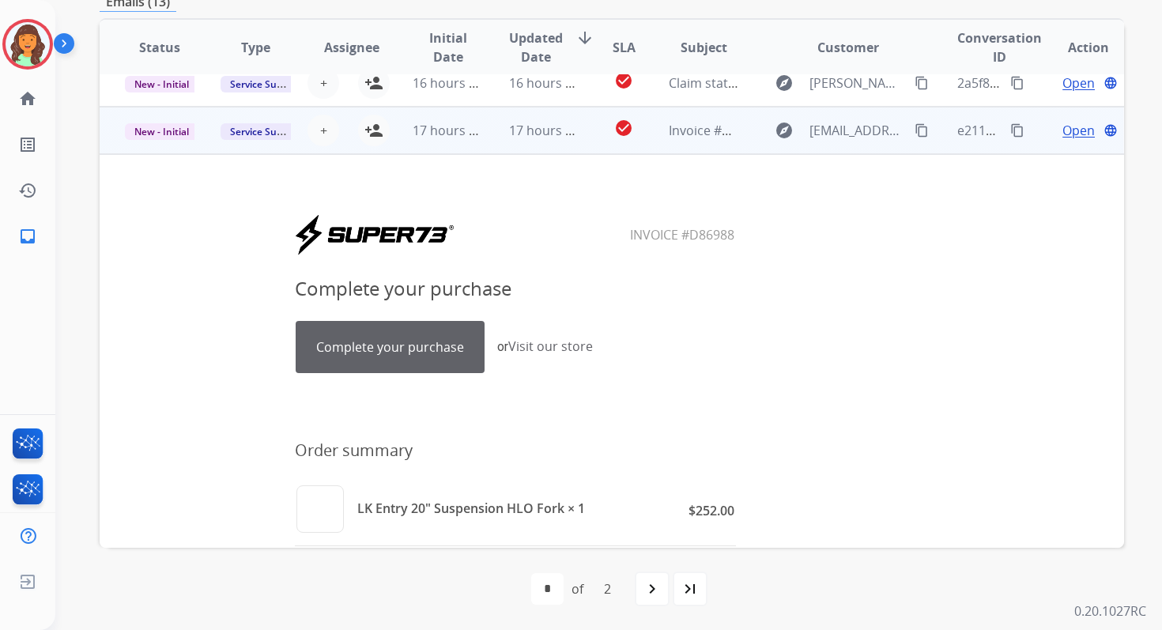
click at [1066, 124] on span "Open" at bounding box center [1079, 130] width 32 height 19
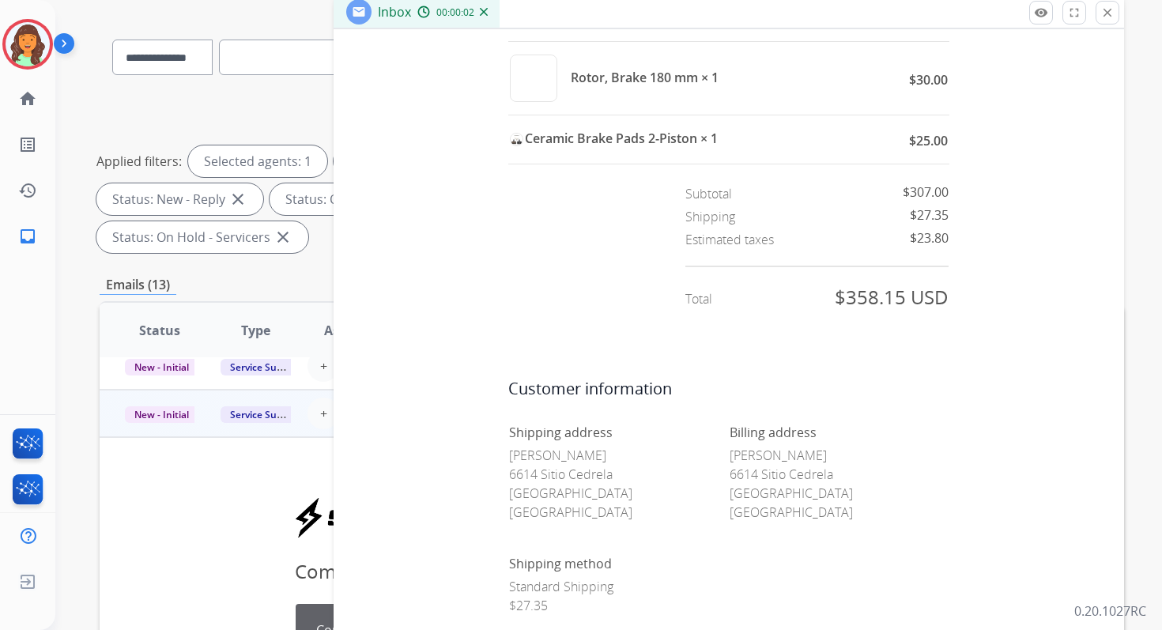
scroll to position [700, 0]
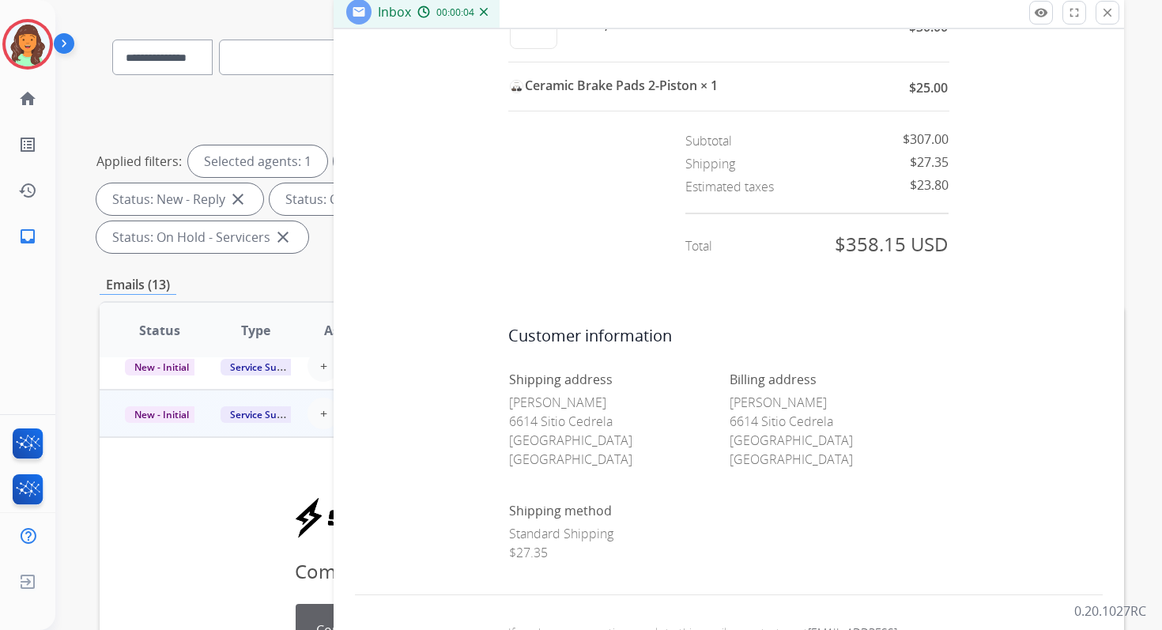
drag, startPoint x: 500, startPoint y: 402, endPoint x: 592, endPoint y: 402, distance: 91.7
click at [592, 402] on center "Customer information Shipping address [PERSON_NAME] [STREET_ADDRESS] Billing ad…" at bounding box center [729, 443] width 748 height 240
click at [592, 402] on p "[PERSON_NAME] [STREET_ADDRESS]" at bounding box center [618, 431] width 219 height 76
drag, startPoint x: 592, startPoint y: 402, endPoint x: 513, endPoint y: 402, distance: 79.1
click at [513, 402] on p "[PERSON_NAME] [STREET_ADDRESS]" at bounding box center [618, 431] width 219 height 76
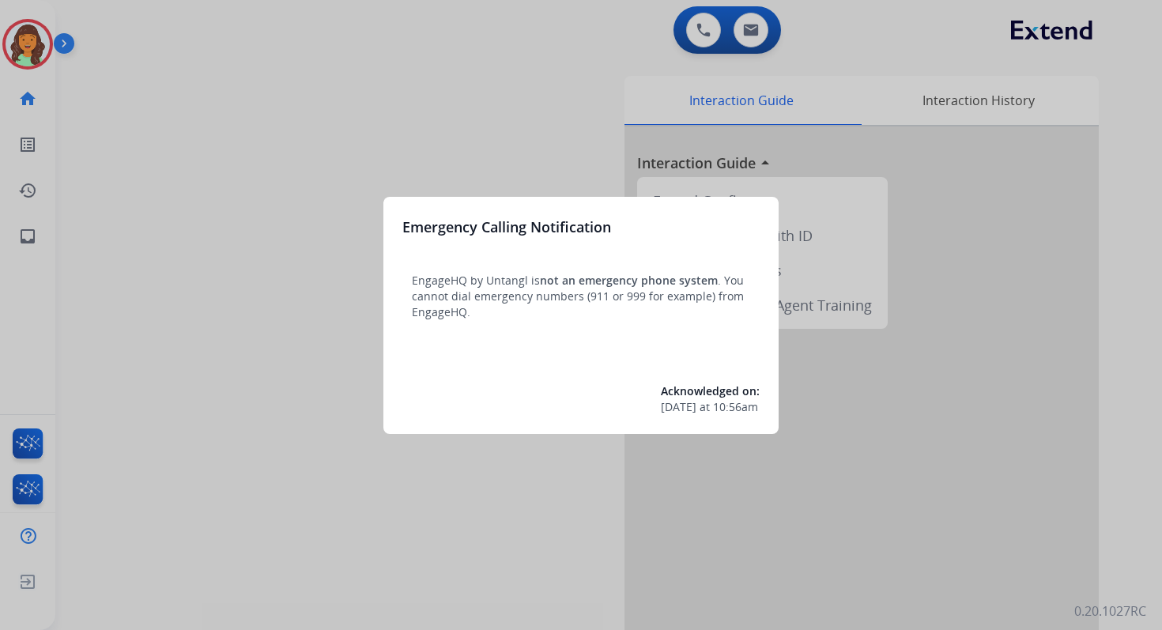
click at [614, 66] on div at bounding box center [581, 315] width 1162 height 630
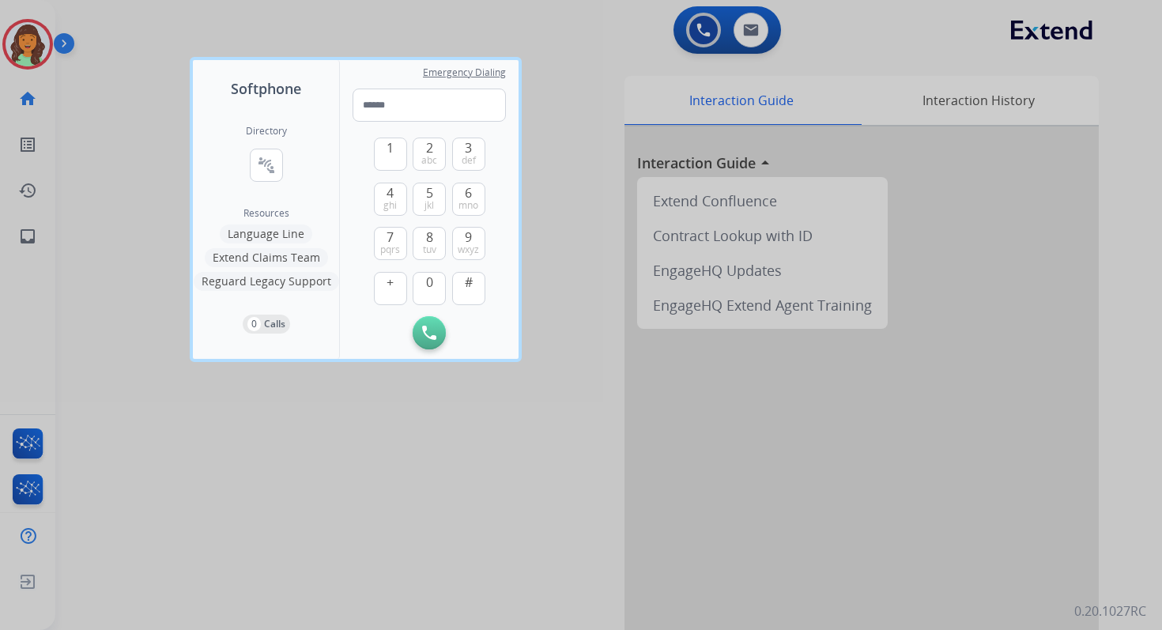
click at [614, 66] on div at bounding box center [581, 315] width 1162 height 630
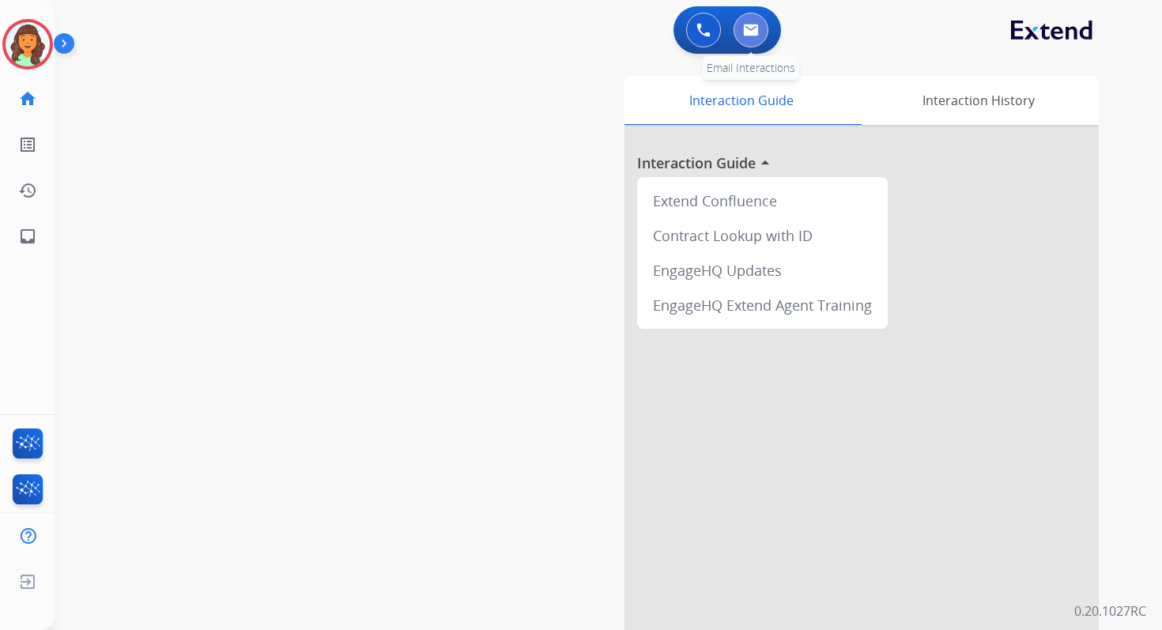
click at [761, 28] on button at bounding box center [751, 30] width 35 height 35
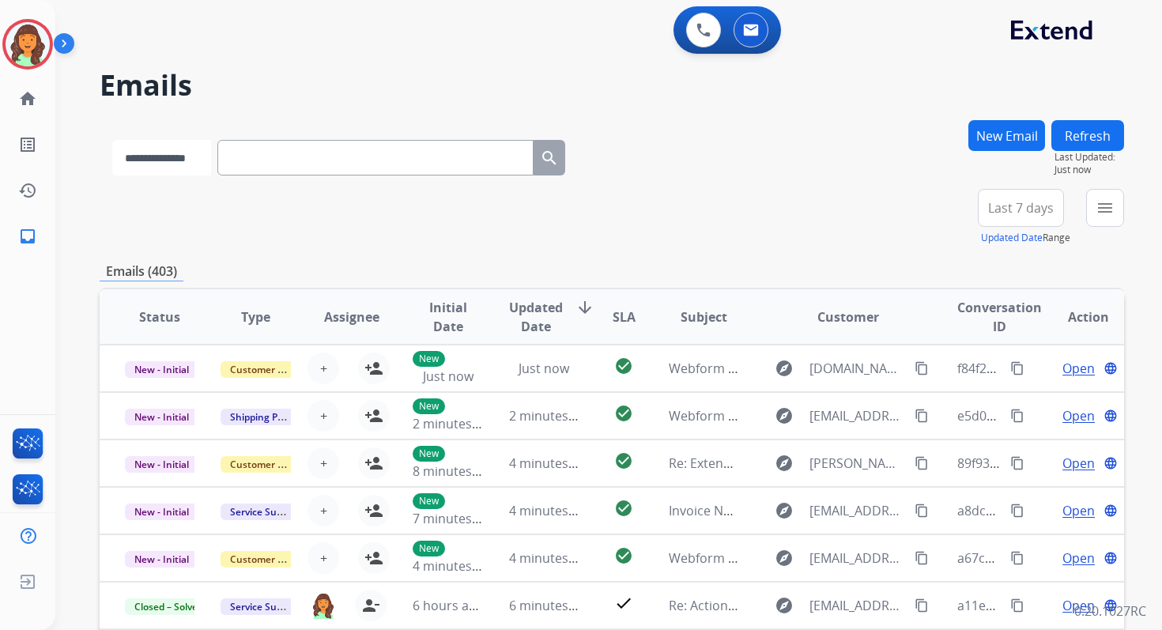
click at [203, 152] on select "**********" at bounding box center [161, 158] width 99 height 36
select select "*******"
click at [112, 140] on select "**********" at bounding box center [161, 158] width 99 height 36
click at [244, 162] on input "text" at bounding box center [377, 158] width 316 height 36
paste input "**********"
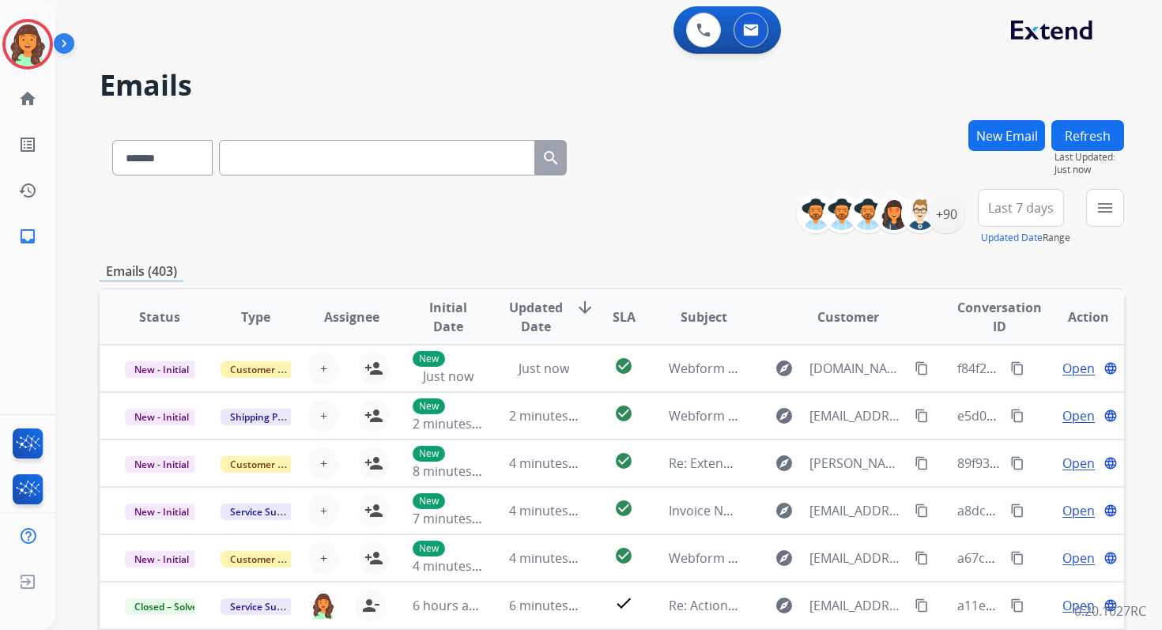
type input "**********"
